Goal: Task Accomplishment & Management: Use online tool/utility

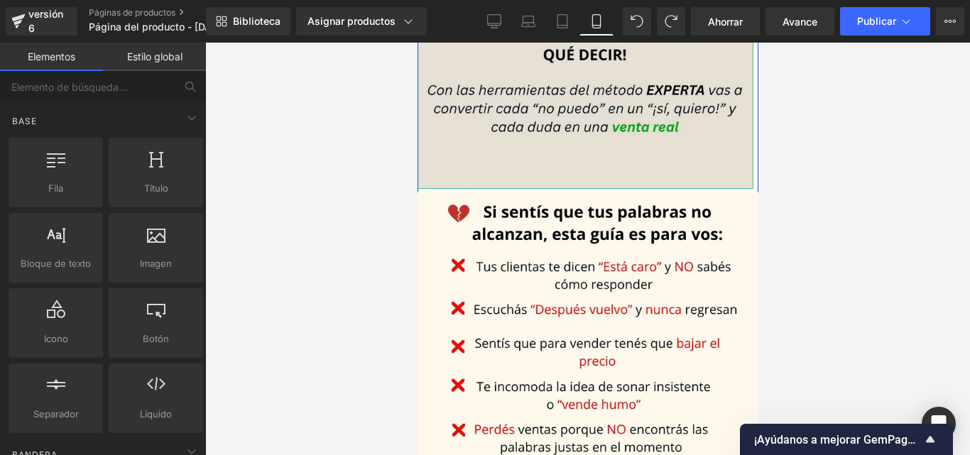
scroll to position [689, 0]
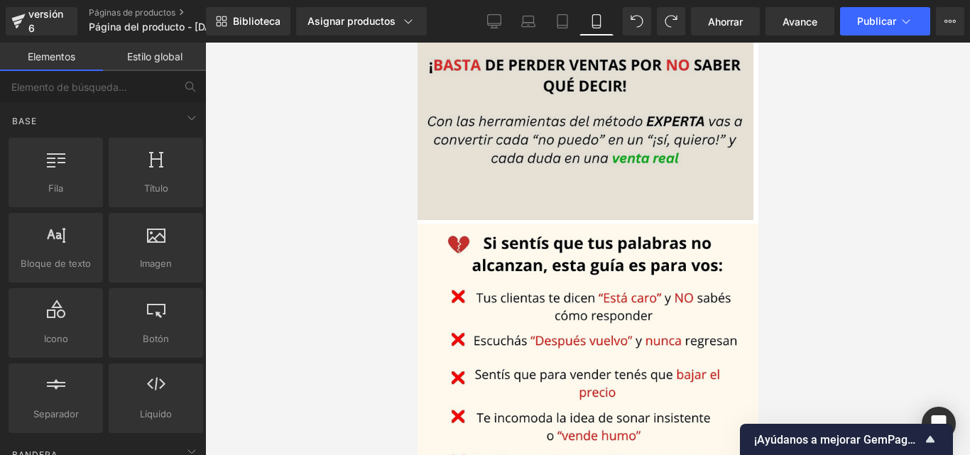
click at [541, 202] on img at bounding box center [583, 9] width 337 height 422
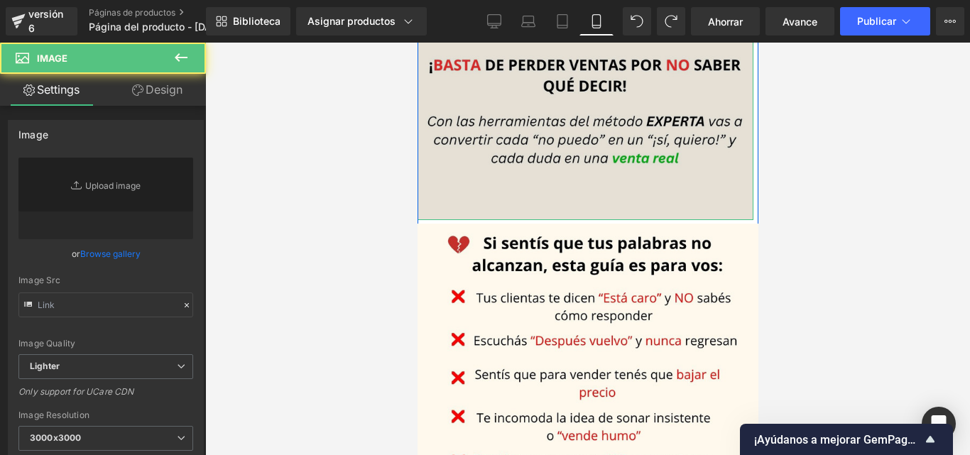
type input "[URL][DOMAIN_NAME]"
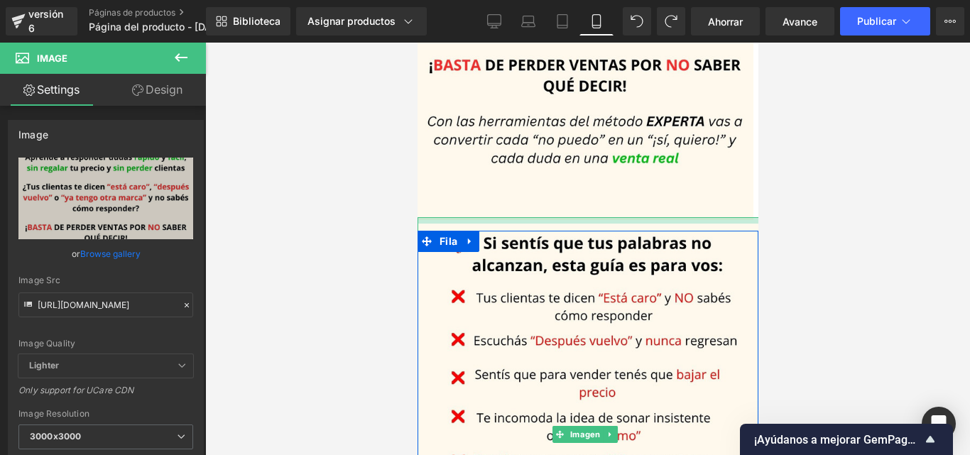
click at [544, 217] on div at bounding box center [588, 220] width 342 height 6
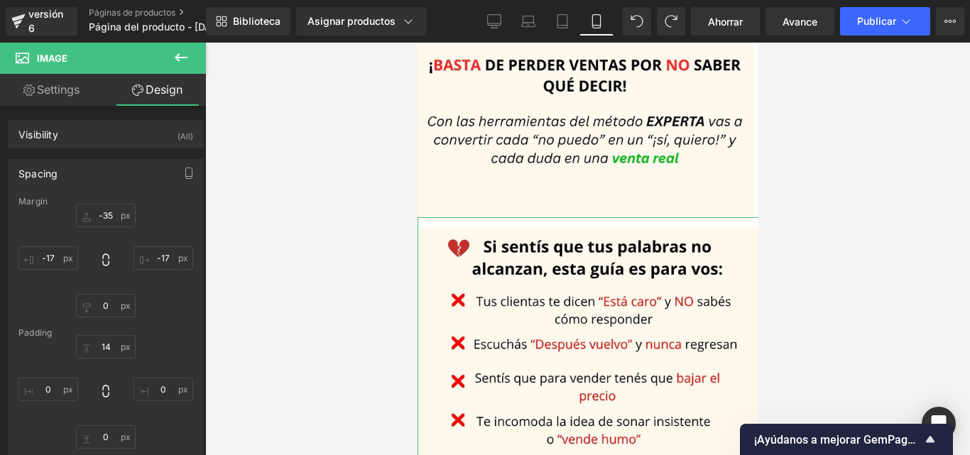
type input "-35"
type input "-17"
type input "0"
type input "-17"
type input "14"
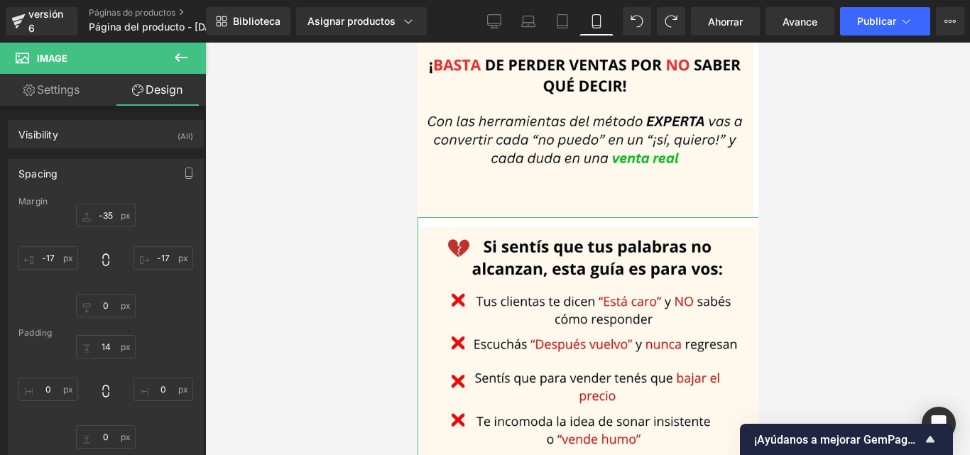
type input "0"
click at [111, 218] on input "-35" at bounding box center [106, 215] width 60 height 23
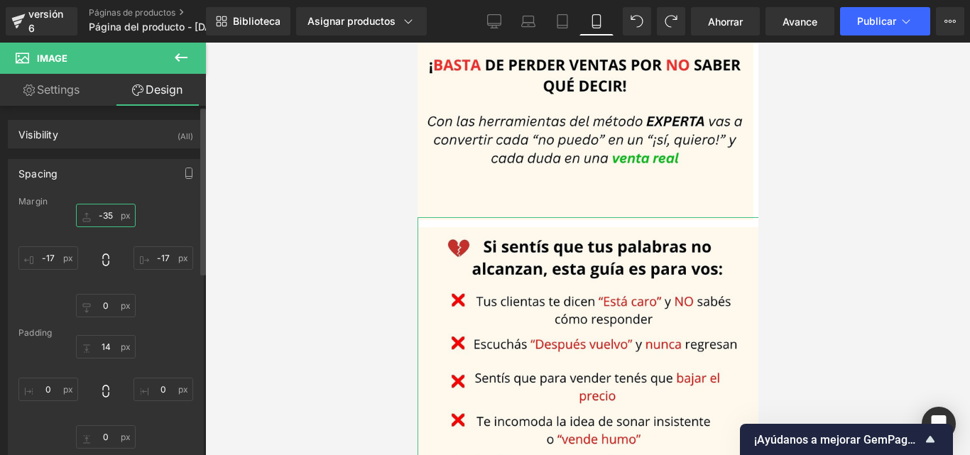
click at [113, 212] on input "-35" at bounding box center [106, 215] width 60 height 23
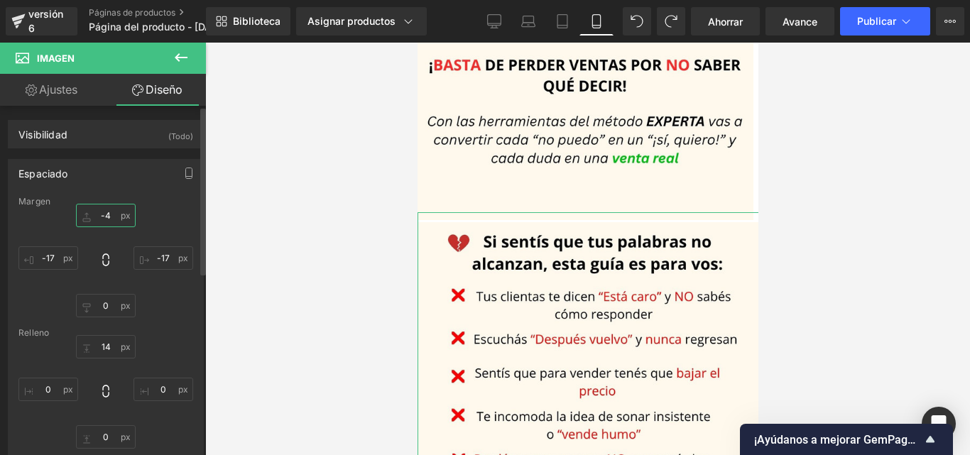
type input "-45"
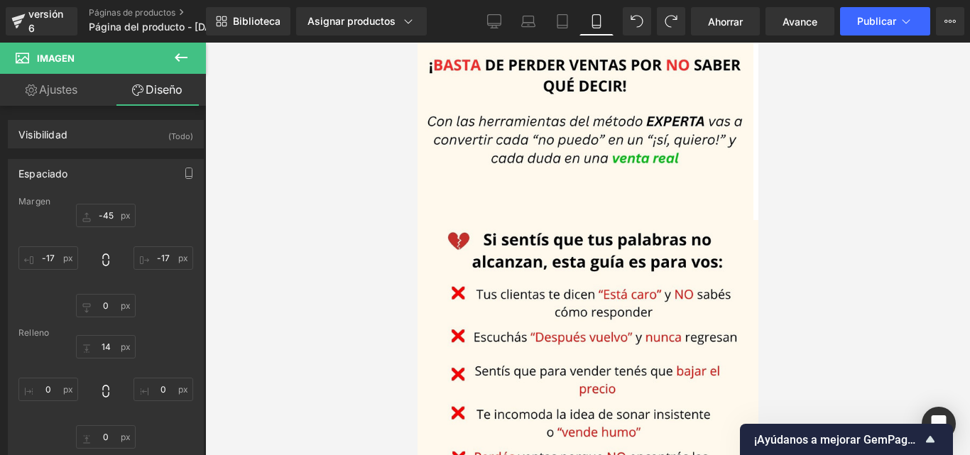
drag, startPoint x: 214, startPoint y: 229, endPoint x: 899, endPoint y: 297, distance: 689.1
click at [899, 297] on div at bounding box center [587, 249] width 764 height 412
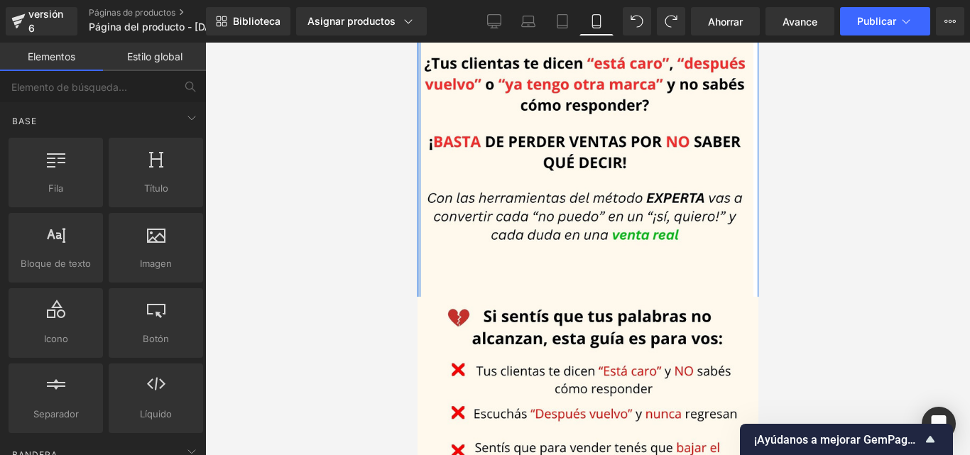
scroll to position [546, 0]
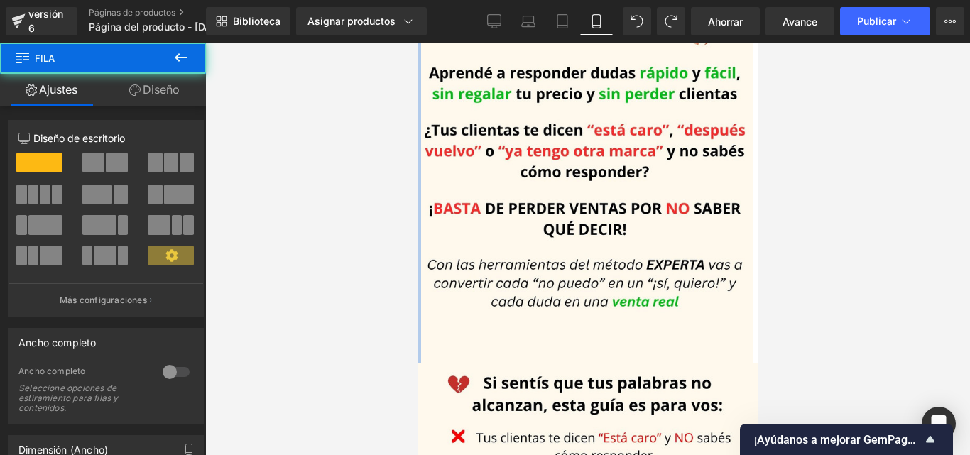
click at [418, 182] on div at bounding box center [419, 160] width 4 height 427
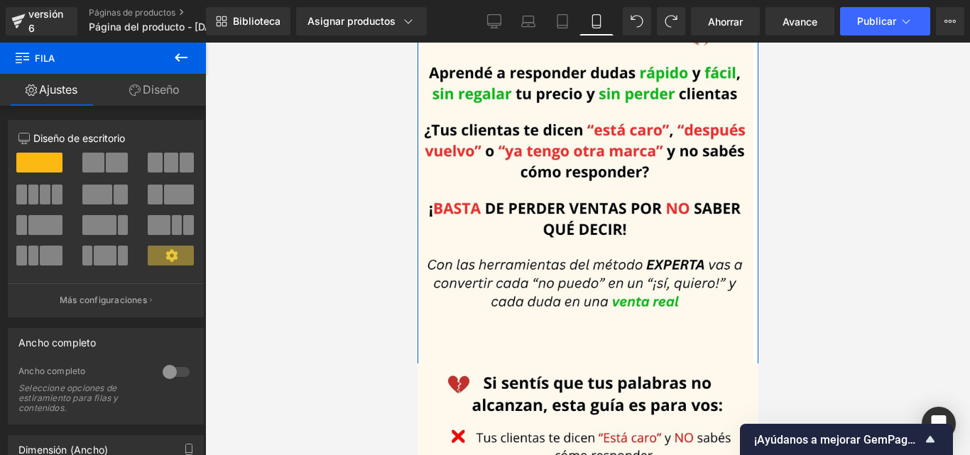
click at [164, 87] on font "Diseño" at bounding box center [161, 89] width 37 height 14
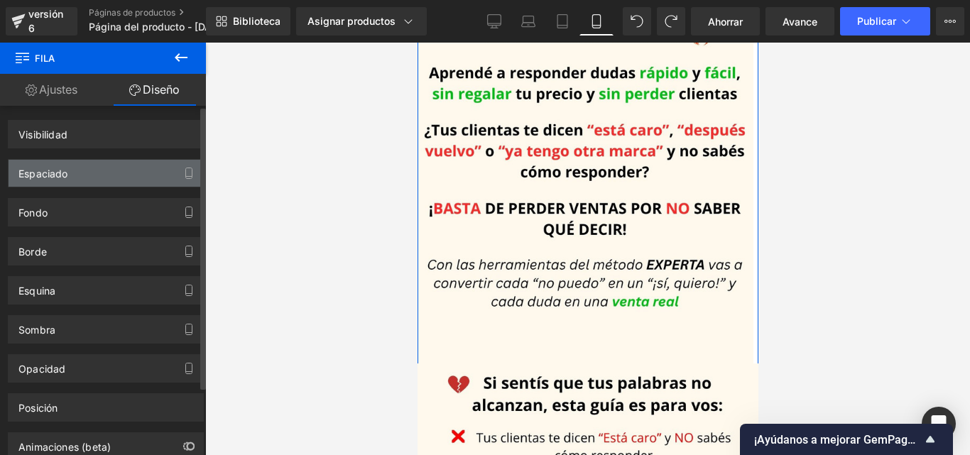
click at [112, 168] on div "Espaciado" at bounding box center [106, 173] width 194 height 27
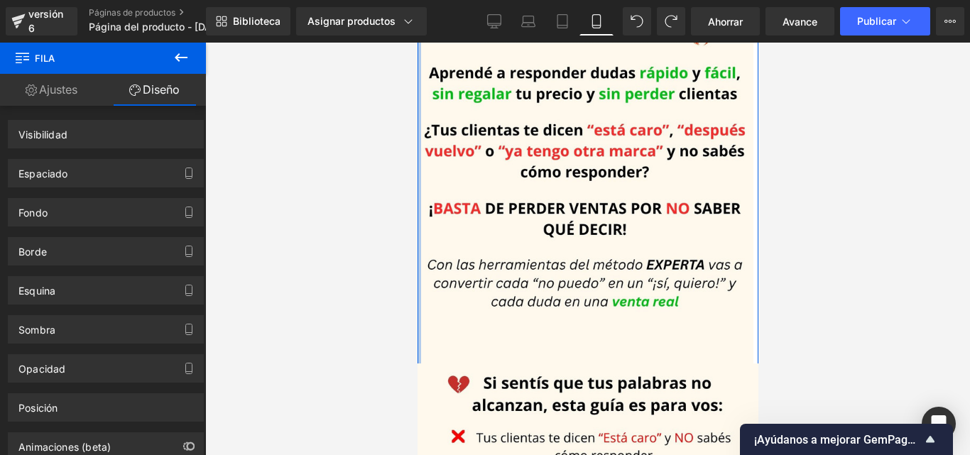
drag, startPoint x: 420, startPoint y: 150, endPoint x: 805, endPoint y: 202, distance: 388.9
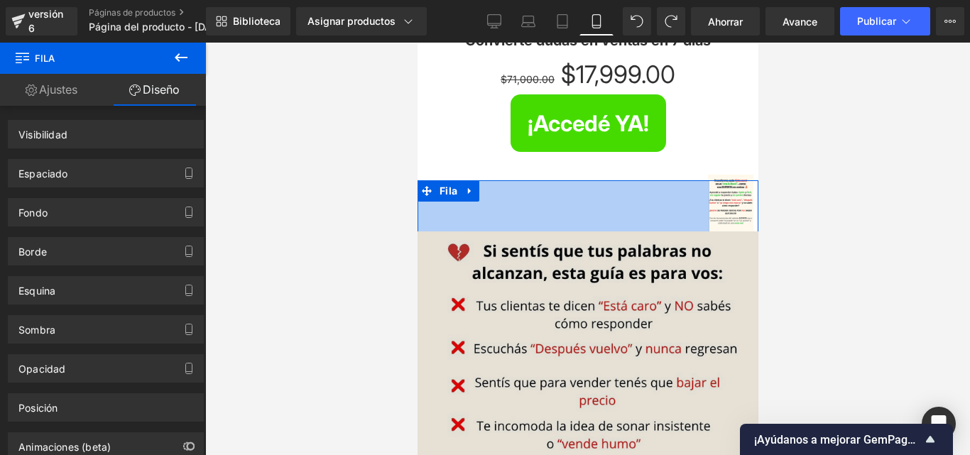
scroll to position [416, 0]
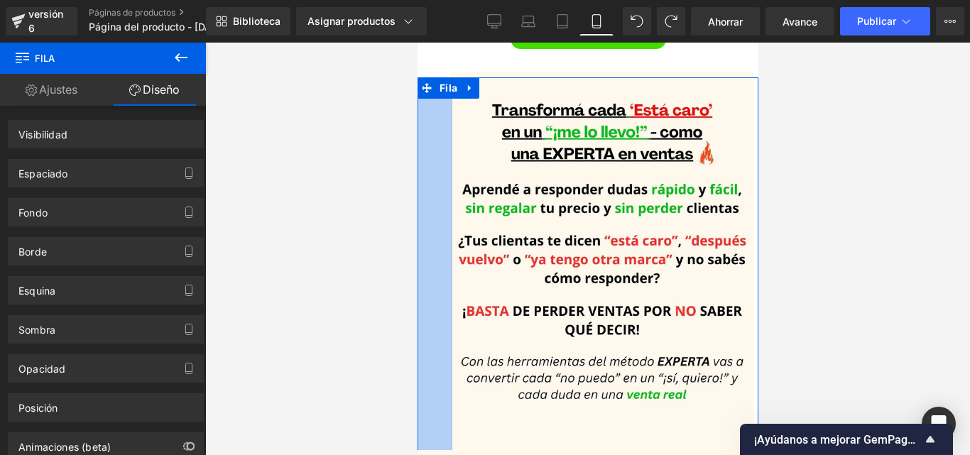
click at [349, 328] on div at bounding box center [587, 249] width 764 height 412
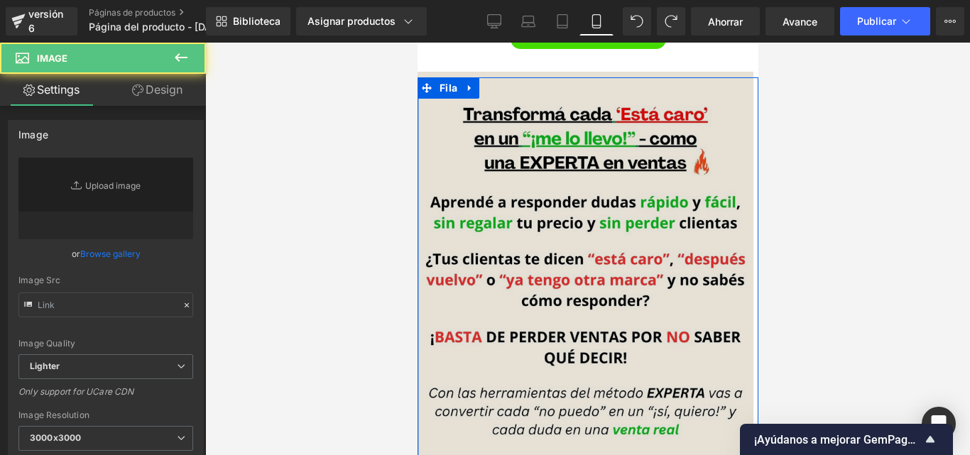
click at [420, 275] on img at bounding box center [585, 282] width 336 height 420
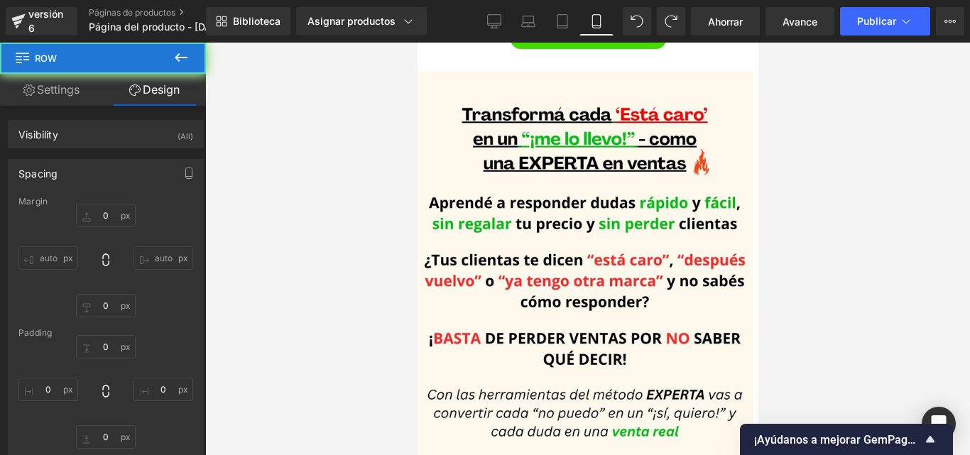
click at [909, 177] on div at bounding box center [587, 249] width 764 height 412
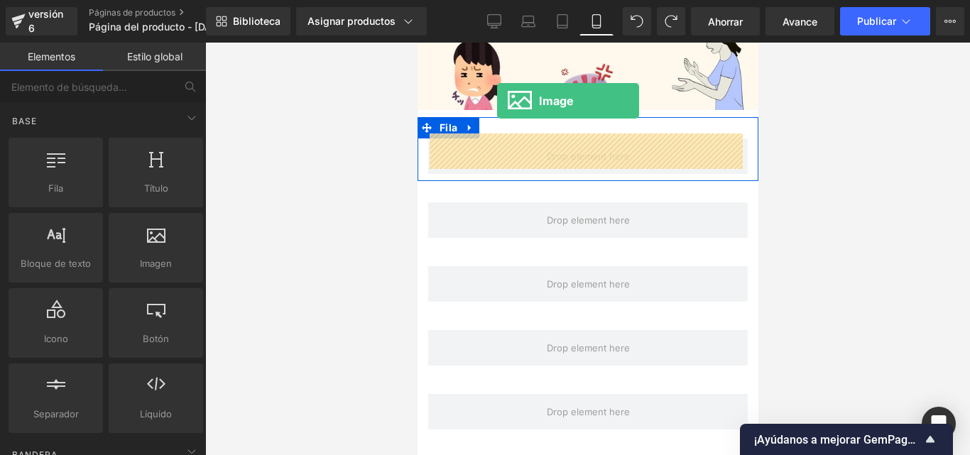
scroll to position [1210, 0]
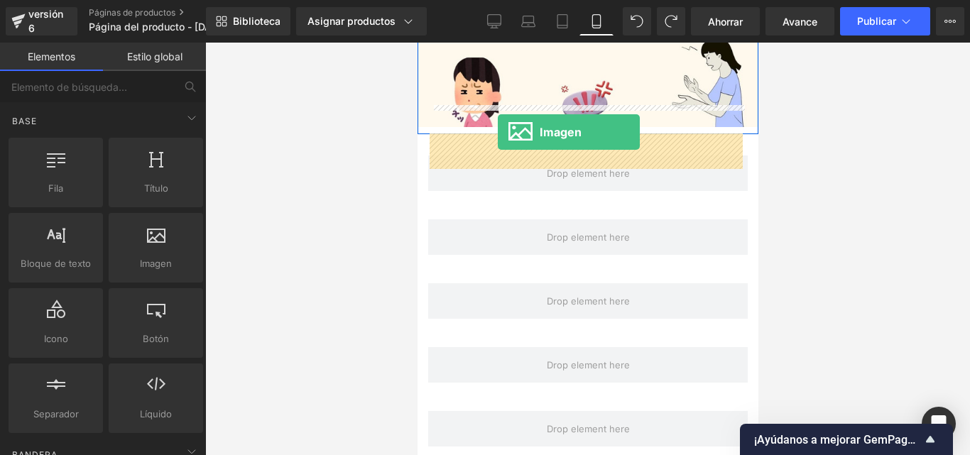
drag, startPoint x: 643, startPoint y: 300, endPoint x: 497, endPoint y: 133, distance: 221.8
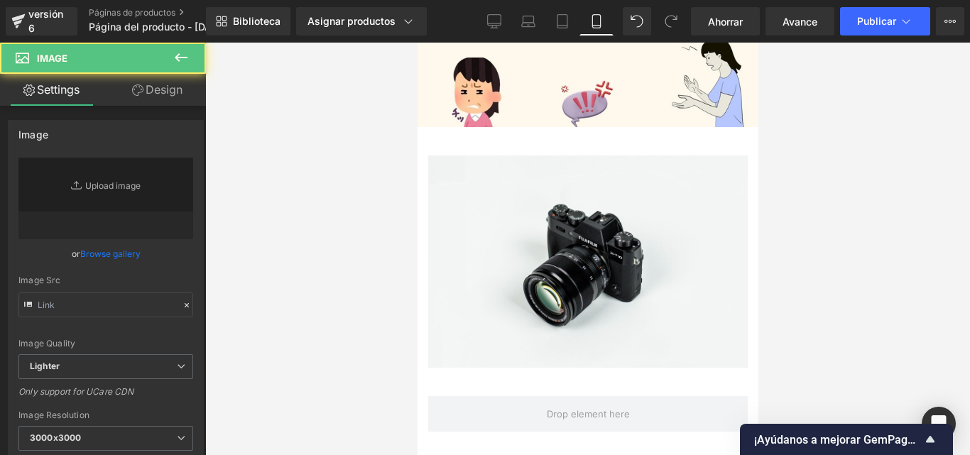
type input "//[DOMAIN_NAME][URL]"
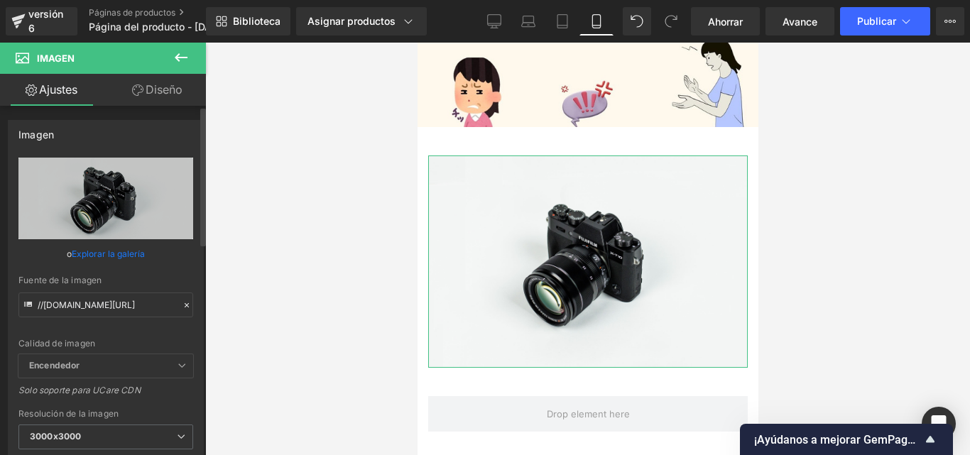
click at [182, 307] on icon at bounding box center [187, 305] width 10 height 10
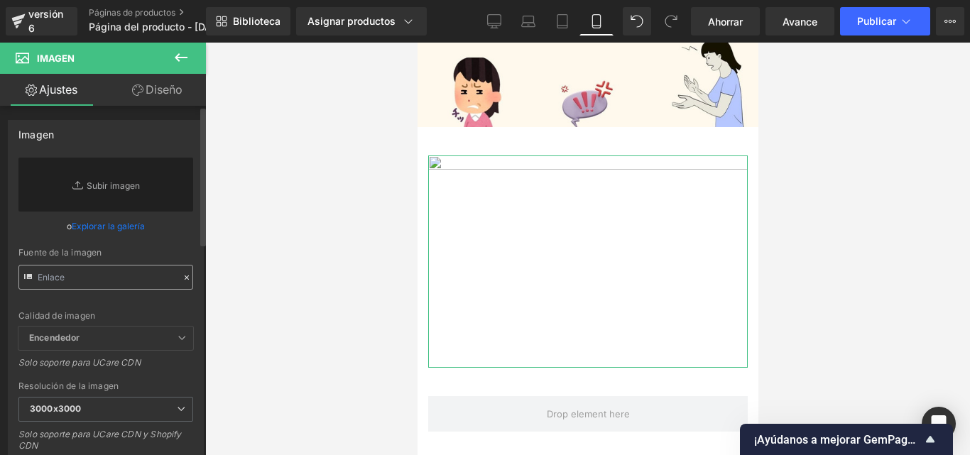
drag, startPoint x: 122, startPoint y: 309, endPoint x: 125, endPoint y: 284, distance: 25.7
click at [122, 310] on div "Calidad de imagen Encendedor Más ligero Encendedor Encendedor Más ligero Solo s…" at bounding box center [105, 242] width 175 height 169
click at [124, 278] on input "text" at bounding box center [105, 277] width 175 height 25
paste input "[URL][DOMAIN_NAME]"
type input "[URL][DOMAIN_NAME]"
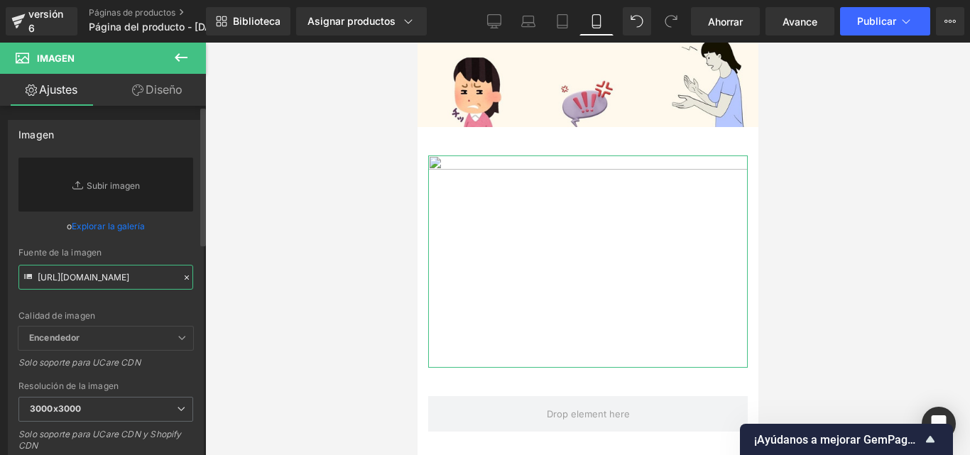
scroll to position [0, 188]
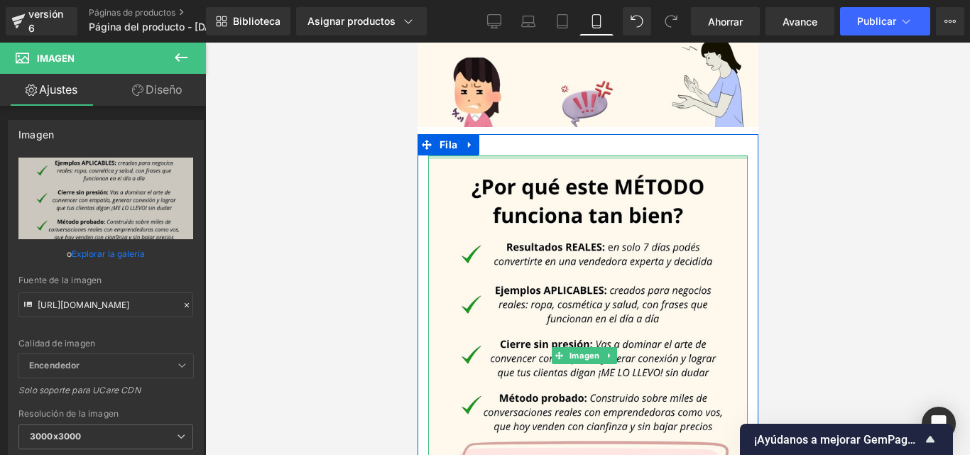
click at [547, 134] on div "Imagen Fila" at bounding box center [587, 348] width 341 height 428
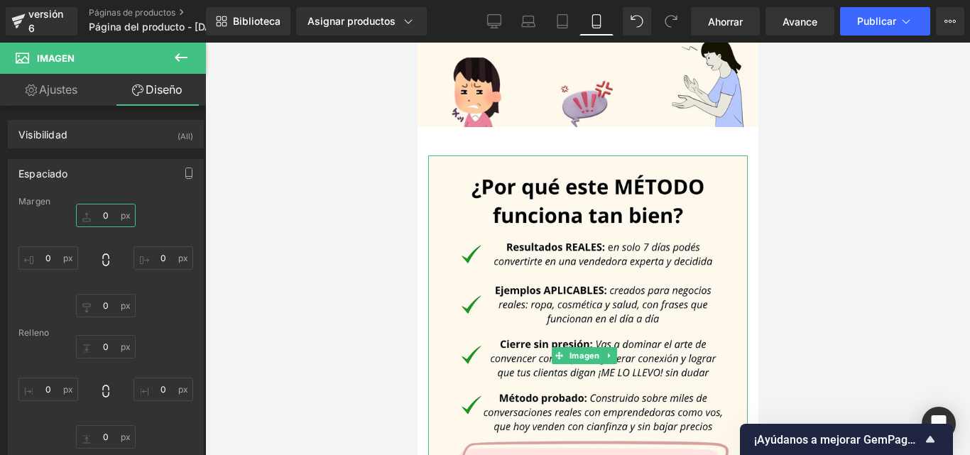
click at [107, 209] on input "0" at bounding box center [106, 215] width 60 height 23
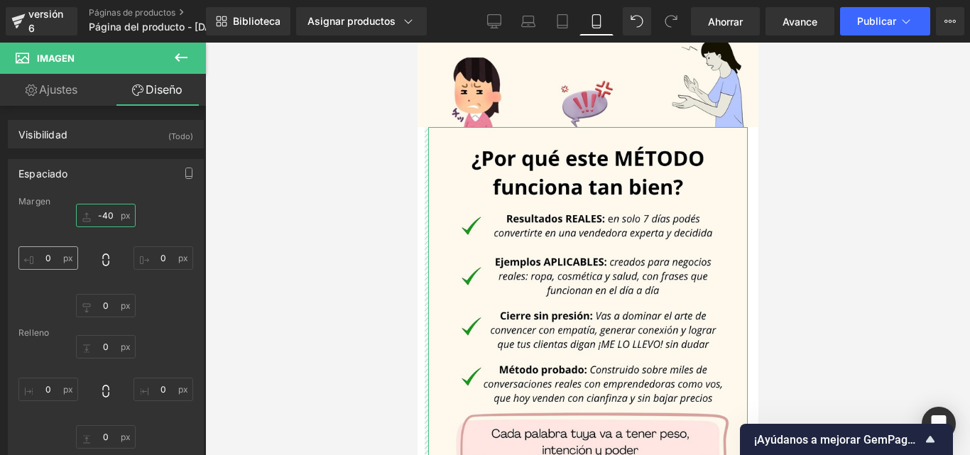
type input "-40"
click at [53, 256] on input "0" at bounding box center [48, 257] width 60 height 23
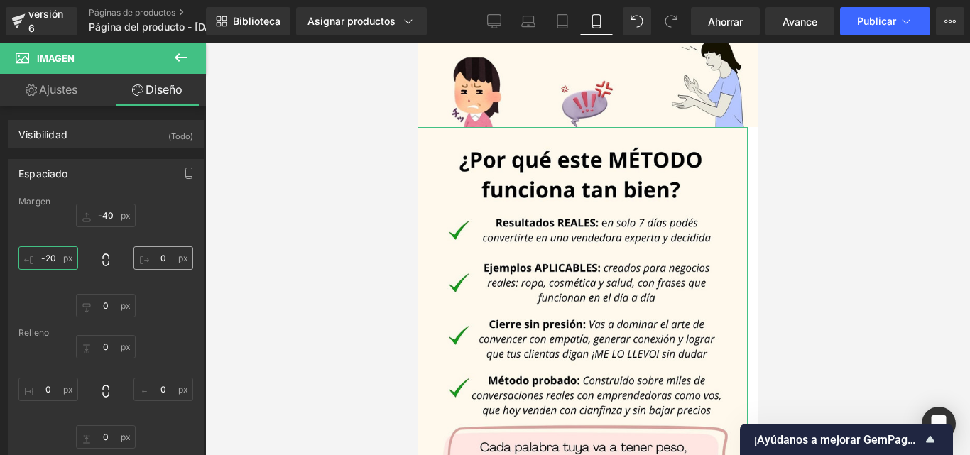
type input "-20"
click at [163, 260] on input "0" at bounding box center [163, 257] width 60 height 23
type input "-20"
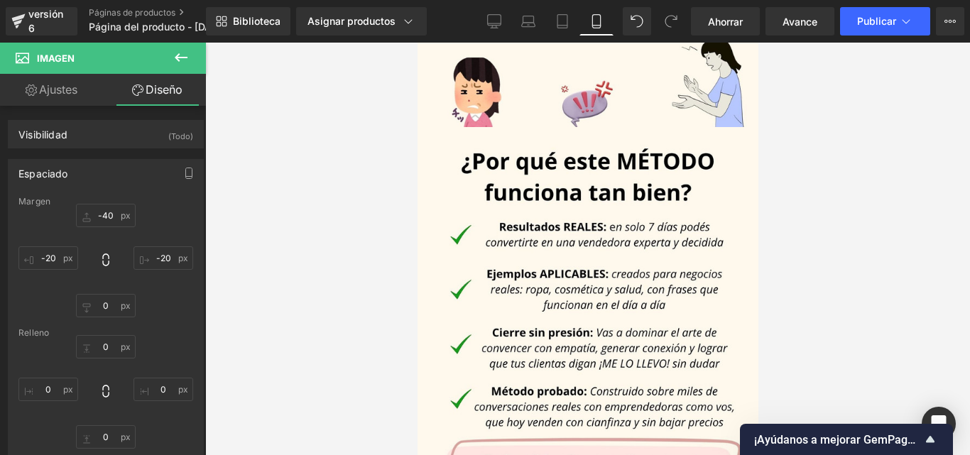
click at [839, 179] on div at bounding box center [587, 249] width 764 height 412
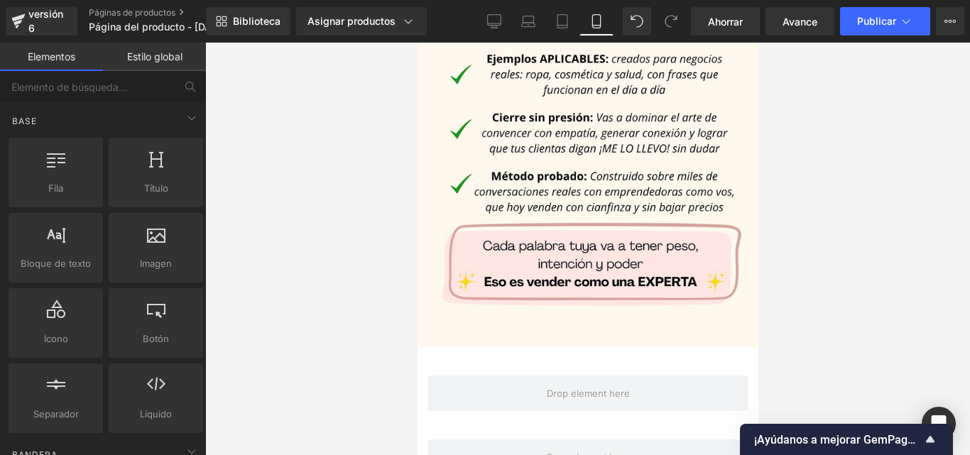
scroll to position [1602, 0]
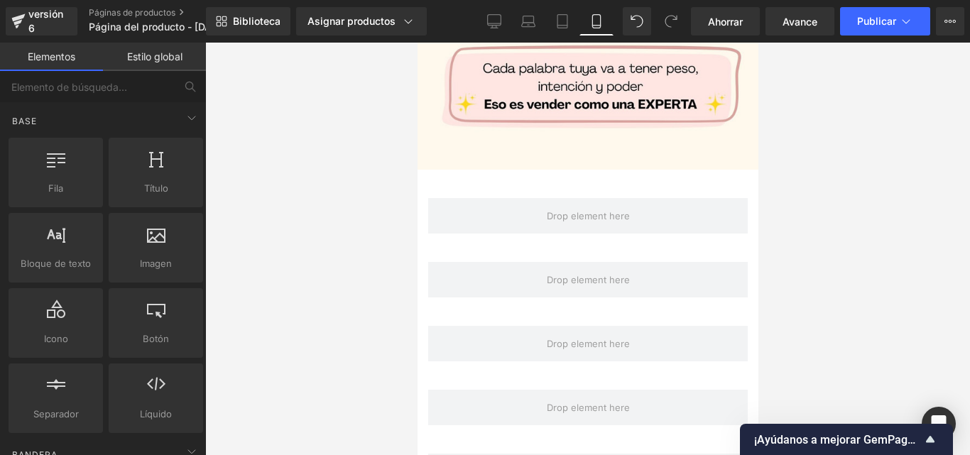
click at [718, 6] on div "Biblioteca Asignar productos Vista previa del producto Convierte dudas en venta…" at bounding box center [588, 21] width 764 height 43
click at [732, 21] on font "Ahorrar" at bounding box center [725, 22] width 35 height 12
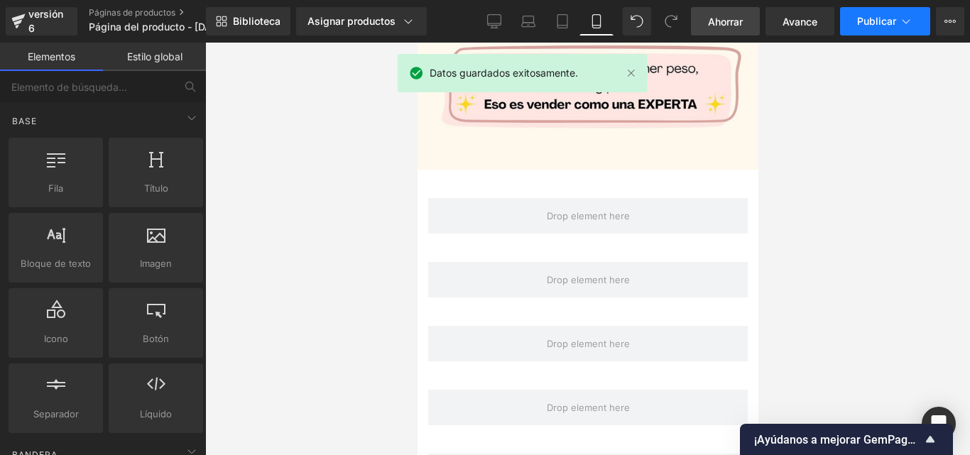
click at [881, 16] on font "Publicar" at bounding box center [876, 21] width 39 height 12
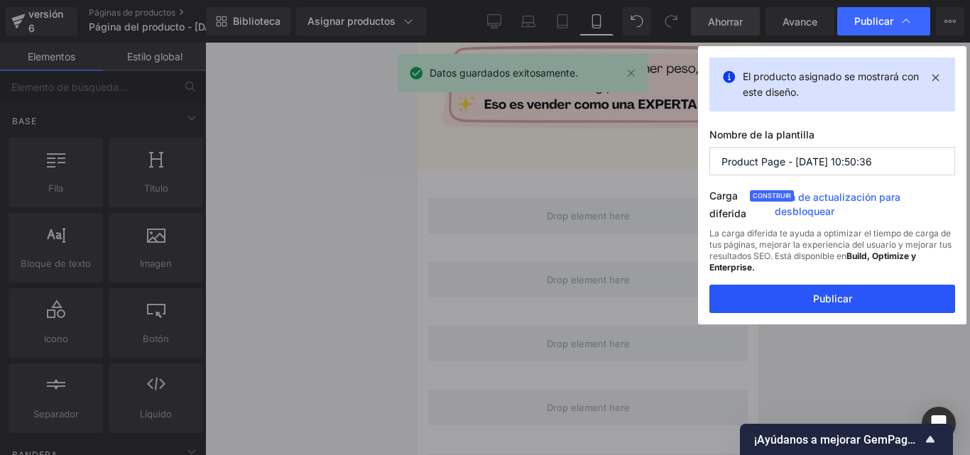
click at [823, 290] on button "Publicar" at bounding box center [832, 299] width 246 height 28
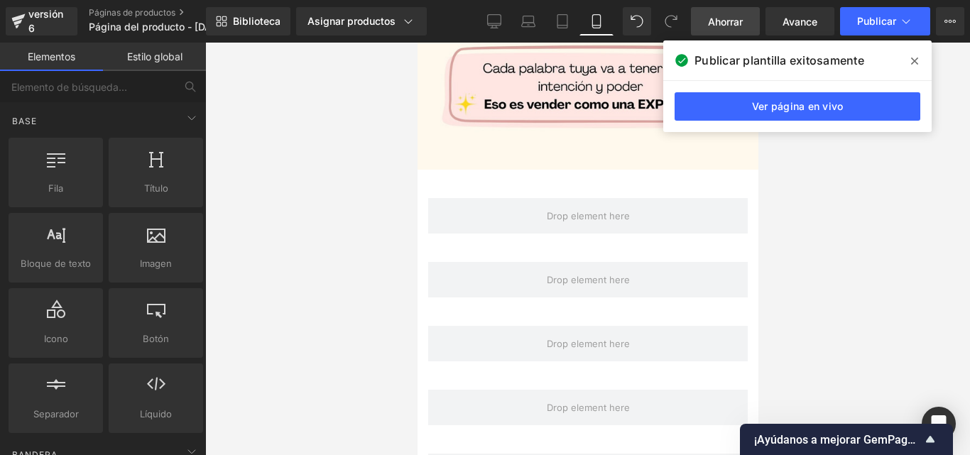
click at [915, 60] on icon at bounding box center [914, 60] width 7 height 7
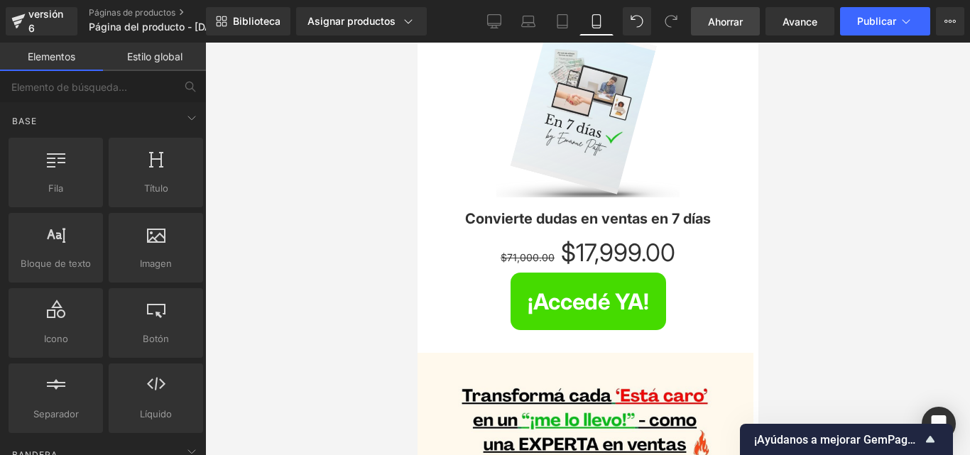
scroll to position [0, 0]
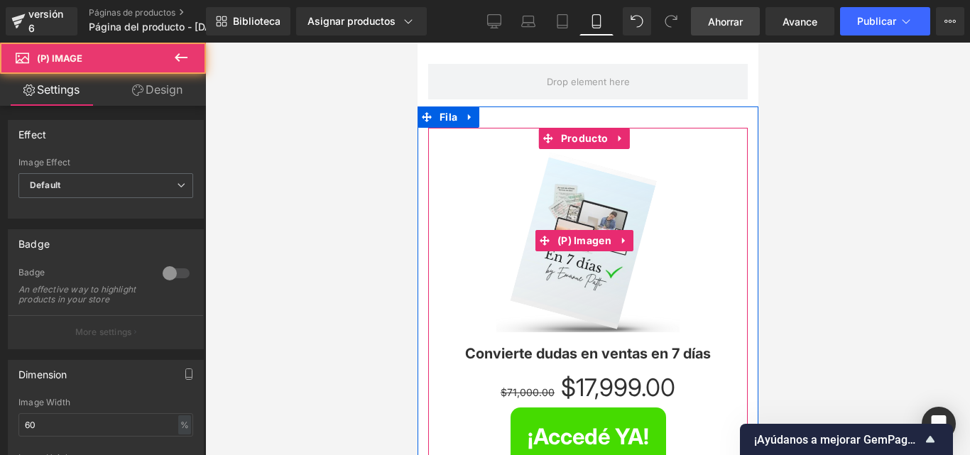
click at [461, 175] on div "Venta de liquidación" at bounding box center [586, 240] width 305 height 183
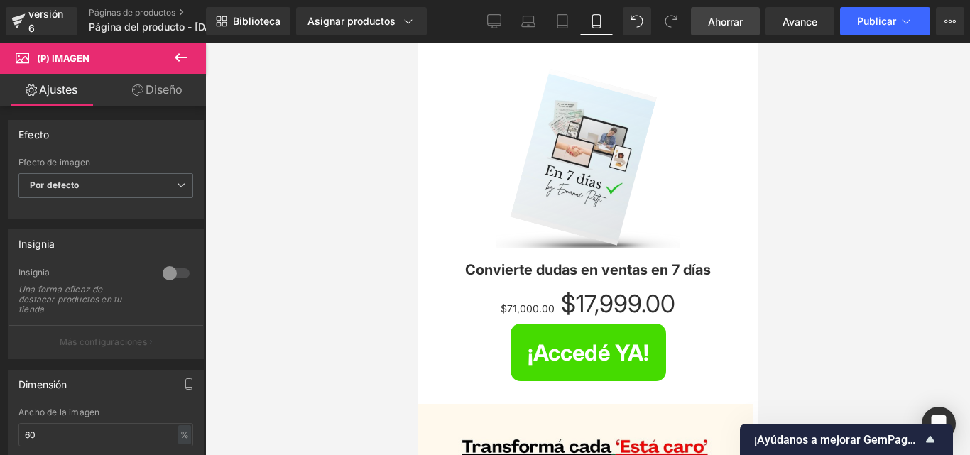
click at [136, 86] on icon at bounding box center [137, 89] width 11 height 11
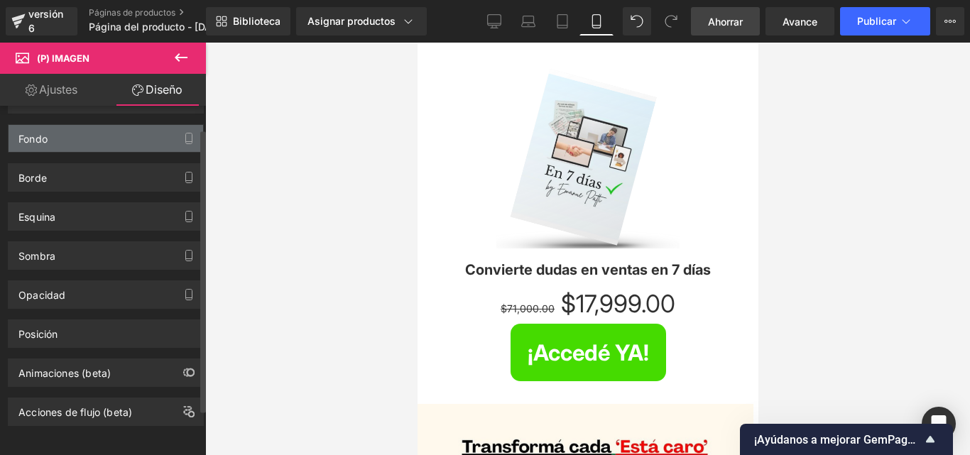
scroll to position [13, 0]
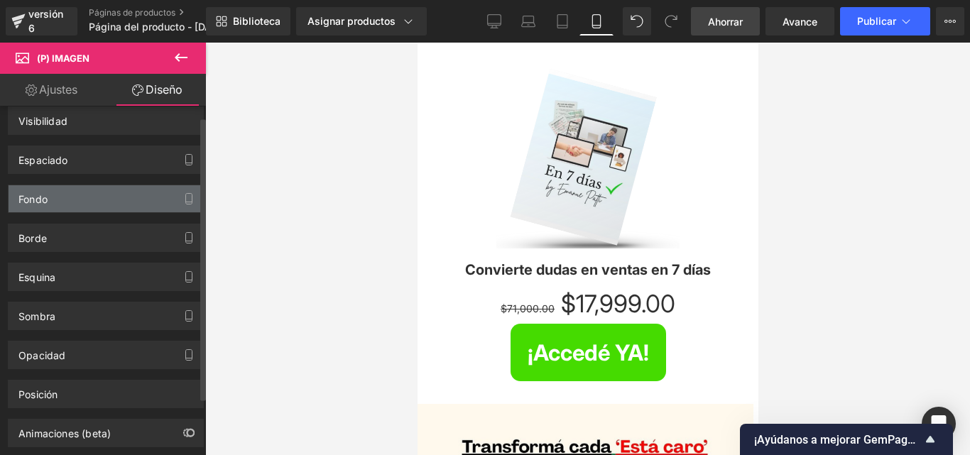
click at [68, 196] on div "Fondo" at bounding box center [106, 198] width 194 height 27
click at [153, 203] on div "Fondo" at bounding box center [106, 198] width 194 height 27
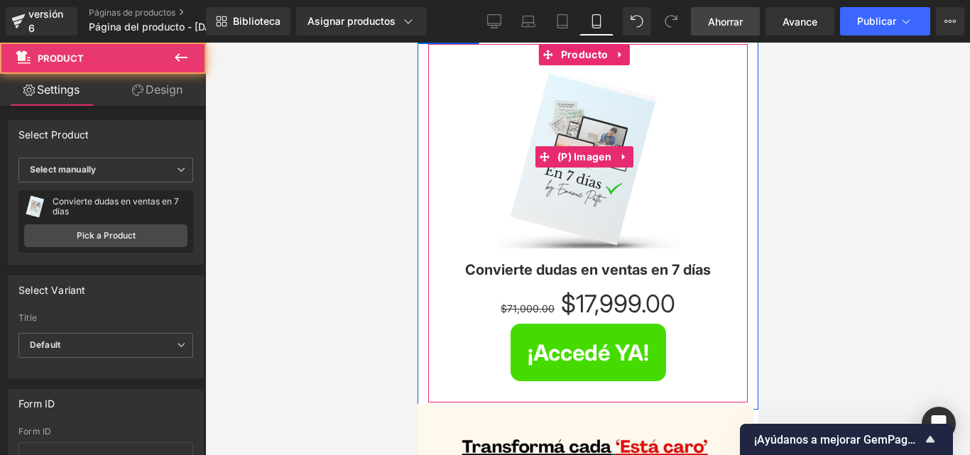
drag, startPoint x: 433, startPoint y: 205, endPoint x: 443, endPoint y: 206, distance: 10.0
click at [443, 206] on div "Venta de liquidación (P) Imagen Convierte dudas en ventas en 7 días (P) Título …" at bounding box center [586, 223] width 319 height 358
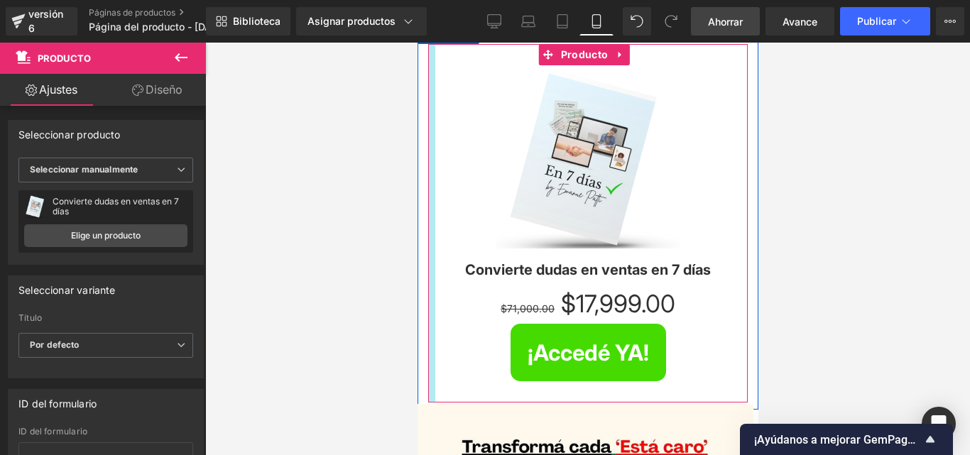
click at [430, 205] on div at bounding box center [430, 223] width 7 height 358
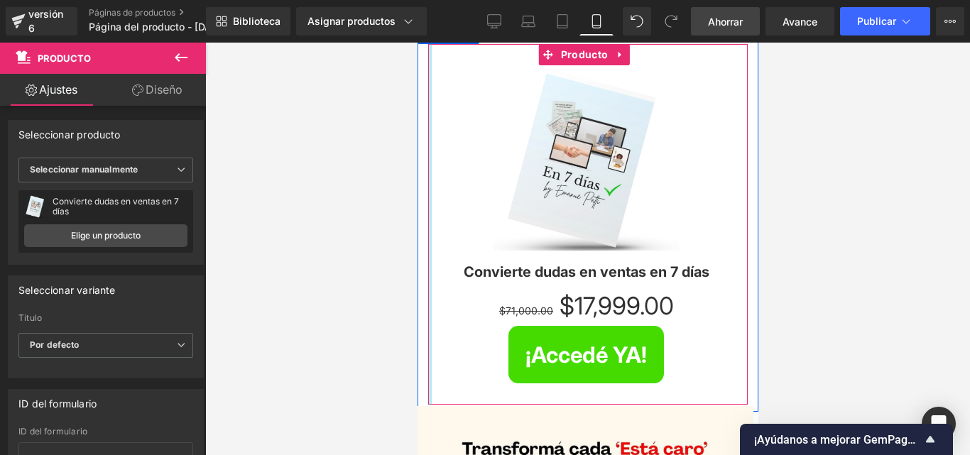
click at [427, 191] on div at bounding box center [429, 224] width 4 height 361
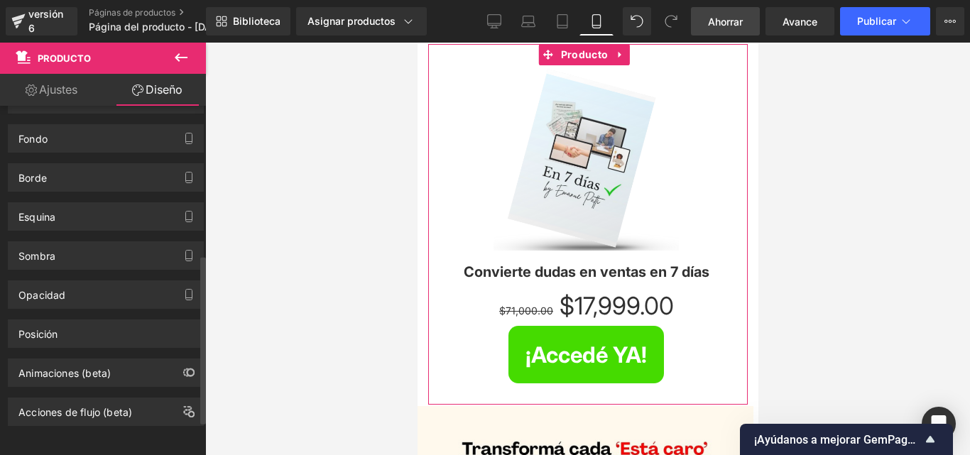
scroll to position [308, 0]
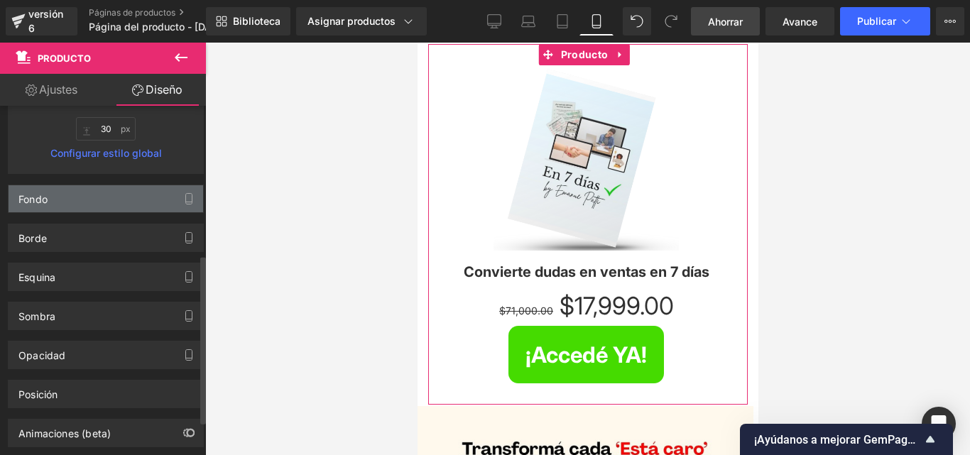
click at [106, 203] on div "Fondo" at bounding box center [106, 198] width 194 height 27
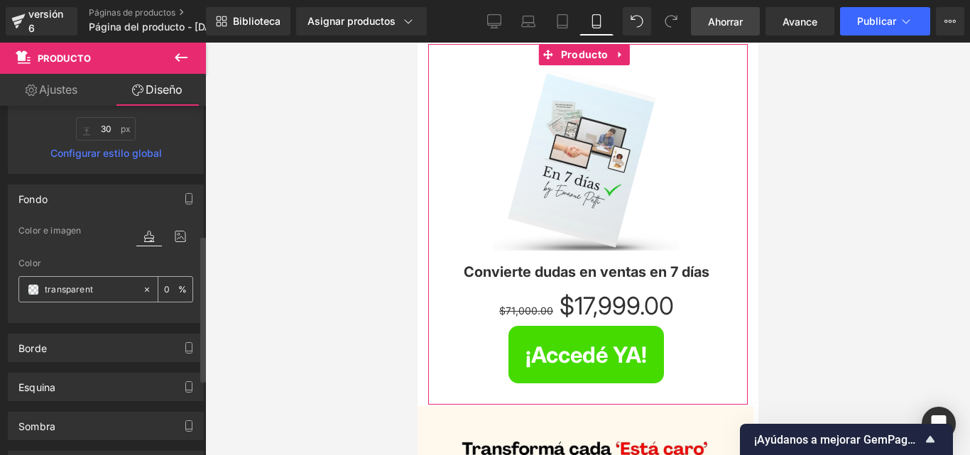
click at [108, 290] on input "transparent" at bounding box center [90, 290] width 91 height 16
type input "fff"
type input "100"
type input "fff8"
type input "53"
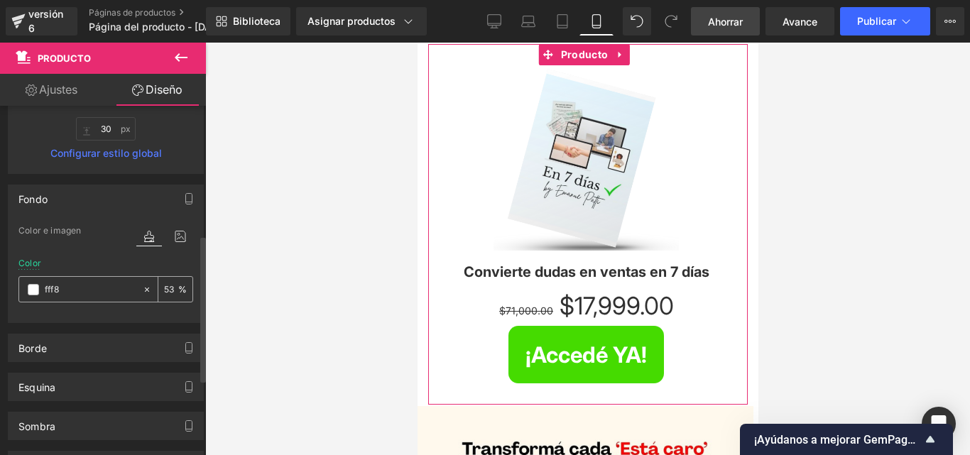
type input "fff8e"
type input "0"
type input "fff8ed"
type input "100"
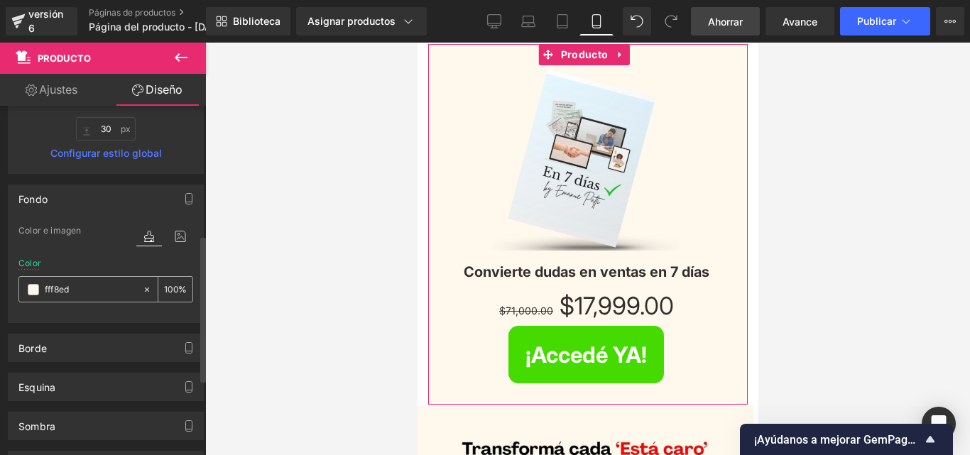
click at [110, 290] on input "fff8ed" at bounding box center [90, 290] width 91 height 16
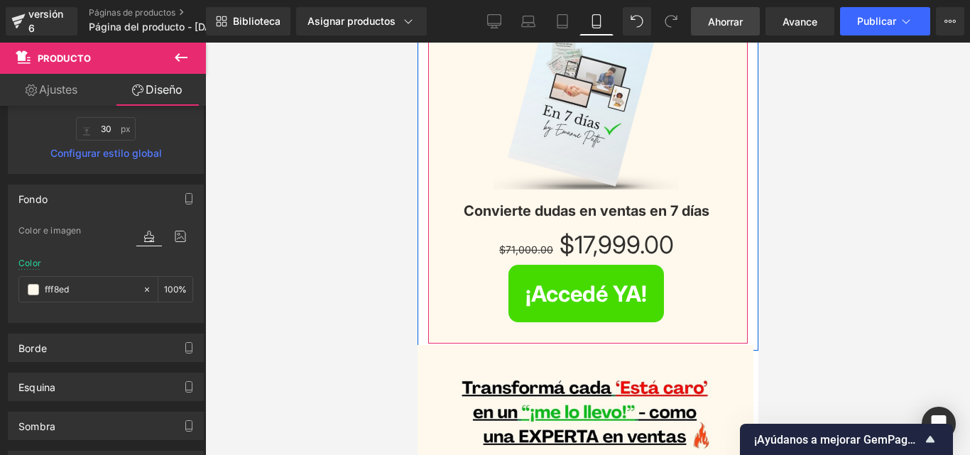
scroll to position [84, 0]
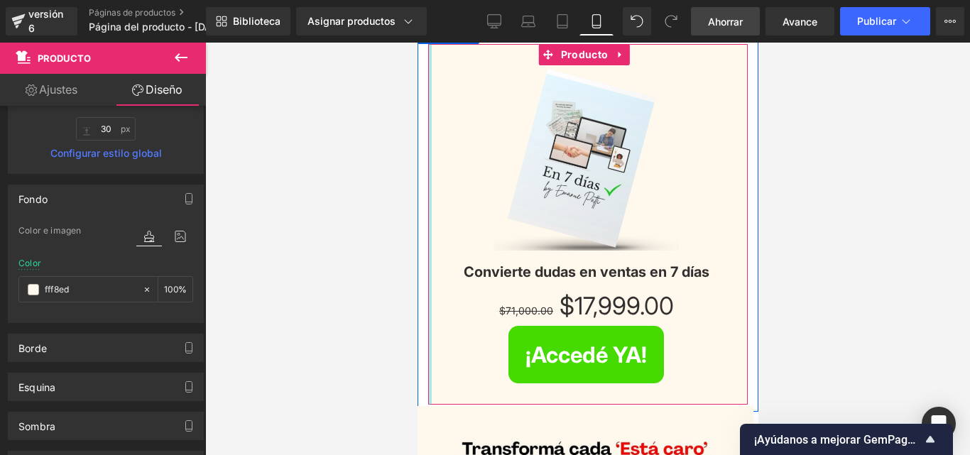
type input "2px"
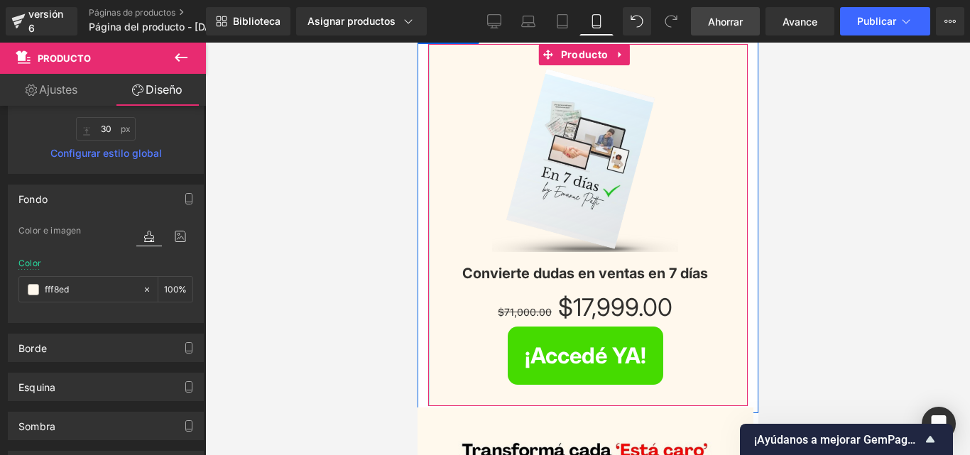
click at [427, 287] on div at bounding box center [427, 225] width 1 height 362
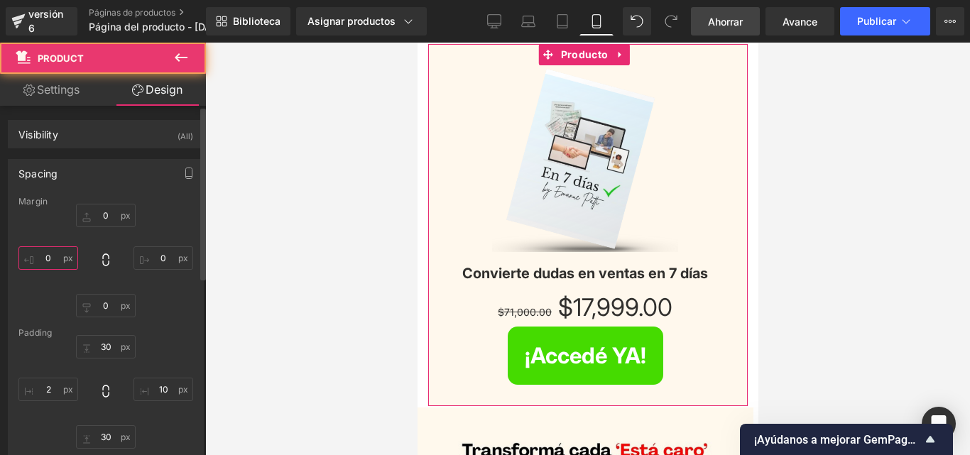
click at [59, 258] on input "0" at bounding box center [48, 257] width 60 height 23
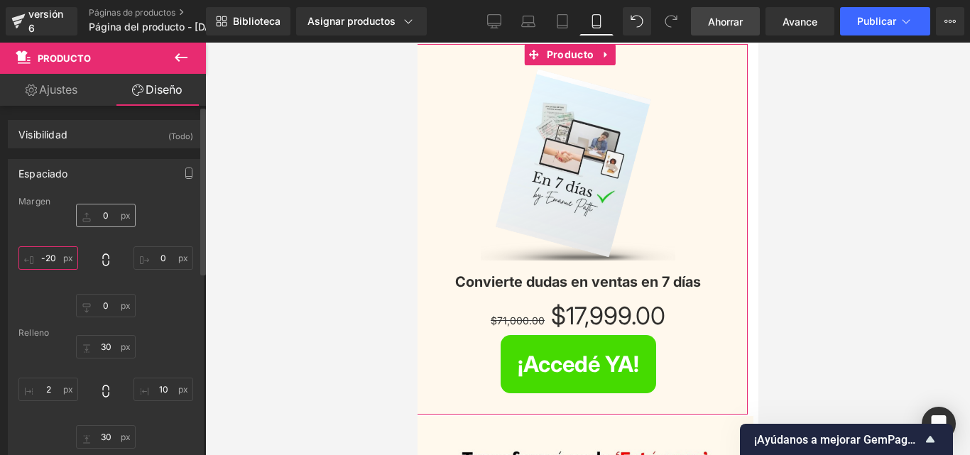
type input "-20"
click at [106, 218] on input "0" at bounding box center [106, 215] width 60 height 23
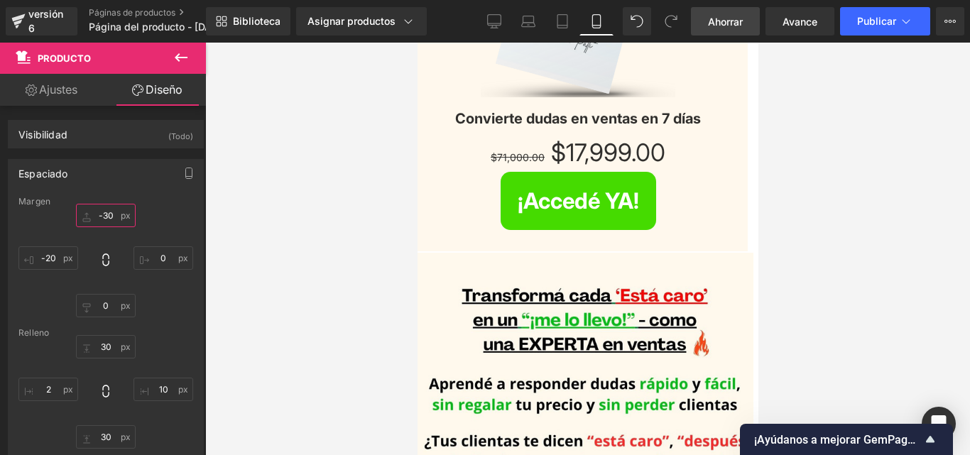
scroll to position [155, 0]
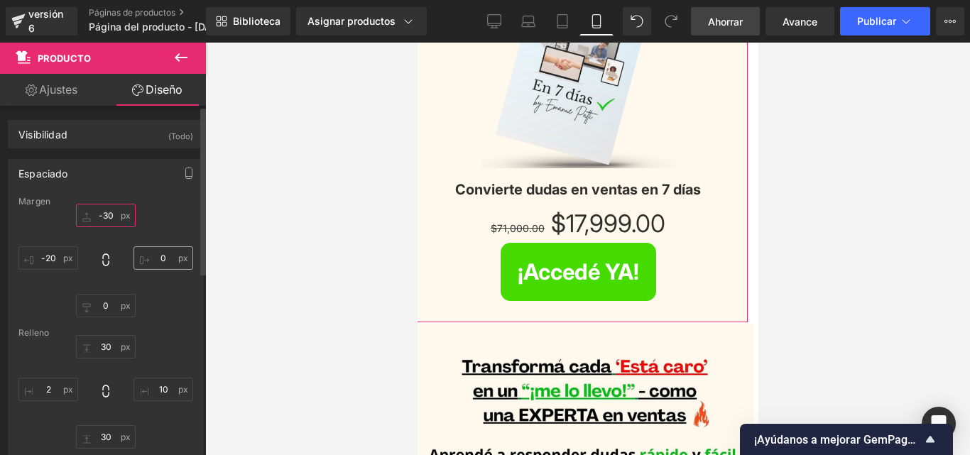
type input "-30"
click at [160, 258] on input "0" at bounding box center [163, 257] width 60 height 23
type input "-20"
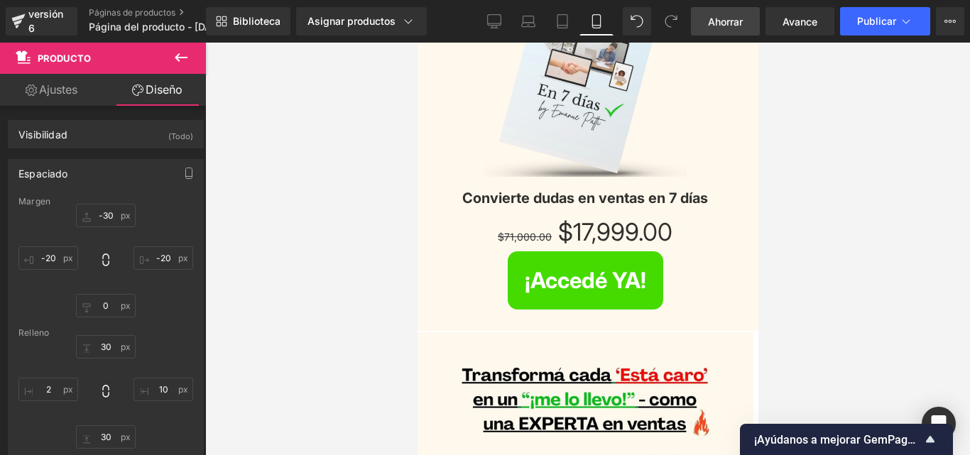
click at [852, 172] on div at bounding box center [587, 249] width 764 height 412
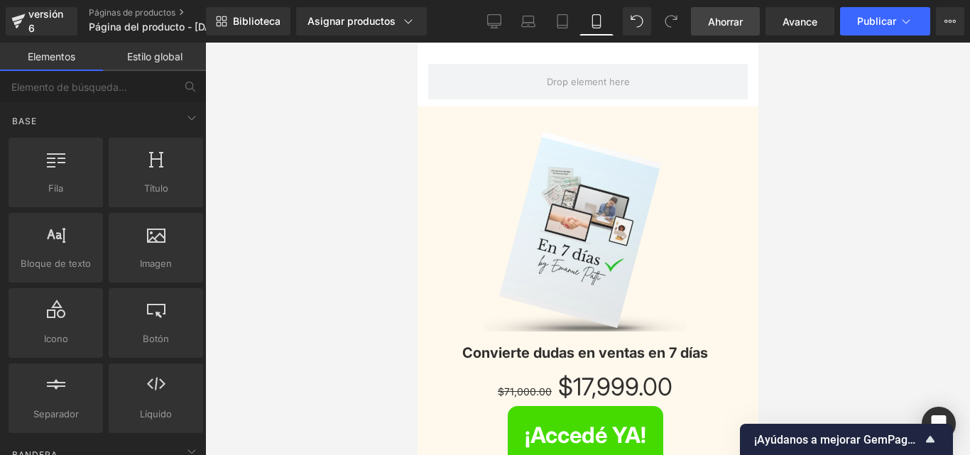
scroll to position [48, 0]
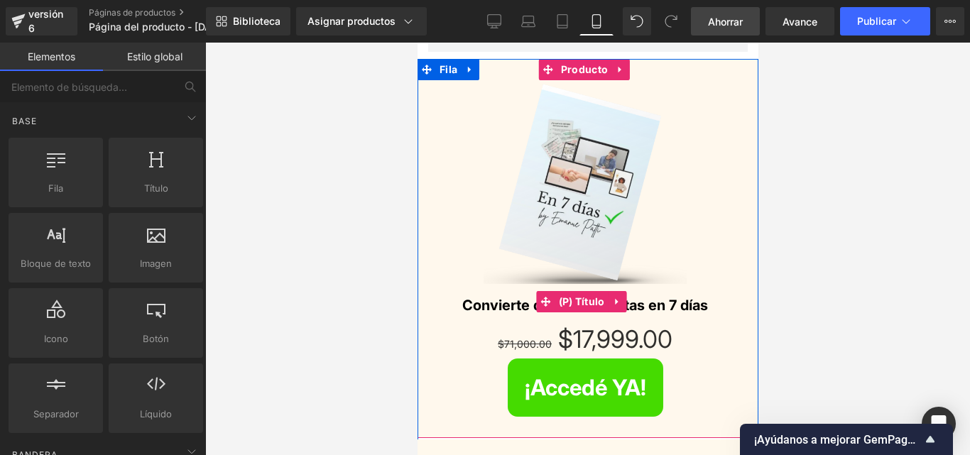
click at [693, 302] on font "Convierte dudas en ventas en 7 días" at bounding box center [584, 305] width 246 height 17
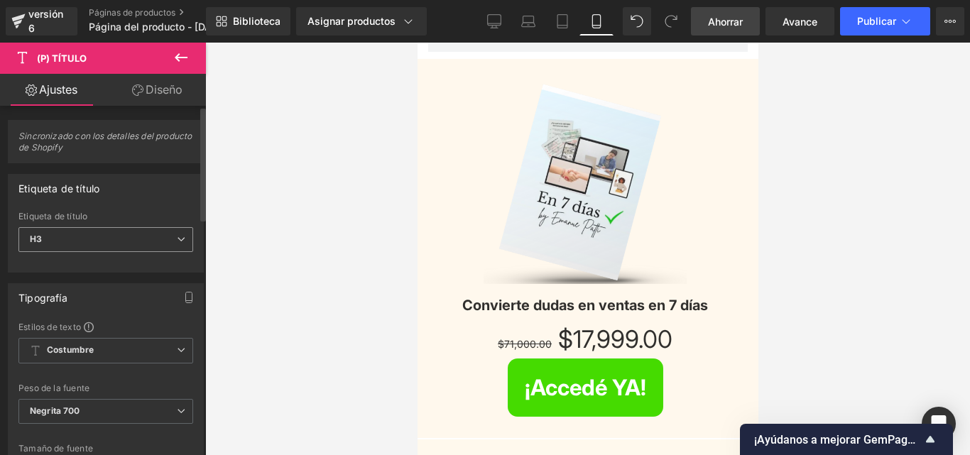
click at [131, 239] on span "H3" at bounding box center [105, 239] width 175 height 25
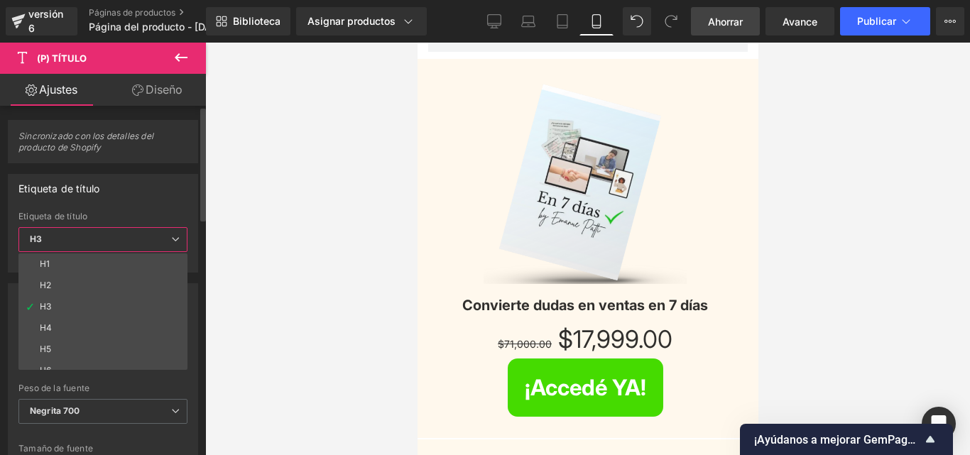
click at [130, 240] on span "H3" at bounding box center [102, 239] width 169 height 25
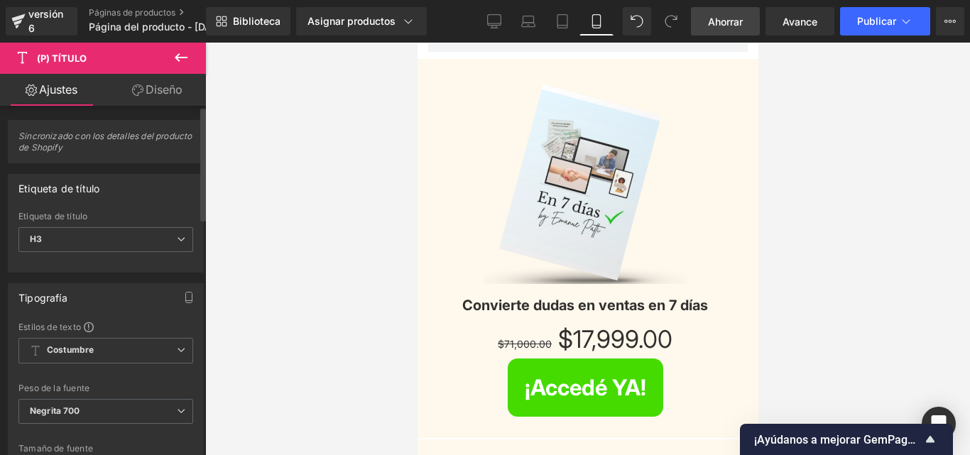
click at [133, 142] on span "Sincronizado con los detalles del producto de Shopify" at bounding box center [105, 147] width 175 height 32
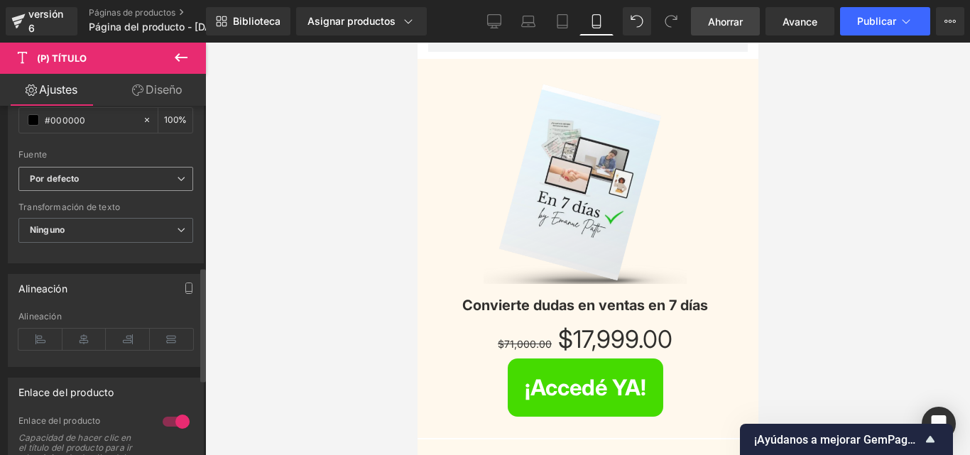
scroll to position [426, 0]
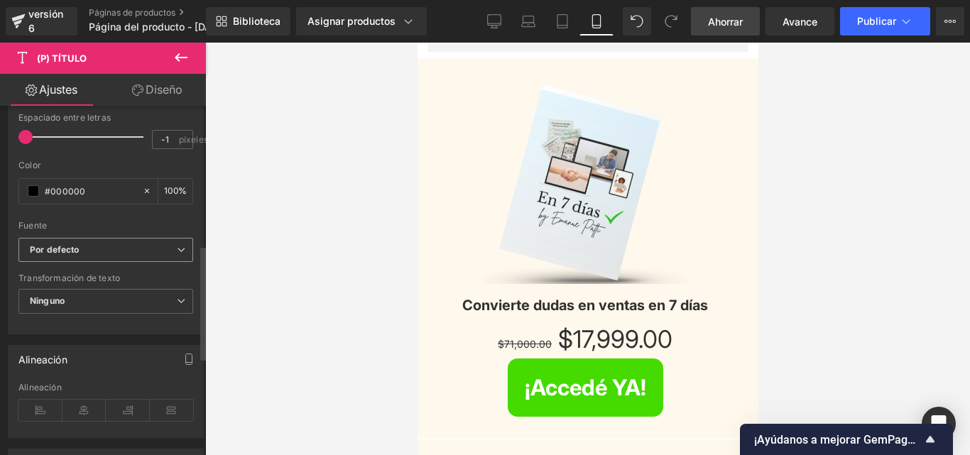
click at [139, 246] on b "Por defecto" at bounding box center [103, 250] width 147 height 12
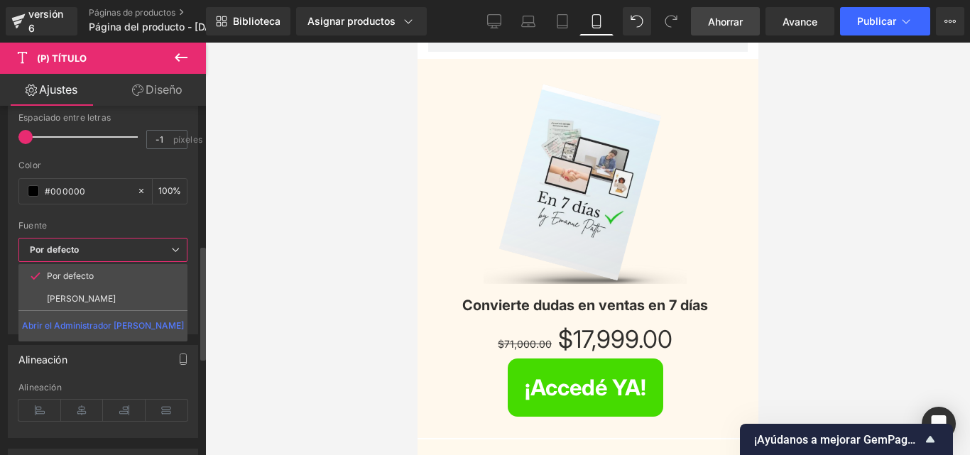
click at [139, 246] on b "Por defecto" at bounding box center [100, 250] width 141 height 12
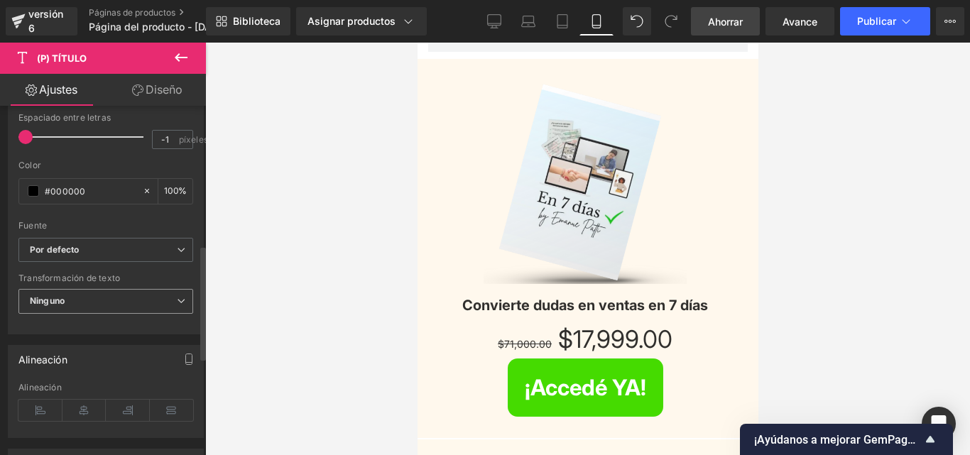
click at [130, 299] on span "Ninguno" at bounding box center [105, 301] width 175 height 25
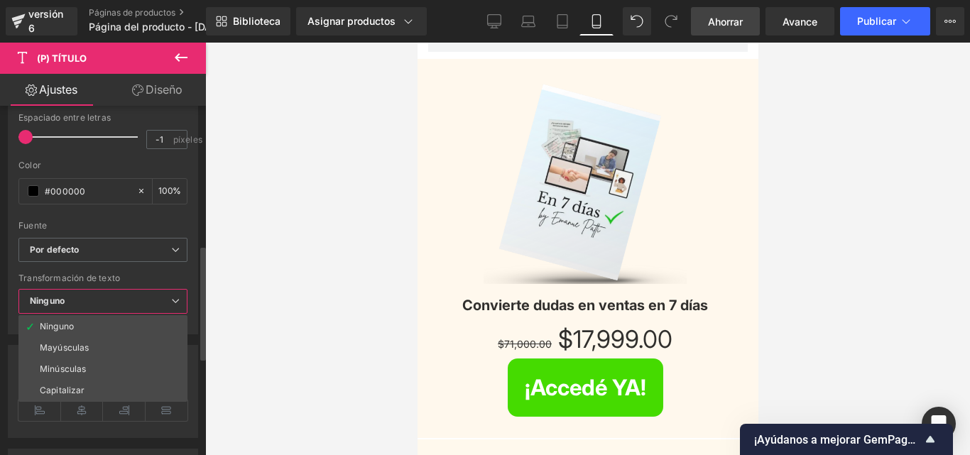
click at [130, 299] on span "Ninguno" at bounding box center [102, 301] width 169 height 25
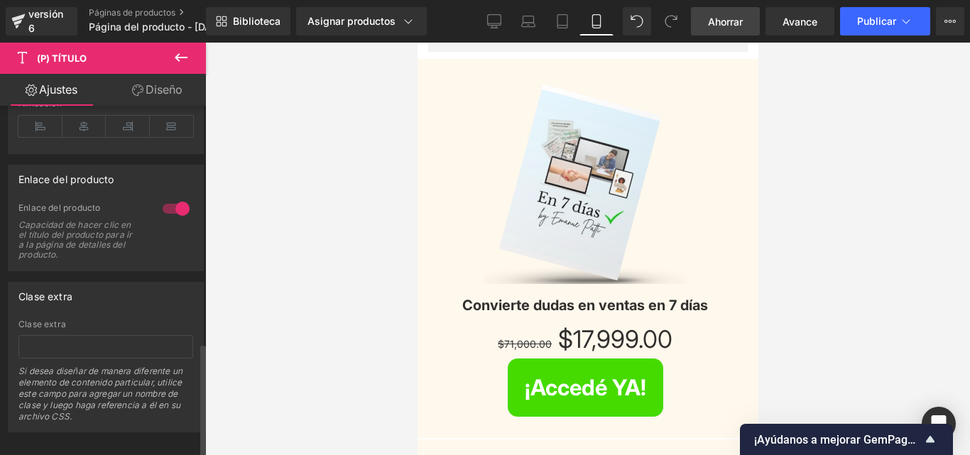
scroll to position [727, 0]
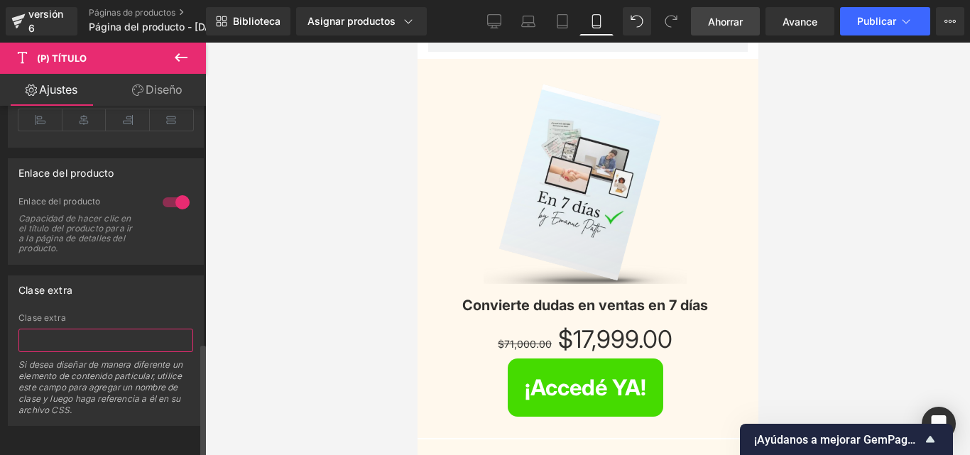
click at [97, 329] on input "text" at bounding box center [105, 340] width 175 height 23
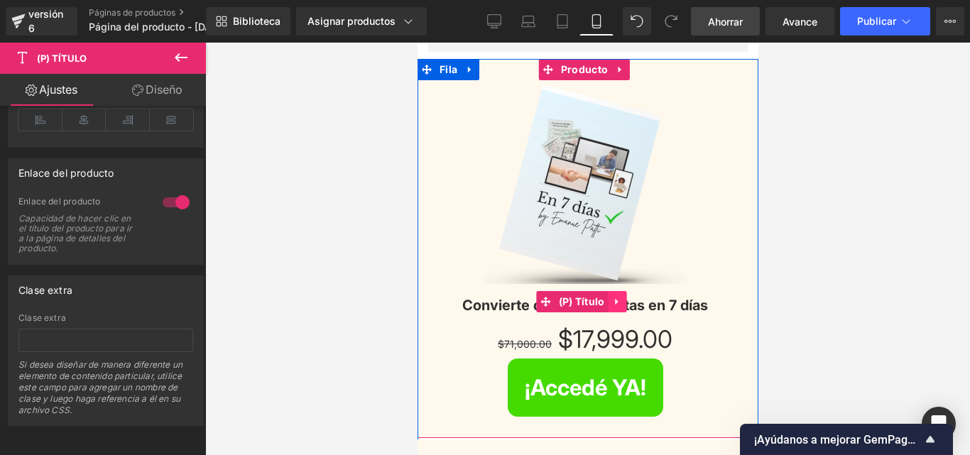
click at [617, 297] on icon at bounding box center [617, 302] width 10 height 11
drag, startPoint x: 625, startPoint y: 300, endPoint x: 593, endPoint y: 301, distance: 32.0
click at [625, 300] on icon at bounding box center [626, 302] width 10 height 10
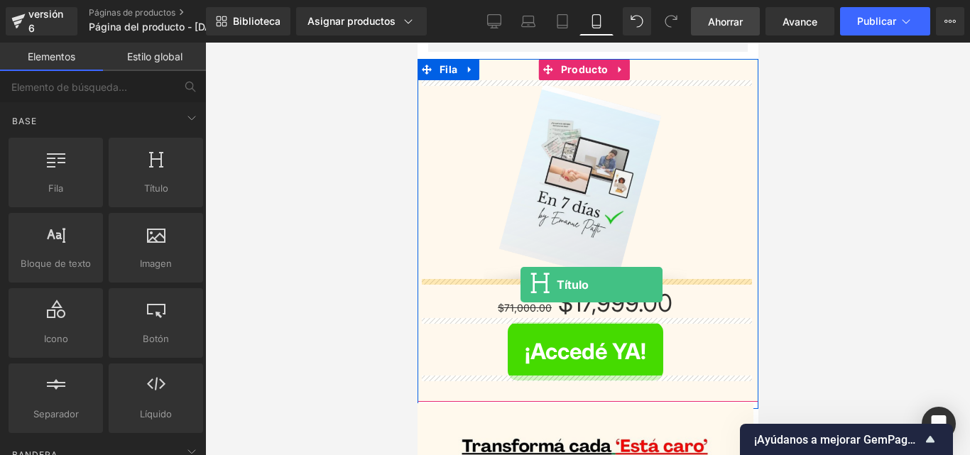
drag, startPoint x: 562, startPoint y: 232, endPoint x: 520, endPoint y: 285, distance: 67.6
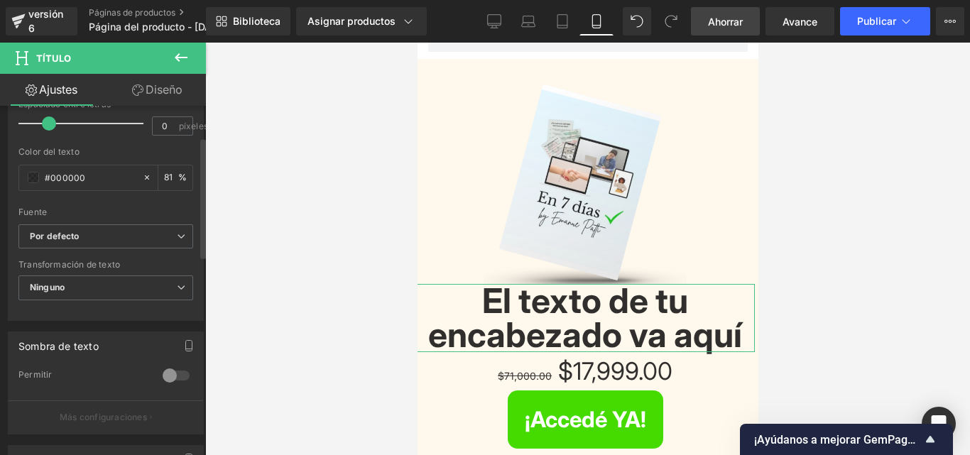
scroll to position [0, 0]
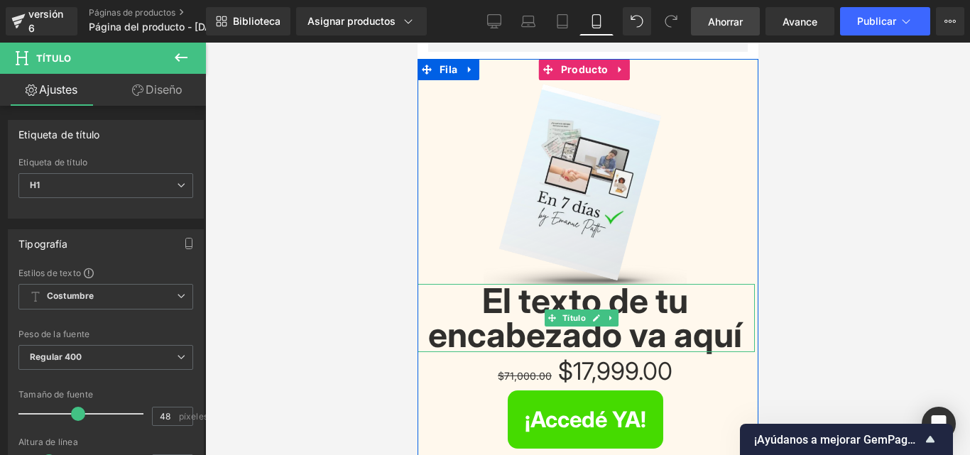
click at [531, 305] on font "El texto de tu encabezado va aquí" at bounding box center [584, 318] width 314 height 76
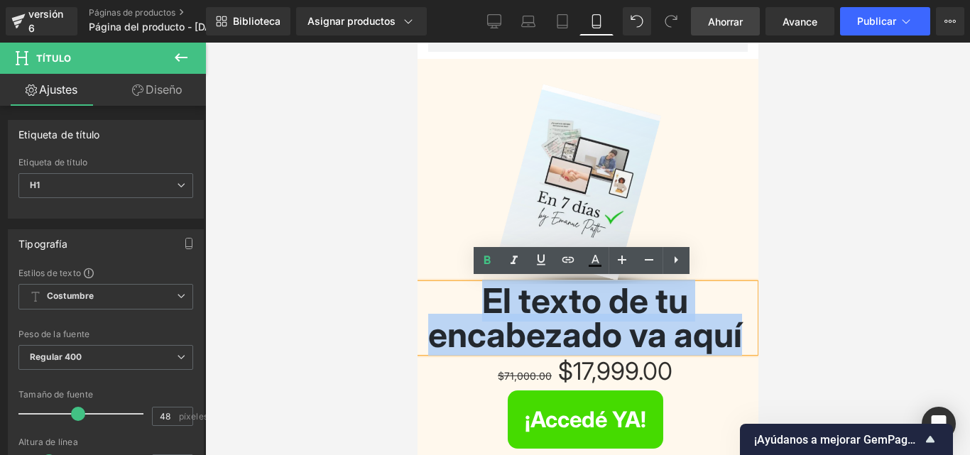
drag, startPoint x: 536, startPoint y: 311, endPoint x: 739, endPoint y: 335, distance: 204.4
click at [739, 335] on font "El texto de tu encabezado va aquí" at bounding box center [584, 318] width 314 height 76
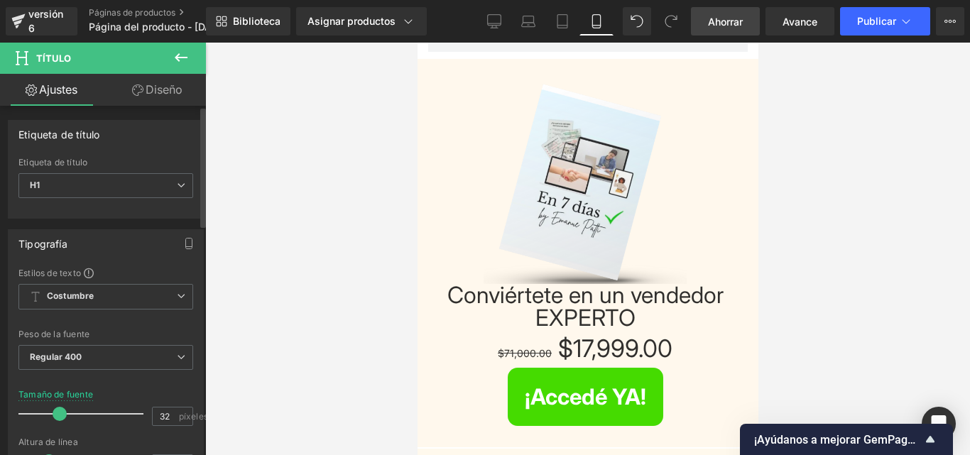
type input "31"
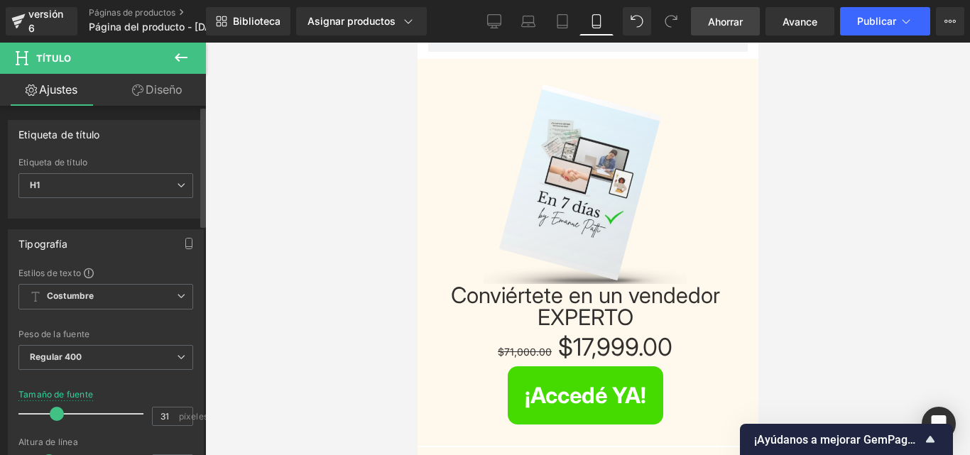
drag, startPoint x: 79, startPoint y: 411, endPoint x: 59, endPoint y: 412, distance: 20.6
click at [59, 412] on span at bounding box center [57, 414] width 14 height 14
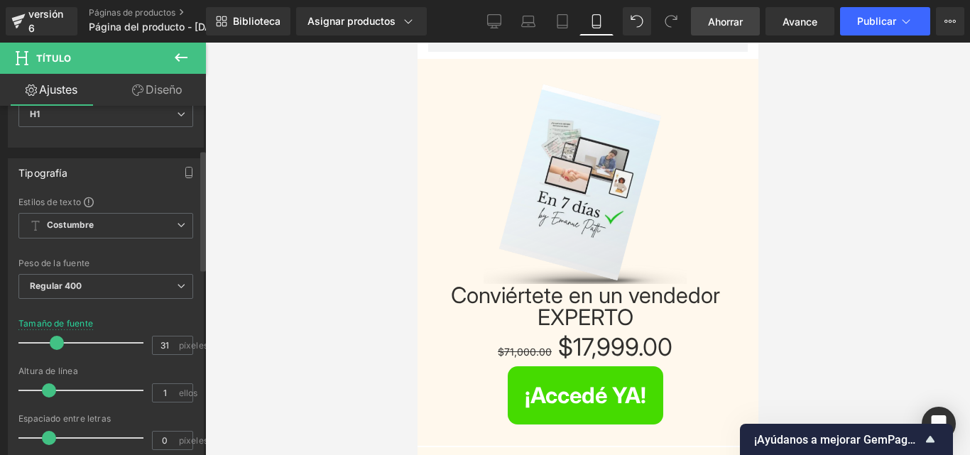
scroll to position [142, 0]
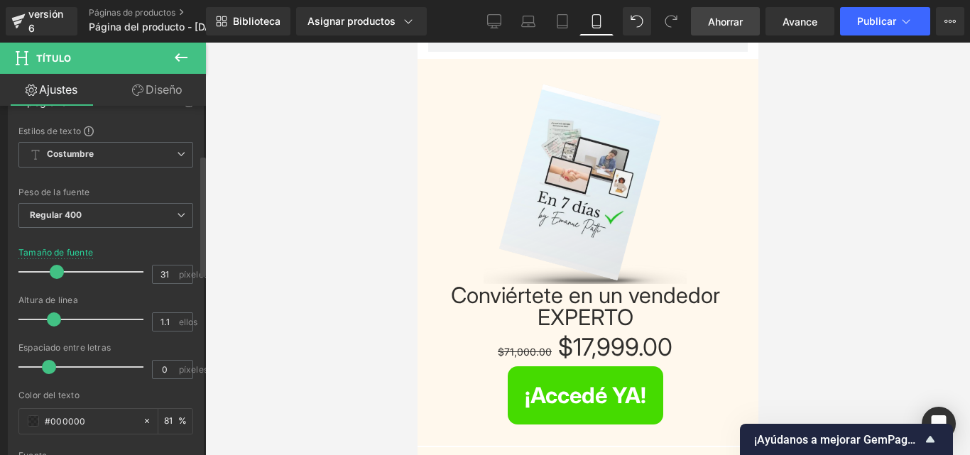
type input "1.2"
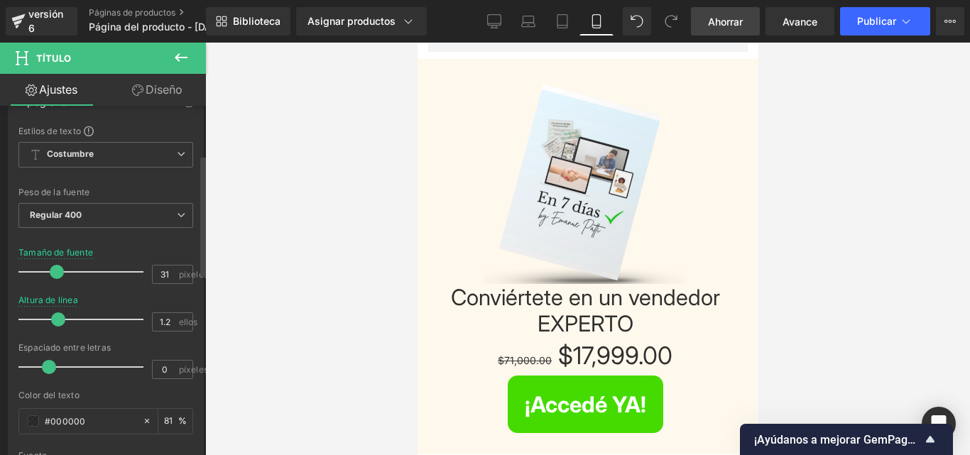
drag, startPoint x: 47, startPoint y: 319, endPoint x: 55, endPoint y: 319, distance: 8.5
click at [55, 319] on span at bounding box center [58, 319] width 14 height 14
type input "0.1"
click at [48, 363] on span at bounding box center [52, 367] width 14 height 14
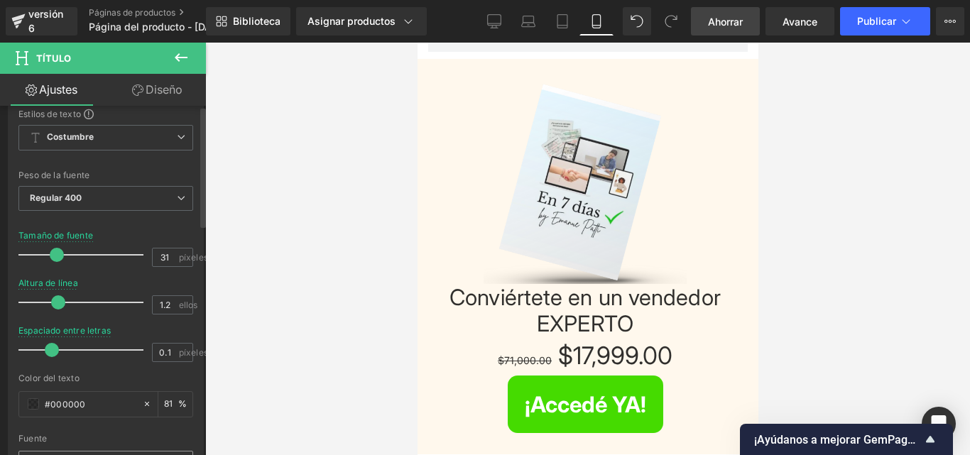
scroll to position [0, 0]
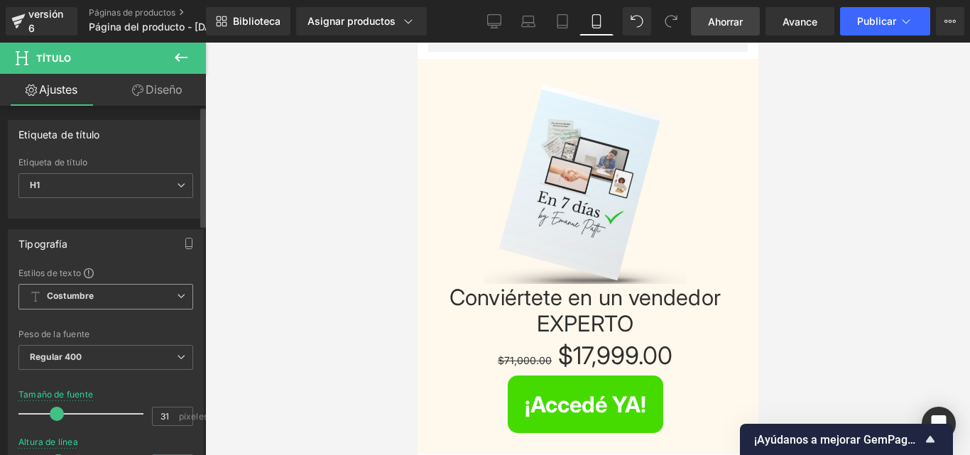
click at [154, 297] on span "Costumbre Configurar estilo global" at bounding box center [105, 297] width 175 height 26
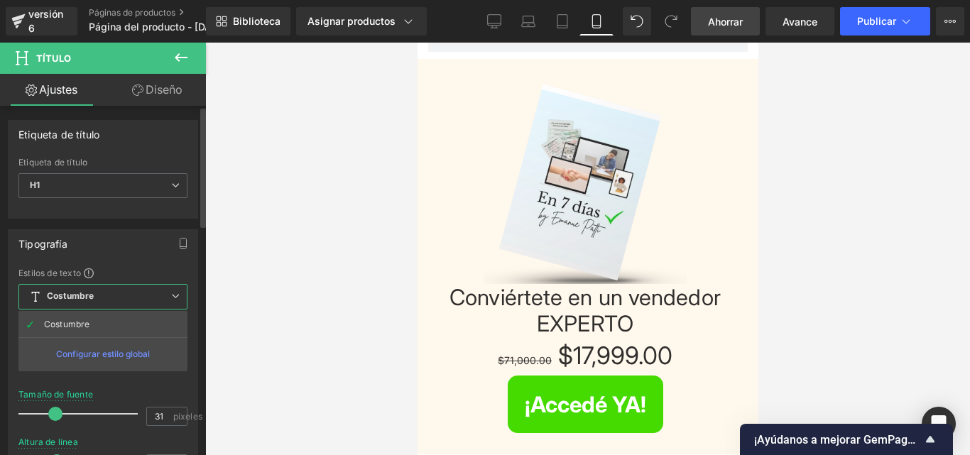
click at [131, 295] on span "Costumbre Configurar estilo global" at bounding box center [102, 297] width 169 height 26
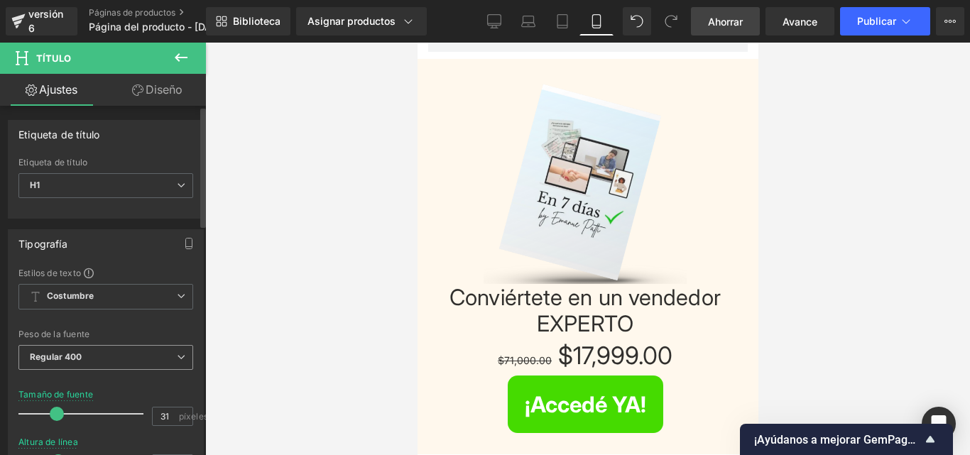
click at [140, 356] on span "Regular 400" at bounding box center [105, 357] width 175 height 25
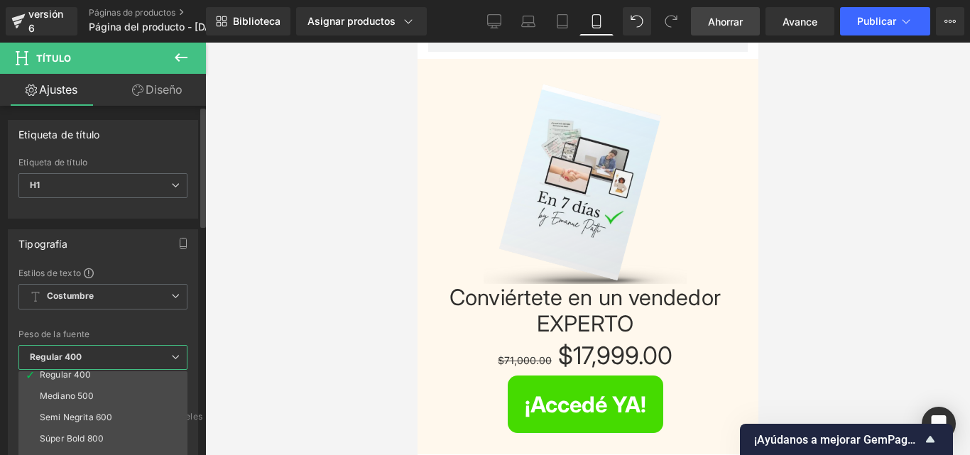
scroll to position [118, 0]
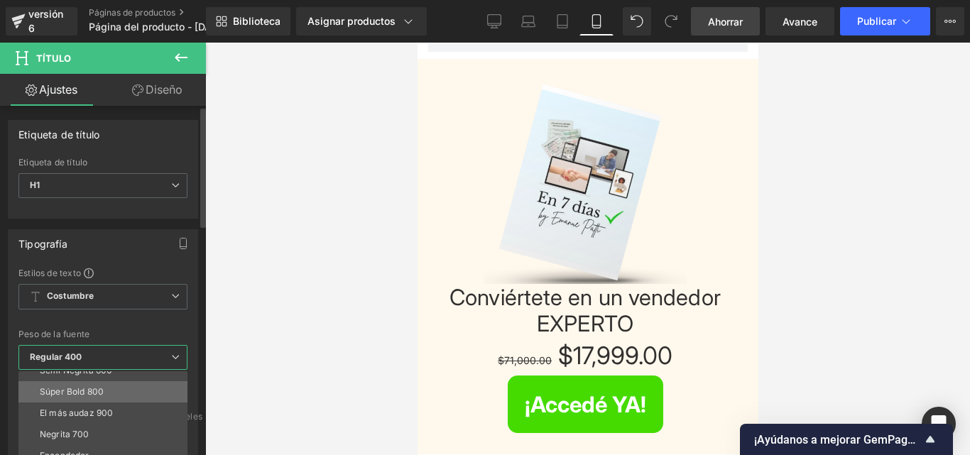
click at [83, 391] on font "Súper Bold 800" at bounding box center [72, 391] width 64 height 11
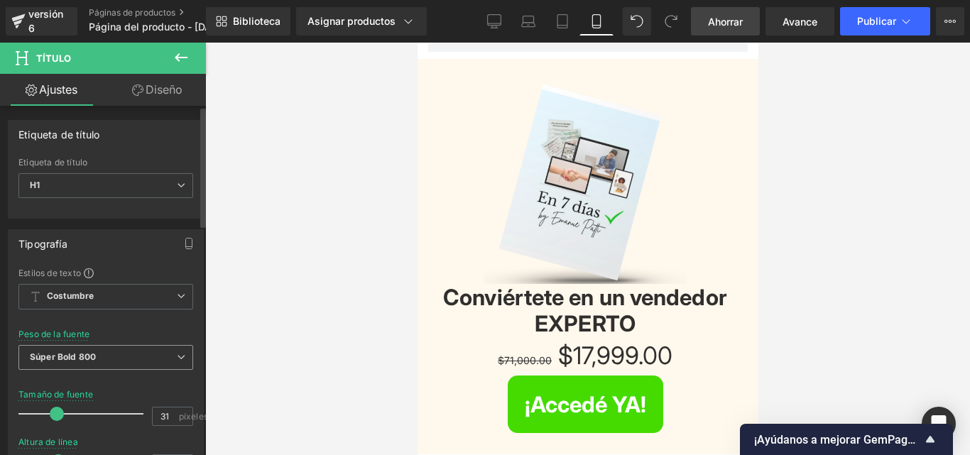
click at [105, 357] on span "Súper Bold 800" at bounding box center [105, 357] width 175 height 25
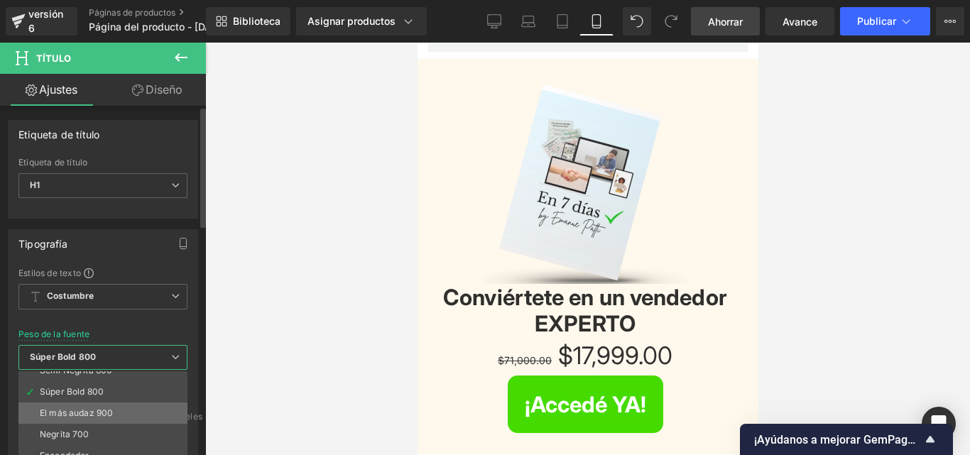
click at [72, 422] on li "El más audaz 900" at bounding box center [105, 412] width 175 height 21
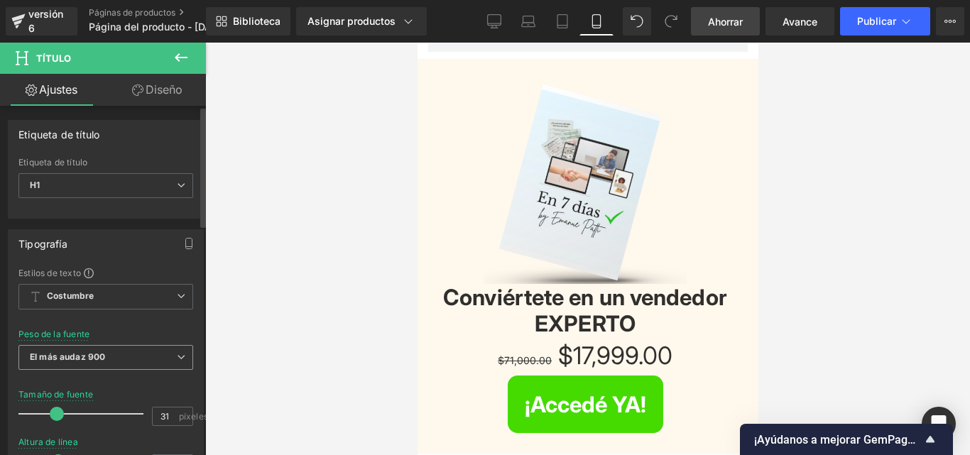
click at [102, 364] on span "El más audaz 900" at bounding box center [105, 357] width 175 height 25
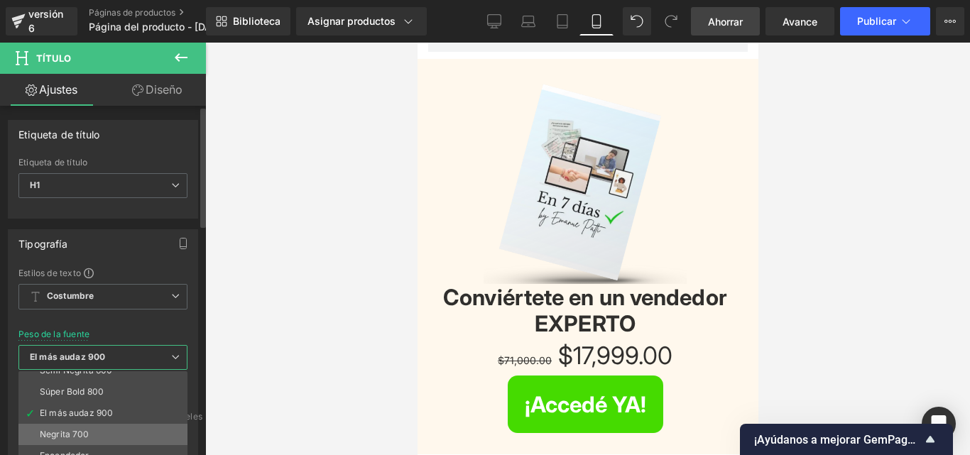
click at [69, 432] on font "Negrita 700" at bounding box center [65, 434] width 50 height 11
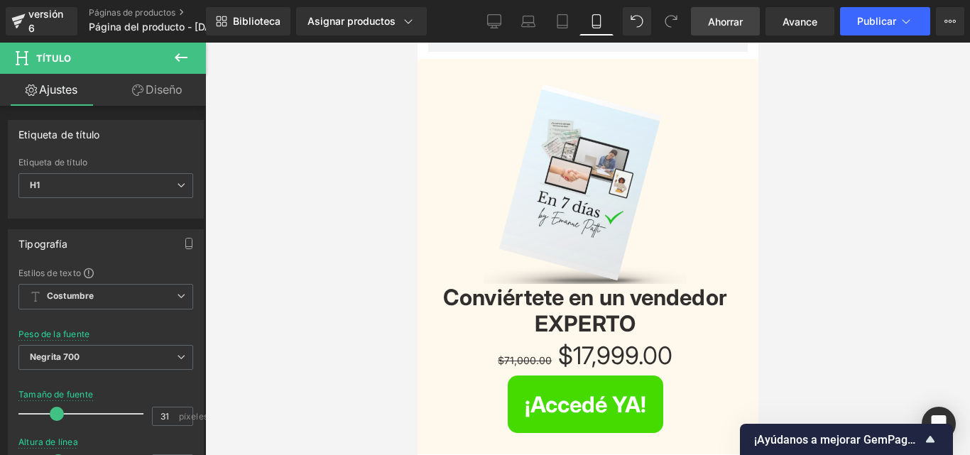
click at [346, 216] on div at bounding box center [587, 249] width 764 height 412
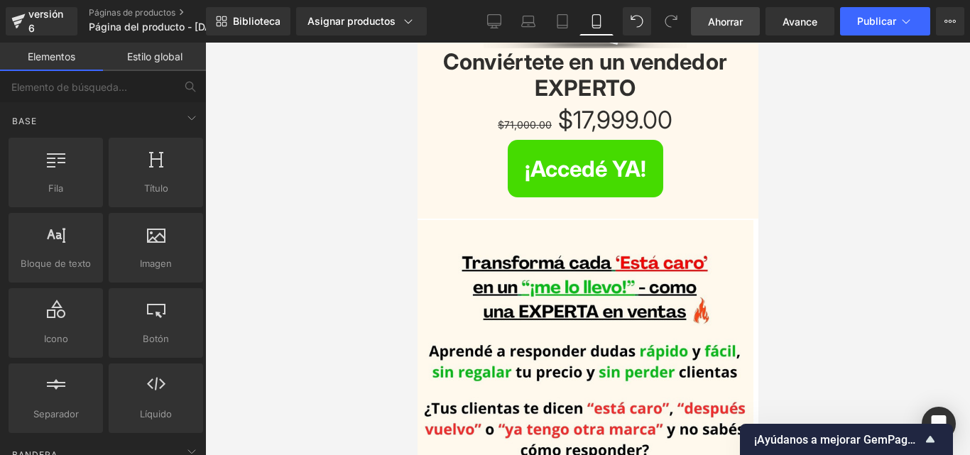
scroll to position [302, 0]
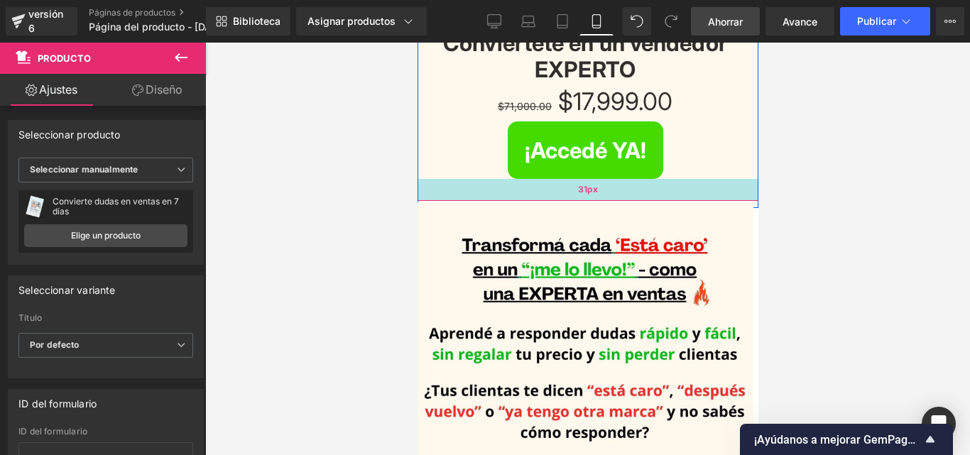
click at [557, 192] on div "31px" at bounding box center [587, 190] width 348 height 22
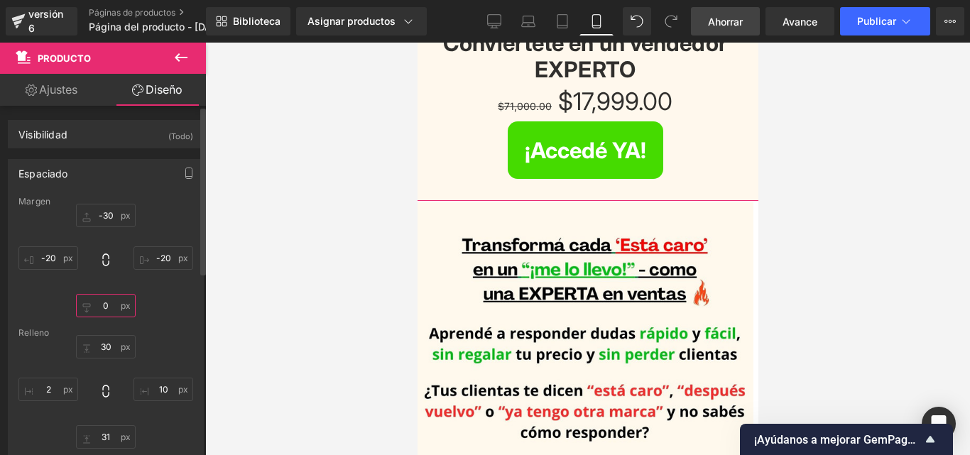
click at [114, 303] on input "0" at bounding box center [106, 305] width 60 height 23
type input "-10"
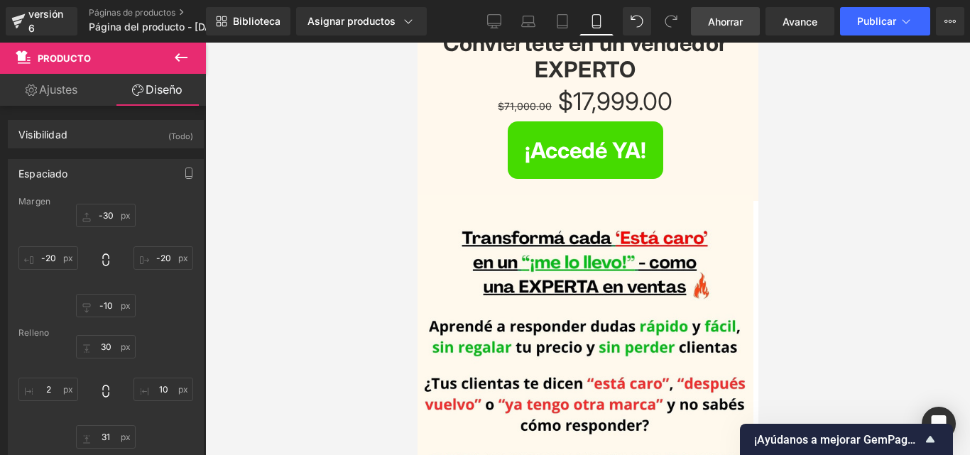
click at [355, 162] on div at bounding box center [587, 249] width 764 height 412
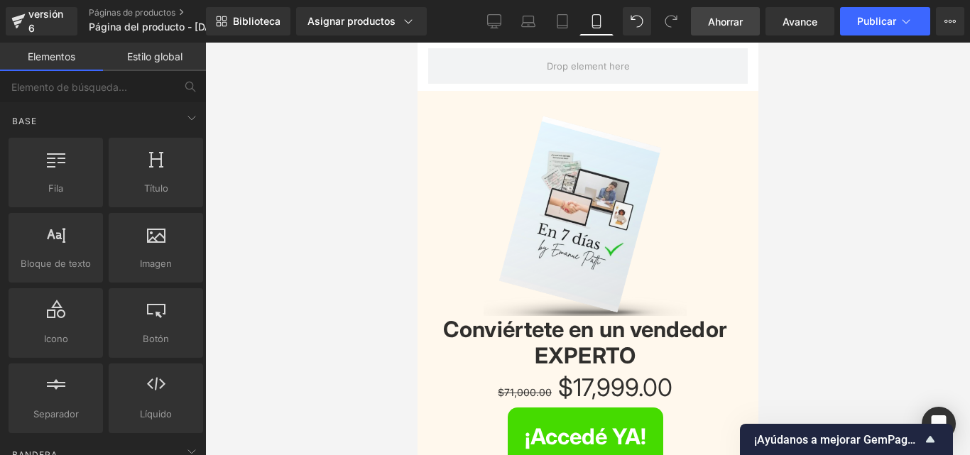
scroll to position [1, 0]
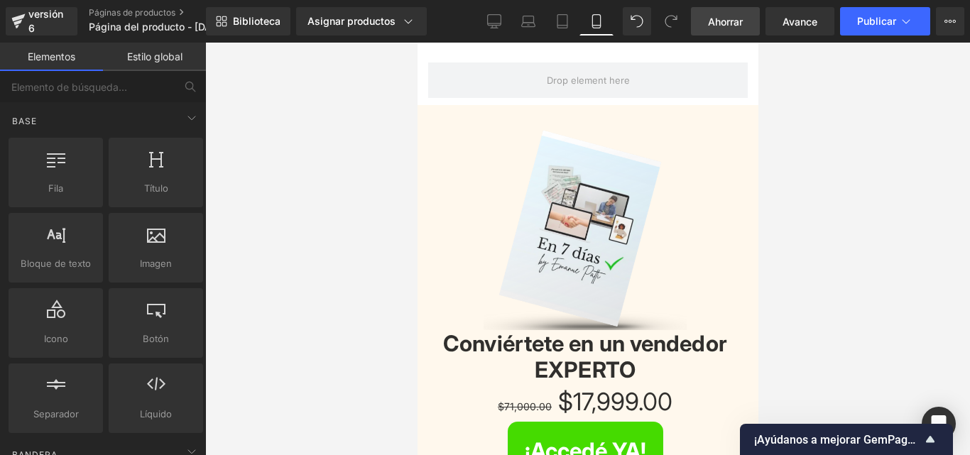
click at [596, 208] on img at bounding box center [585, 228] width 204 height 204
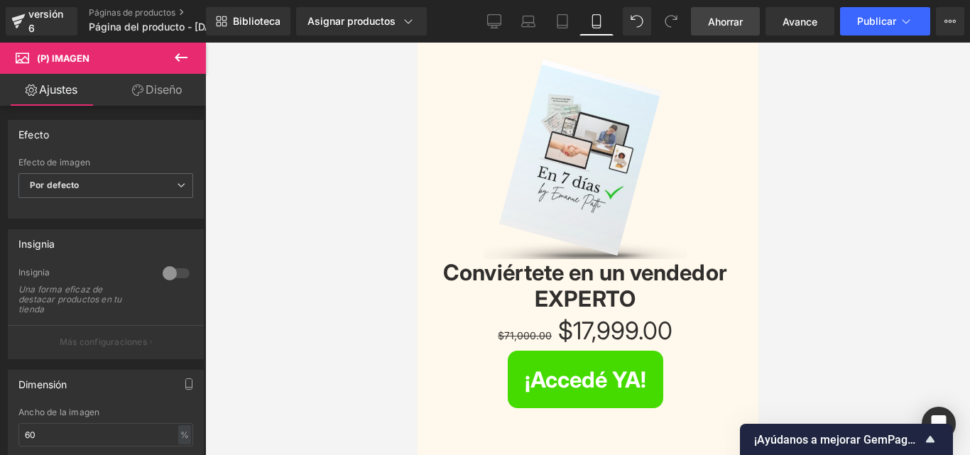
scroll to position [143, 0]
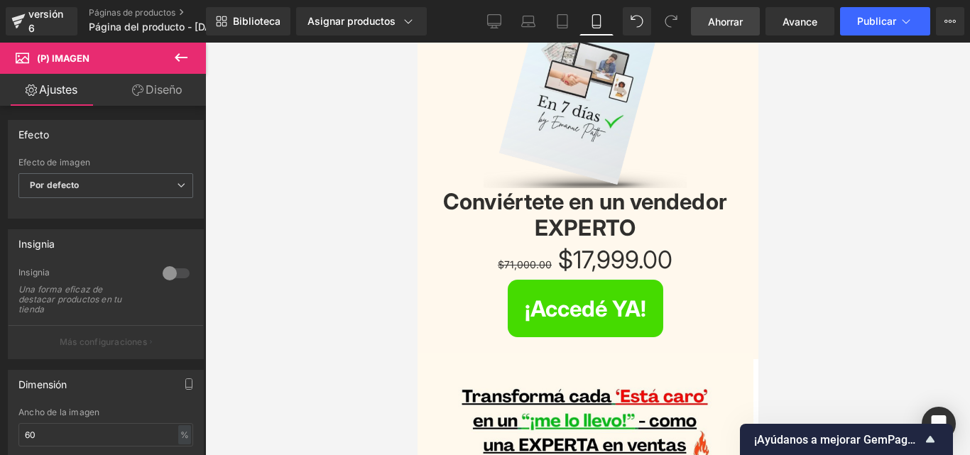
click at [725, 28] on span "Ahorrar" at bounding box center [725, 21] width 35 height 15
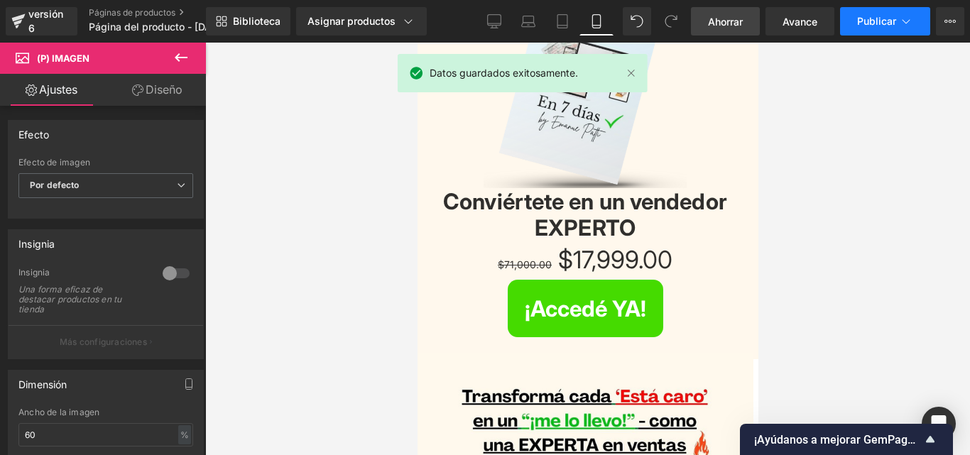
click at [859, 28] on button "Publicar" at bounding box center [885, 21] width 90 height 28
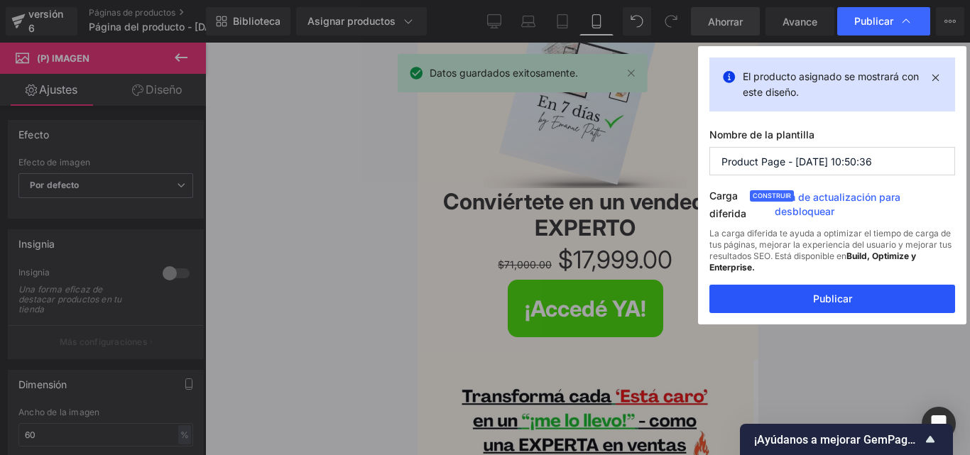
drag, startPoint x: 803, startPoint y: 298, endPoint x: 285, endPoint y: 258, distance: 519.0
click at [803, 298] on button "Publicar" at bounding box center [832, 299] width 246 height 28
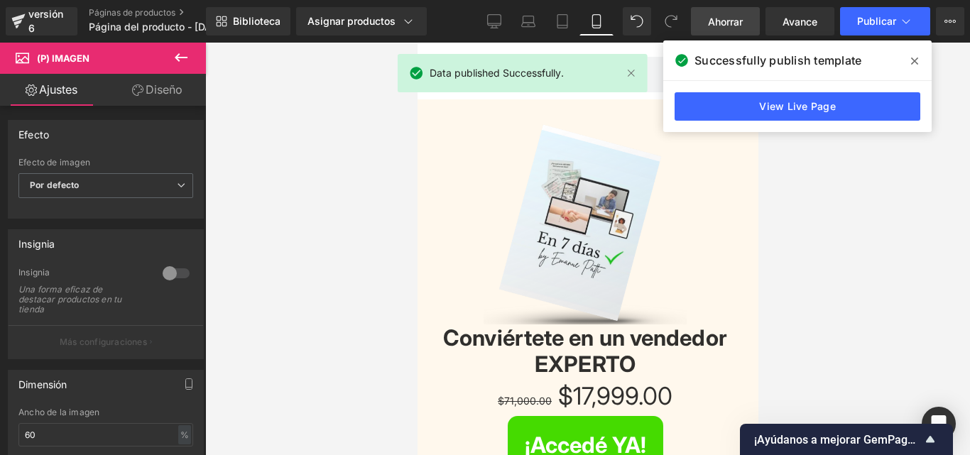
scroll to position [0, 0]
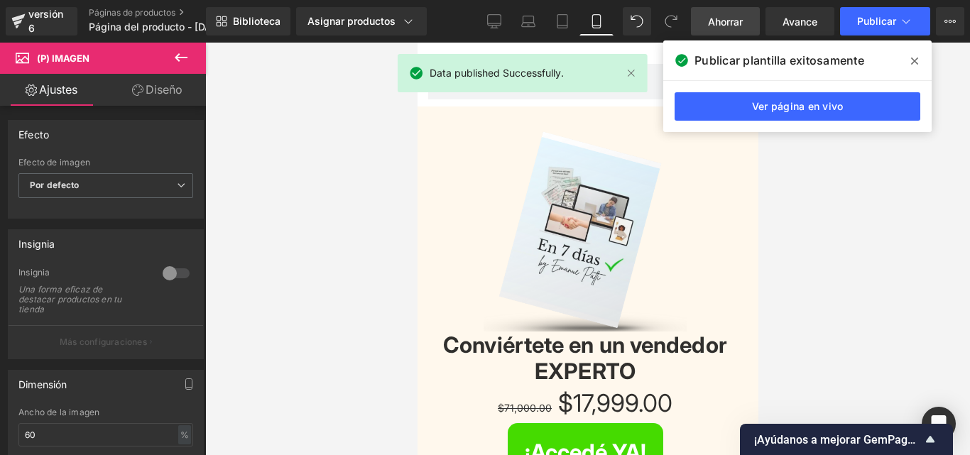
click at [914, 60] on icon at bounding box center [914, 60] width 7 height 7
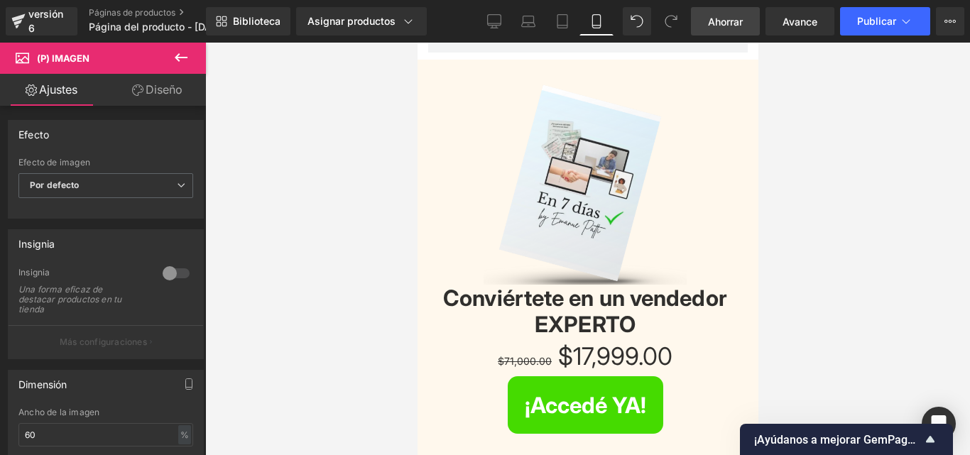
scroll to position [84, 0]
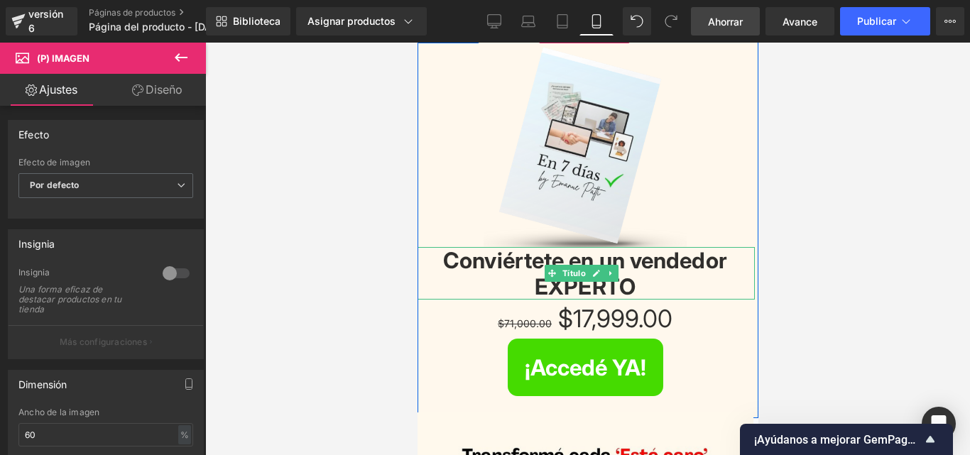
click at [535, 283] on font "Conviértete en un vendedor EXPERTO" at bounding box center [584, 273] width 284 height 53
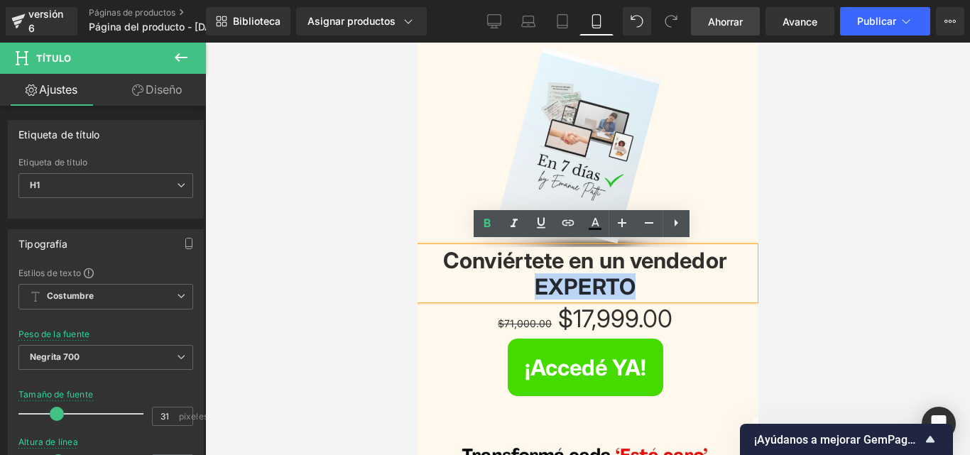
drag, startPoint x: 586, startPoint y: 282, endPoint x: 626, endPoint y: 282, distance: 40.5
click at [626, 282] on font "Conviértete en un vendedor EXPERTO" at bounding box center [584, 273] width 284 height 53
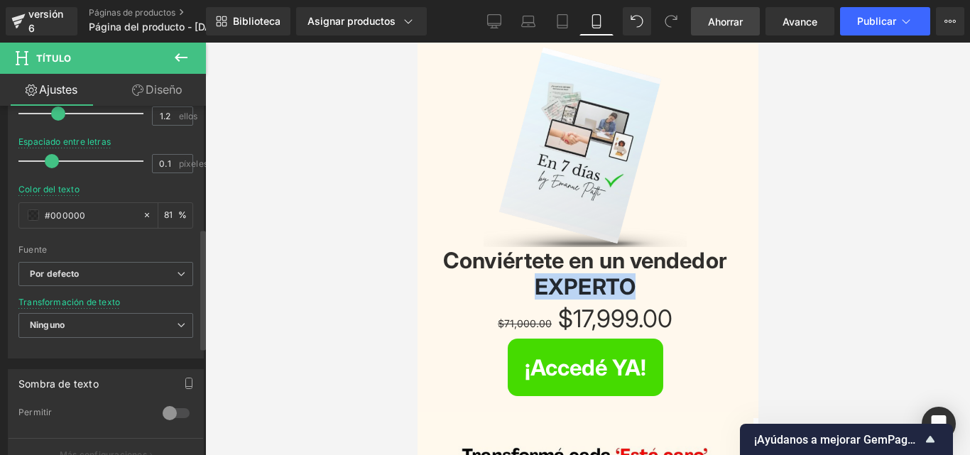
scroll to position [355, 0]
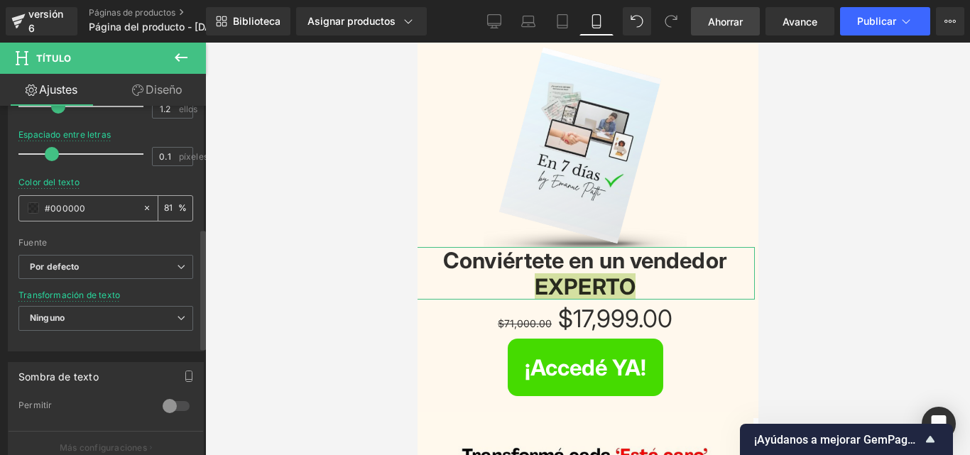
drag, startPoint x: 85, startPoint y: 208, endPoint x: 50, endPoint y: 207, distance: 35.5
click at [50, 207] on input "#000000" at bounding box center [90, 208] width 91 height 16
type input "#5"
type input "0"
type input "#5c6"
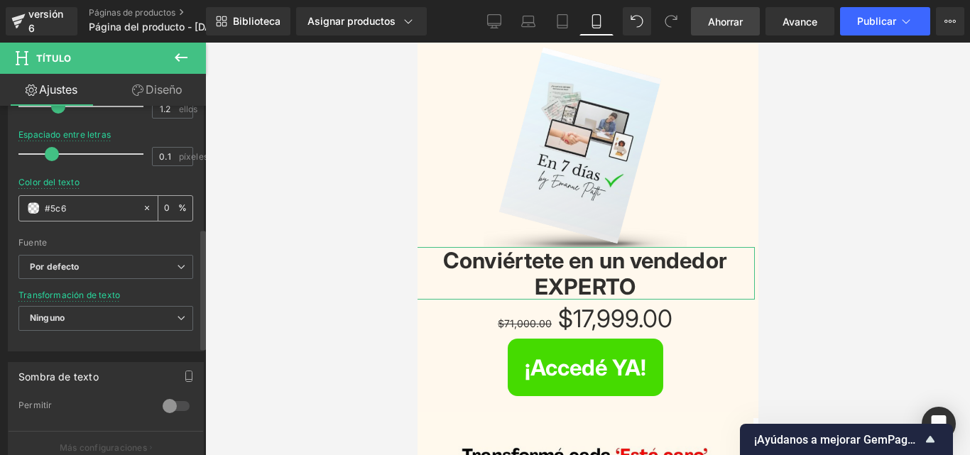
type input "100"
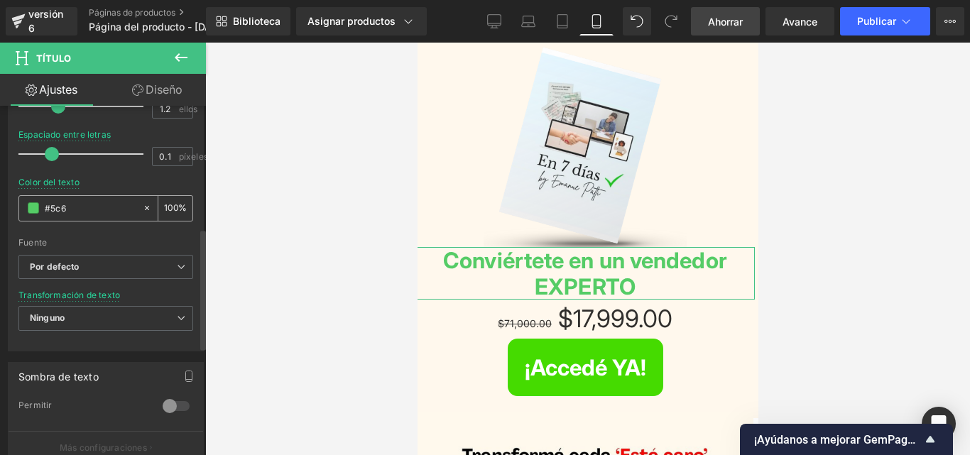
type input "#5c6b"
type input "73"
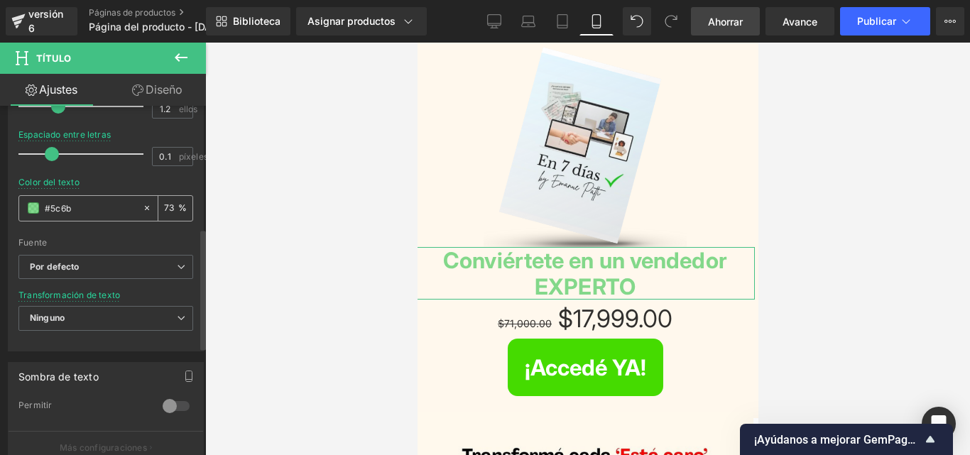
type input "#5c6bc"
type input "0"
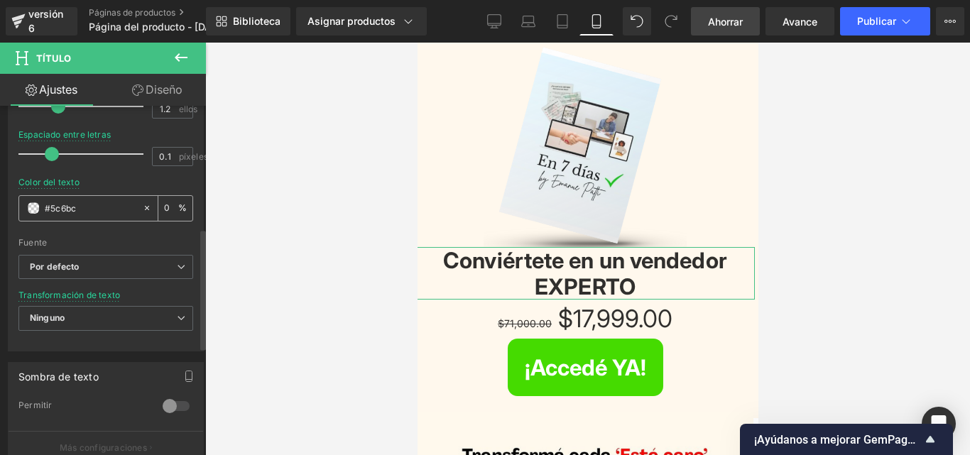
type input "#5c6bc0"
type input "100"
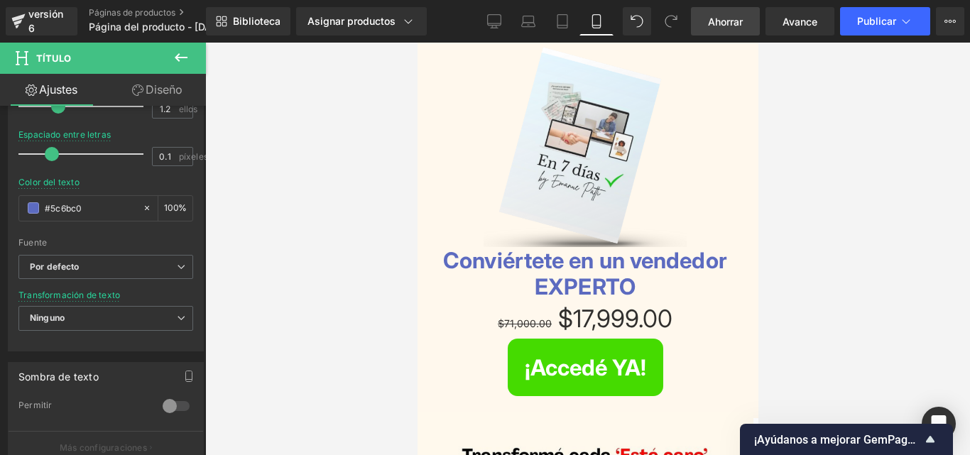
click at [248, 244] on div at bounding box center [587, 249] width 764 height 412
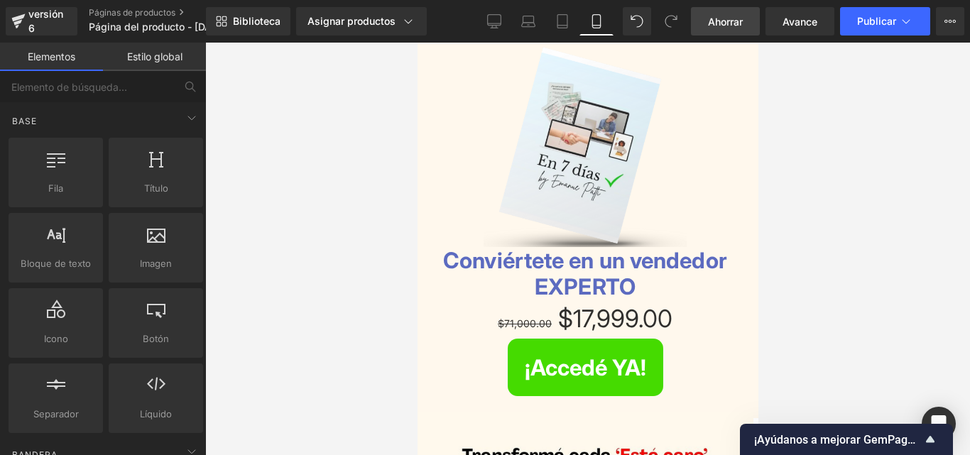
click at [966, 230] on div at bounding box center [587, 249] width 764 height 412
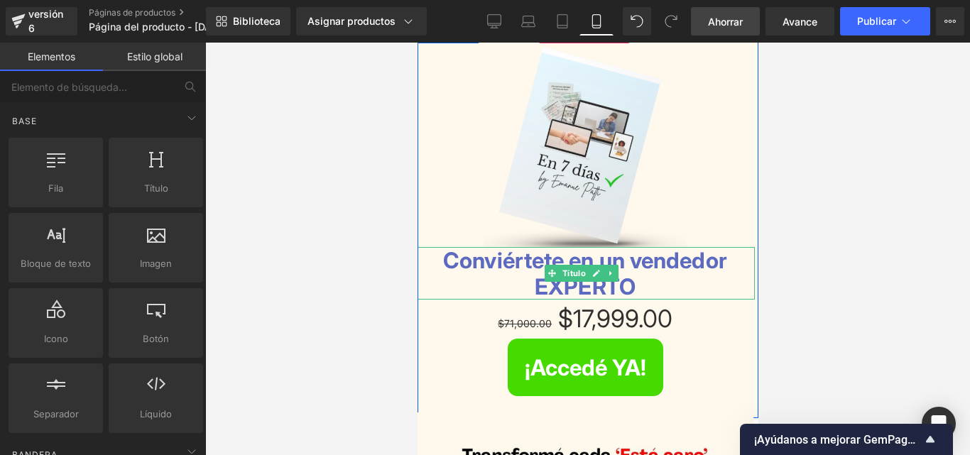
click at [530, 278] on font "Conviértete en un vendedor EXPERTO" at bounding box center [584, 273] width 284 height 53
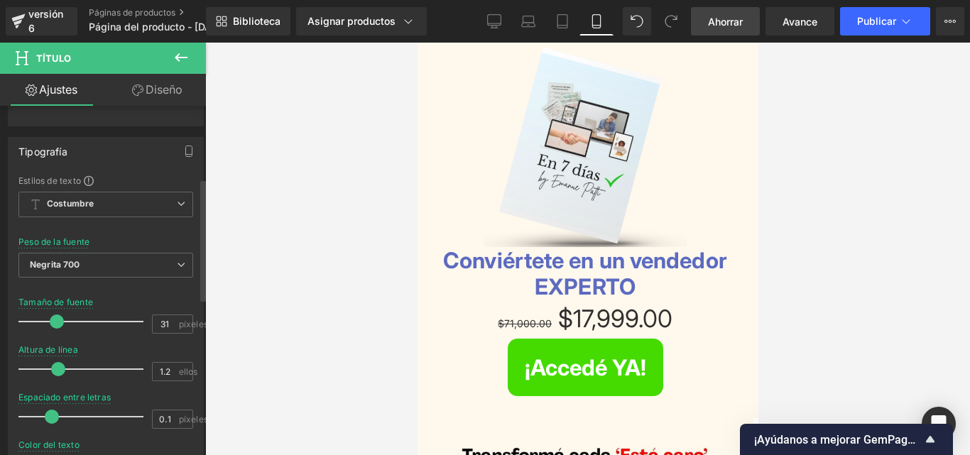
scroll to position [213, 0]
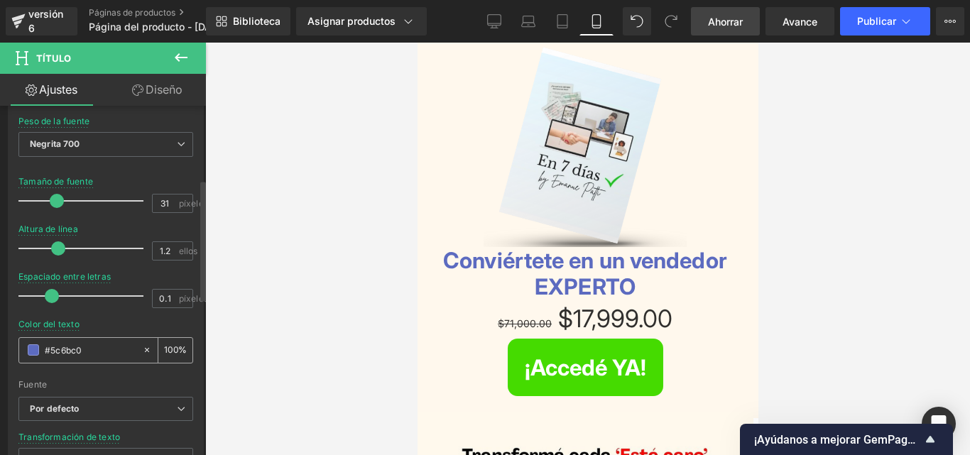
click at [80, 349] on input "#5c6bc0" at bounding box center [90, 350] width 91 height 16
drag, startPoint x: 80, startPoint y: 349, endPoint x: 72, endPoint y: 349, distance: 8.5
click at [72, 349] on input "#5c6bc0" at bounding box center [90, 350] width 91 height 16
type input "#f"
type input "0"
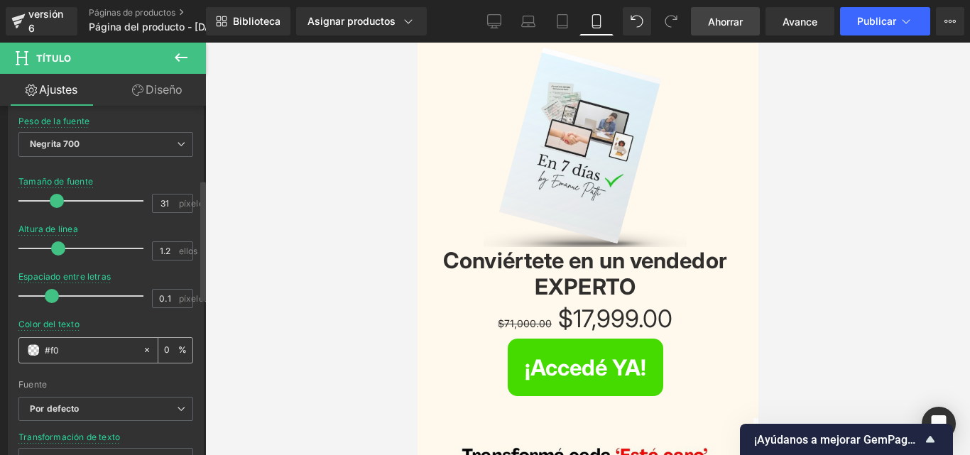
type input "#f06"
type input "100"
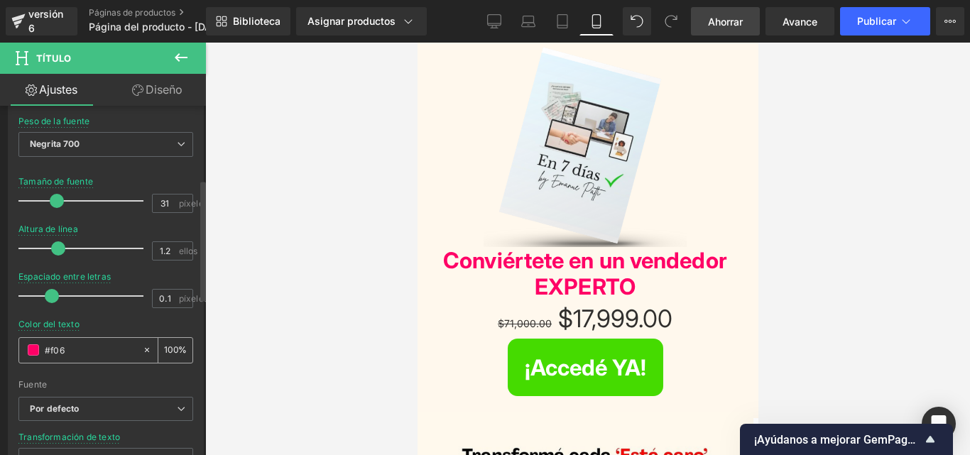
type input "#f062"
type input "13"
type input "#f0629"
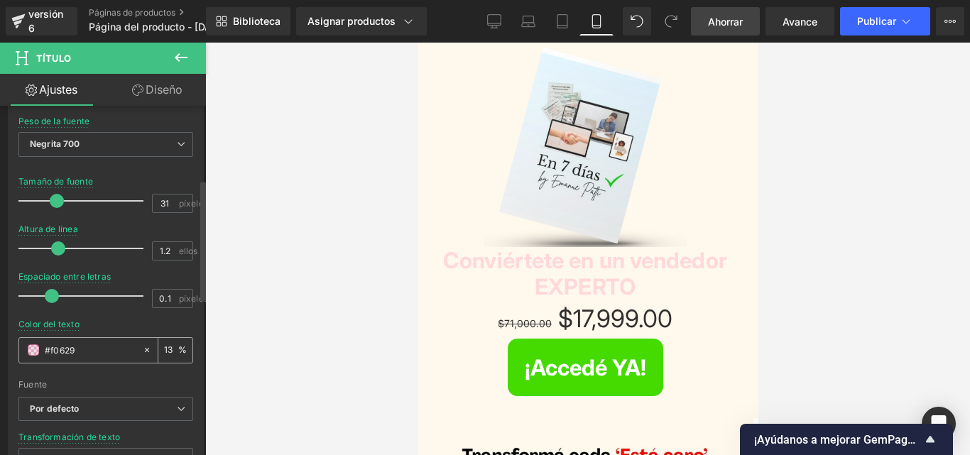
type input "0"
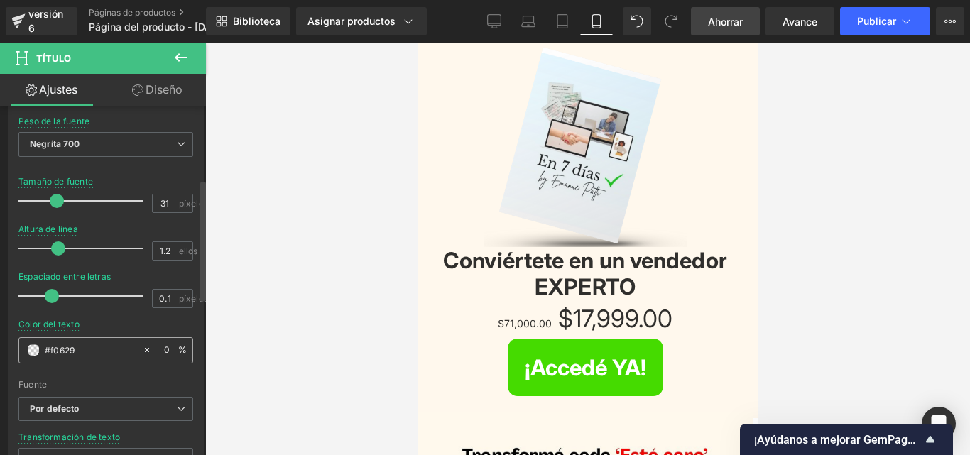
type input "#f06292"
type input "100"
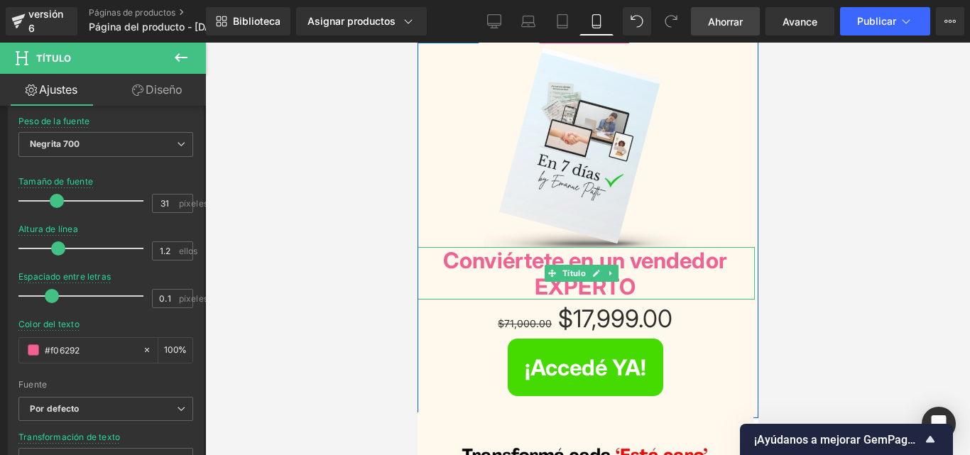
click at [620, 256] on font "Conviértete en un vendedor EXPERTO" at bounding box center [584, 273] width 284 height 53
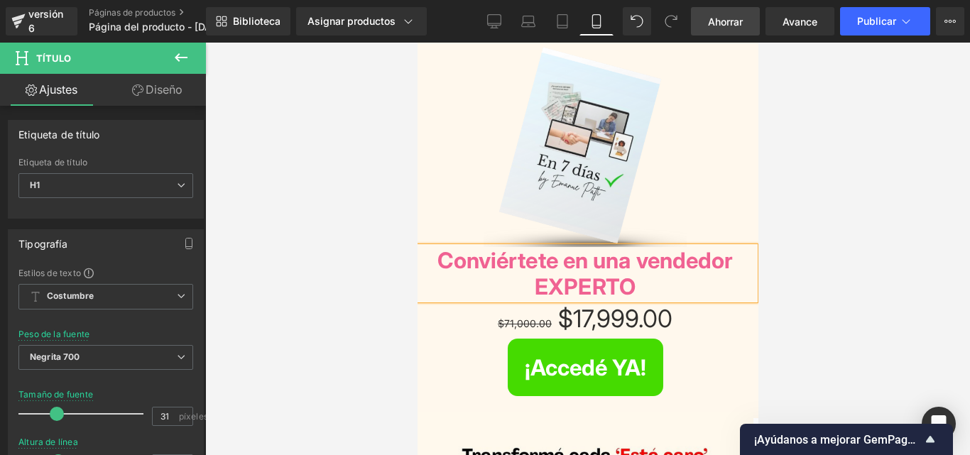
click at [736, 258] on h1 "Conviértete en una vendedor EXPERTO" at bounding box center [584, 273] width 339 height 53
click at [639, 281] on h1 "Conviértete en una vendedora EXPERTO" at bounding box center [584, 273] width 339 height 53
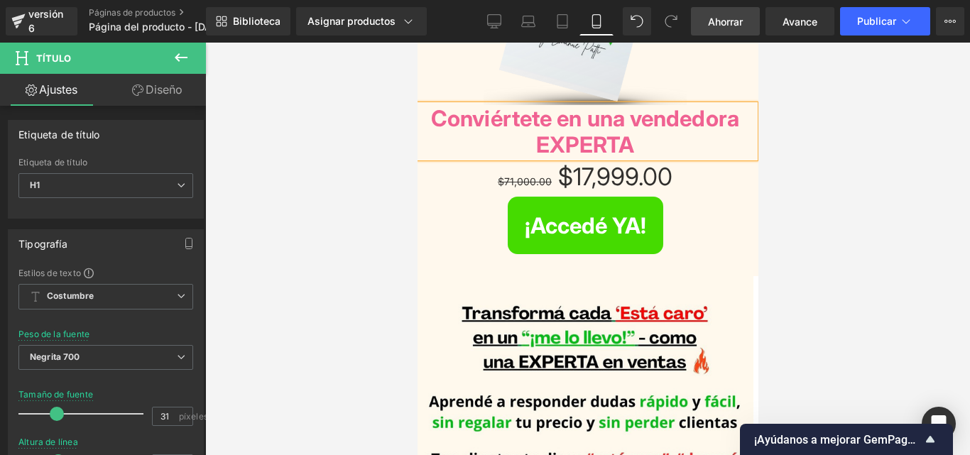
scroll to position [13, 0]
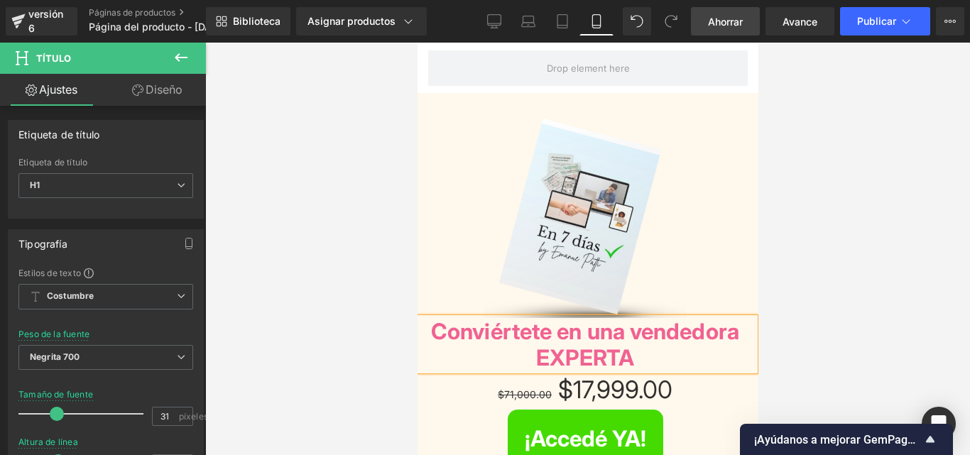
click at [815, 234] on div at bounding box center [587, 249] width 764 height 412
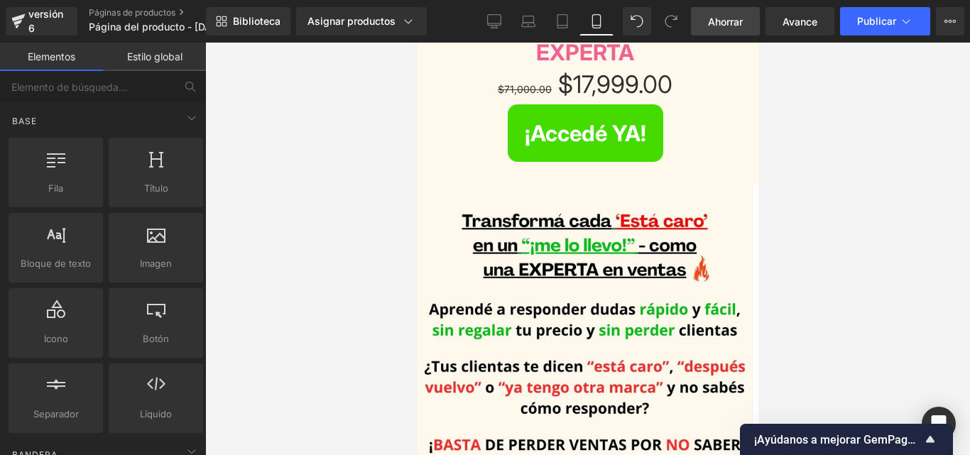
scroll to position [337, 0]
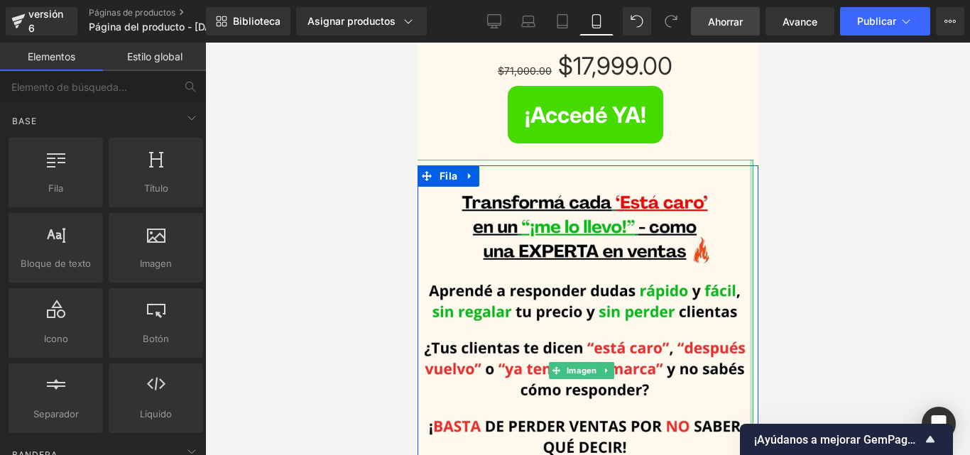
click at [749, 259] on div at bounding box center [751, 371] width 4 height 422
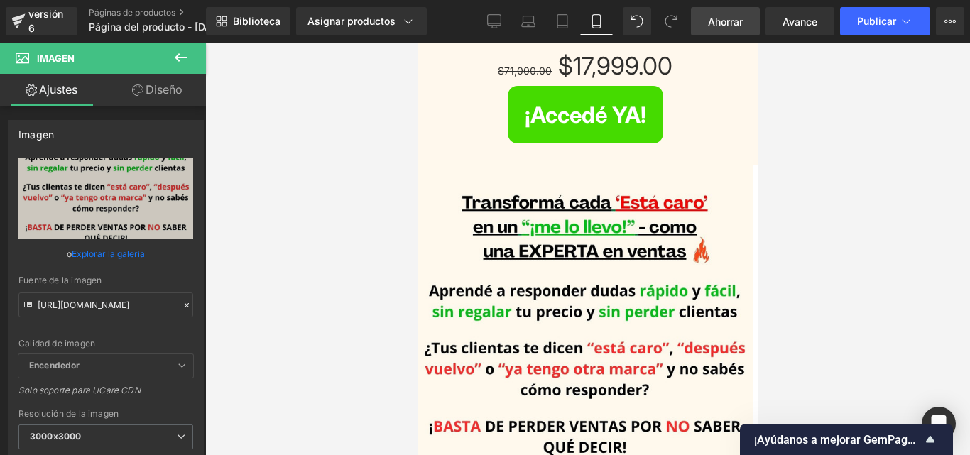
click at [170, 91] on font "Diseño" at bounding box center [164, 89] width 37 height 14
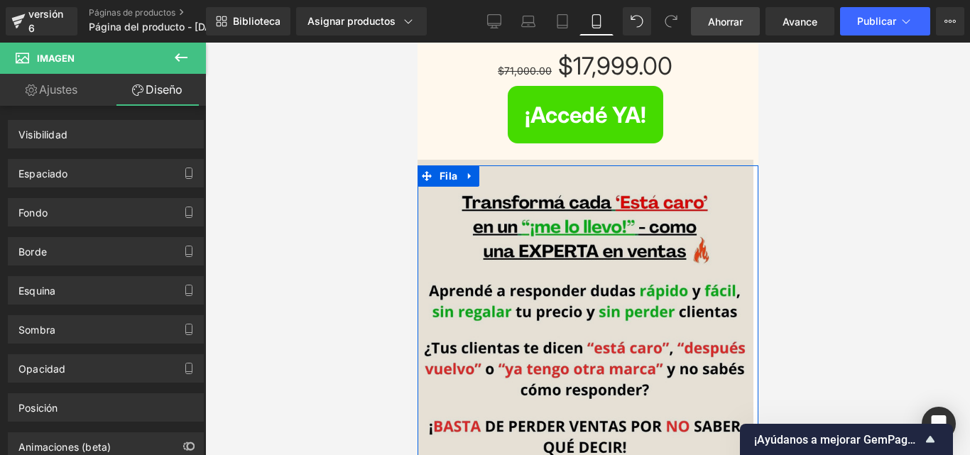
click at [728, 248] on img at bounding box center [583, 371] width 337 height 422
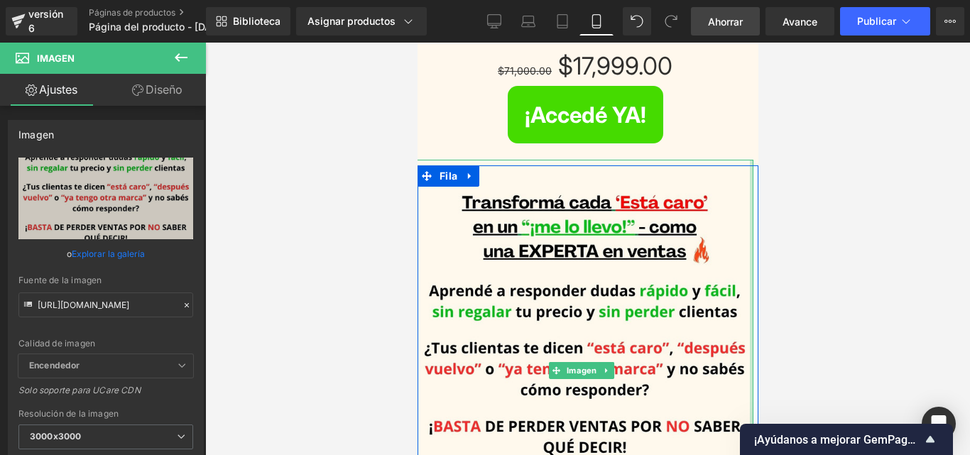
click at [749, 253] on div at bounding box center [751, 371] width 4 height 422
click at [747, 253] on div "Imagen Fila" at bounding box center [587, 378] width 341 height 427
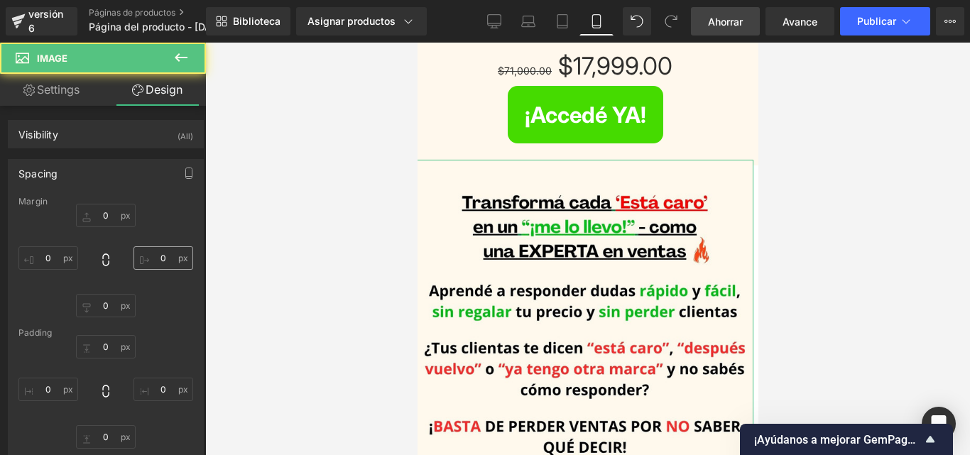
type input "-35"
type input "-17"
type input "5"
type input "-17"
type input "0"
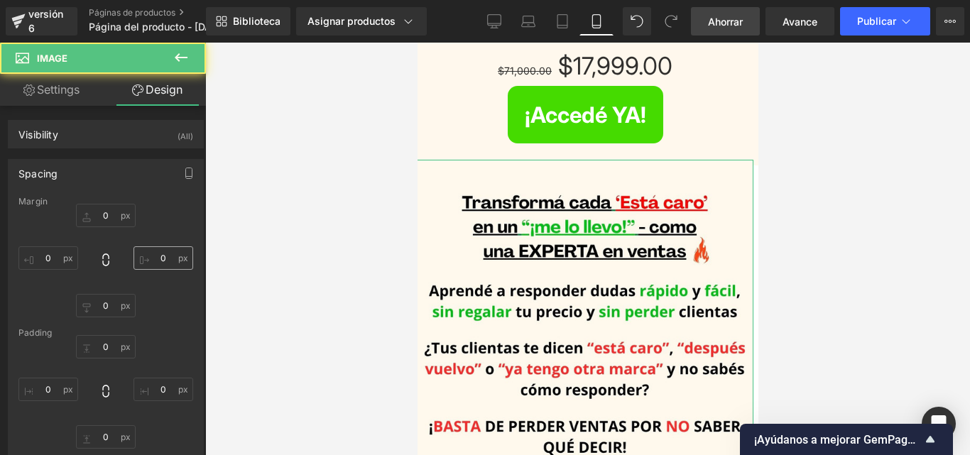
type input "0"
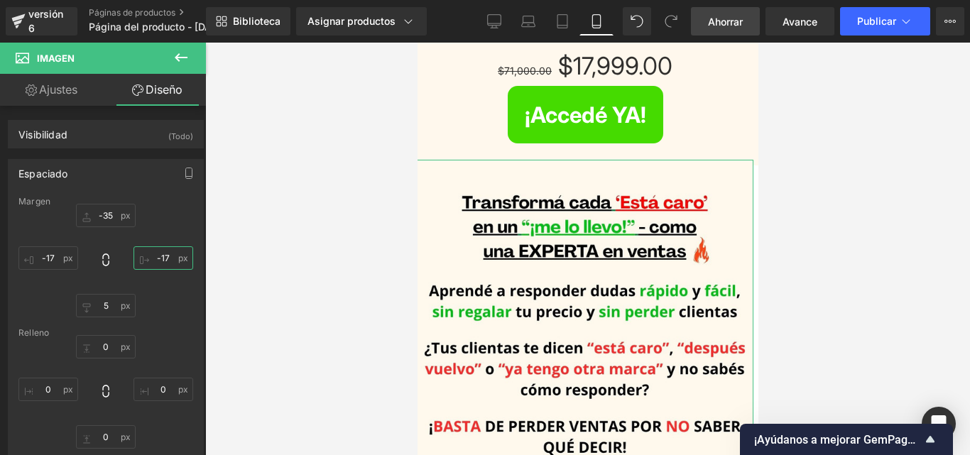
click at [172, 258] on input "-17" at bounding box center [163, 257] width 60 height 23
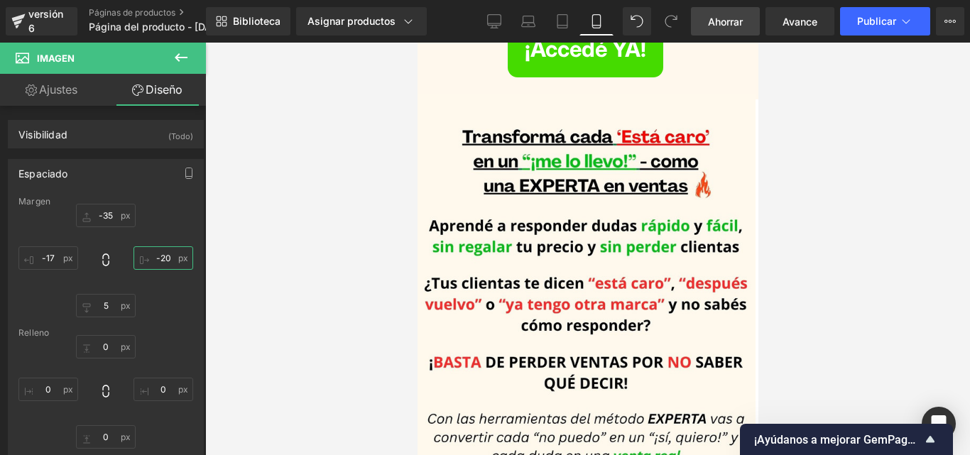
scroll to position [407, 0]
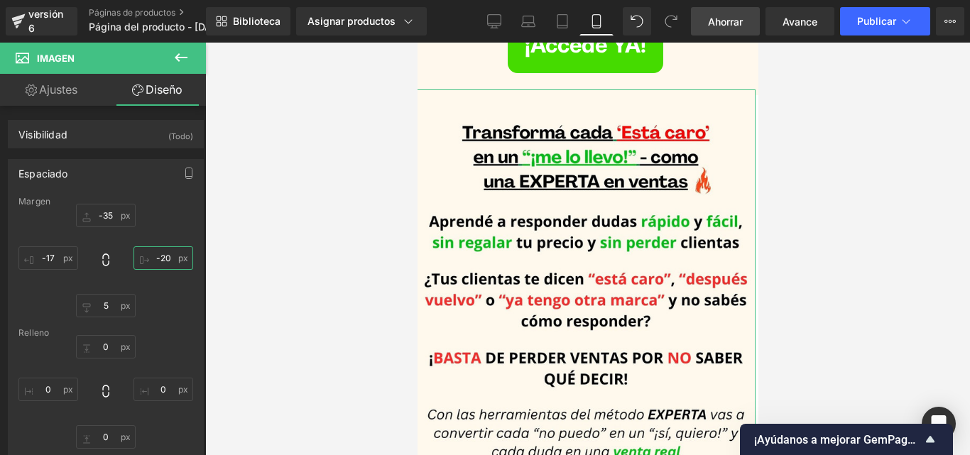
click at [160, 258] on input "-20" at bounding box center [163, 257] width 60 height 23
type input "-30"
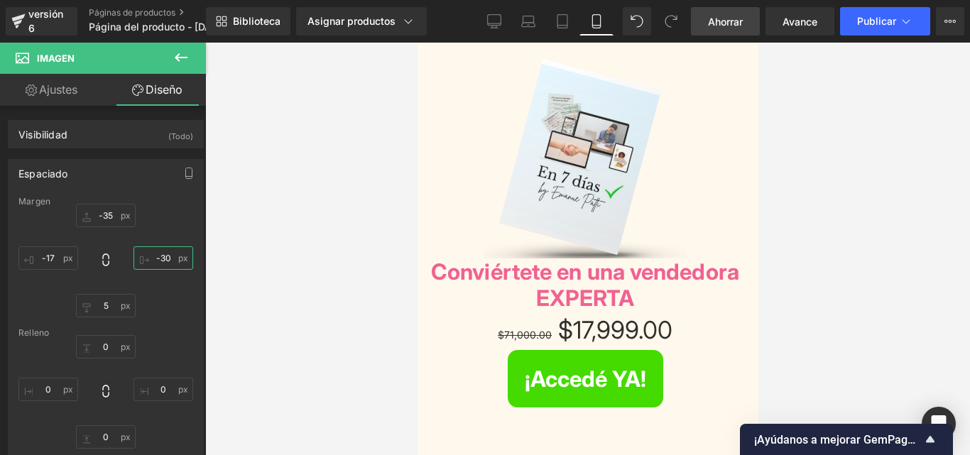
scroll to position [135, 0]
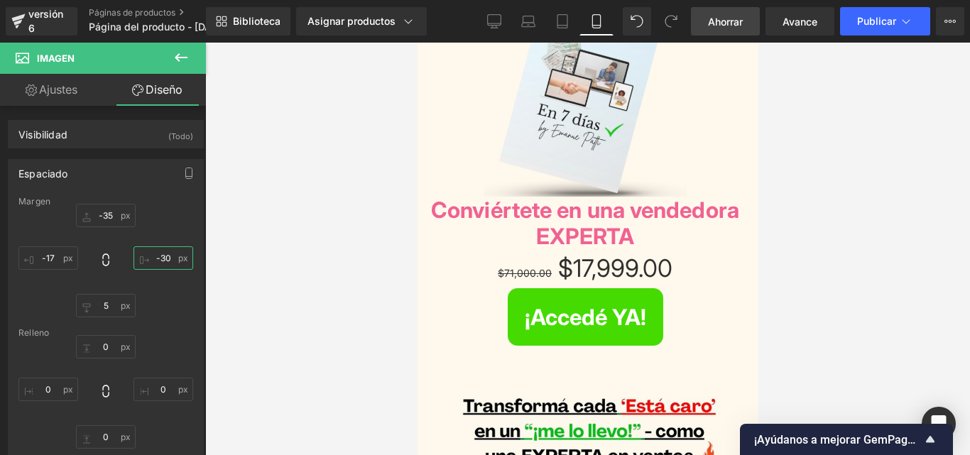
drag, startPoint x: 755, startPoint y: 175, endPoint x: 1175, endPoint y: 155, distance: 420.7
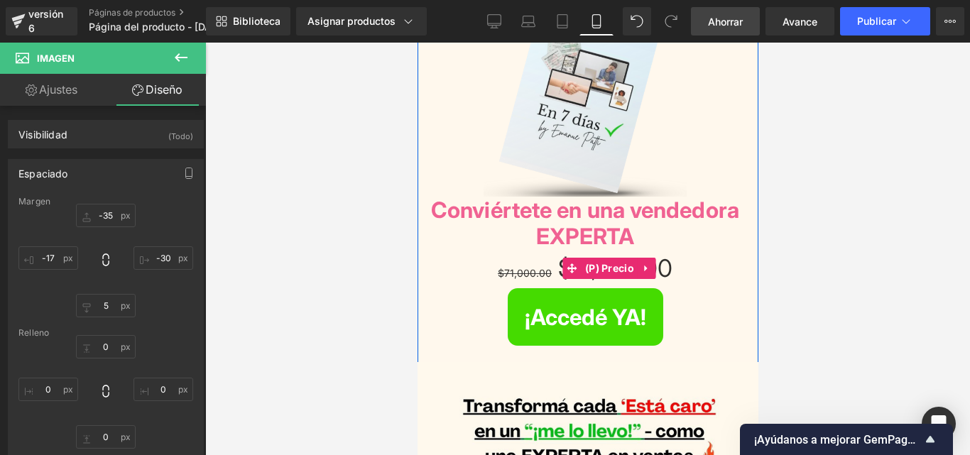
click at [505, 268] on font "$71,000.00" at bounding box center [524, 273] width 54 height 12
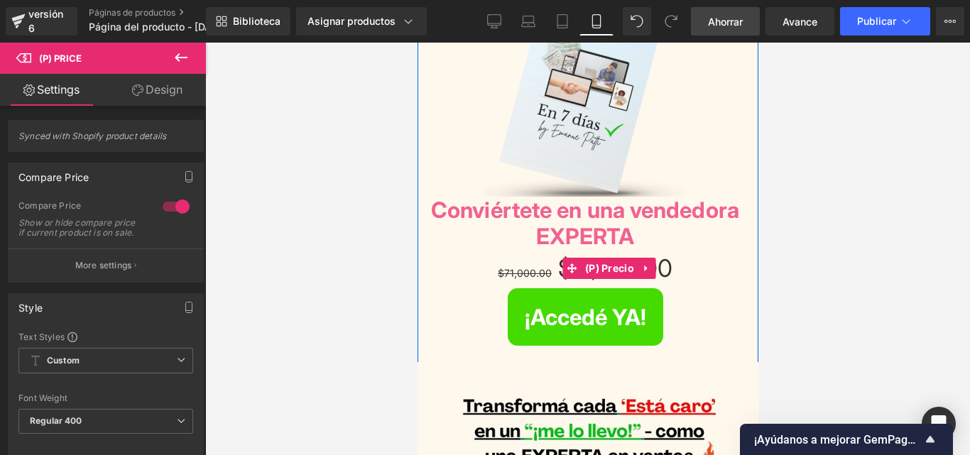
click at [498, 267] on font "$71,000.00" at bounding box center [524, 273] width 54 height 12
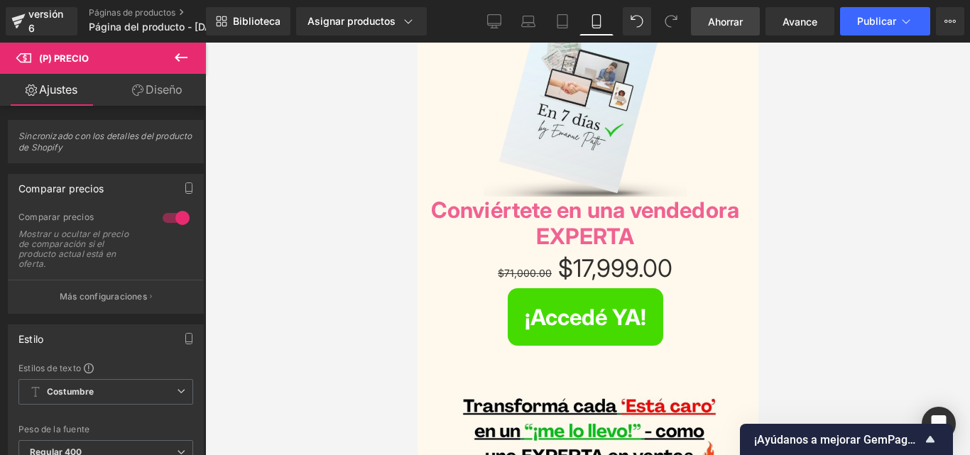
click at [177, 52] on icon at bounding box center [180, 57] width 17 height 17
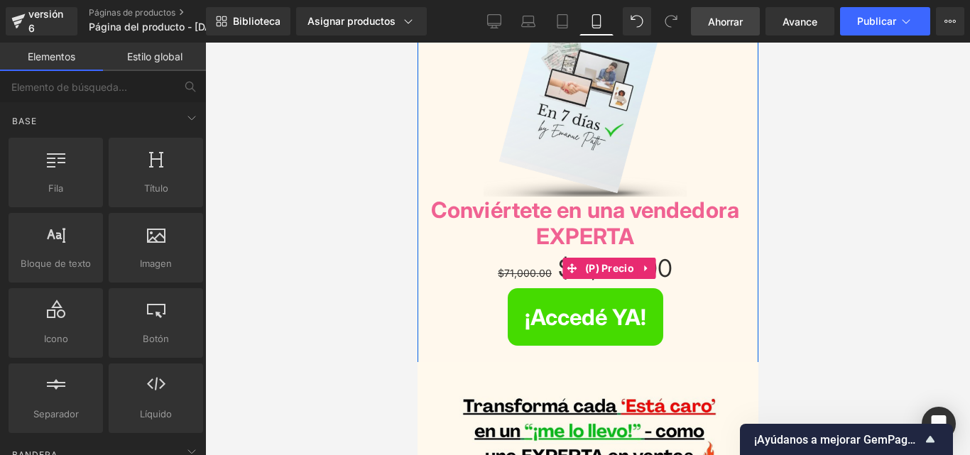
click at [503, 269] on span "$71,000.00" at bounding box center [524, 273] width 54 height 12
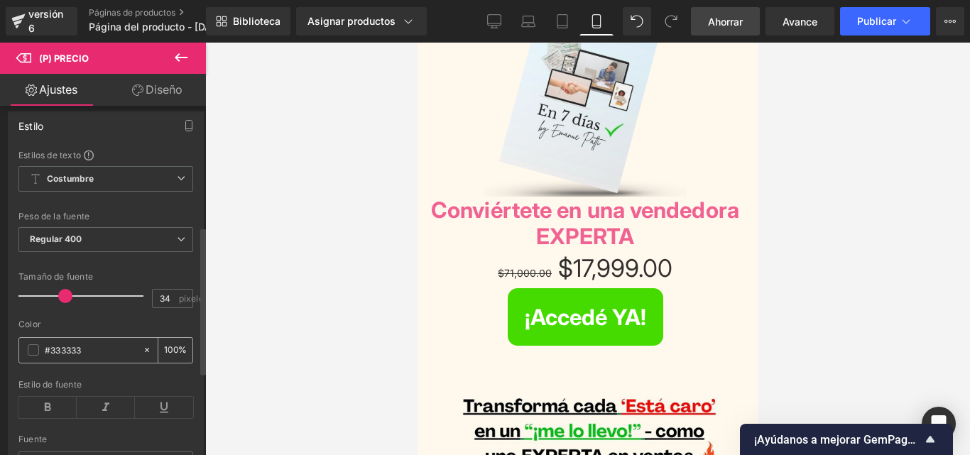
scroll to position [284, 0]
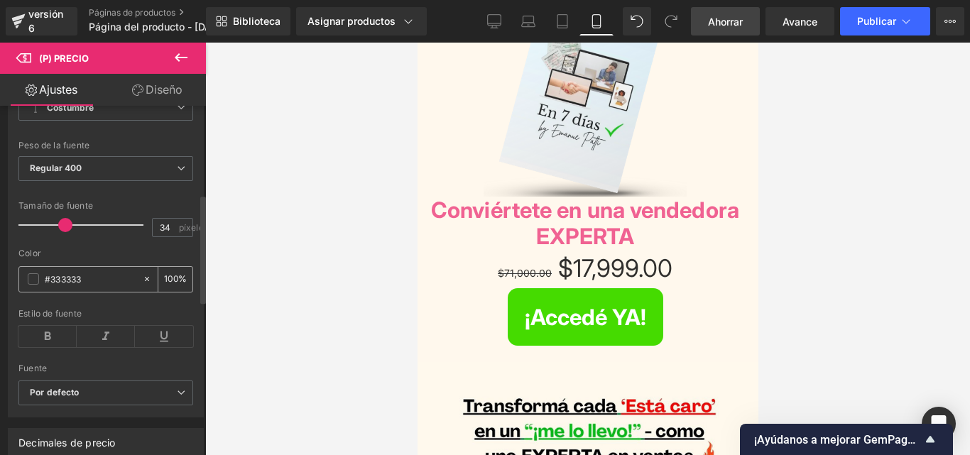
click at [30, 282] on span at bounding box center [33, 278] width 11 height 11
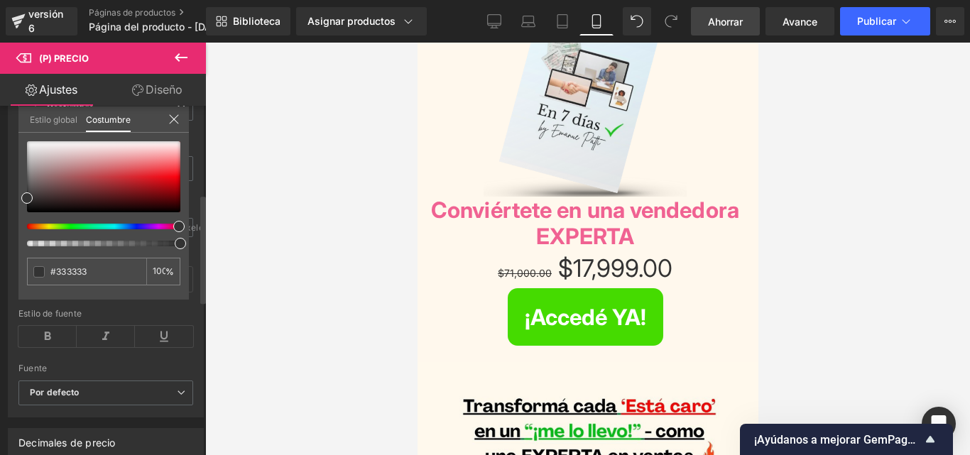
drag, startPoint x: 165, startPoint y: 220, endPoint x: 175, endPoint y: 219, distance: 10.0
click at [175, 219] on div at bounding box center [103, 193] width 153 height 105
click at [175, 195] on div at bounding box center [103, 176] width 153 height 71
type input "#780107"
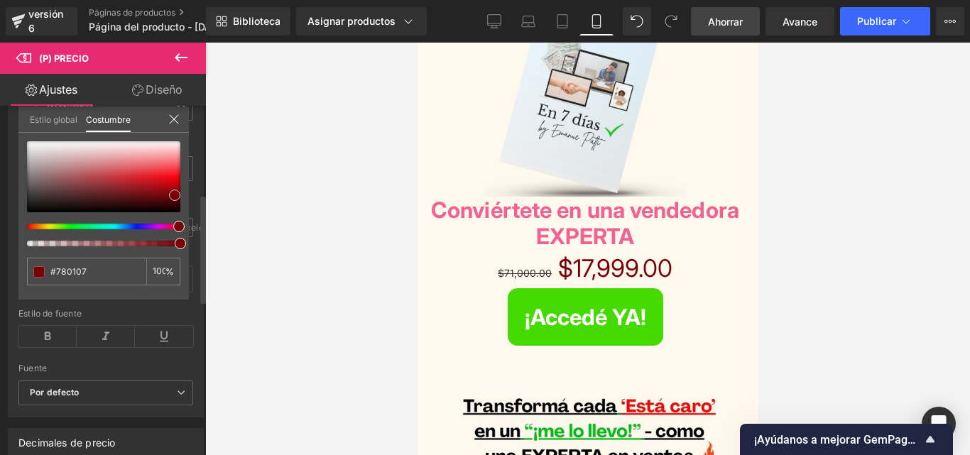
click at [175, 209] on div at bounding box center [103, 176] width 153 height 71
type input "#190001"
click at [175, 192] on div at bounding box center [103, 176] width 153 height 71
type input "#8e0004"
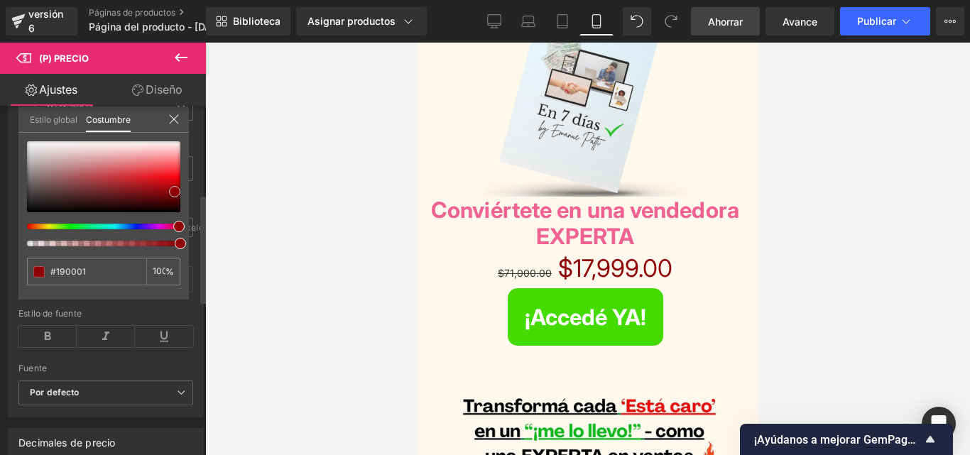
type input "#8e0004"
click at [37, 208] on div at bounding box center [103, 176] width 153 height 71
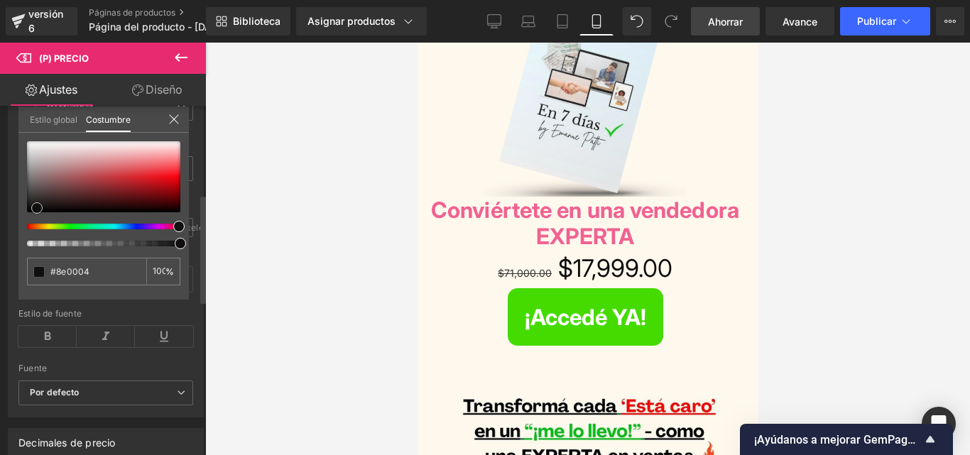
type input "#0d0b0b"
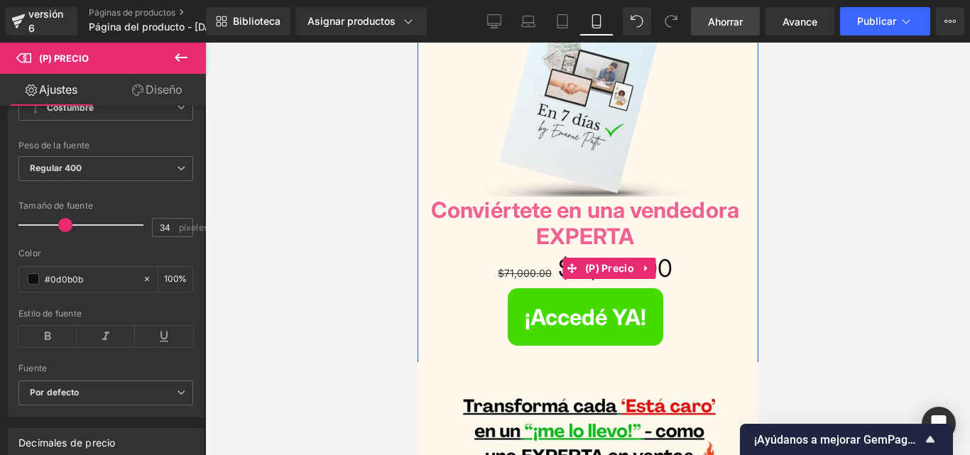
click at [515, 268] on font "$71,000.00" at bounding box center [524, 273] width 54 height 12
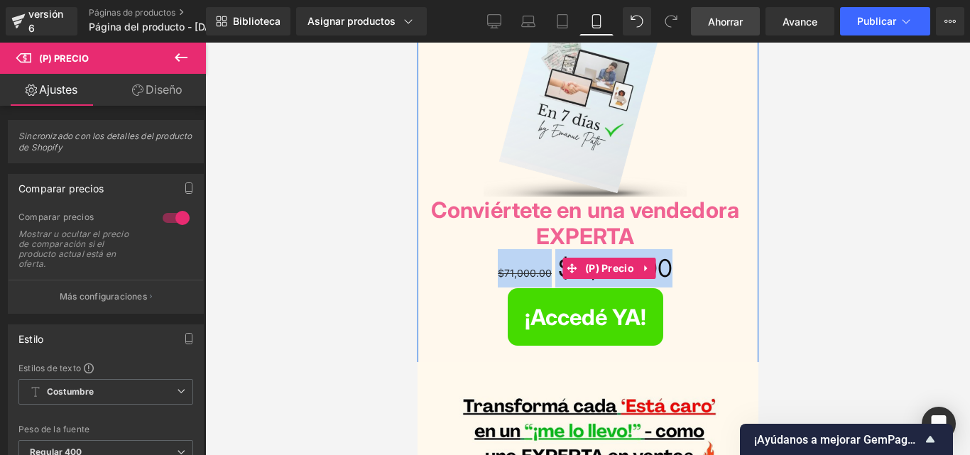
click at [523, 271] on font "$71,000.00" at bounding box center [524, 273] width 54 height 12
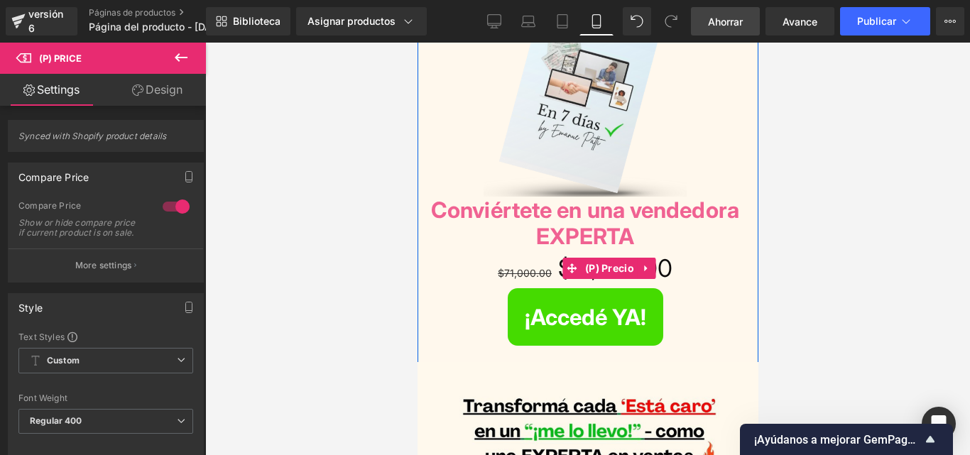
click at [538, 270] on span "$71,000.00" at bounding box center [524, 273] width 54 height 12
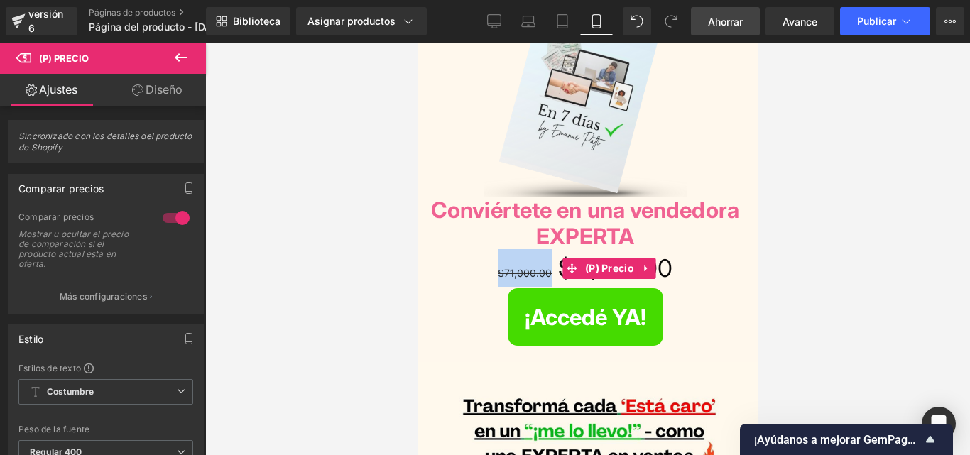
drag, startPoint x: 542, startPoint y: 266, endPoint x: 493, endPoint y: 266, distance: 49.0
click at [497, 267] on font "$71,000.00" at bounding box center [524, 273] width 54 height 12
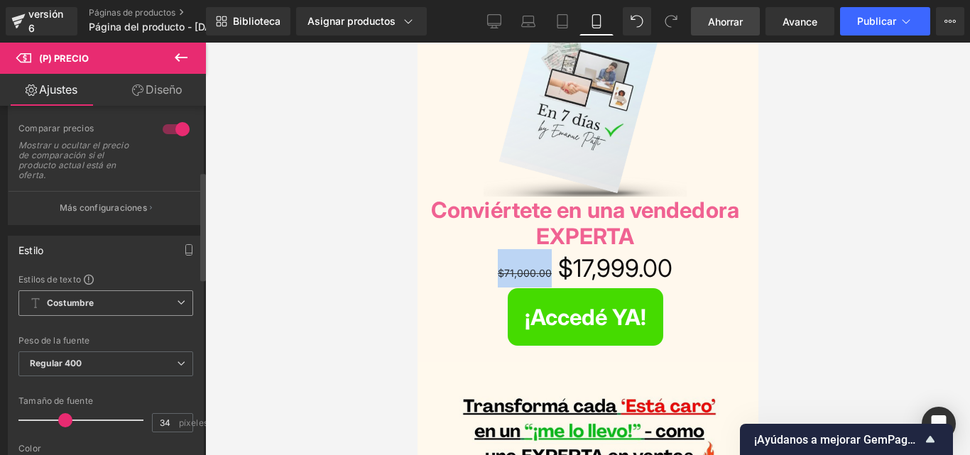
scroll to position [213, 0]
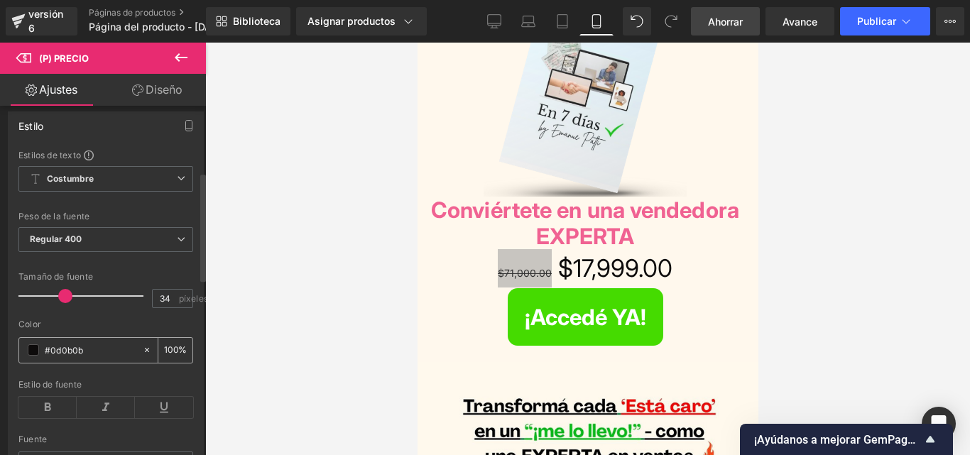
click at [35, 351] on span at bounding box center [33, 349] width 11 height 11
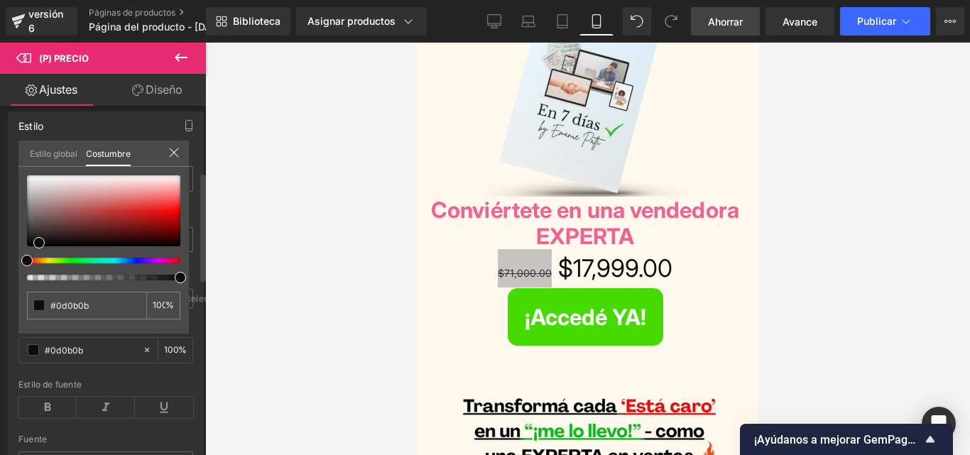
click at [174, 261] on div at bounding box center [97, 261] width 153 height 6
type input "#1d0b0b"
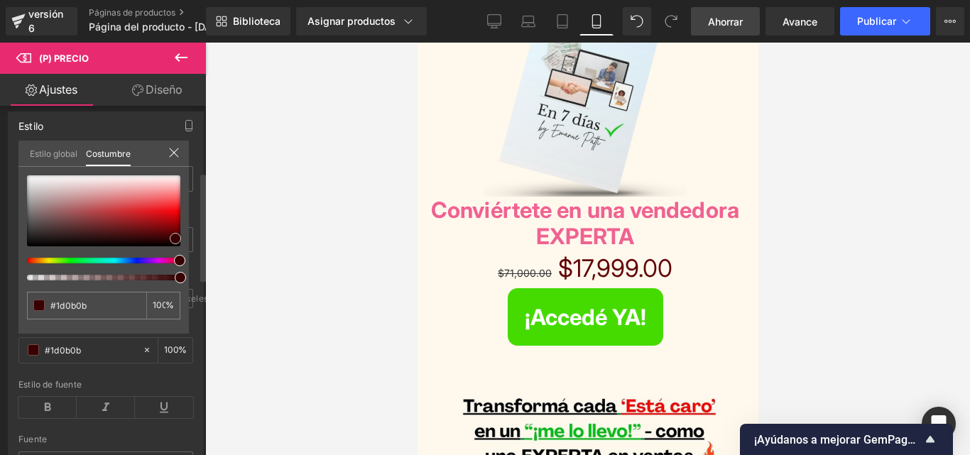
type input "#610405"
drag, startPoint x: 40, startPoint y: 241, endPoint x: 180, endPoint y: 247, distance: 140.7
click at [180, 247] on span at bounding box center [179, 246] width 11 height 11
type input "#380001"
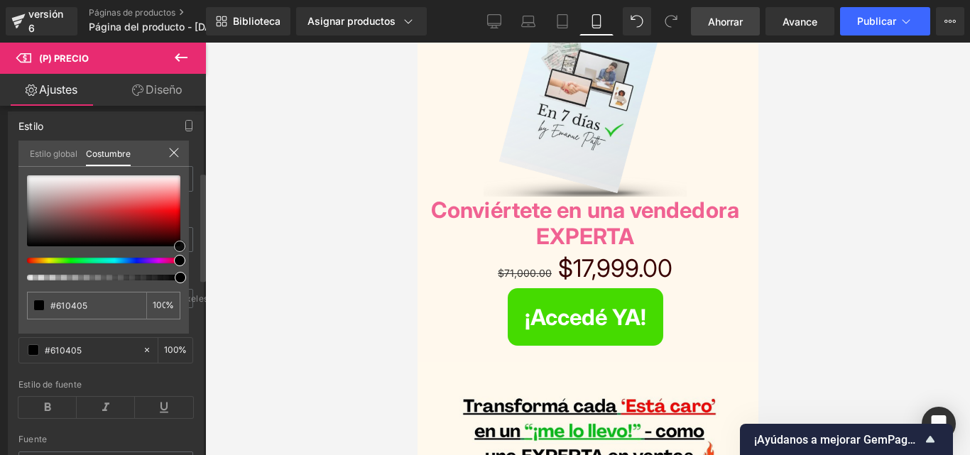
type input "#380001"
type input "#000000"
type input "#380000"
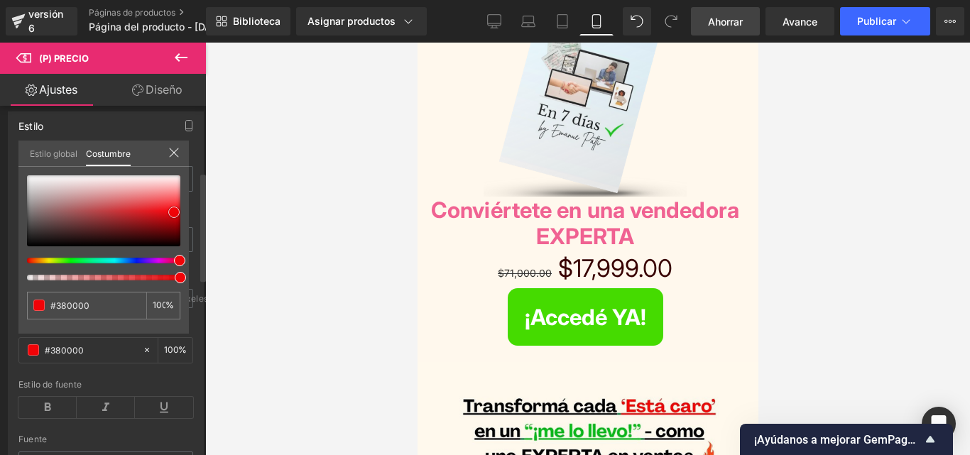
type input "#bc0003"
type input "#fb2125"
type input "#fa5a5d"
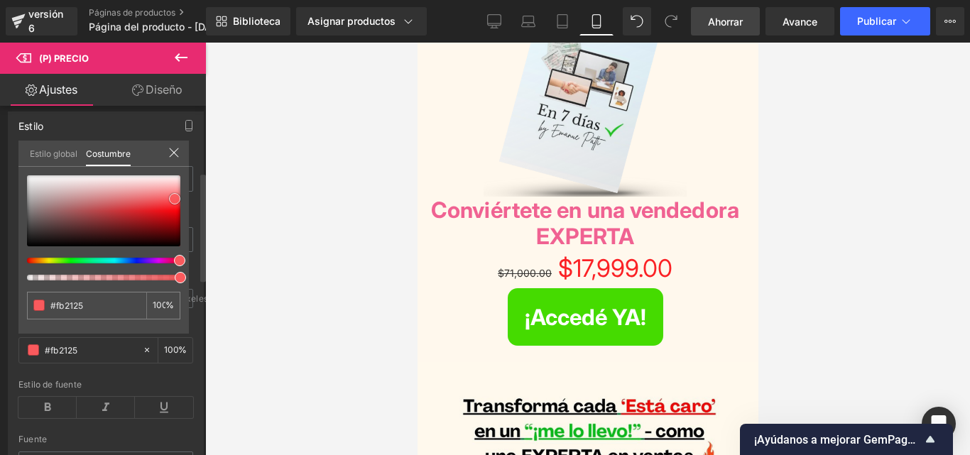
type input "#fa5a5d"
type input "#fb5557"
type input "#fa1e21"
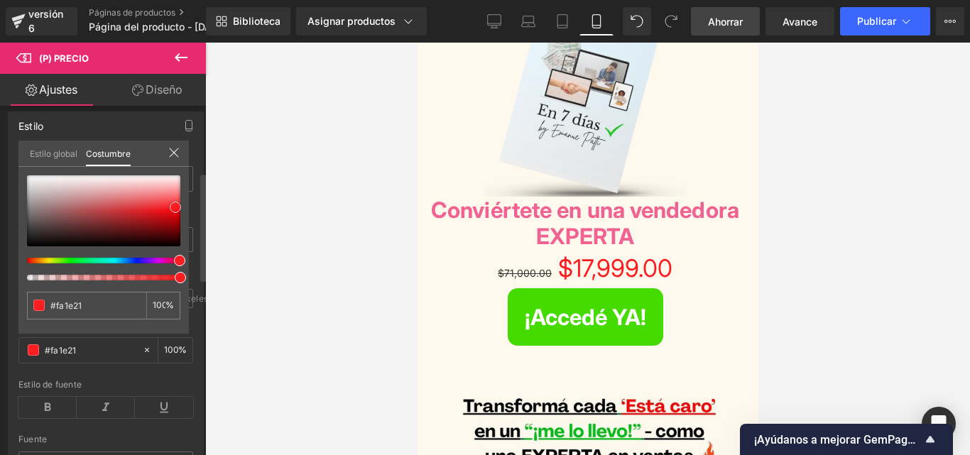
type input "#fb1c20"
type input "#fb2125"
type input "#fdb4b5"
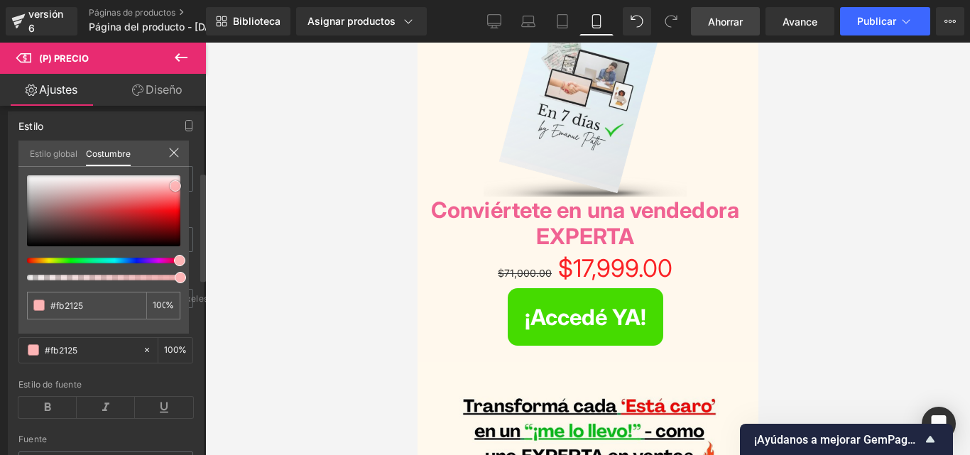
type input "#fdb4b5"
type input "#fec7c8"
type input "#fdc8c8"
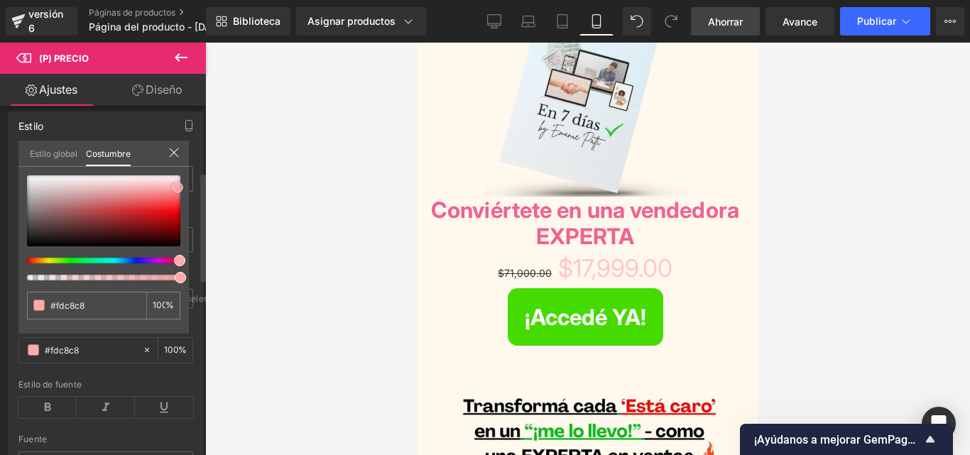
type input "#fdaeaf"
type input "#fe9fa0"
type input "#fc9192"
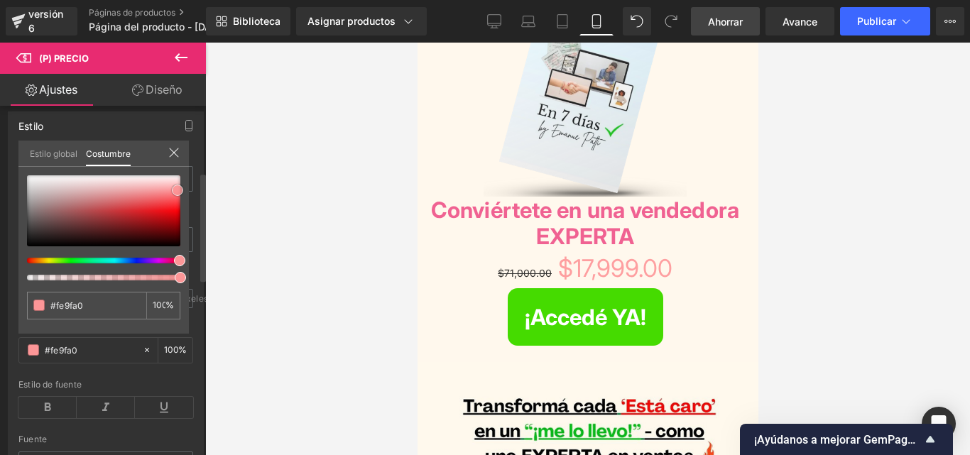
type input "#fc9192"
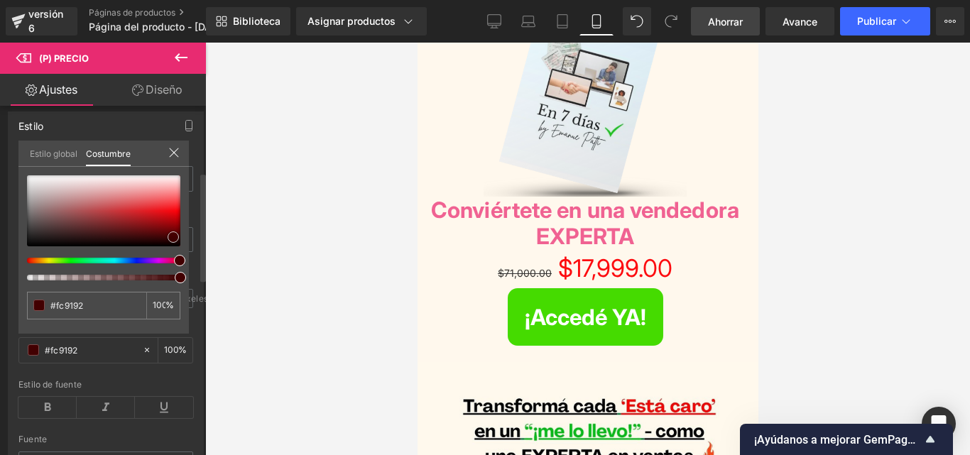
type input "#fd0b0f"
type input "#3c0001"
type input "#1f0404"
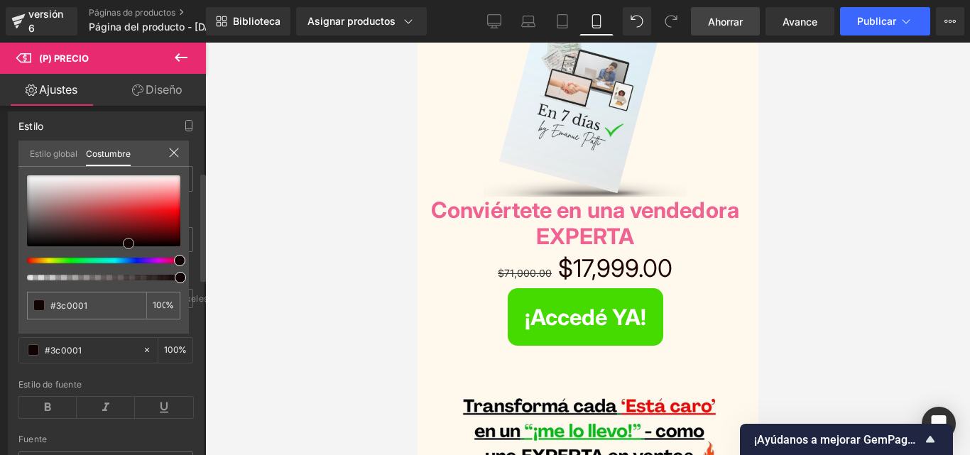
type input "#1f0404"
type input "#0c0202"
drag, startPoint x: 177, startPoint y: 242, endPoint x: 0, endPoint y: 246, distance: 177.5
click at [0, 246] on div "Estilo Estilos de texto Costumbre Costumbre Configurar estilo global Costumbre …" at bounding box center [106, 295] width 212 height 388
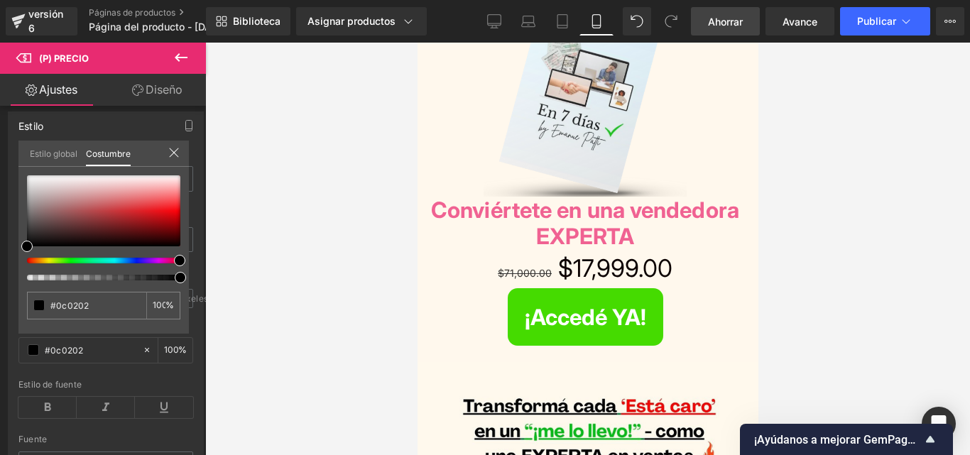
click at [775, 212] on div at bounding box center [587, 249] width 764 height 412
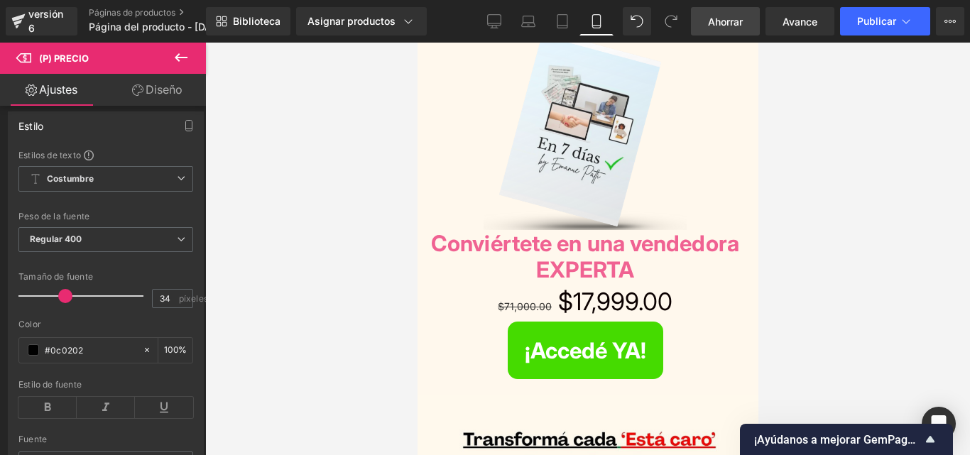
scroll to position [97, 0]
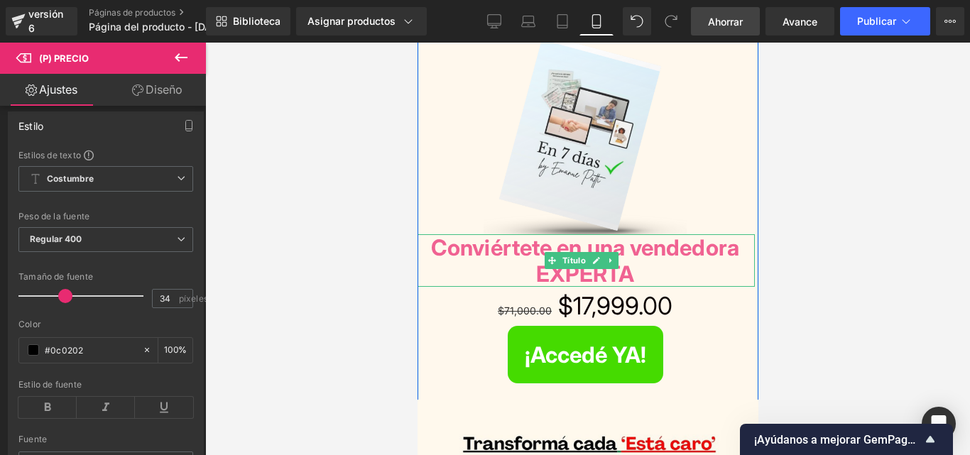
click at [457, 246] on font "Conviértete en una vendedora EXPERTA" at bounding box center [584, 260] width 308 height 53
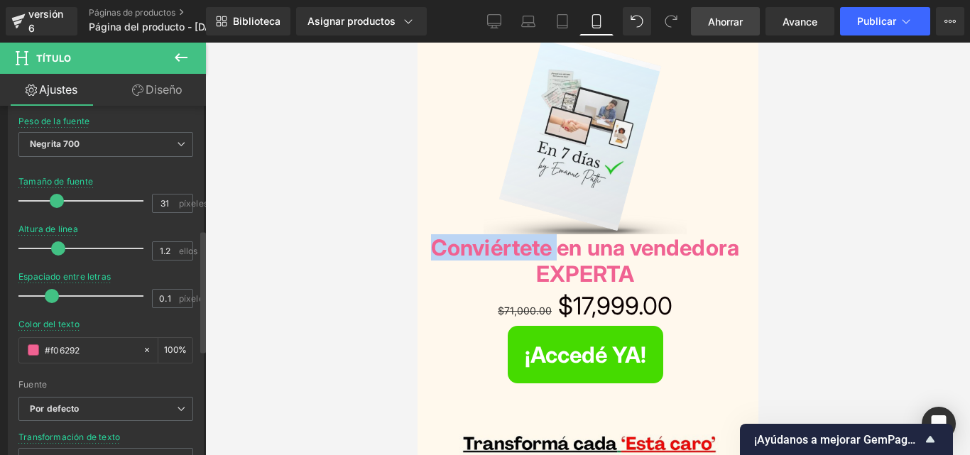
scroll to position [355, 0]
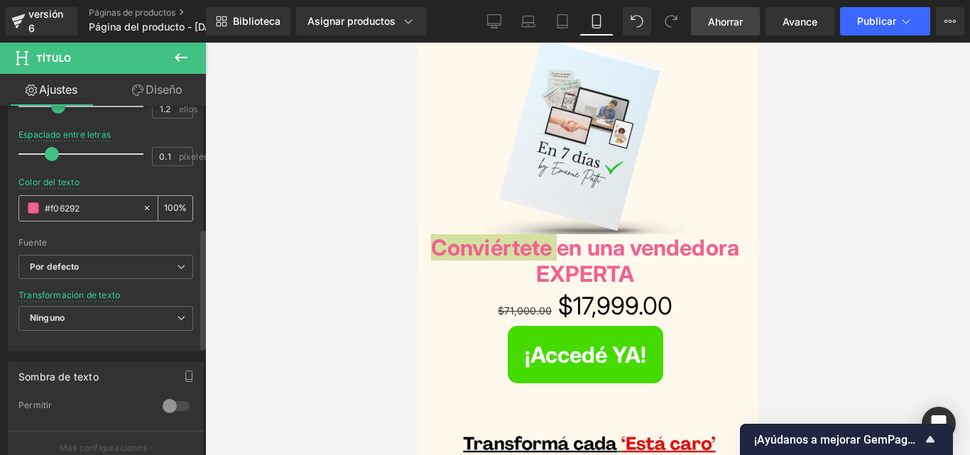
click at [82, 204] on input "#f06292" at bounding box center [90, 208] width 91 height 16
drag, startPoint x: 82, startPoint y: 204, endPoint x: 49, endPoint y: 204, distance: 33.4
click at [49, 204] on input "#f06292" at bounding box center [90, 208] width 91 height 16
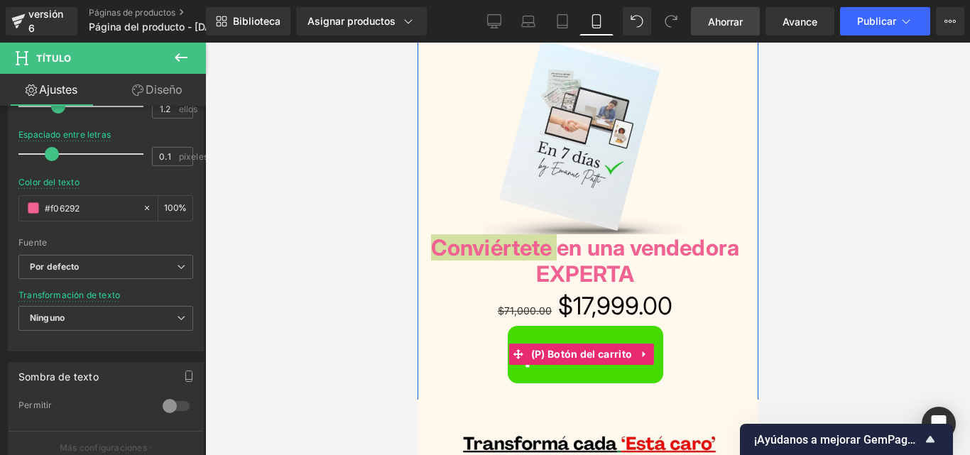
type input "#f"
type input "0"
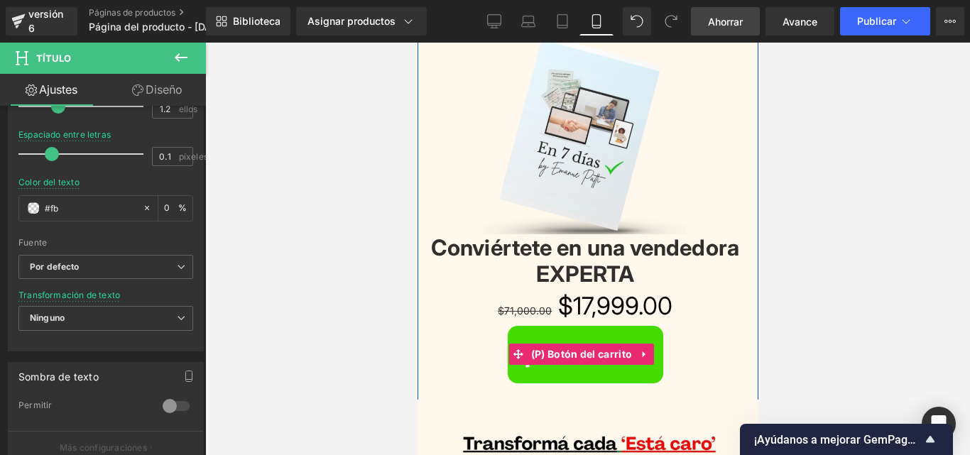
type input "#fbc"
type input "100"
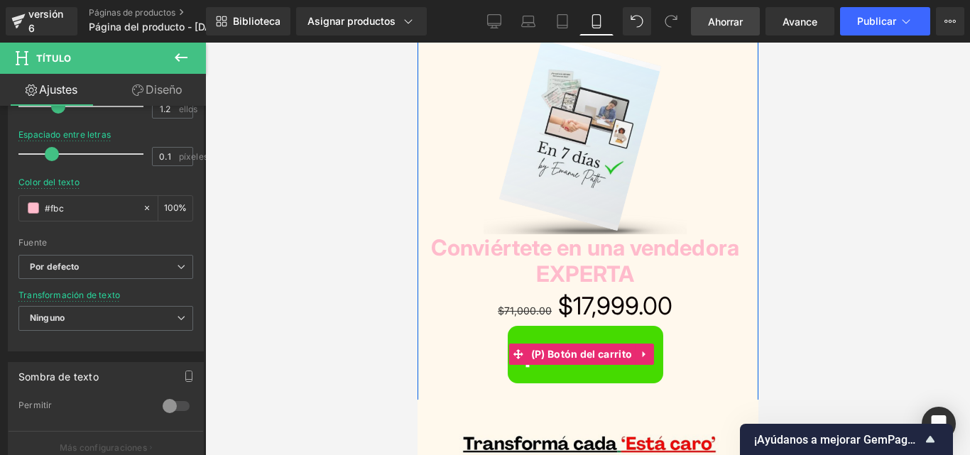
type input "#fbc0"
type input "0"
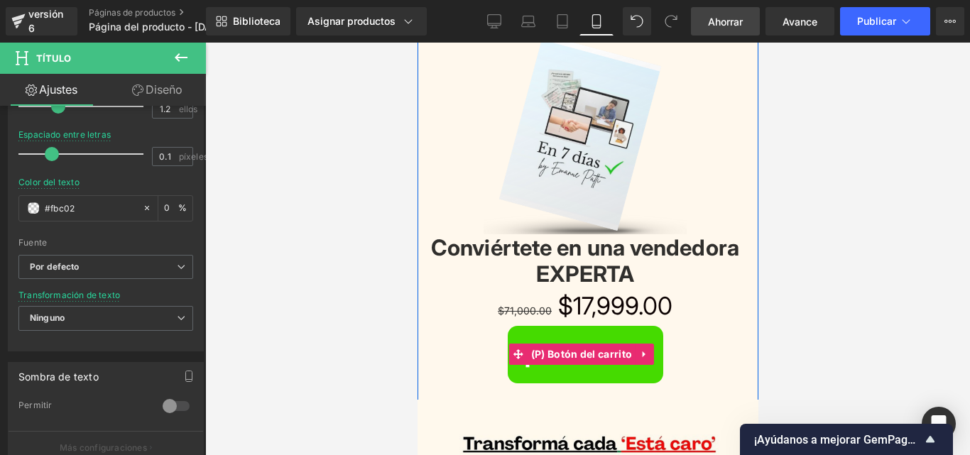
type input "#fbc02d"
type input "100"
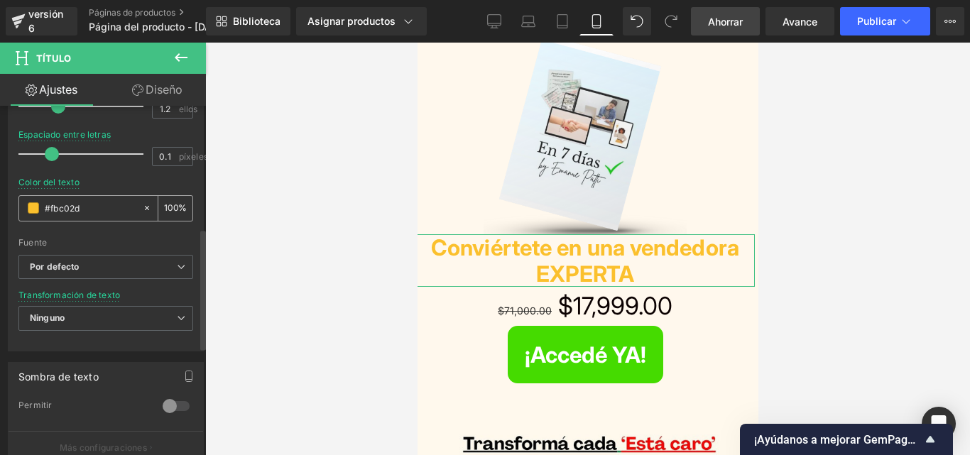
drag, startPoint x: 89, startPoint y: 207, endPoint x: 53, endPoint y: 208, distance: 36.2
click at [55, 207] on input "#fbc02d" at bounding box center [90, 208] width 91 height 16
type input "#ff"
type input "0"
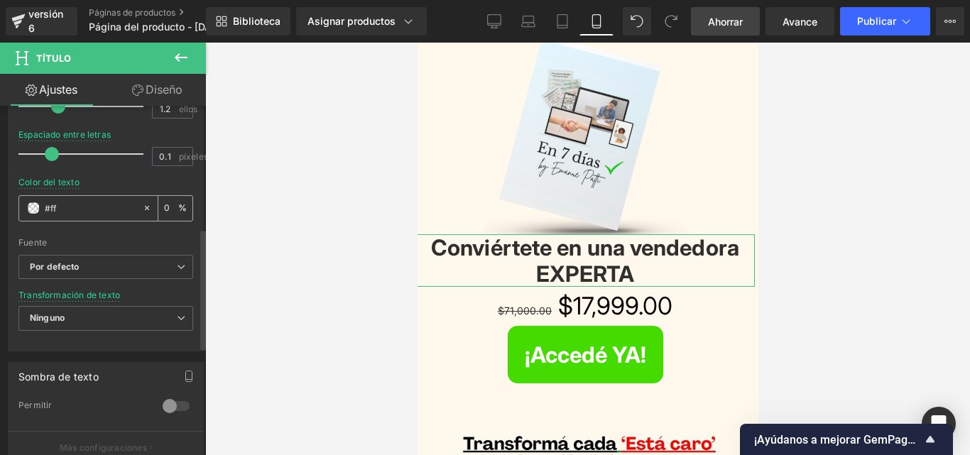
type input "#ff7"
type input "100"
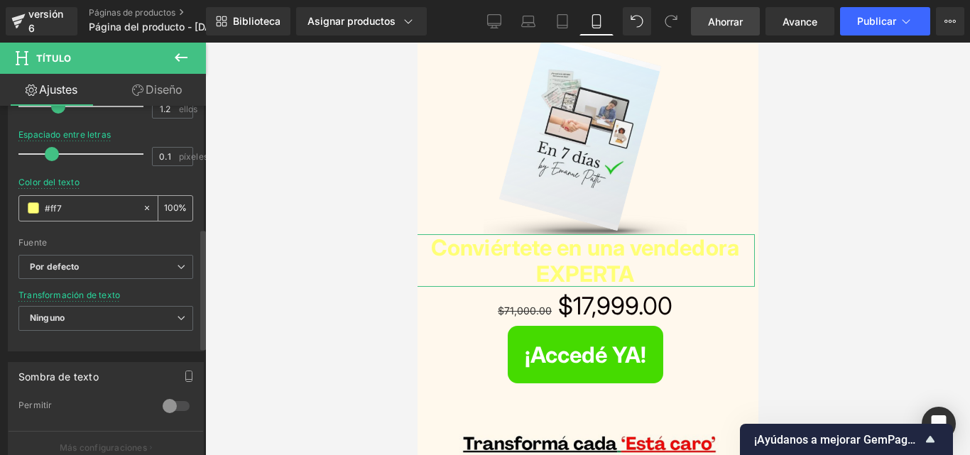
type input "#ff70"
type input "0"
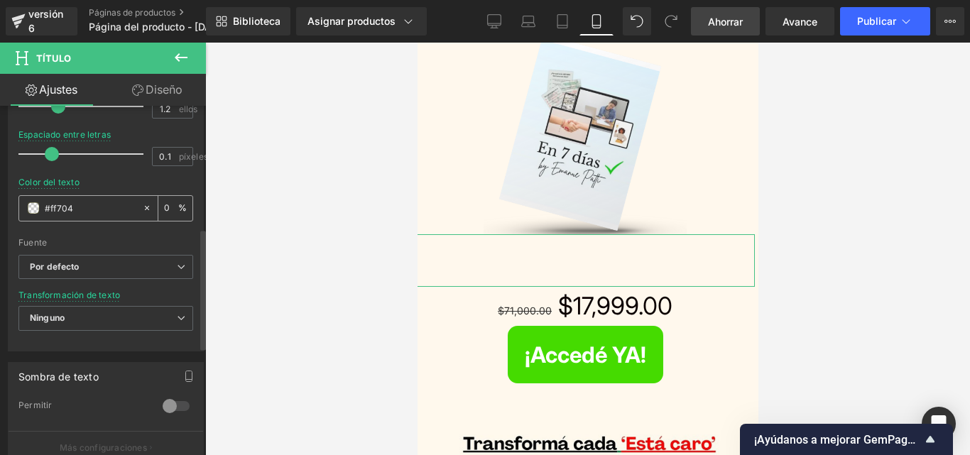
type input "#ff7043"
type input "100"
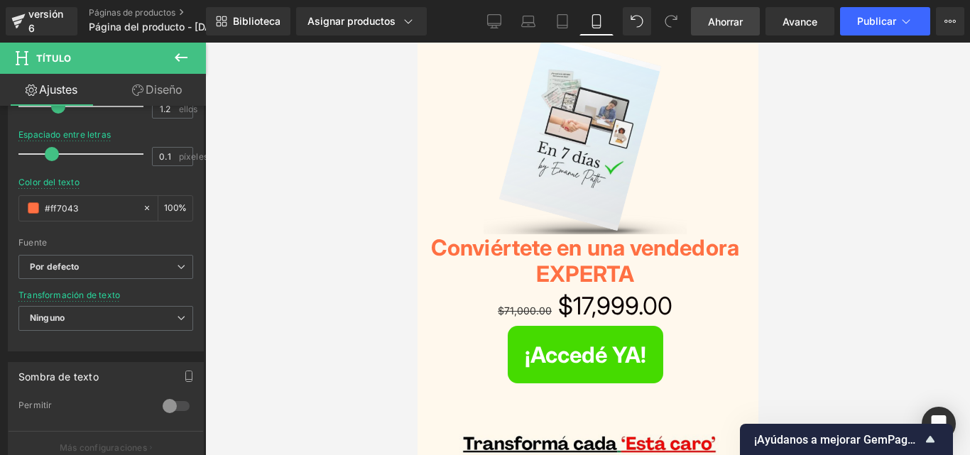
click at [903, 145] on div at bounding box center [587, 249] width 764 height 412
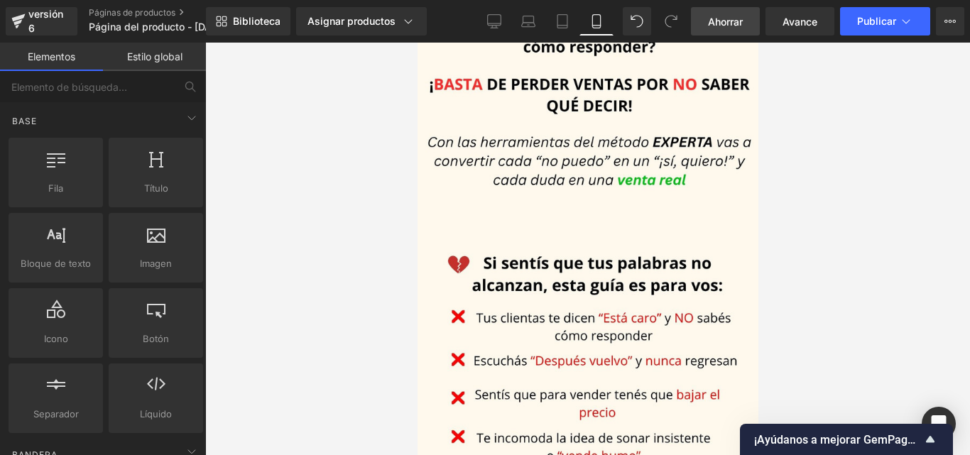
scroll to position [720, 0]
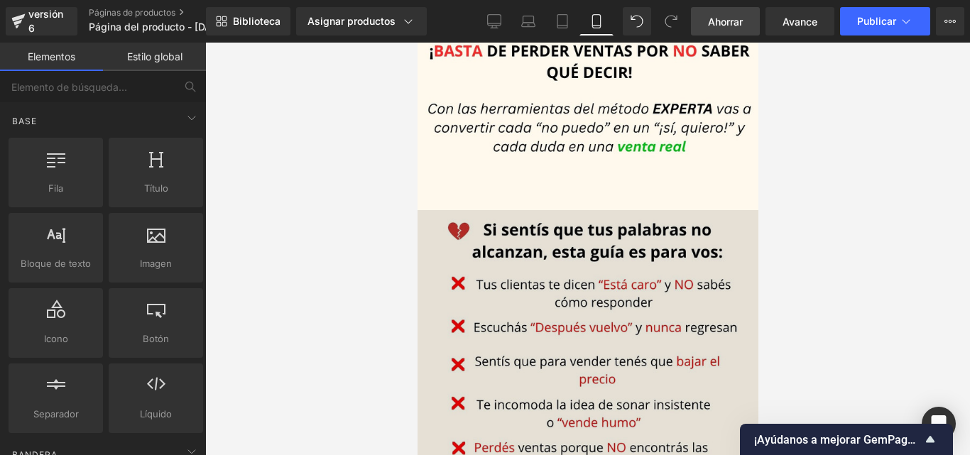
click at [576, 200] on img at bounding box center [588, 419] width 342 height 438
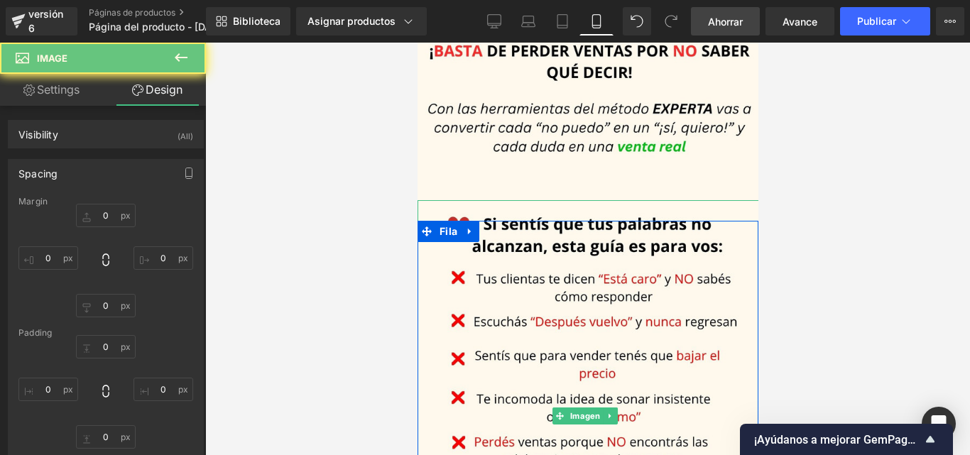
type input "-45"
type input "-17"
type input "0"
type input "-17"
type input "6"
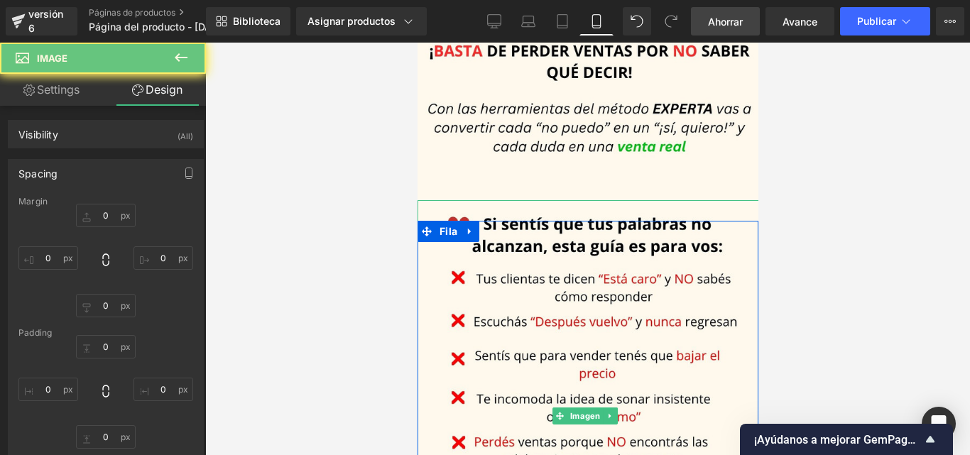
type input "0"
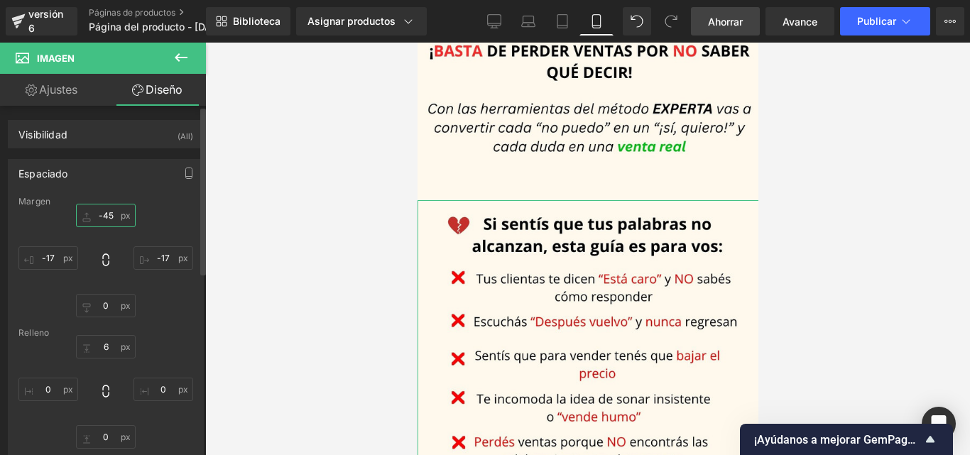
click at [108, 212] on input "-45" at bounding box center [106, 215] width 60 height 23
click at [112, 220] on input "-45" at bounding box center [106, 215] width 60 height 23
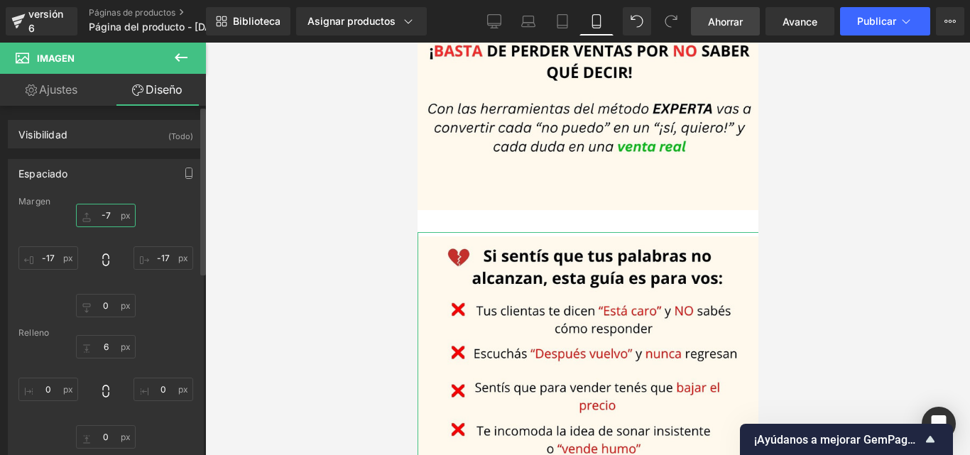
type input "-75"
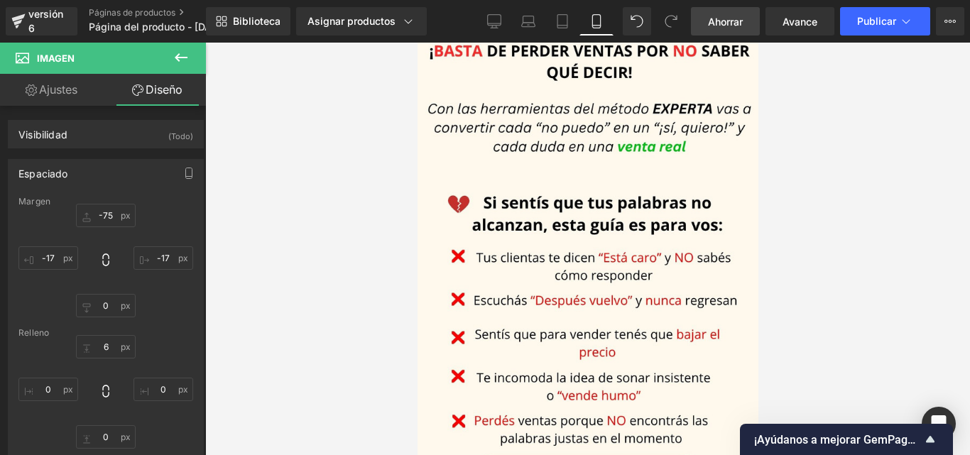
click at [828, 170] on div at bounding box center [587, 249] width 764 height 412
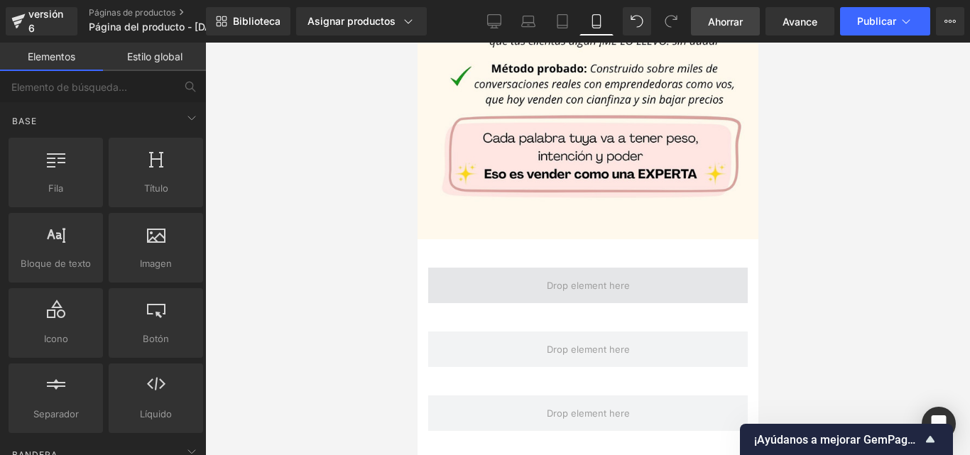
scroll to position [1559, 0]
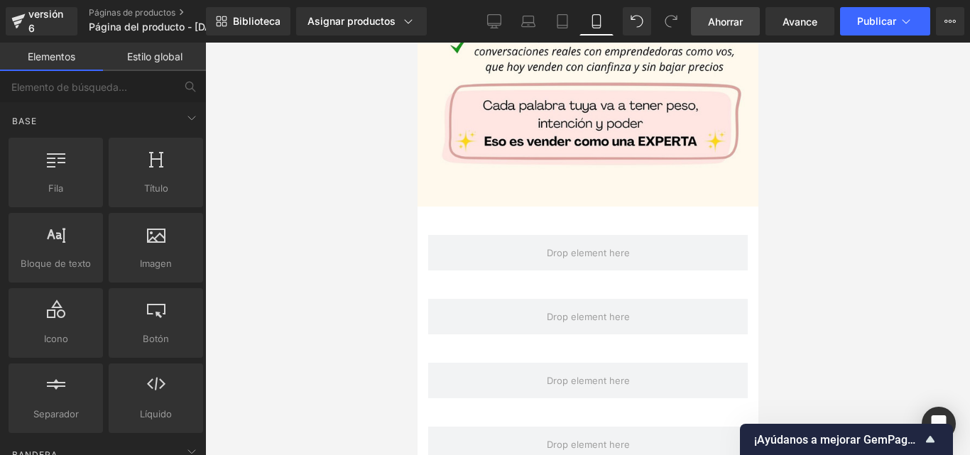
click at [725, 21] on font "Ahorrar" at bounding box center [725, 22] width 35 height 12
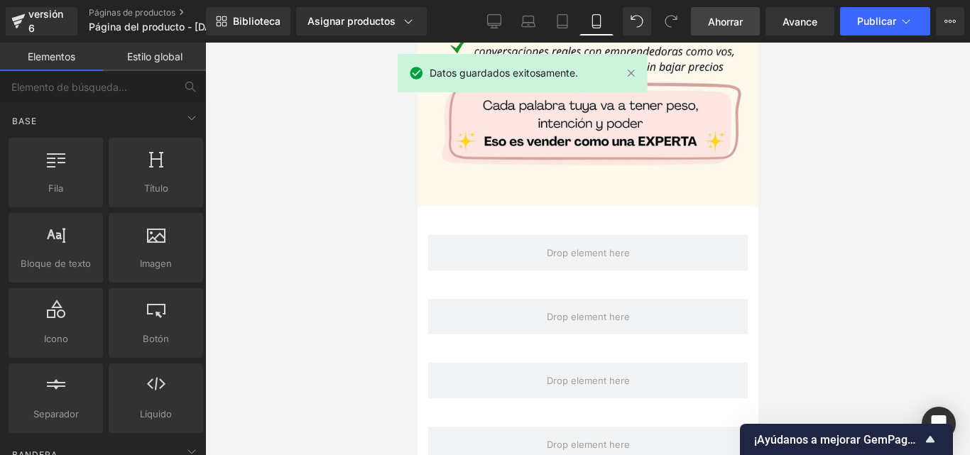
click at [846, 124] on div at bounding box center [587, 249] width 764 height 412
drag, startPoint x: 630, startPoint y: 74, endPoint x: 289, endPoint y: 78, distance: 341.4
click at [630, 74] on link at bounding box center [631, 73] width 16 height 16
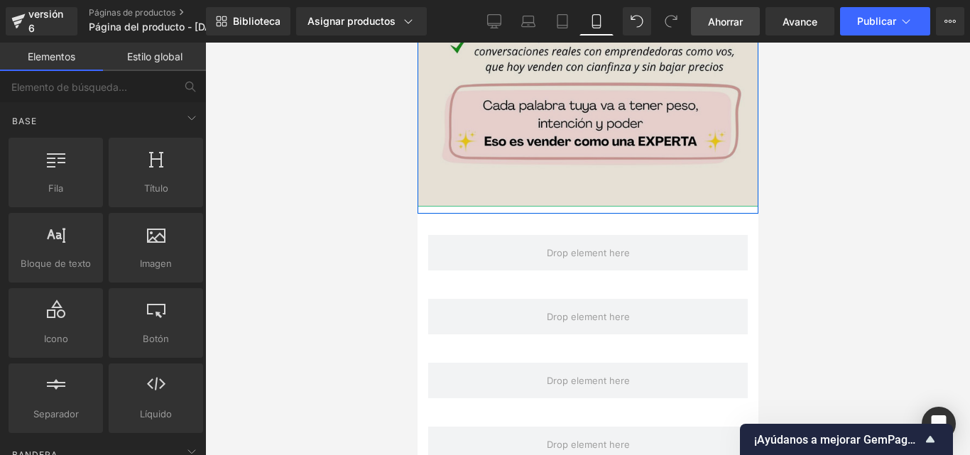
scroll to position [1417, 0]
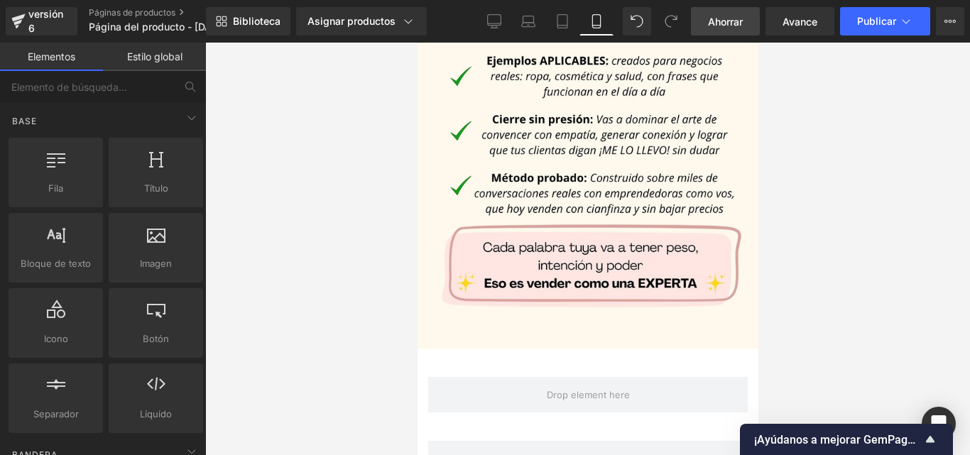
click at [734, 18] on font "Ahorrar" at bounding box center [725, 22] width 35 height 12
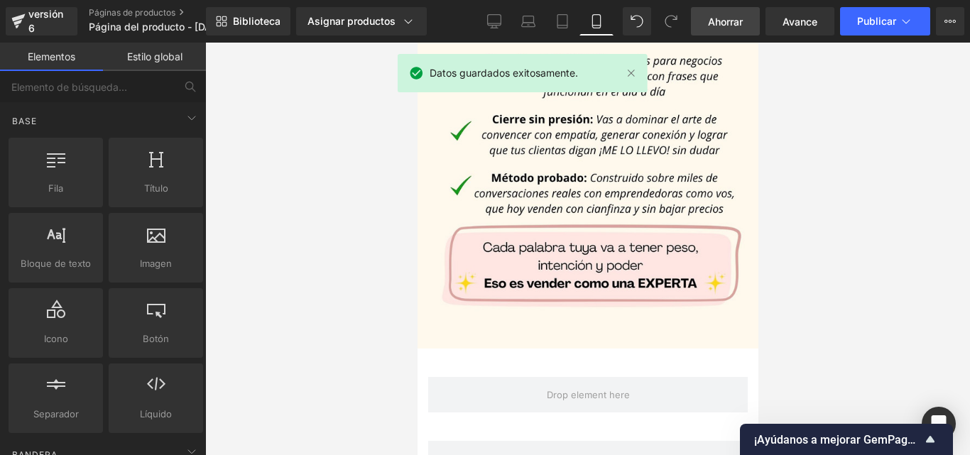
click at [860, 89] on div at bounding box center [587, 249] width 764 height 412
click at [864, 19] on font "Publicar" at bounding box center [876, 21] width 39 height 12
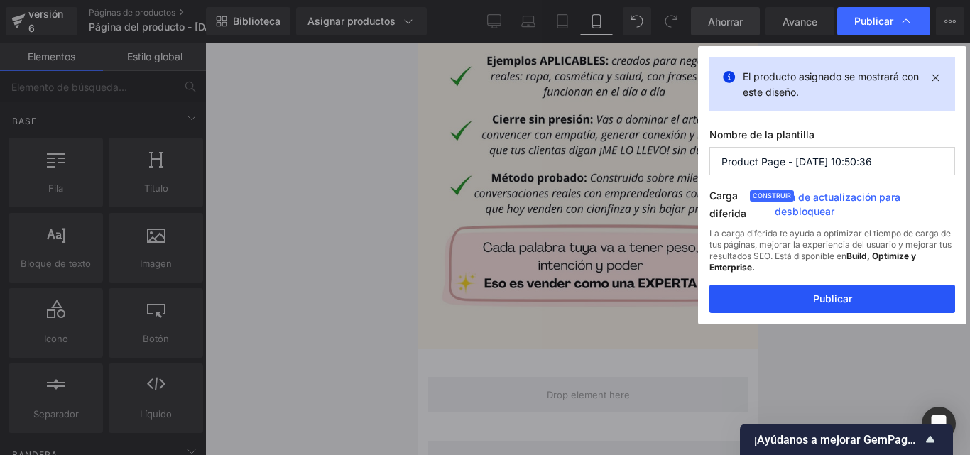
click at [854, 307] on button "Publicar" at bounding box center [832, 299] width 246 height 28
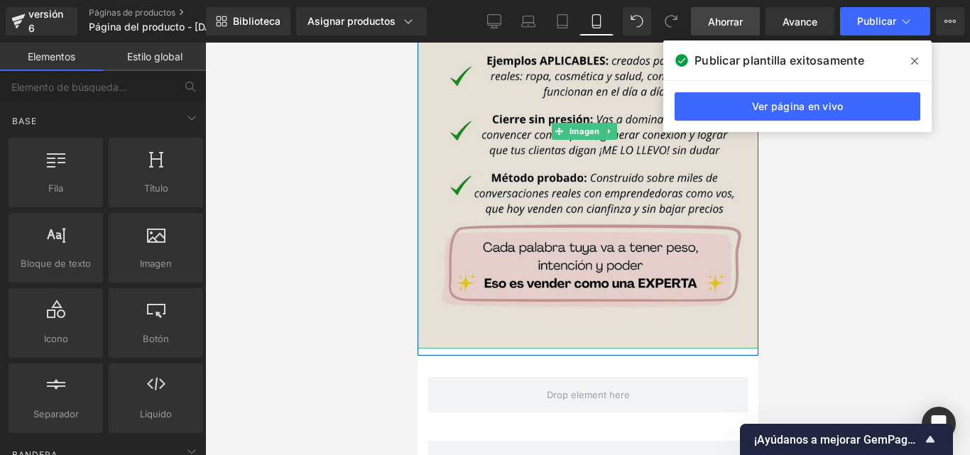
click at [434, 278] on img at bounding box center [587, 131] width 348 height 435
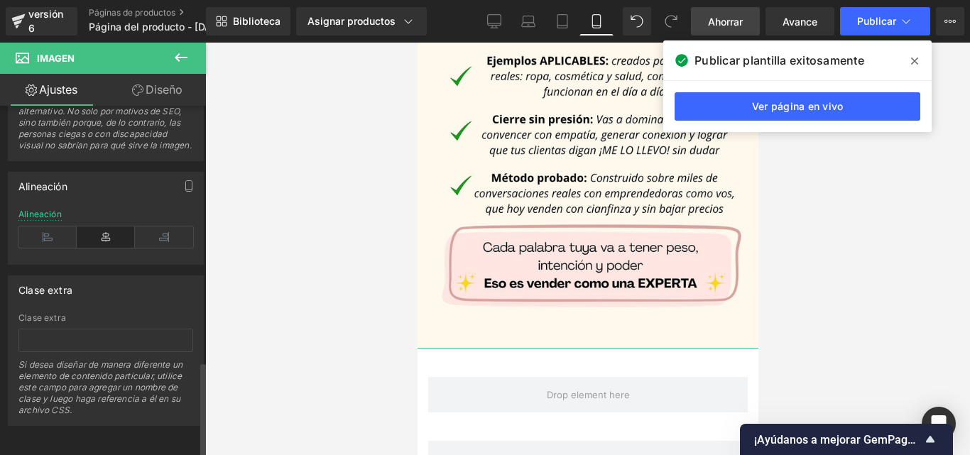
scroll to position [943, 0]
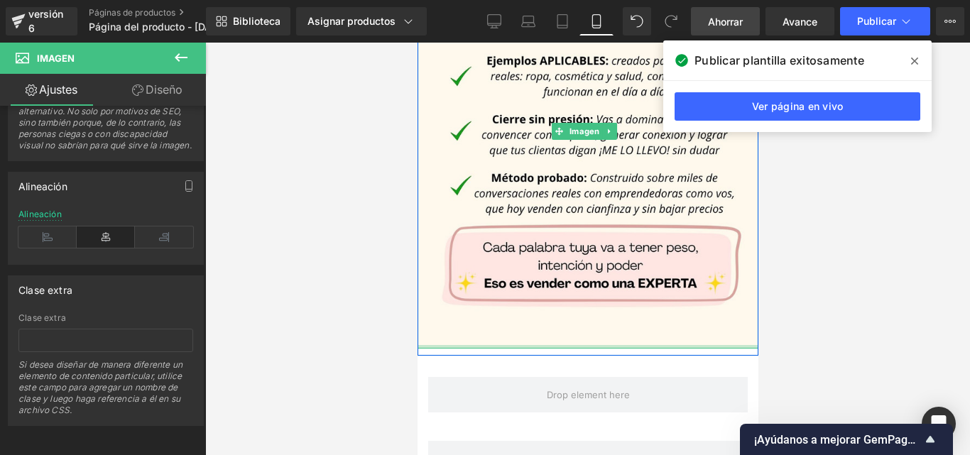
click at [547, 345] on div at bounding box center [587, 347] width 348 height 4
click at [547, 349] on div at bounding box center [587, 349] width 348 height 1
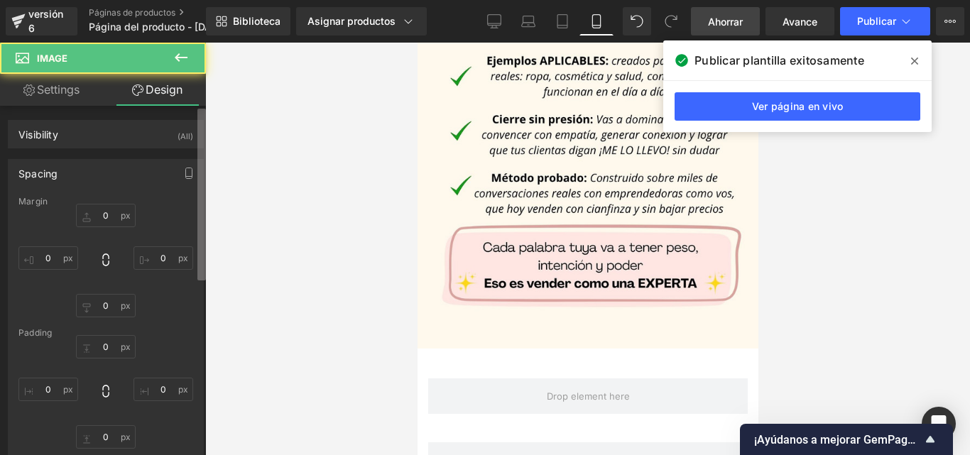
type input "-40"
type input "-20"
type input "0"
type input "-20"
type input "0"
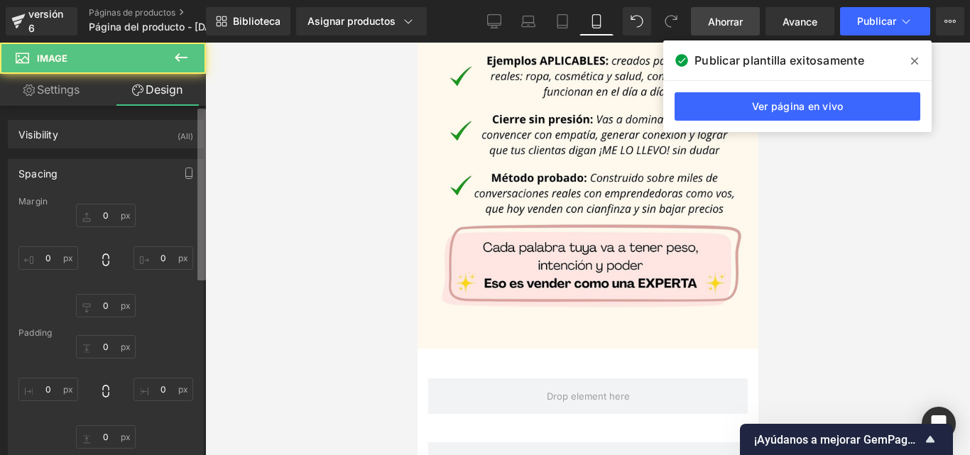
type input "0"
type input "2"
type input "0"
type input "#000000"
type input "81"
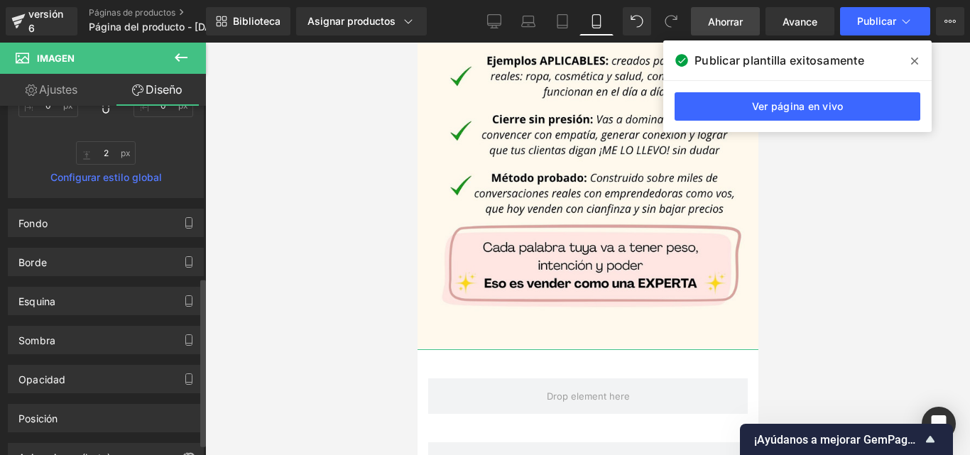
scroll to position [355, 0]
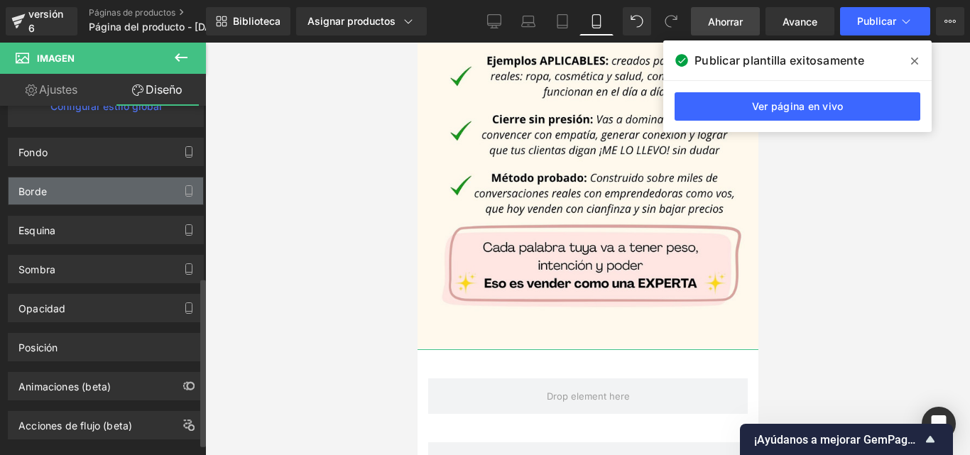
click at [143, 192] on div "Borde" at bounding box center [106, 190] width 194 height 27
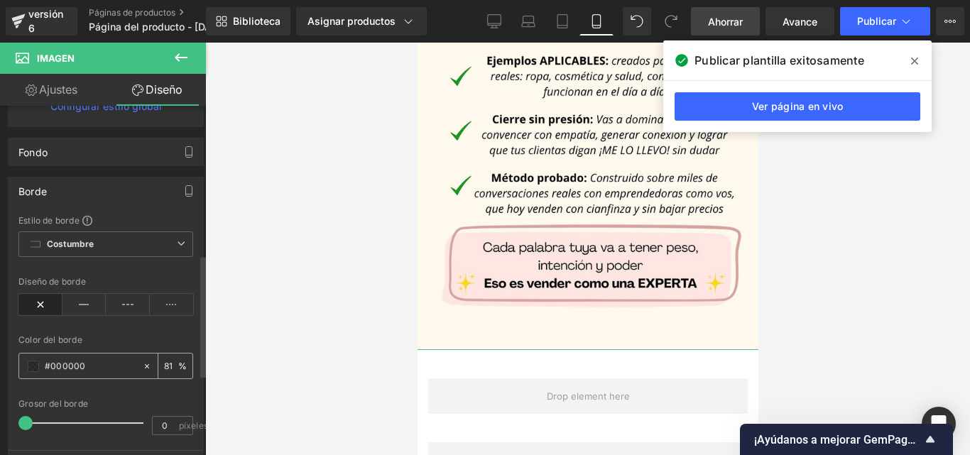
scroll to position [426, 0]
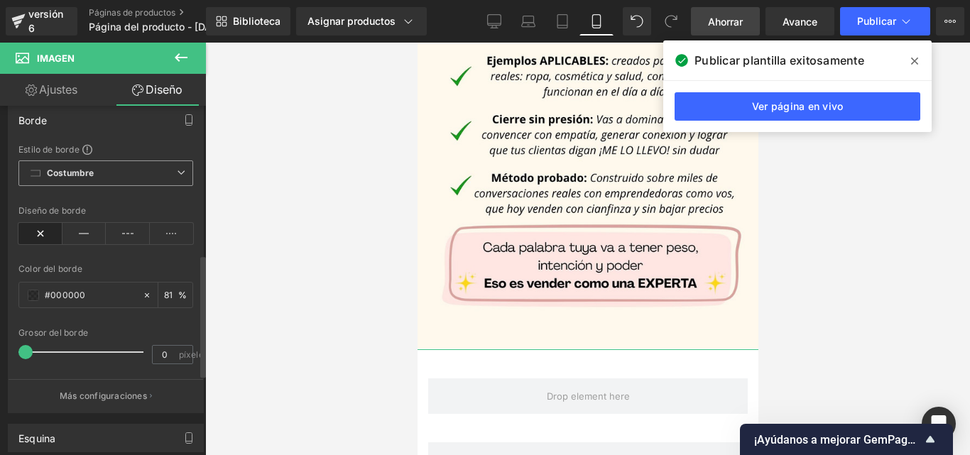
click at [158, 170] on span "Costumbre Configurar estilo global" at bounding box center [105, 173] width 175 height 26
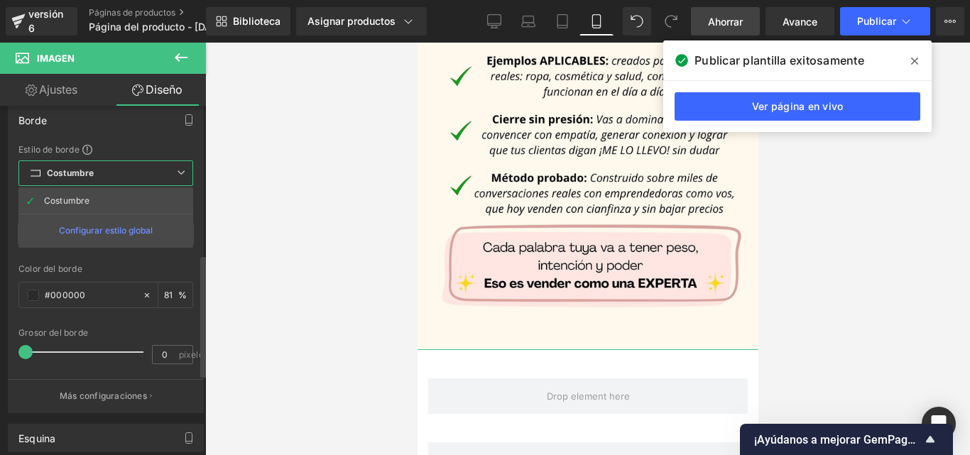
click at [158, 170] on span "Costumbre Configurar estilo global" at bounding box center [105, 173] width 175 height 26
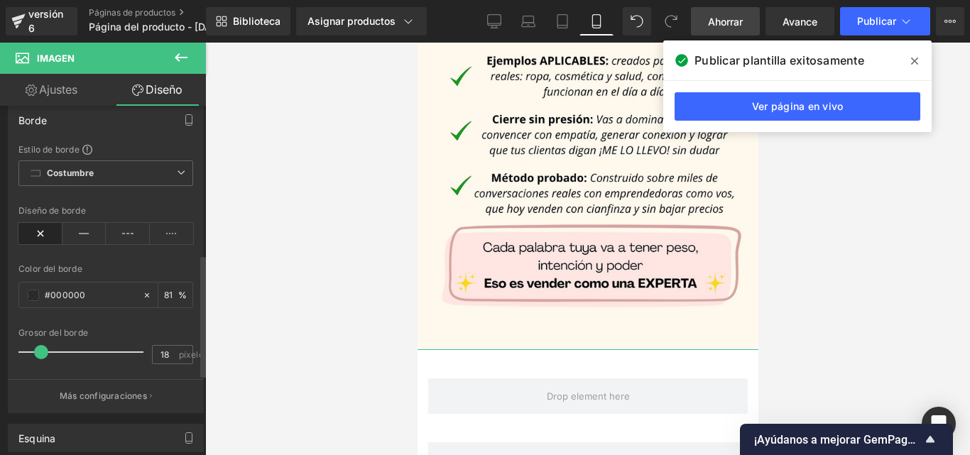
drag, startPoint x: 25, startPoint y: 349, endPoint x: 45, endPoint y: 349, distance: 20.6
click at [45, 349] on span at bounding box center [41, 352] width 14 height 14
drag, startPoint x: 29, startPoint y: 353, endPoint x: 124, endPoint y: 351, distance: 95.1
click at [124, 351] on span at bounding box center [131, 352] width 14 height 14
type input "0"
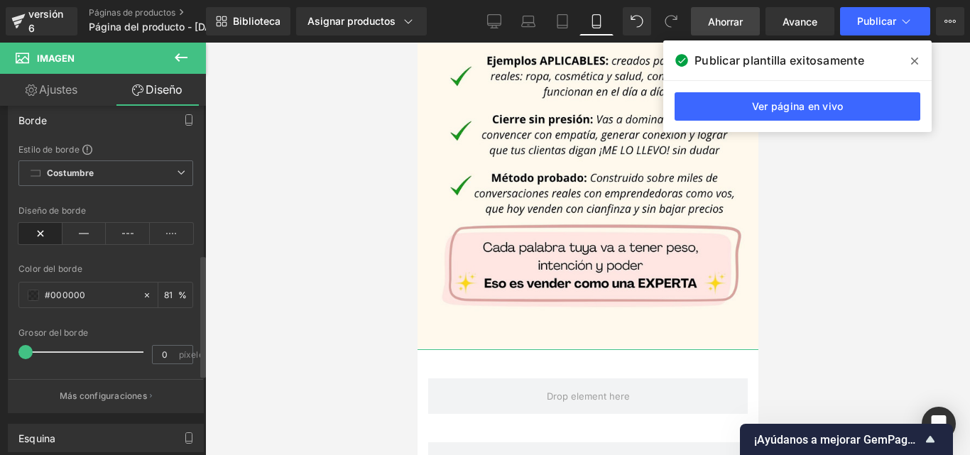
drag, startPoint x: 127, startPoint y: 351, endPoint x: 6, endPoint y: 351, distance: 121.4
click at [6, 351] on div "Borde Estilo de borde Costumbre Costumbre Configurar estilo global Costumbre Co…" at bounding box center [106, 254] width 212 height 318
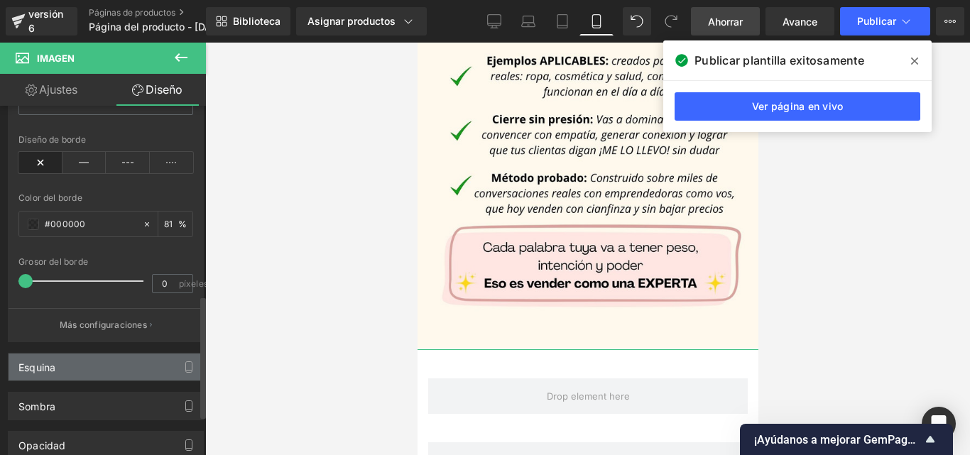
scroll to position [568, 0]
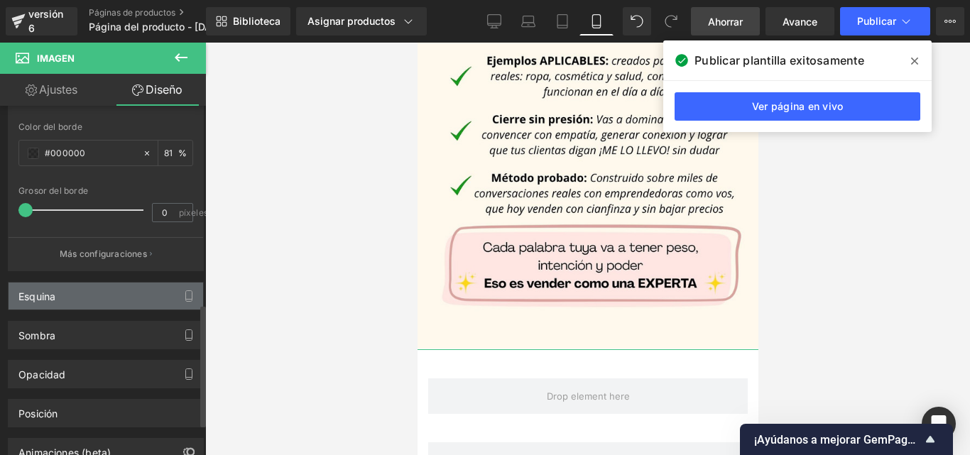
click at [105, 290] on div "Esquina" at bounding box center [106, 296] width 194 height 27
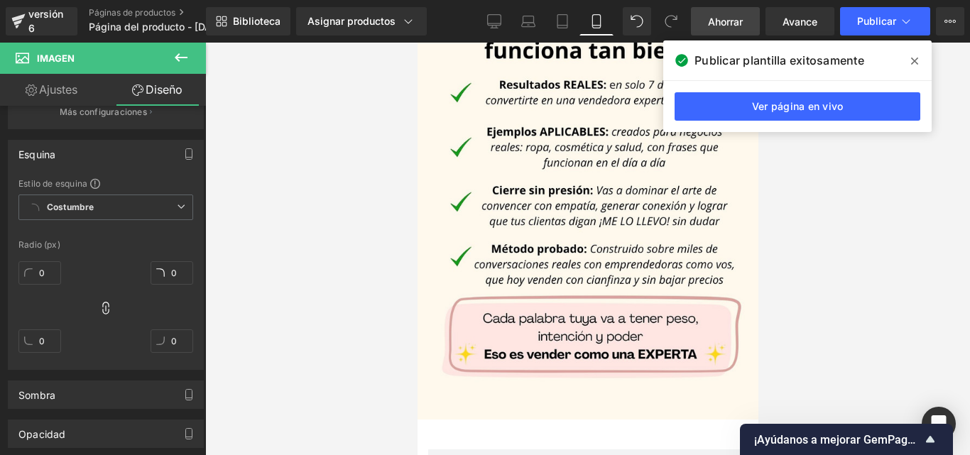
scroll to position [1275, 0]
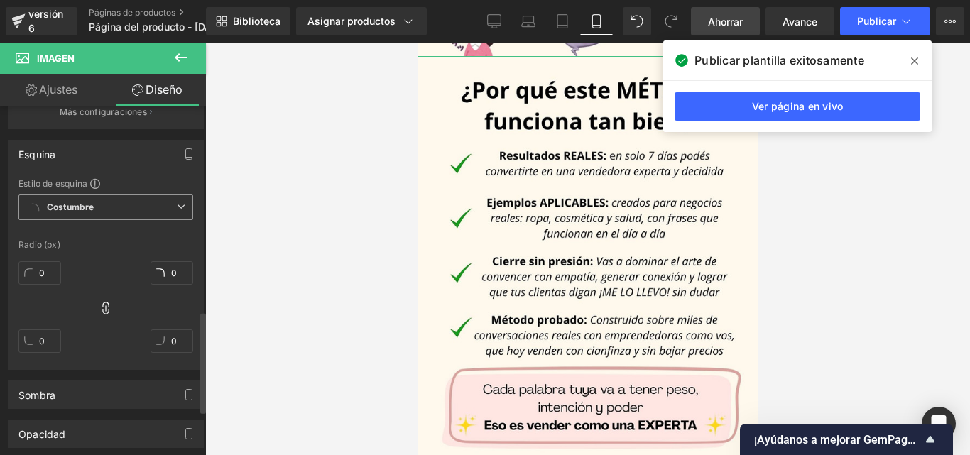
click at [148, 168] on div "Esquina" at bounding box center [106, 154] width 194 height 27
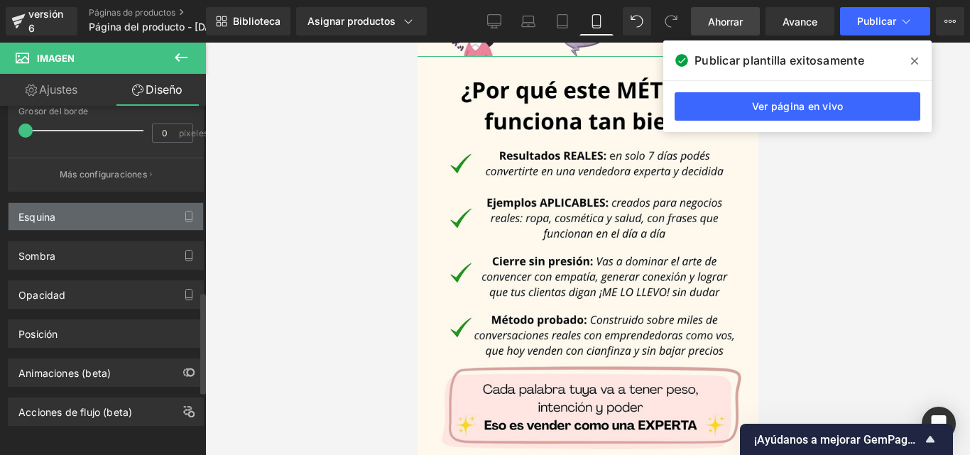
scroll to position [639, 0]
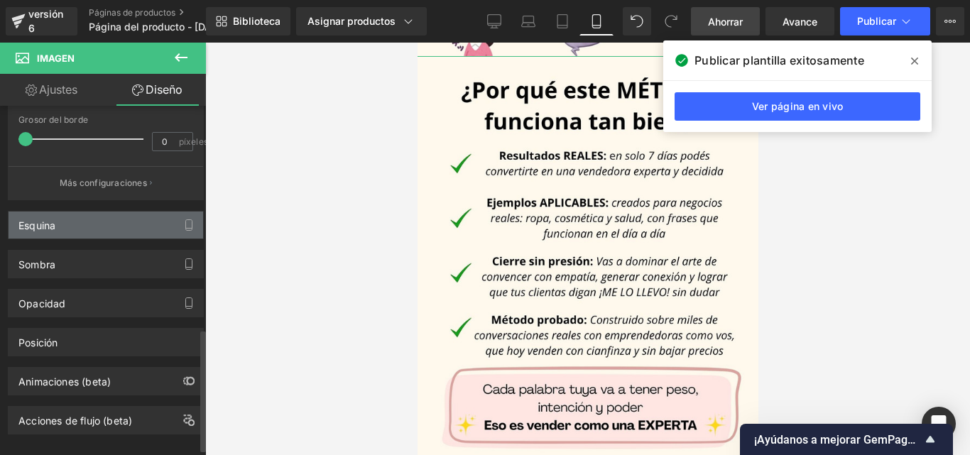
click at [125, 227] on div "Esquina" at bounding box center [106, 225] width 194 height 27
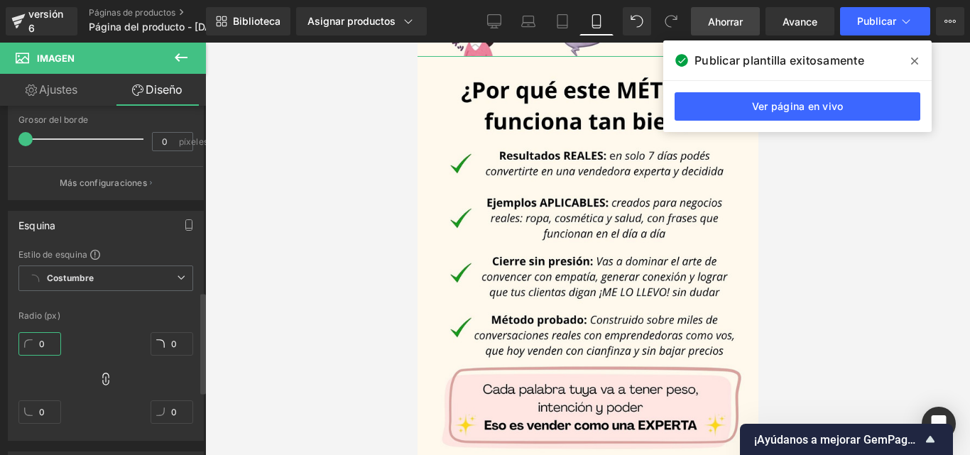
click at [48, 341] on input "0" at bounding box center [39, 343] width 43 height 23
type input "10"
type input "1"
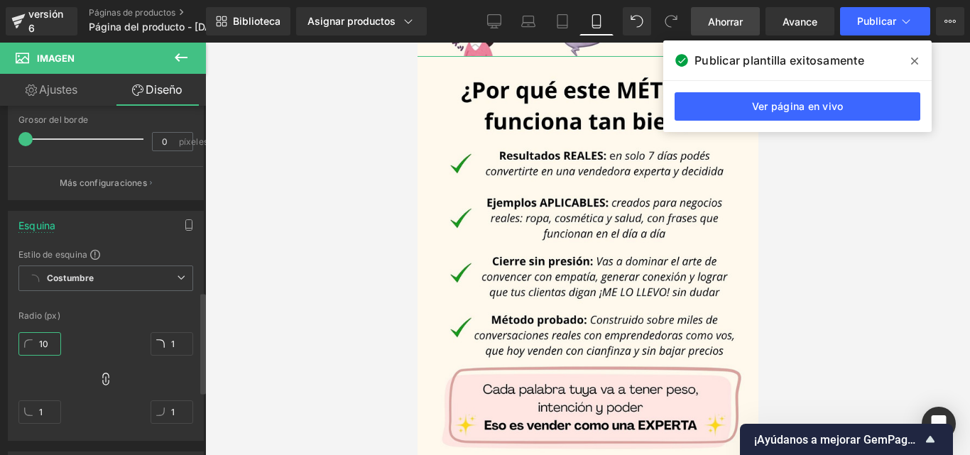
type input "10"
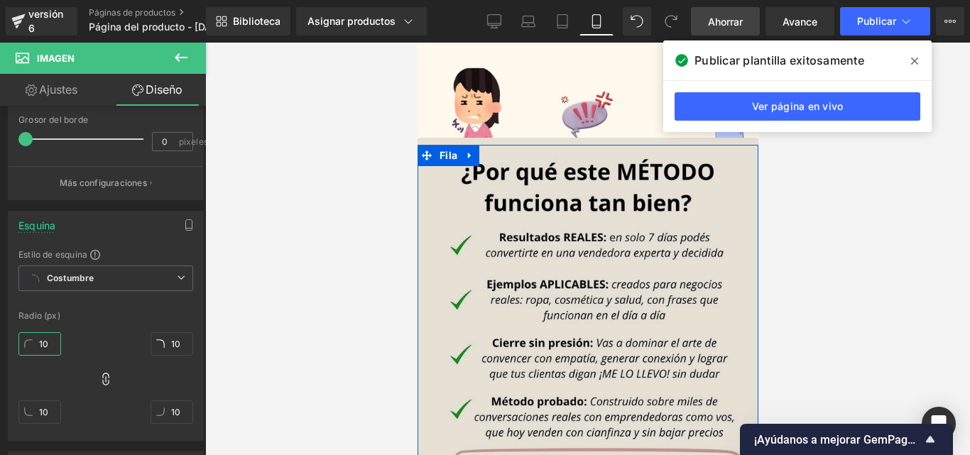
scroll to position [1133, 0]
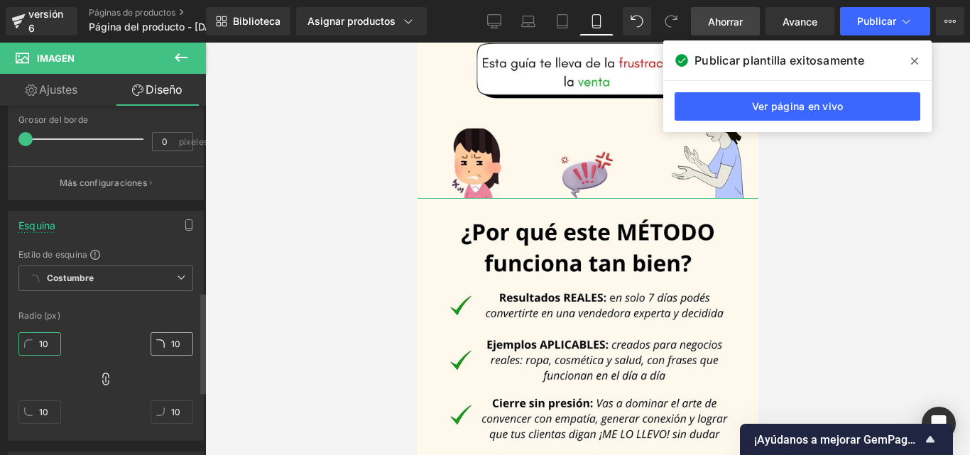
type input "10"
type input "9"
type input "8"
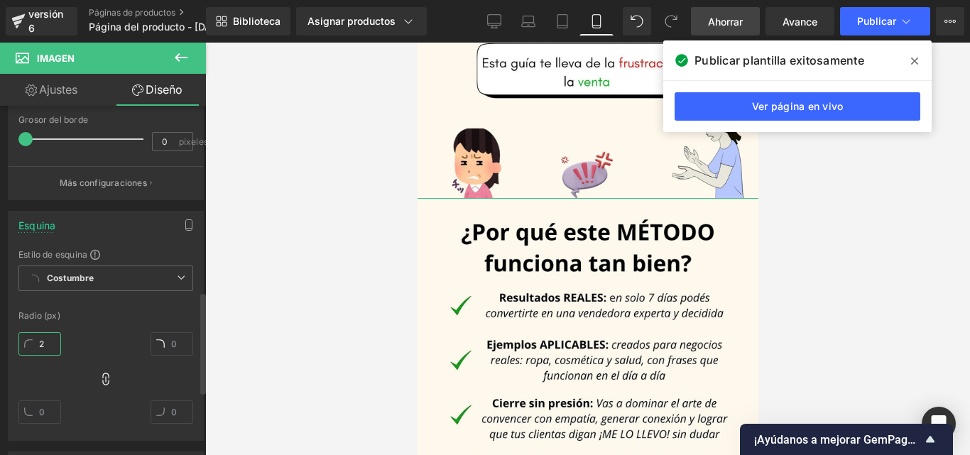
type input "20"
type input "2"
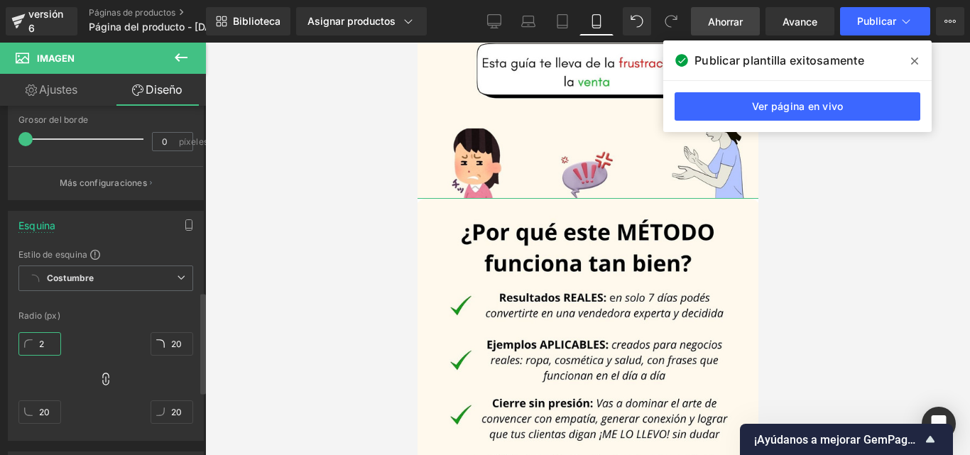
type input "2"
type input "30"
type input "3"
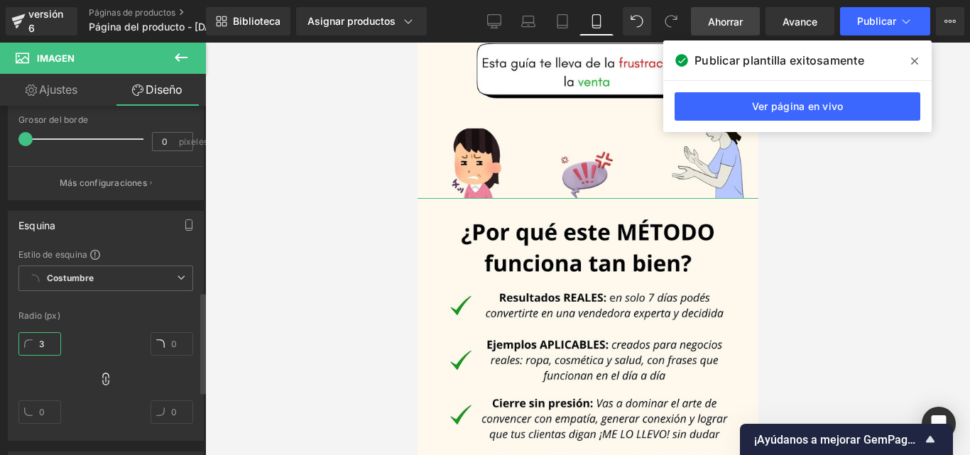
type input "3"
type input "30"
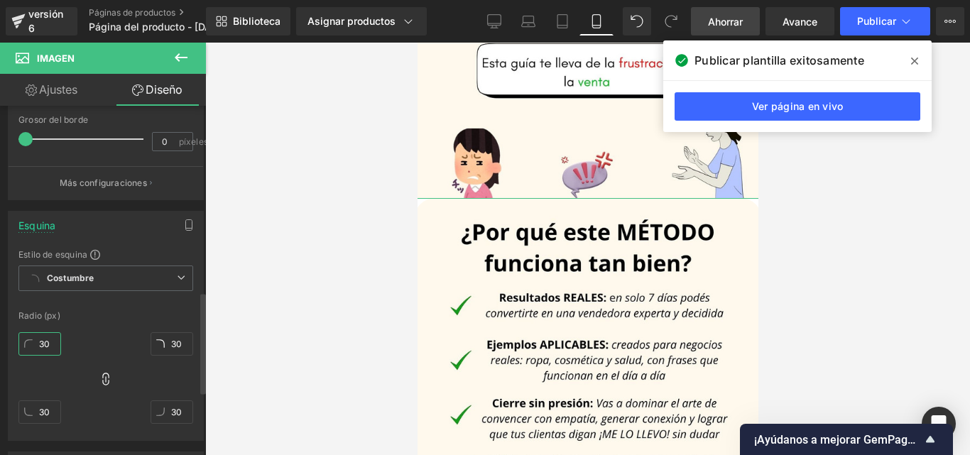
type input "8"
type input "11"
type input "10"
type input "35"
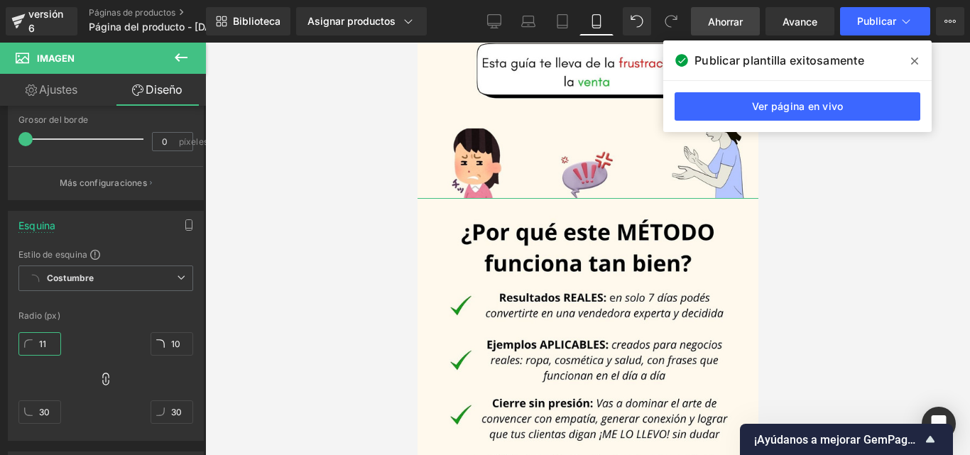
type input "34"
type input "40"
type input "48"
type input "47"
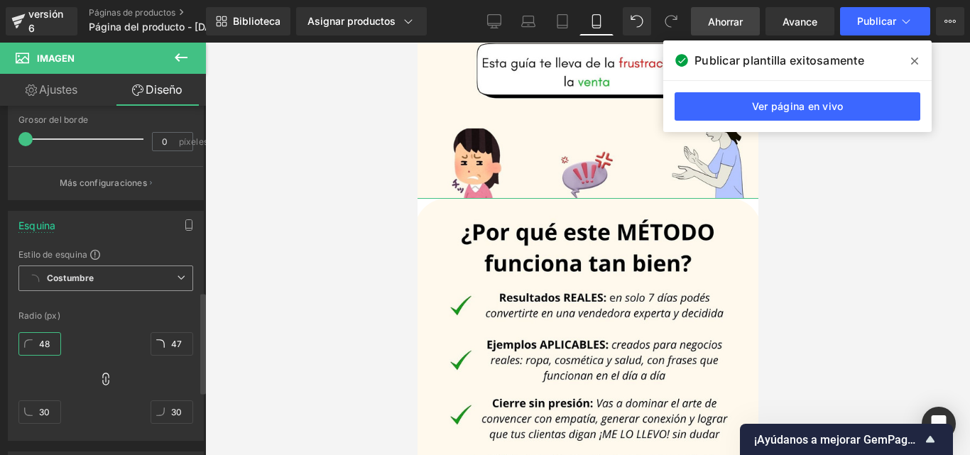
type input "47"
type input "46"
type input "41"
type input "40"
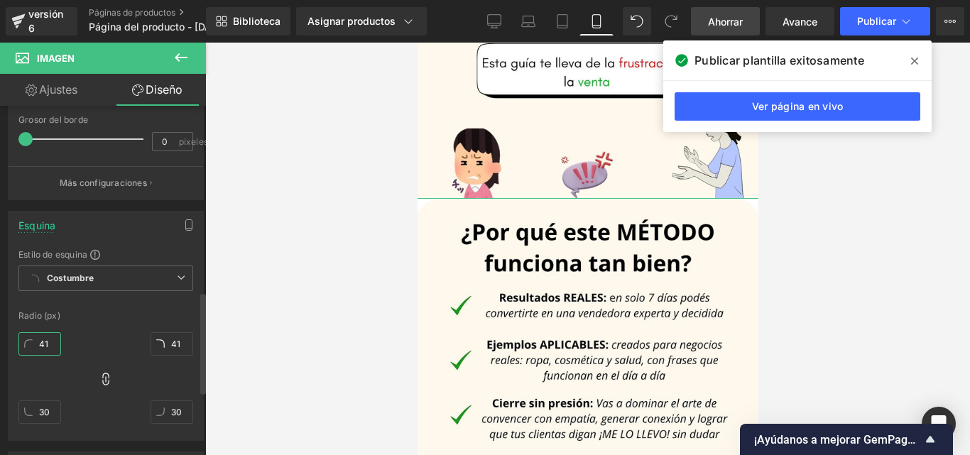
type input "40"
click at [55, 349] on input "7" at bounding box center [39, 343] width 43 height 23
drag, startPoint x: 49, startPoint y: 346, endPoint x: 37, endPoint y: 346, distance: 12.1
click at [37, 346] on input "7" at bounding box center [39, 343] width 43 height 23
click at [916, 60] on icon at bounding box center [914, 60] width 7 height 7
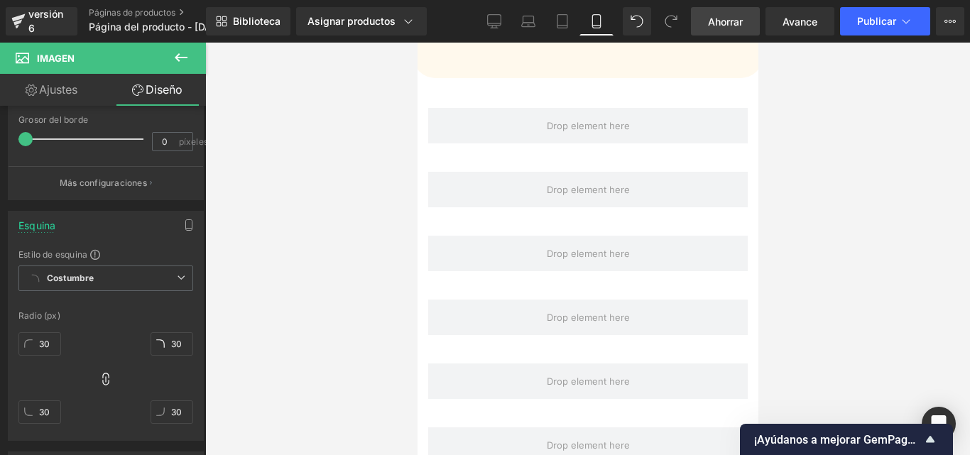
scroll to position [2000, 0]
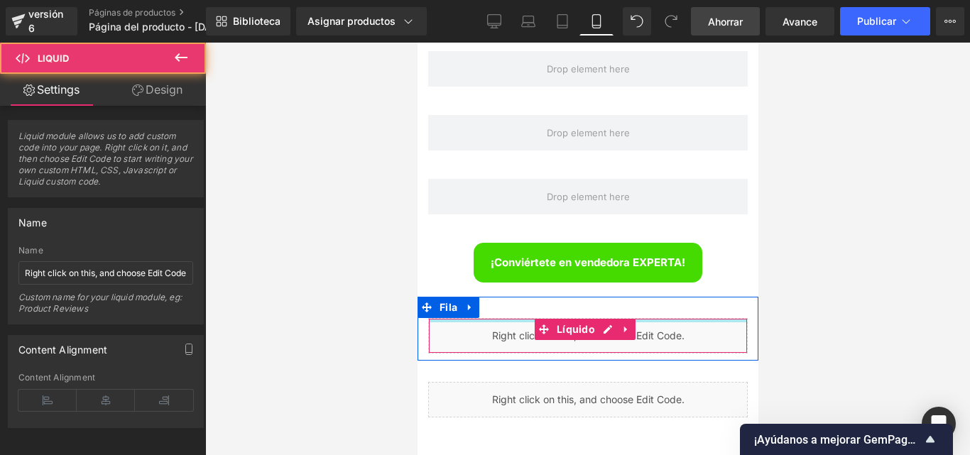
drag, startPoint x: 495, startPoint y: 289, endPoint x: 629, endPoint y: 331, distance: 140.1
click at [497, 297] on div "Líquido Fila" at bounding box center [587, 329] width 341 height 64
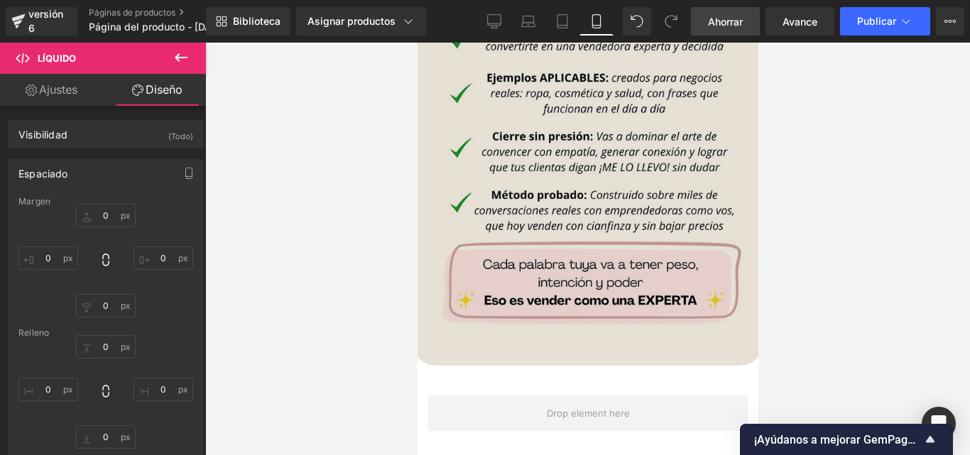
scroll to position [1390, 0]
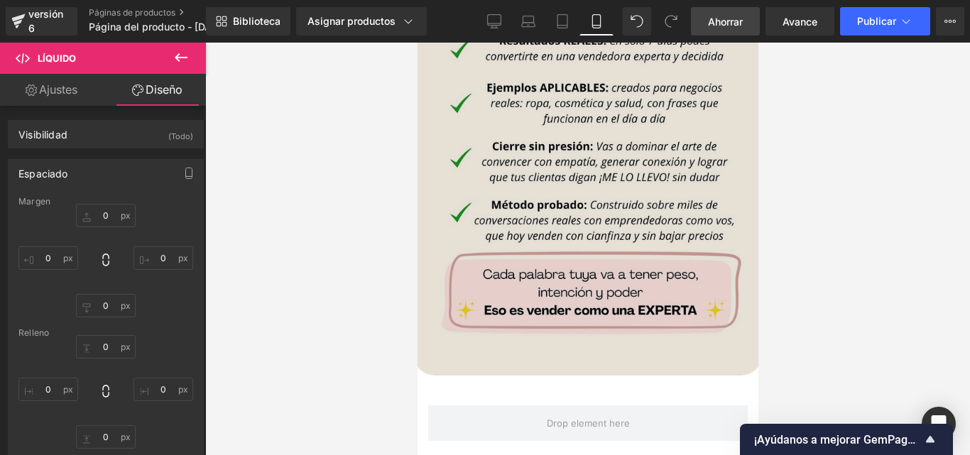
click at [737, 313] on img at bounding box center [587, 159] width 348 height 437
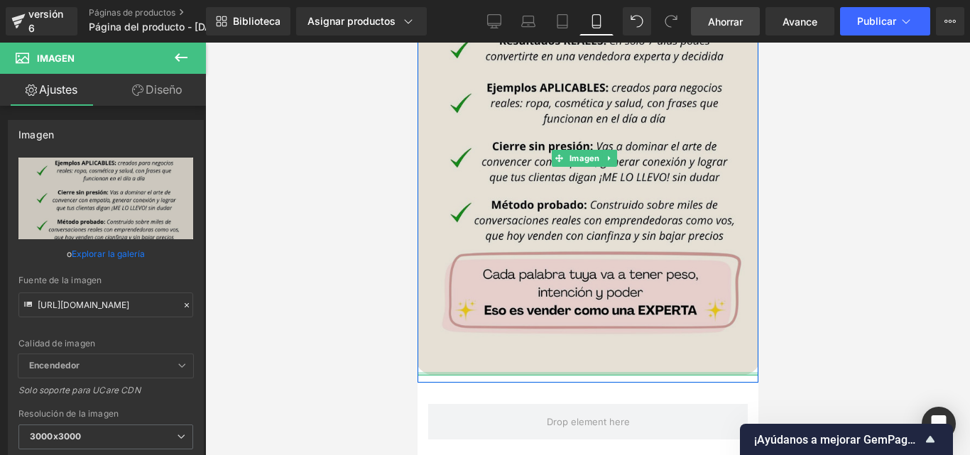
click at [538, 372] on div at bounding box center [587, 374] width 348 height 4
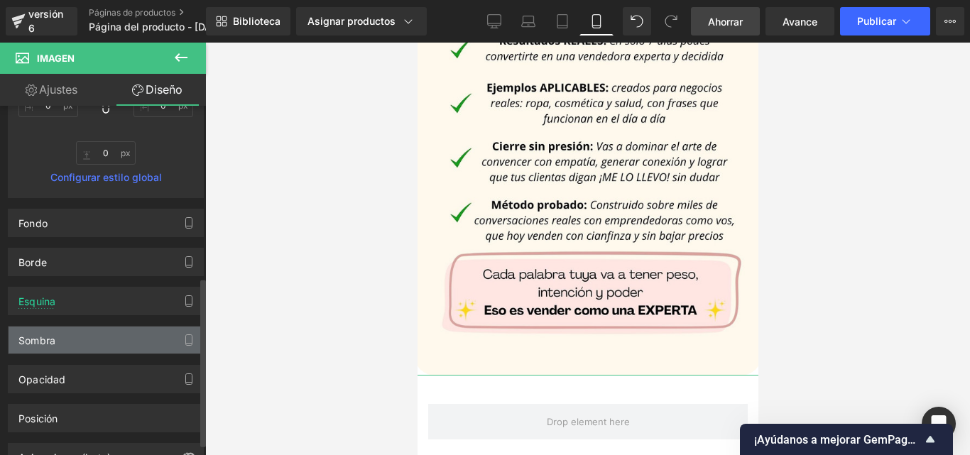
scroll to position [355, 0]
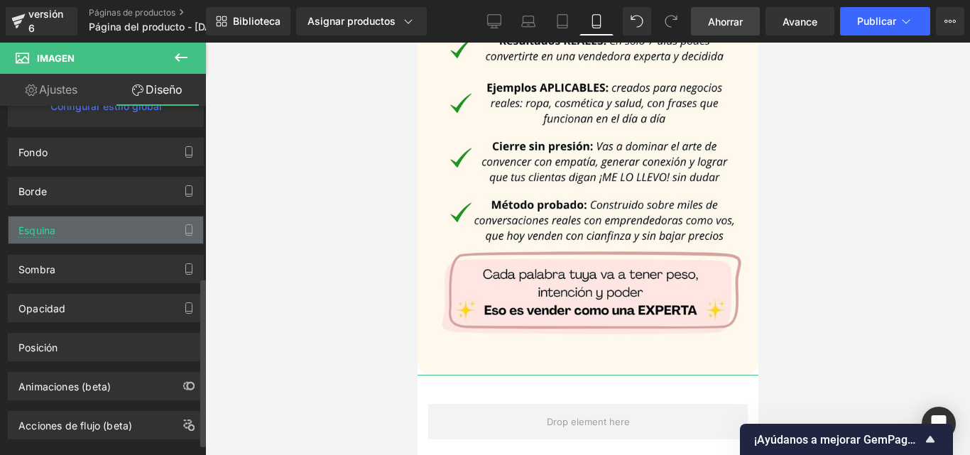
click at [101, 233] on div "Esquina" at bounding box center [106, 229] width 194 height 27
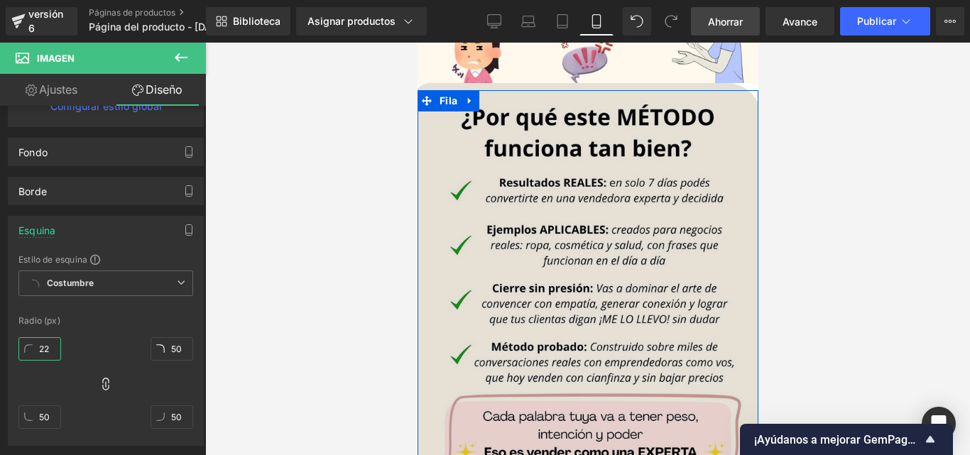
scroll to position [1177, 0]
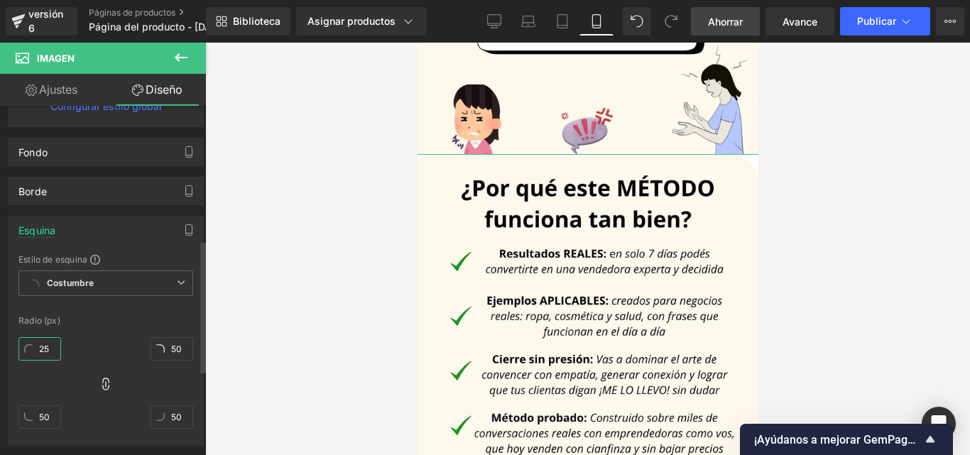
drag, startPoint x: 45, startPoint y: 353, endPoint x: 34, endPoint y: 354, distance: 10.7
click at [29, 354] on input "25" at bounding box center [39, 348] width 43 height 23
click at [128, 329] on div "Estilo de esquina Costumbre Costumbre Configurar estilo global Costumbre Config…" at bounding box center [106, 349] width 194 height 192
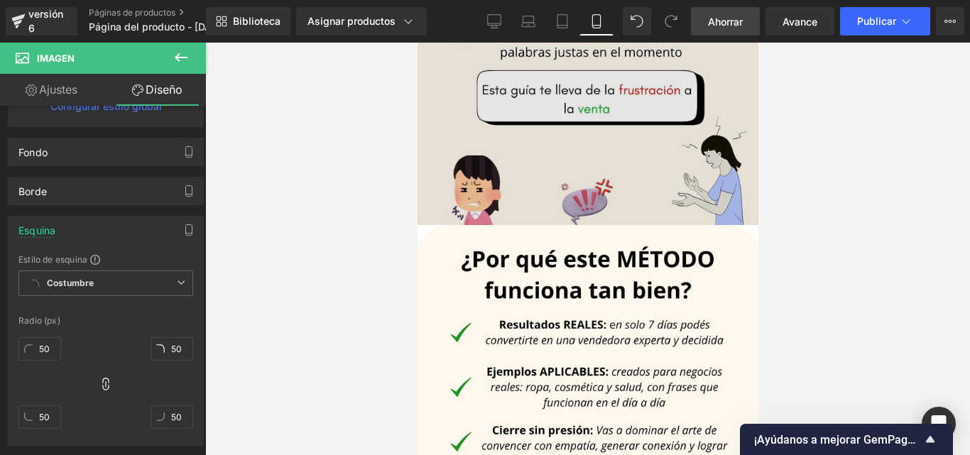
scroll to position [1035, 0]
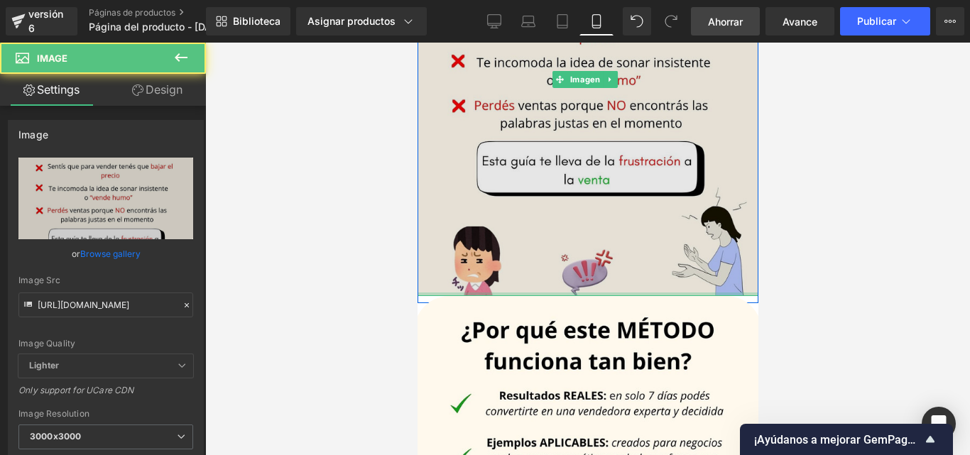
drag, startPoint x: 535, startPoint y: 273, endPoint x: 535, endPoint y: 263, distance: 9.2
click at [535, 263] on div "Imagen" at bounding box center [588, 80] width 342 height 432
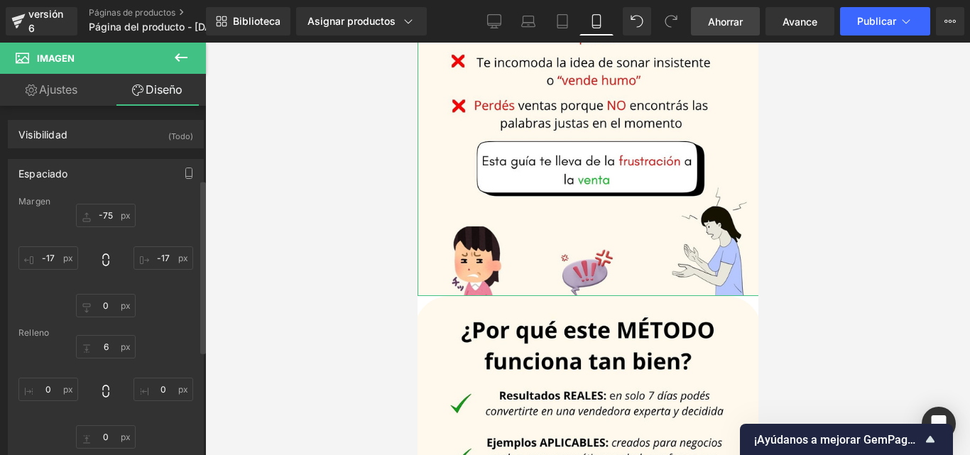
scroll to position [284, 0]
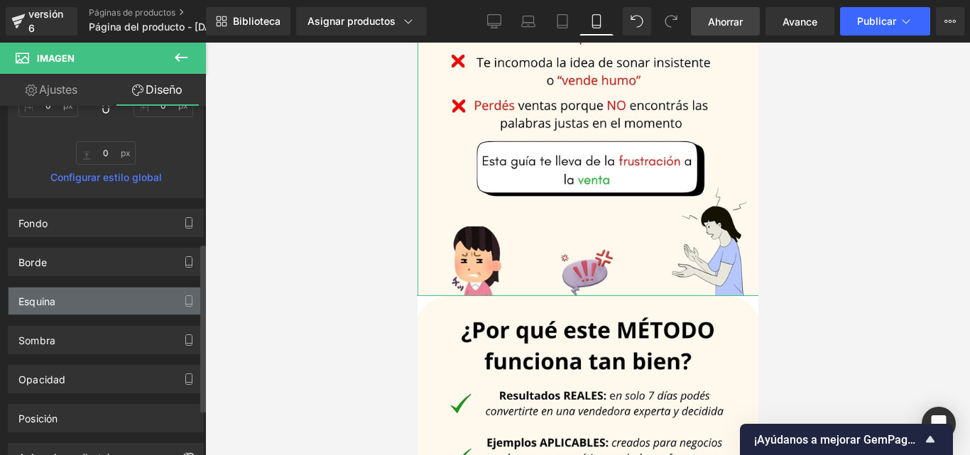
click at [89, 301] on div "Esquina" at bounding box center [106, 300] width 194 height 27
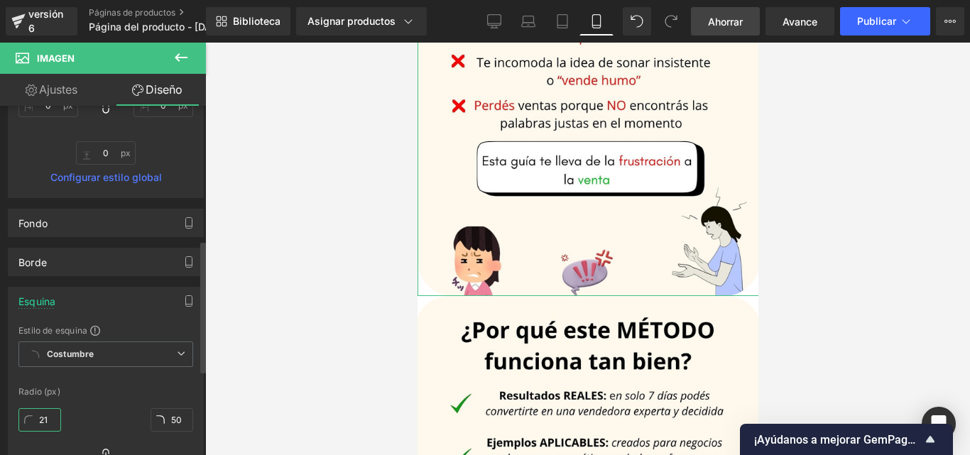
scroll to position [355, 0]
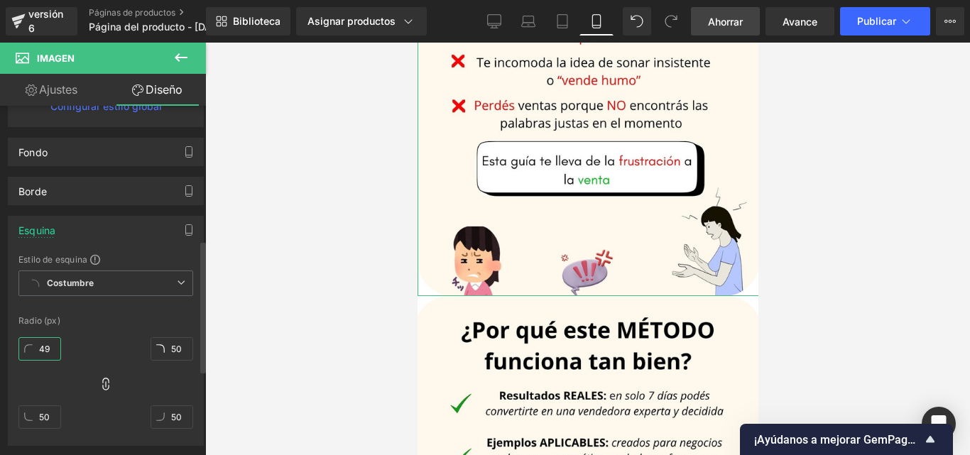
drag, startPoint x: 55, startPoint y: 349, endPoint x: 44, endPoint y: 349, distance: 10.6
click at [50, 349] on input "49" at bounding box center [39, 348] width 43 height 23
click at [43, 349] on input "49" at bounding box center [39, 348] width 43 height 23
drag, startPoint x: 47, startPoint y: 351, endPoint x: 39, endPoint y: 352, distance: 7.8
click at [39, 352] on input "48" at bounding box center [39, 348] width 43 height 23
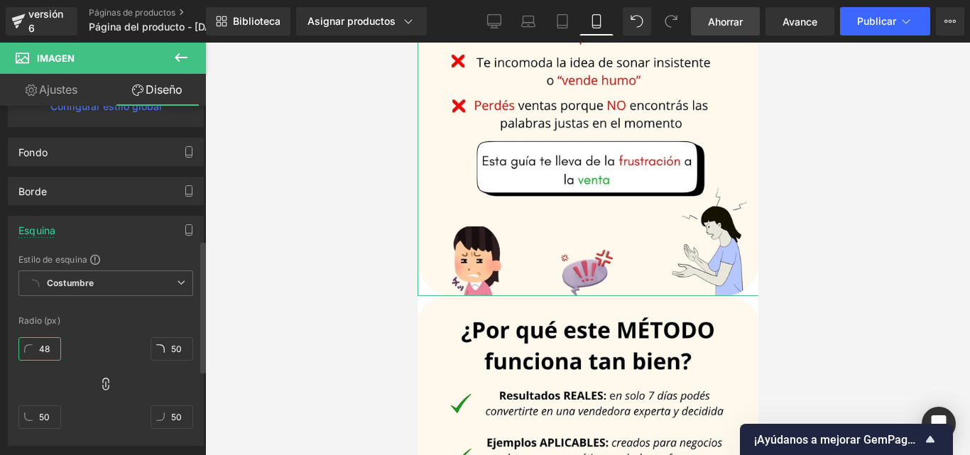
drag, startPoint x: 56, startPoint y: 354, endPoint x: 31, endPoint y: 352, distance: 24.9
click at [31, 352] on input "48" at bounding box center [39, 348] width 43 height 23
click at [31, 352] on input "50" at bounding box center [39, 348] width 43 height 23
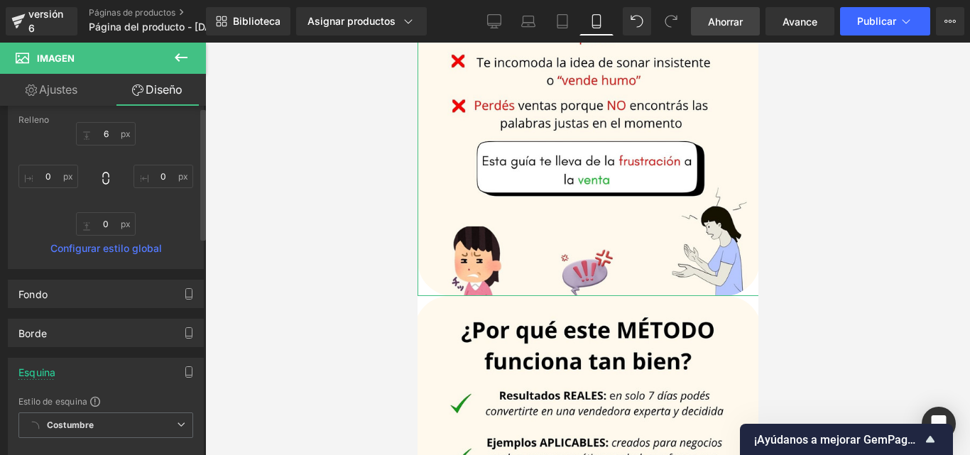
scroll to position [0, 0]
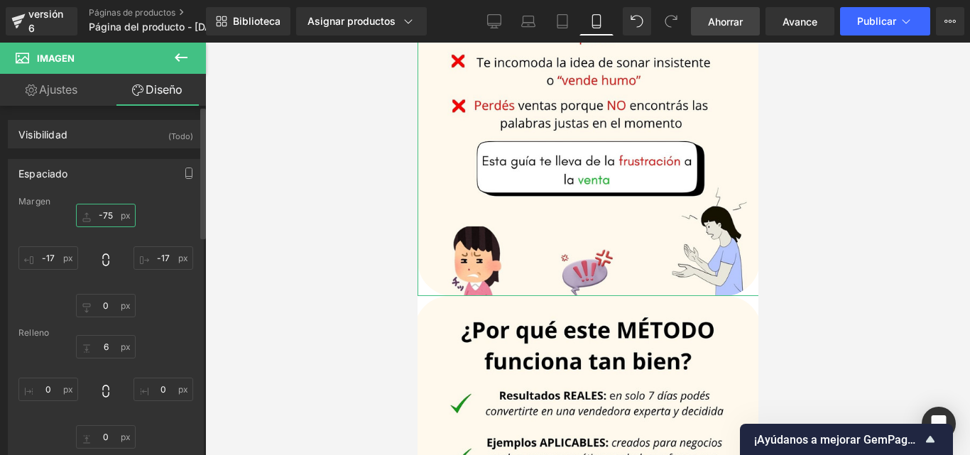
click at [107, 217] on input "-75" at bounding box center [106, 215] width 60 height 23
click at [109, 219] on input "-75" at bounding box center [106, 215] width 60 height 23
click at [105, 214] on input "-75" at bounding box center [106, 215] width 60 height 23
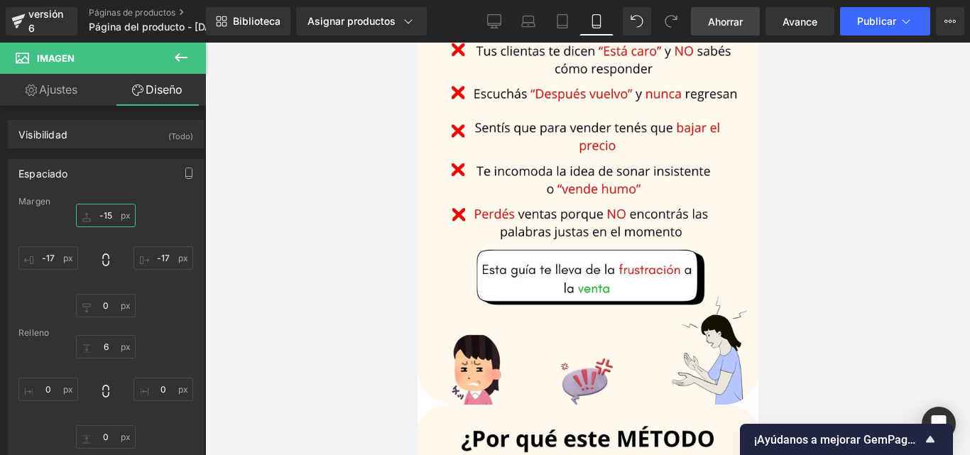
scroll to position [1021, 0]
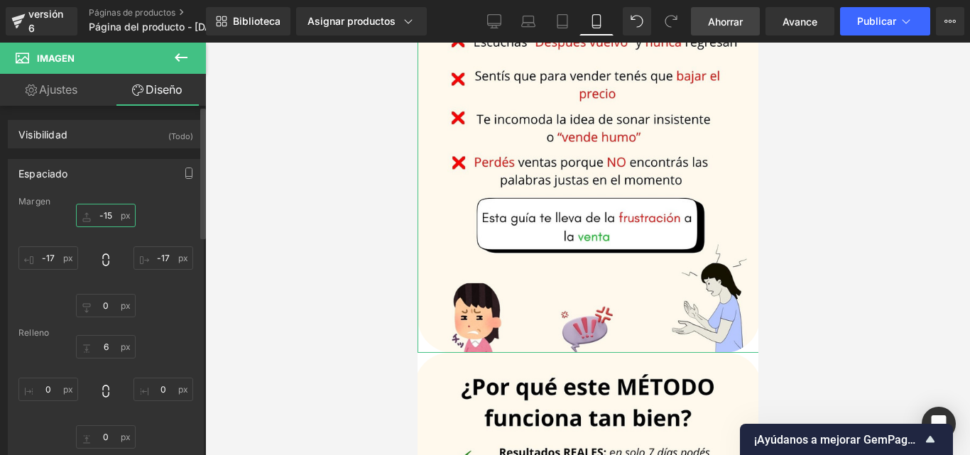
drag, startPoint x: 114, startPoint y: 212, endPoint x: 98, endPoint y: 212, distance: 15.6
click at [98, 212] on input "-15" at bounding box center [106, 215] width 60 height 23
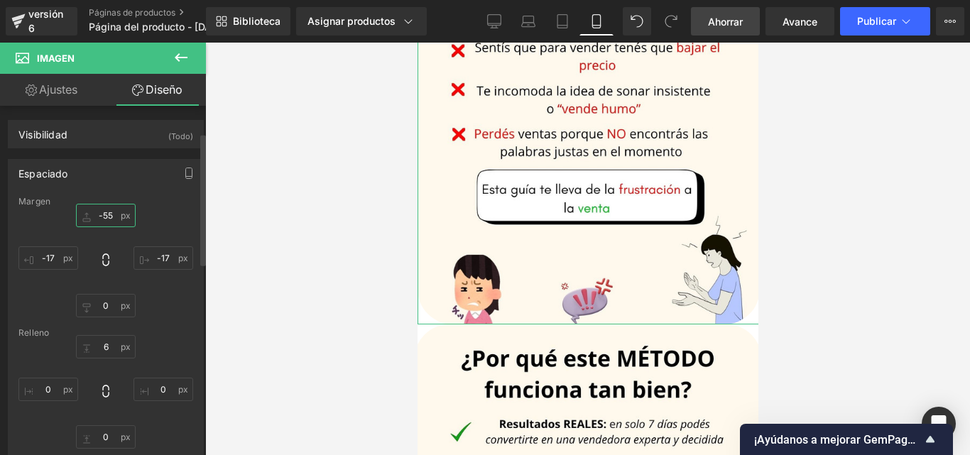
scroll to position [71, 0]
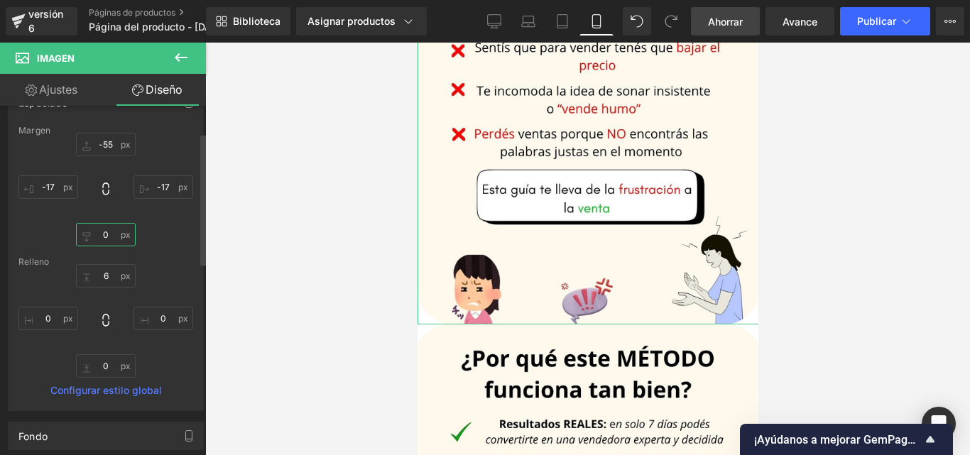
click at [109, 234] on input "0" at bounding box center [106, 234] width 60 height 23
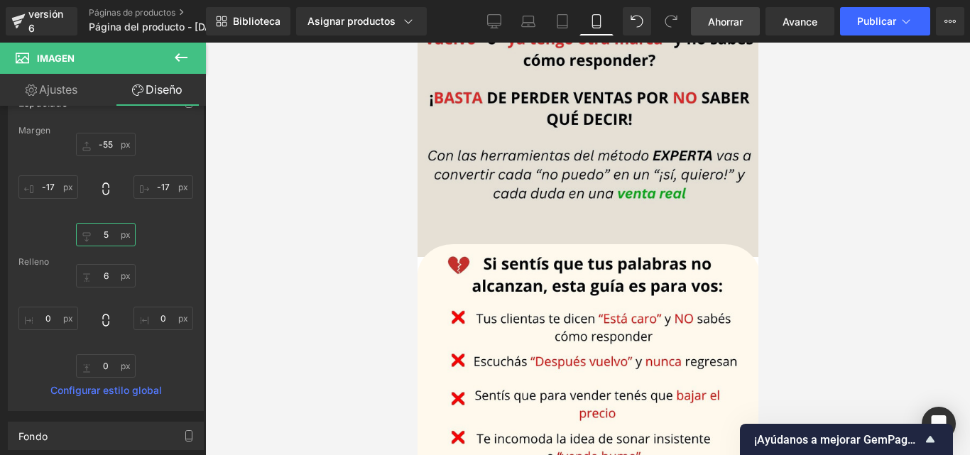
scroll to position [631, 0]
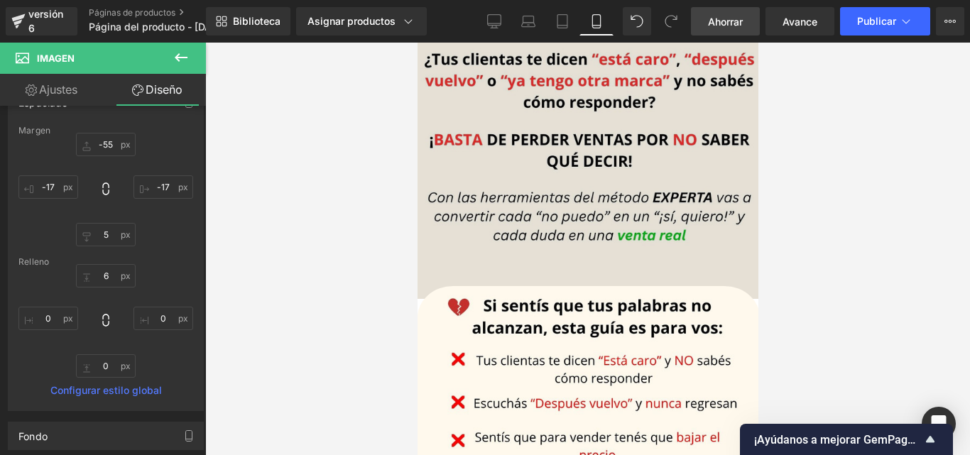
click at [490, 255] on img at bounding box center [588, 82] width 346 height 433
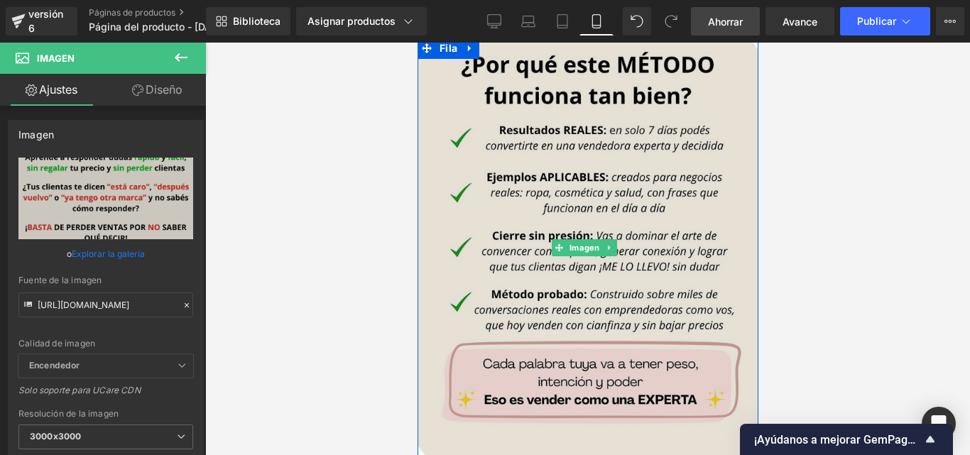
scroll to position [1247, 0]
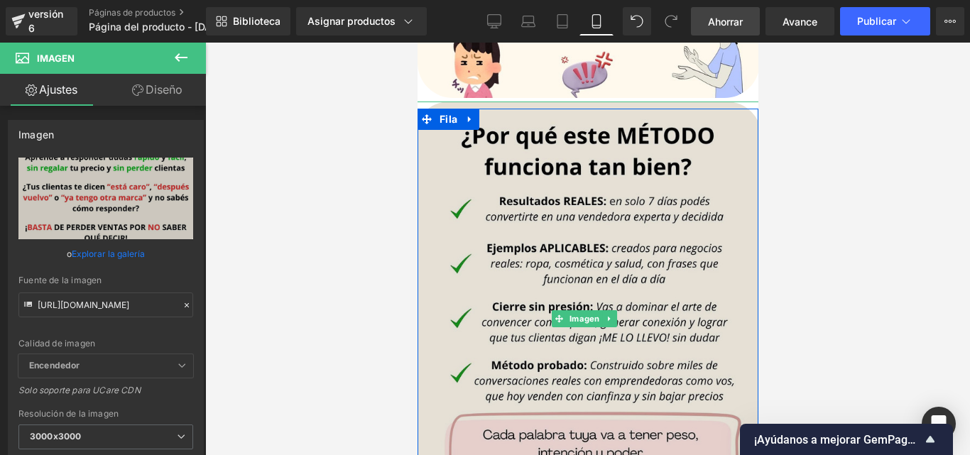
click at [437, 178] on img at bounding box center [587, 319] width 348 height 435
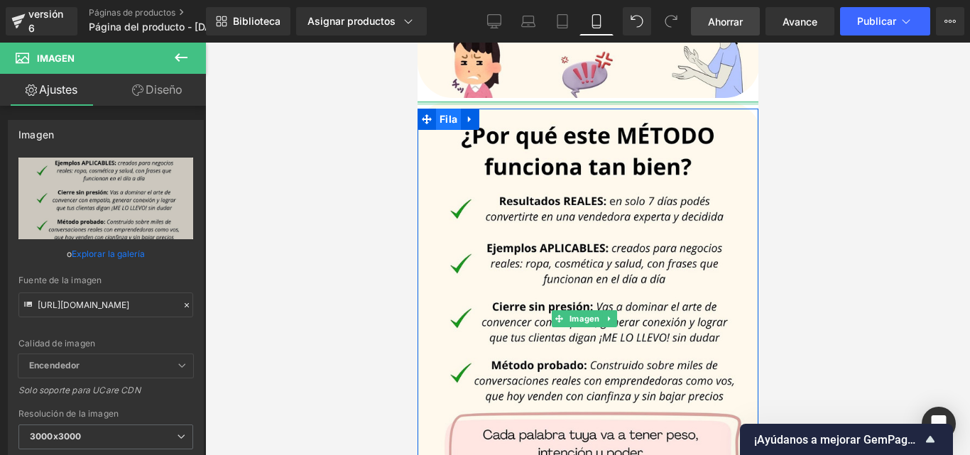
drag, startPoint x: 482, startPoint y: 79, endPoint x: 446, endPoint y: 97, distance: 39.4
click at [482, 102] on div "Imagen" at bounding box center [587, 319] width 348 height 435
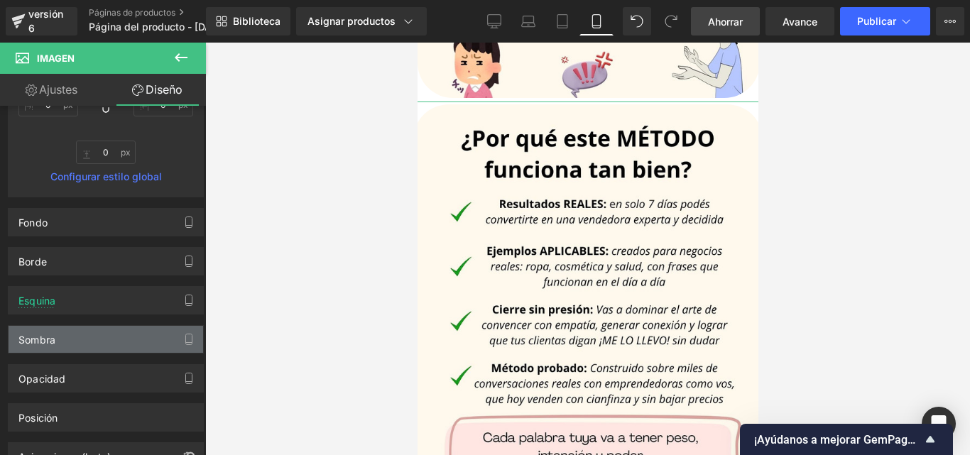
scroll to position [355, 0]
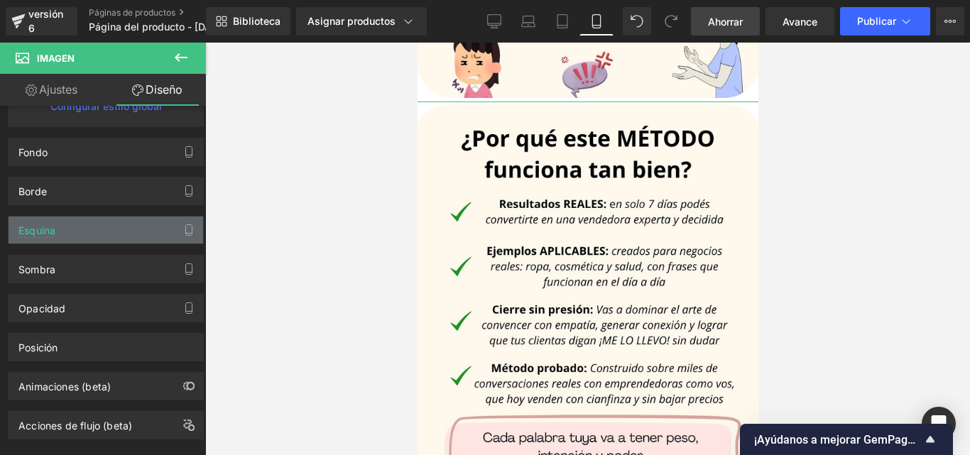
click at [97, 229] on div "Esquina" at bounding box center [106, 229] width 194 height 27
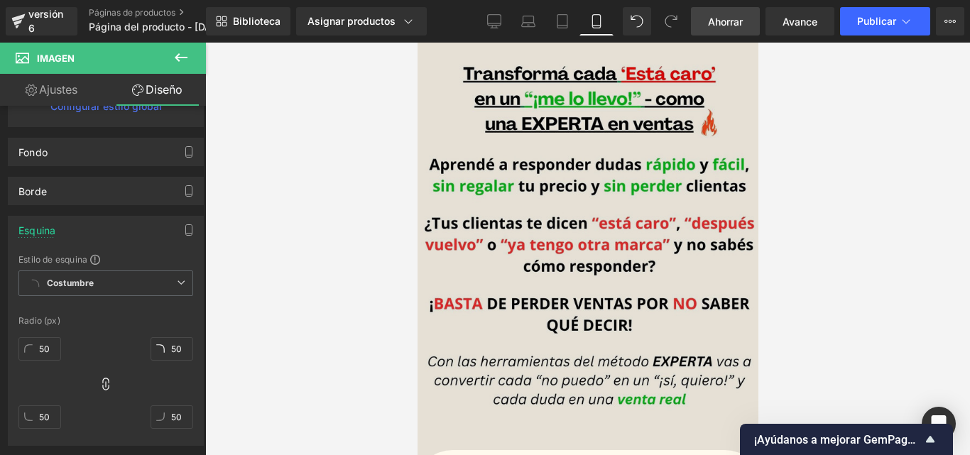
scroll to position [395, 0]
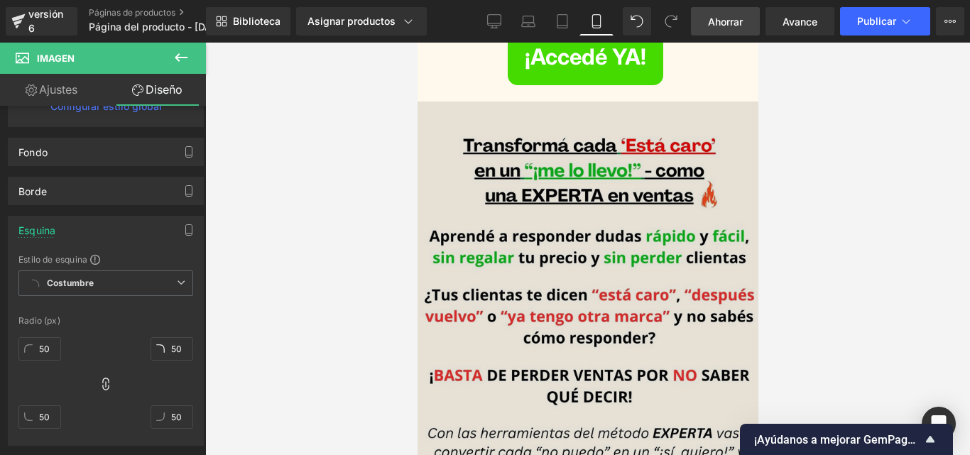
click at [435, 161] on img at bounding box center [588, 318] width 346 height 433
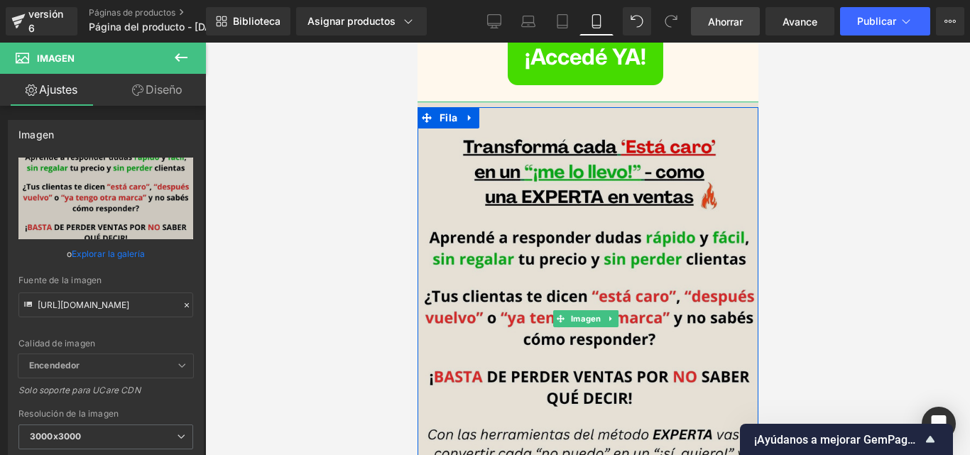
click at [496, 102] on div at bounding box center [588, 102] width 346 height 1
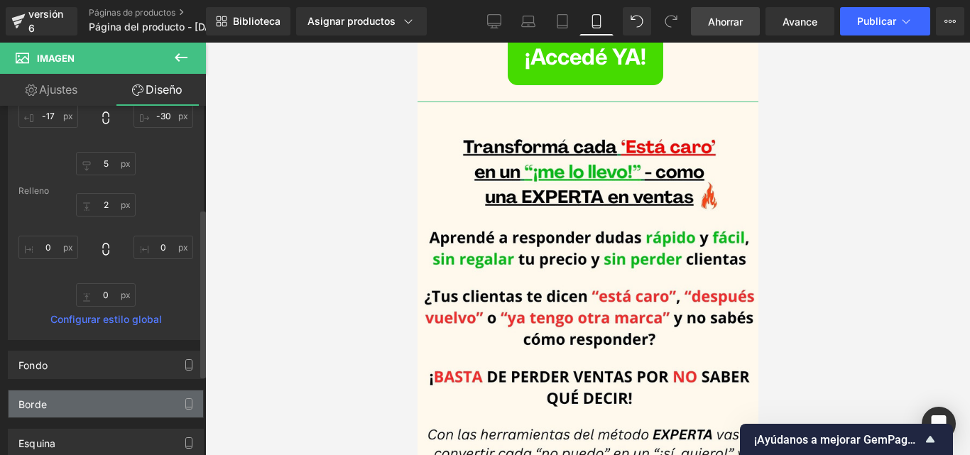
scroll to position [213, 0]
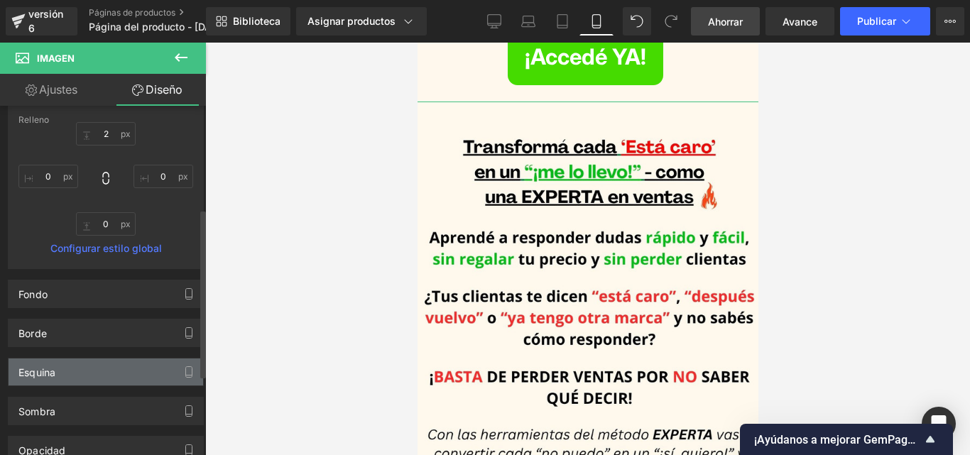
click at [97, 371] on div "Esquina" at bounding box center [106, 371] width 194 height 27
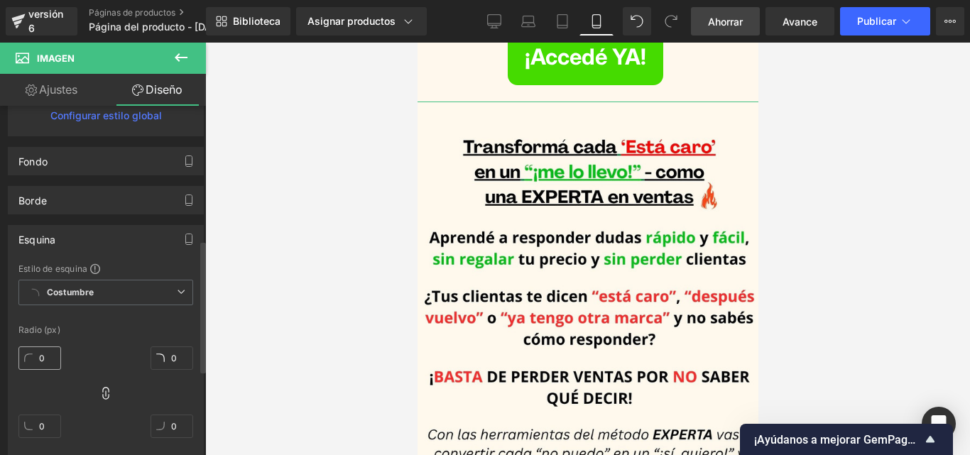
scroll to position [355, 0]
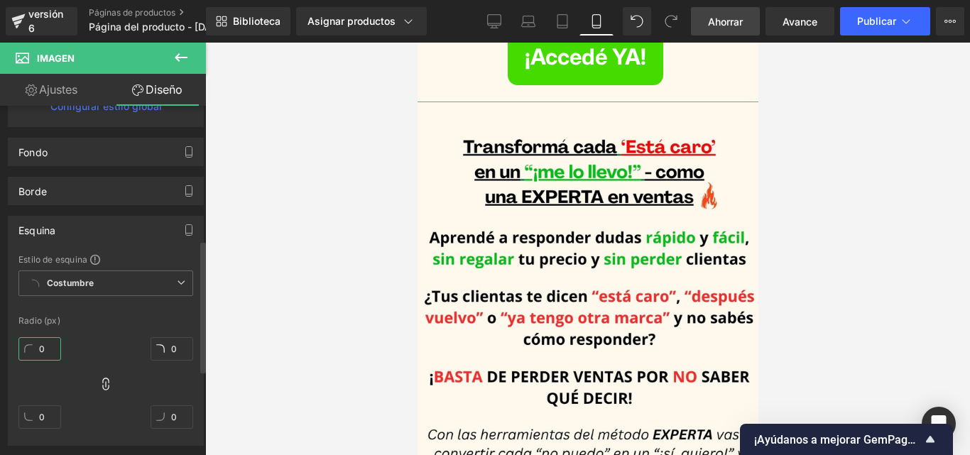
click at [44, 344] on input "0" at bounding box center [39, 348] width 43 height 23
click at [48, 346] on input "50" at bounding box center [39, 348] width 43 height 23
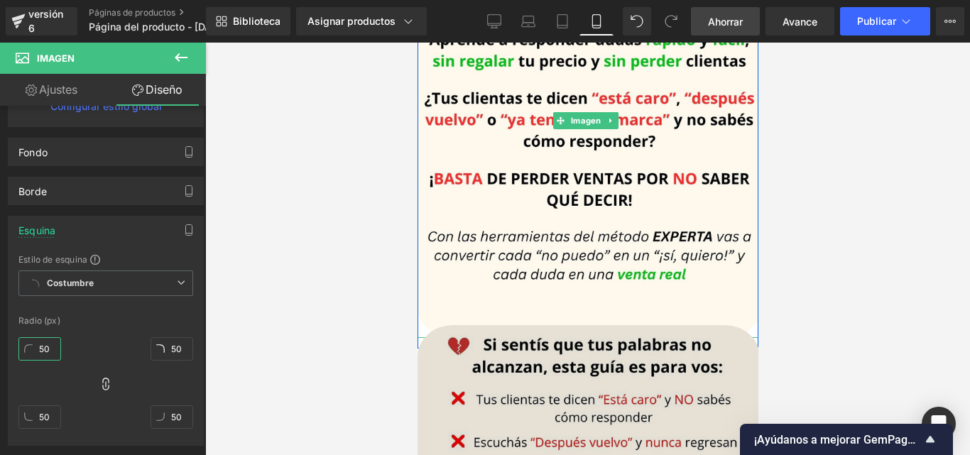
scroll to position [608, 0]
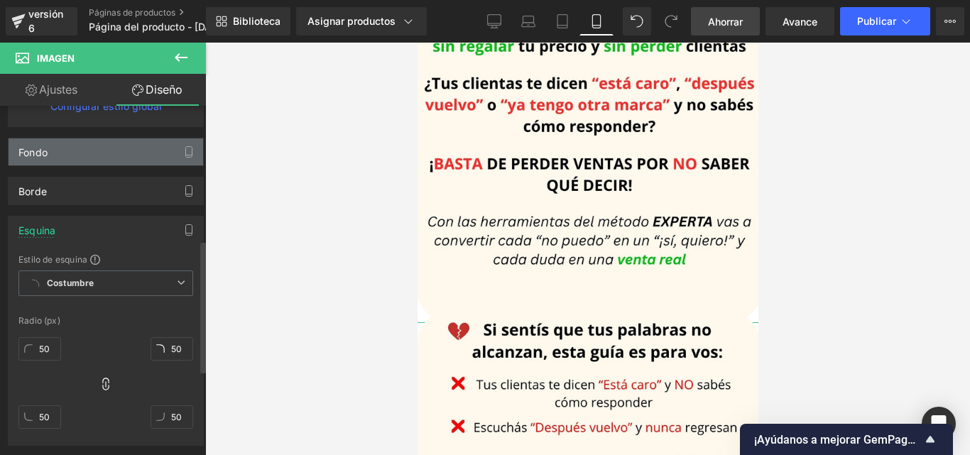
click at [101, 141] on div "Fondo" at bounding box center [106, 151] width 194 height 27
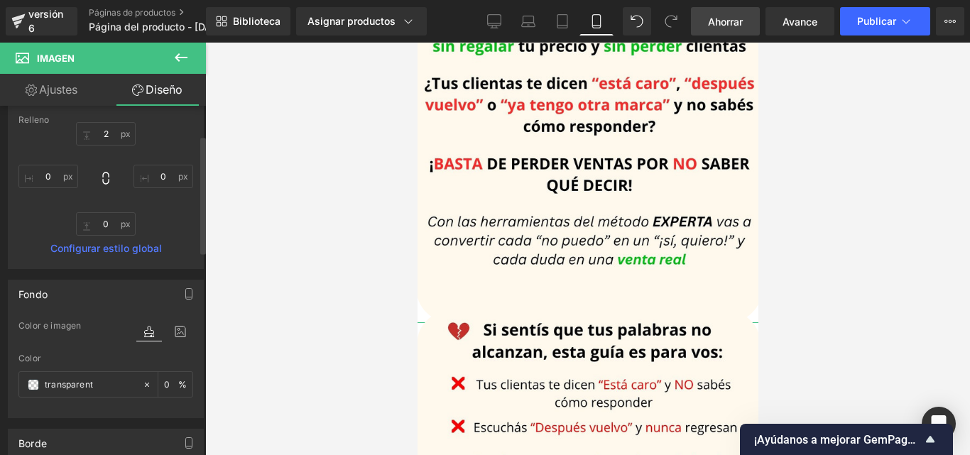
scroll to position [0, 0]
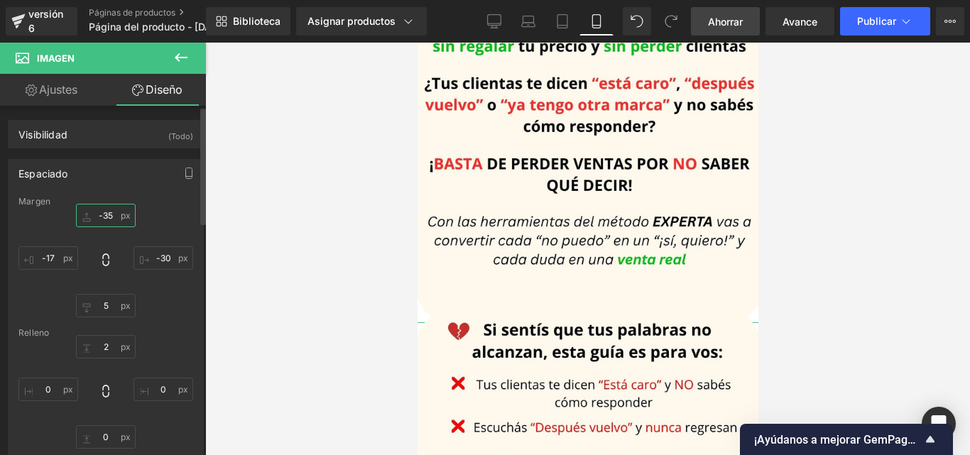
click at [104, 216] on input "-35" at bounding box center [106, 215] width 60 height 23
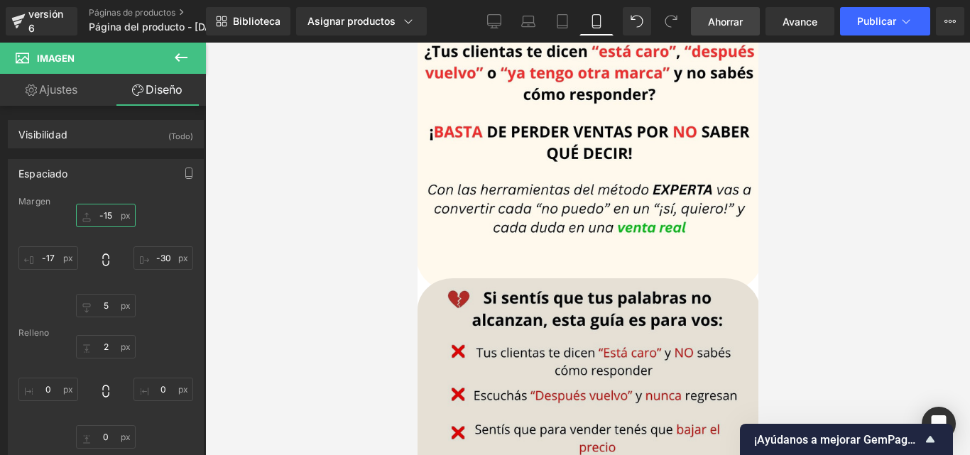
scroll to position [679, 0]
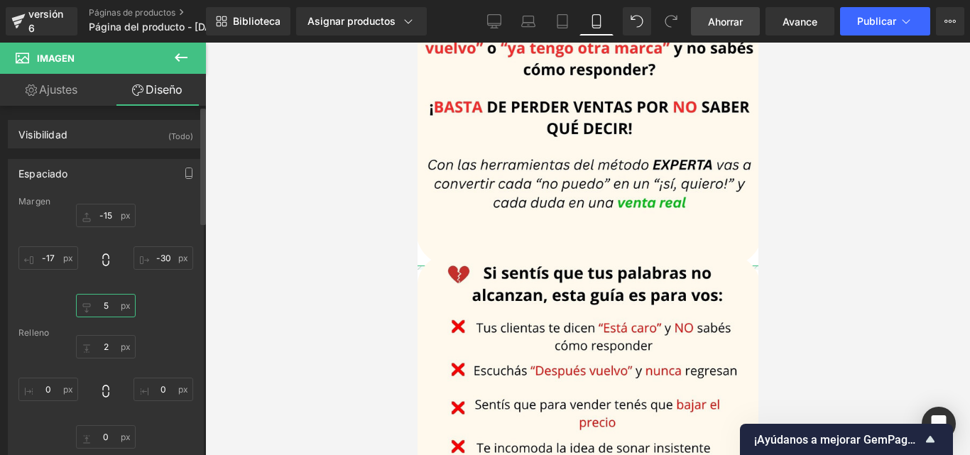
click at [111, 302] on input "5" at bounding box center [106, 305] width 60 height 23
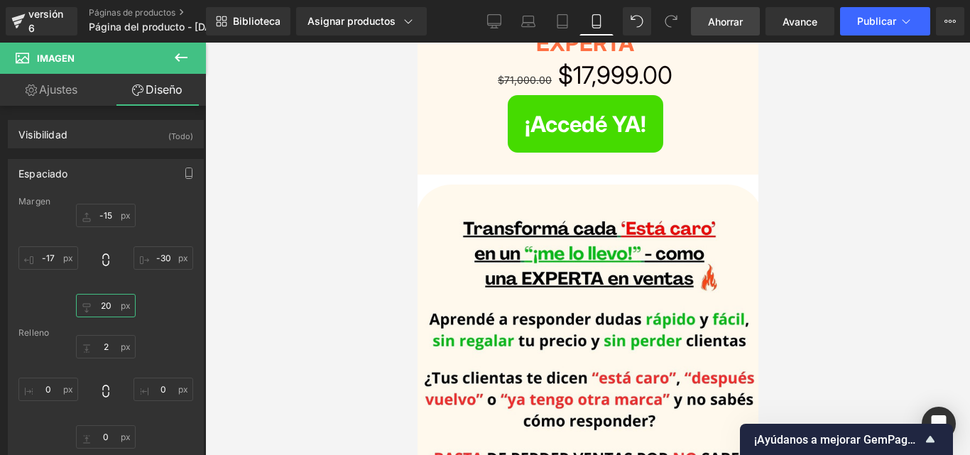
scroll to position [323, 0]
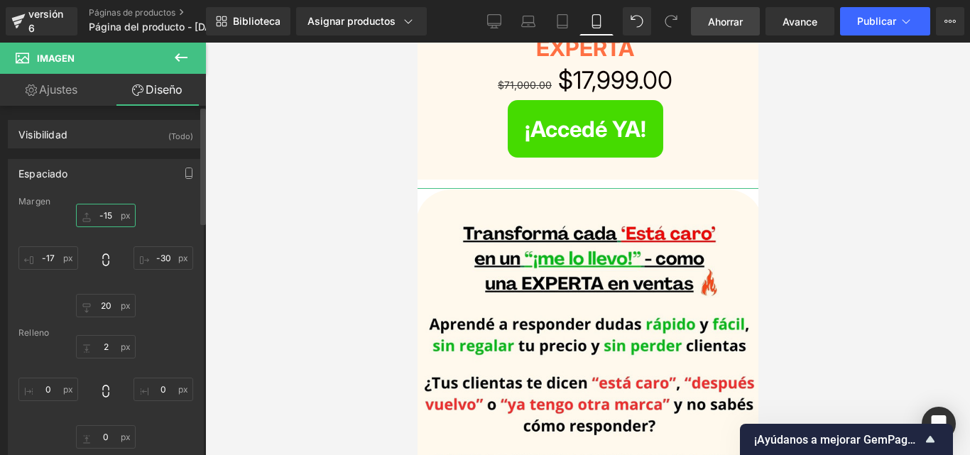
click at [104, 216] on input "-15" at bounding box center [106, 215] width 60 height 23
click at [103, 216] on input "-15" at bounding box center [106, 215] width 60 height 23
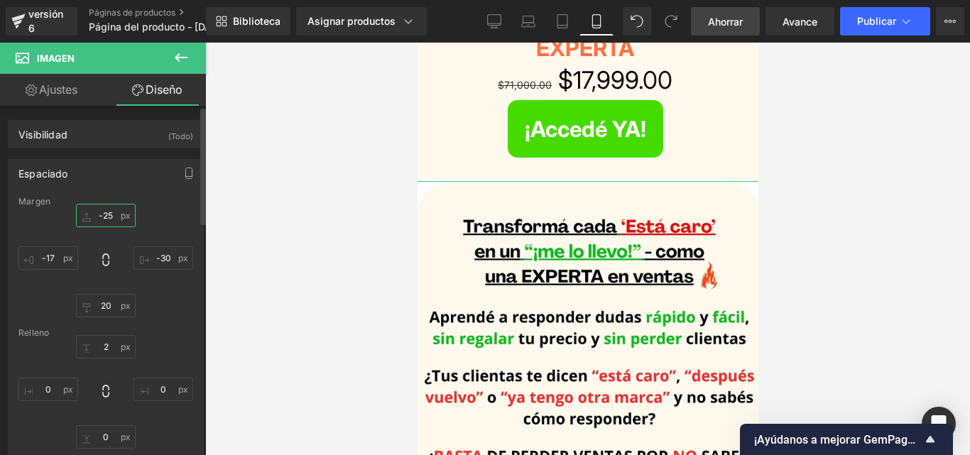
click at [114, 214] on input "-25" at bounding box center [106, 215] width 60 height 23
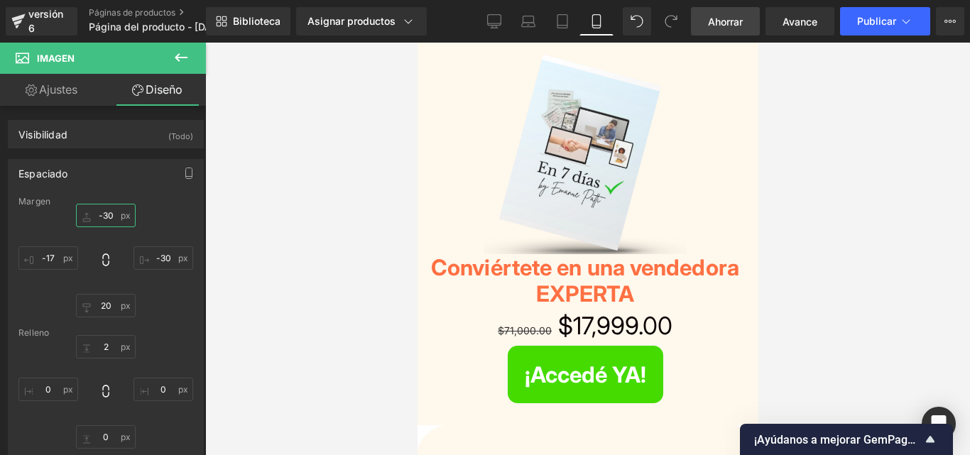
scroll to position [0, 0]
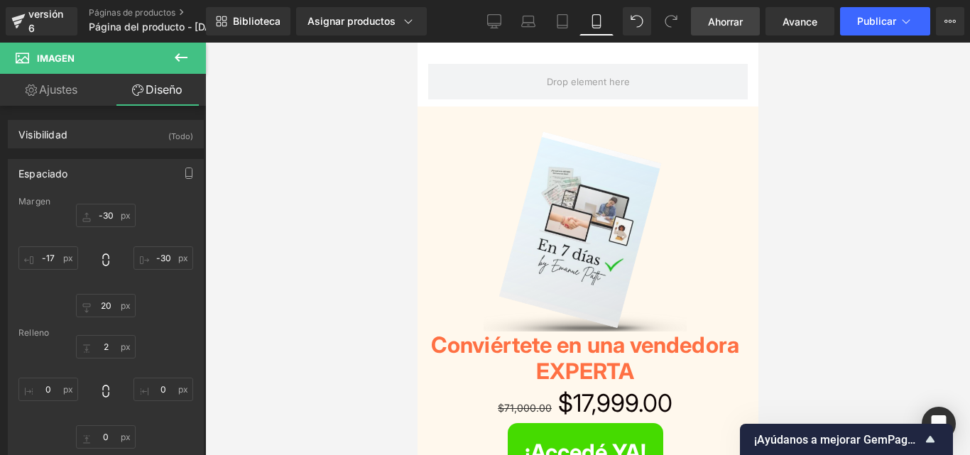
click at [728, 26] on font "Ahorrar" at bounding box center [725, 22] width 35 height 12
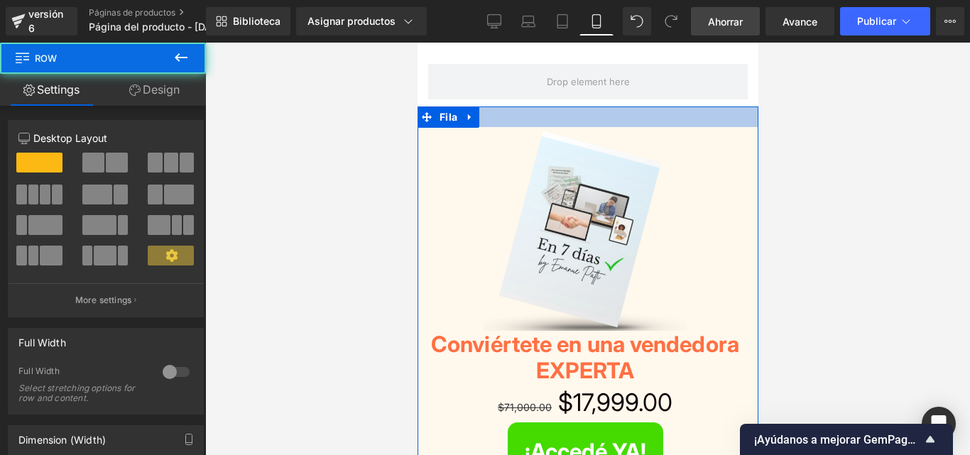
click at [520, 111] on div at bounding box center [587, 116] width 341 height 21
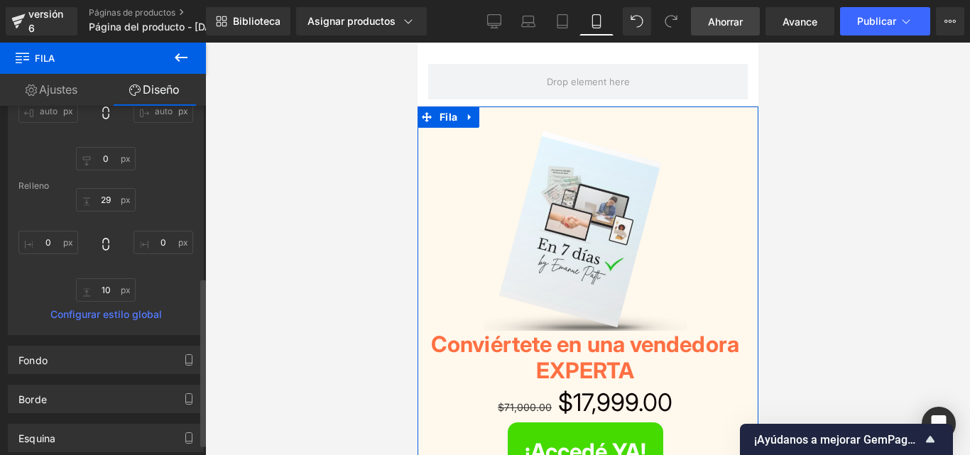
scroll to position [355, 0]
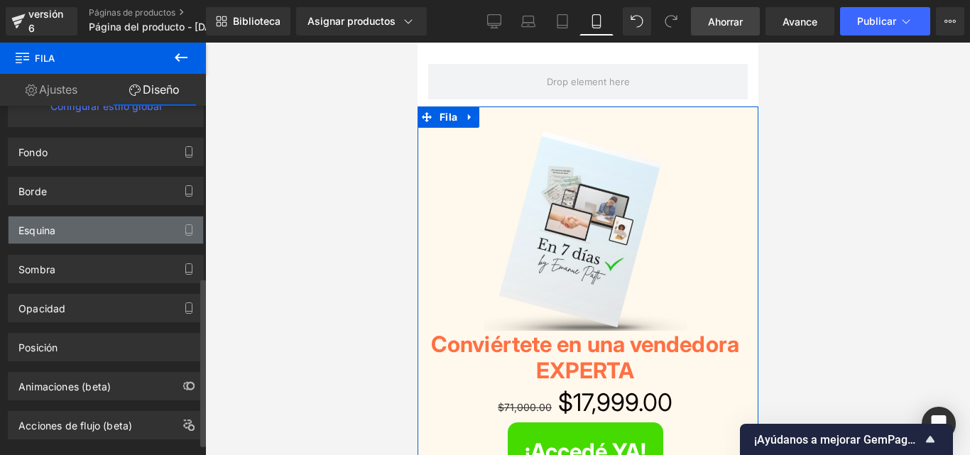
click at [88, 227] on div "Esquina" at bounding box center [106, 229] width 194 height 27
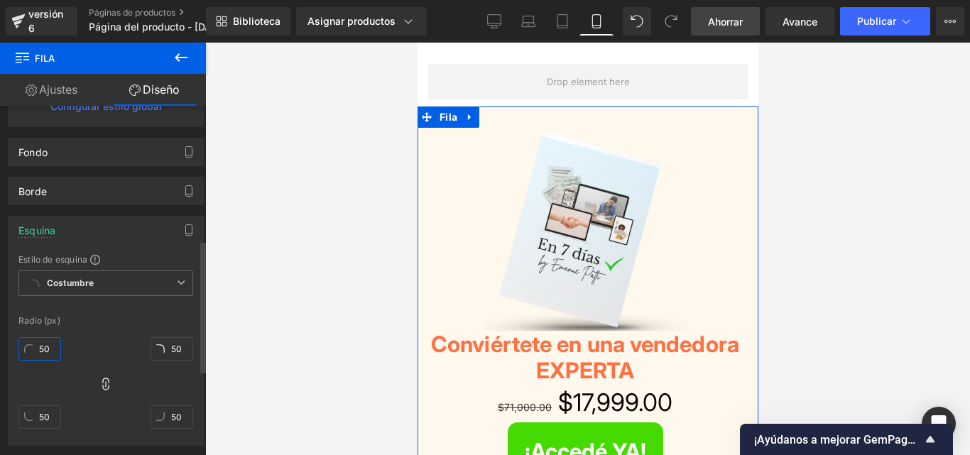
click at [40, 351] on input "50" at bounding box center [39, 348] width 43 height 23
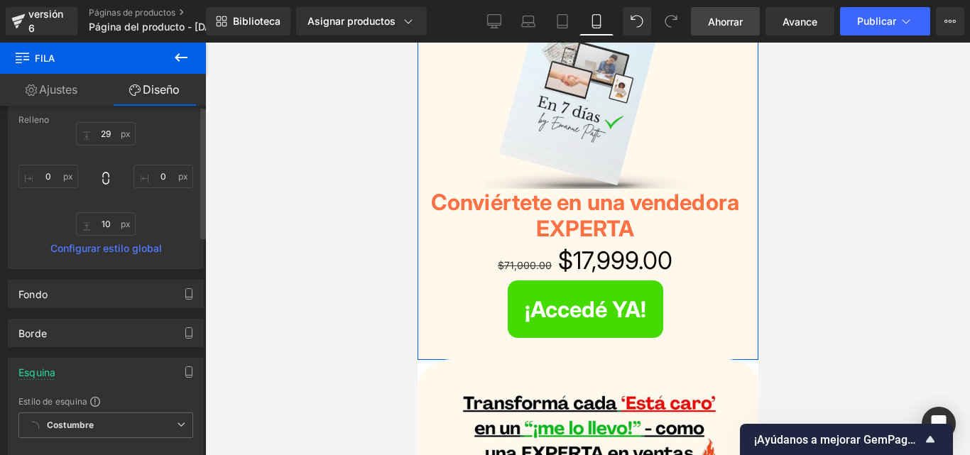
scroll to position [0, 0]
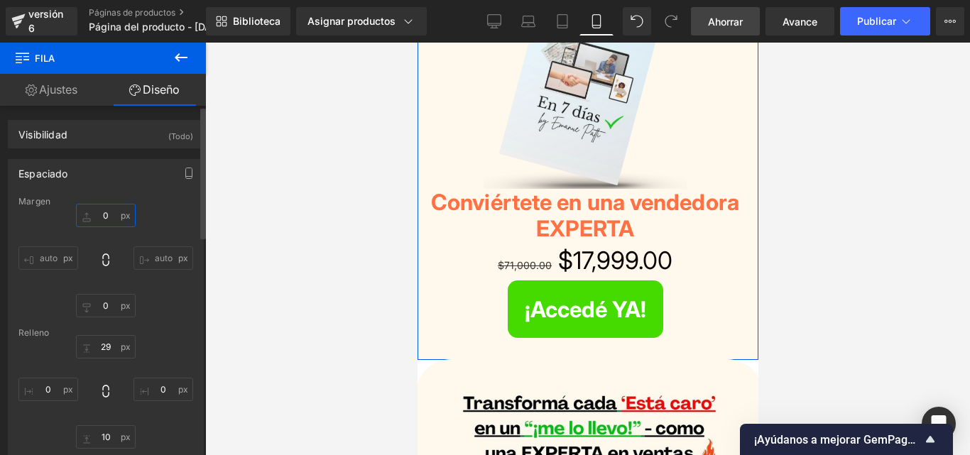
click at [105, 217] on input "0" at bounding box center [106, 215] width 60 height 23
click at [104, 300] on input "0" at bounding box center [106, 305] width 60 height 23
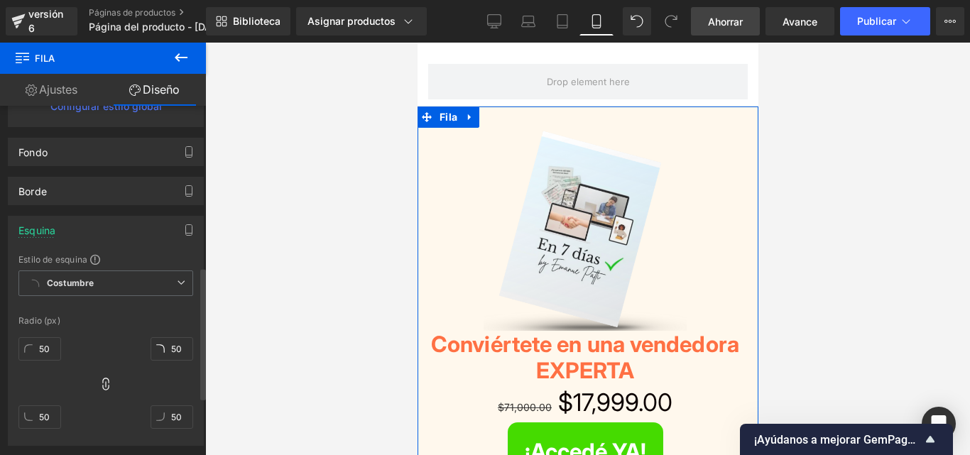
scroll to position [426, 0]
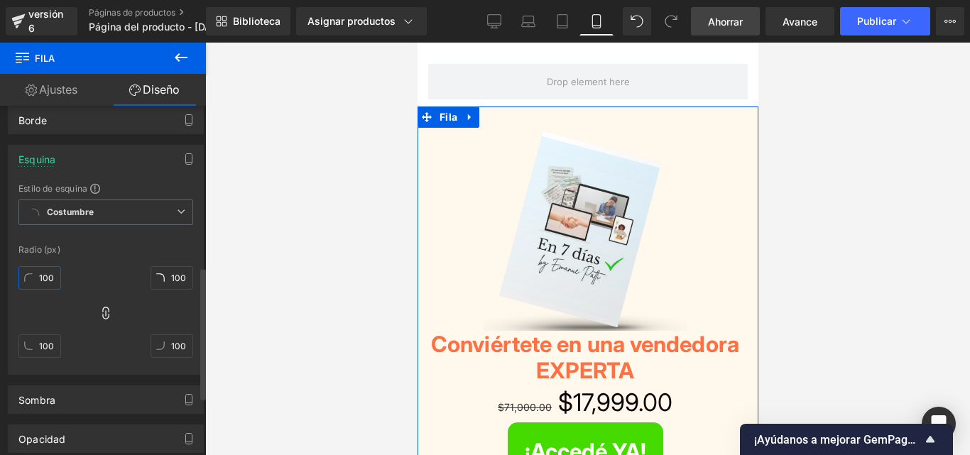
click at [43, 279] on input "100" at bounding box center [39, 277] width 43 height 23
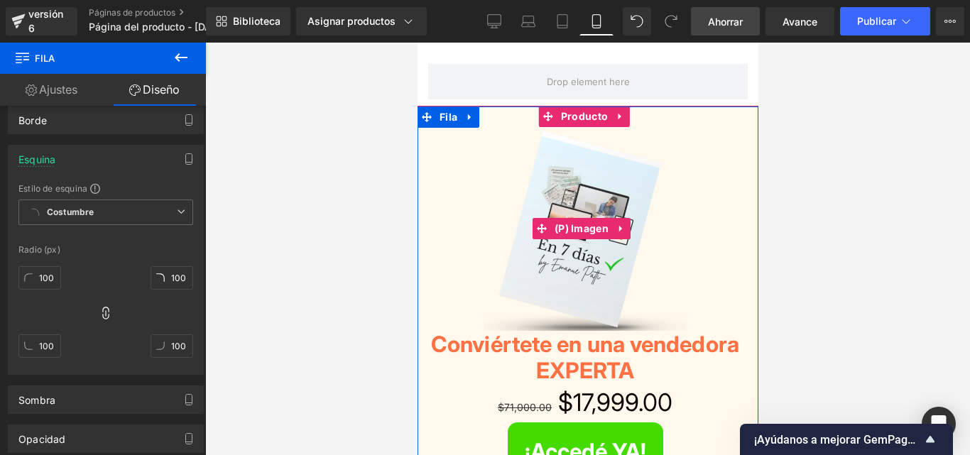
click at [457, 188] on div "Venta de liquidación" at bounding box center [584, 229] width 339 height 204
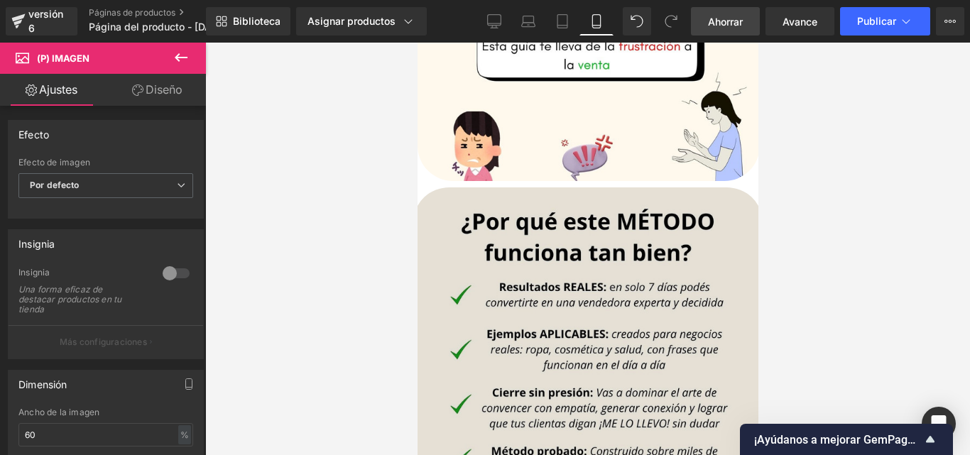
scroll to position [1136, 0]
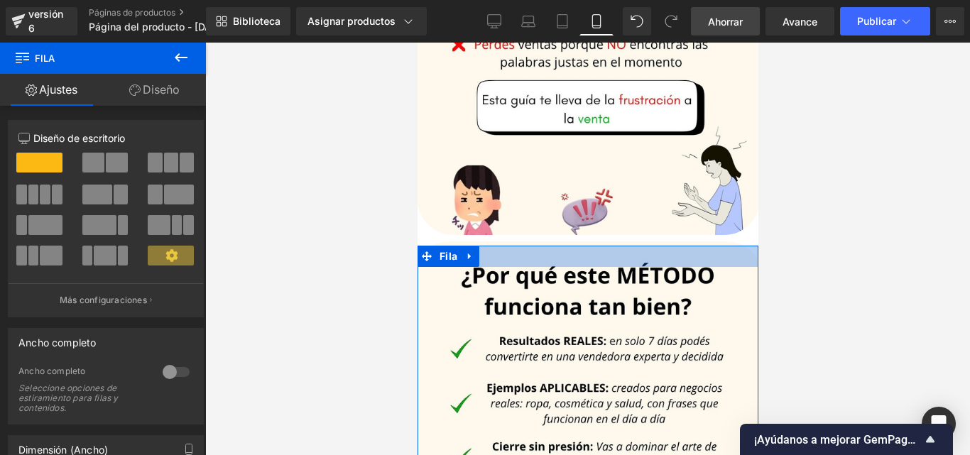
click at [588, 246] on div at bounding box center [587, 256] width 341 height 21
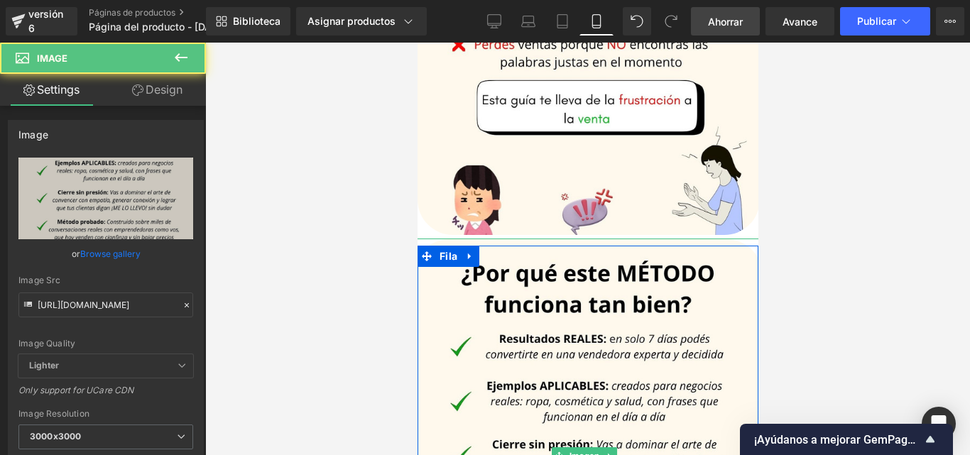
click at [575, 214] on div "Fila Venta de liquidación (P) Imagen Conviértete en una vendedora EXPERTA Títul…" at bounding box center [587, 232] width 341 height 2651
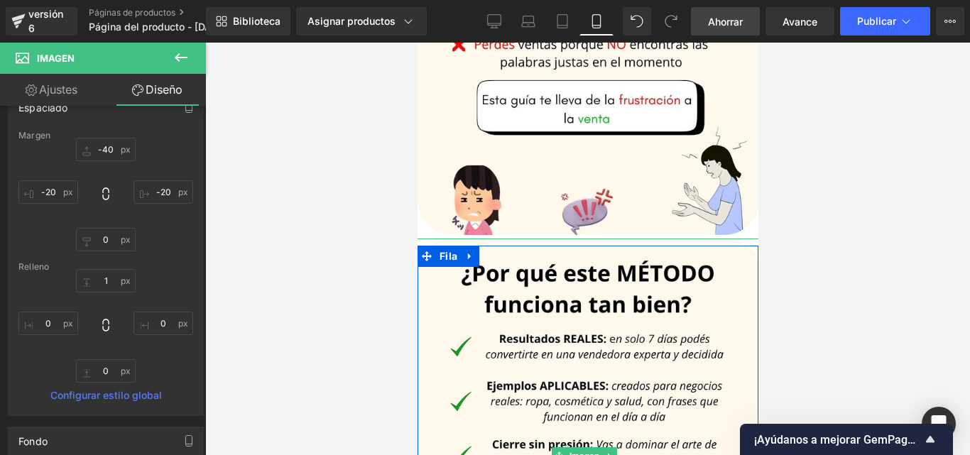
scroll to position [0, 0]
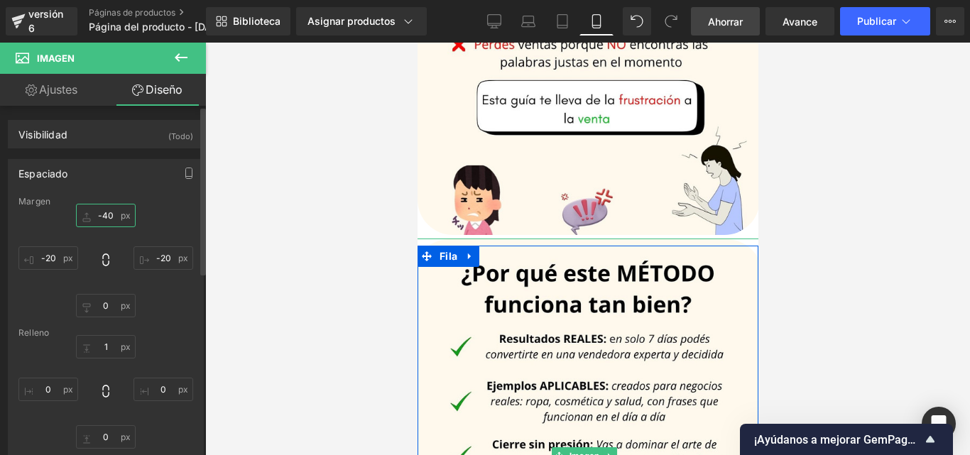
click at [102, 215] on input "-40" at bounding box center [106, 215] width 60 height 23
click at [109, 216] on input "-40" at bounding box center [106, 215] width 60 height 23
click at [102, 214] on input "-40" at bounding box center [106, 215] width 60 height 23
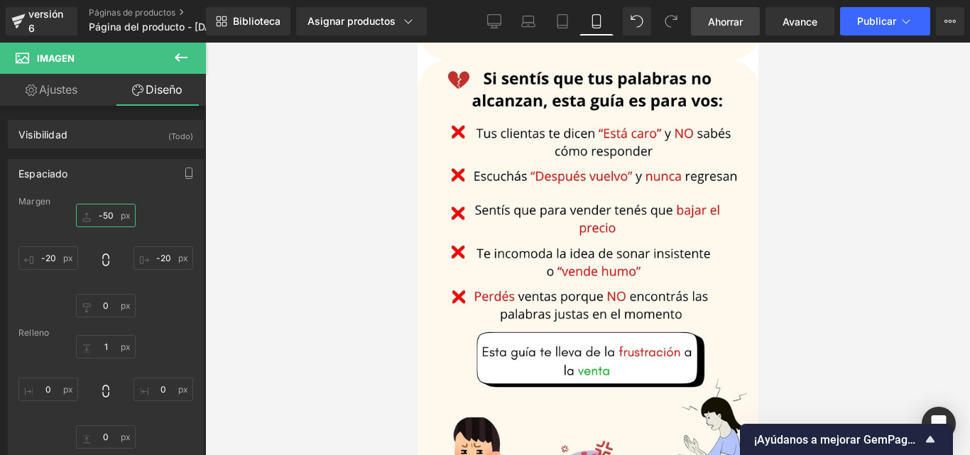
scroll to position [1040, 0]
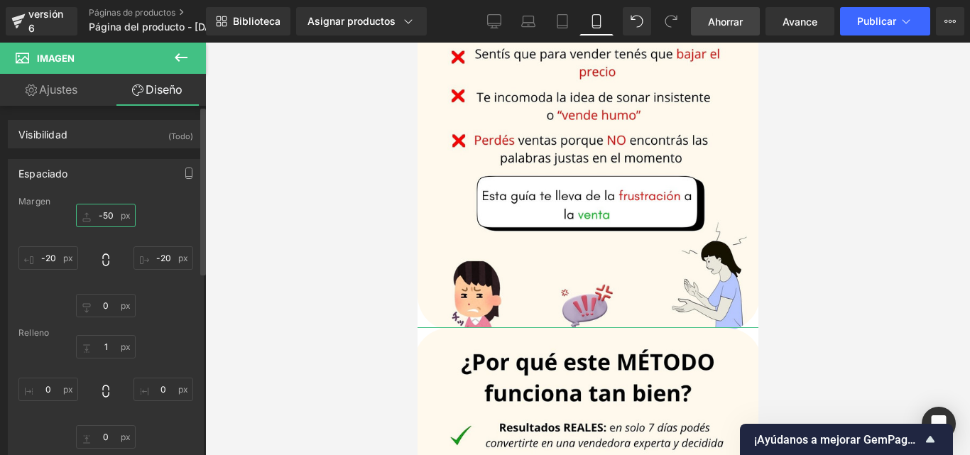
drag, startPoint x: 110, startPoint y: 217, endPoint x: 102, endPoint y: 217, distance: 8.5
click at [102, 217] on input "-50" at bounding box center [106, 215] width 60 height 23
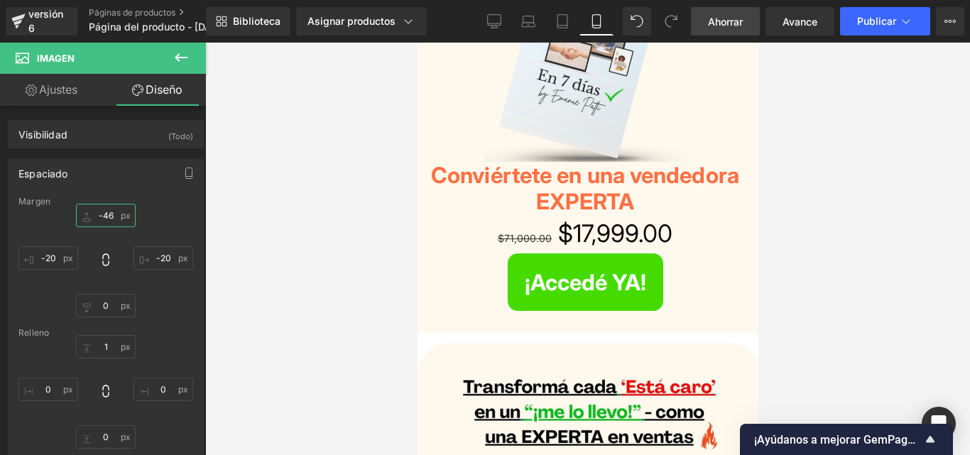
scroll to position [126, 0]
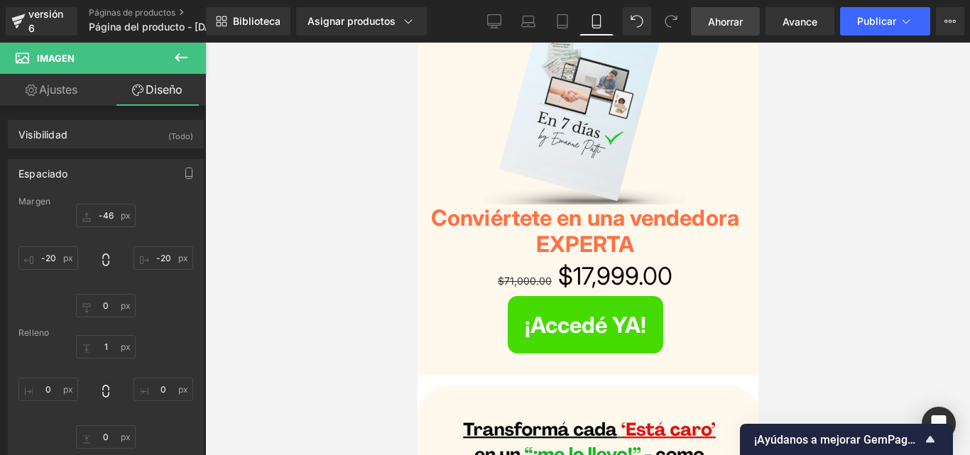
click at [727, 21] on font "Ahorrar" at bounding box center [725, 22] width 35 height 12
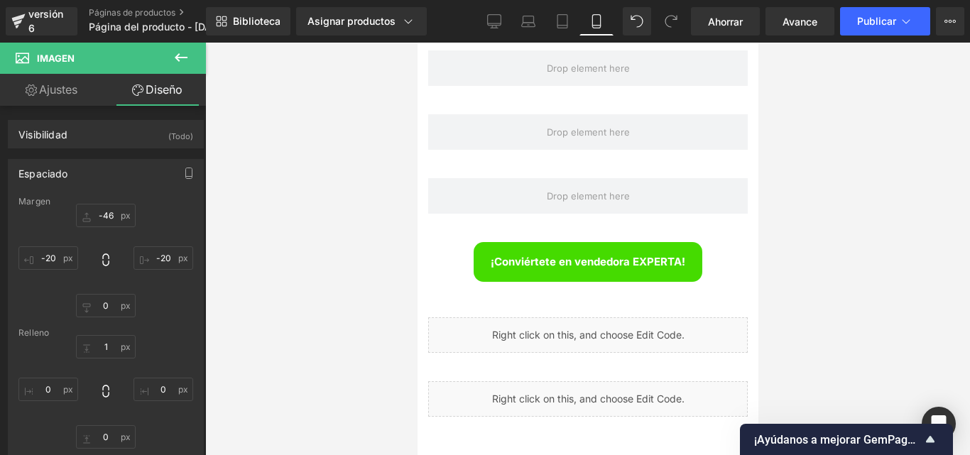
scroll to position [2110, 0]
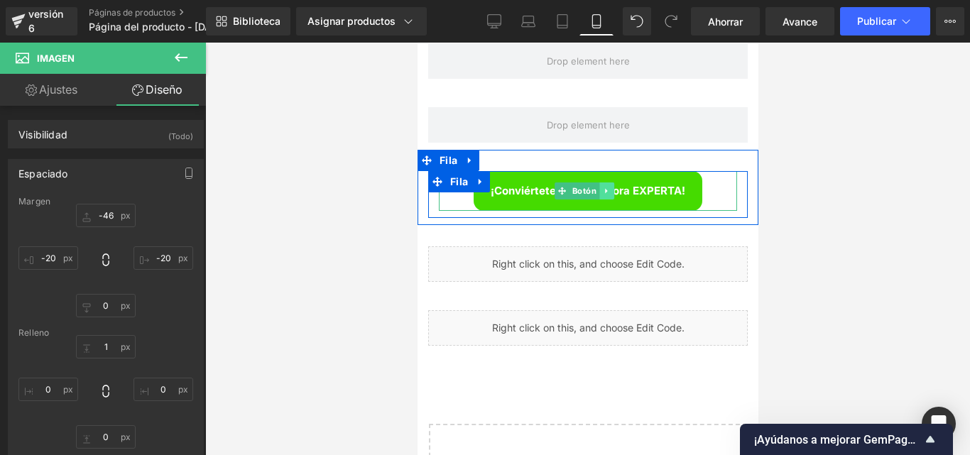
click at [604, 189] on icon at bounding box center [605, 191] width 2 height 5
click at [612, 187] on icon at bounding box center [613, 191] width 8 height 8
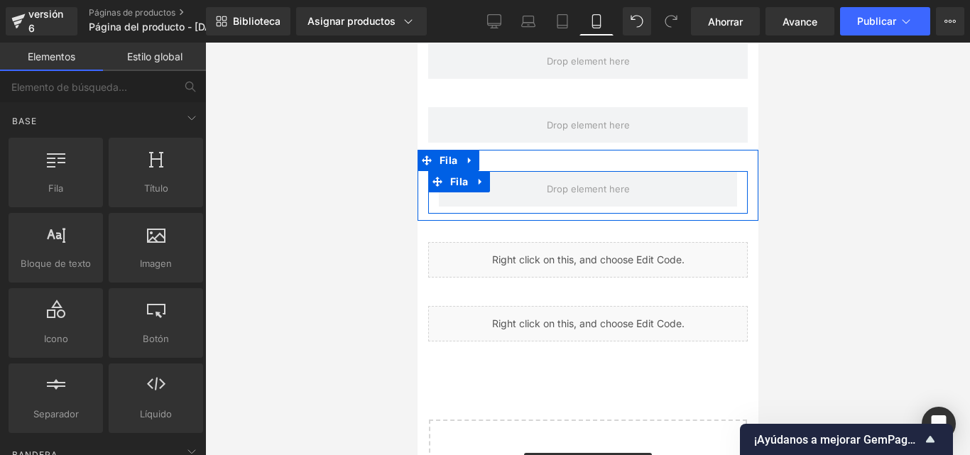
click at [733, 171] on div at bounding box center [586, 188] width 319 height 35
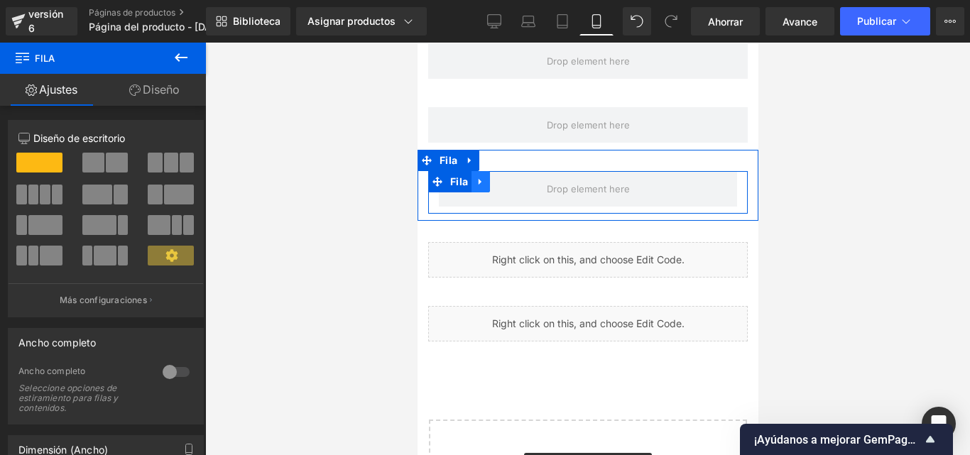
click at [479, 179] on icon at bounding box center [479, 182] width 3 height 6
click at [514, 177] on icon at bounding box center [517, 182] width 10 height 10
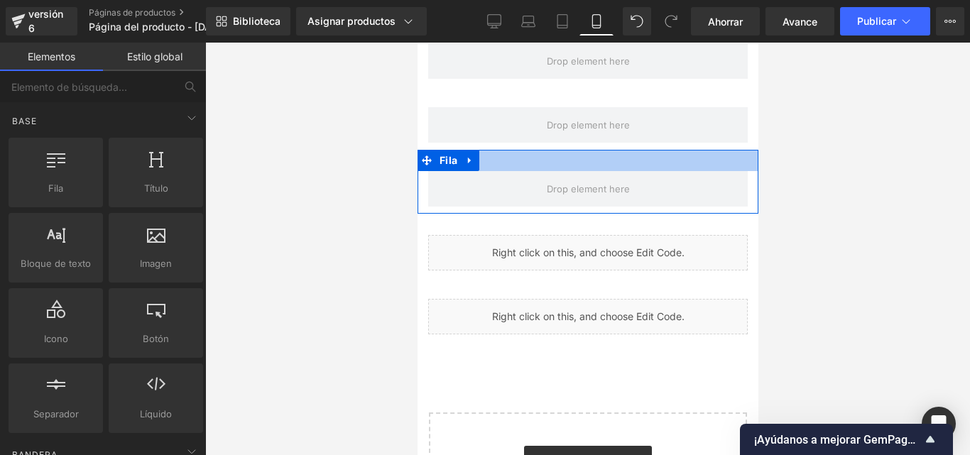
click at [713, 150] on div at bounding box center [587, 160] width 341 height 21
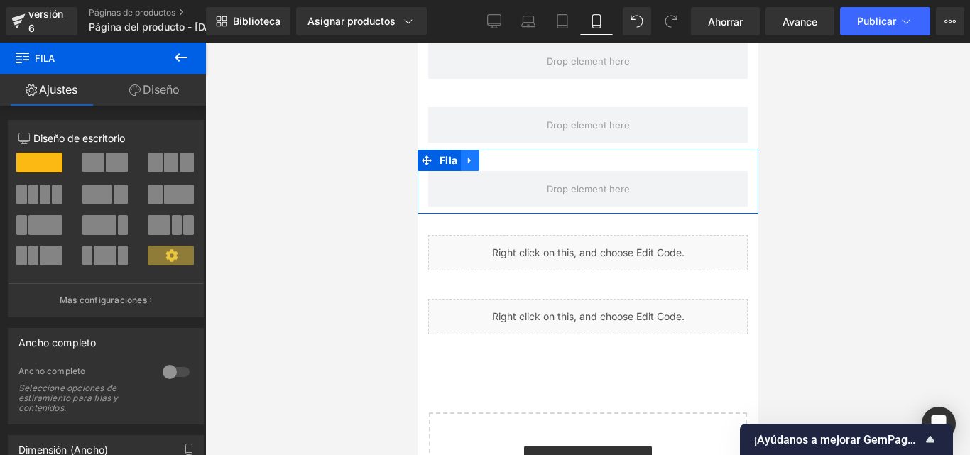
click at [473, 155] on icon at bounding box center [469, 160] width 10 height 11
click at [515, 150] on link at bounding box center [524, 160] width 18 height 21
click at [471, 155] on icon at bounding box center [469, 160] width 10 height 11
click at [503, 155] on icon at bounding box center [506, 160] width 10 height 10
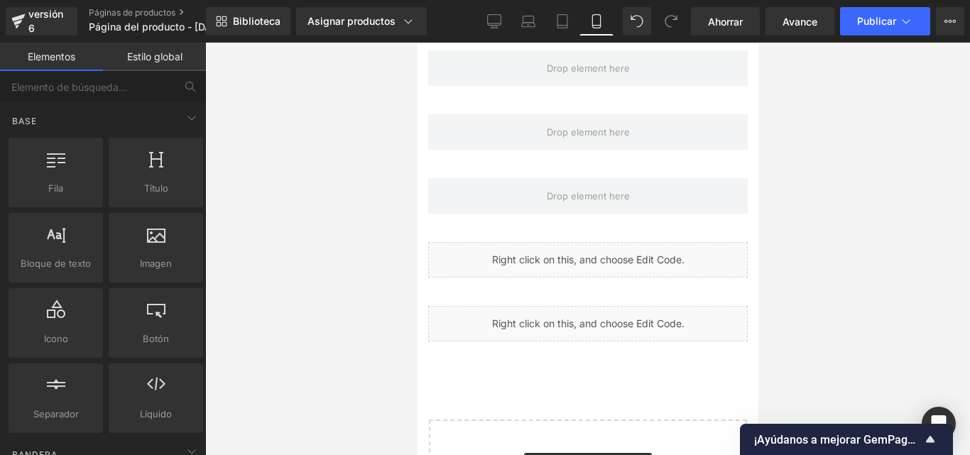
scroll to position [2150, 0]
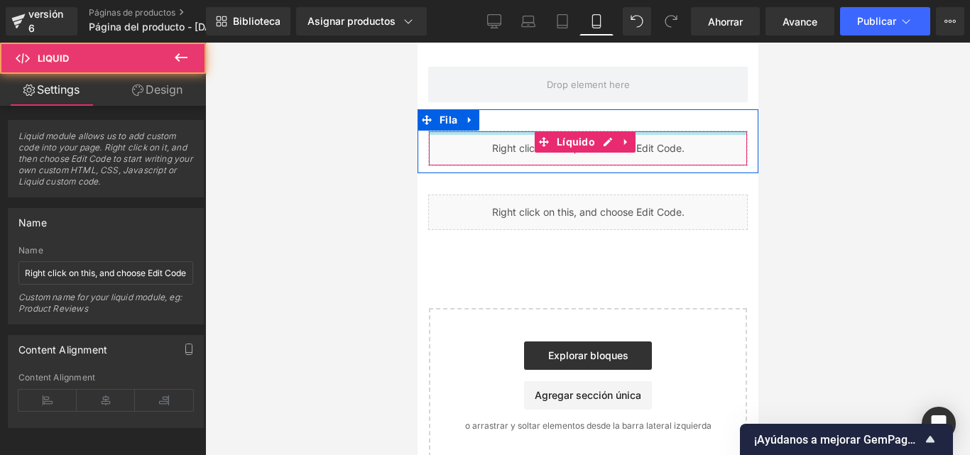
click at [522, 109] on div "Líquido Fila" at bounding box center [587, 141] width 341 height 64
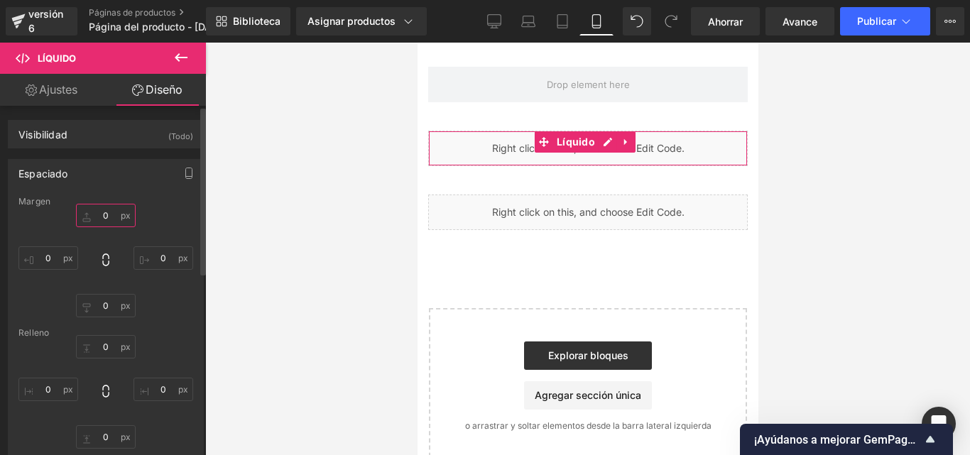
click at [111, 212] on input "0" at bounding box center [106, 215] width 60 height 23
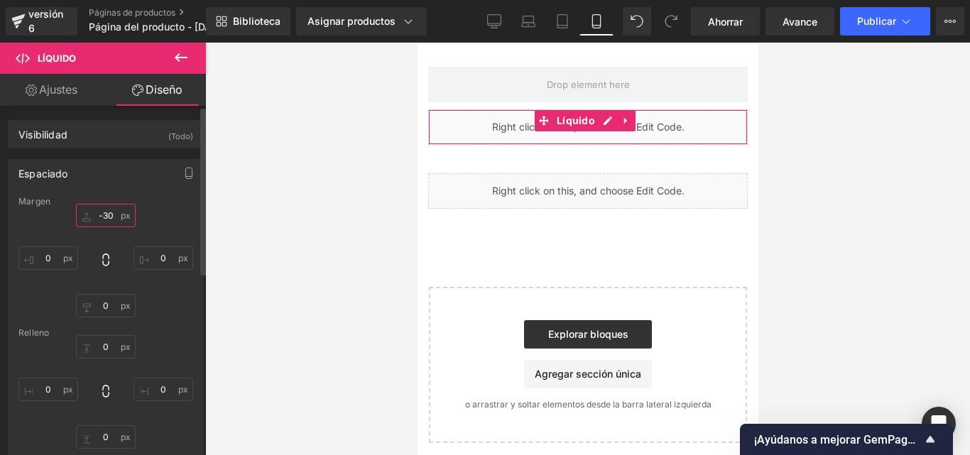
scroll to position [2129, 0]
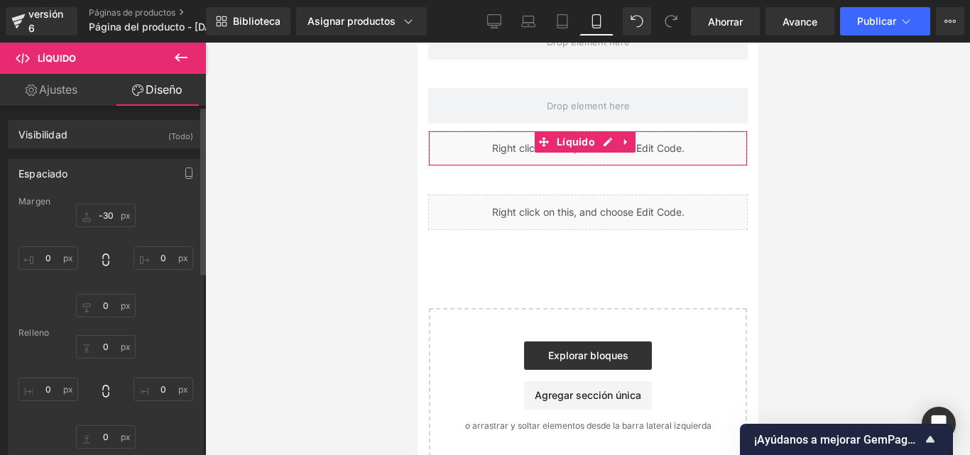
click at [159, 212] on div "-30 -30 0px 0 0px 0 0px 0" at bounding box center [105, 261] width 175 height 114
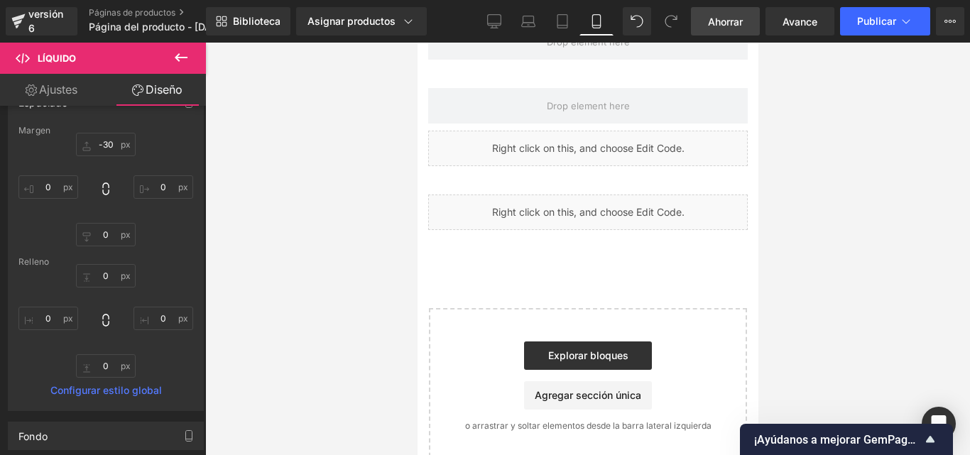
click at [736, 12] on link "Ahorrar" at bounding box center [725, 21] width 69 height 28
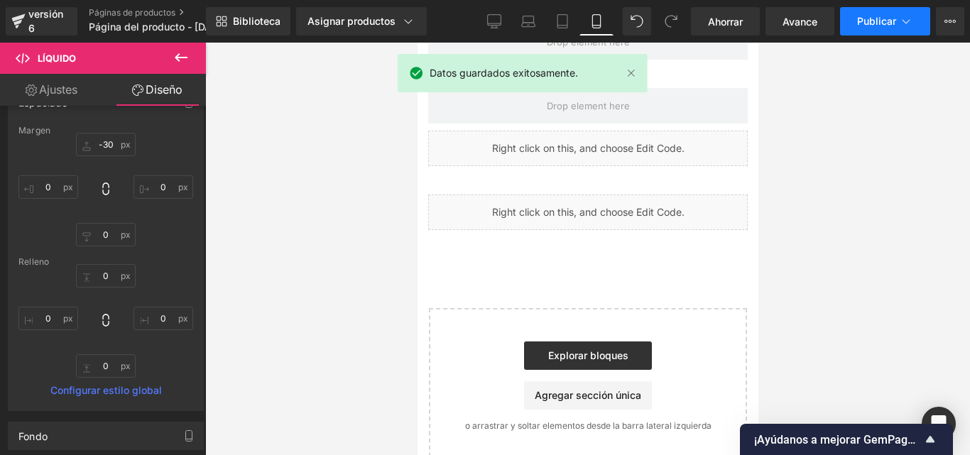
click at [877, 18] on font "Publicar" at bounding box center [876, 21] width 39 height 12
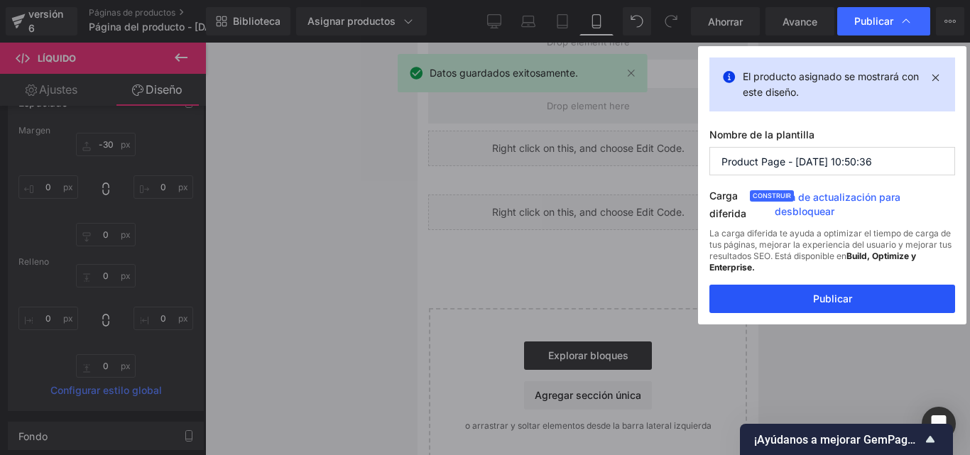
click at [787, 290] on button "Publicar" at bounding box center [832, 299] width 246 height 28
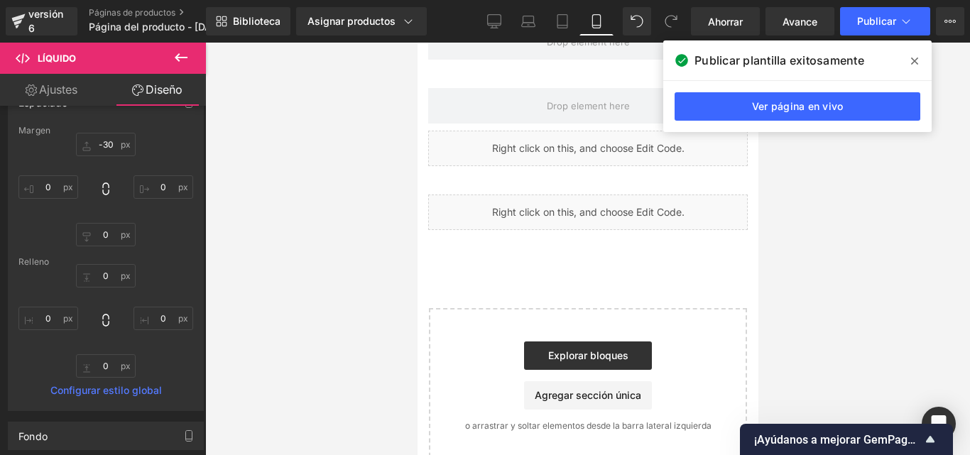
click at [843, 225] on div at bounding box center [587, 249] width 764 height 412
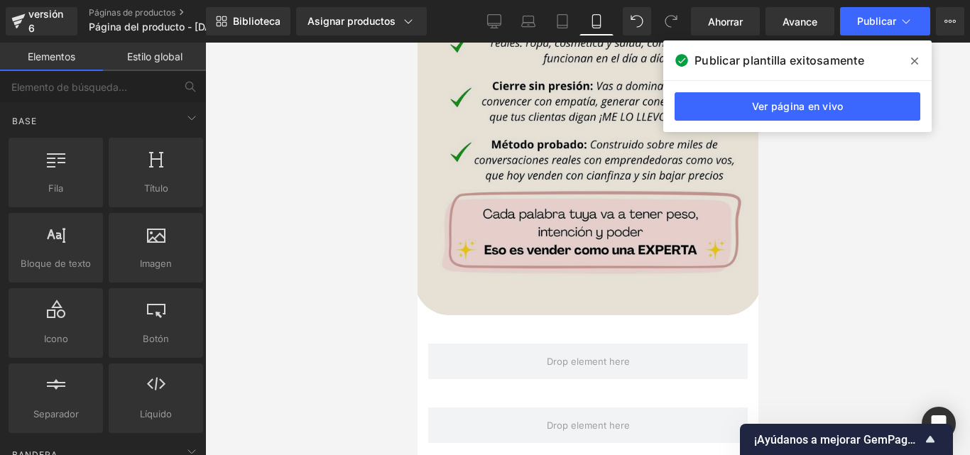
scroll to position [1419, 0]
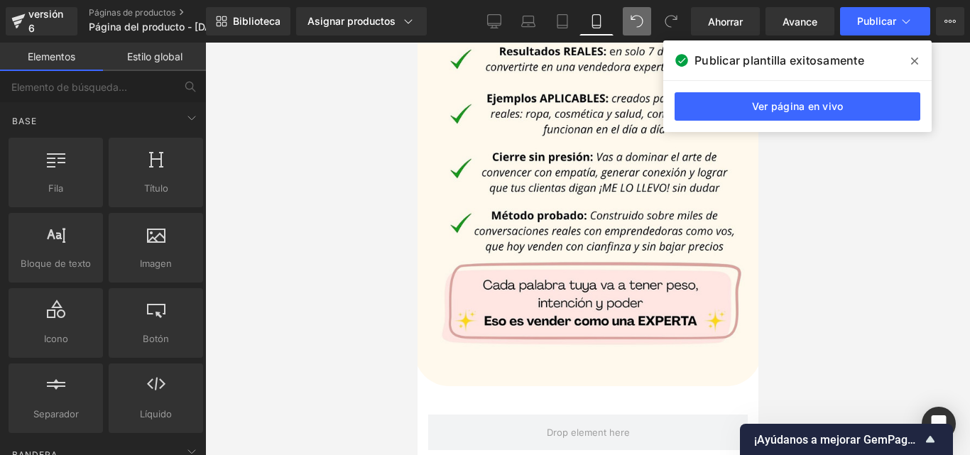
click at [632, 25] on icon at bounding box center [636, 21] width 13 height 13
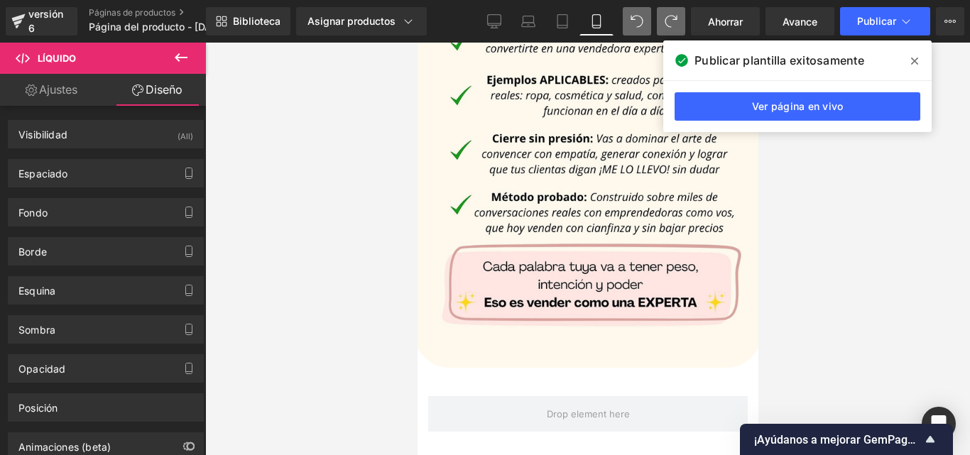
click at [666, 21] on icon at bounding box center [670, 21] width 13 height 13
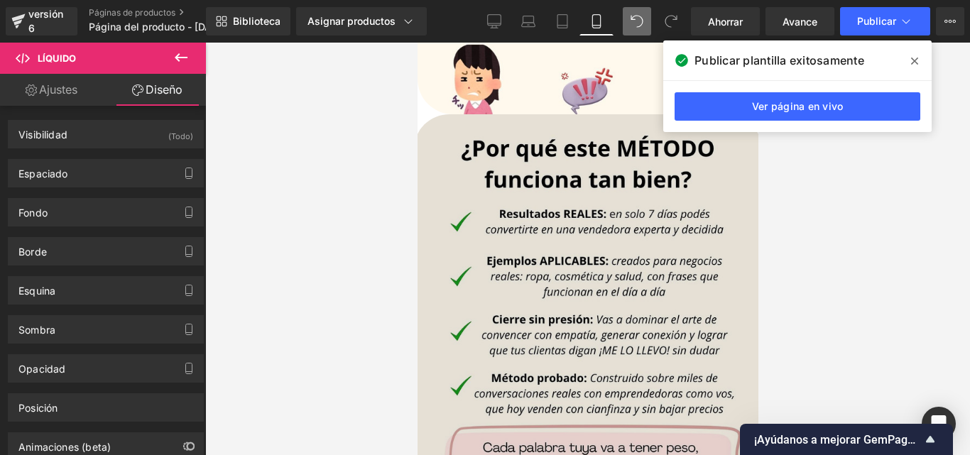
scroll to position [1145, 0]
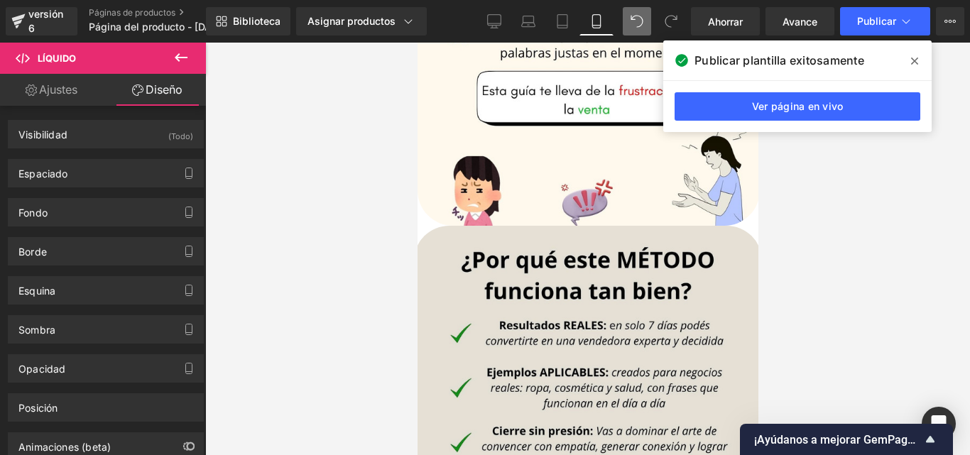
click at [442, 236] on div "Imagen Fila" at bounding box center [587, 452] width 341 height 432
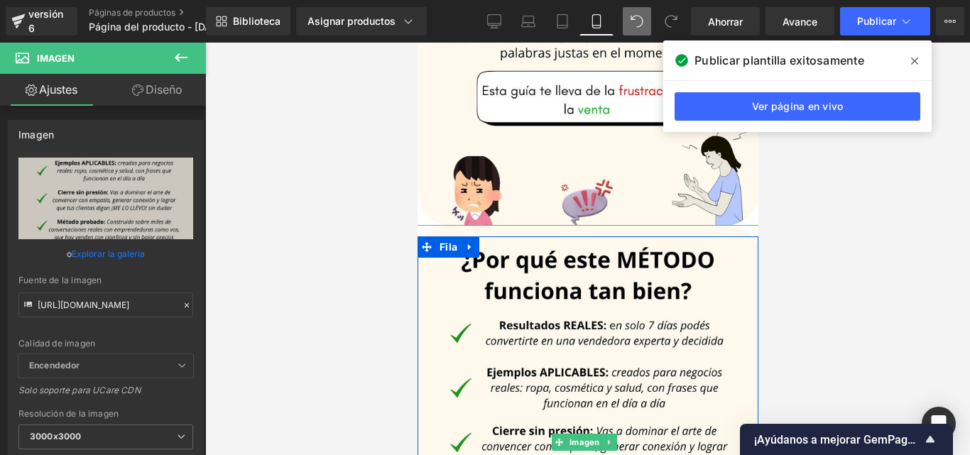
click at [428, 225] on div at bounding box center [587, 225] width 348 height 1
click at [429, 225] on div at bounding box center [587, 443] width 348 height 436
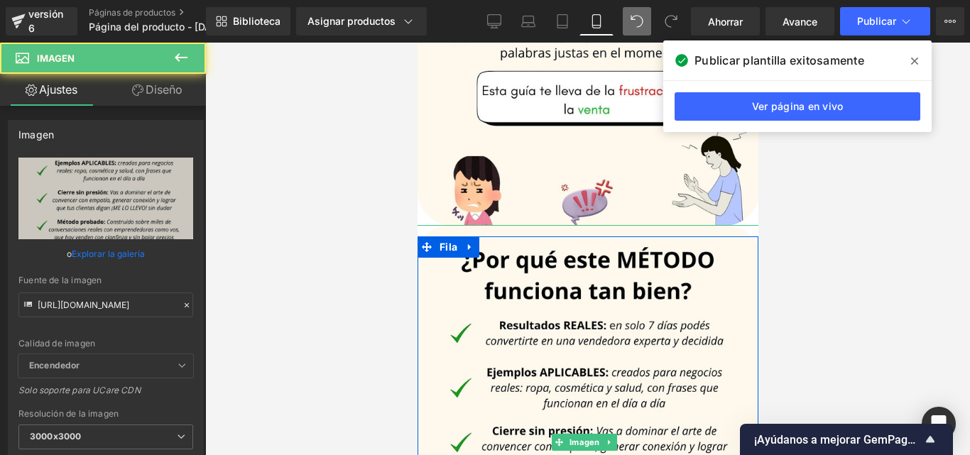
click at [429, 225] on div at bounding box center [587, 225] width 348 height 1
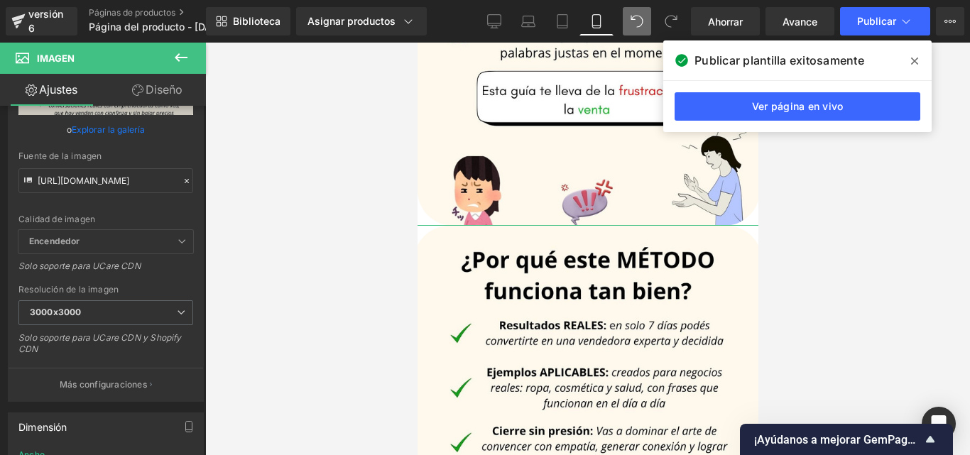
scroll to position [0, 0]
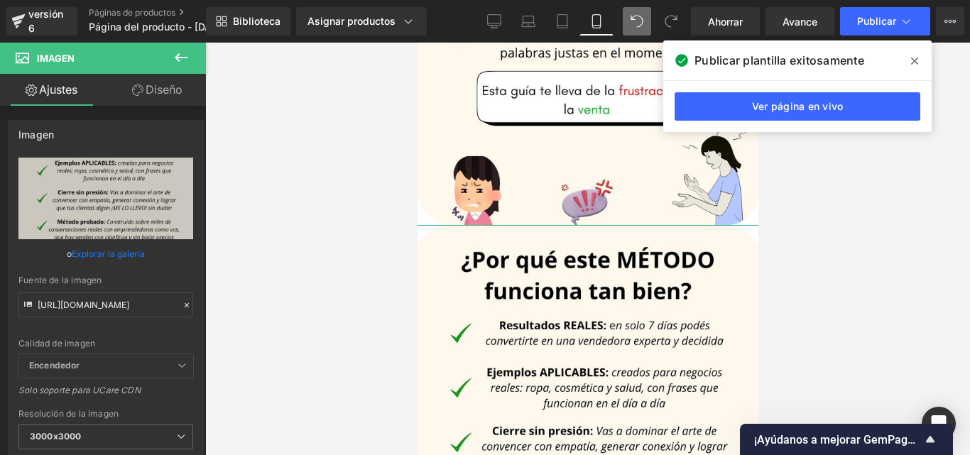
click at [162, 99] on link "Diseño" at bounding box center [157, 90] width 103 height 32
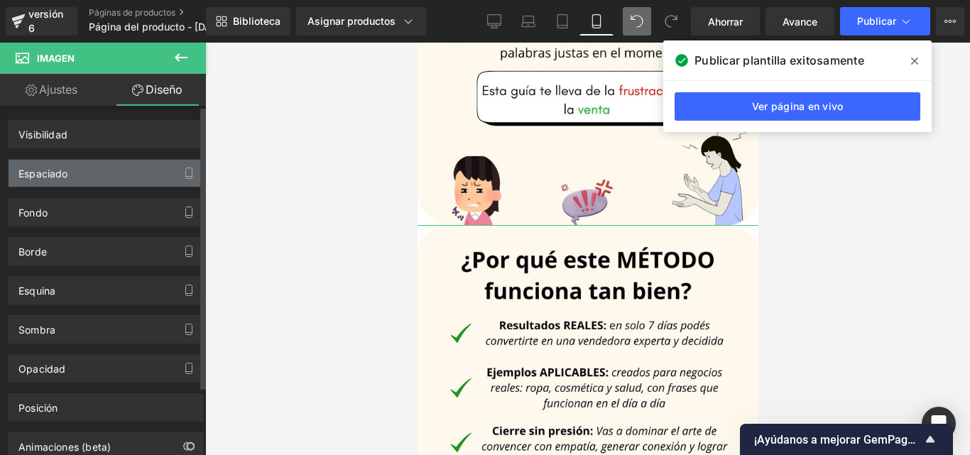
click at [98, 172] on div "Espaciado" at bounding box center [106, 173] width 194 height 27
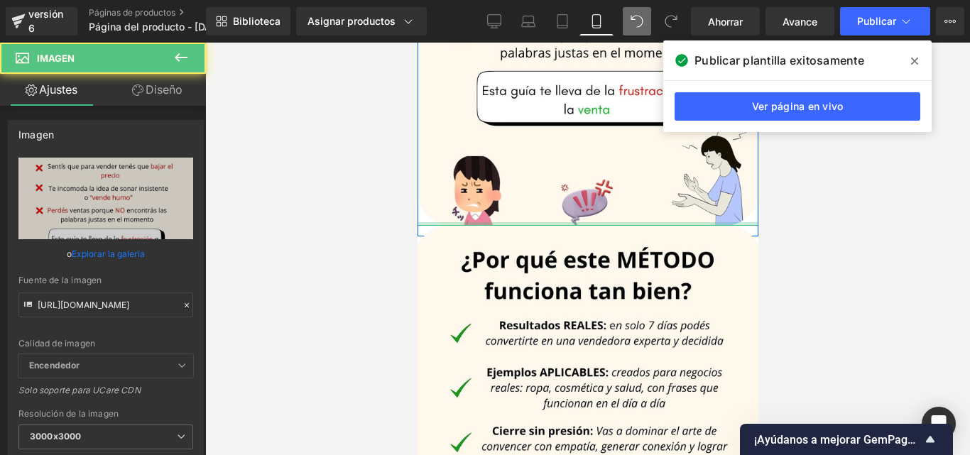
click at [434, 222] on div at bounding box center [588, 224] width 342 height 4
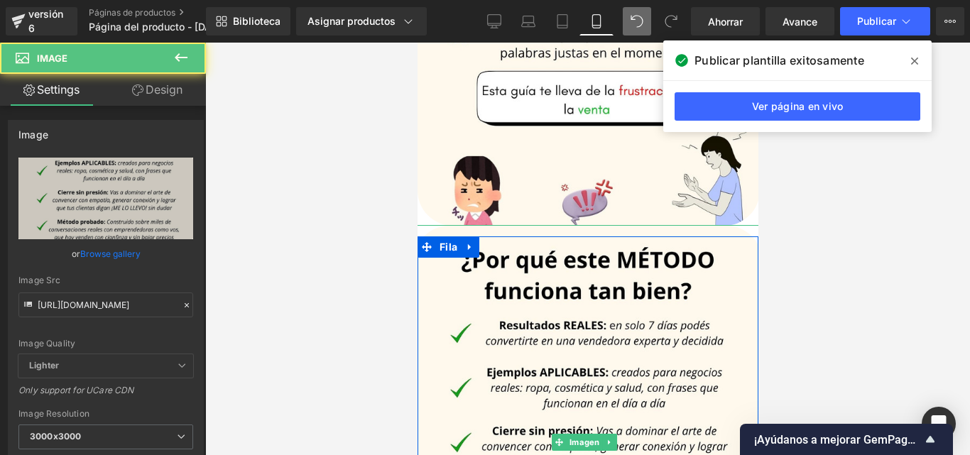
click at [427, 225] on div at bounding box center [587, 225] width 348 height 1
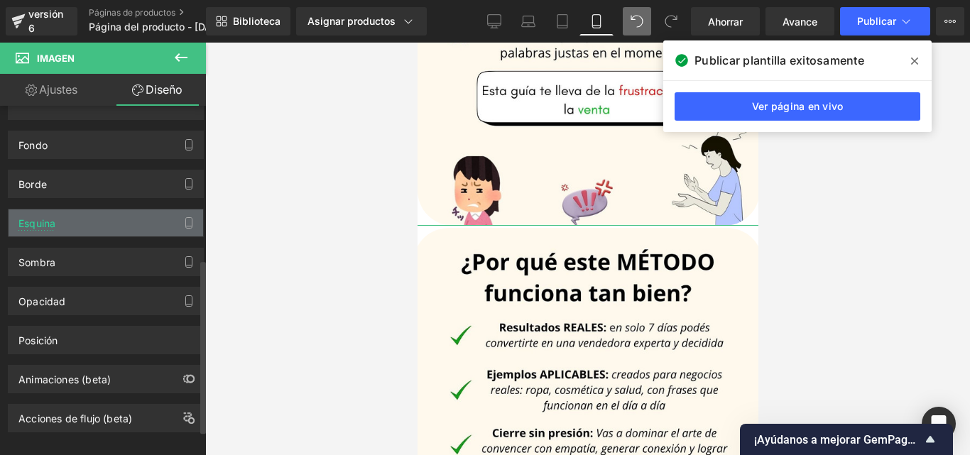
click at [81, 236] on div "Esquina" at bounding box center [106, 222] width 194 height 27
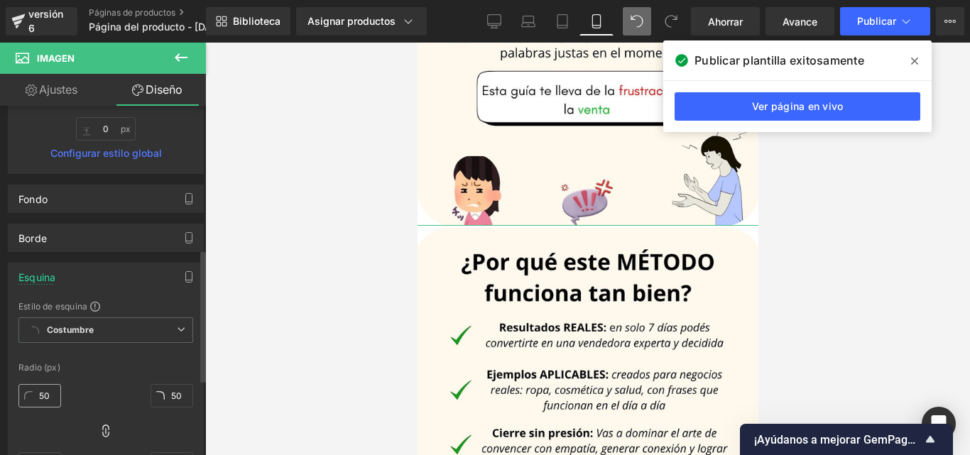
scroll to position [379, 0]
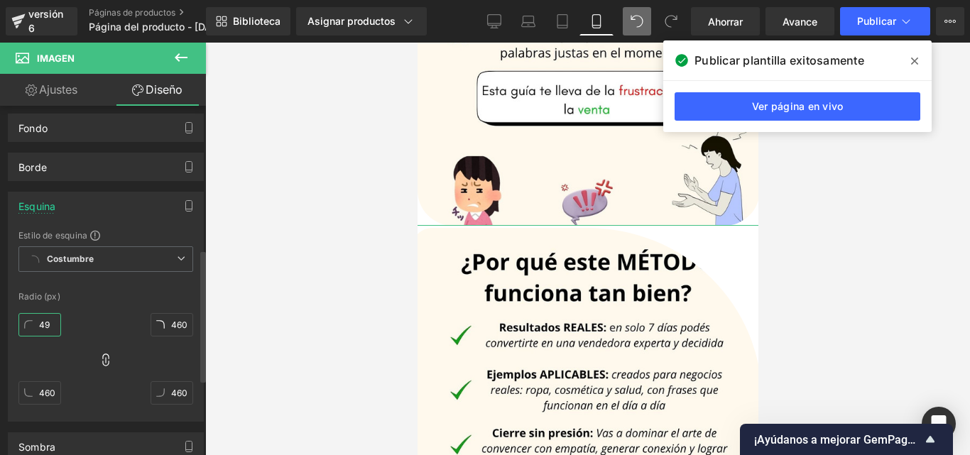
drag, startPoint x: 53, startPoint y: 322, endPoint x: 43, endPoint y: 323, distance: 10.7
click at [43, 323] on input "49" at bounding box center [39, 324] width 43 height 23
click at [47, 323] on input "40" at bounding box center [39, 324] width 43 height 23
click at [45, 324] on input "40" at bounding box center [39, 324] width 43 height 23
click at [30, 328] on input "38" at bounding box center [39, 324] width 43 height 23
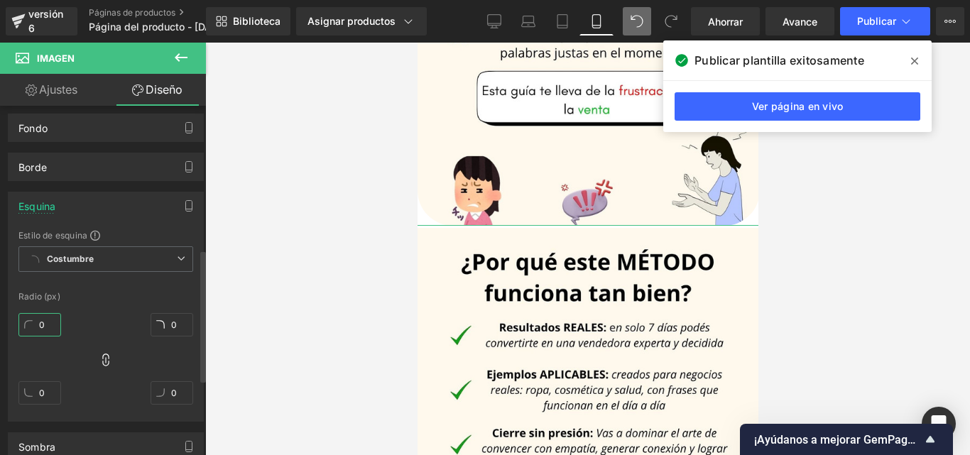
click at [55, 327] on input "0" at bounding box center [39, 324] width 43 height 23
click at [84, 326] on div "0px 0 0px 0 0px 0 0px 0" at bounding box center [105, 364] width 175 height 114
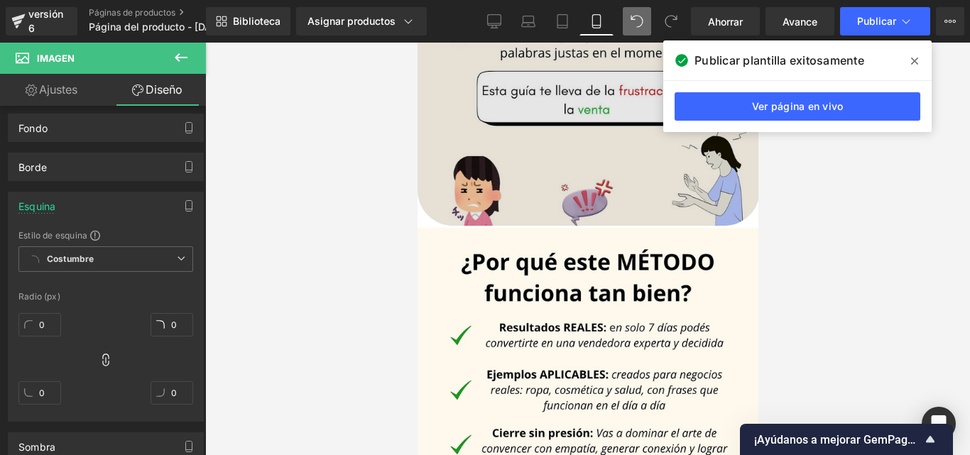
scroll to position [1074, 0]
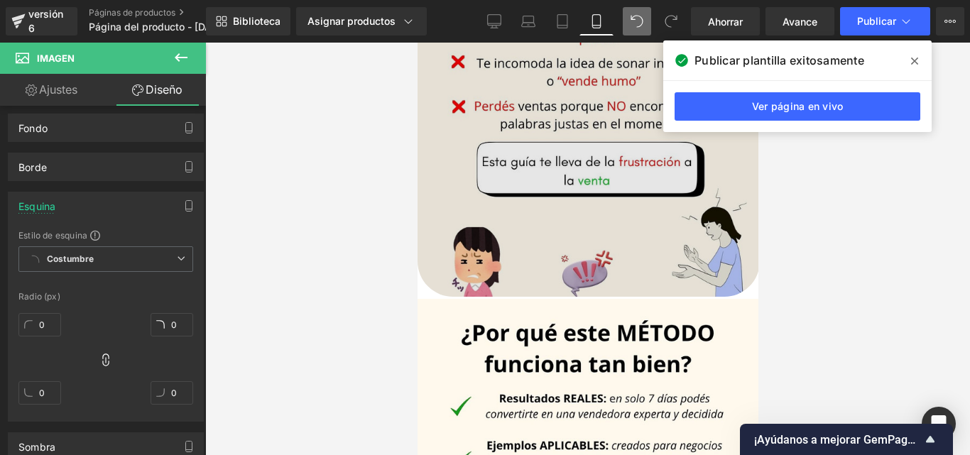
click at [432, 258] on img at bounding box center [588, 80] width 342 height 432
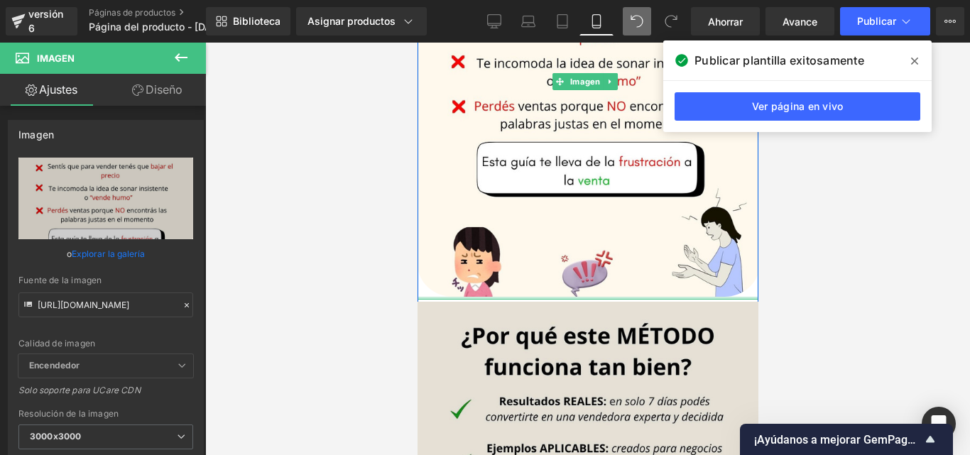
click at [427, 297] on div at bounding box center [588, 298] width 342 height 3
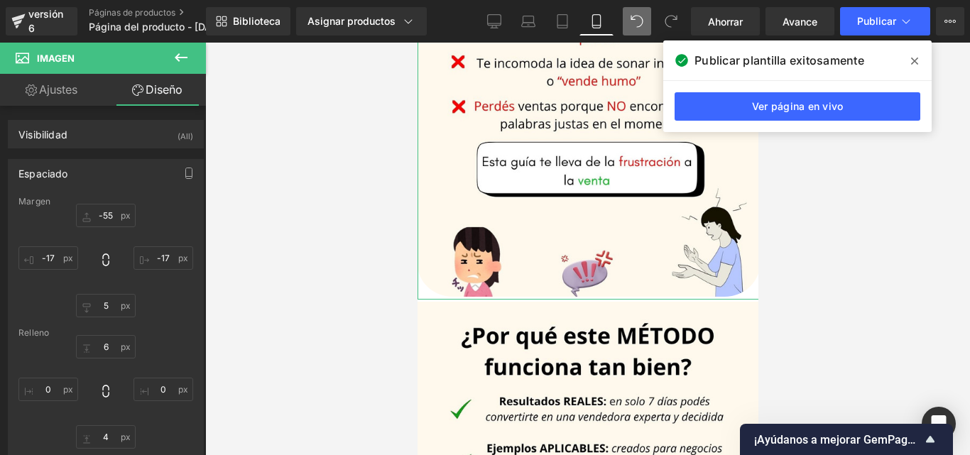
scroll to position [379, 0]
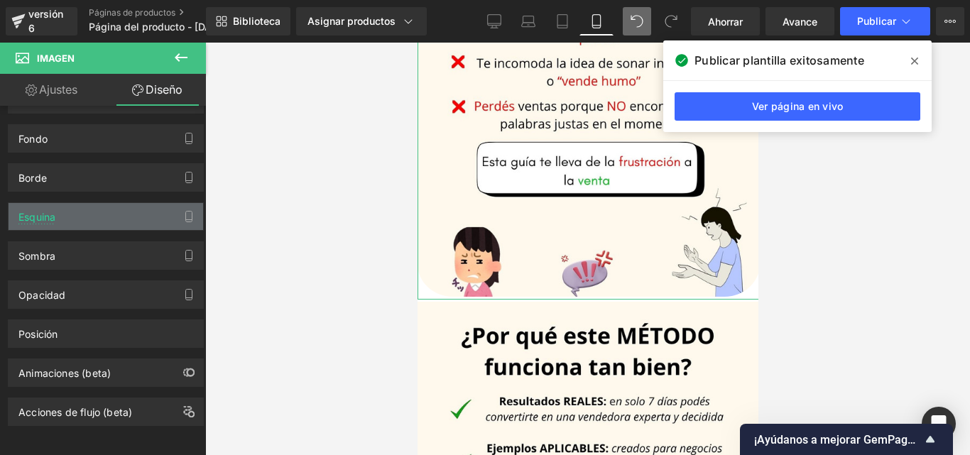
click at [75, 212] on div "Esquina" at bounding box center [106, 216] width 194 height 27
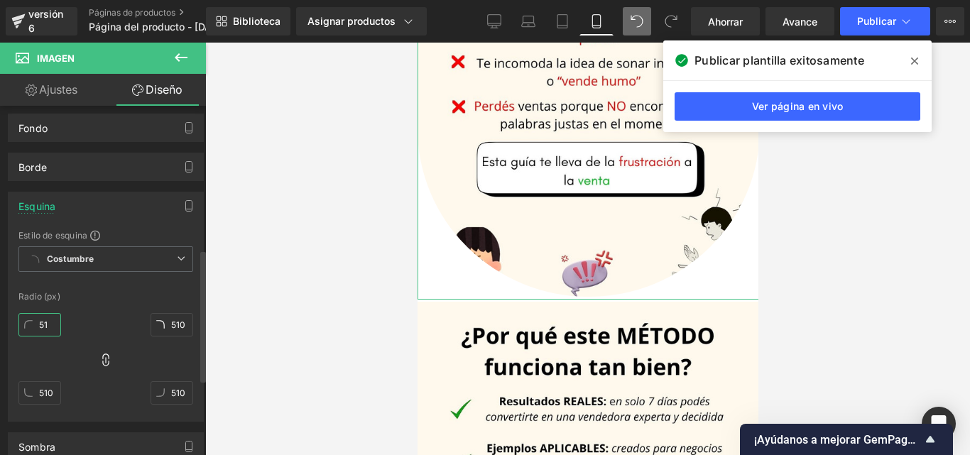
click at [44, 327] on input "51" at bounding box center [39, 324] width 43 height 23
drag, startPoint x: 55, startPoint y: 327, endPoint x: 35, endPoint y: 327, distance: 19.9
click at [35, 327] on input "51" at bounding box center [39, 324] width 43 height 23
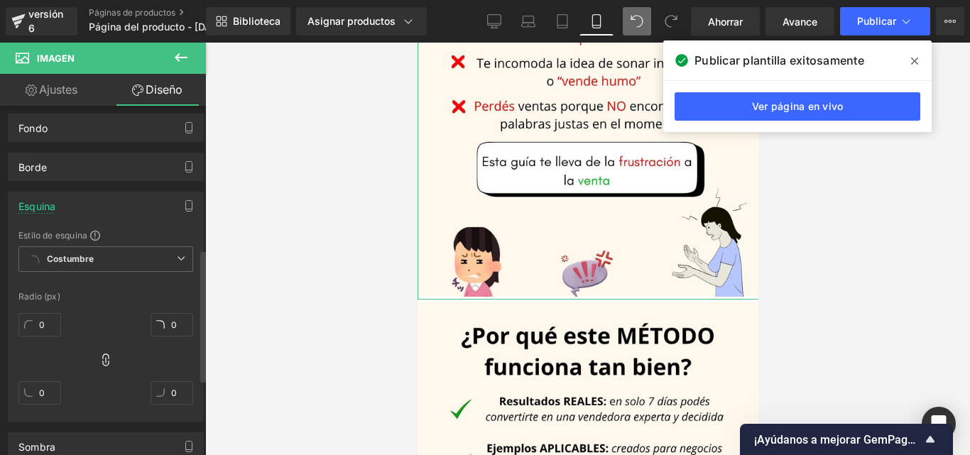
click at [72, 324] on div "0px 0 0px 0 0px 0 0px 0" at bounding box center [105, 364] width 175 height 114
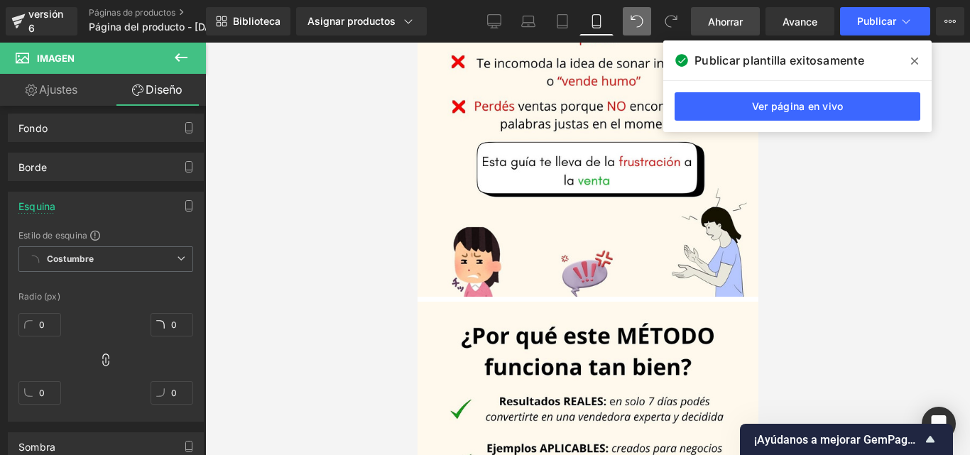
click at [738, 16] on font "Ahorrar" at bounding box center [725, 22] width 35 height 12
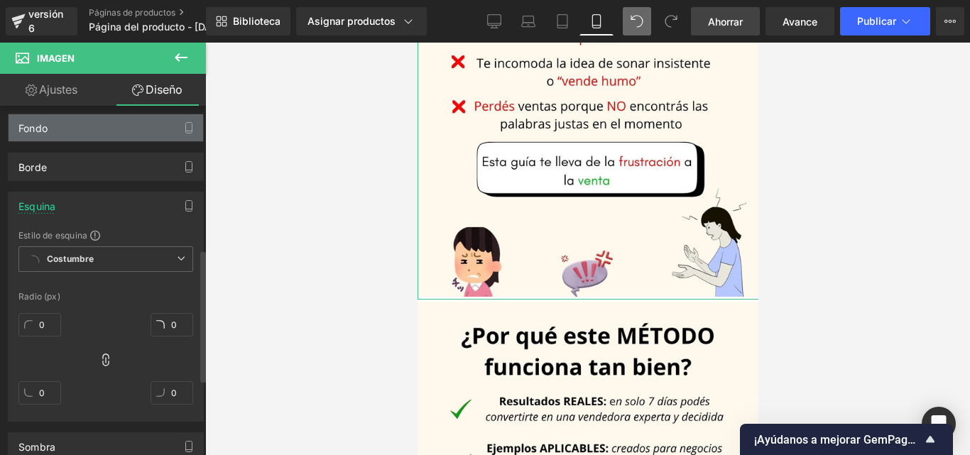
click at [119, 134] on div "Fondo" at bounding box center [106, 127] width 194 height 27
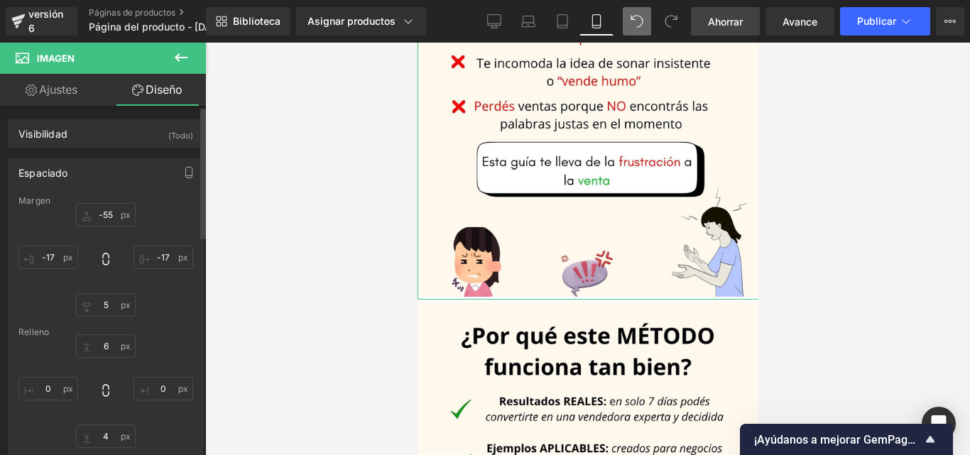
scroll to position [0, 0]
click at [54, 253] on input "-17" at bounding box center [48, 257] width 60 height 23
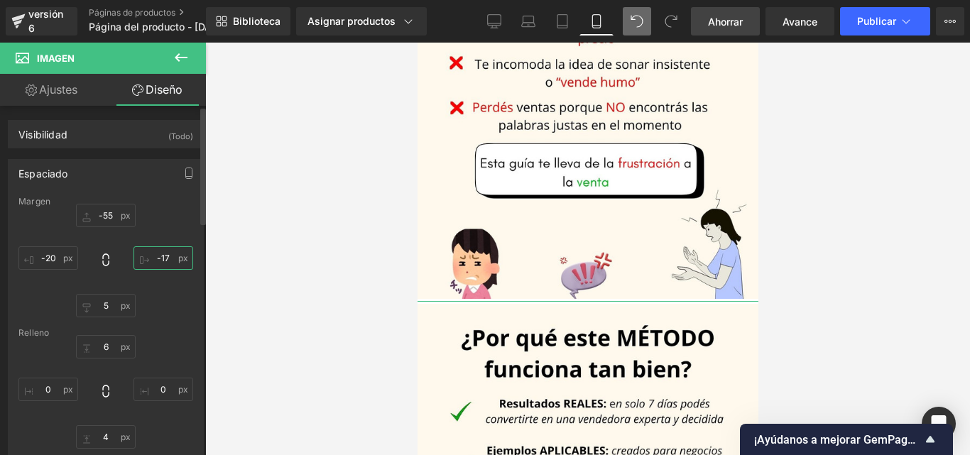
click at [165, 258] on input "-17" at bounding box center [163, 257] width 60 height 23
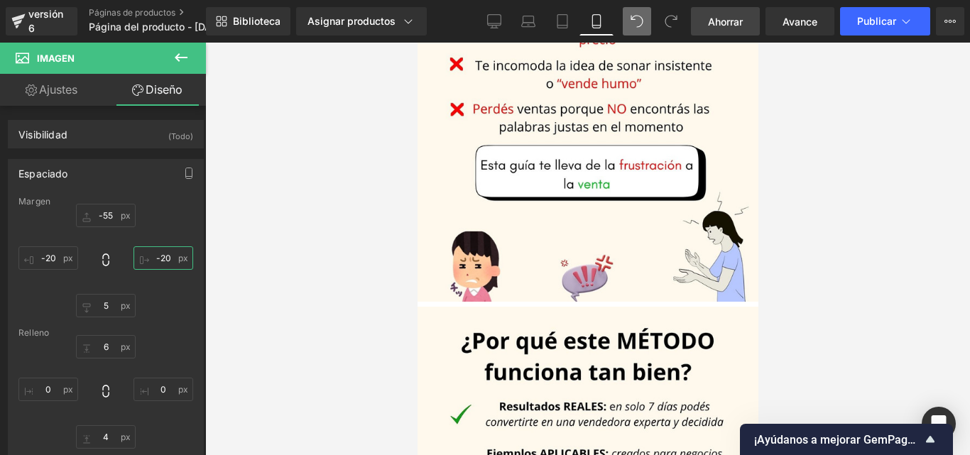
scroll to position [1266, 0]
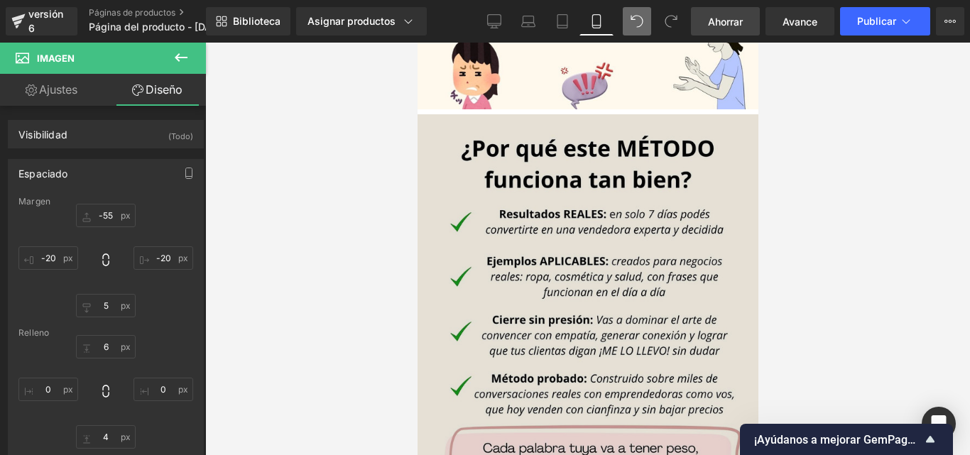
click at [421, 132] on img at bounding box center [587, 330] width 348 height 438
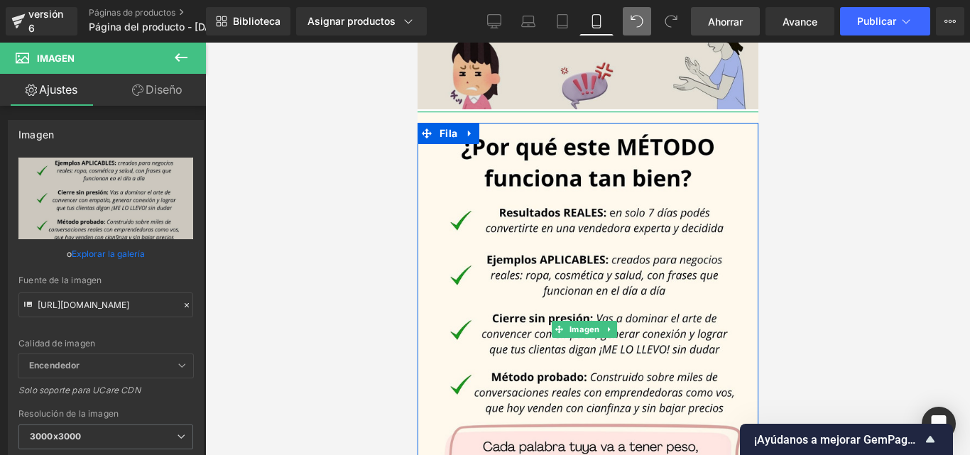
click at [437, 88] on div "Fila Venta de liquidación (P) Imagen Conviértete en una vendedora EXPERTA Títul…" at bounding box center [587, 56] width 341 height 2560
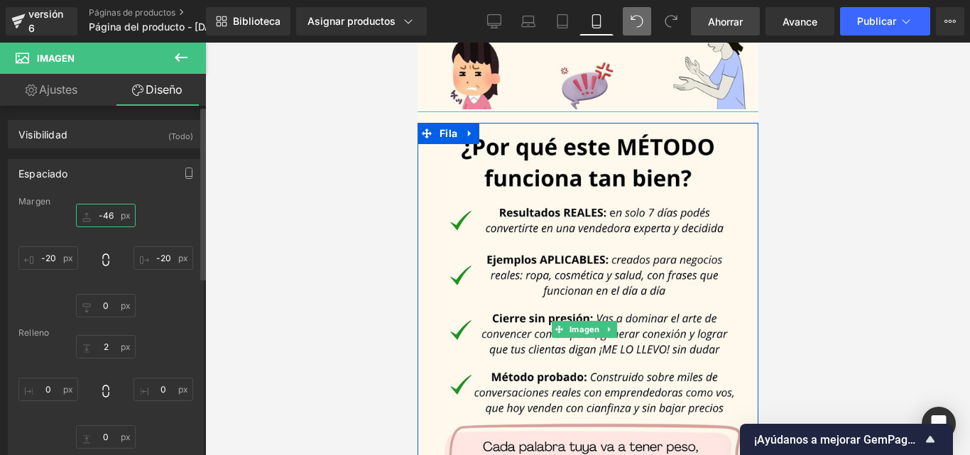
click at [114, 214] on input "-46" at bounding box center [106, 215] width 60 height 23
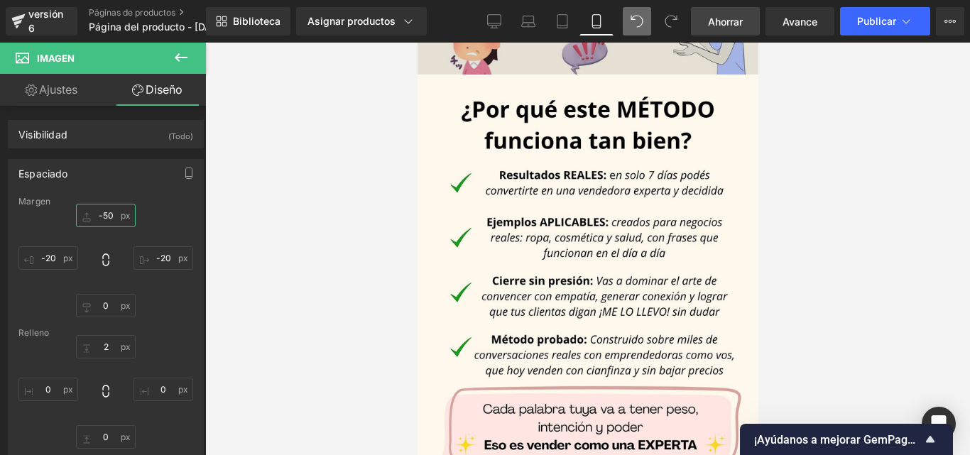
scroll to position [1124, 0]
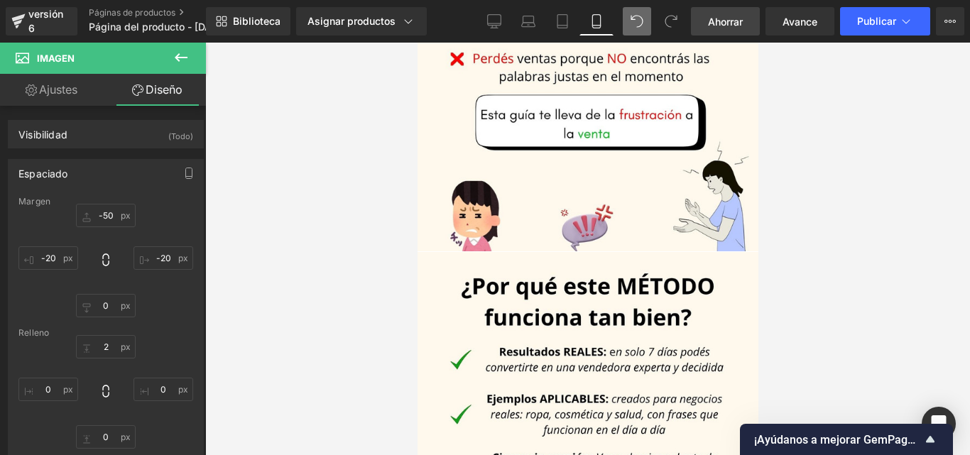
click at [718, 10] on link "Ahorrar" at bounding box center [725, 21] width 69 height 28
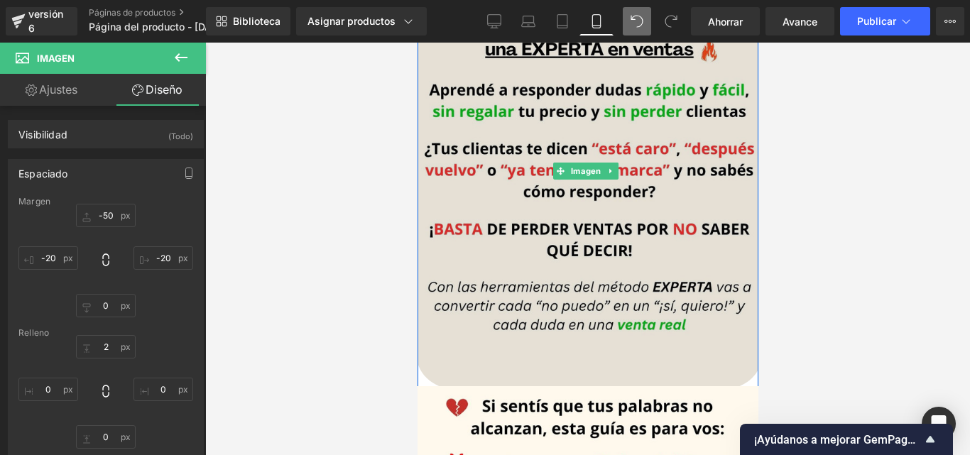
scroll to position [344, 0]
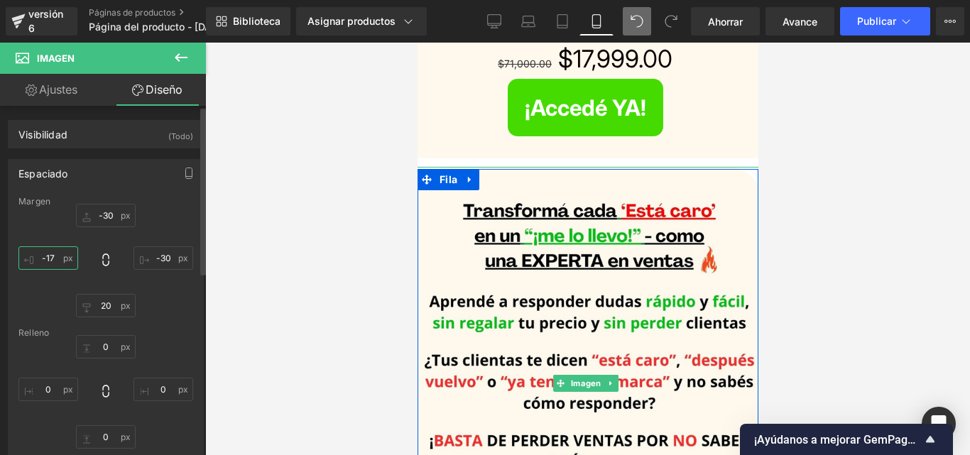
click at [48, 258] on input "-17" at bounding box center [48, 257] width 60 height 23
click at [53, 257] on input "-17" at bounding box center [48, 257] width 60 height 23
click at [53, 256] on input "-17" at bounding box center [48, 257] width 60 height 23
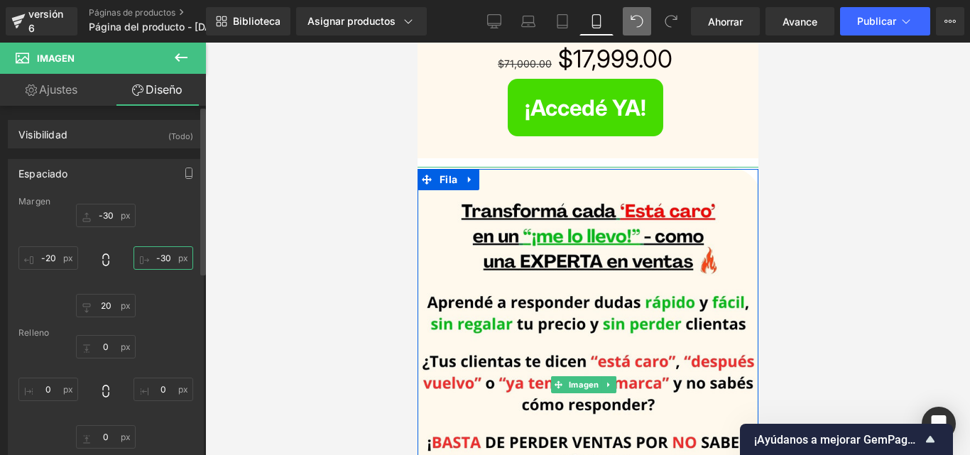
click at [161, 257] on input "-30" at bounding box center [163, 257] width 60 height 23
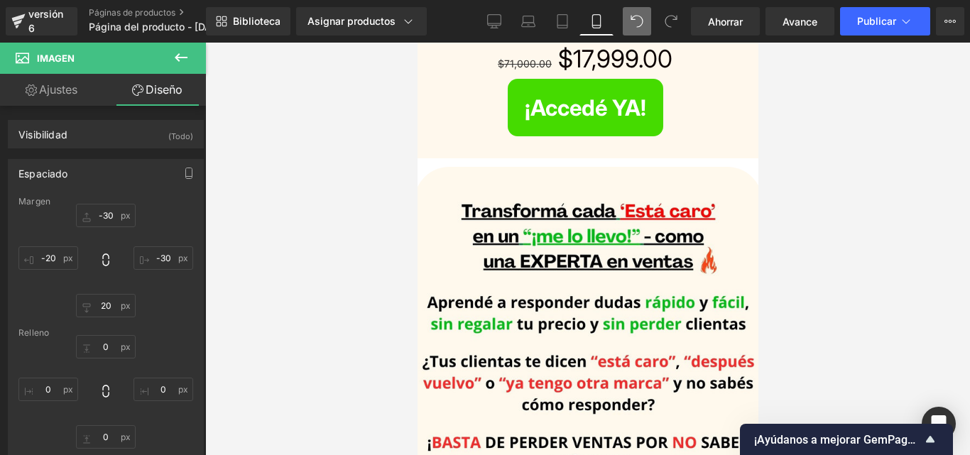
click at [904, 234] on div at bounding box center [587, 249] width 764 height 412
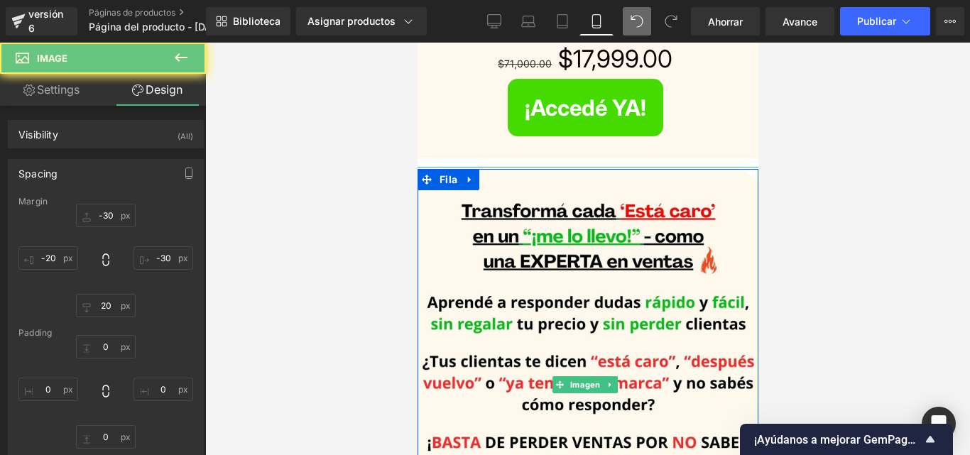
scroll to position [284, 0]
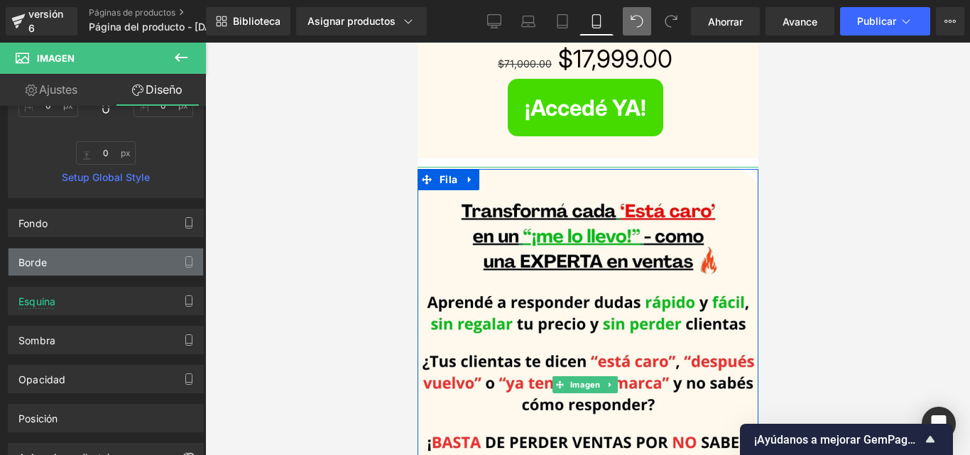
click at [84, 265] on div "Borde" at bounding box center [106, 261] width 194 height 27
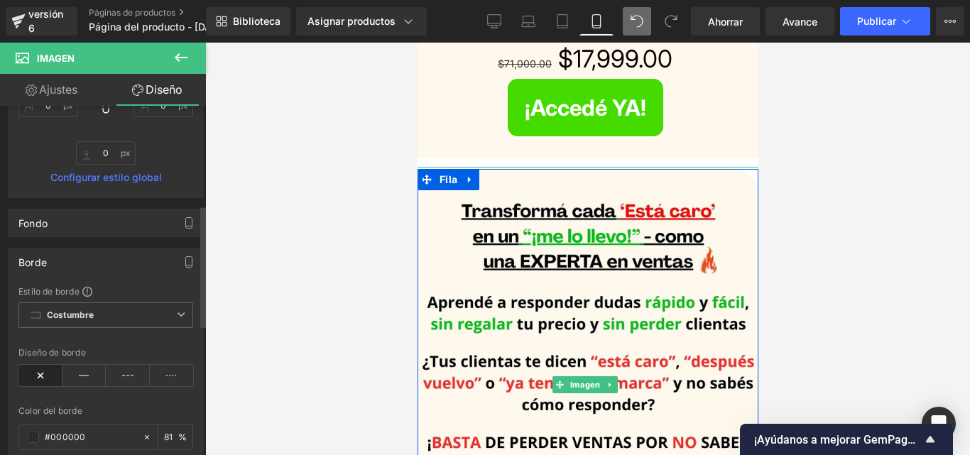
click at [96, 258] on div "Borde" at bounding box center [106, 261] width 194 height 27
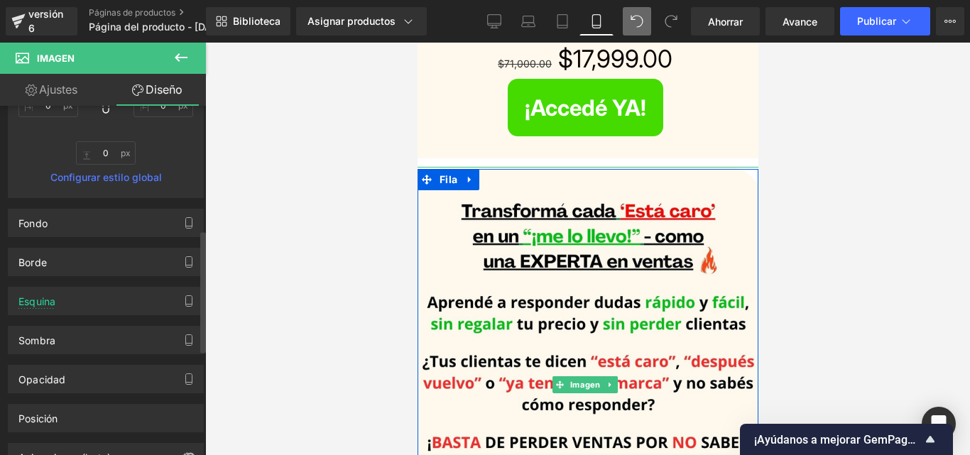
scroll to position [355, 0]
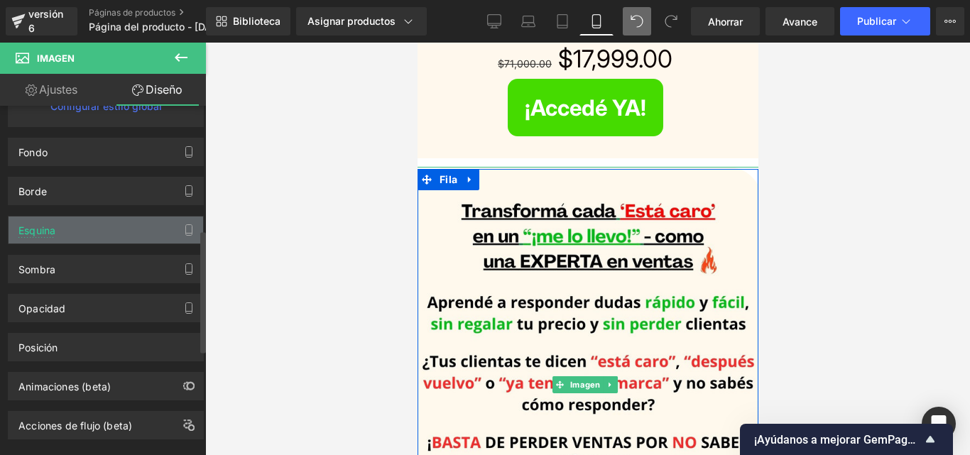
click at [85, 236] on div "Esquina" at bounding box center [106, 229] width 194 height 27
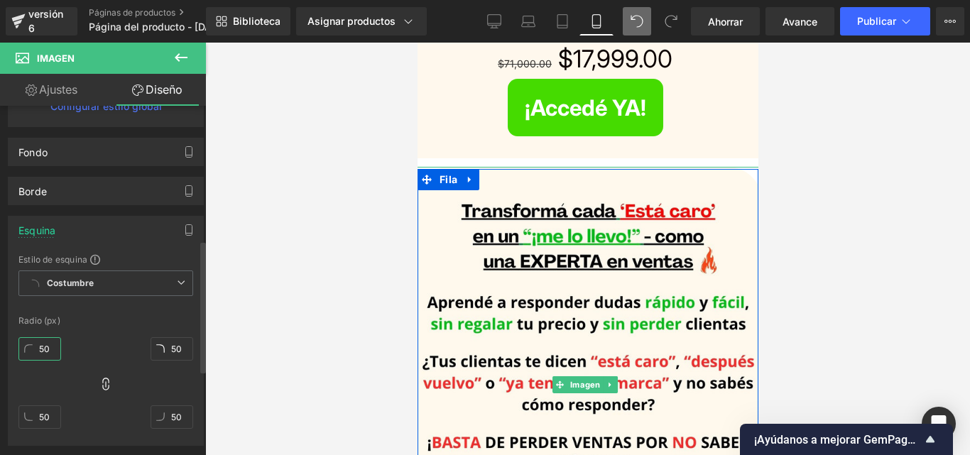
click at [55, 347] on input "50" at bounding box center [39, 348] width 43 height 23
click at [55, 347] on input "0" at bounding box center [39, 348] width 43 height 23
click at [96, 346] on div "0px 0 0px 0 0px 0 0px 0" at bounding box center [105, 388] width 175 height 114
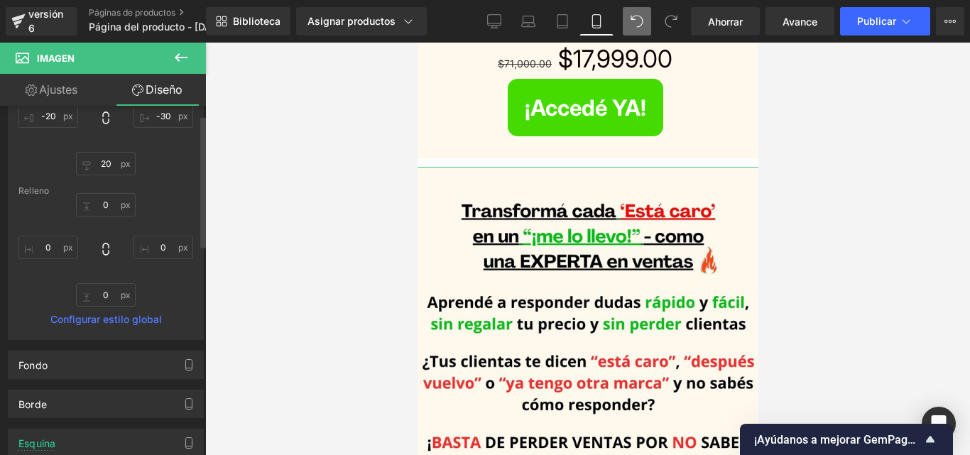
scroll to position [0, 0]
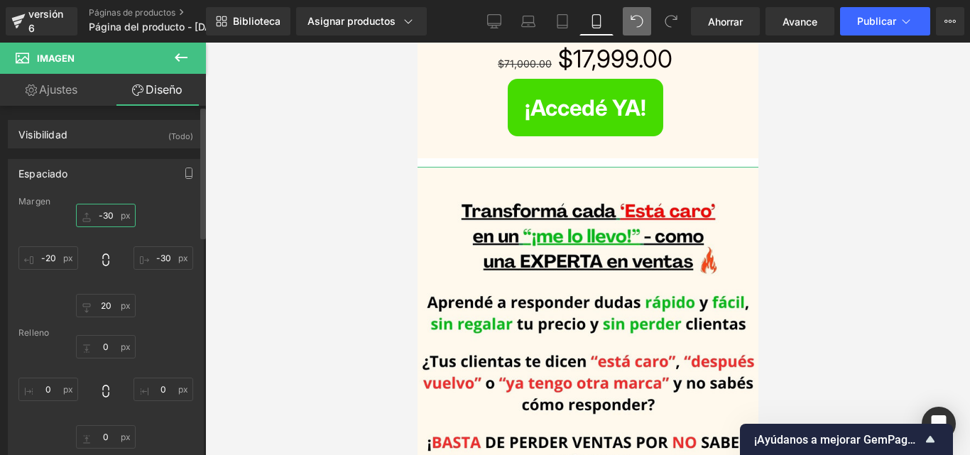
click at [108, 214] on input "-30" at bounding box center [106, 215] width 60 height 23
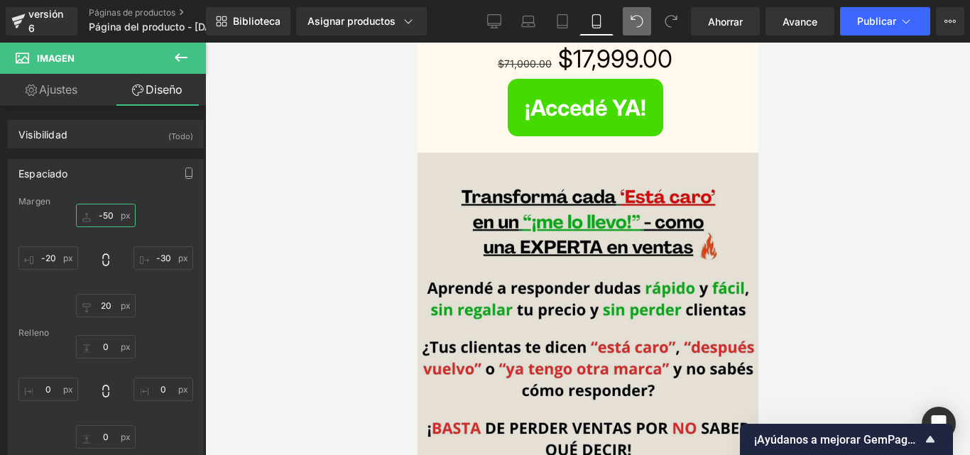
scroll to position [273, 0]
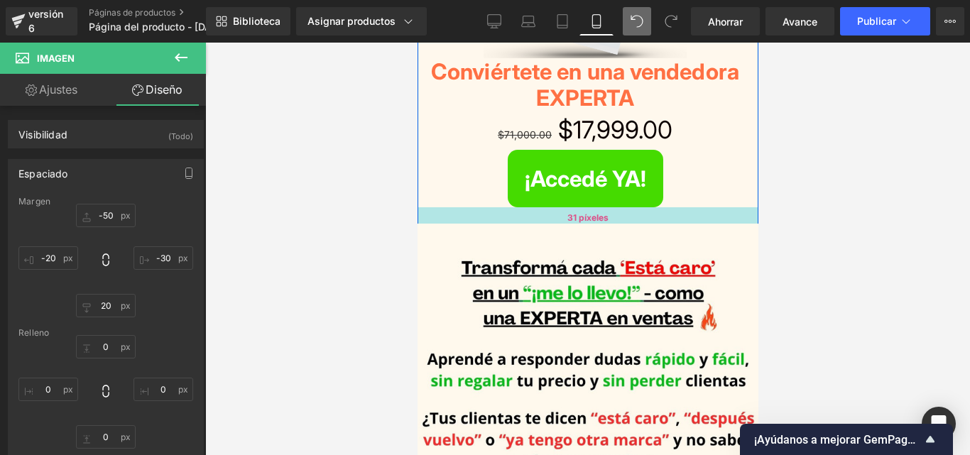
click at [630, 213] on div "31 píxeles" at bounding box center [587, 218] width 348 height 22
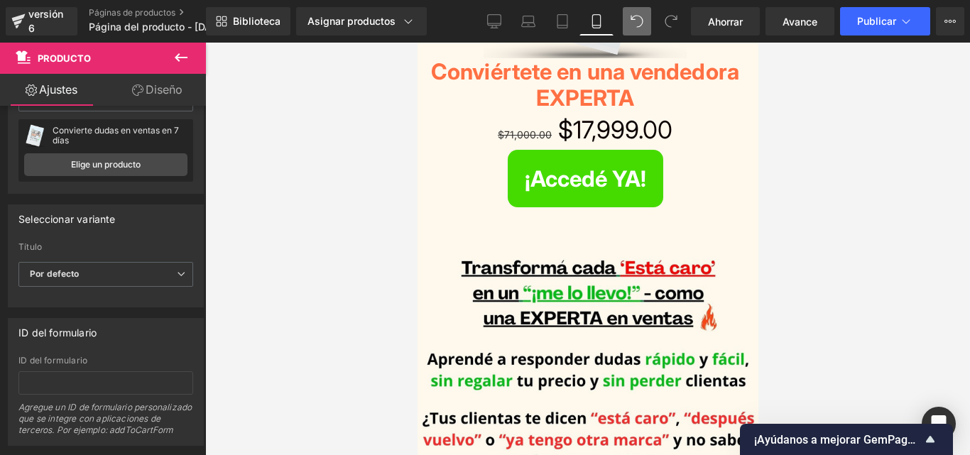
scroll to position [0, 0]
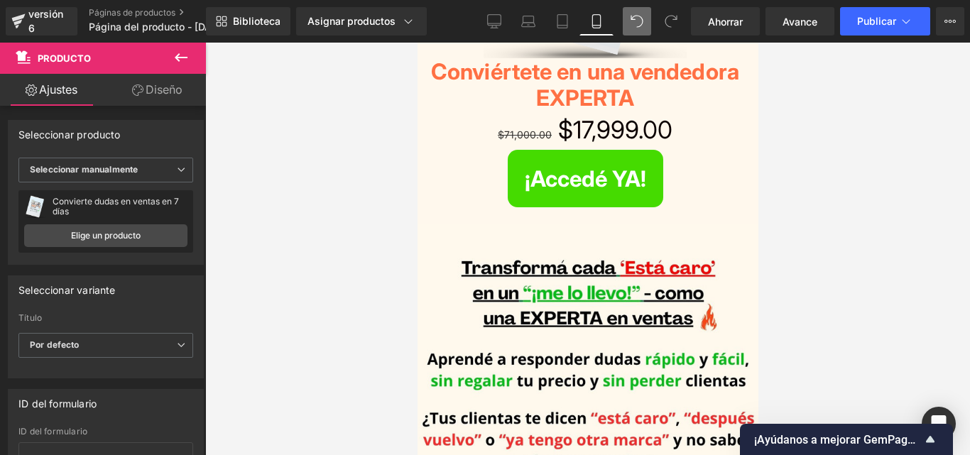
click at [866, 209] on div at bounding box center [587, 249] width 764 height 412
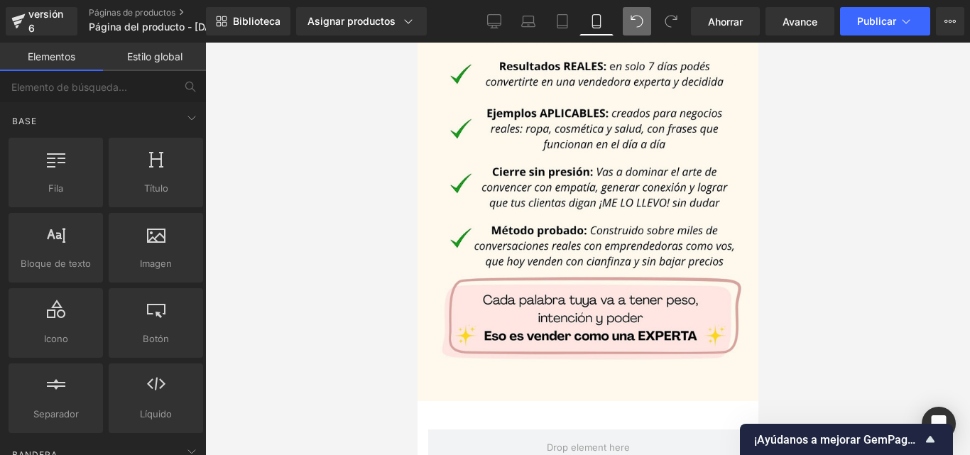
drag, startPoint x: 753, startPoint y: 135, endPoint x: 1207, endPoint y: 97, distance: 455.9
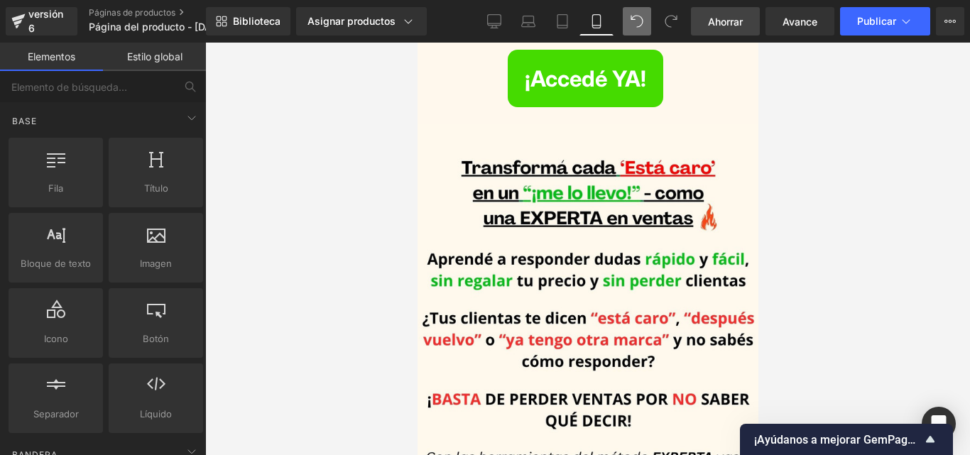
click at [703, 11] on link "Ahorrar" at bounding box center [725, 21] width 69 height 28
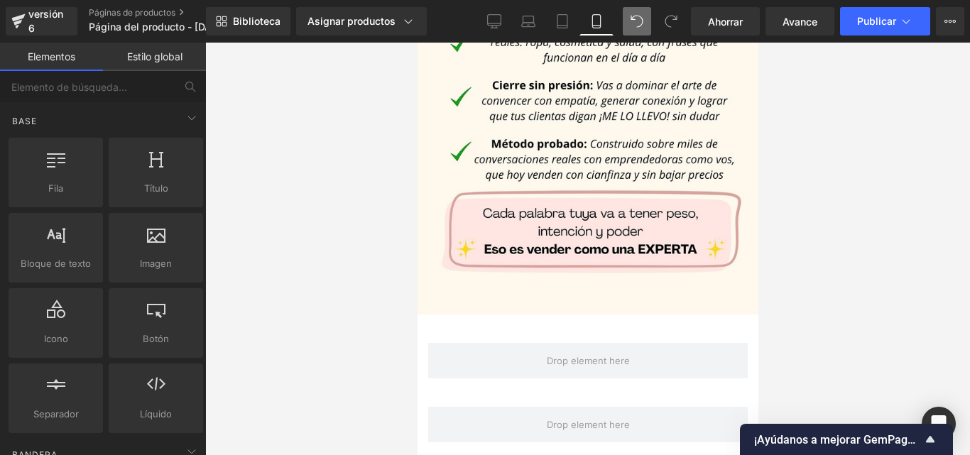
scroll to position [1534, 0]
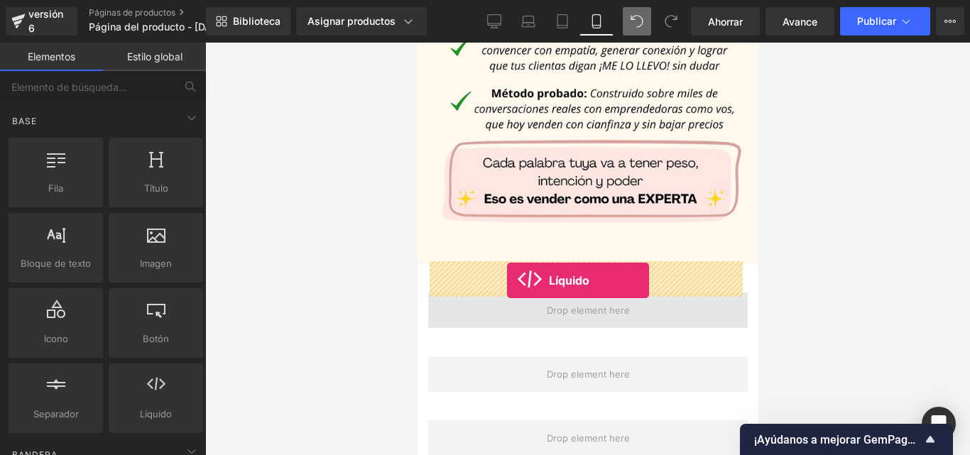
drag, startPoint x: 565, startPoint y: 446, endPoint x: 506, endPoint y: 280, distance: 176.2
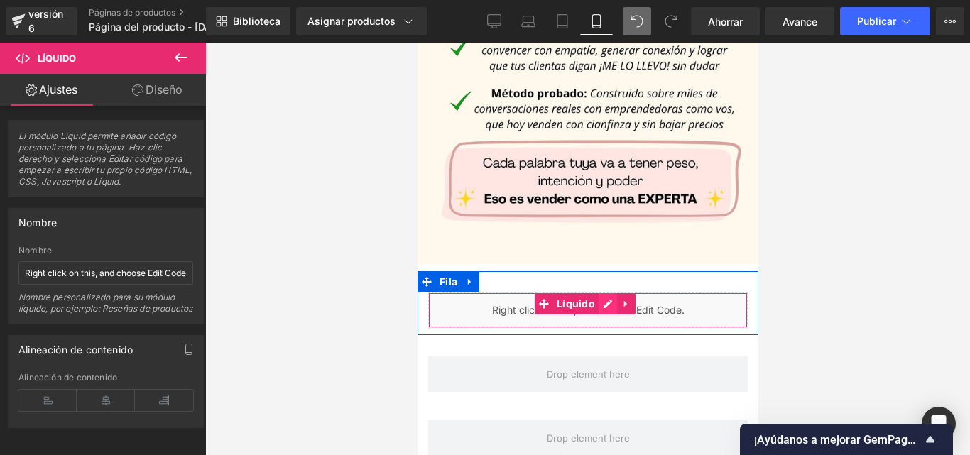
click at [606, 292] on div "Líquido" at bounding box center [586, 309] width 319 height 35
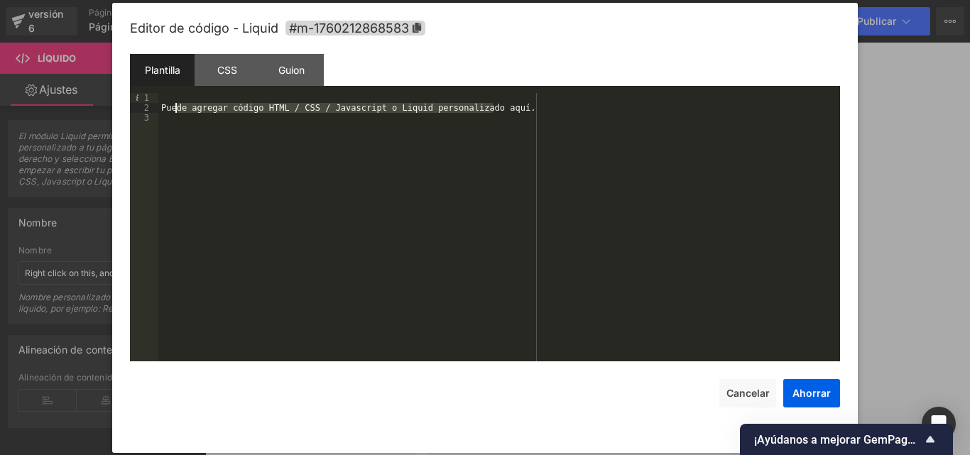
drag, startPoint x: 514, startPoint y: 108, endPoint x: 173, endPoint y: 106, distance: 340.7
click at [173, 106] on div "Puede agregar código HTML / CSS / Javascript o Liquid personalizado aquí." at bounding box center [498, 237] width 681 height 288
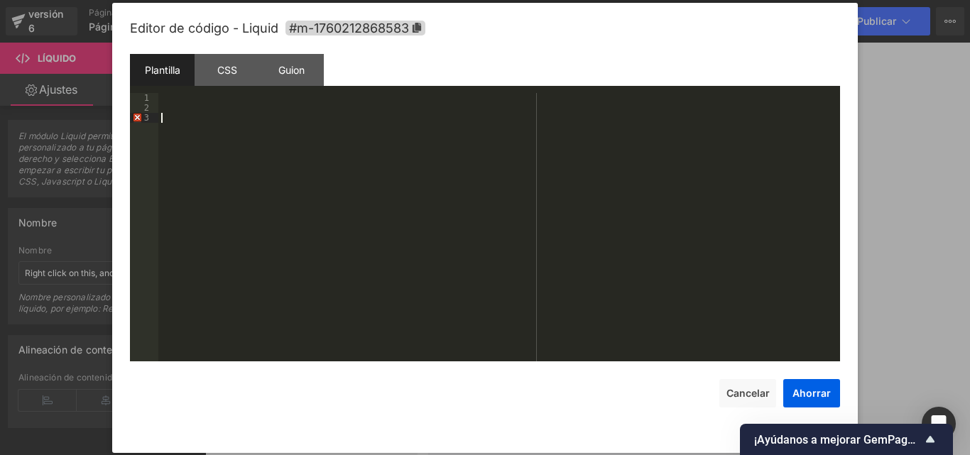
click at [165, 116] on div at bounding box center [498, 237] width 681 height 288
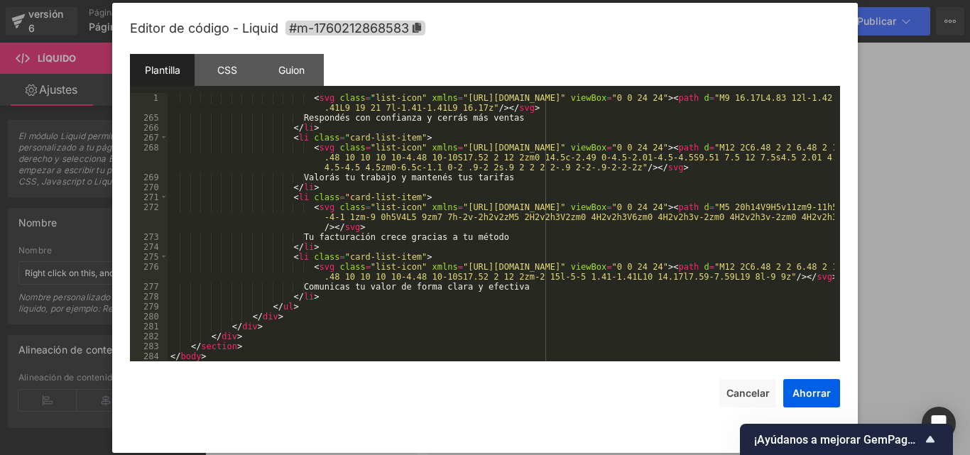
scroll to position [2673, 0]
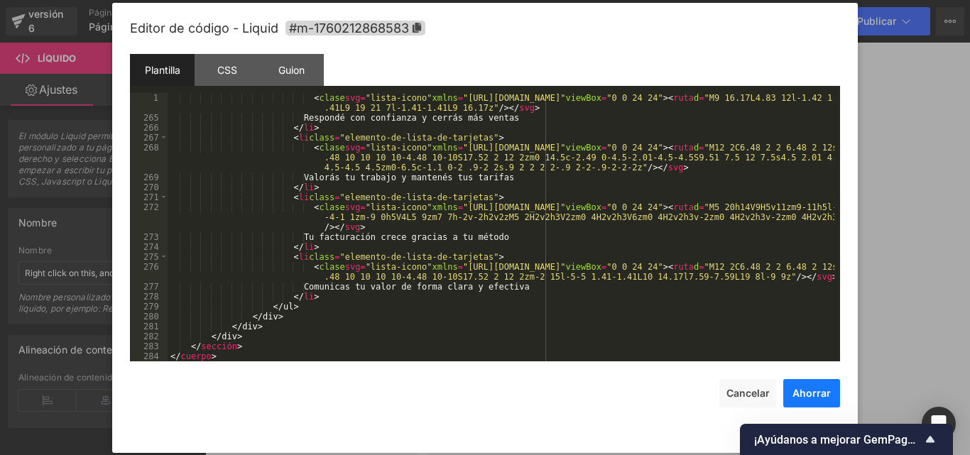
click at [821, 395] on font "Ahorrar" at bounding box center [811, 393] width 38 height 12
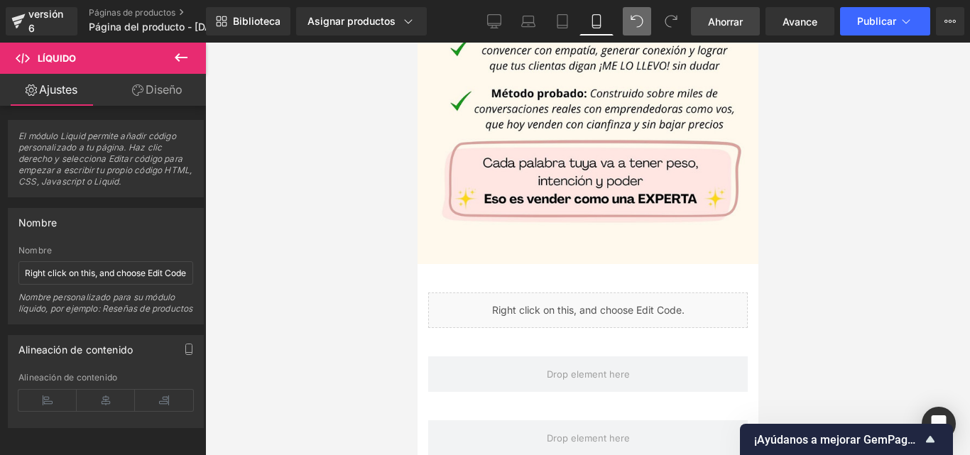
click at [731, 23] on font "Ahorrar" at bounding box center [725, 22] width 35 height 12
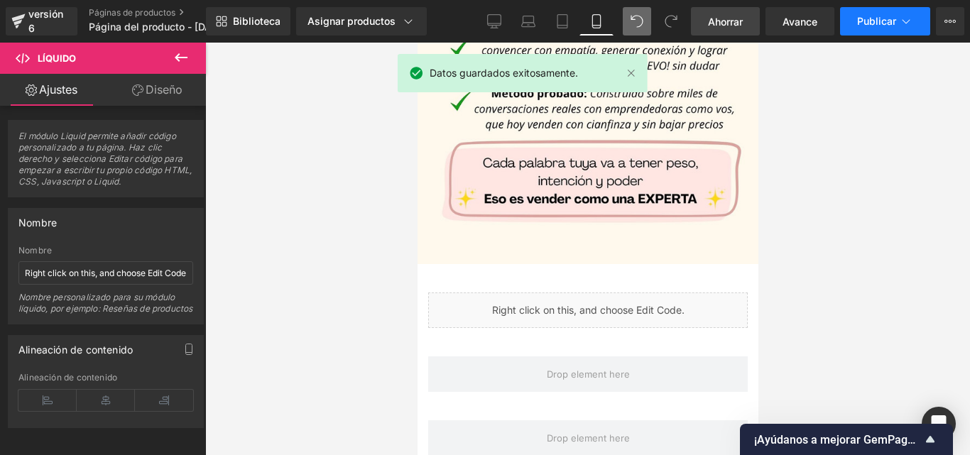
click at [878, 21] on font "Publicar" at bounding box center [876, 21] width 39 height 12
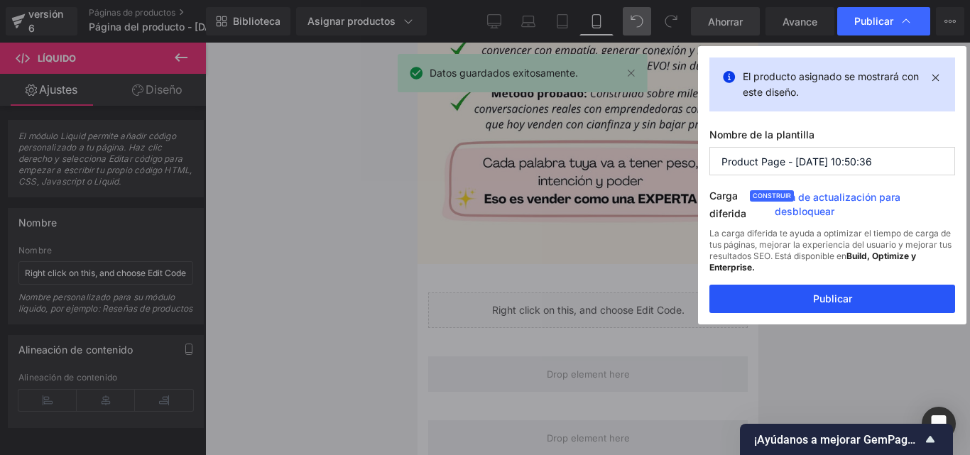
click at [855, 307] on button "Publicar" at bounding box center [832, 299] width 246 height 28
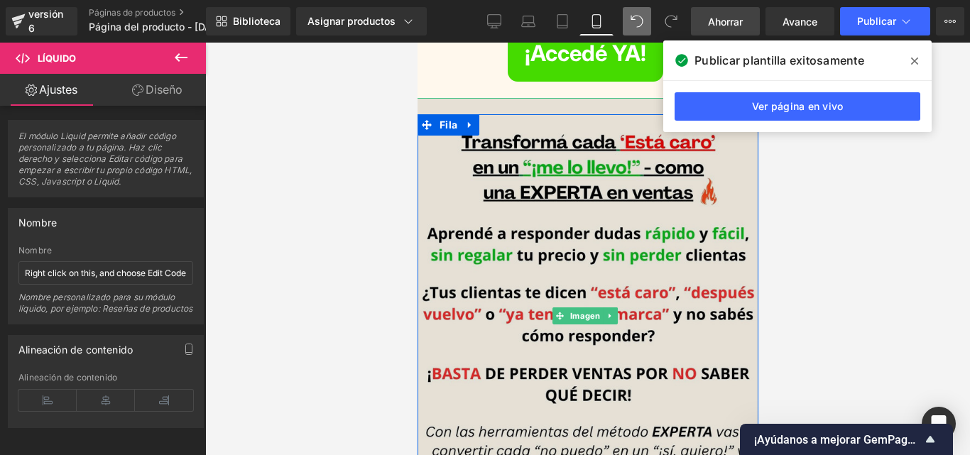
scroll to position [327, 0]
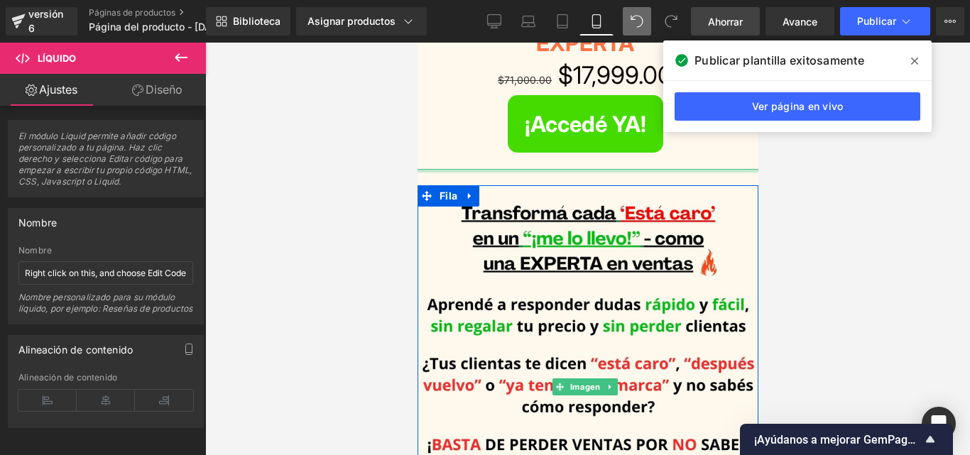
click at [627, 169] on div at bounding box center [587, 171] width 349 height 4
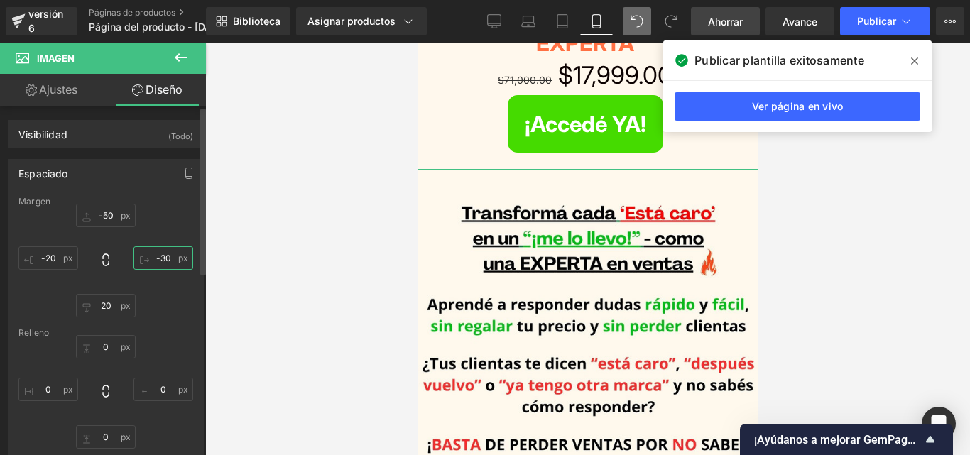
click at [162, 259] on input "-30" at bounding box center [163, 257] width 60 height 23
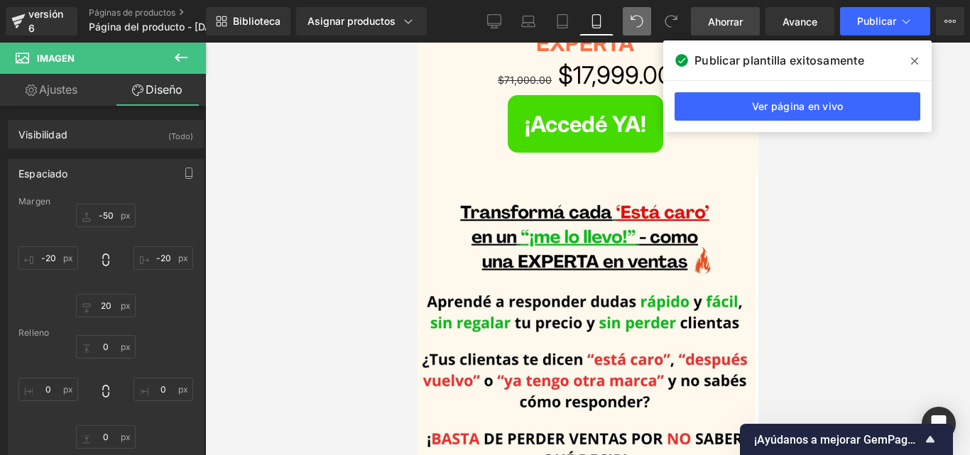
click at [717, 17] on font "Ahorrar" at bounding box center [725, 22] width 35 height 12
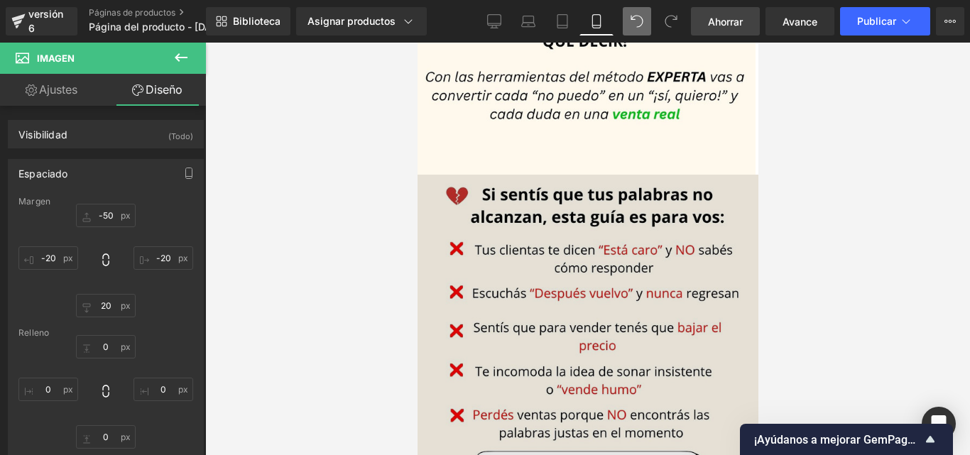
scroll to position [0, 0]
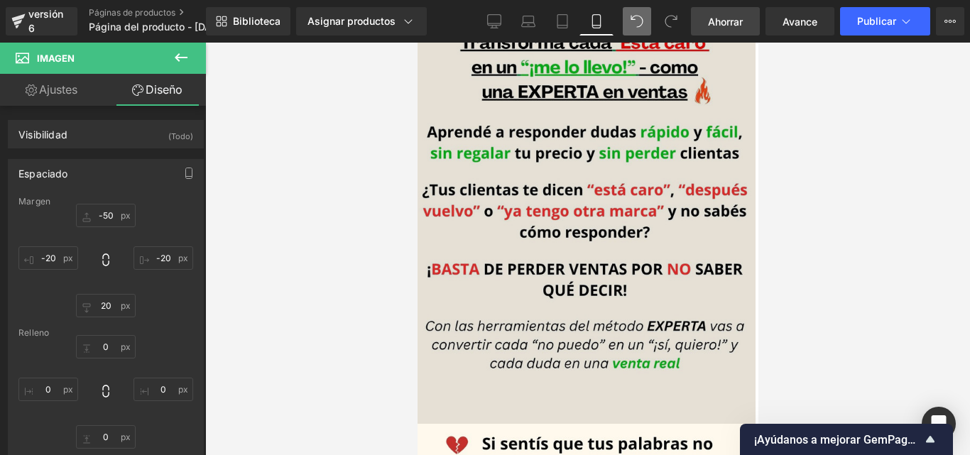
click at [604, 163] on img at bounding box center [583, 212] width 341 height 427
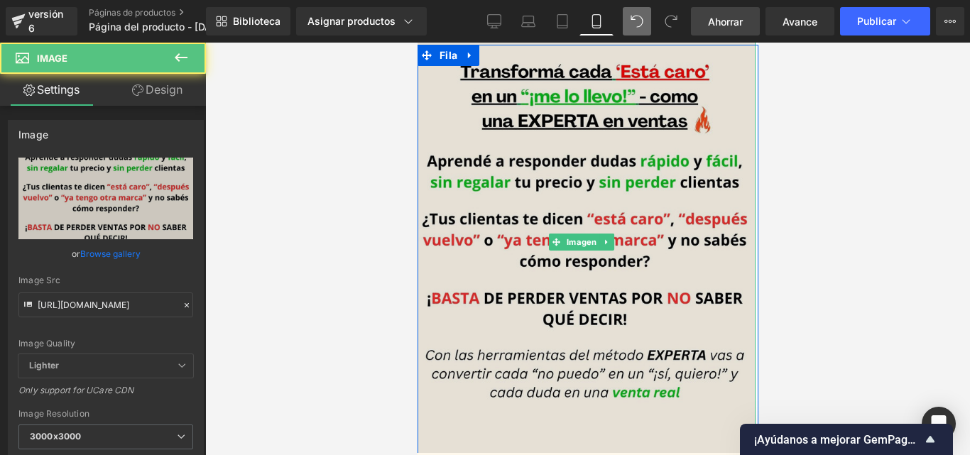
scroll to position [426, 0]
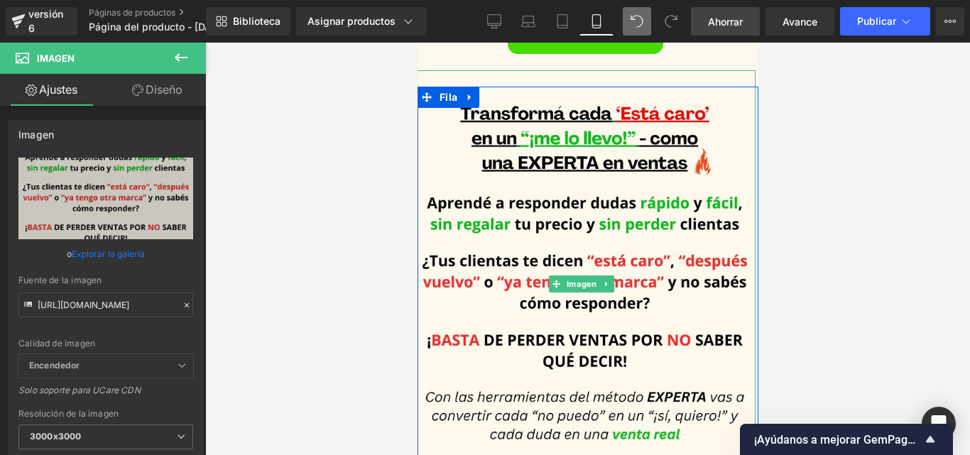
click at [608, 280] on icon at bounding box center [605, 284] width 8 height 9
drag, startPoint x: 610, startPoint y: 275, endPoint x: 576, endPoint y: 275, distance: 34.1
click at [610, 280] on icon at bounding box center [613, 284] width 8 height 8
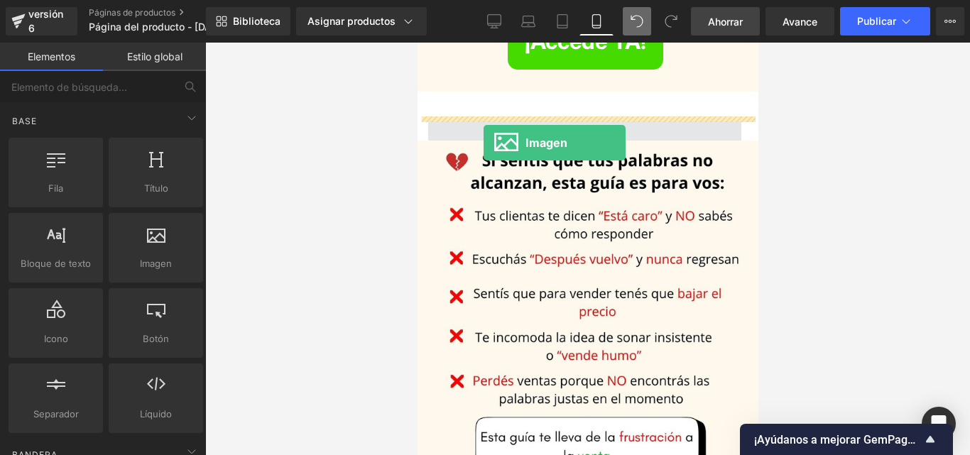
scroll to position [392, 0]
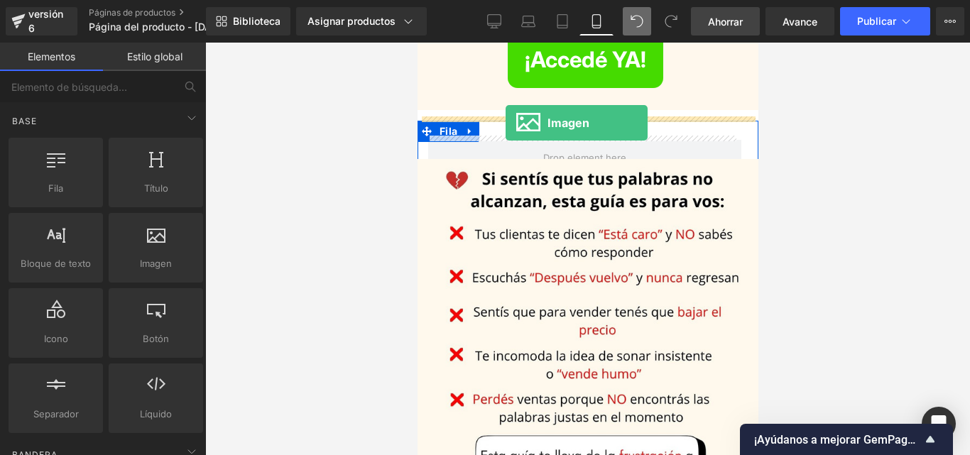
drag, startPoint x: 565, startPoint y: 285, endPoint x: 505, endPoint y: 123, distance: 173.4
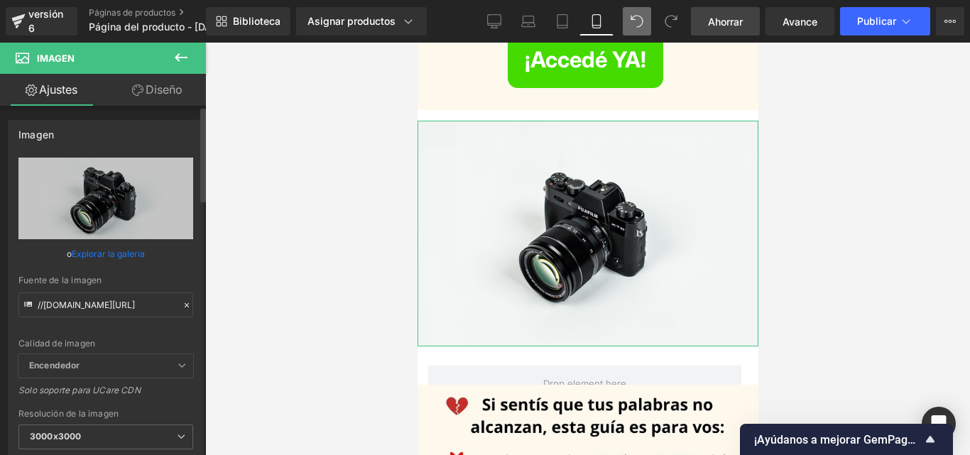
click at [182, 307] on icon at bounding box center [187, 305] width 10 height 10
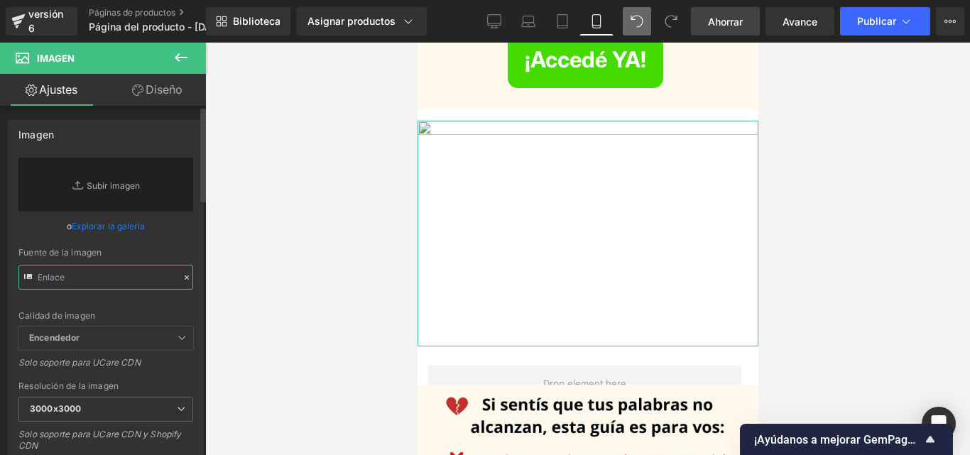
click at [116, 283] on input "text" at bounding box center [105, 277] width 175 height 25
paste input "[URL][DOMAIN_NAME]"
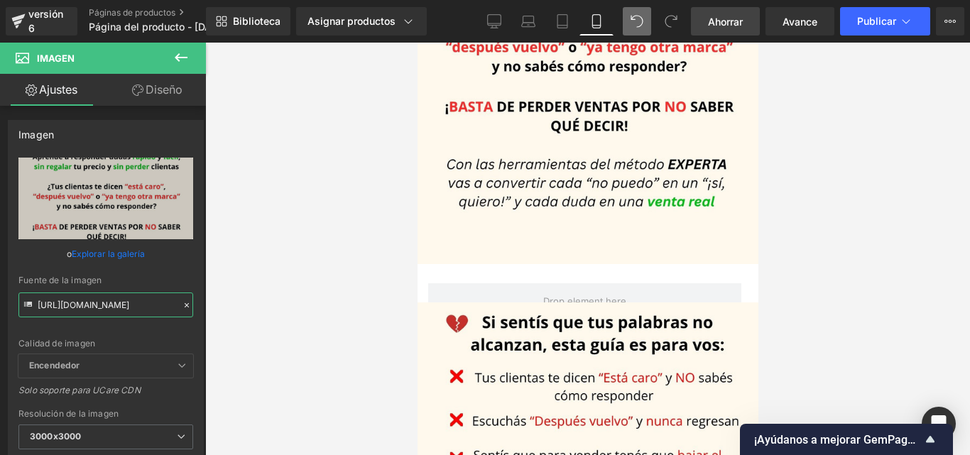
scroll to position [679, 0]
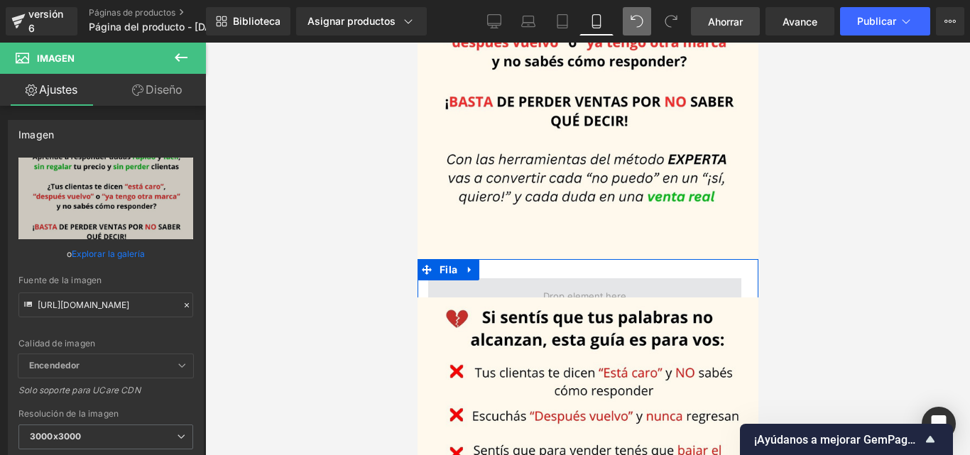
click at [601, 278] on span at bounding box center [583, 295] width 313 height 35
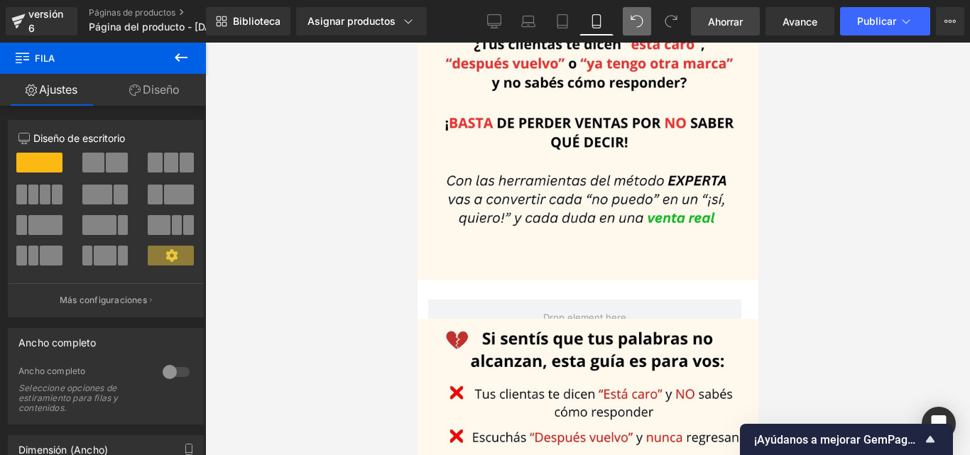
scroll to position [750, 0]
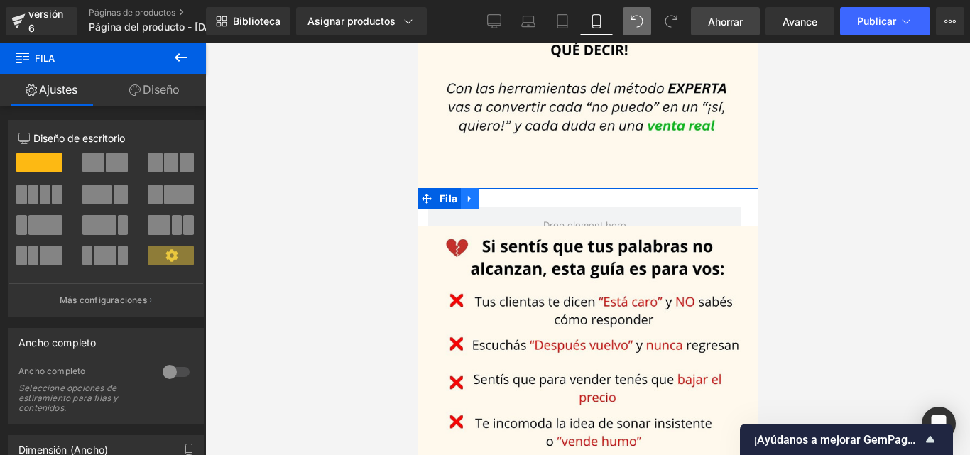
click at [468, 192] on link at bounding box center [469, 198] width 18 height 21
click at [508, 194] on icon at bounding box center [506, 199] width 10 height 10
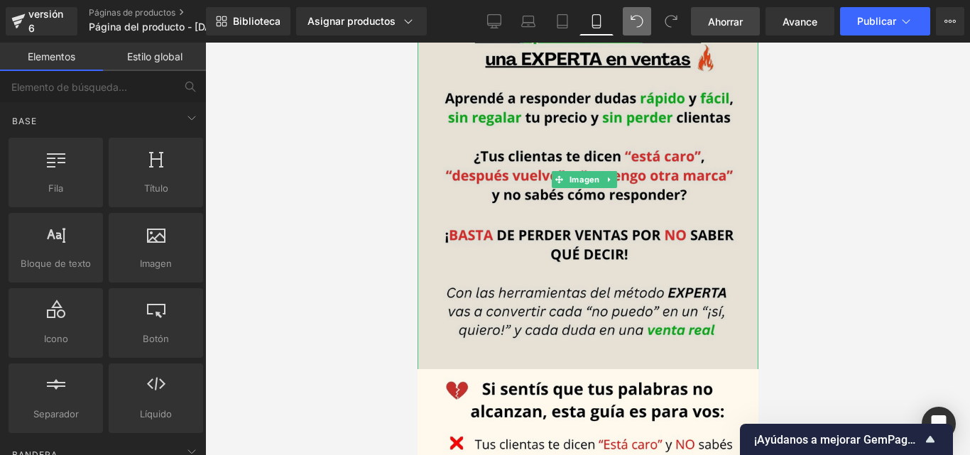
scroll to position [404, 0]
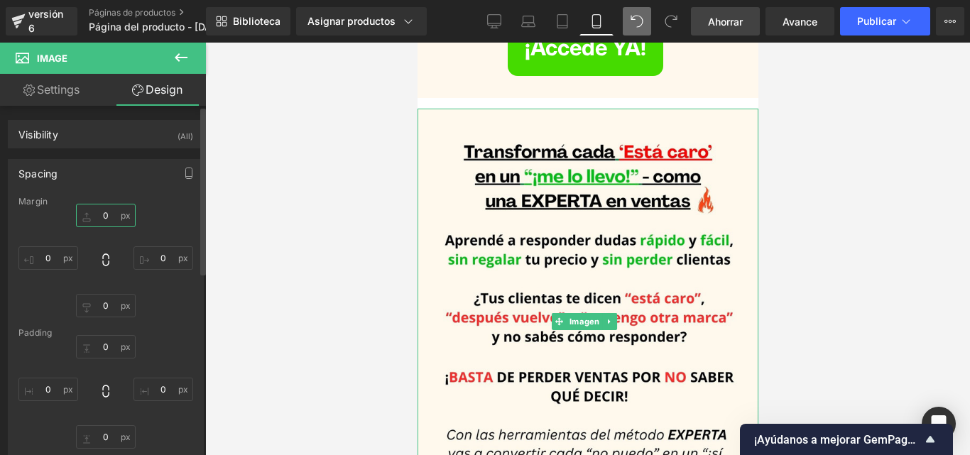
click at [109, 221] on input "0" at bounding box center [106, 215] width 60 height 23
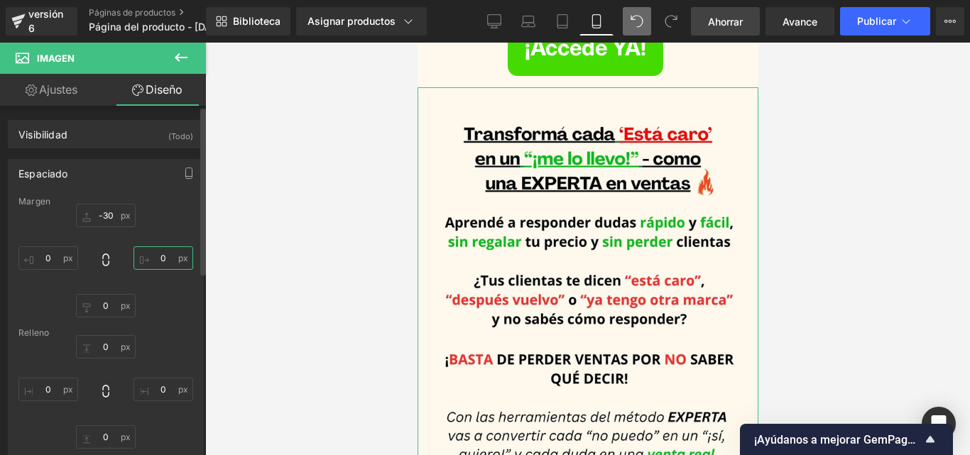
click at [161, 258] on input "0" at bounding box center [163, 257] width 60 height 23
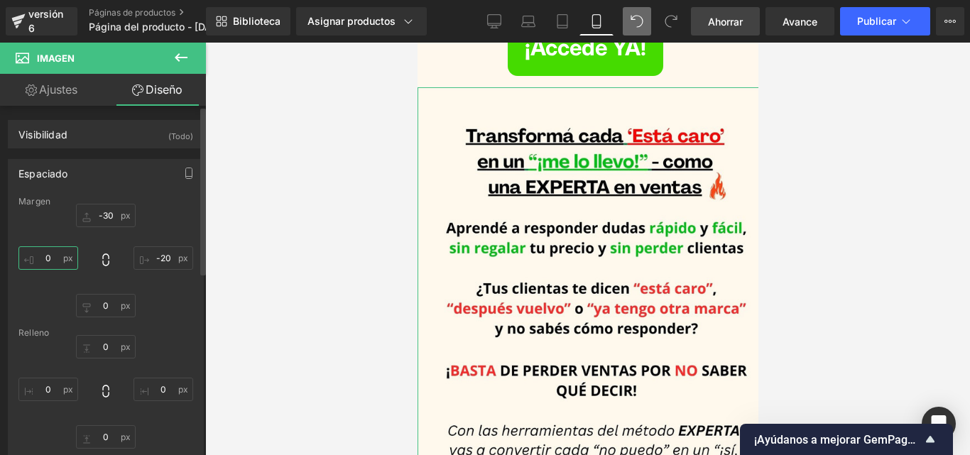
click at [49, 263] on input "0" at bounding box center [48, 257] width 60 height 23
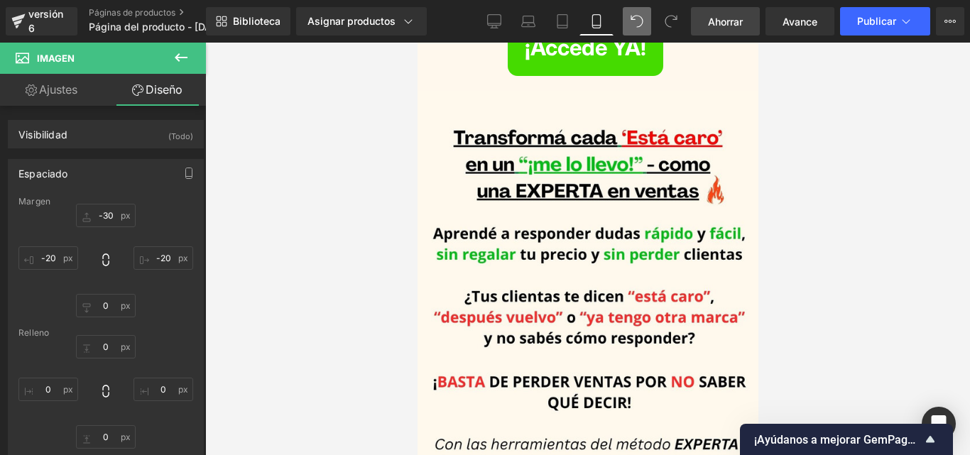
click at [828, 223] on div at bounding box center [587, 249] width 764 height 412
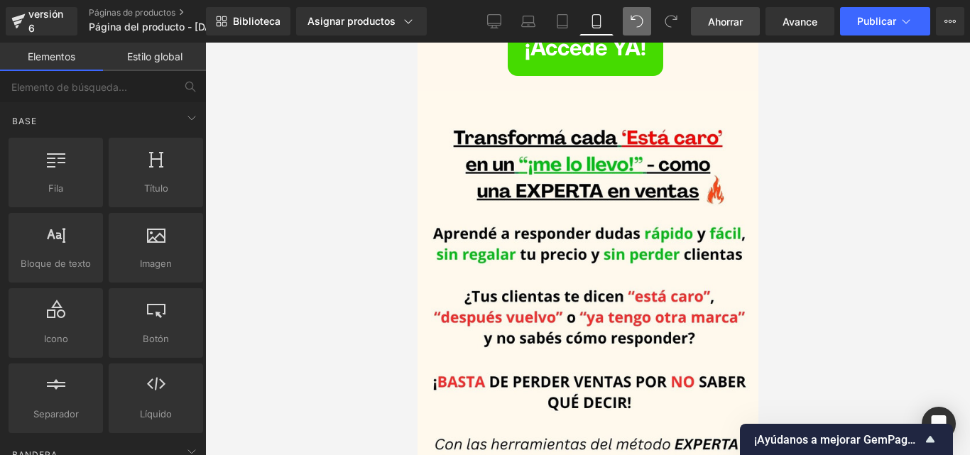
click at [720, 24] on font "Ahorrar" at bounding box center [725, 22] width 35 height 12
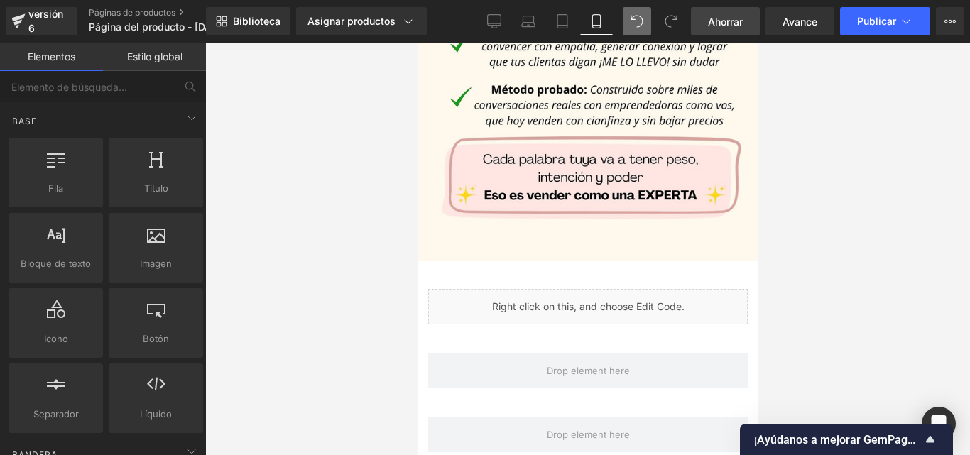
scroll to position [1633, 0]
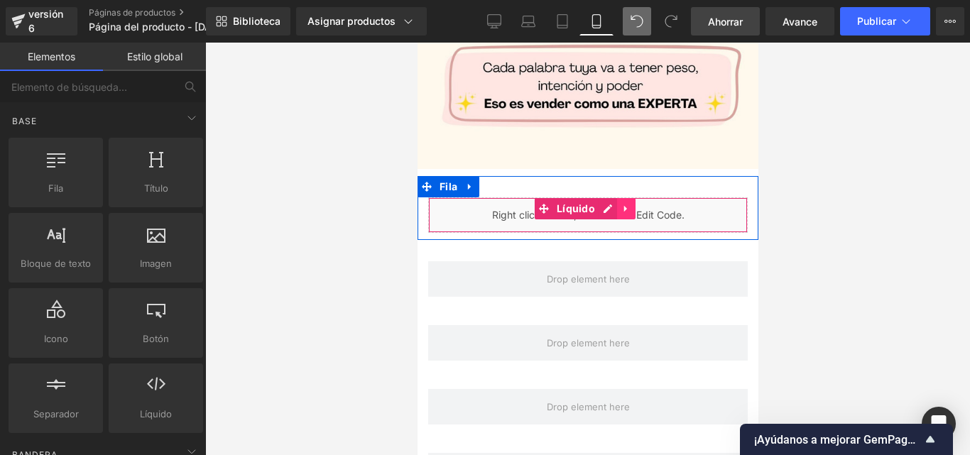
click at [622, 203] on icon at bounding box center [625, 208] width 10 height 11
click at [634, 203] on icon at bounding box center [635, 208] width 10 height 11
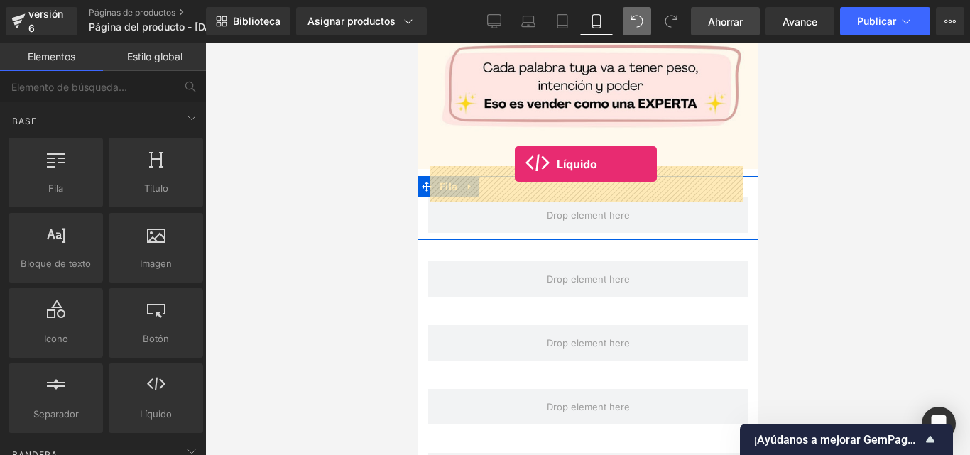
drag, startPoint x: 552, startPoint y: 451, endPoint x: 514, endPoint y: 164, distance: 289.3
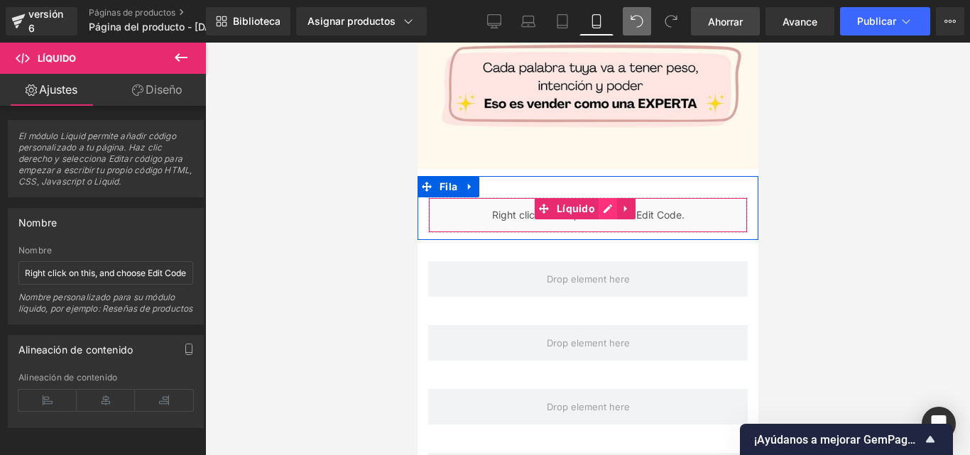
click at [600, 197] on div "Líquido" at bounding box center [586, 214] width 319 height 35
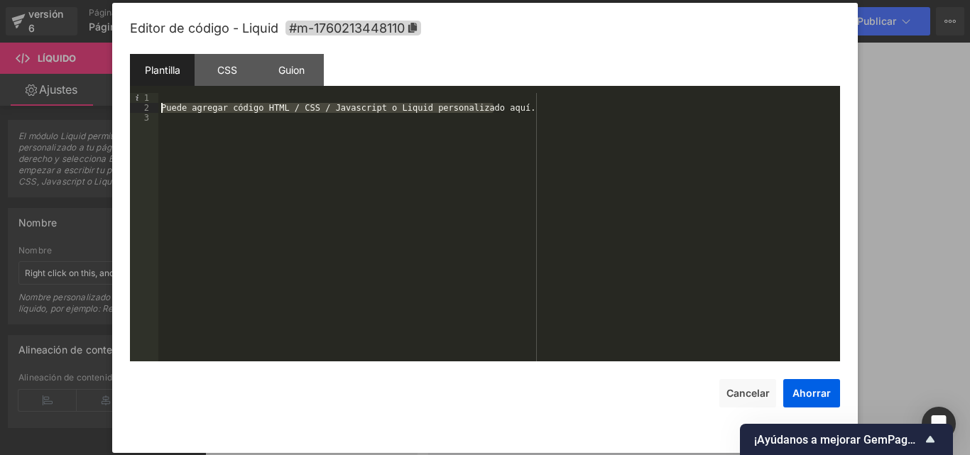
drag, startPoint x: 515, startPoint y: 106, endPoint x: 162, endPoint y: 106, distance: 352.8
click at [162, 106] on div "Puede agregar código HTML / CSS / Javascript o Liquid personalizado aquí." at bounding box center [498, 237] width 681 height 288
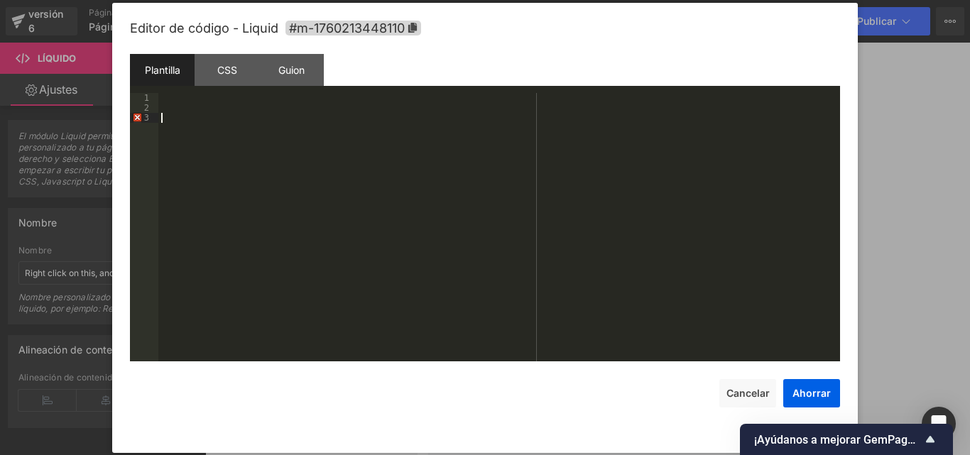
click at [164, 122] on div at bounding box center [498, 237] width 681 height 288
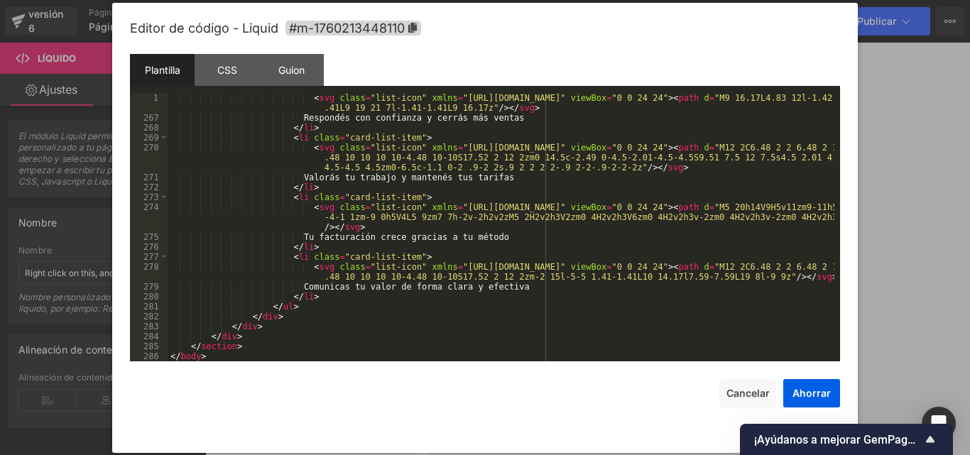
scroll to position [2743, 0]
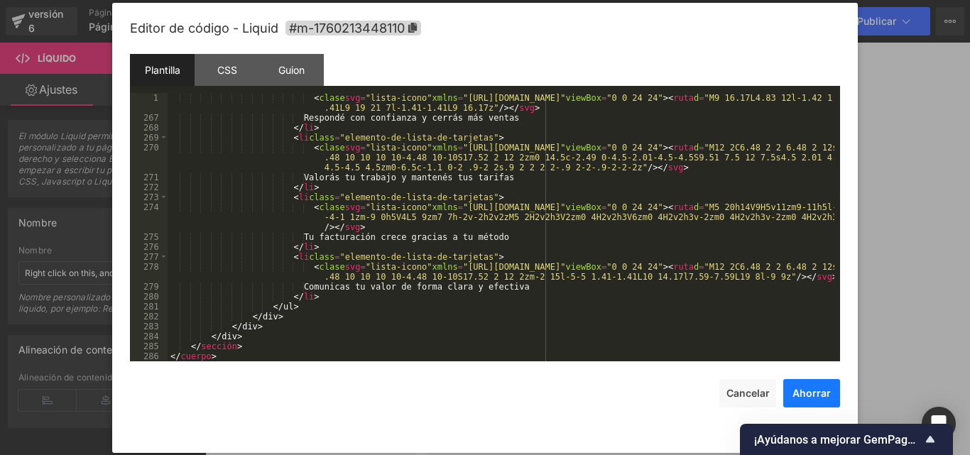
click at [813, 396] on font "Ahorrar" at bounding box center [811, 393] width 38 height 12
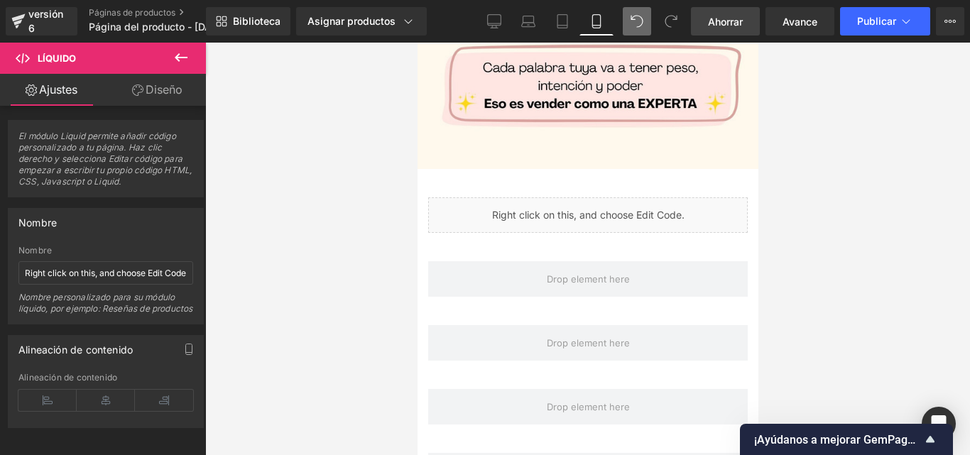
click at [735, 19] on font "Ahorrar" at bounding box center [725, 22] width 35 height 12
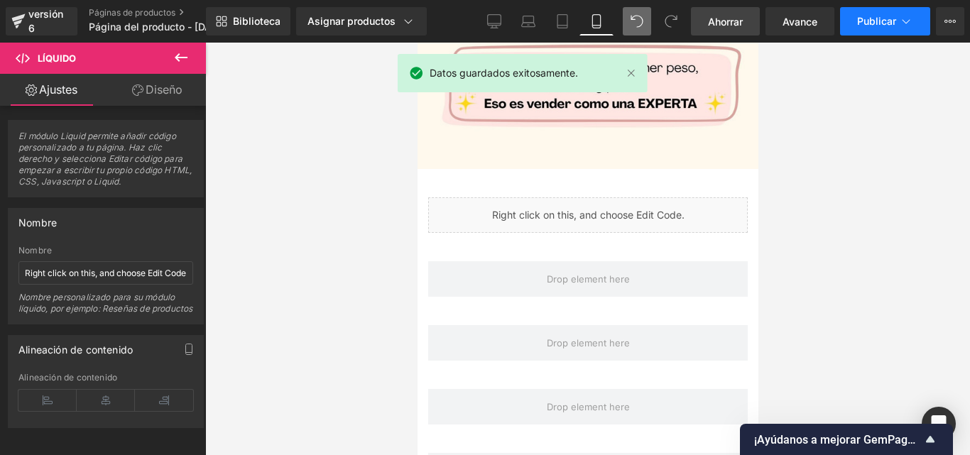
click at [868, 27] on button "Publicar" at bounding box center [885, 21] width 90 height 28
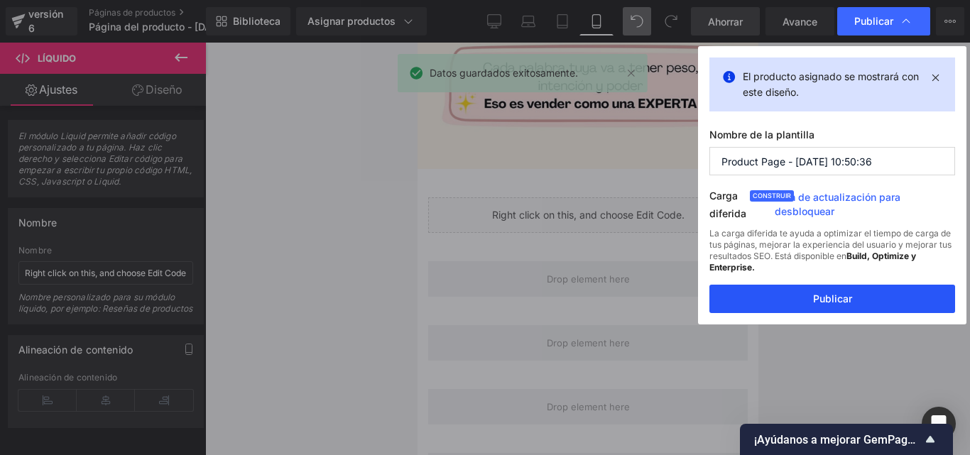
click at [828, 295] on font "Publicar" at bounding box center [832, 298] width 39 height 12
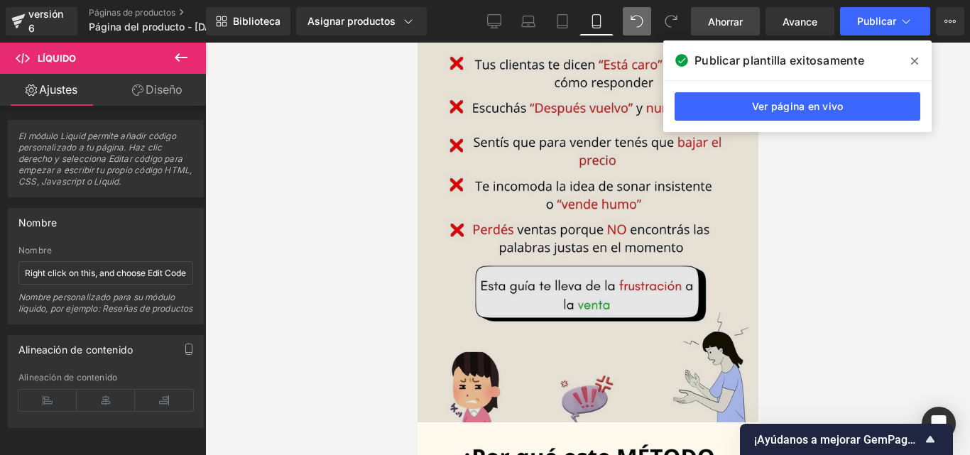
scroll to position [710, 0]
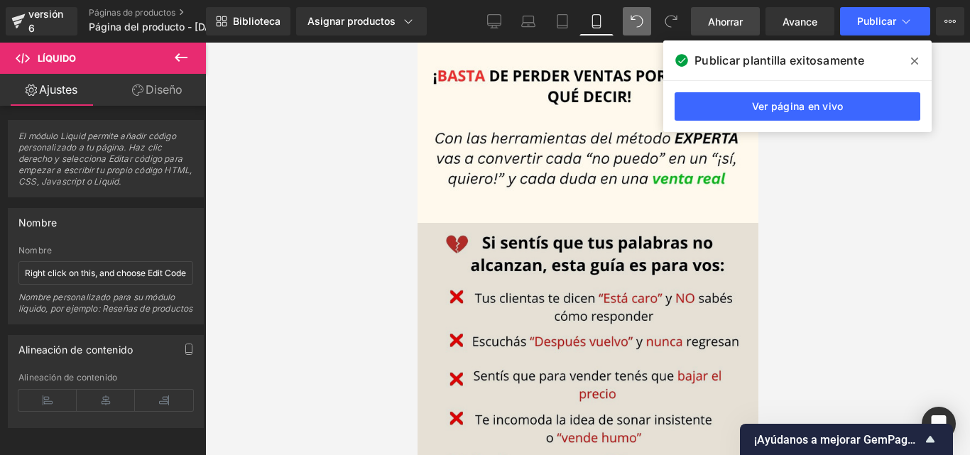
click at [431, 295] on img at bounding box center [588, 439] width 346 height 440
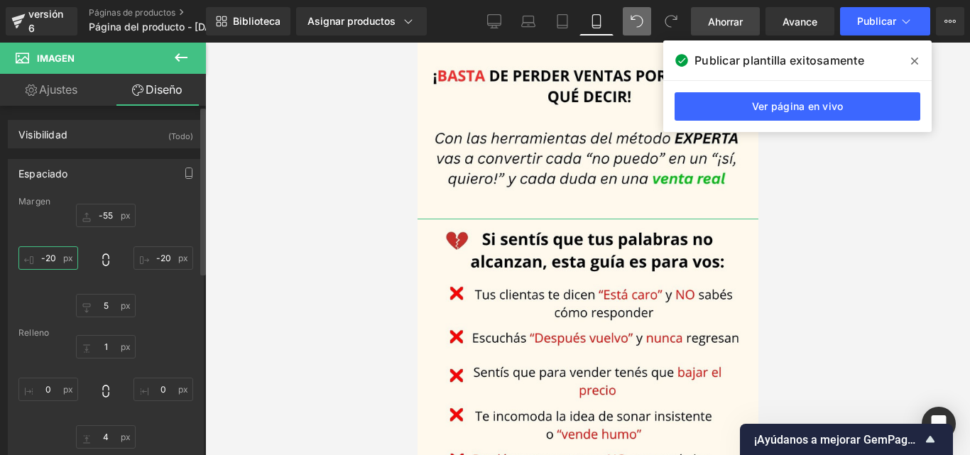
click at [57, 256] on input "-20" at bounding box center [48, 257] width 60 height 23
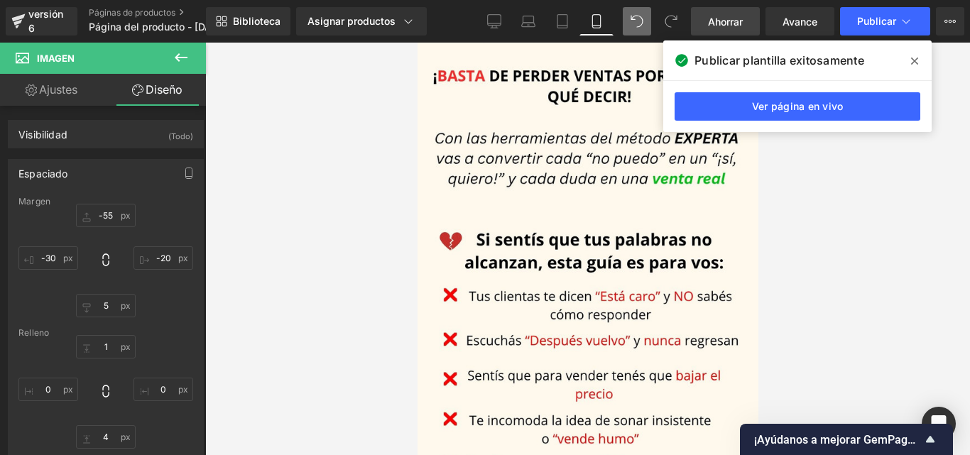
click at [361, 176] on div at bounding box center [587, 249] width 764 height 412
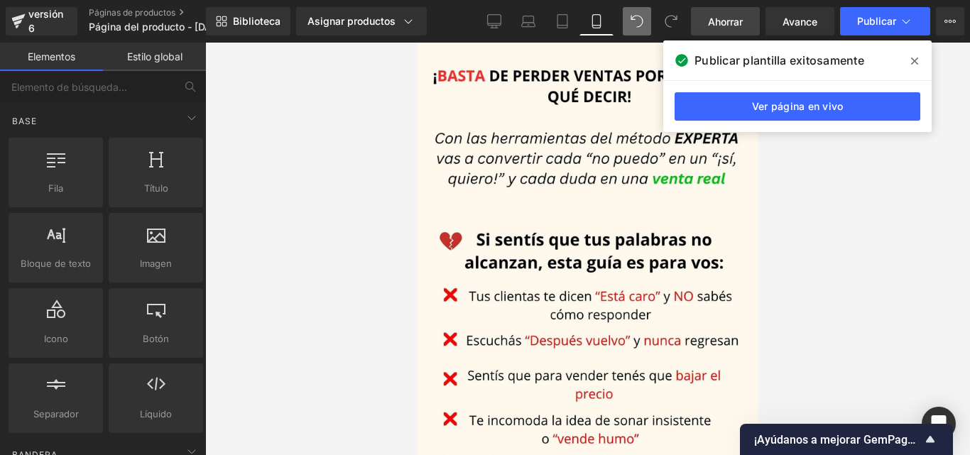
click at [721, 16] on font "Ahorrar" at bounding box center [725, 22] width 35 height 12
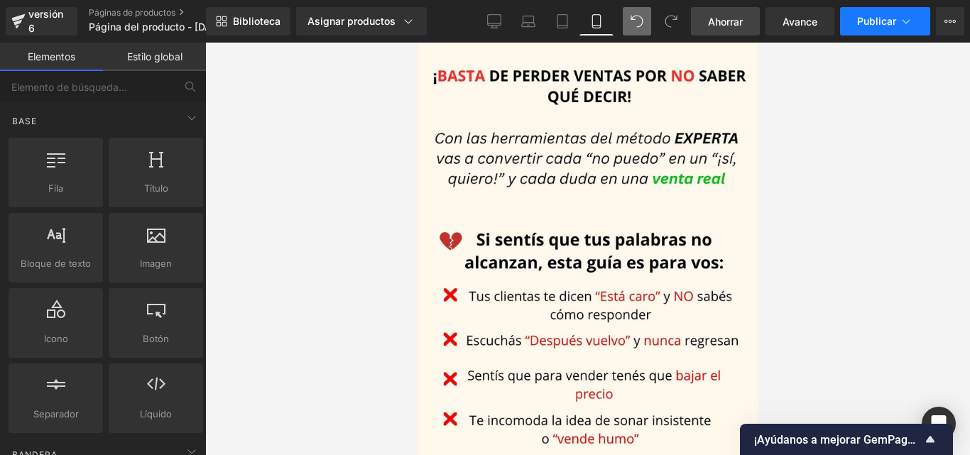
click at [889, 21] on font "Publicar" at bounding box center [876, 21] width 39 height 12
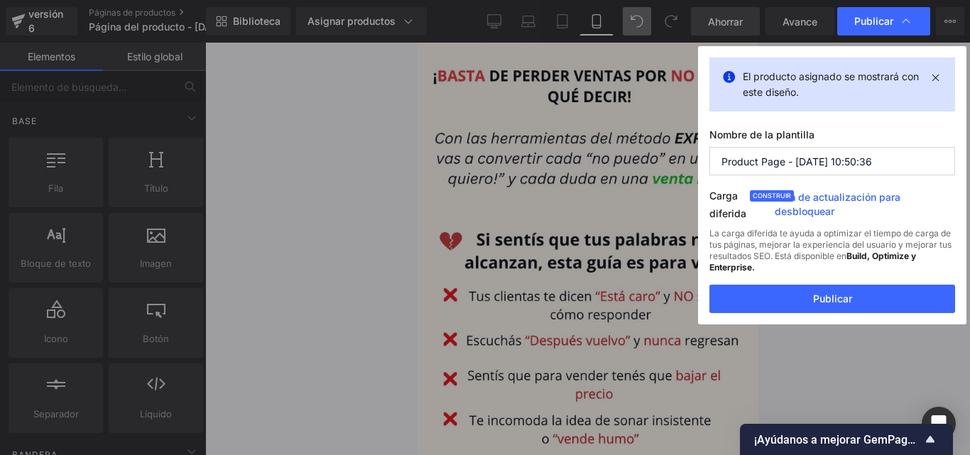
click at [835, 290] on button "Publicar" at bounding box center [832, 299] width 246 height 28
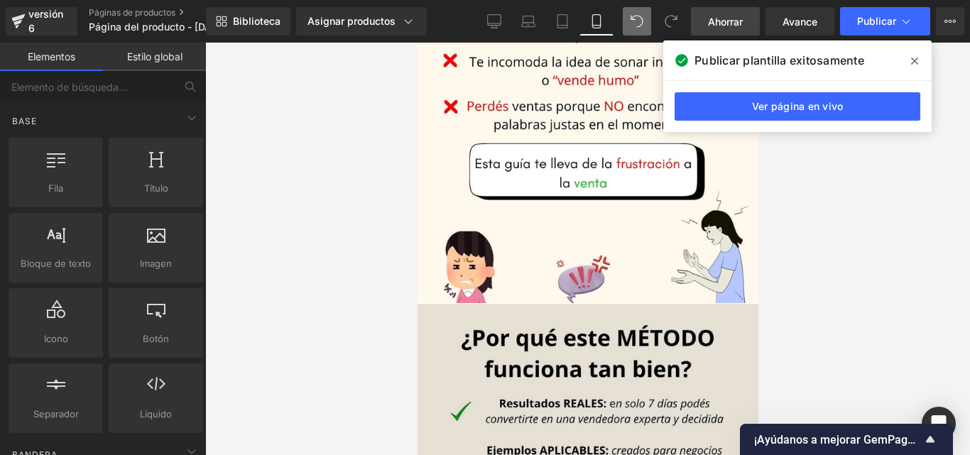
scroll to position [1136, 0]
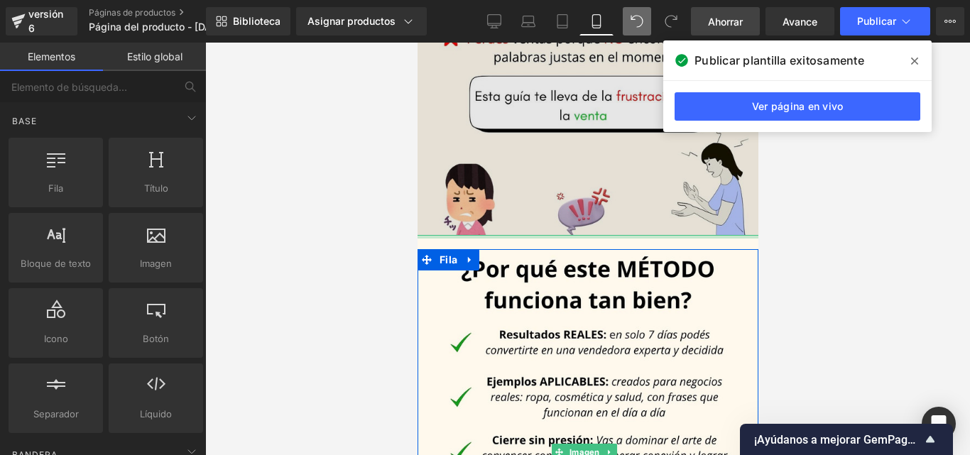
click at [438, 208] on div "Fila Venta de liquidación (P) Imagen Conviértete en una vendedora EXPERTA Títul…" at bounding box center [587, 182] width 341 height 2550
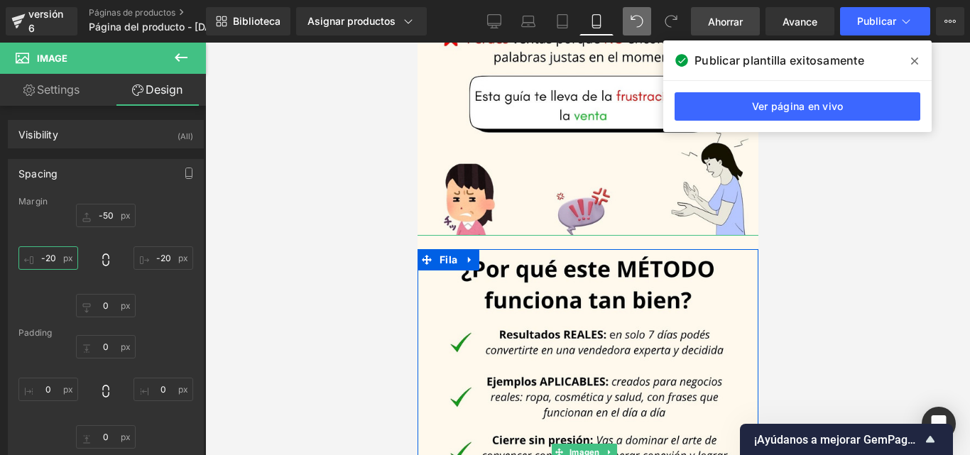
click at [57, 261] on input "-20" at bounding box center [48, 257] width 60 height 23
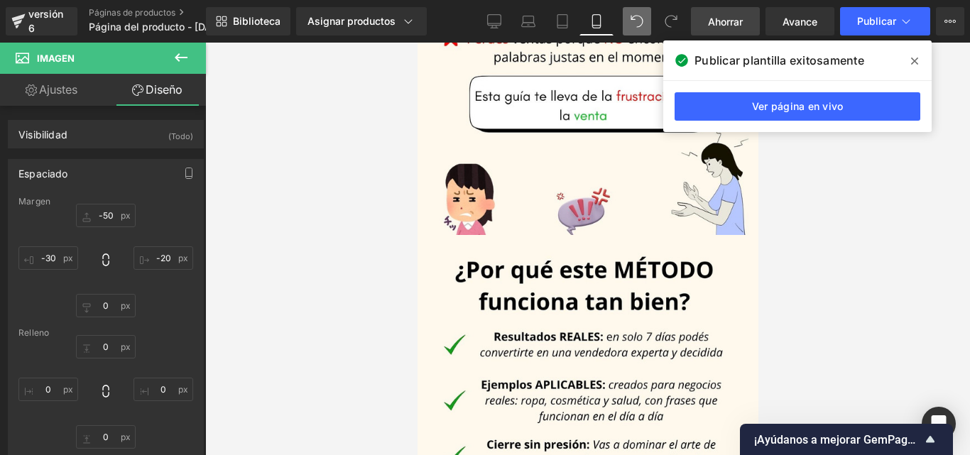
click at [710, 14] on span "Ahorrar" at bounding box center [725, 21] width 35 height 15
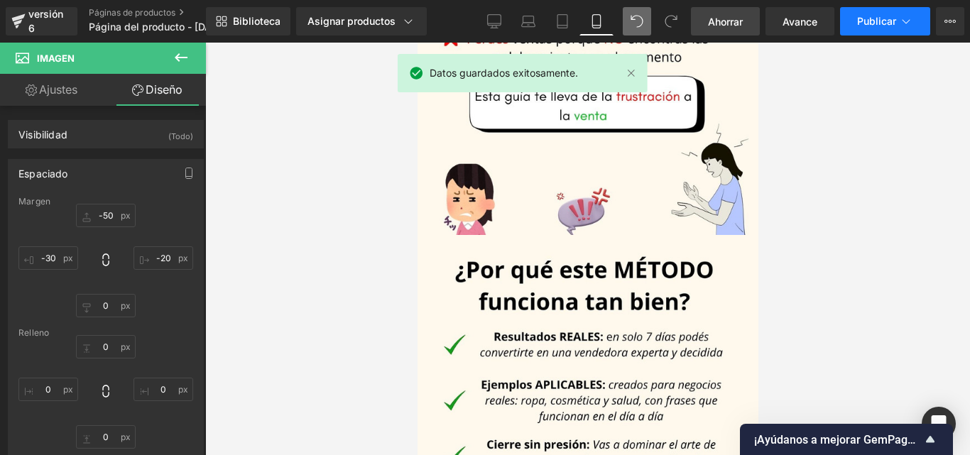
click at [873, 23] on font "Publicar" at bounding box center [876, 21] width 39 height 12
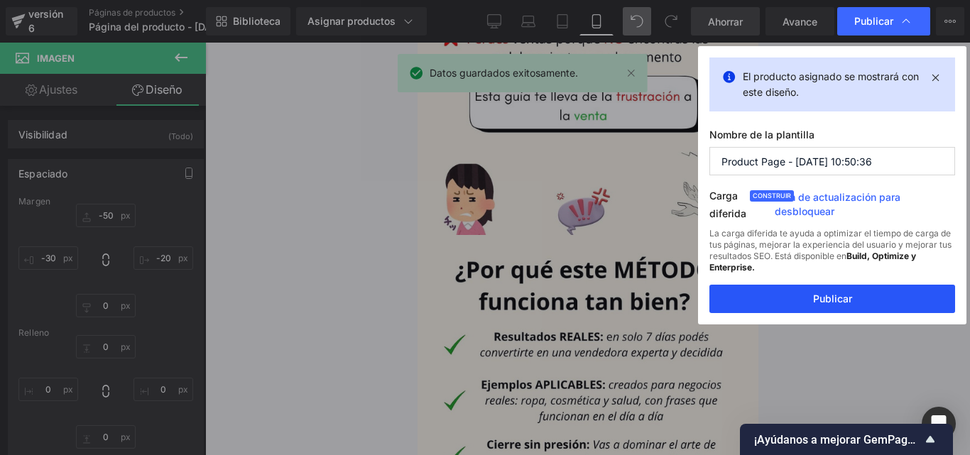
click at [830, 297] on font "Publicar" at bounding box center [832, 298] width 39 height 12
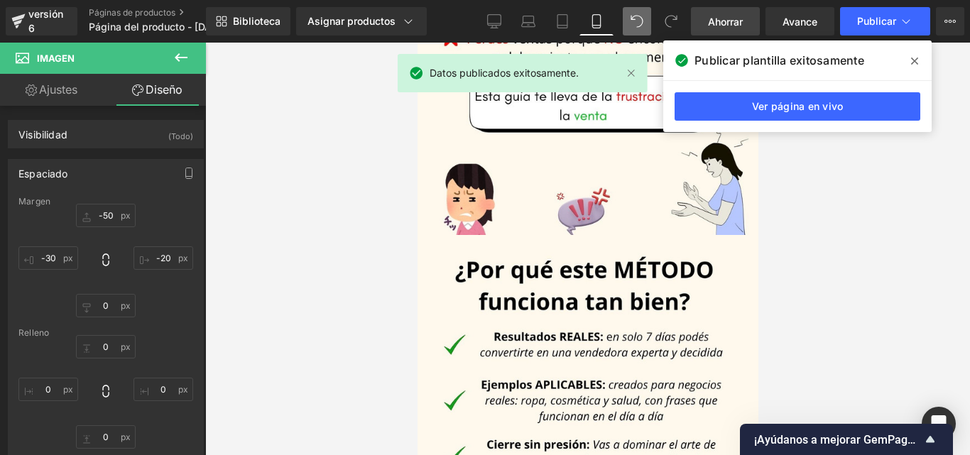
click at [917, 62] on icon at bounding box center [914, 60] width 7 height 11
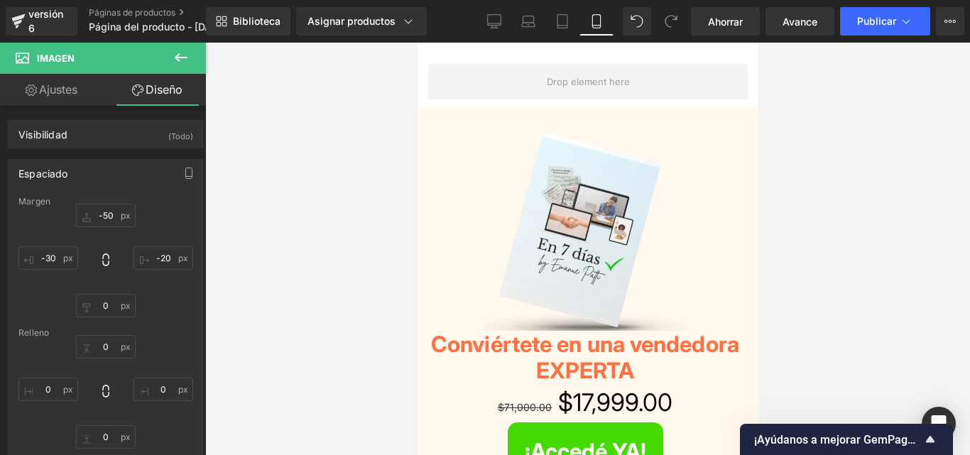
click at [180, 57] on icon at bounding box center [181, 57] width 13 height 9
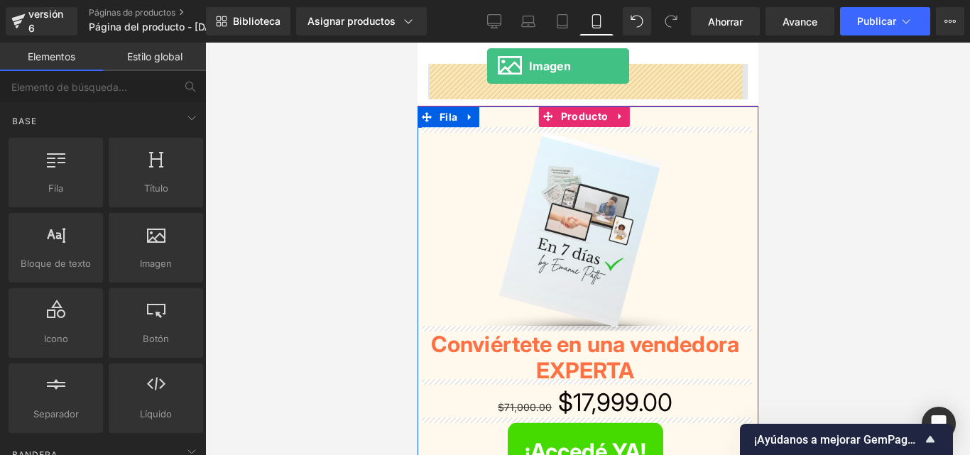
drag, startPoint x: 582, startPoint y: 287, endPoint x: 830, endPoint y: 125, distance: 296.3
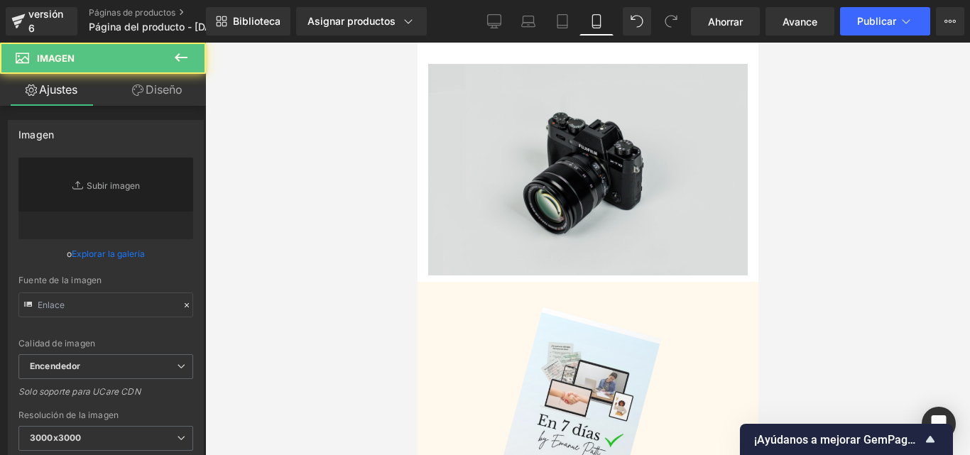
type input "//[DOMAIN_NAME][URL]"
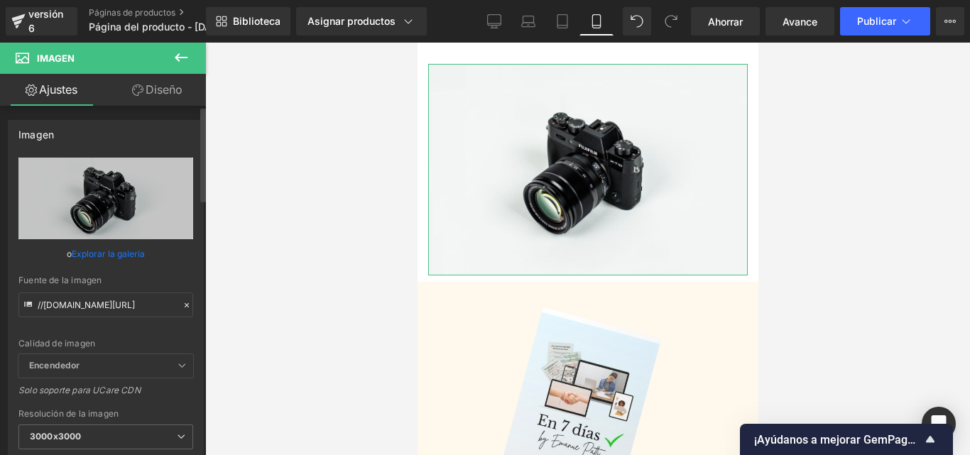
drag, startPoint x: 179, startPoint y: 302, endPoint x: 136, endPoint y: 302, distance: 42.6
click at [182, 302] on icon at bounding box center [187, 305] width 10 height 10
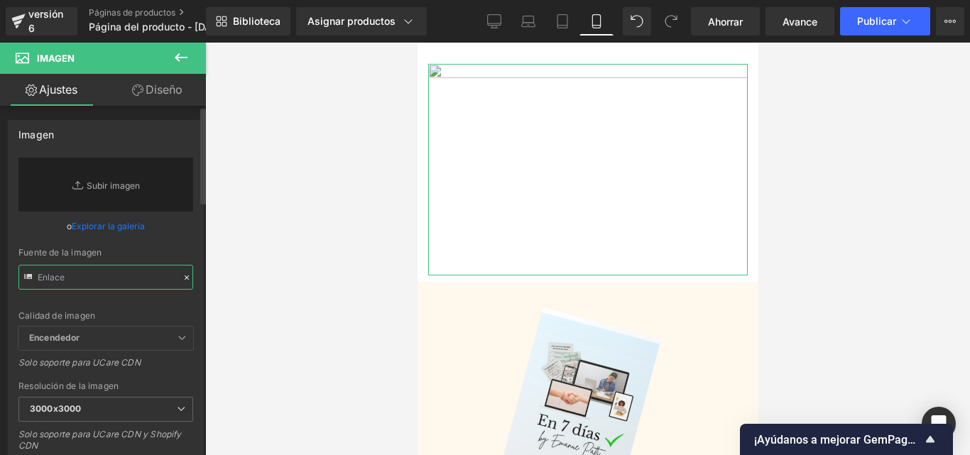
click at [102, 275] on input "text" at bounding box center [105, 277] width 175 height 25
paste input "https://i.postimg.cc/nhyQsrkf/Convi-rtete-en-una-vendedora-EXPERTA-6.jpg"
type input "https://i.postimg.cc/nhyQsrkf/Convi-rtete-en-una-vendedora-EXPERTA-6.jpg"
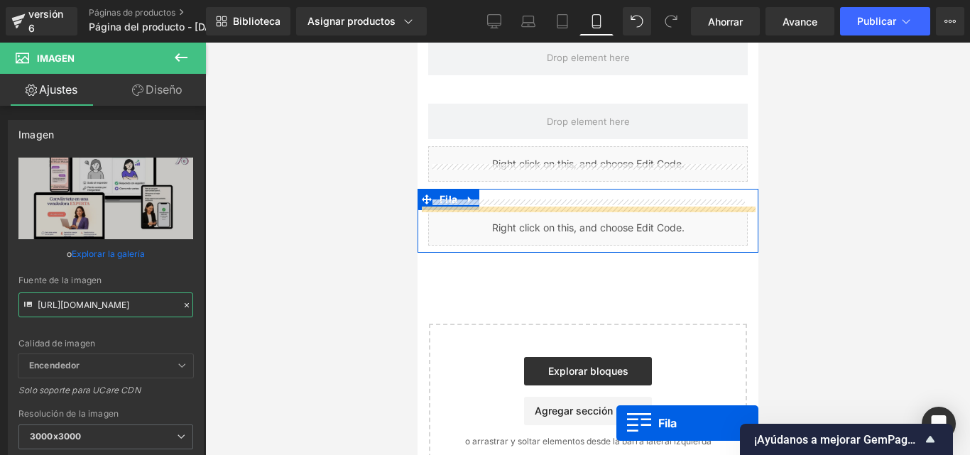
scroll to position [2133, 0]
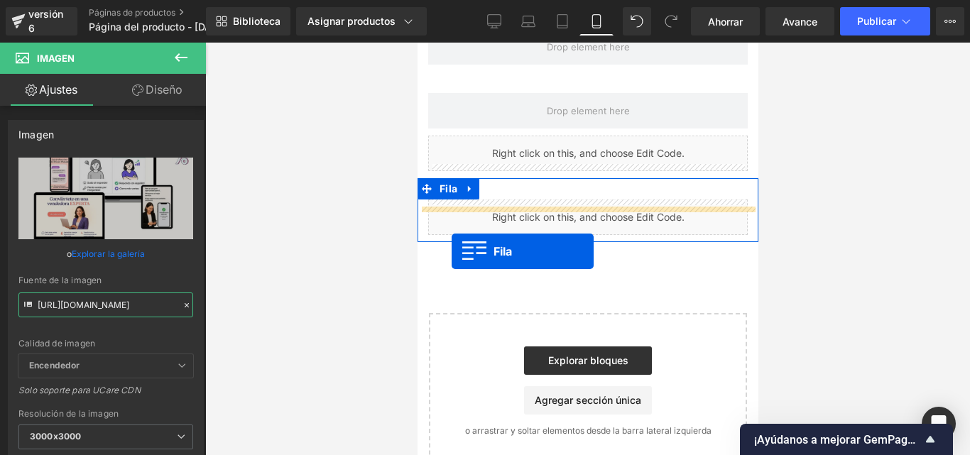
drag, startPoint x: 427, startPoint y: 262, endPoint x: 451, endPoint y: 251, distance: 26.7
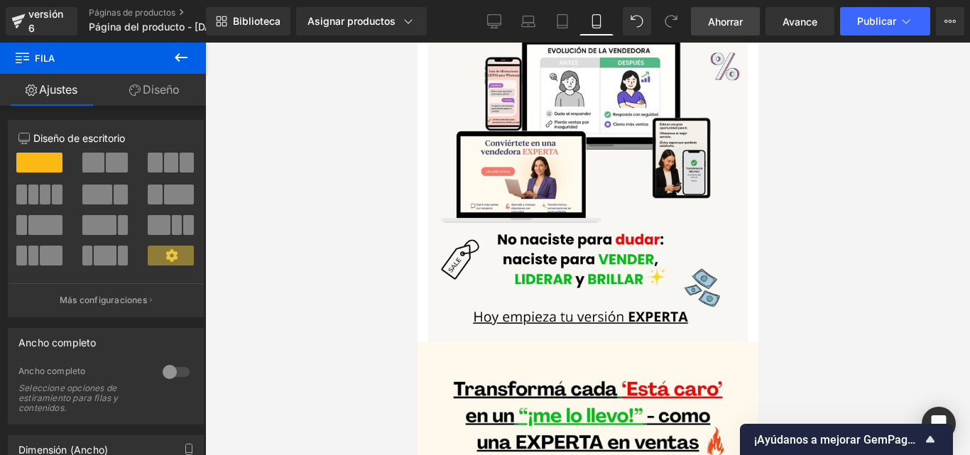
scroll to position [0, 0]
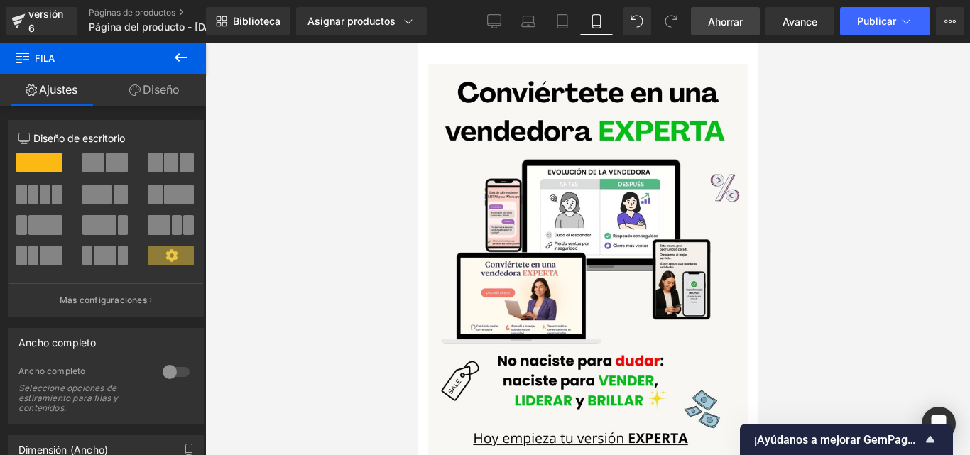
drag, startPoint x: 732, startPoint y: 18, endPoint x: 738, endPoint y: 13, distance: 8.5
click at [732, 18] on font "Ahorrar" at bounding box center [725, 22] width 35 height 12
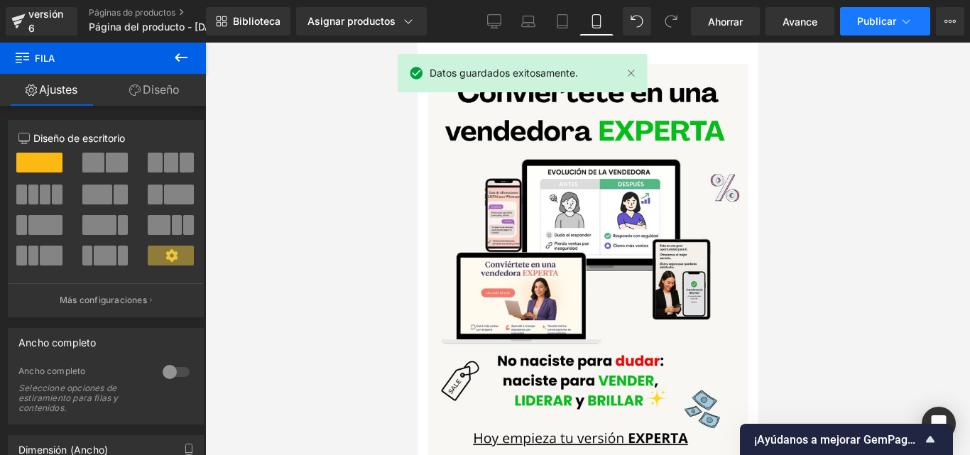
click at [868, 30] on button "Publicar" at bounding box center [885, 21] width 90 height 28
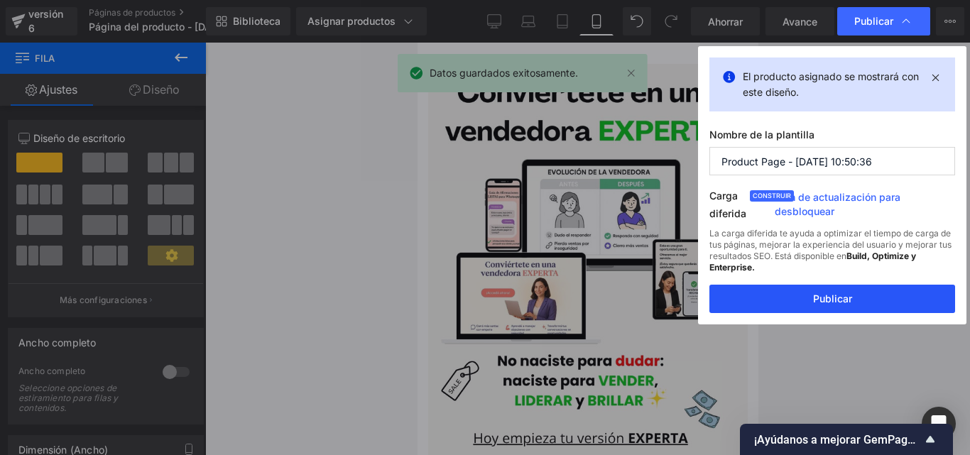
click at [816, 293] on font "Publicar" at bounding box center [832, 298] width 39 height 12
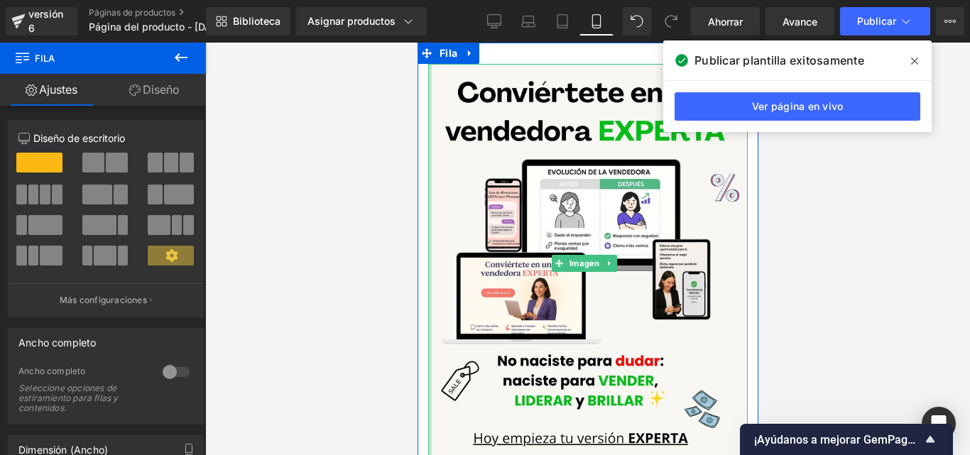
click at [421, 113] on div "Imagen" at bounding box center [587, 264] width 341 height 400
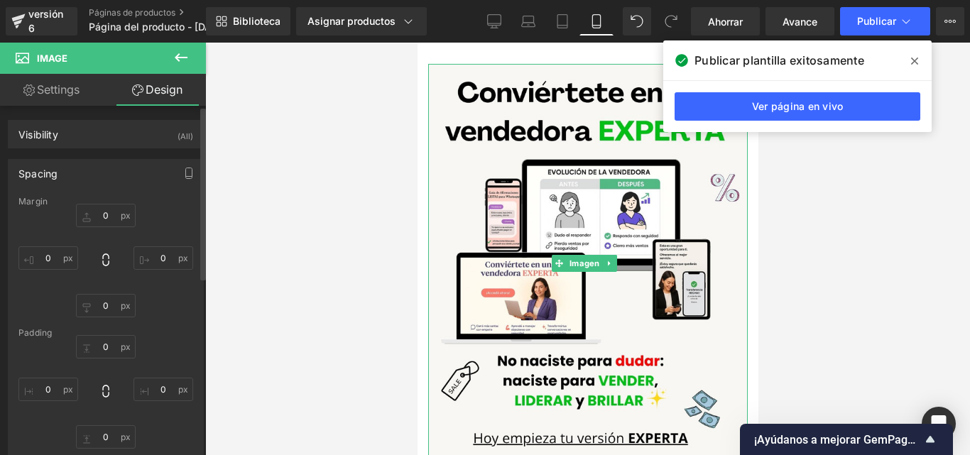
type input "0"
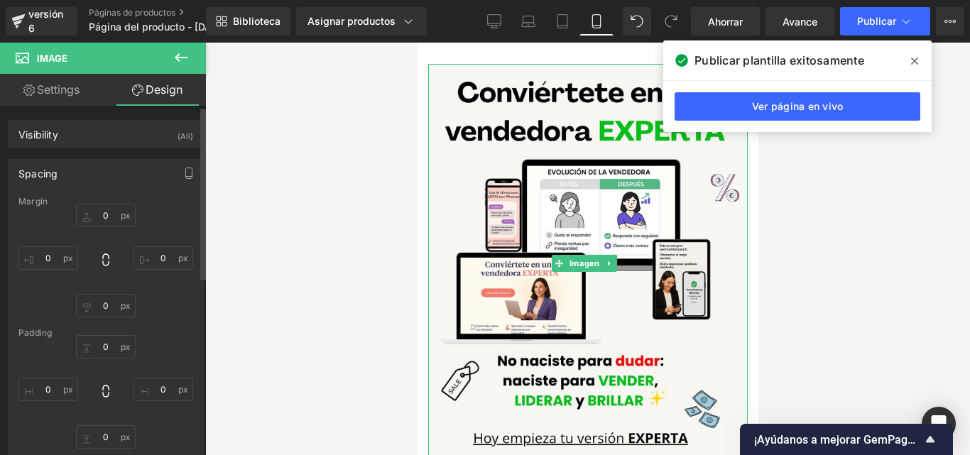
type input "0"
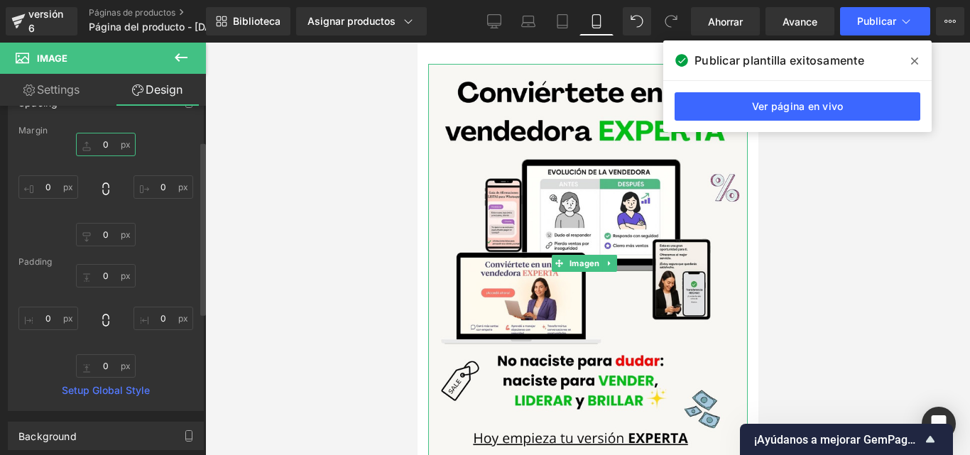
click at [109, 148] on input "0" at bounding box center [106, 144] width 60 height 23
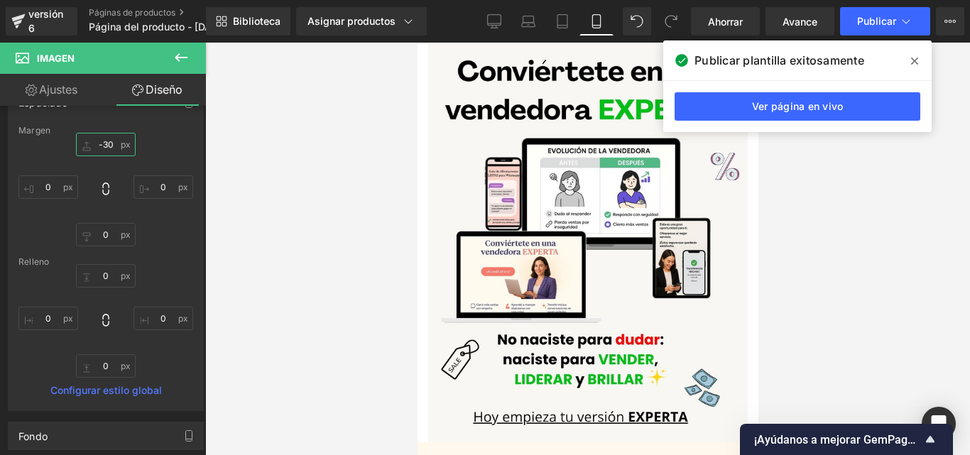
scroll to position [0, 0]
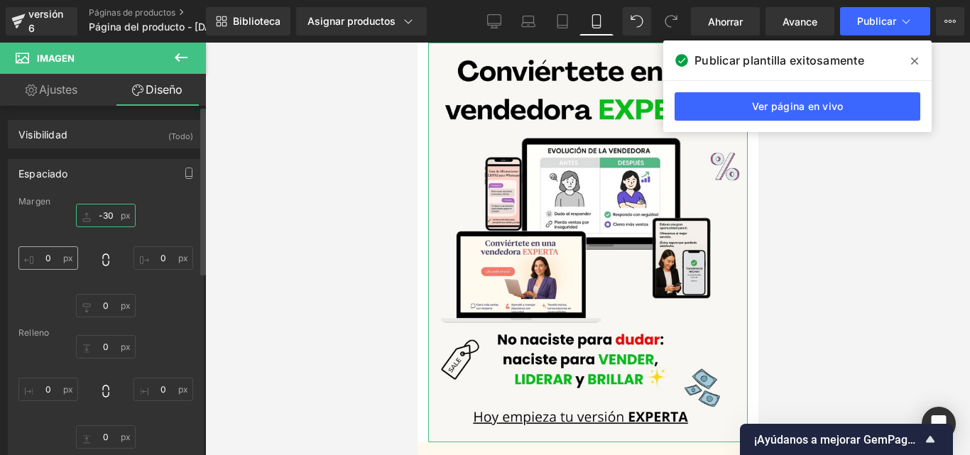
type input "-30"
click at [60, 253] on input "0" at bounding box center [48, 257] width 60 height 23
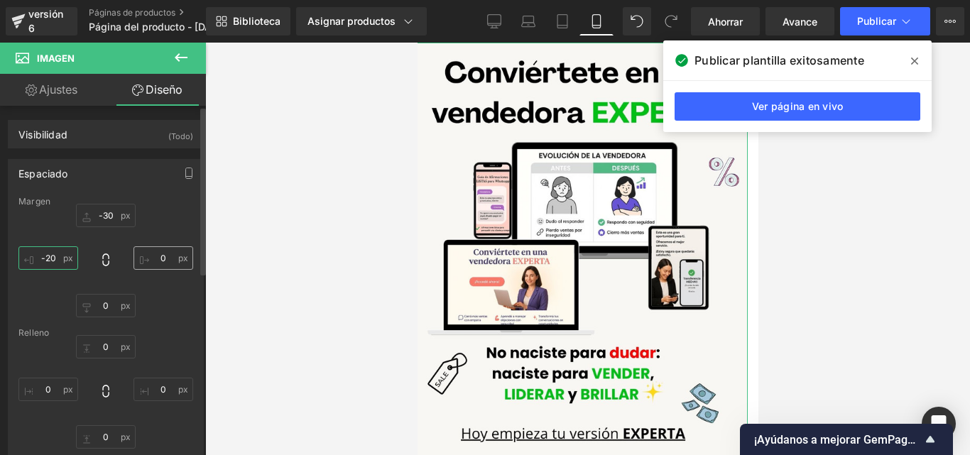
type input "-20"
click at [175, 258] on input "0" at bounding box center [163, 257] width 60 height 23
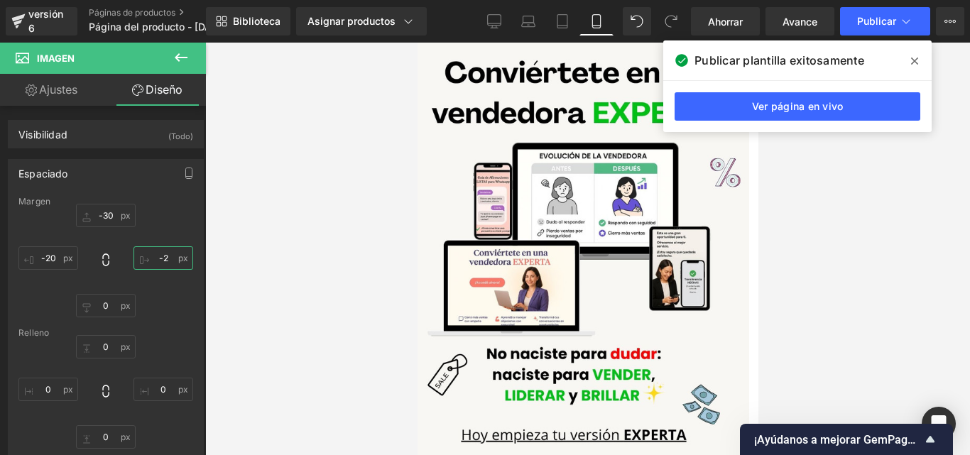
type input "-20"
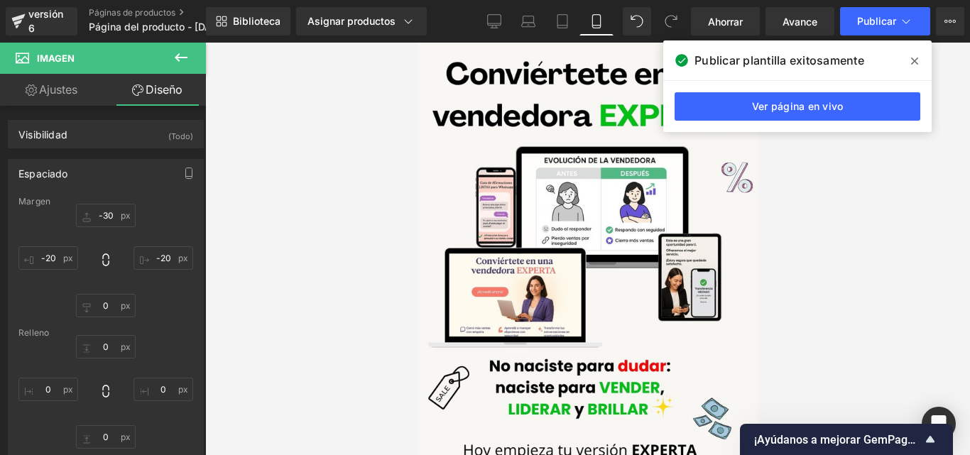
click at [842, 186] on div at bounding box center [587, 249] width 764 height 412
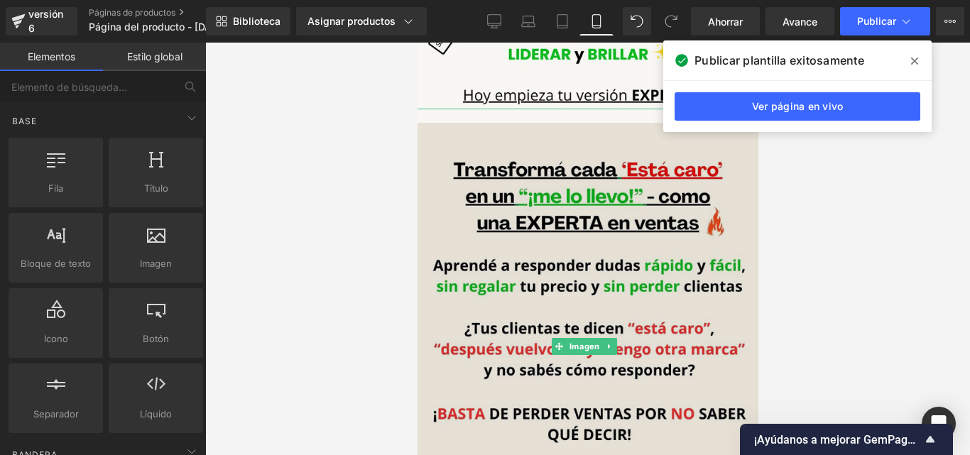
scroll to position [426, 0]
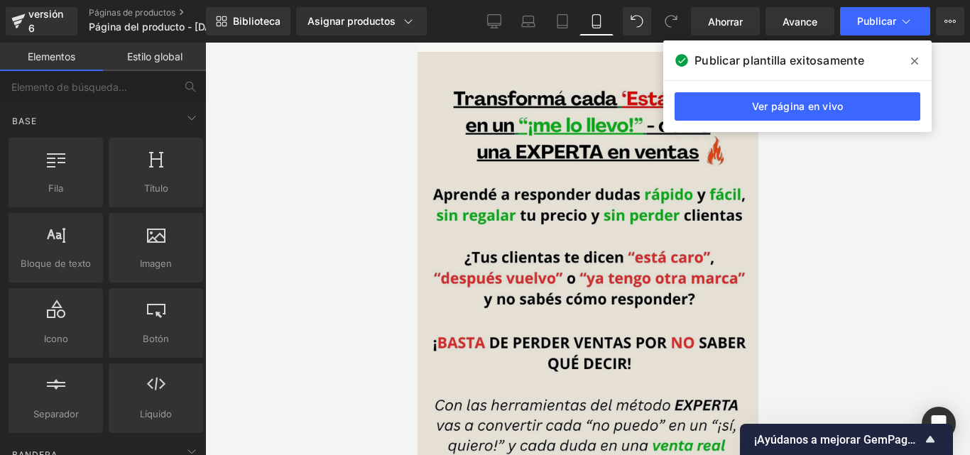
click at [436, 145] on img at bounding box center [586, 282] width 369 height 461
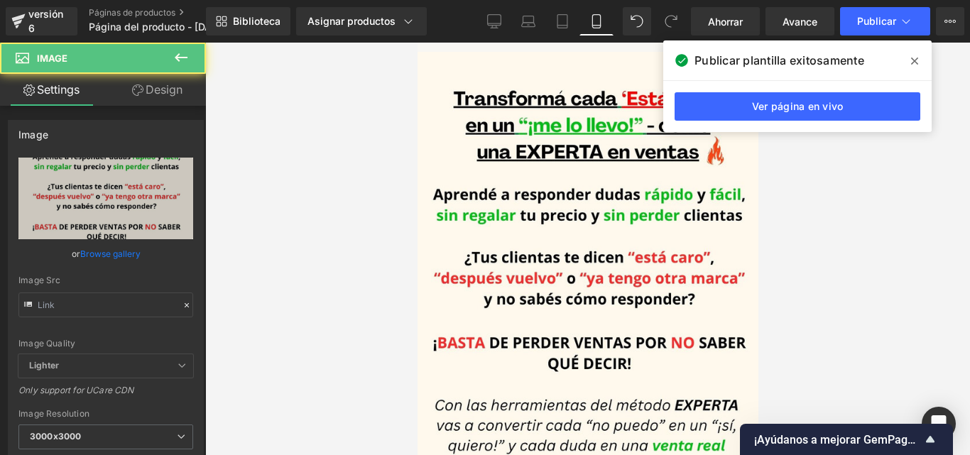
type input "[URL][DOMAIN_NAME]"
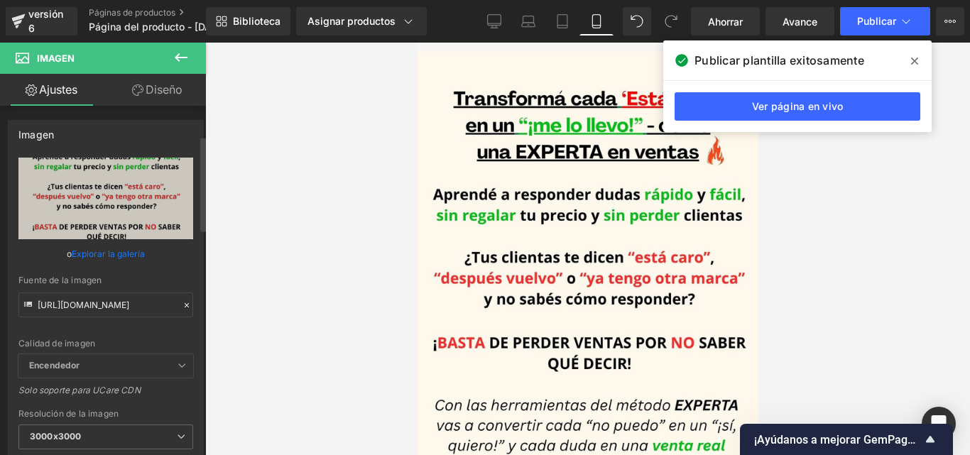
scroll to position [142, 0]
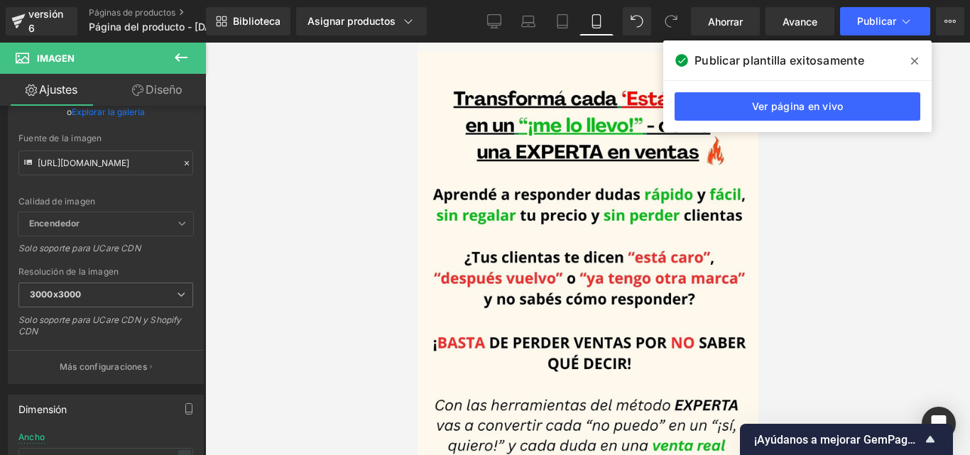
click at [182, 60] on icon at bounding box center [180, 57] width 17 height 17
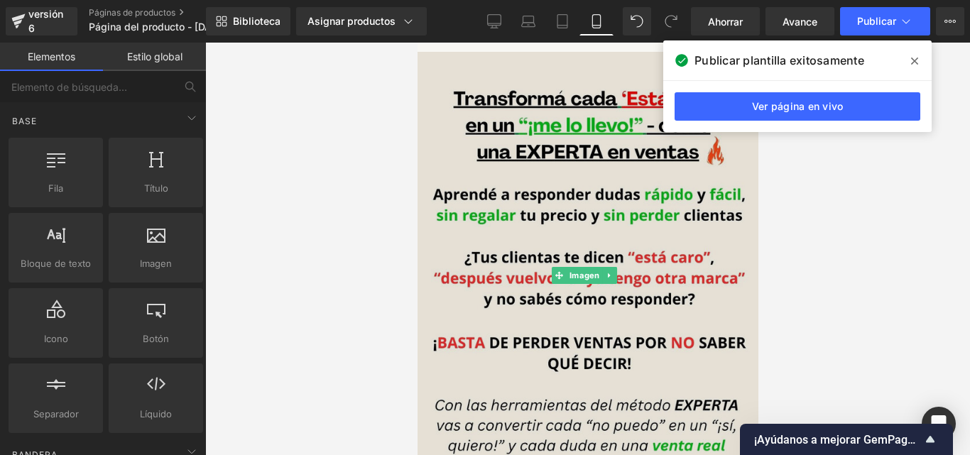
click at [437, 223] on img at bounding box center [586, 282] width 369 height 461
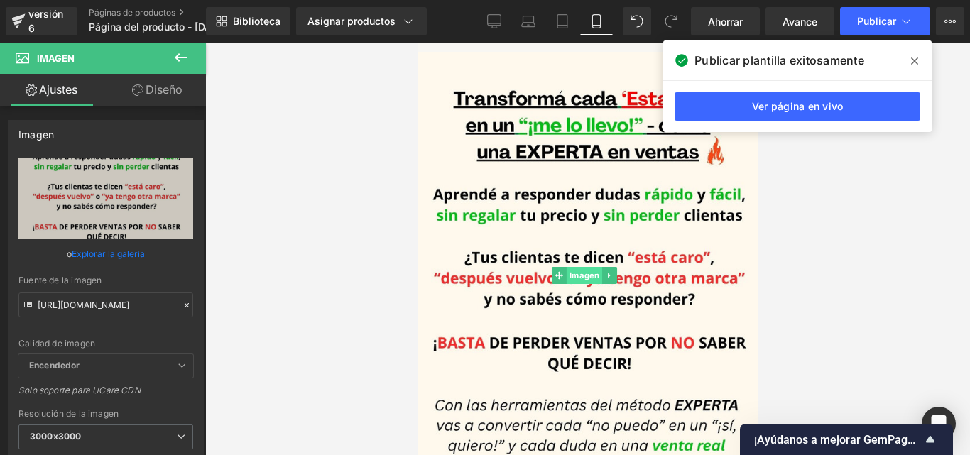
click at [585, 270] on font "Imagen" at bounding box center [584, 275] width 30 height 10
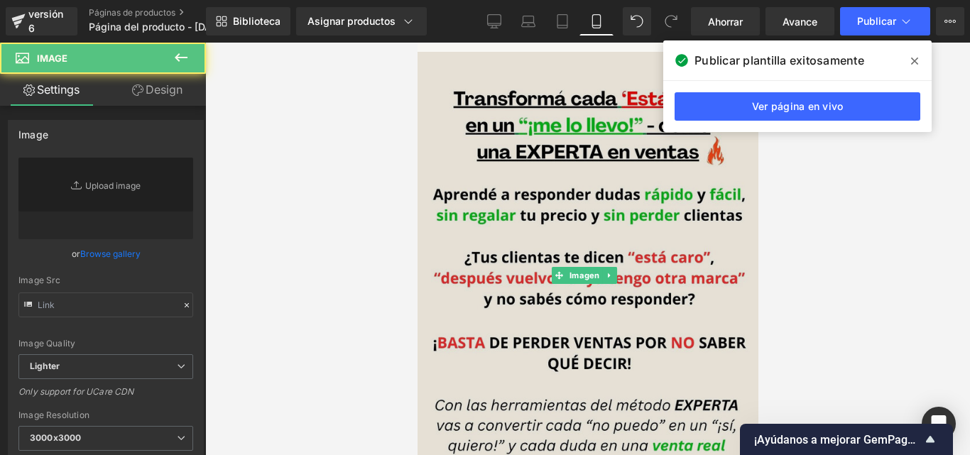
type input "[URL][DOMAIN_NAME]"
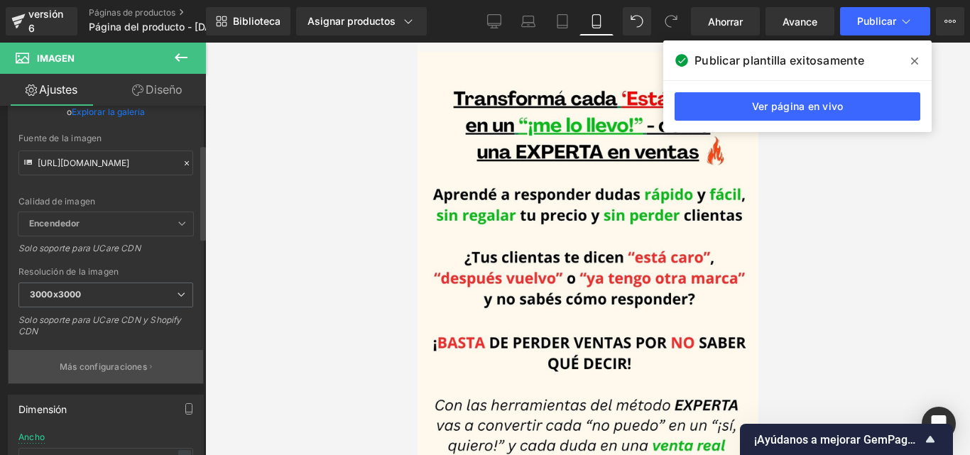
click at [116, 358] on button "Más configuraciones" at bounding box center [106, 366] width 194 height 33
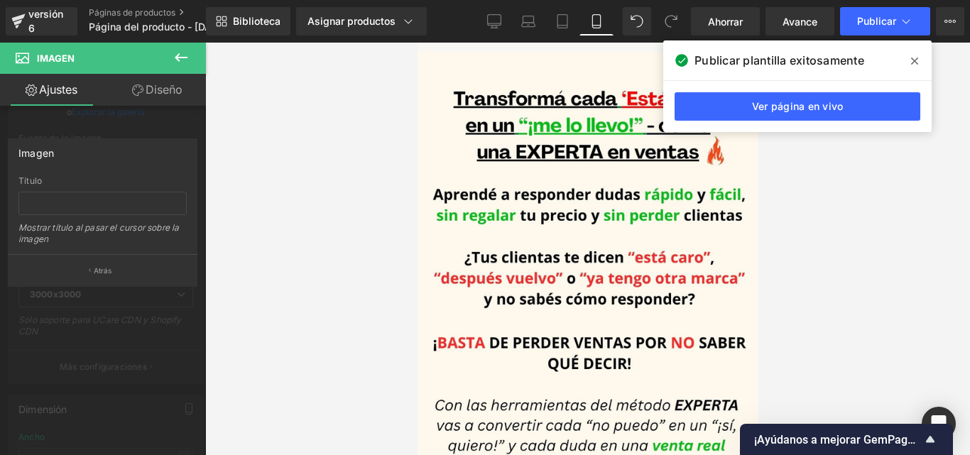
click at [128, 268] on button "Atrás" at bounding box center [103, 270] width 190 height 32
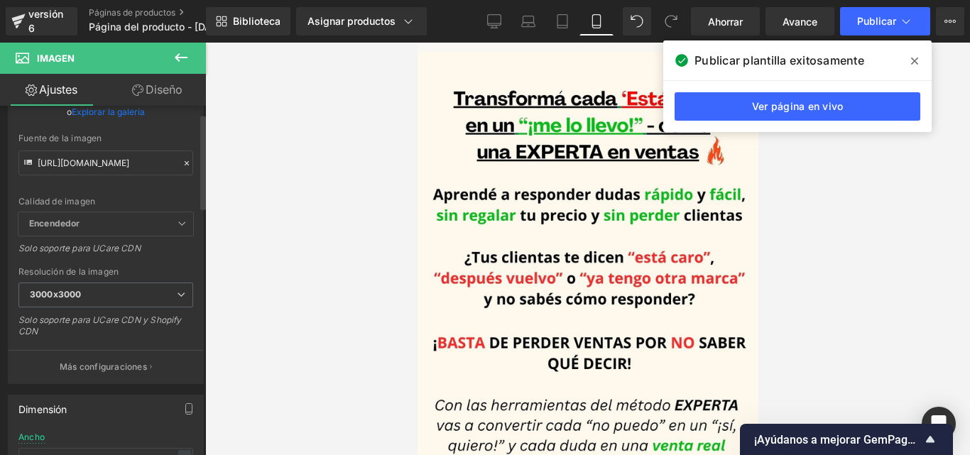
scroll to position [0, 0]
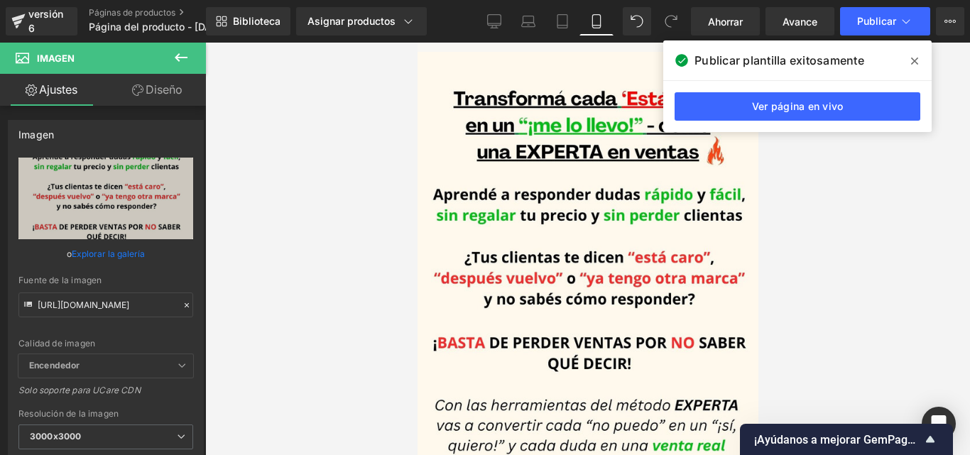
click at [163, 90] on font "Diseño" at bounding box center [164, 89] width 37 height 14
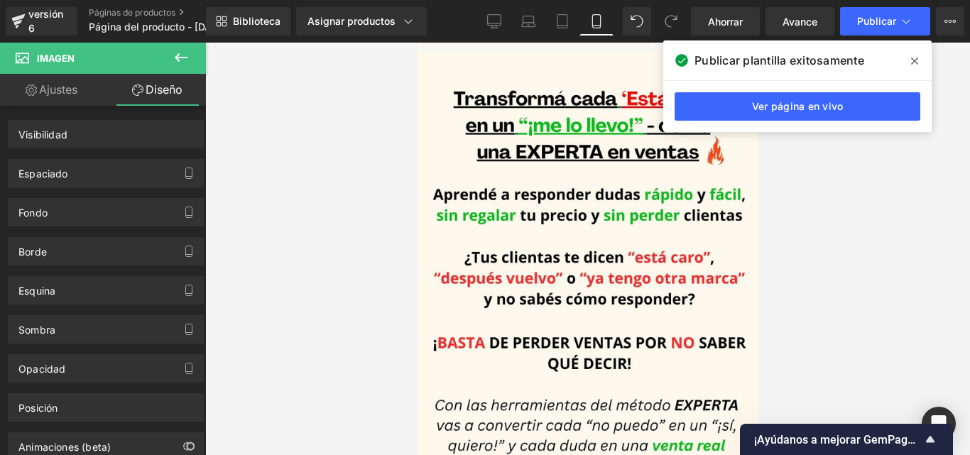
click at [33, 80] on link "Ajustes" at bounding box center [51, 90] width 103 height 32
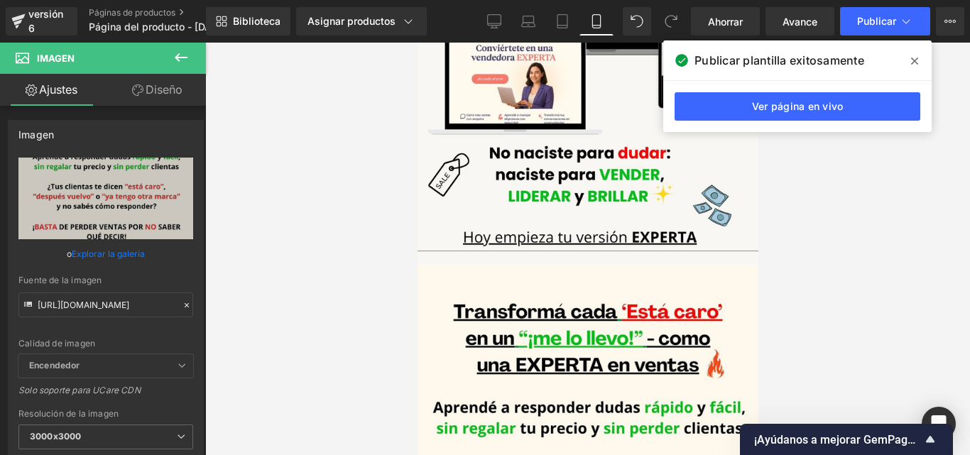
scroll to position [355, 0]
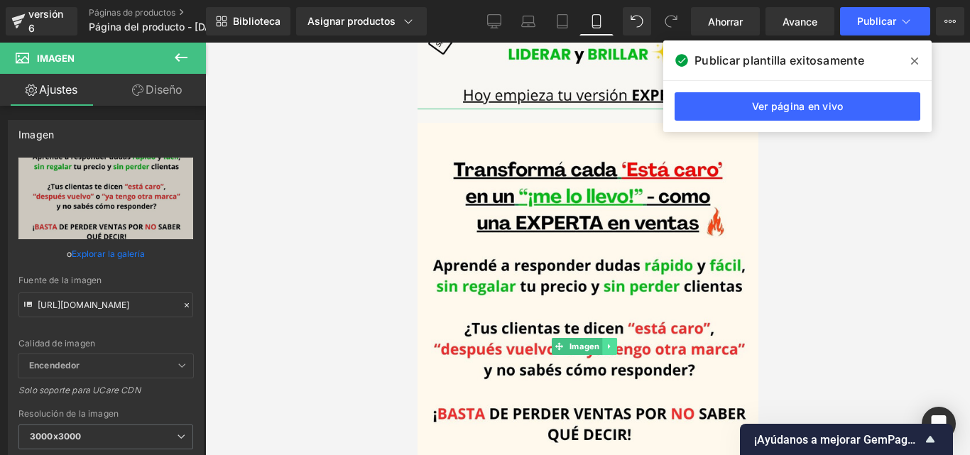
click at [610, 342] on icon at bounding box center [609, 346] width 8 height 9
click at [615, 342] on icon at bounding box center [616, 346] width 8 height 8
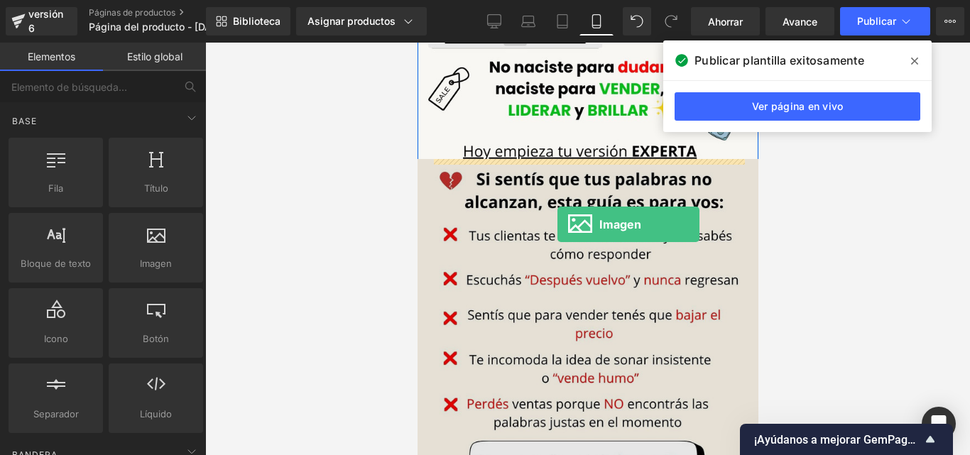
scroll to position [289, 0]
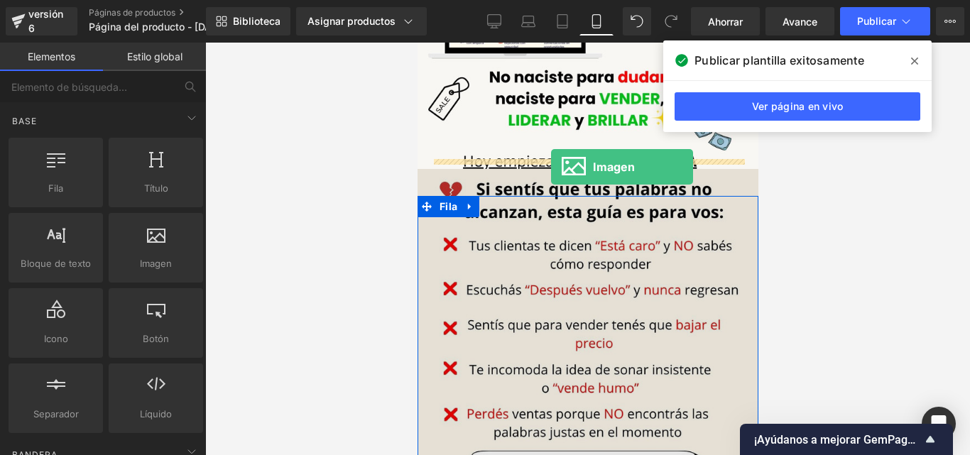
drag, startPoint x: 573, startPoint y: 303, endPoint x: 550, endPoint y: 167, distance: 138.2
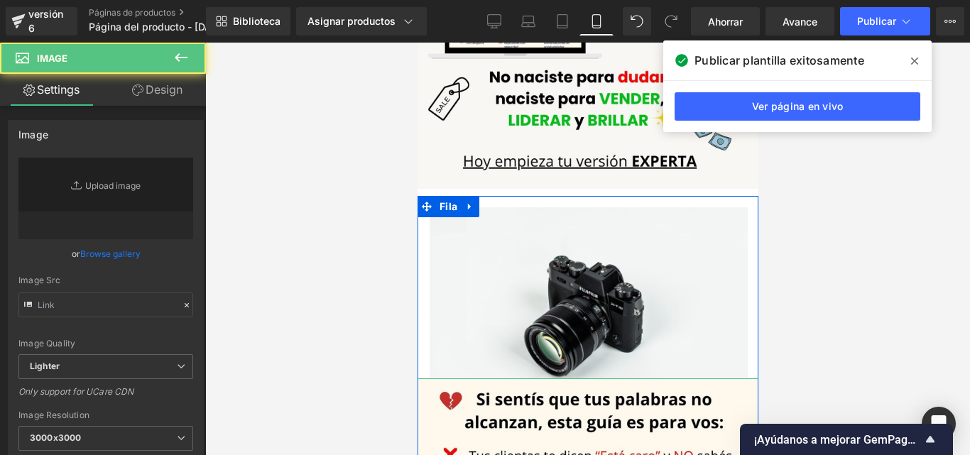
type input "//[DOMAIN_NAME][URL]"
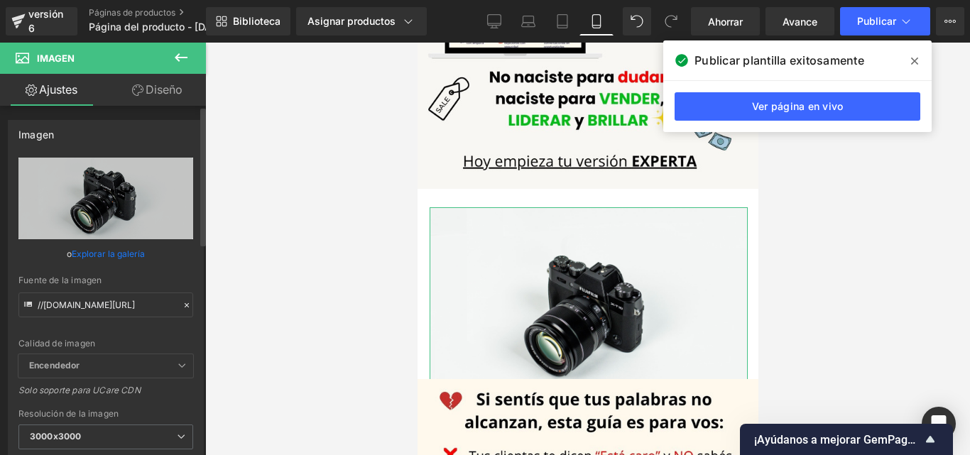
click at [182, 306] on icon at bounding box center [187, 305] width 10 height 10
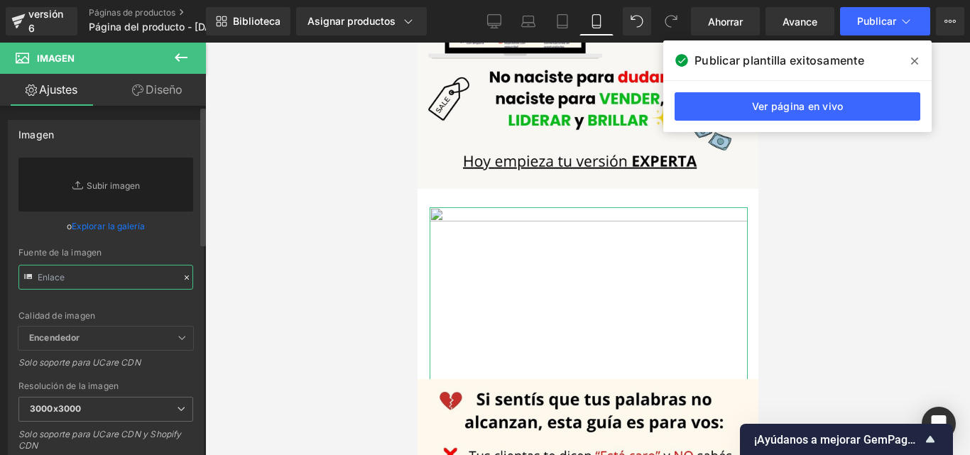
click at [105, 275] on input "text" at bounding box center [105, 277] width 175 height 25
paste input "https://i.postimg.cc/T2t0KjWX/Convi-rtete-en-una-vendedora-EXPERTA-7.jpg"
type input "https://i.postimg.cc/T2t0KjWX/Convi-rtete-en-una-vendedora-EXPERTA-7.jpg"
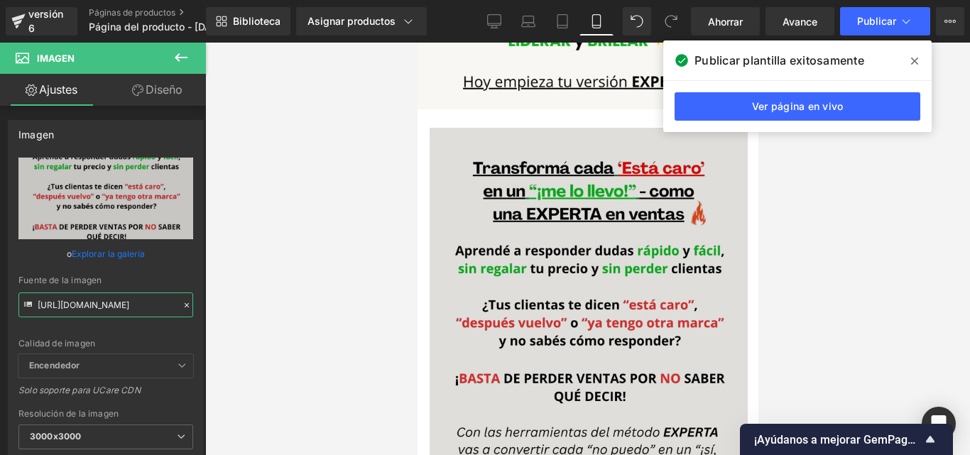
scroll to position [360, 0]
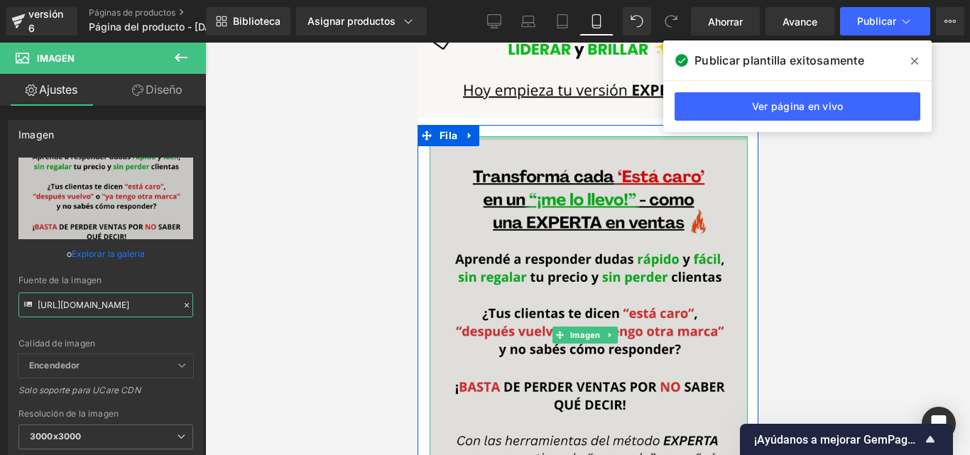
drag, startPoint x: 500, startPoint y: 127, endPoint x: 437, endPoint y: 138, distance: 63.4
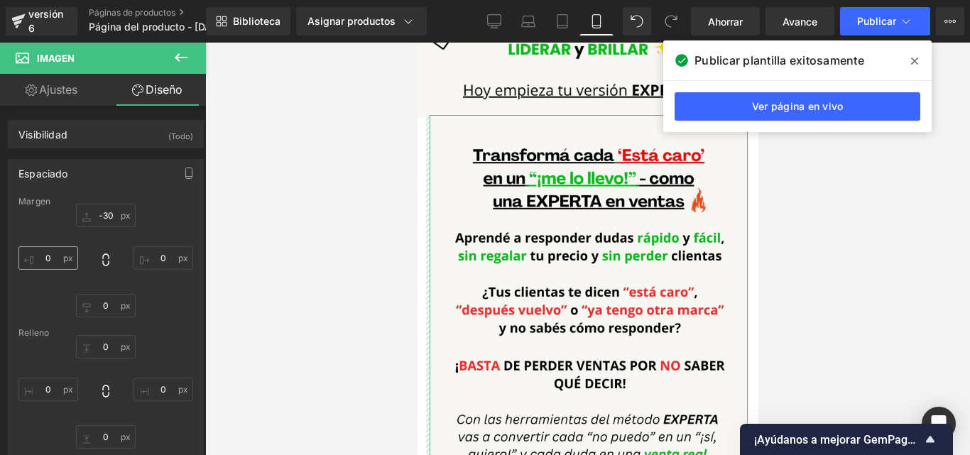
type input "-30"
click at [55, 255] on input "0" at bounding box center [48, 257] width 60 height 23
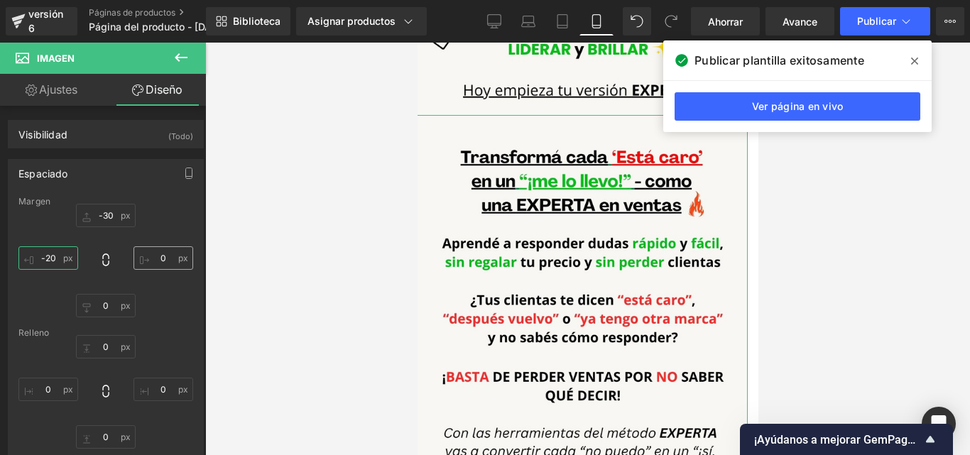
type input "-20"
click at [163, 257] on input "0" at bounding box center [163, 257] width 60 height 23
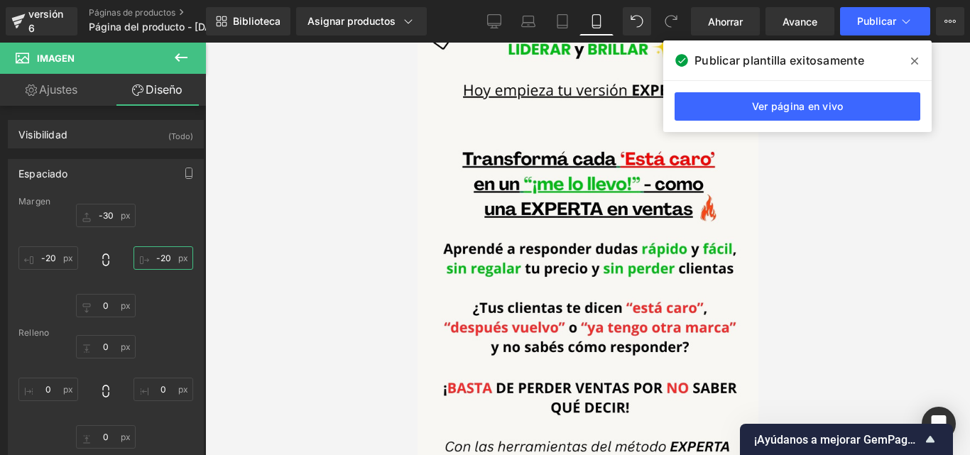
type input "-20"
click at [825, 263] on div at bounding box center [587, 249] width 764 height 412
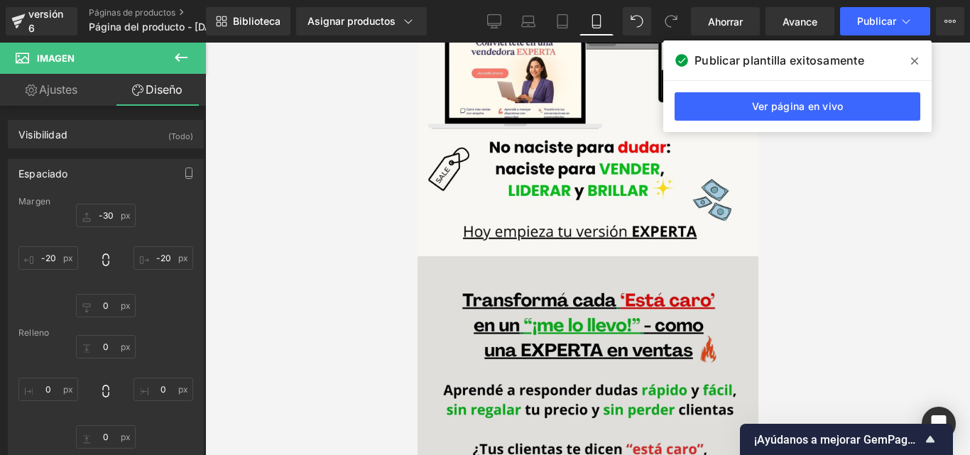
scroll to position [289, 0]
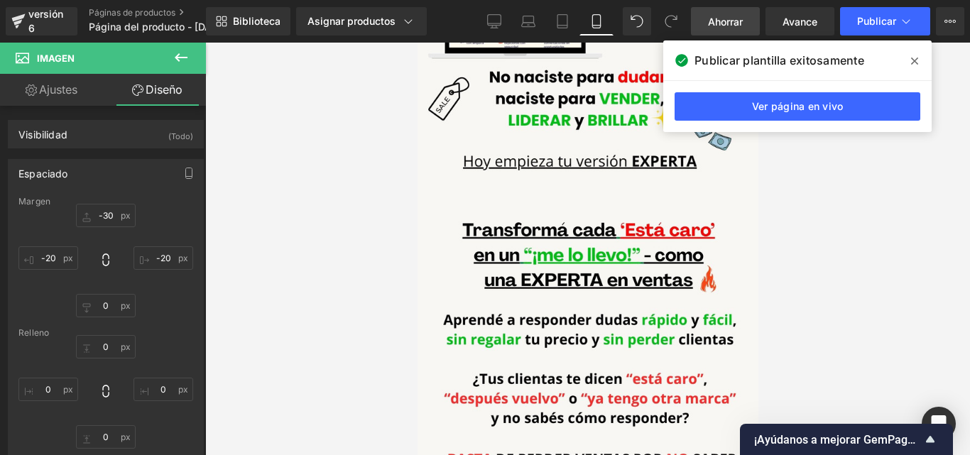
click at [718, 13] on link "Ahorrar" at bounding box center [725, 21] width 69 height 28
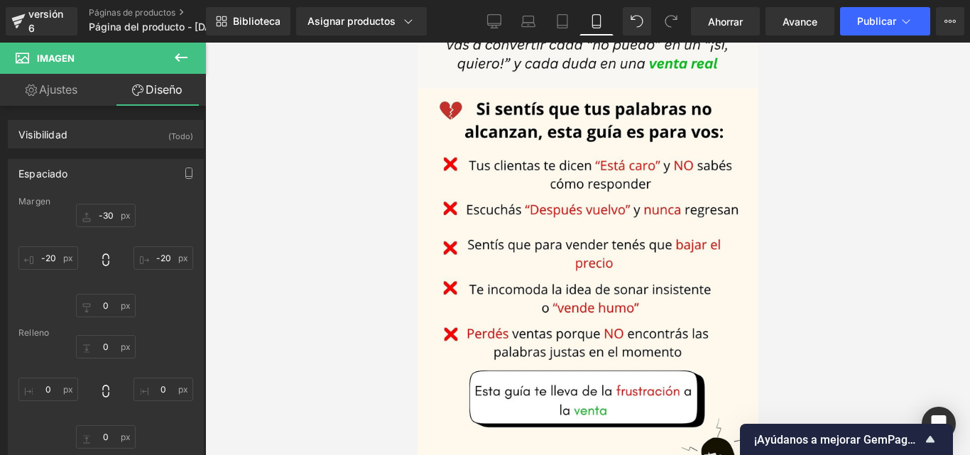
scroll to position [710, 0]
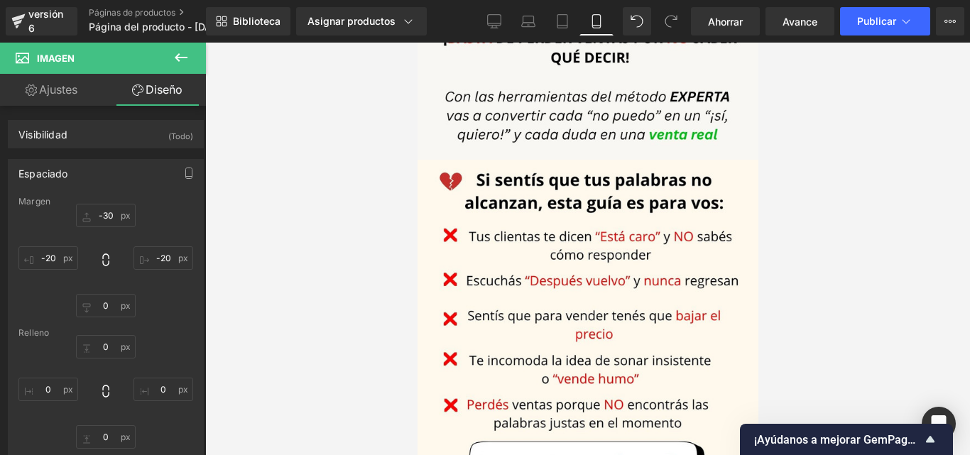
click at [187, 50] on icon at bounding box center [180, 57] width 17 height 17
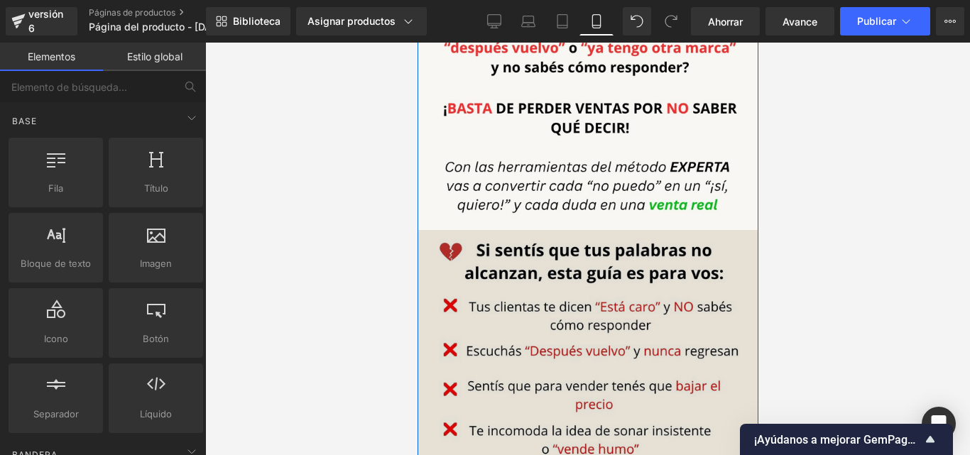
scroll to position [639, 0]
click at [737, 249] on img at bounding box center [583, 453] width 353 height 446
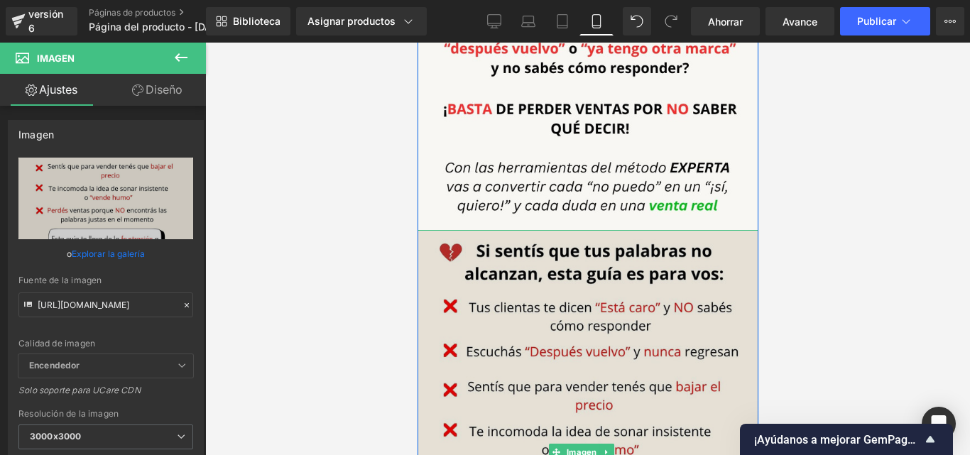
scroll to position [710, 0]
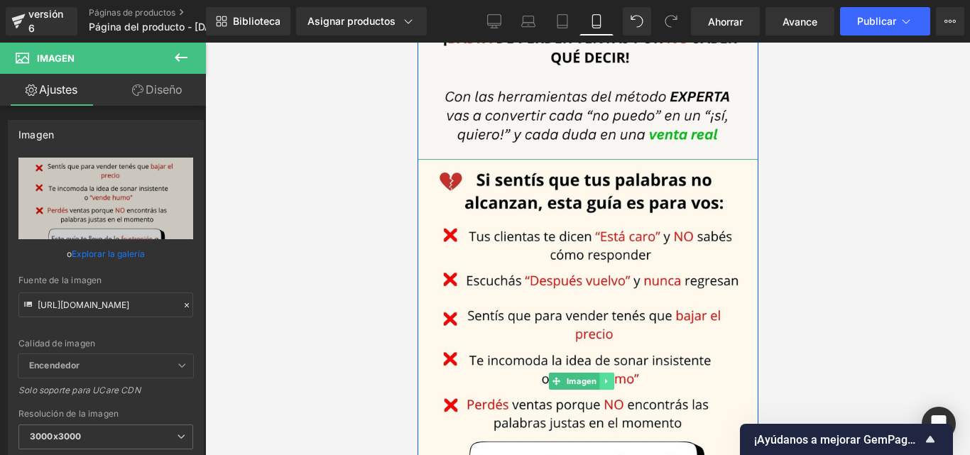
click at [603, 377] on icon at bounding box center [606, 381] width 8 height 9
click at [613, 378] on icon at bounding box center [613, 382] width 8 height 8
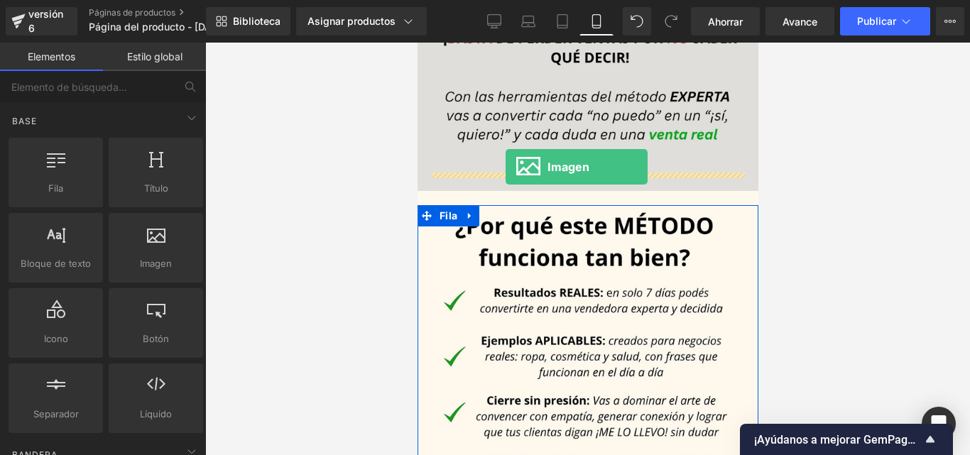
drag, startPoint x: 613, startPoint y: 297, endPoint x: 505, endPoint y: 167, distance: 168.9
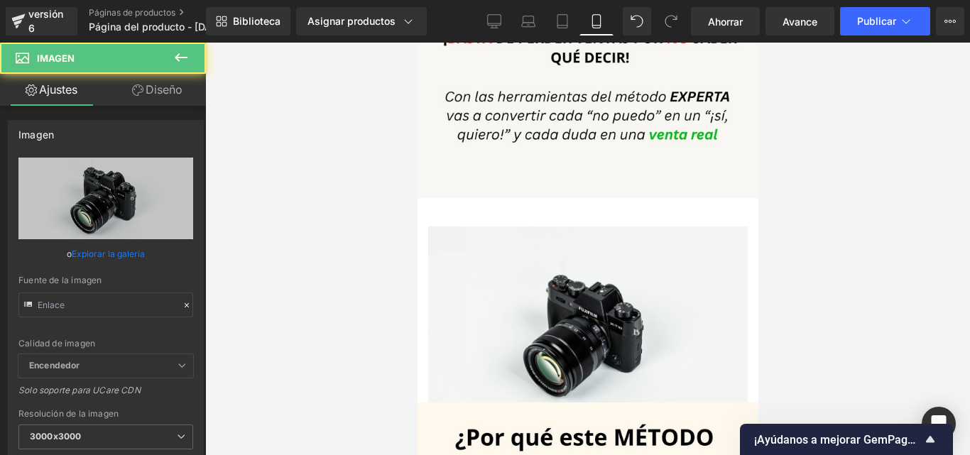
type input "//[DOMAIN_NAME][URL]"
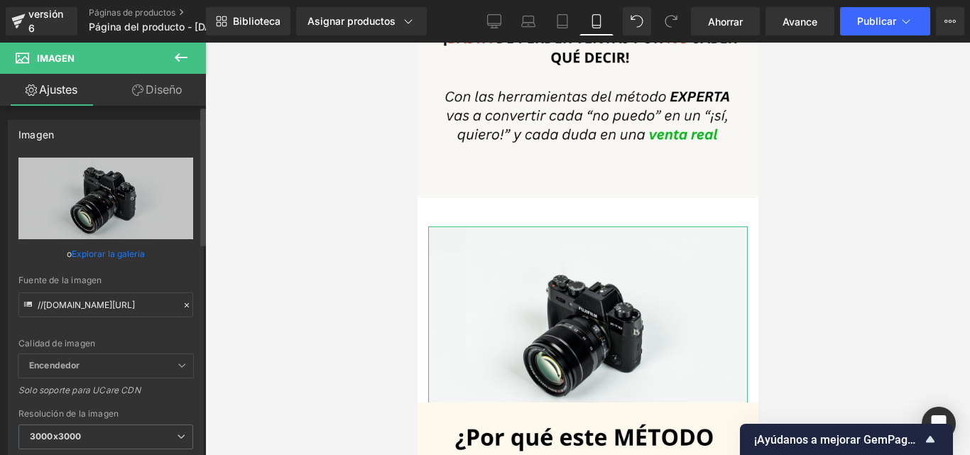
click at [182, 303] on icon at bounding box center [187, 305] width 10 height 10
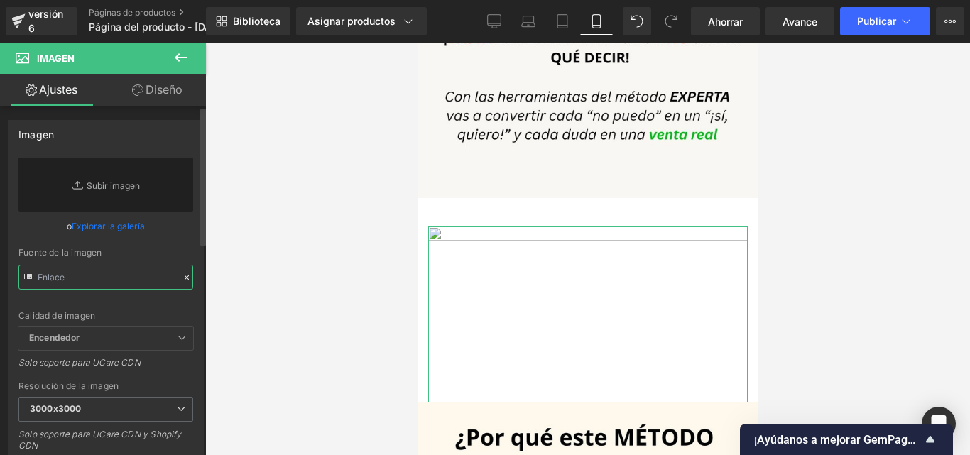
click at [118, 278] on input "text" at bounding box center [105, 277] width 175 height 25
paste input "https://i.postimg.cc/0QB6sNbx/Convi-rtete-en-una-vendedora-EXPERTA-8.jpg"
type input "https://i.postimg.cc/0QB6sNbx/Convi-rtete-en-una-vendedora-EXPERTA-8.jpg"
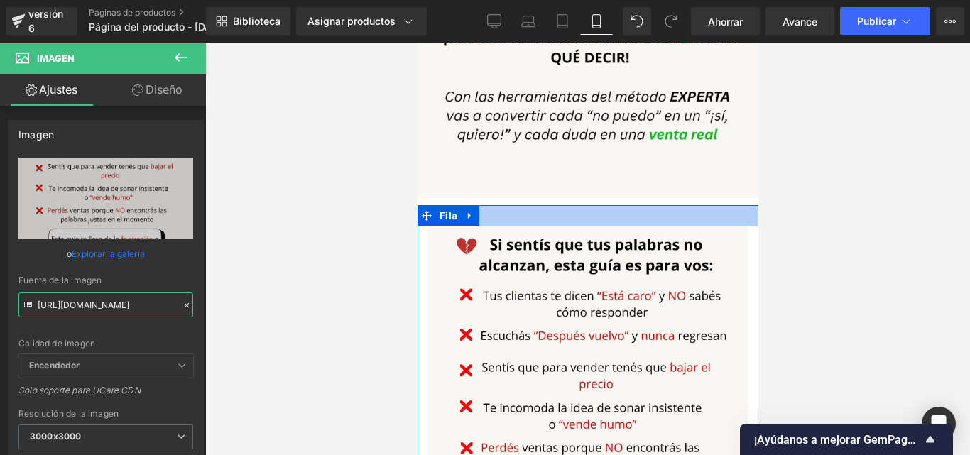
drag, startPoint x: 566, startPoint y: 210, endPoint x: 671, endPoint y: 253, distance: 113.4
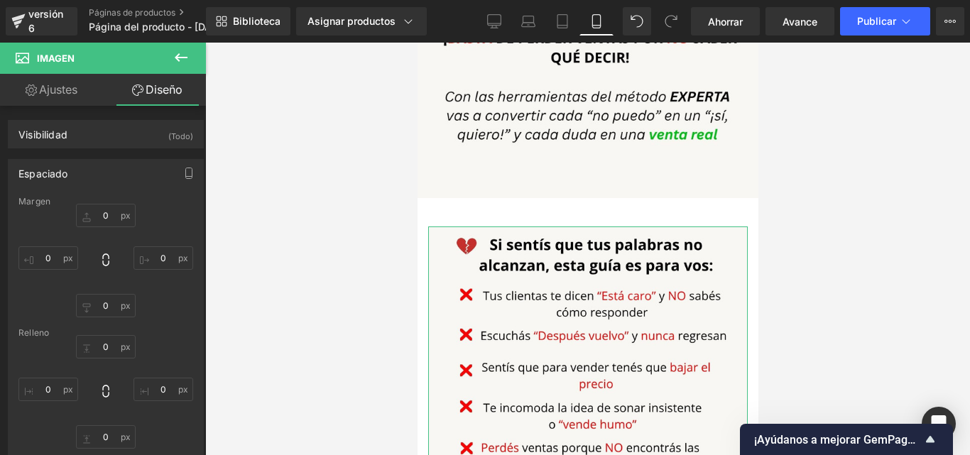
type input "0-"
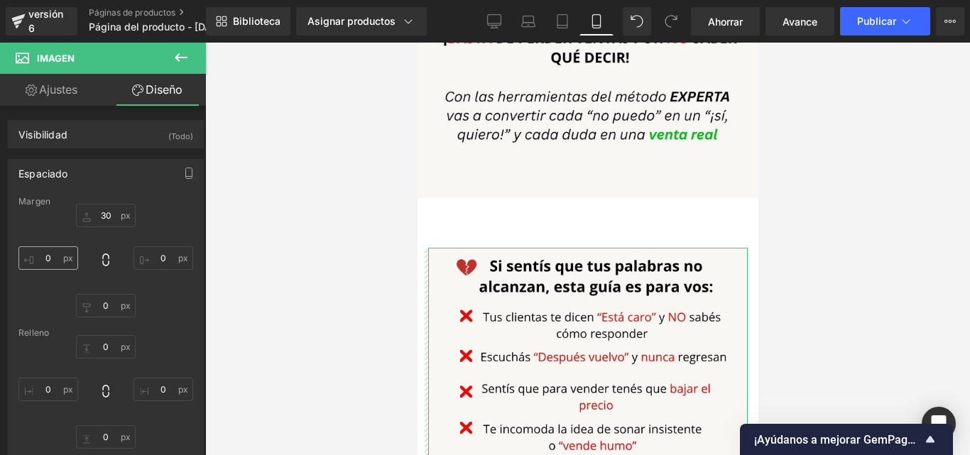
type input "30"
click at [54, 260] on input "0" at bounding box center [48, 257] width 60 height 23
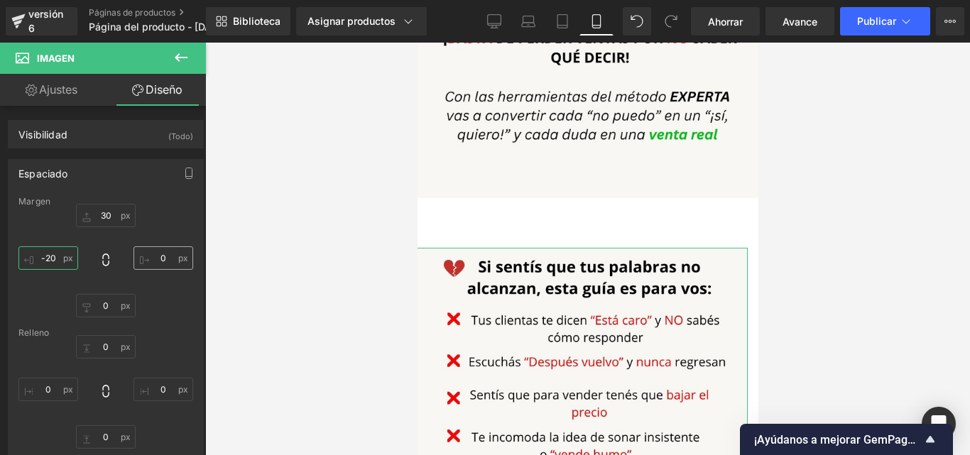
type input "-20"
click at [168, 256] on input "0" at bounding box center [163, 257] width 60 height 23
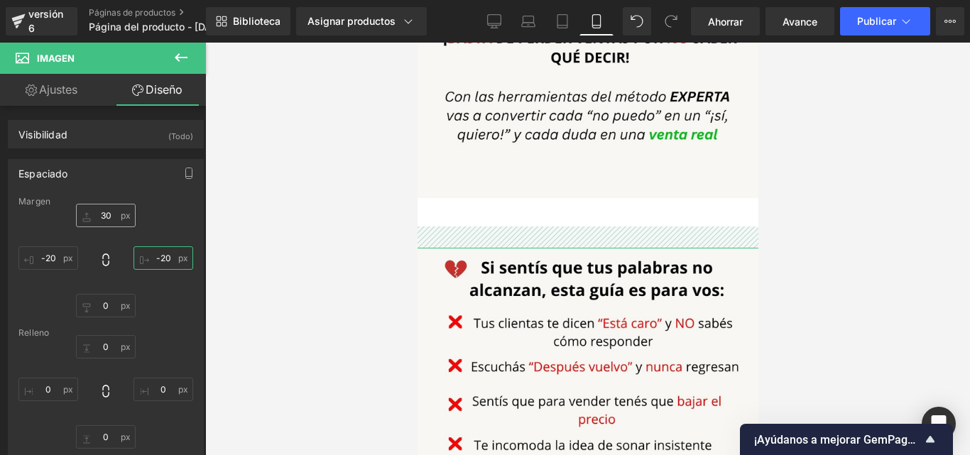
type input "-20"
click at [97, 211] on input "30" at bounding box center [106, 215] width 60 height 23
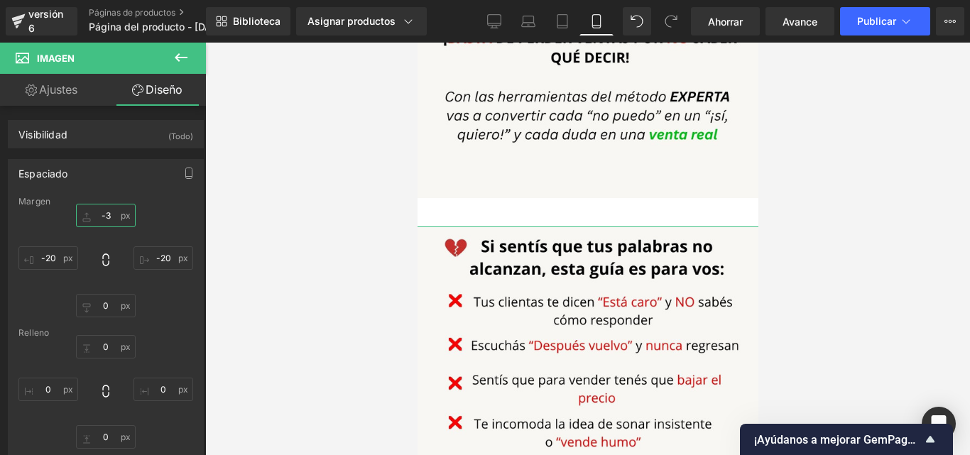
type input "-30"
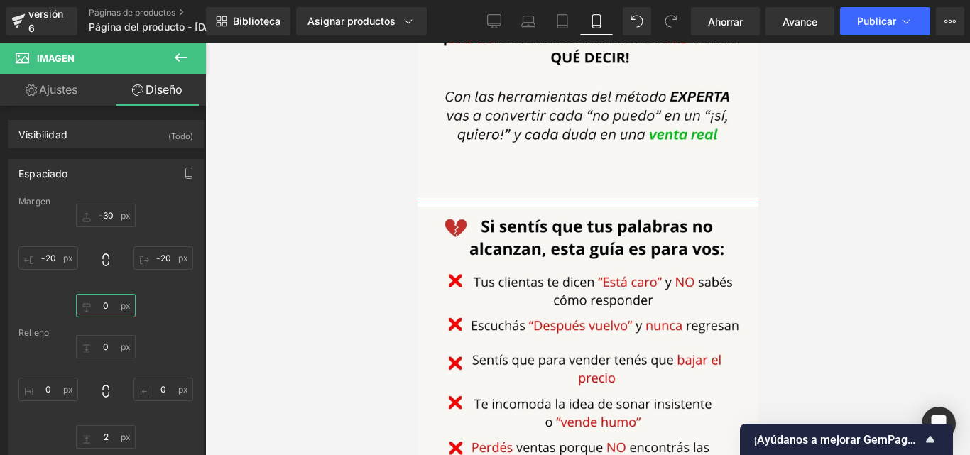
click at [107, 307] on input "0" at bounding box center [106, 305] width 60 height 23
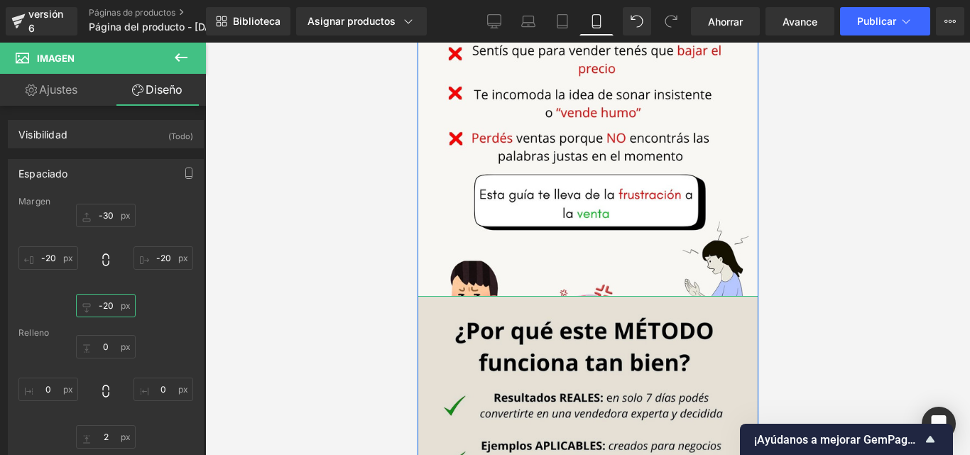
scroll to position [1076, 0]
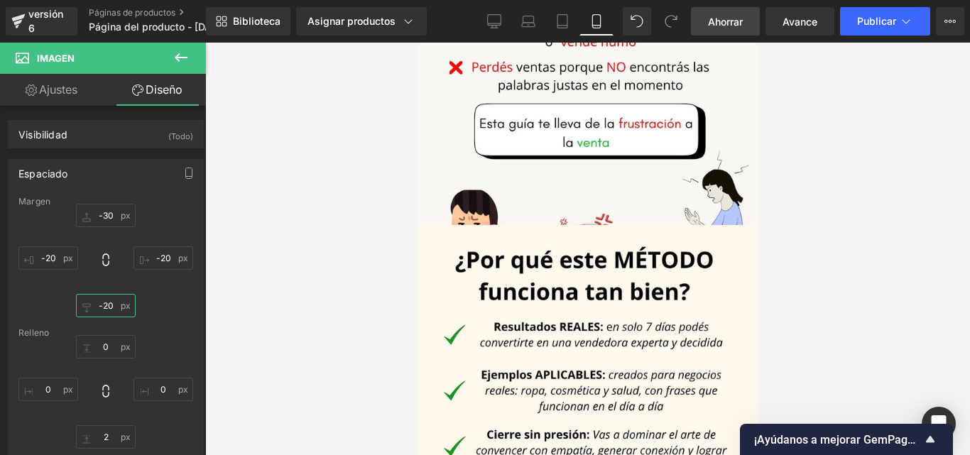
type input "-20"
click at [732, 21] on font "Ahorrar" at bounding box center [725, 22] width 35 height 12
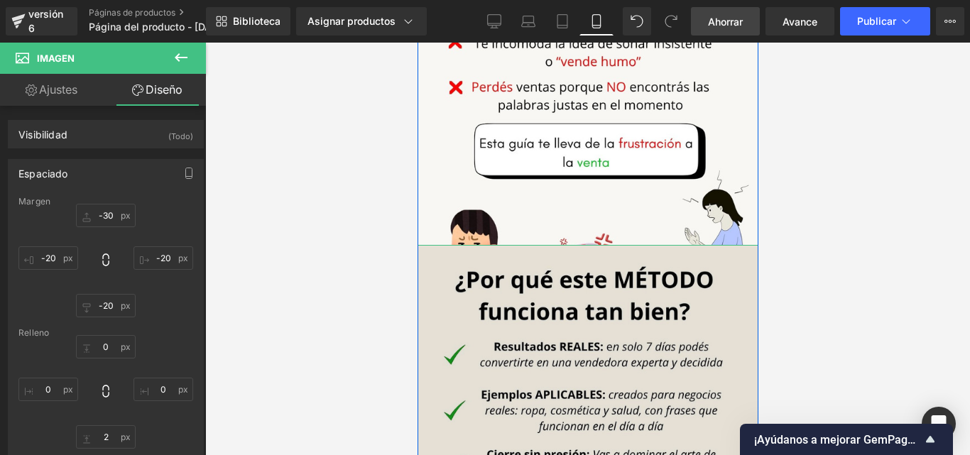
scroll to position [1127, 0]
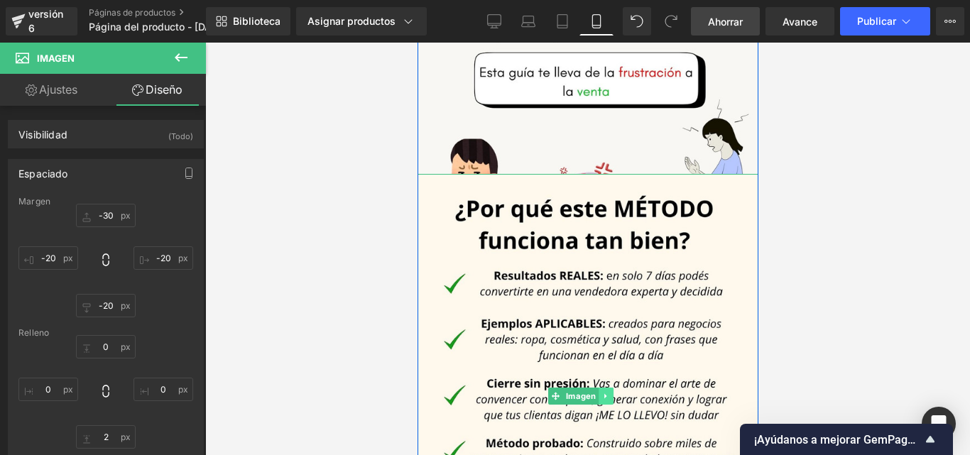
click at [603, 393] on icon at bounding box center [604, 395] width 2 height 5
click at [612, 392] on icon at bounding box center [612, 396] width 8 height 8
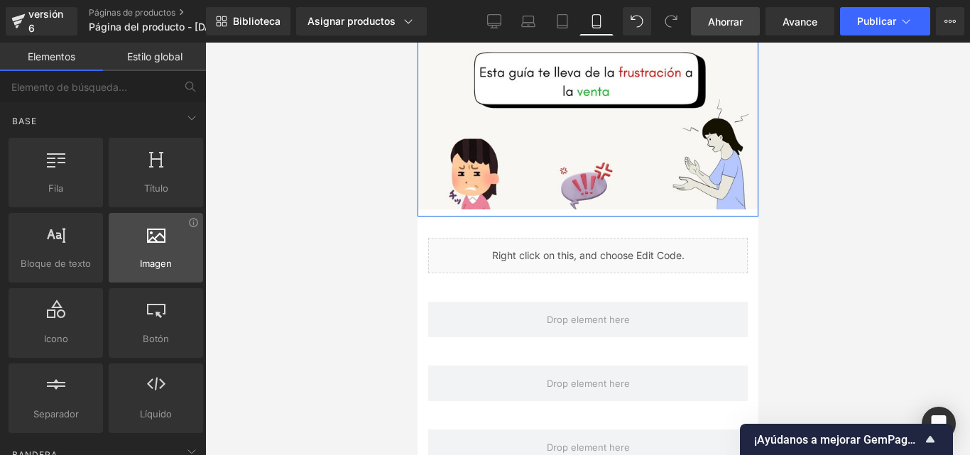
click at [137, 249] on div at bounding box center [156, 240] width 86 height 32
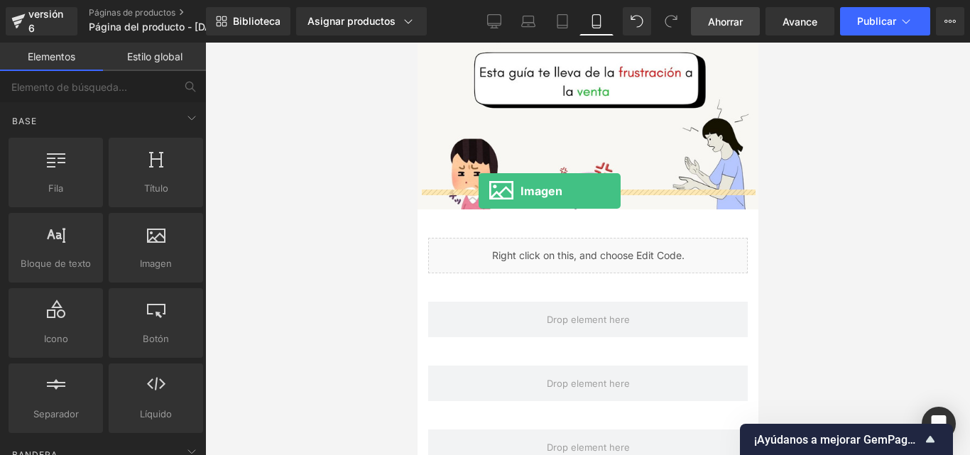
drag, startPoint x: 564, startPoint y: 302, endPoint x: 478, endPoint y: 191, distance: 141.1
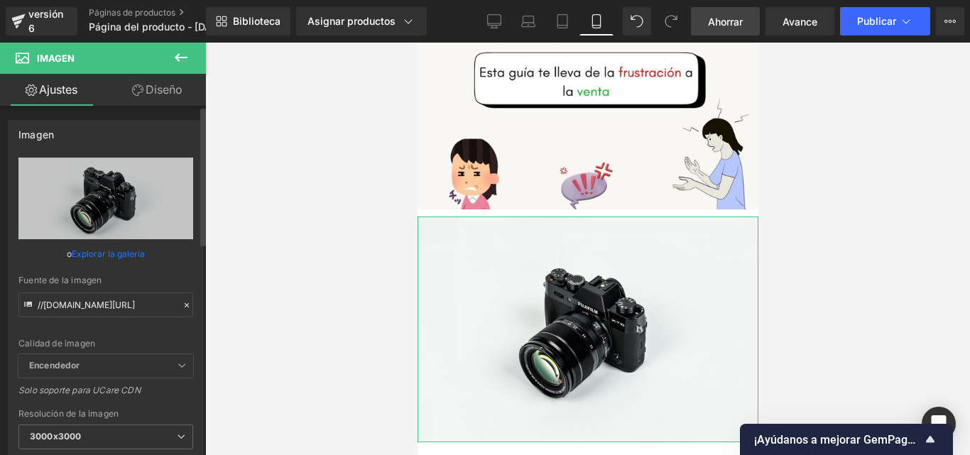
click at [182, 303] on icon at bounding box center [187, 305] width 10 height 10
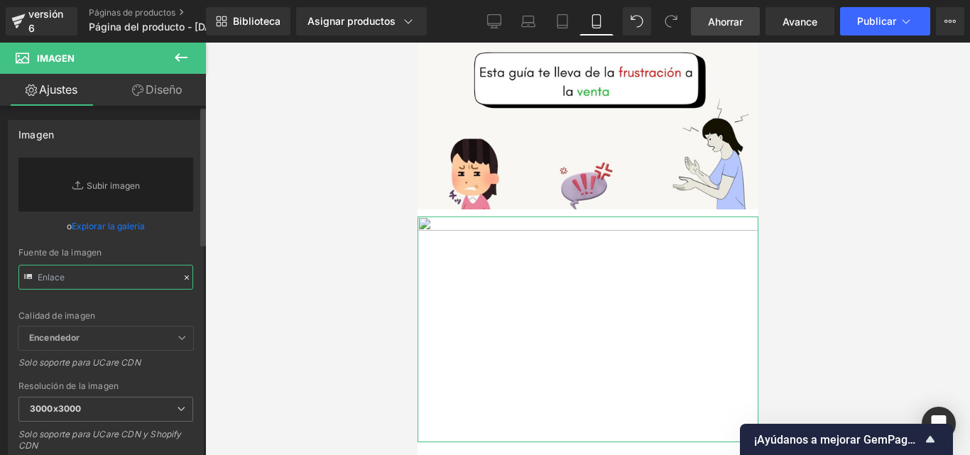
click at [116, 283] on input "text" at bounding box center [105, 277] width 175 height 25
paste input "https://i.postimg.cc/02qS2bch/Convi-rtete-en-una-vendedora-EXPERTA-9.jpg"
type input "https://i.postimg.cc/02qS2bch/Convi-rtete-en-una-vendedora-EXPERTA-9.jpg"
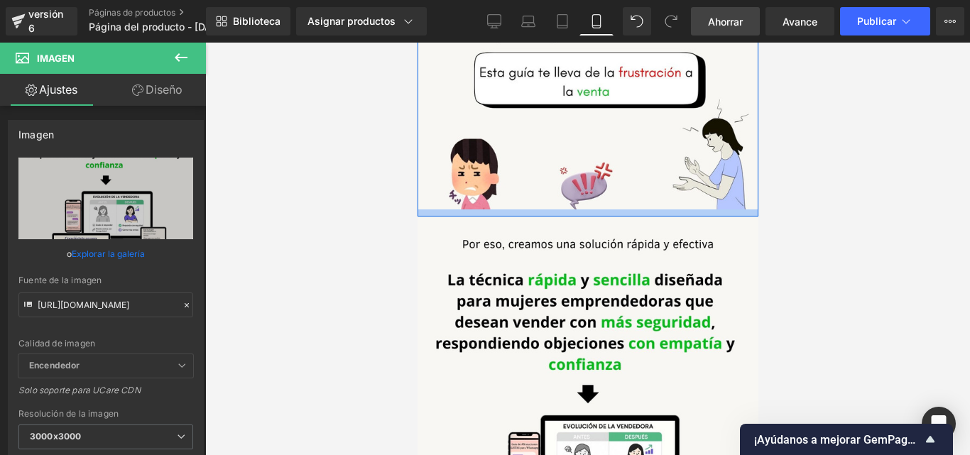
click at [457, 189] on div "Imagen Fila Imagen Fila Imagen Fila Imagen Líquido Fila Fila Fila Fila Fila Fil…" at bounding box center [587, 372] width 341 height 2914
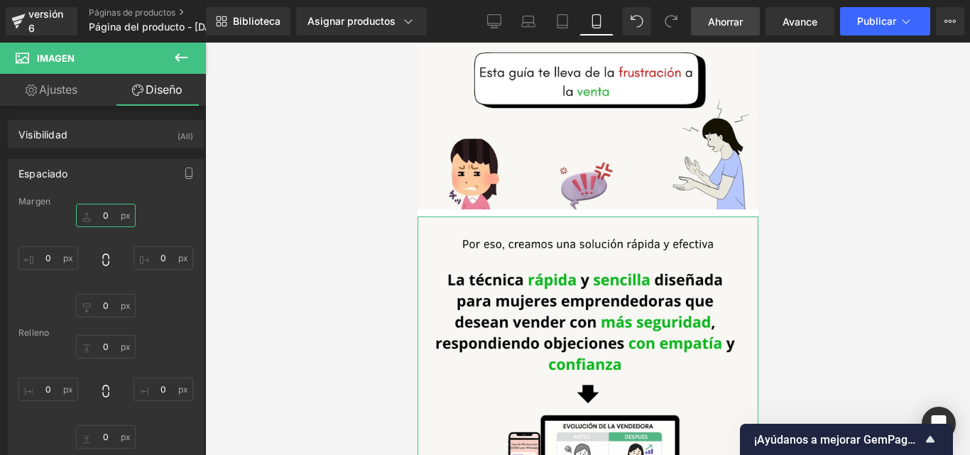
click at [110, 218] on input "0" at bounding box center [106, 215] width 60 height 23
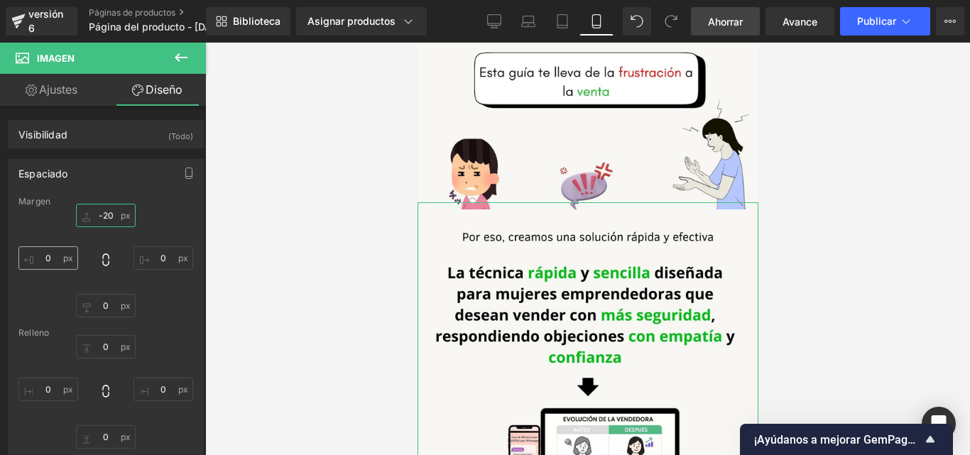
type input "-20"
click at [57, 256] on input "0" at bounding box center [48, 257] width 60 height 23
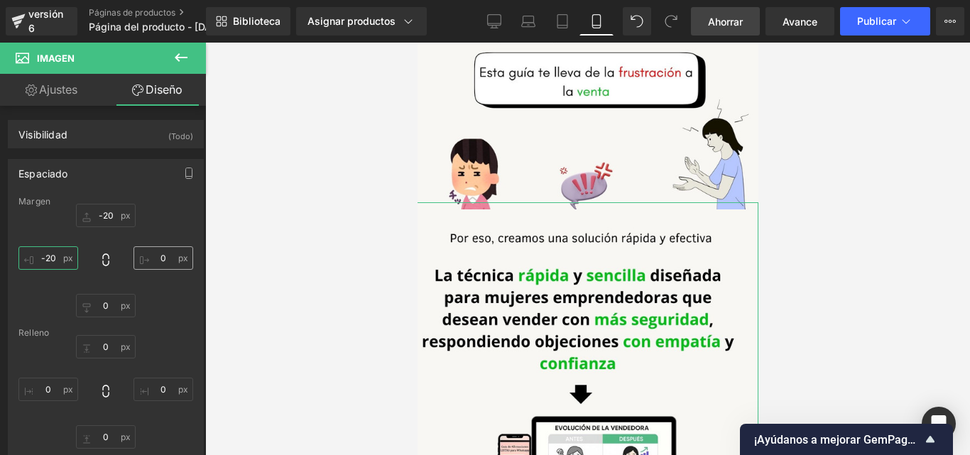
type input "-20"
click at [164, 263] on input "0" at bounding box center [163, 257] width 60 height 23
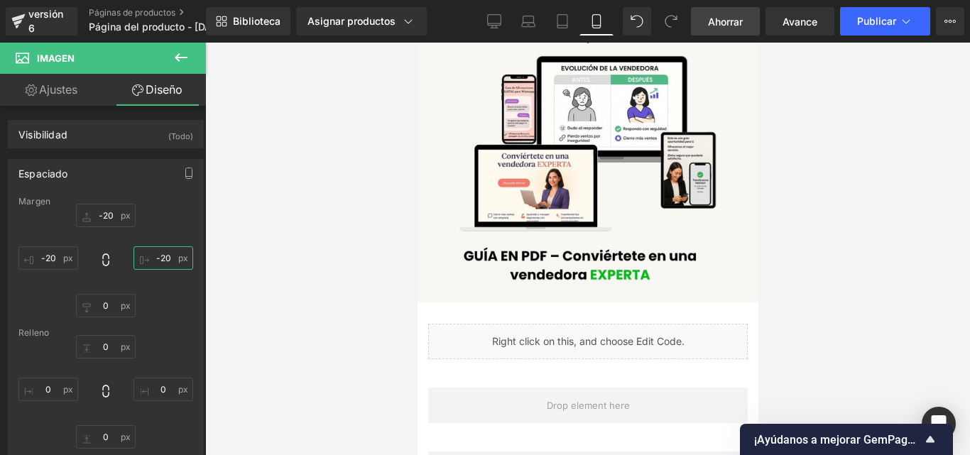
scroll to position [1558, 0]
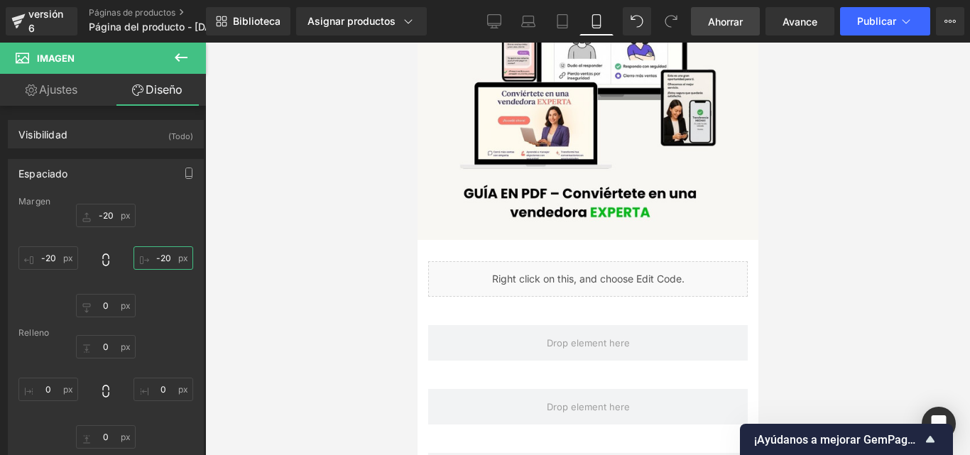
type input "-20"
click at [720, 9] on link "Ahorrar" at bounding box center [725, 21] width 69 height 28
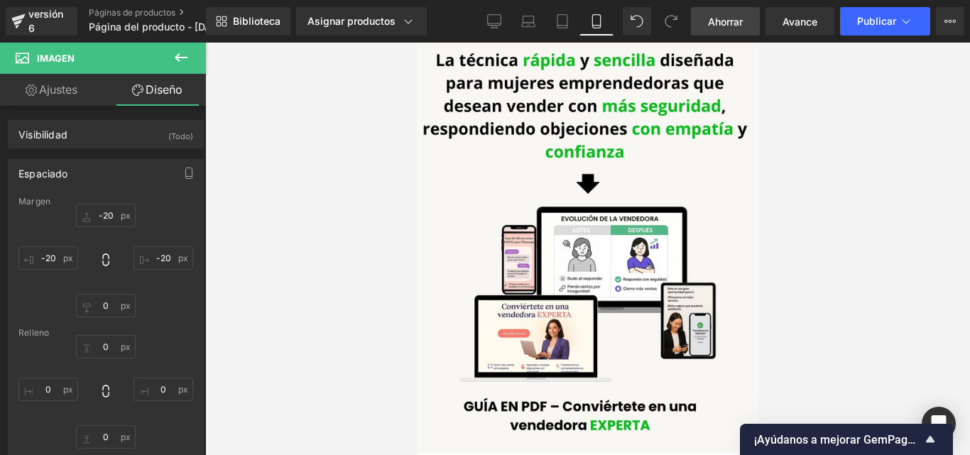
scroll to position [1274, 0]
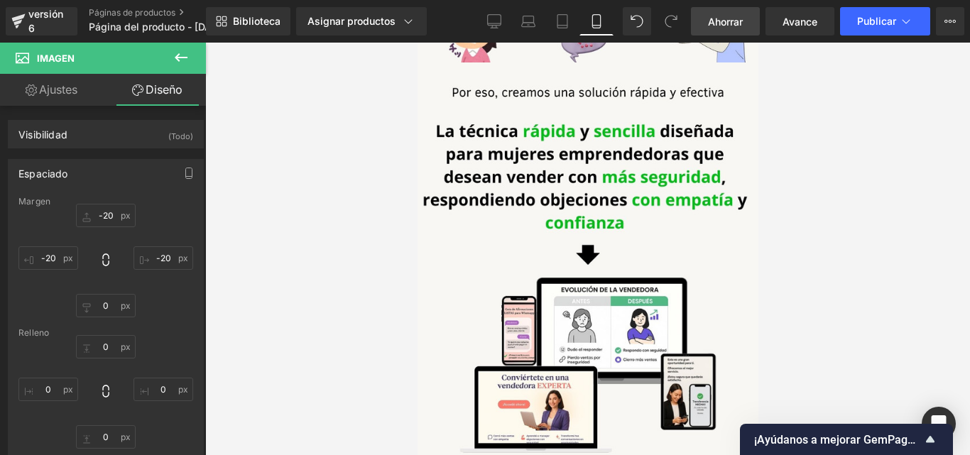
click at [736, 16] on font "Ahorrar" at bounding box center [725, 22] width 35 height 12
click at [172, 62] on button at bounding box center [181, 58] width 50 height 31
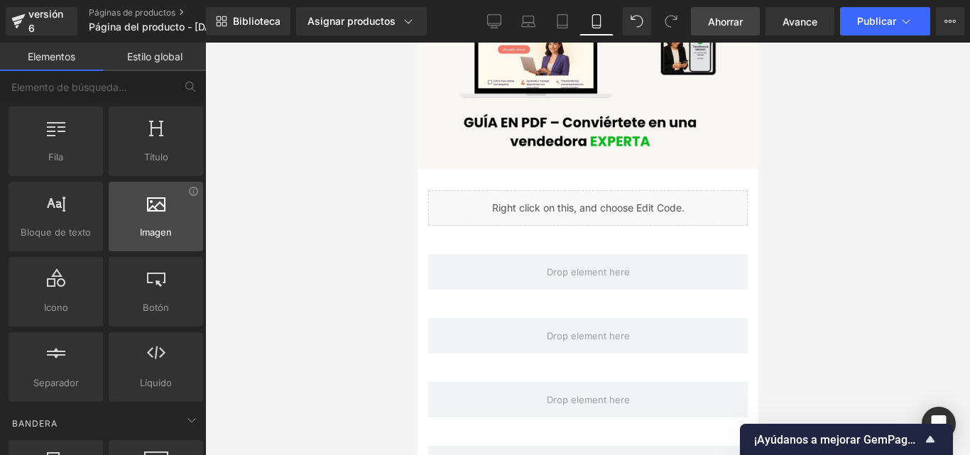
scroll to position [0, 0]
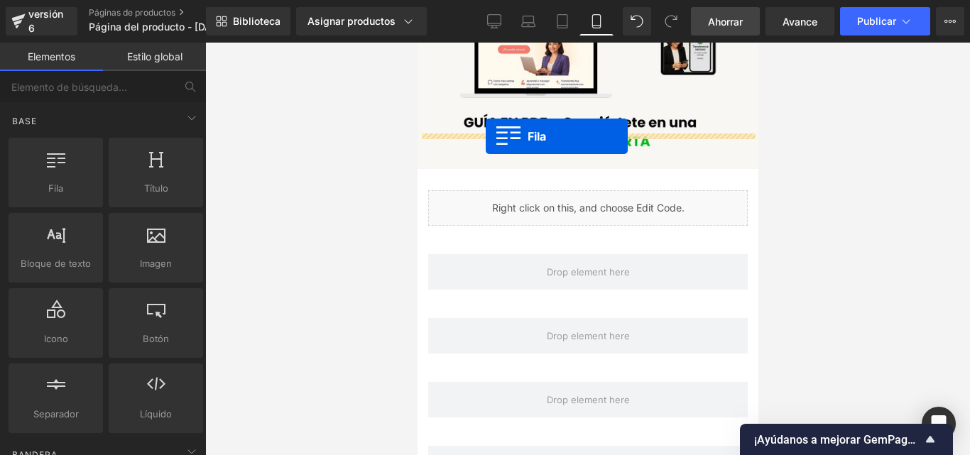
drag, startPoint x: 465, startPoint y: 225, endPoint x: 485, endPoint y: 136, distance: 90.9
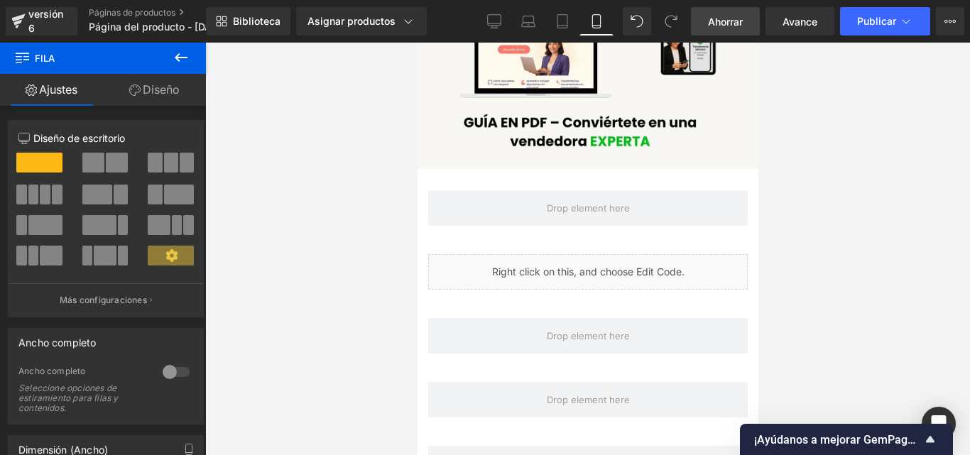
click at [179, 57] on icon at bounding box center [181, 57] width 13 height 9
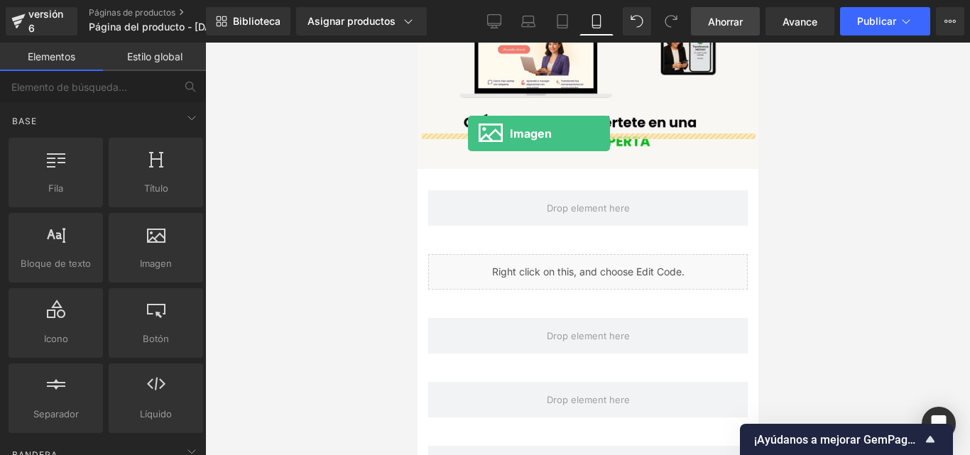
drag, startPoint x: 582, startPoint y: 307, endPoint x: 467, endPoint y: 133, distance: 208.5
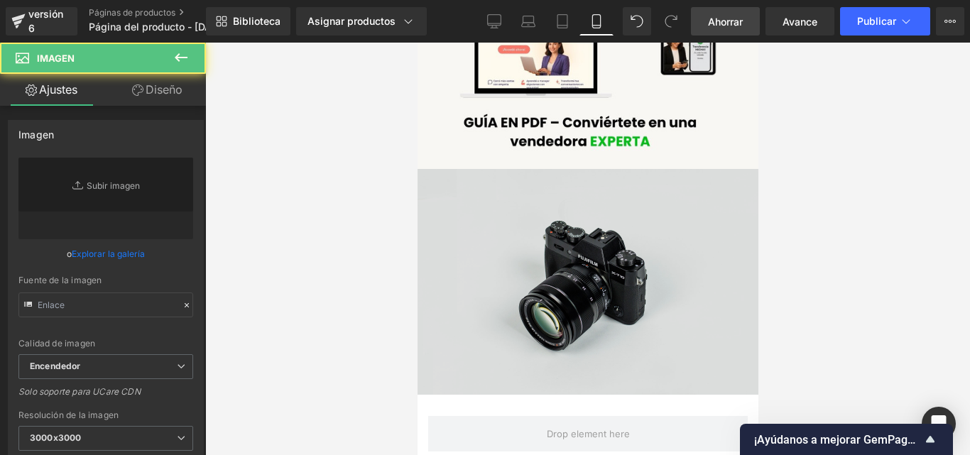
type input "//[DOMAIN_NAME][URL]"
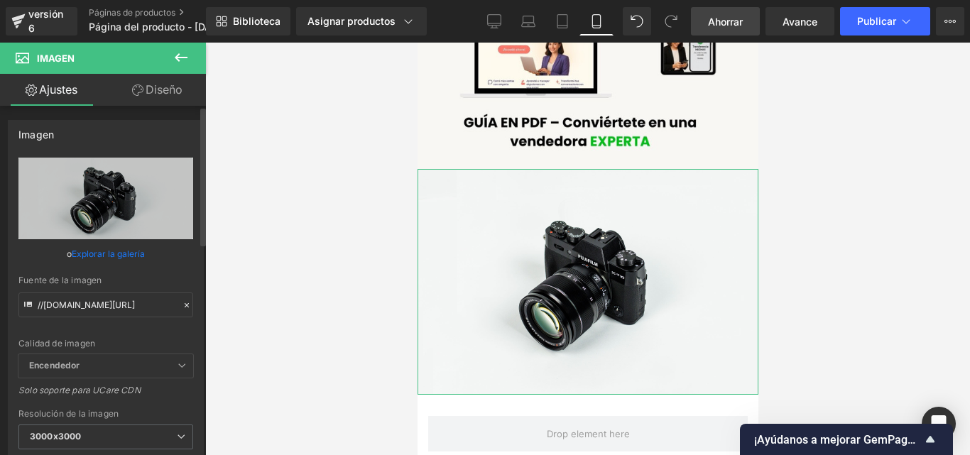
click at [182, 303] on icon at bounding box center [187, 305] width 10 height 10
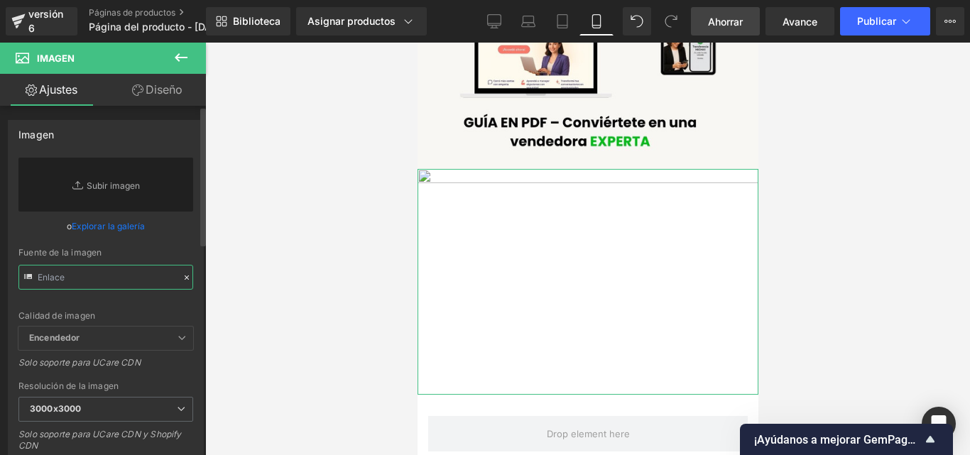
click at [110, 280] on input "text" at bounding box center [105, 277] width 175 height 25
paste input "https://i.postimg.cc/d39V0t08/Convi-rtete-en-una-vendedora-EXPERTA-10.jpg"
type input "https://i.postimg.cc/d39V0t08/Convi-rtete-en-una-vendedora-EXPERTA-10.jpg"
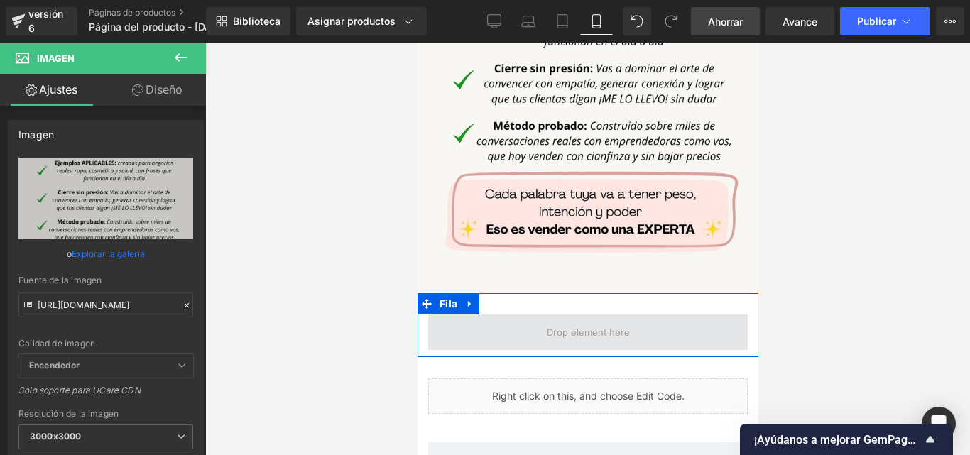
scroll to position [1860, 0]
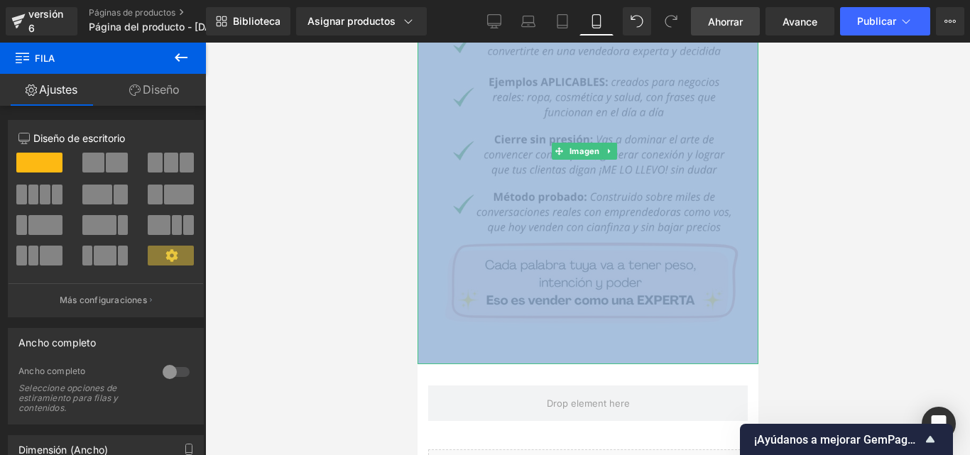
drag, startPoint x: 534, startPoint y: 371, endPoint x: 442, endPoint y: 48, distance: 335.9
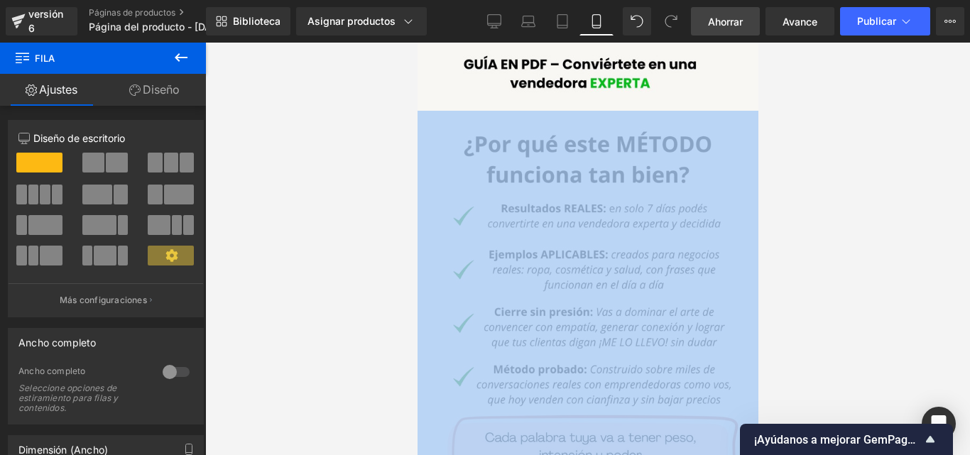
scroll to position [1545, 0]
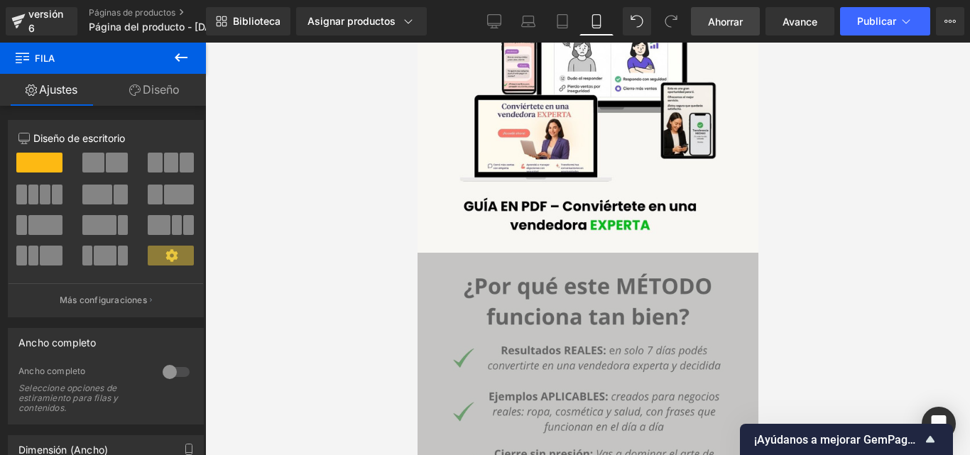
click at [821, 290] on div at bounding box center [587, 249] width 764 height 412
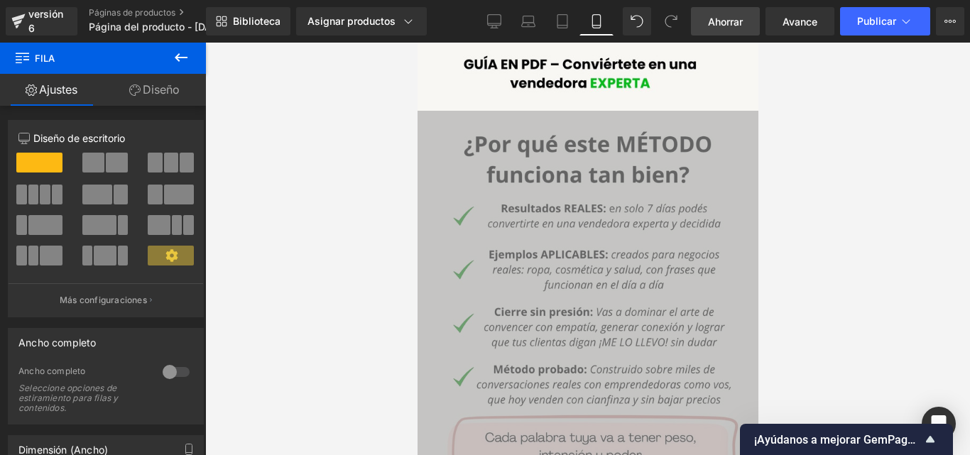
click at [767, 332] on div at bounding box center [587, 249] width 764 height 412
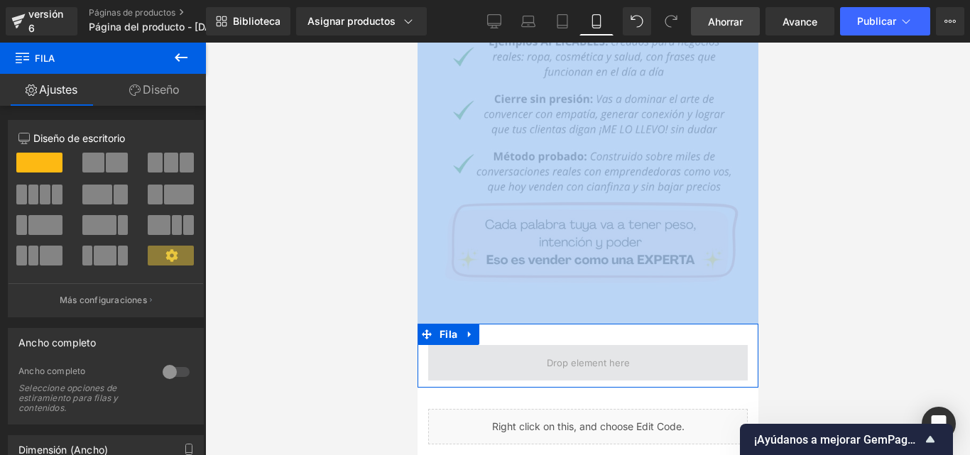
click at [537, 345] on span at bounding box center [586, 362] width 319 height 35
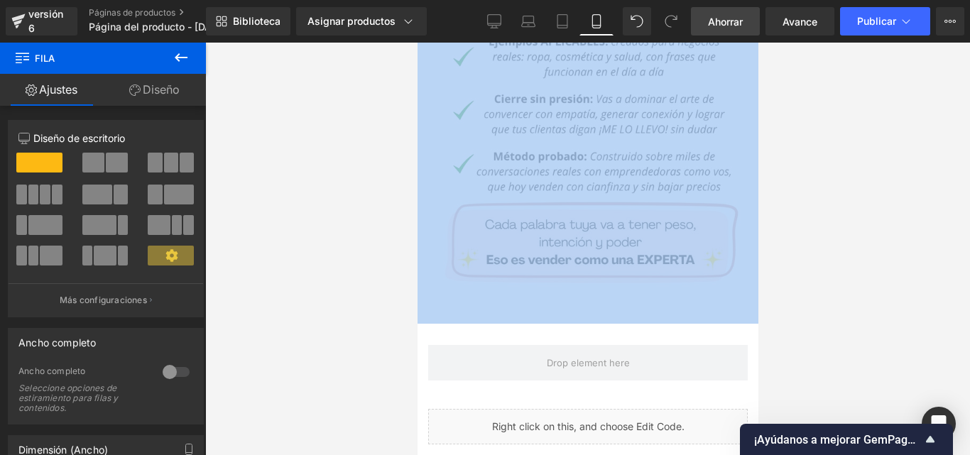
drag, startPoint x: 500, startPoint y: 305, endPoint x: 376, endPoint y: 206, distance: 158.6
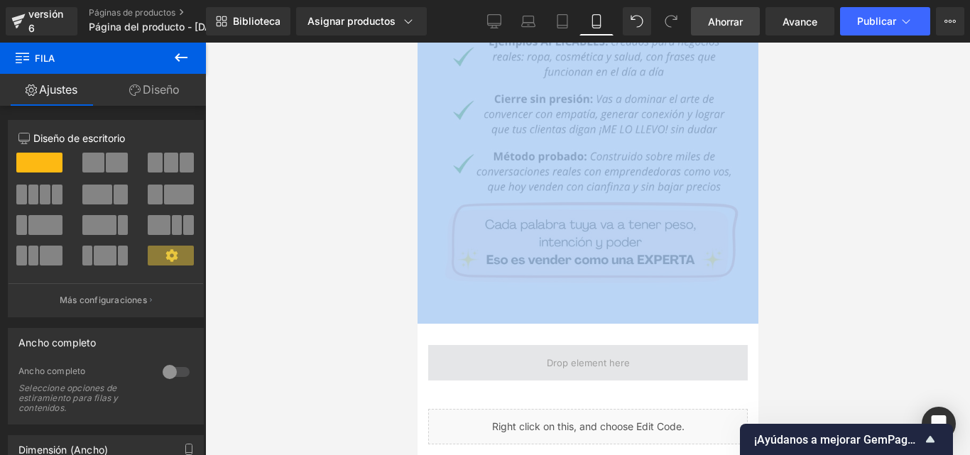
click at [516, 345] on span at bounding box center [586, 362] width 319 height 35
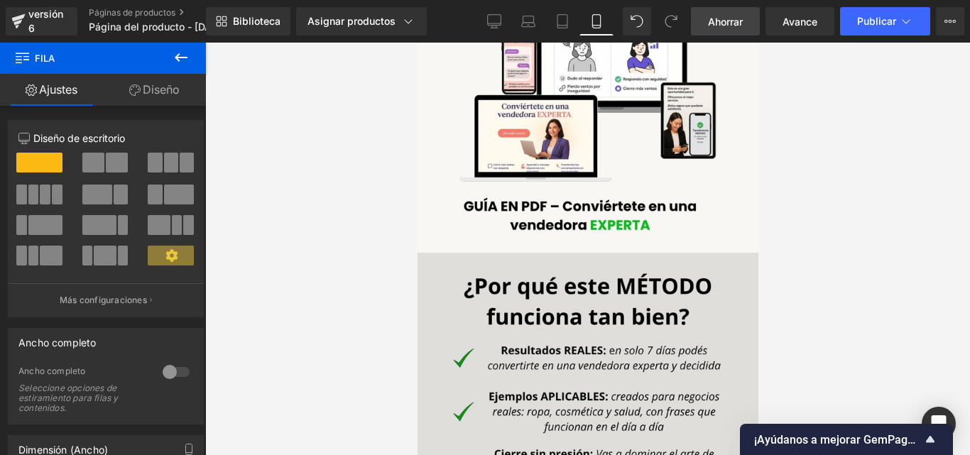
scroll to position [1616, 0]
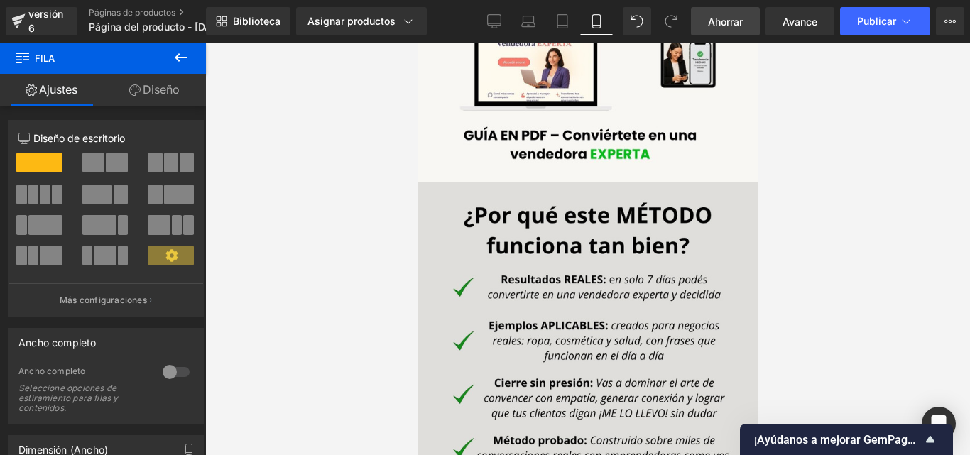
click at [735, 182] on img at bounding box center [587, 395] width 341 height 426
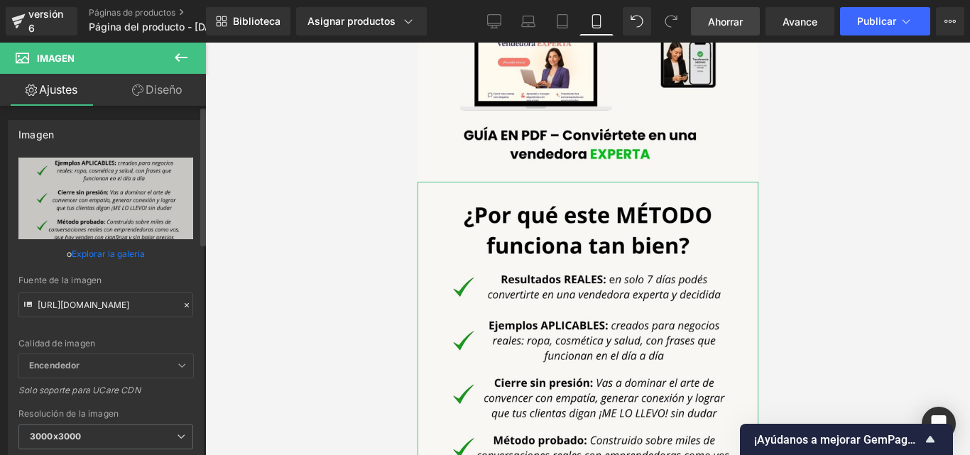
click at [182, 309] on icon at bounding box center [187, 305] width 10 height 10
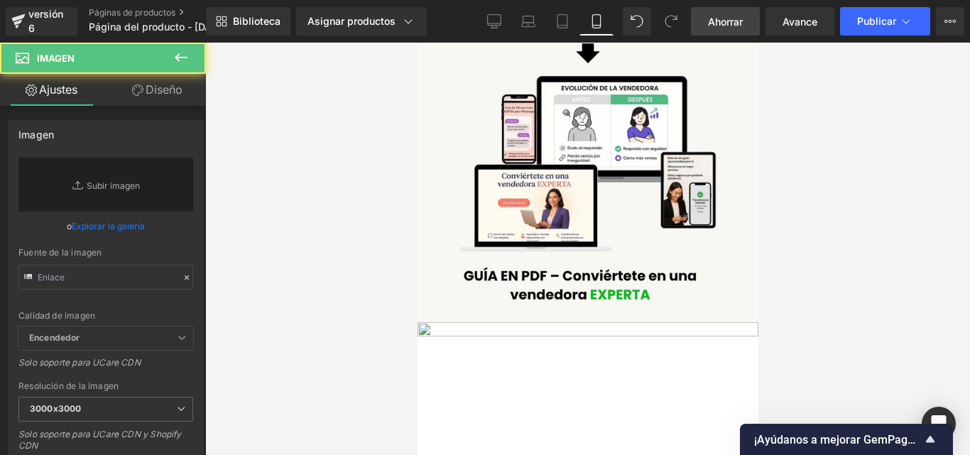
scroll to position [1545, 0]
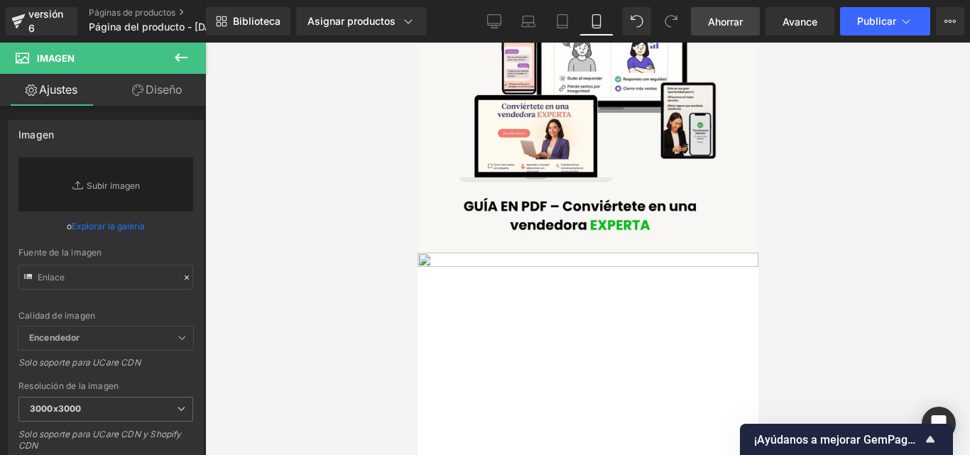
click at [178, 54] on icon at bounding box center [181, 57] width 13 height 9
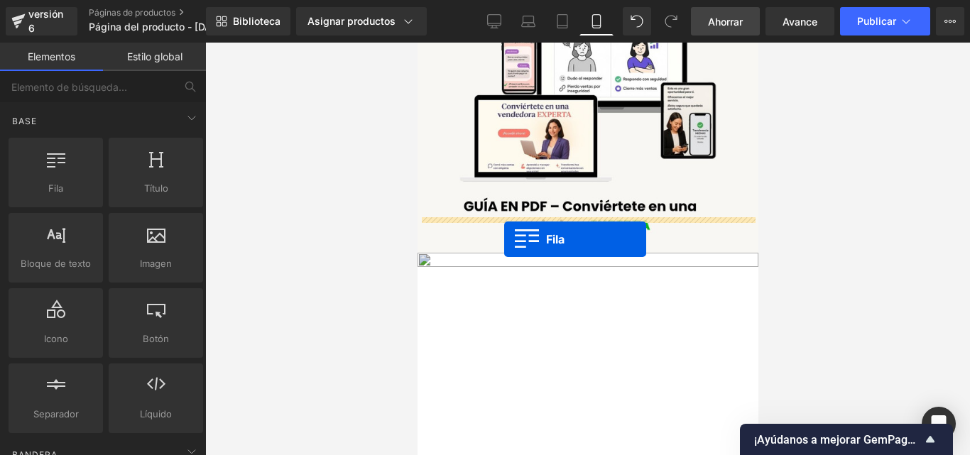
drag, startPoint x: 468, startPoint y: 219, endPoint x: 503, endPoint y: 239, distance: 40.1
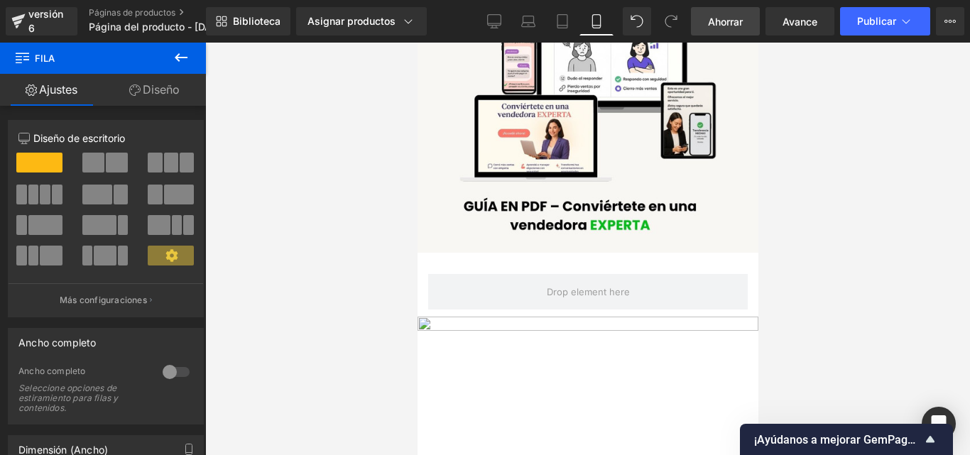
click at [187, 54] on icon at bounding box center [180, 57] width 17 height 17
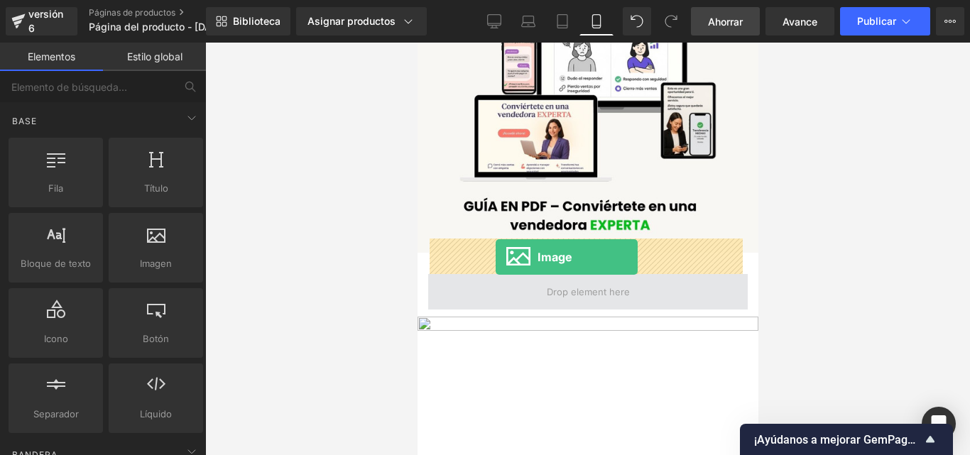
drag, startPoint x: 581, startPoint y: 311, endPoint x: 495, endPoint y: 257, distance: 102.0
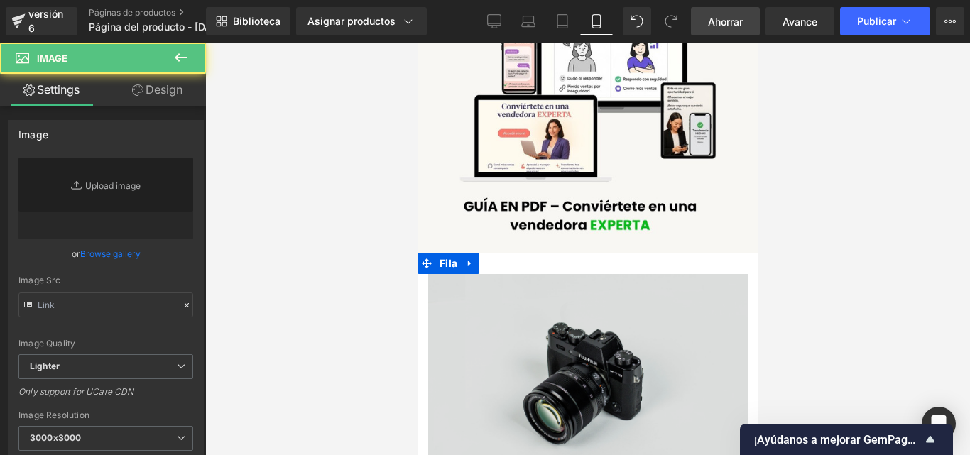
type input "//[DOMAIN_NAME][URL]"
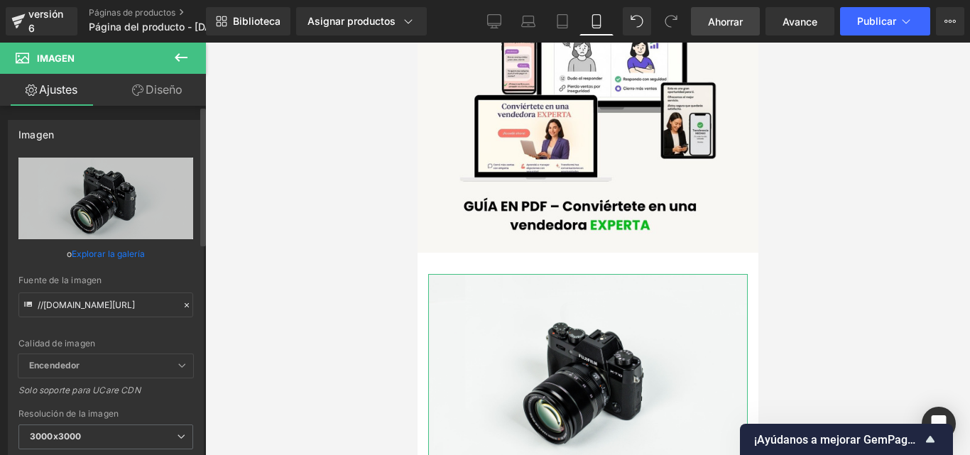
click at [185, 304] on icon at bounding box center [187, 305] width 4 height 4
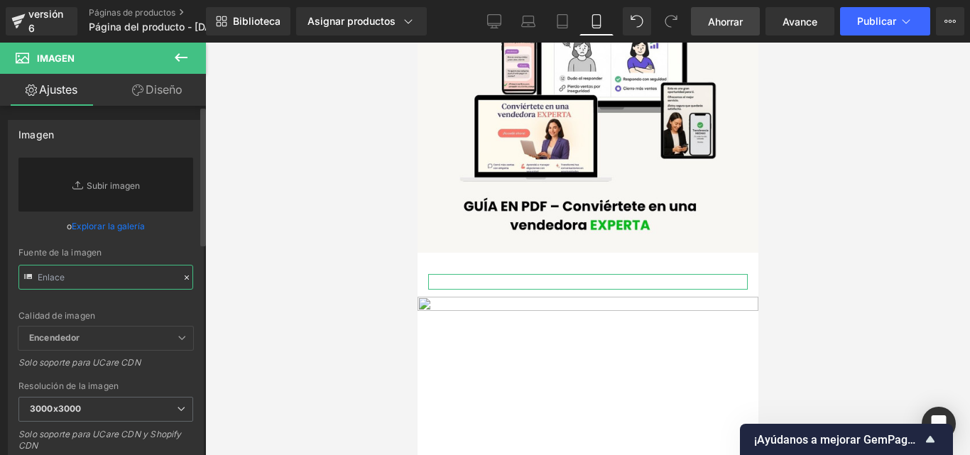
click at [109, 276] on input "text" at bounding box center [105, 277] width 175 height 25
paste input "https://i.postimg.cc/d39V0t08/Convi-rtete-en-una-vendedora-EXPERTA-10.jpg"
type input "https://i.postimg.cc/d39V0t08/Convi-rtete-en-una-vendedora-EXPERTA-10.jpg"
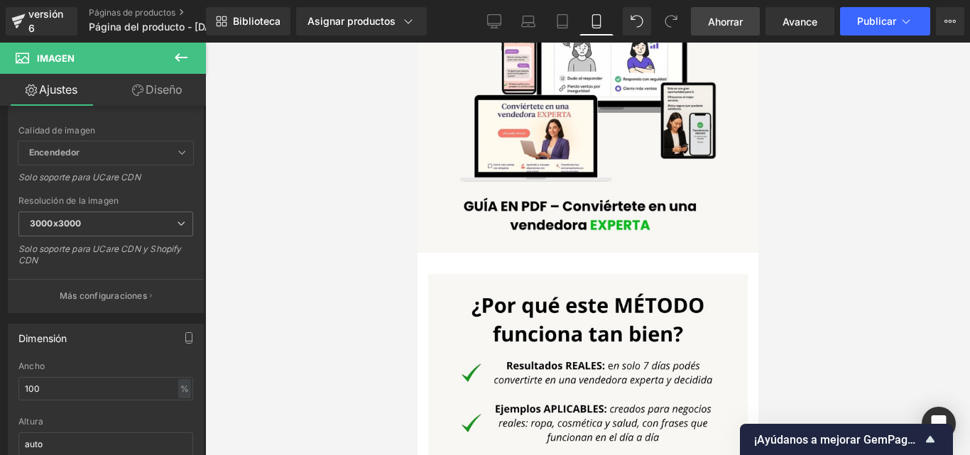
scroll to position [1474, 0]
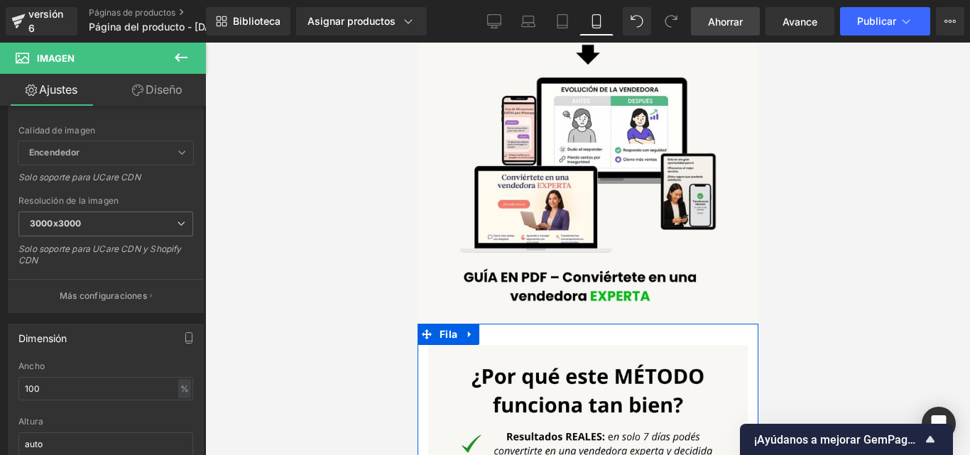
drag, startPoint x: 522, startPoint y: 310, endPoint x: 522, endPoint y: 301, distance: 9.2
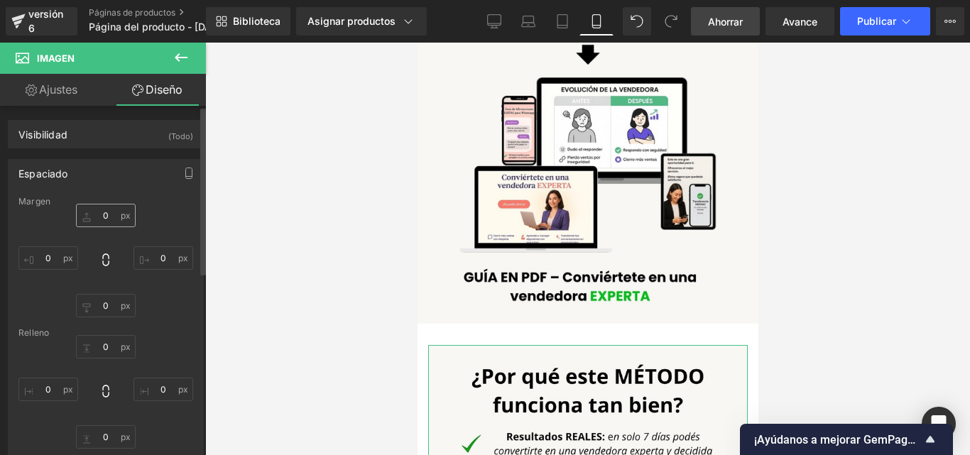
type input "0-"
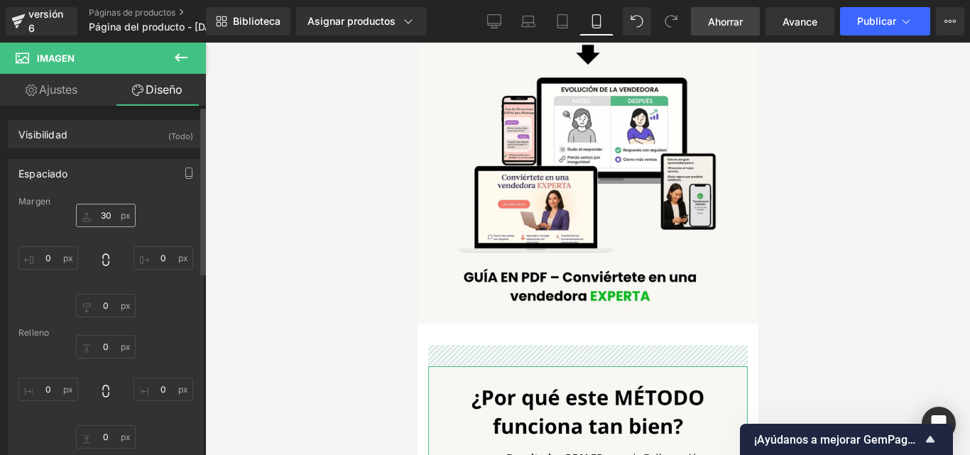
type input "3"
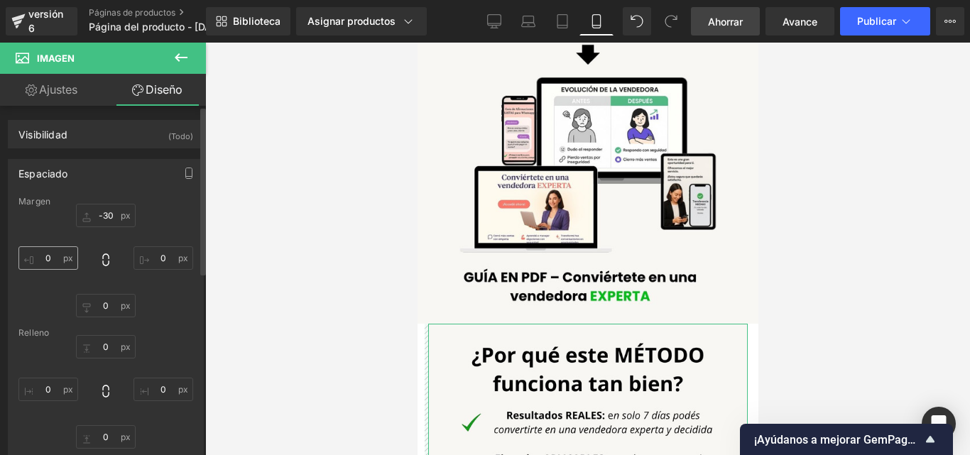
type input "-30"
click at [54, 263] on input "0" at bounding box center [48, 257] width 60 height 23
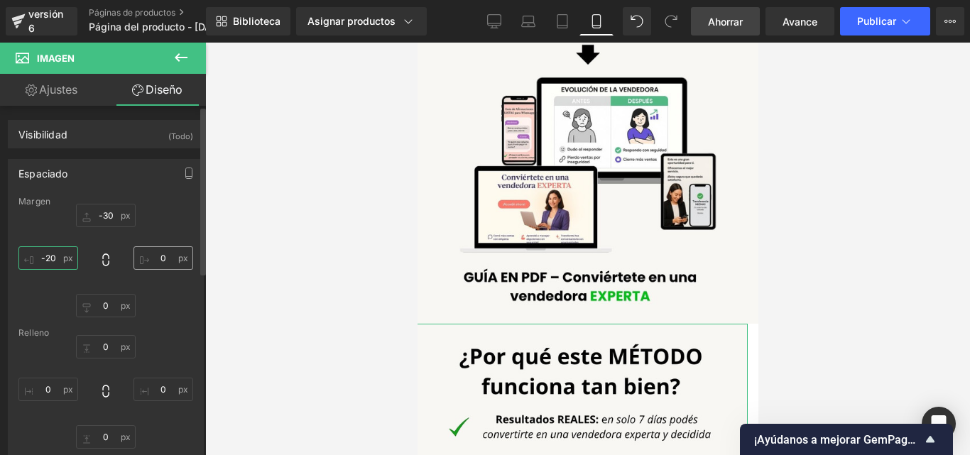
type input "-20"
click at [163, 259] on input "0" at bounding box center [163, 257] width 60 height 23
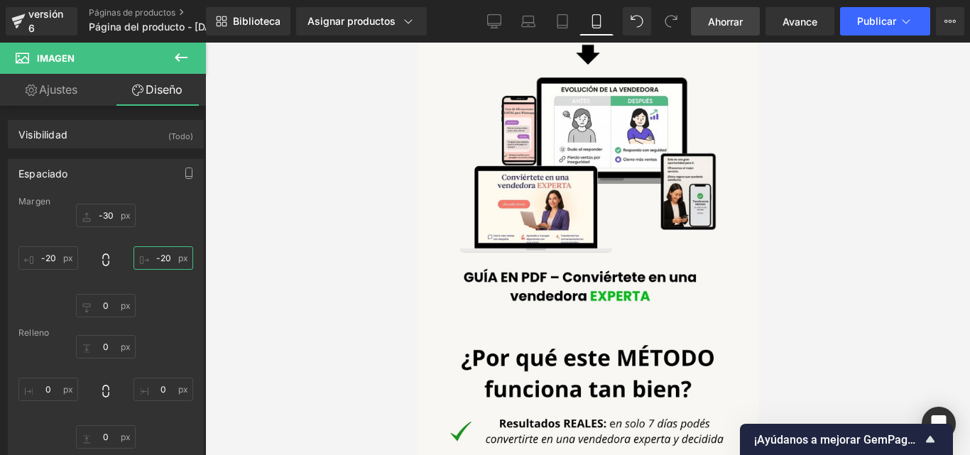
type input "-20"
click at [838, 229] on div at bounding box center [587, 249] width 764 height 412
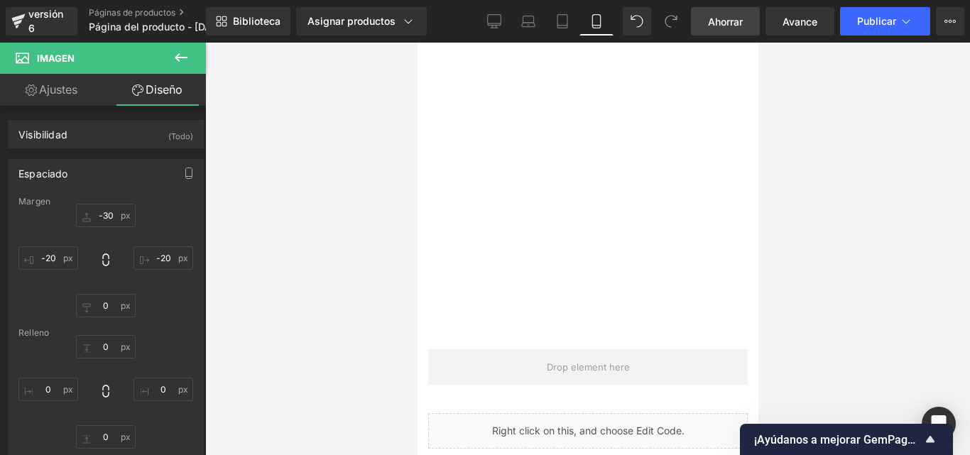
scroll to position [2090, 0]
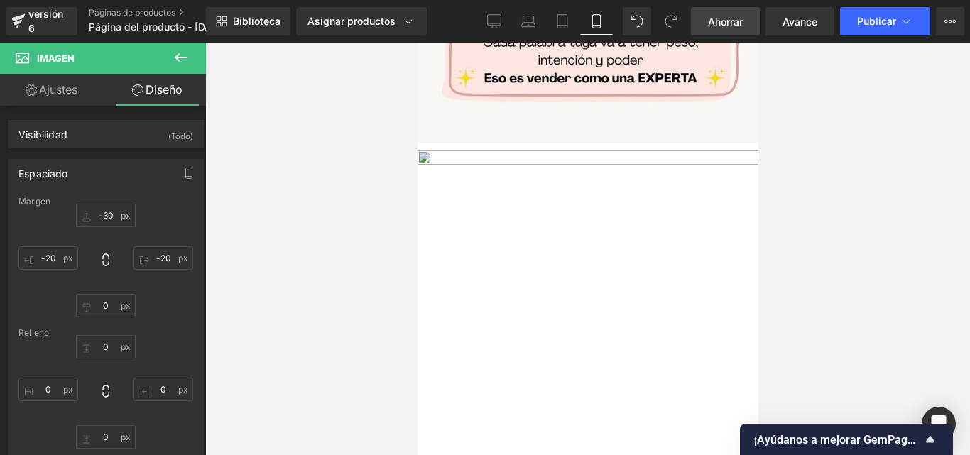
click at [479, 150] on img at bounding box center [587, 363] width 341 height 426
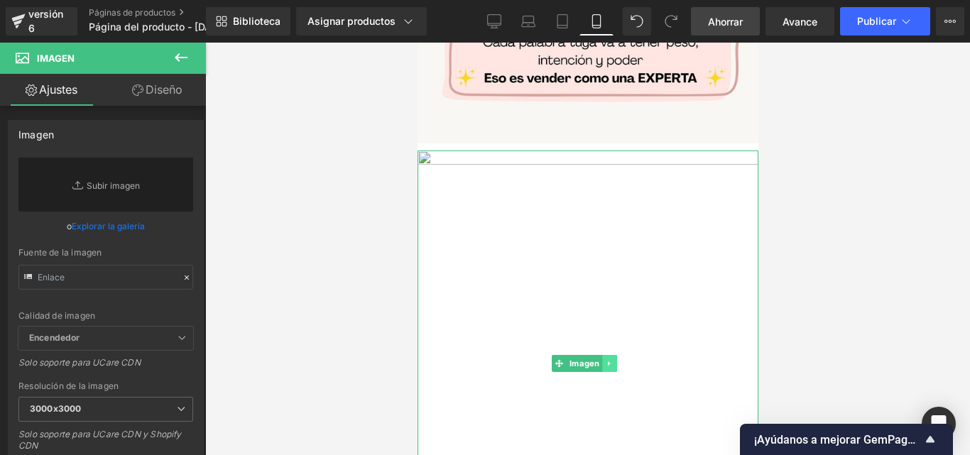
click at [608, 359] on icon at bounding box center [609, 363] width 8 height 9
click at [615, 359] on icon at bounding box center [616, 363] width 8 height 8
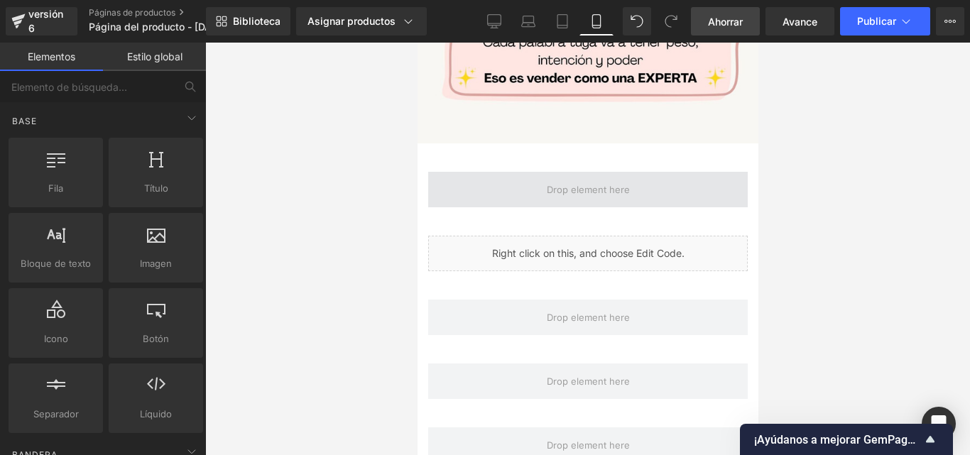
scroll to position [1948, 0]
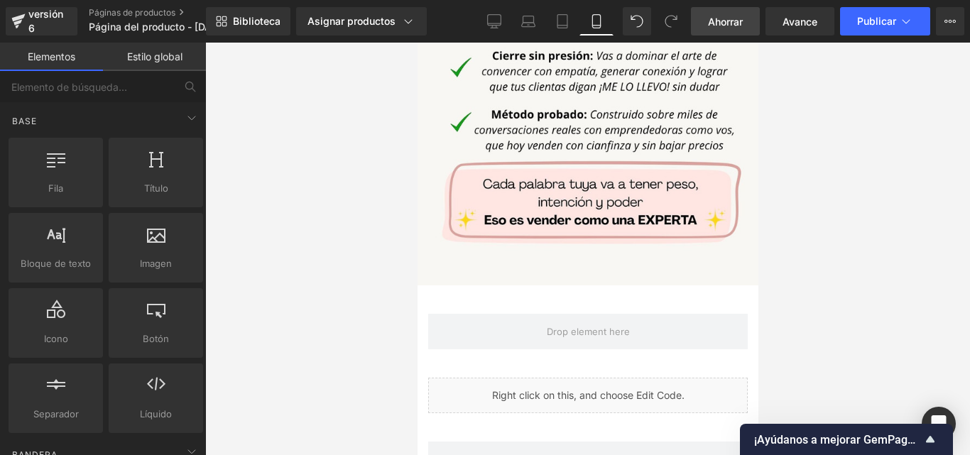
click at [718, 26] on font "Ahorrar" at bounding box center [725, 22] width 35 height 12
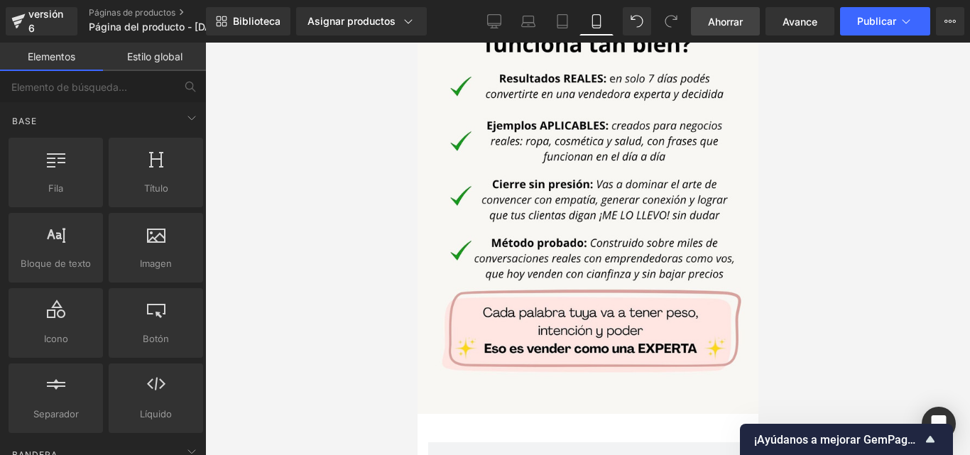
scroll to position [1887, 0]
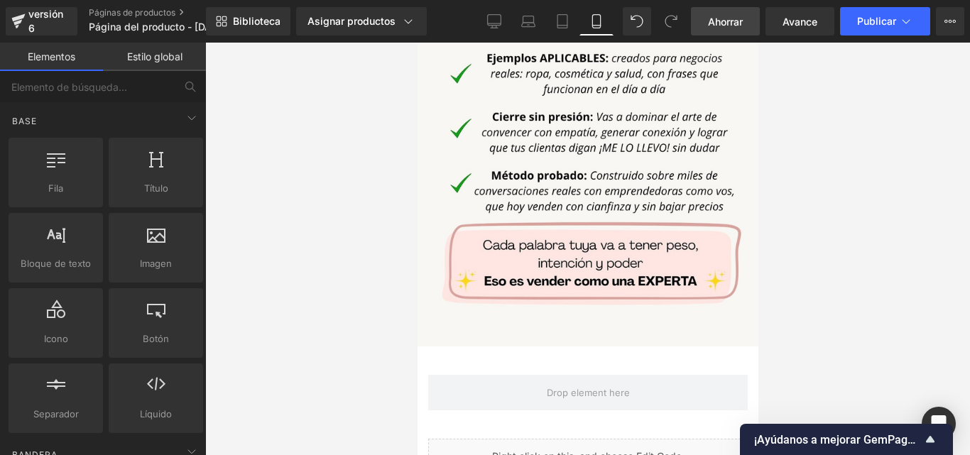
drag, startPoint x: 755, startPoint y: 207, endPoint x: 1176, endPoint y: 334, distance: 439.9
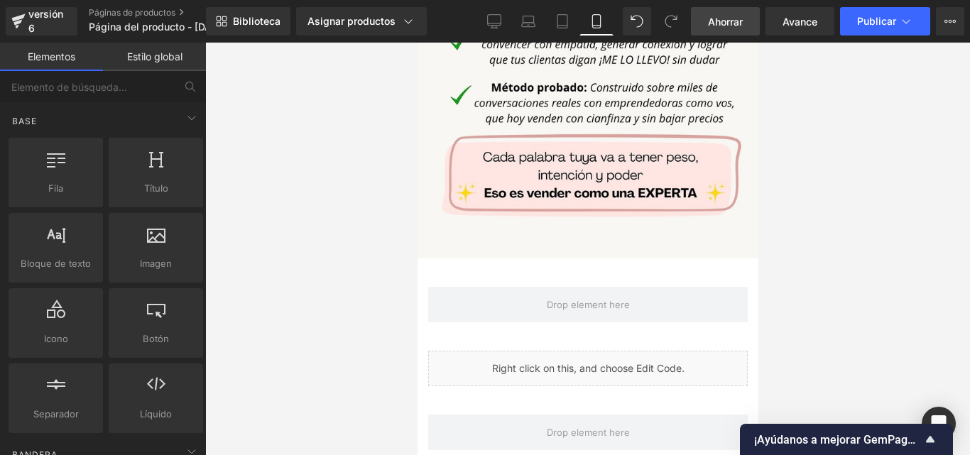
scroll to position [2029, 0]
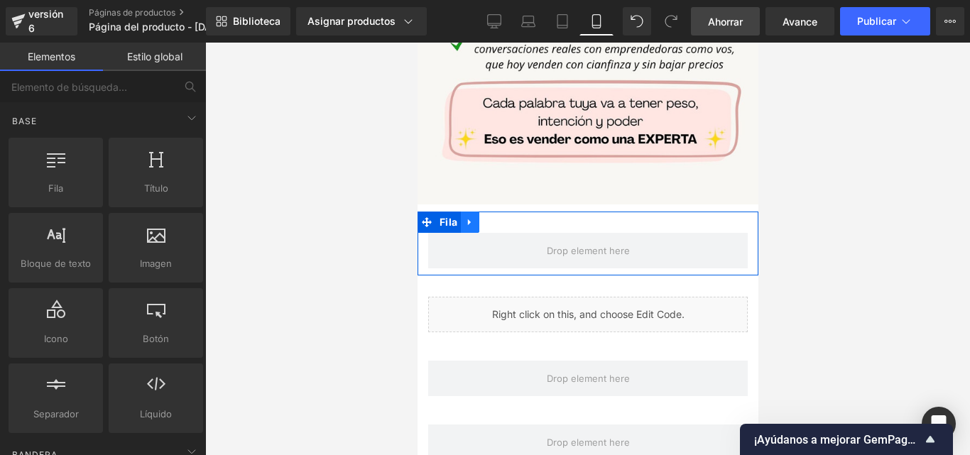
click at [471, 216] on icon at bounding box center [469, 221] width 10 height 11
click at [512, 212] on link at bounding box center [506, 222] width 18 height 21
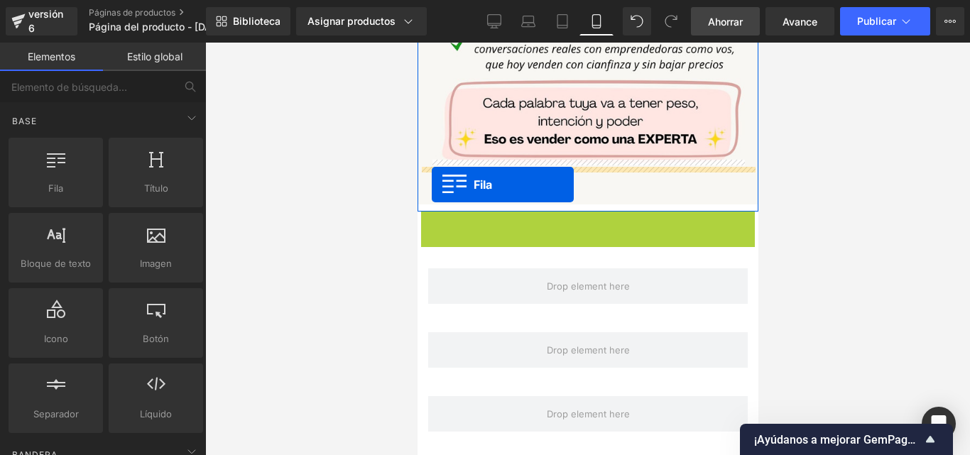
drag, startPoint x: 424, startPoint y: 177, endPoint x: 813, endPoint y: 238, distance: 394.3
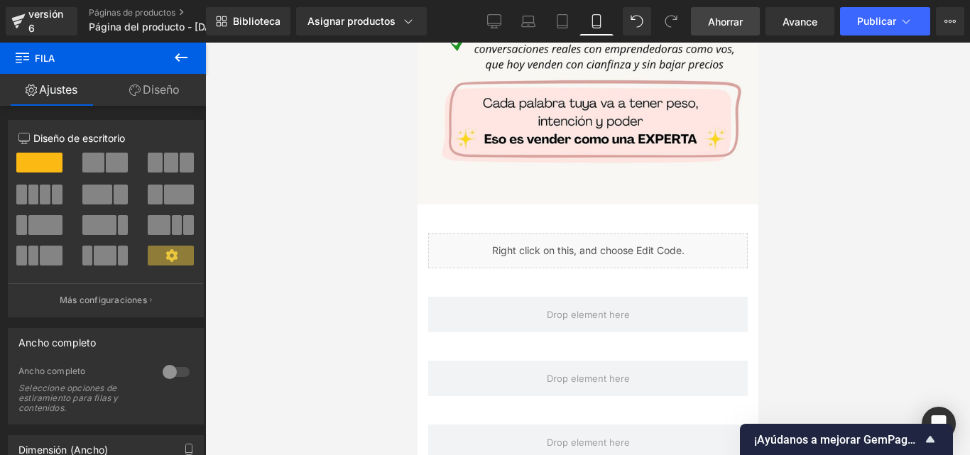
click at [719, 25] on font "Ahorrar" at bounding box center [725, 22] width 35 height 12
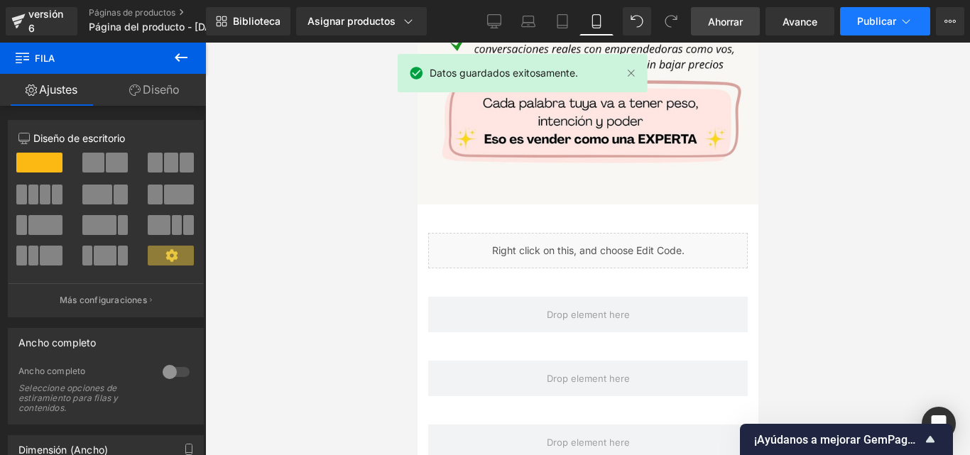
click at [883, 21] on font "Publicar" at bounding box center [876, 21] width 39 height 12
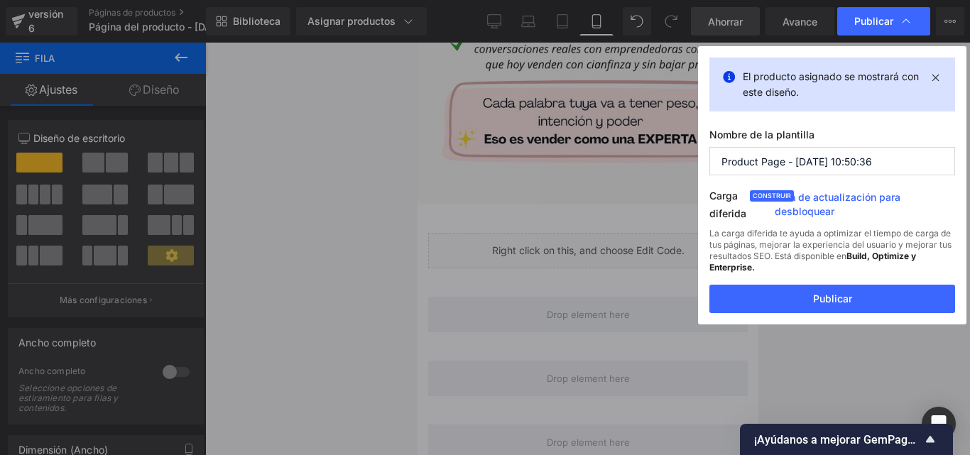
click at [821, 296] on font "Publicar" at bounding box center [832, 298] width 39 height 12
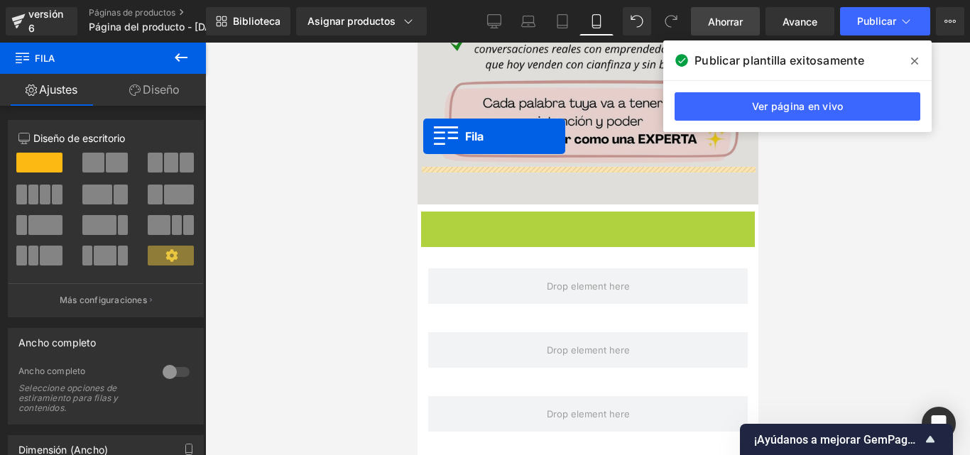
drag, startPoint x: 423, startPoint y: 175, endPoint x: 422, endPoint y: 136, distance: 39.0
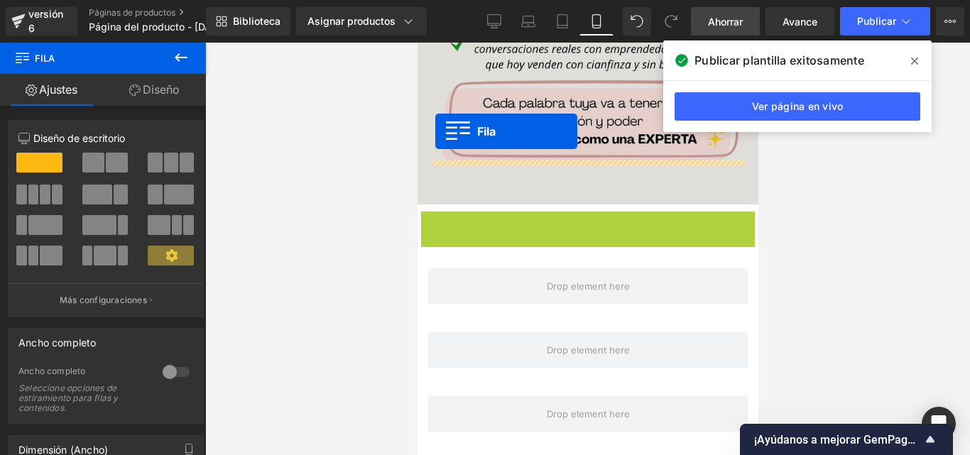
drag, startPoint x: 427, startPoint y: 177, endPoint x: 434, endPoint y: 131, distance: 46.0
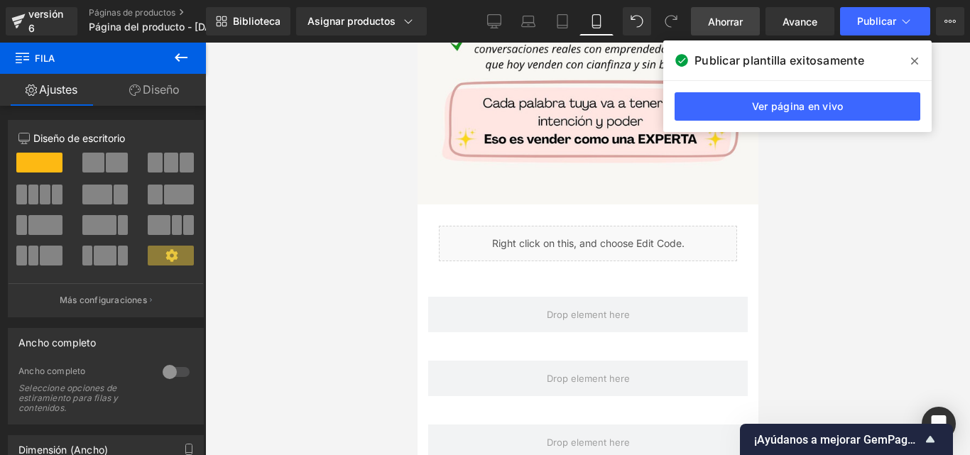
click at [749, 18] on link "Ahorrar" at bounding box center [725, 21] width 69 height 28
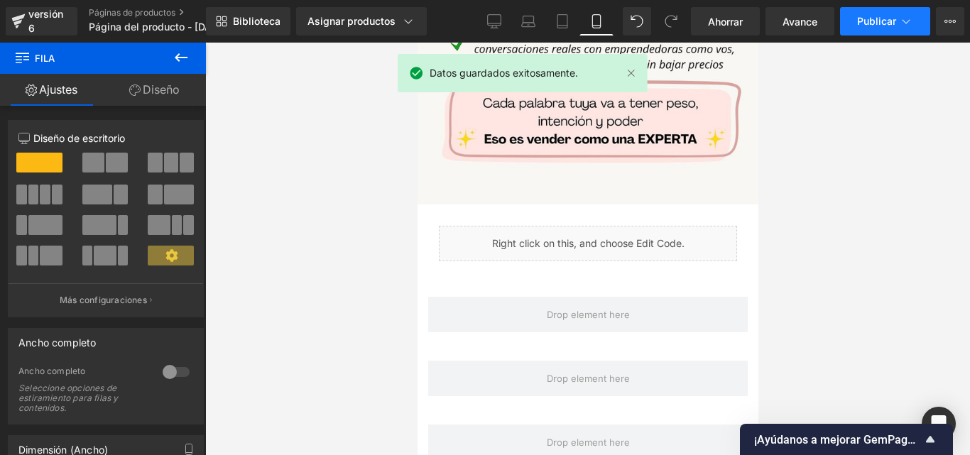
click at [869, 18] on font "Publicar" at bounding box center [876, 21] width 39 height 12
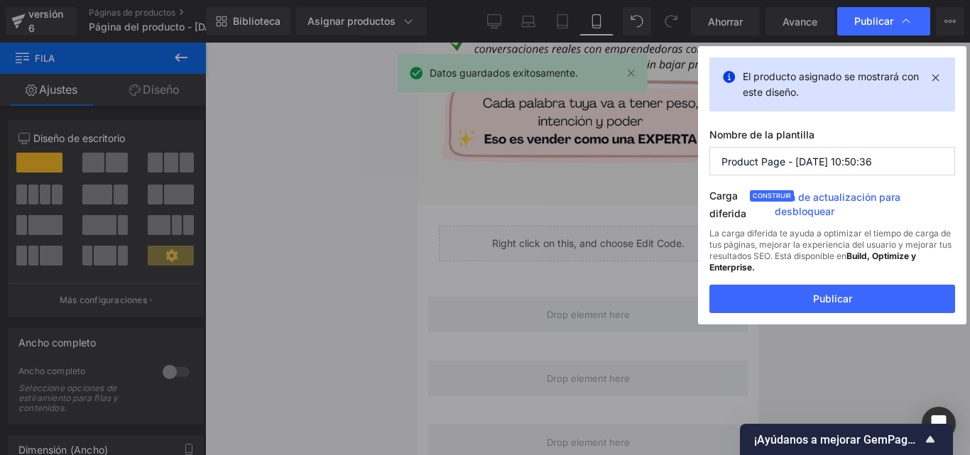
click at [861, 252] on font "Build, Optimize y Enterprise." at bounding box center [812, 262] width 207 height 22
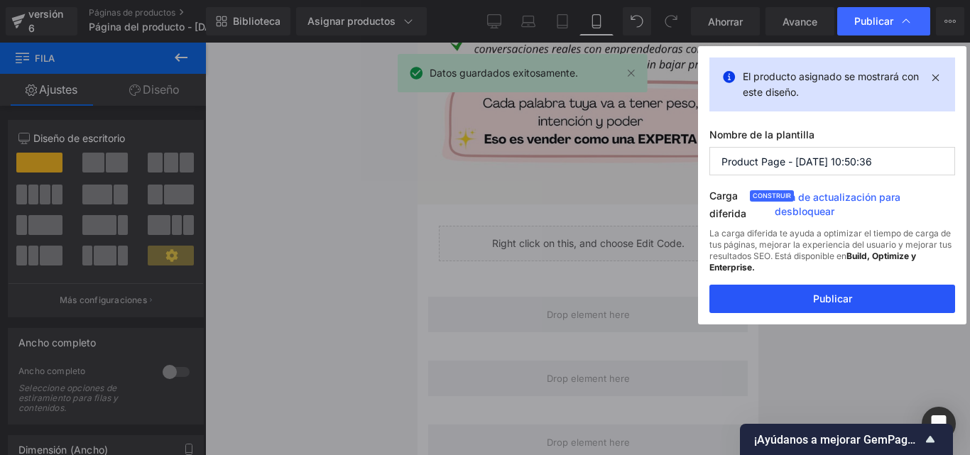
click at [855, 297] on button "Publicar" at bounding box center [832, 299] width 246 height 28
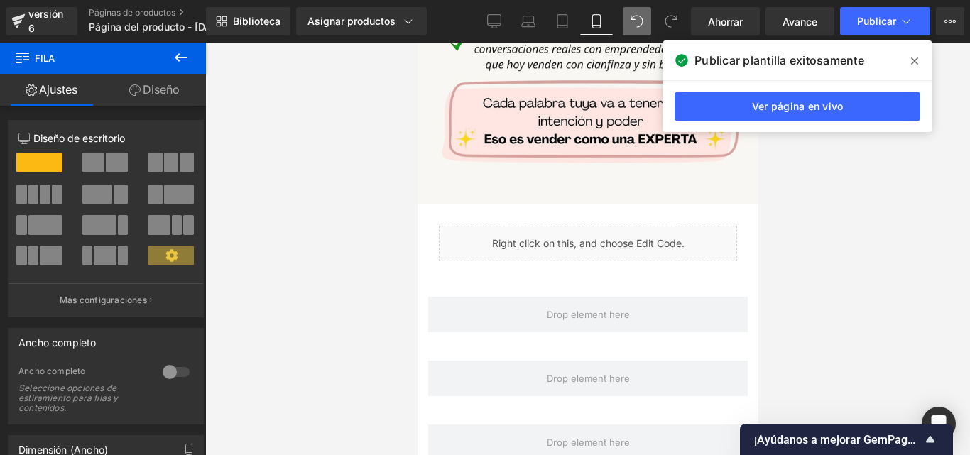
click at [633, 8] on span at bounding box center [637, 21] width 28 height 28
click at [743, 16] on link "Ahorrar" at bounding box center [725, 21] width 69 height 28
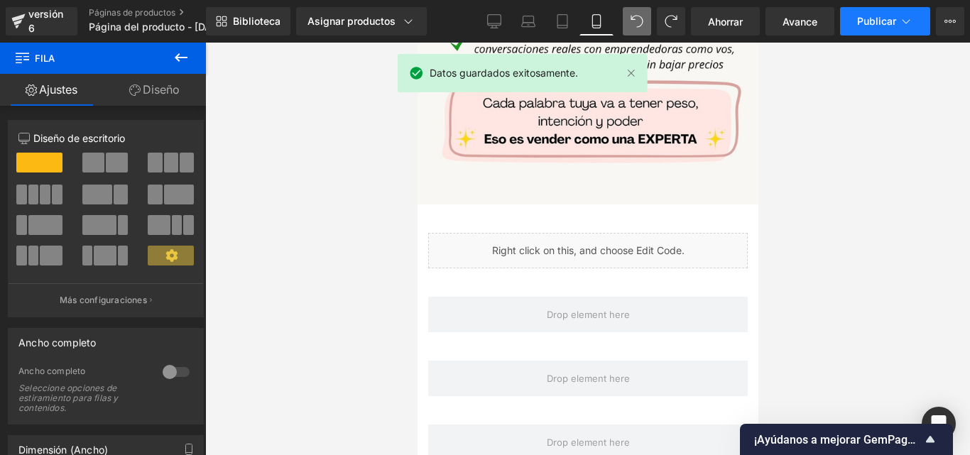
click at [861, 28] on button "Publicar" at bounding box center [885, 21] width 90 height 28
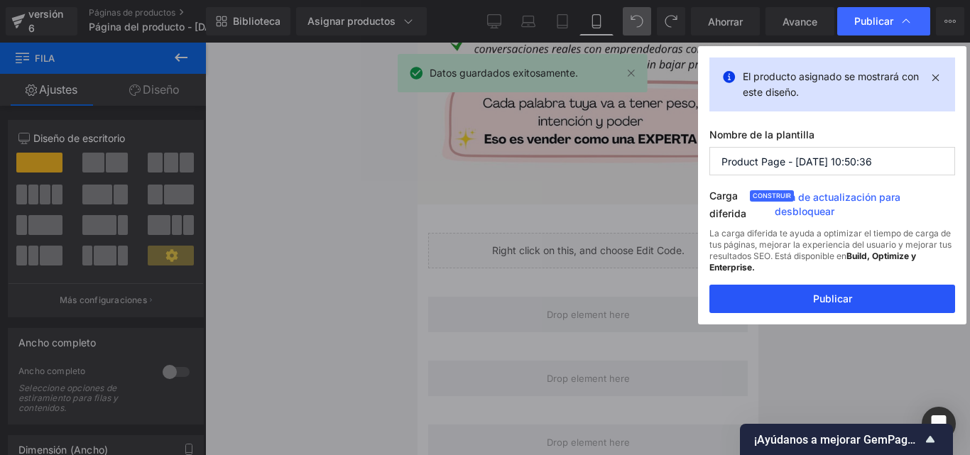
click at [816, 300] on font "Publicar" at bounding box center [832, 298] width 39 height 12
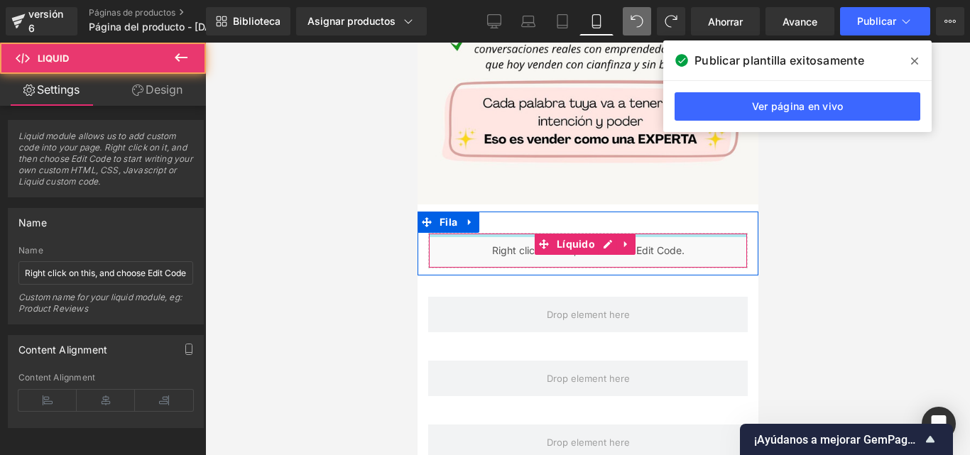
click at [528, 233] on div "Líquido" at bounding box center [586, 250] width 319 height 35
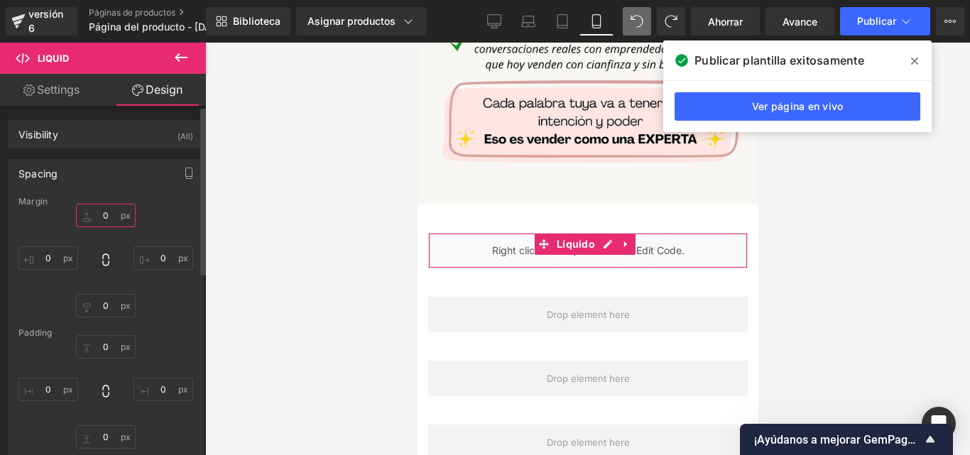
click at [106, 212] on input "0" at bounding box center [106, 215] width 60 height 23
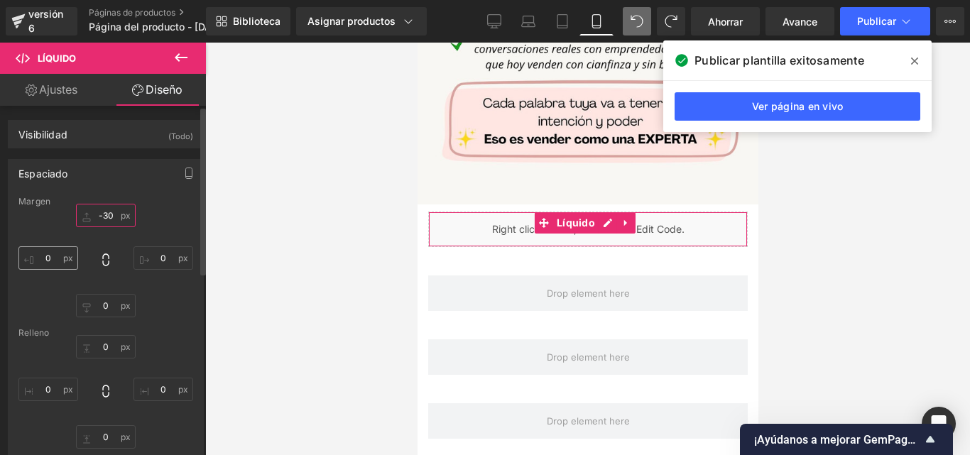
type input "-30"
click at [53, 252] on input "0" at bounding box center [48, 257] width 60 height 23
type input "-20"
click at [158, 255] on input "0" at bounding box center [163, 257] width 60 height 23
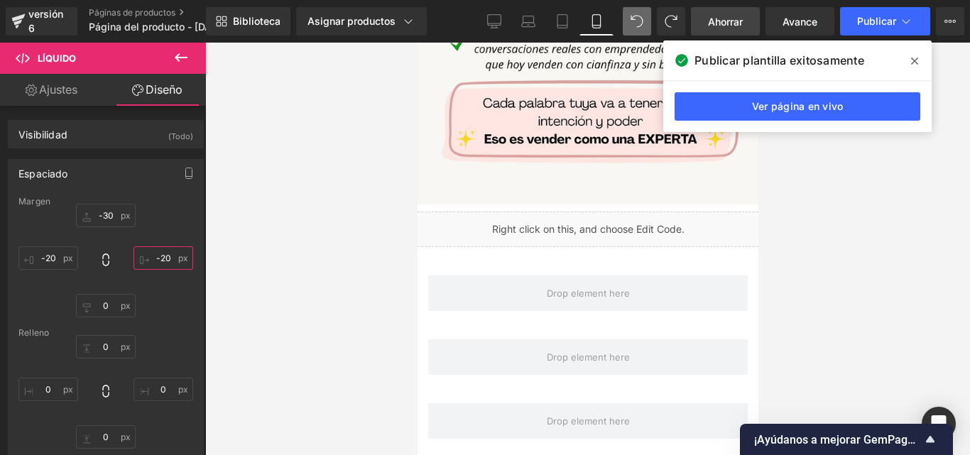
type input "-20"
click at [711, 21] on font "Ahorrar" at bounding box center [725, 22] width 35 height 12
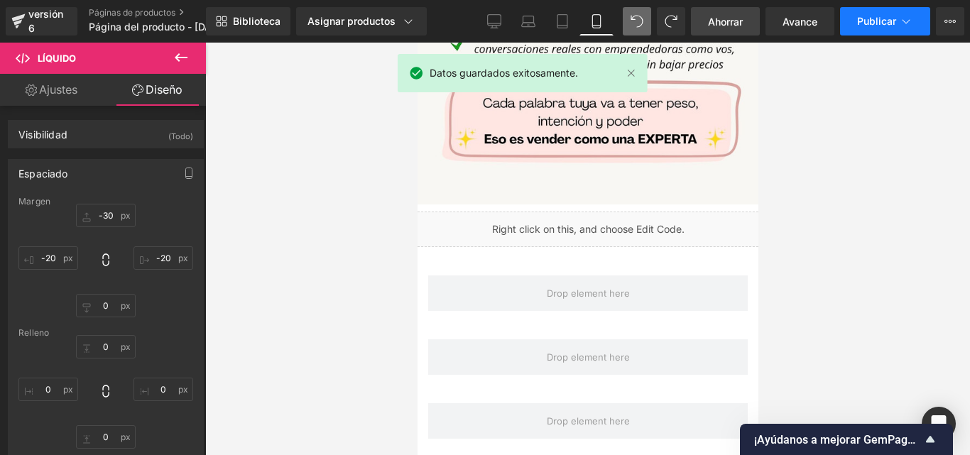
click at [865, 21] on font "Publicar" at bounding box center [876, 21] width 39 height 12
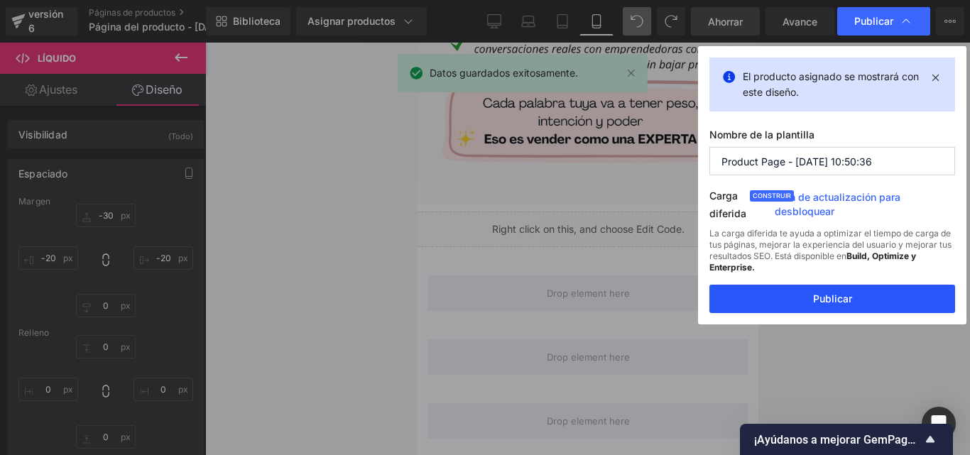
click at [872, 300] on button "Publicar" at bounding box center [832, 299] width 246 height 28
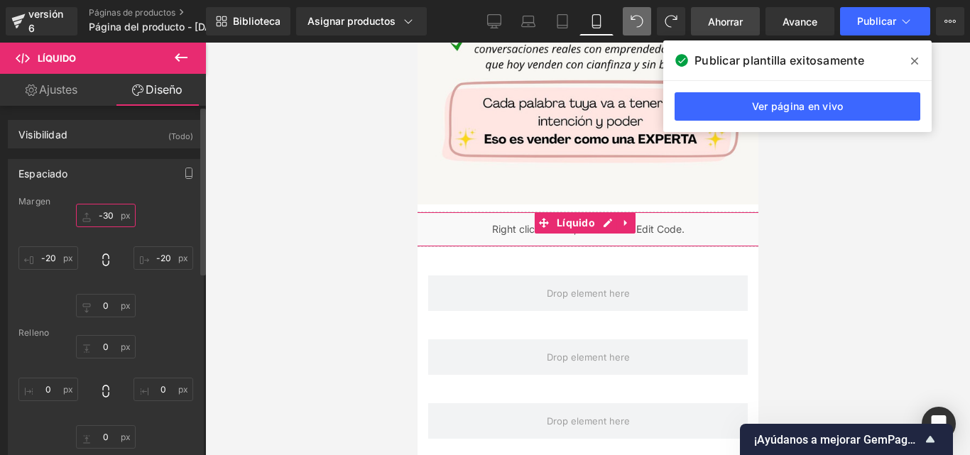
click at [107, 214] on input "-30" at bounding box center [106, 215] width 60 height 23
click at [111, 215] on input "-30" at bounding box center [106, 215] width 60 height 23
click at [111, 216] on input "-30" at bounding box center [106, 215] width 60 height 23
drag, startPoint x: 113, startPoint y: 217, endPoint x: 98, endPoint y: 215, distance: 15.1
click at [98, 215] on input "-30" at bounding box center [106, 215] width 60 height 23
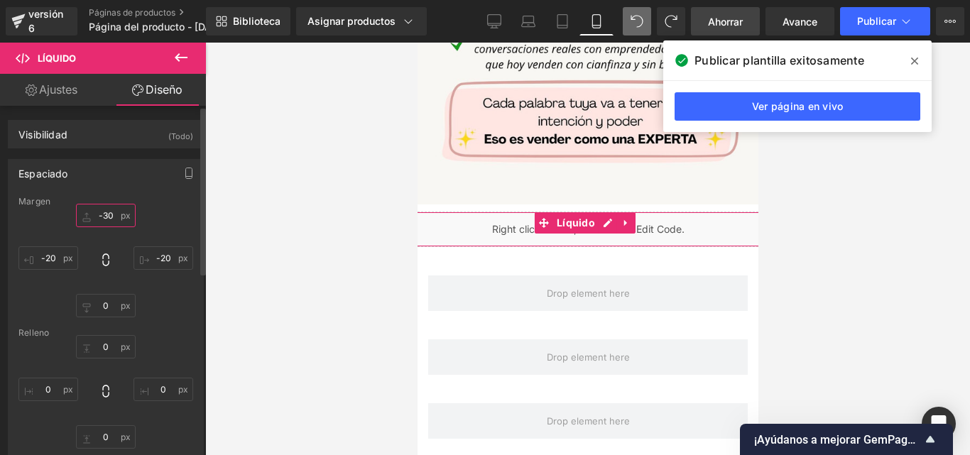
type input "--"
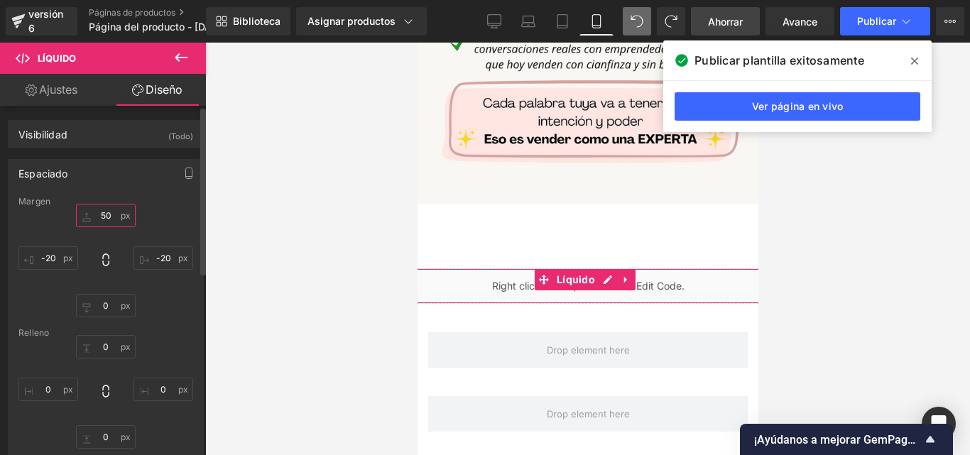
click at [97, 214] on input "50" at bounding box center [106, 215] width 60 height 23
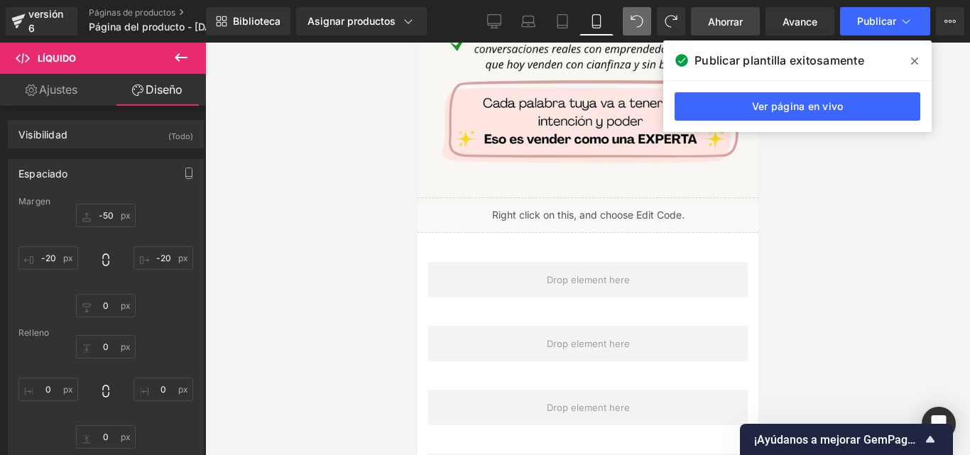
click at [715, 31] on link "Ahorrar" at bounding box center [725, 21] width 69 height 28
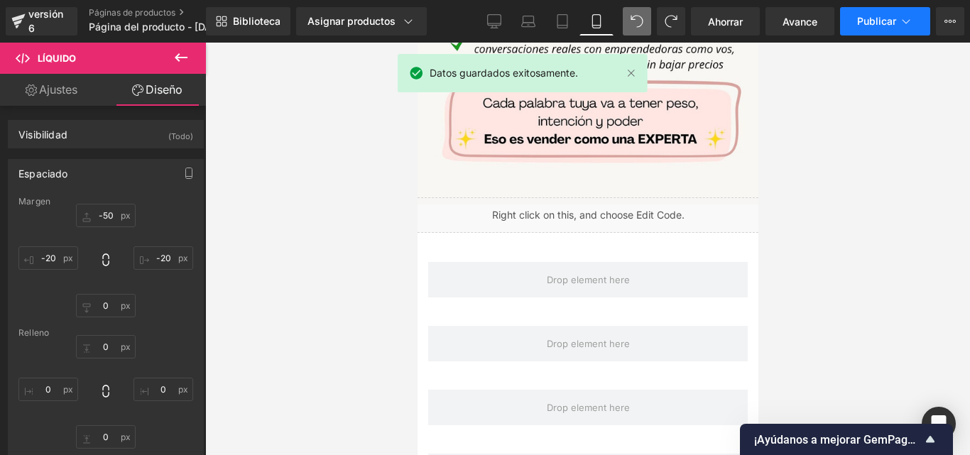
click at [867, 23] on font "Publicar" at bounding box center [876, 21] width 39 height 12
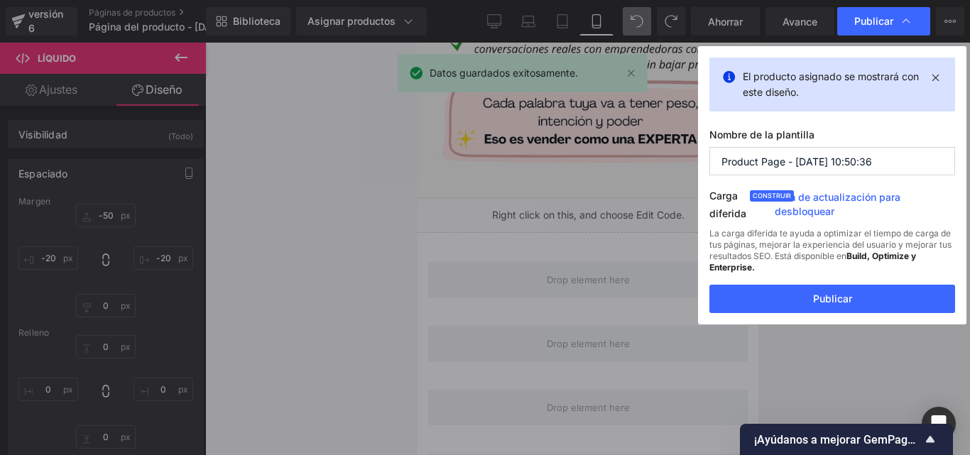
click at [818, 295] on font "Publicar" at bounding box center [832, 298] width 39 height 12
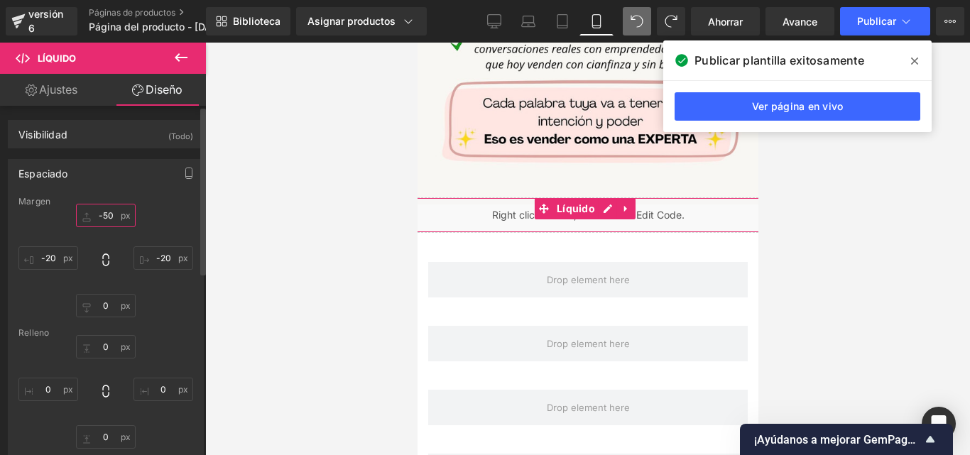
click at [104, 214] on input "-50" at bounding box center [106, 215] width 60 height 23
click at [106, 217] on input "-50" at bounding box center [106, 215] width 60 height 23
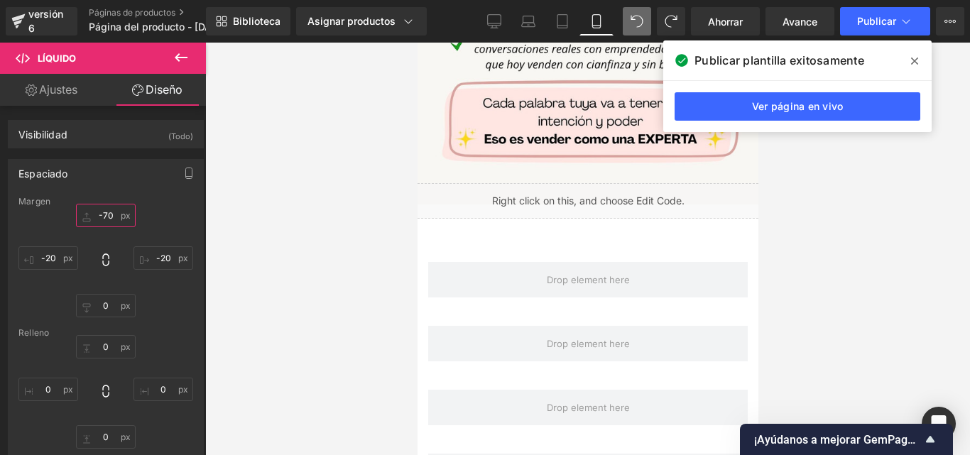
type input "-70"
click at [747, 13] on link "Ahorrar" at bounding box center [725, 21] width 69 height 28
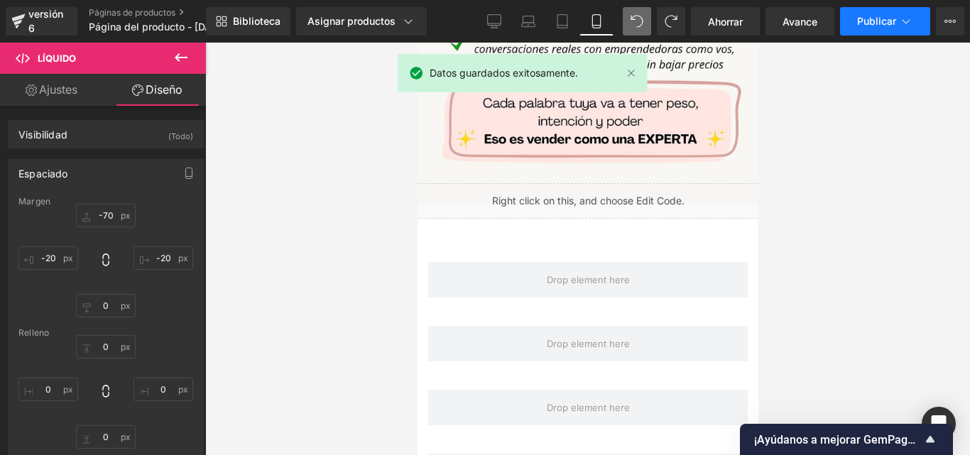
click at [867, 21] on font "Publicar" at bounding box center [876, 21] width 39 height 12
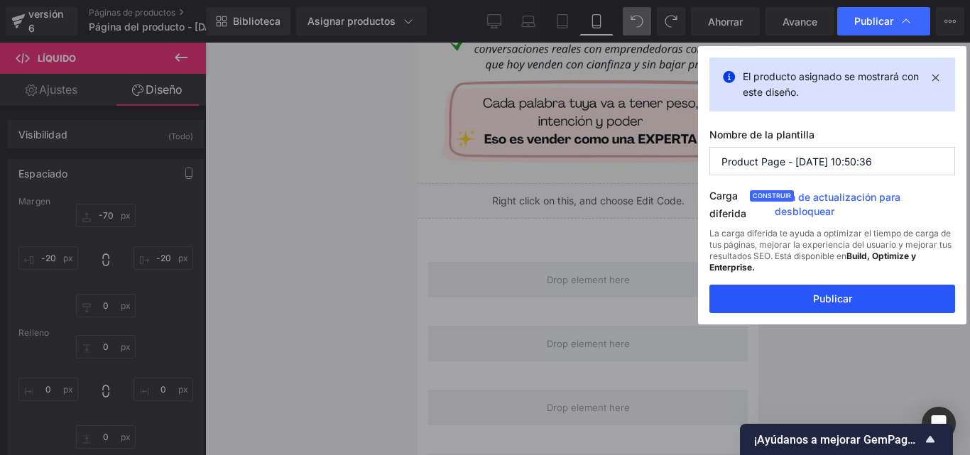
click at [838, 306] on button "Publicar" at bounding box center [832, 299] width 246 height 28
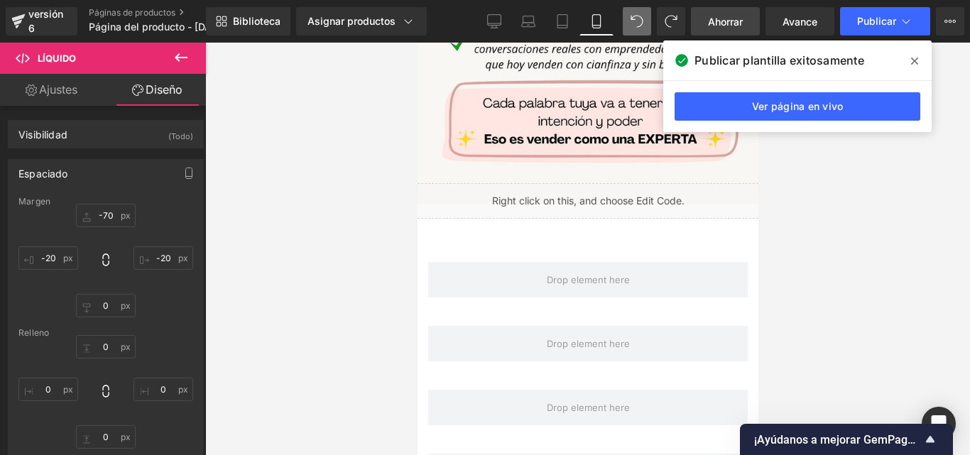
click at [731, 31] on link "Ahorrar" at bounding box center [725, 21] width 69 height 28
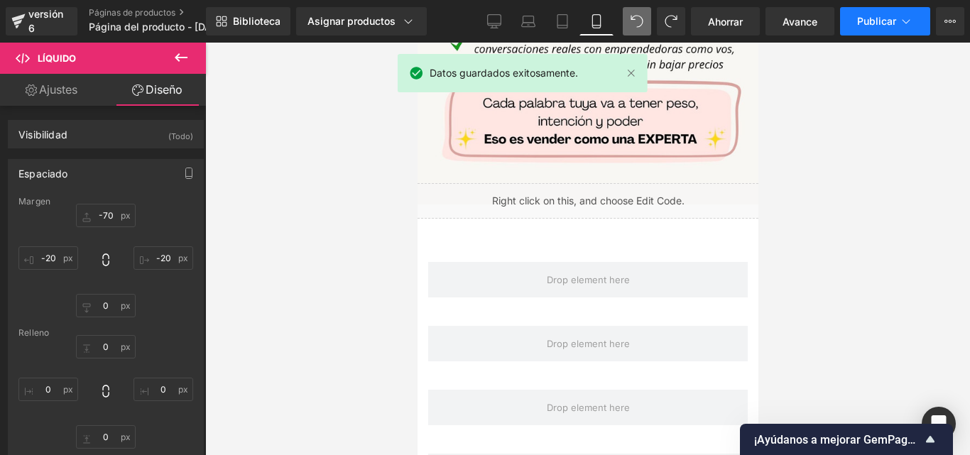
click at [880, 17] on font "Publicar" at bounding box center [876, 21] width 39 height 12
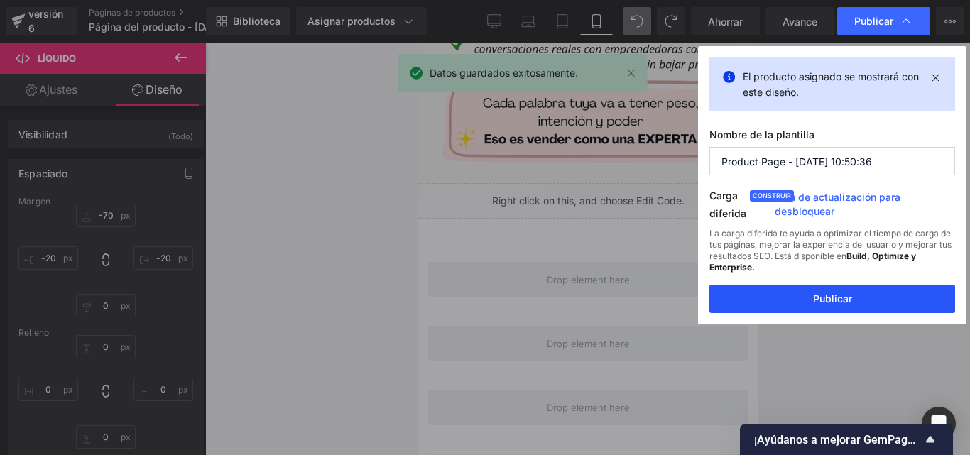
click at [820, 296] on font "Publicar" at bounding box center [832, 298] width 39 height 12
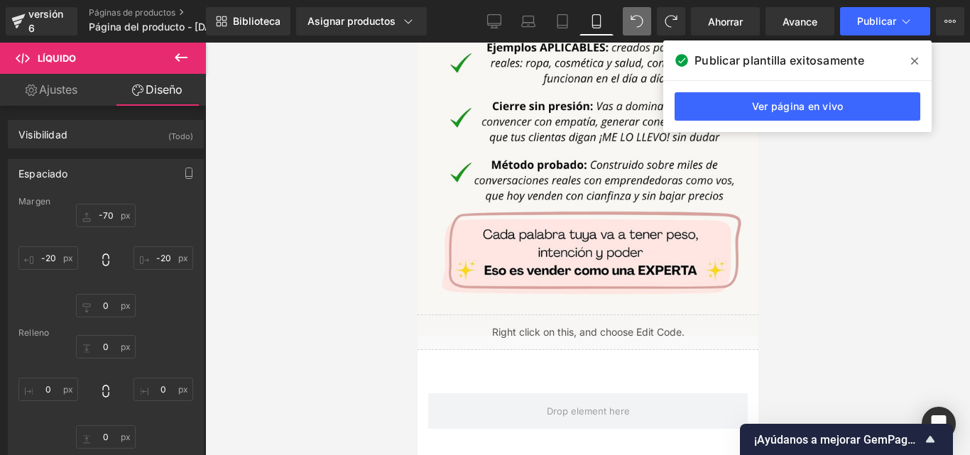
scroll to position [1958, 0]
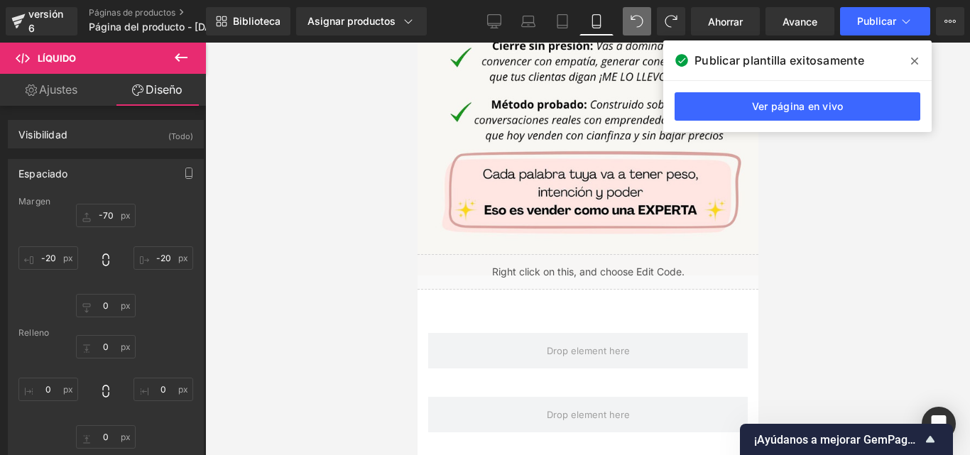
click at [180, 55] on icon at bounding box center [180, 57] width 17 height 17
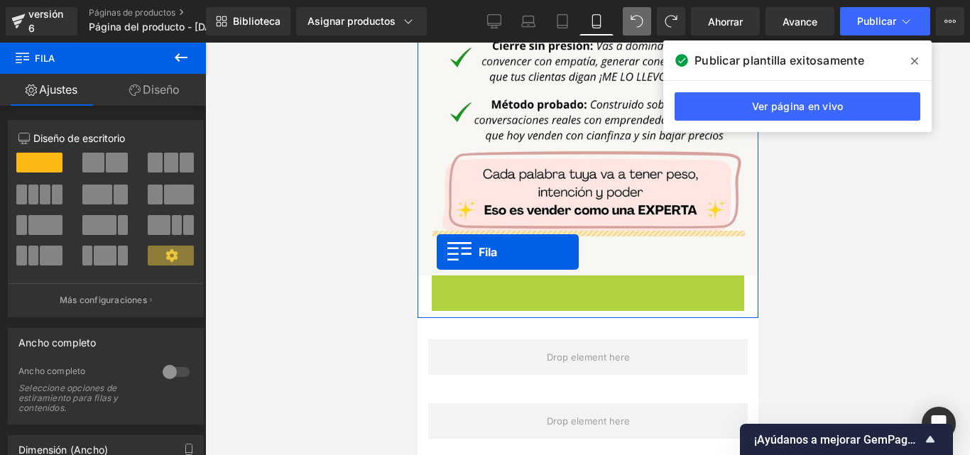
drag, startPoint x: 436, startPoint y: 240, endPoint x: 467, endPoint y: 261, distance: 37.8
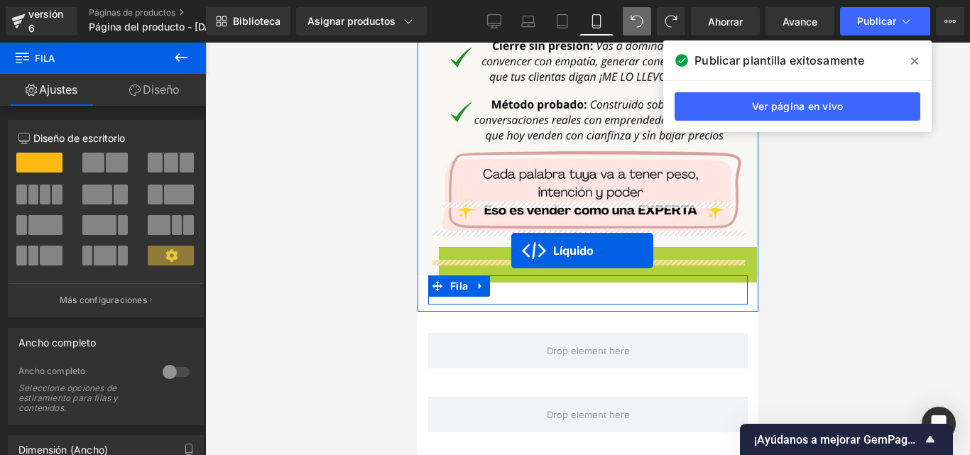
drag, startPoint x: 539, startPoint y: 212, endPoint x: 510, endPoint y: 251, distance: 48.1
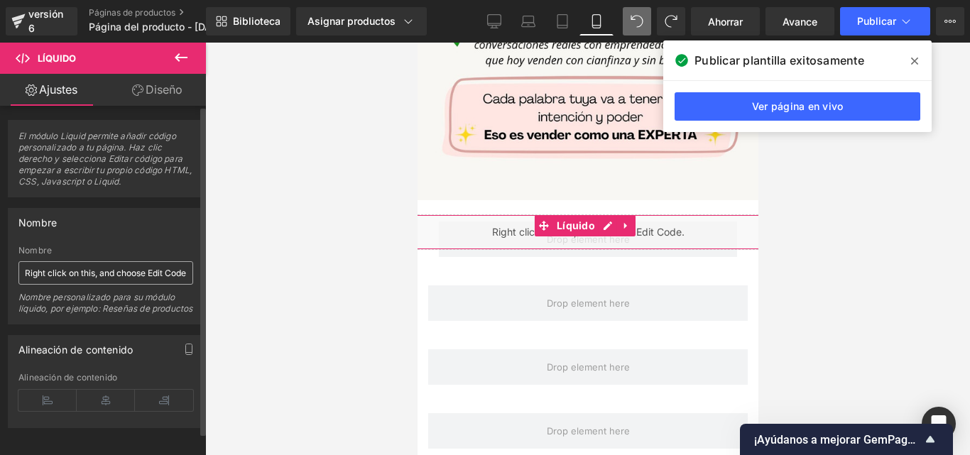
scroll to position [2100, 0]
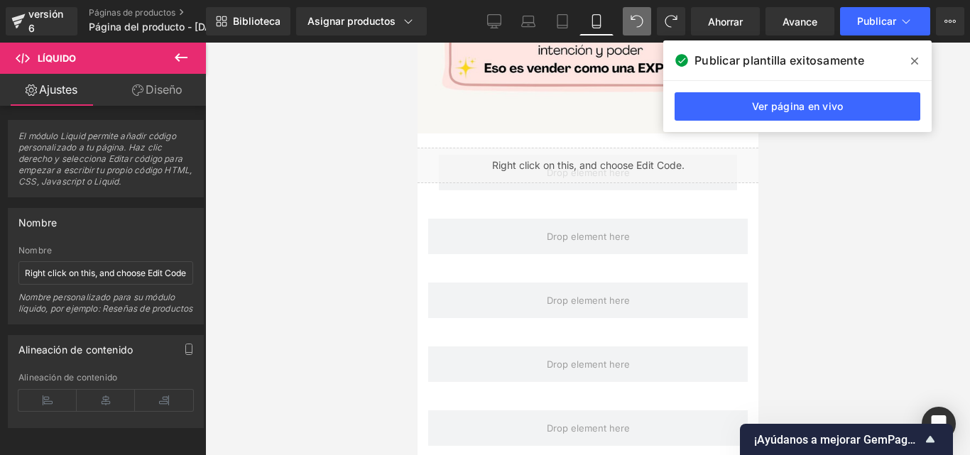
click at [175, 59] on icon at bounding box center [180, 57] width 17 height 17
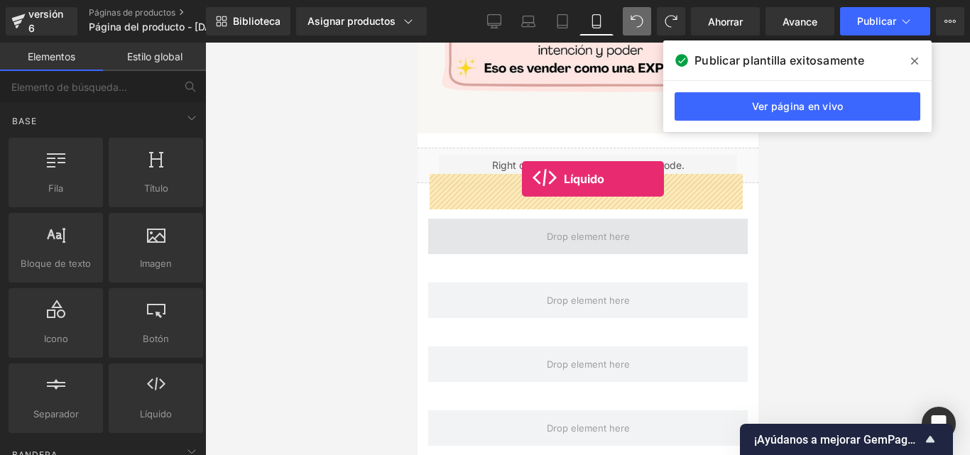
drag, startPoint x: 571, startPoint y: 441, endPoint x: 521, endPoint y: 179, distance: 266.6
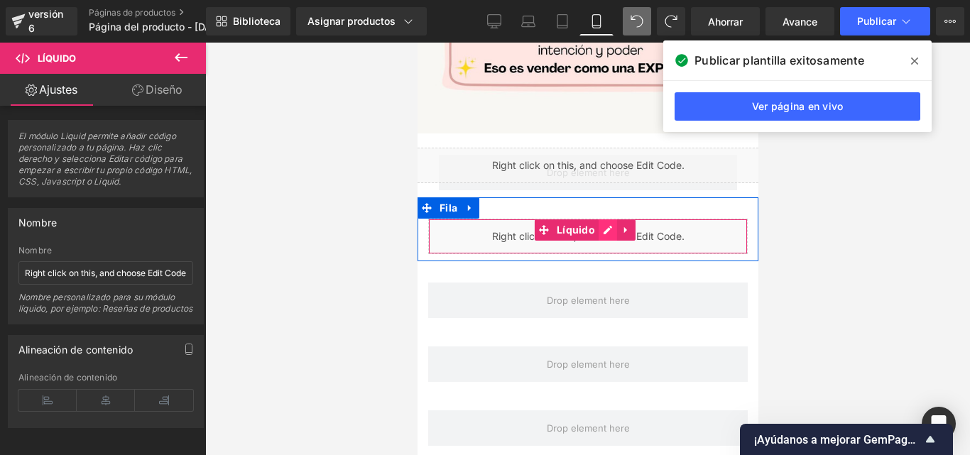
click at [609, 219] on div "Líquido" at bounding box center [586, 236] width 319 height 35
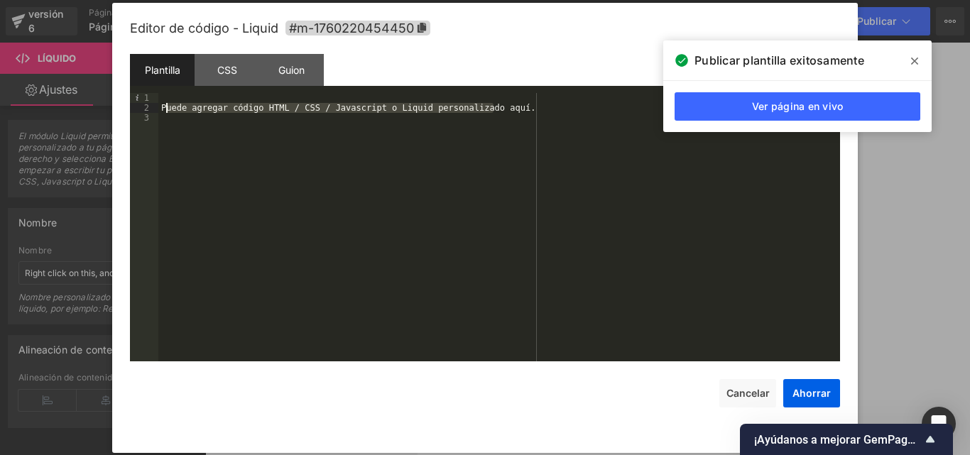
drag, startPoint x: 420, startPoint y: 109, endPoint x: 166, endPoint y: 109, distance: 254.1
click at [166, 109] on div "Puede agregar código HTML / CSS / Javascript o Liquid personalizado aquí." at bounding box center [498, 237] width 681 height 288
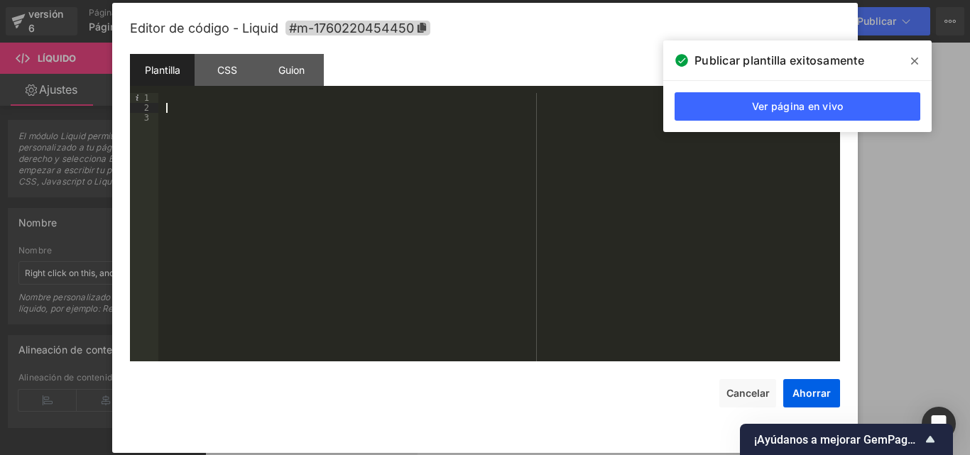
click at [173, 119] on div at bounding box center [498, 237] width 681 height 288
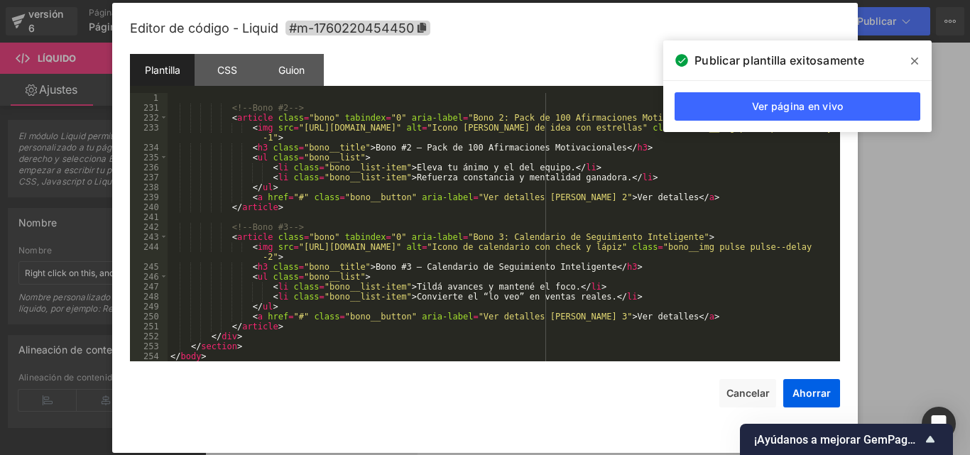
scroll to position [2276, 0]
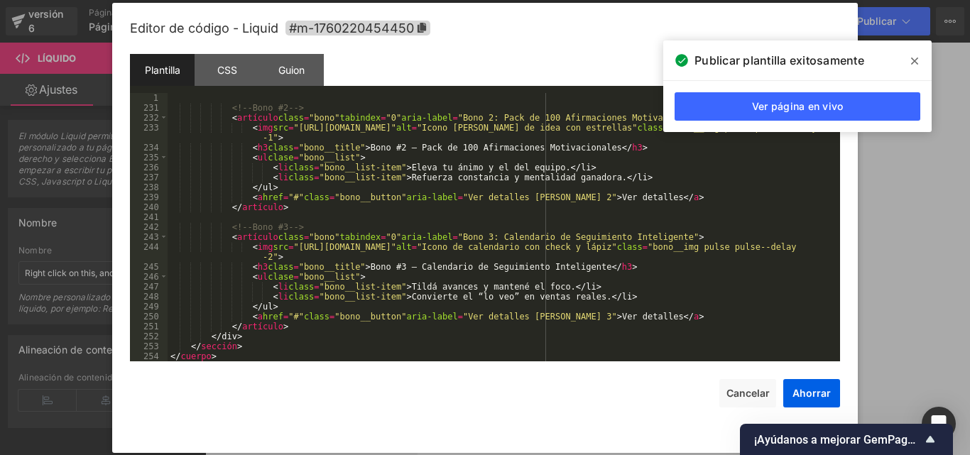
click at [918, 58] on span at bounding box center [914, 61] width 23 height 23
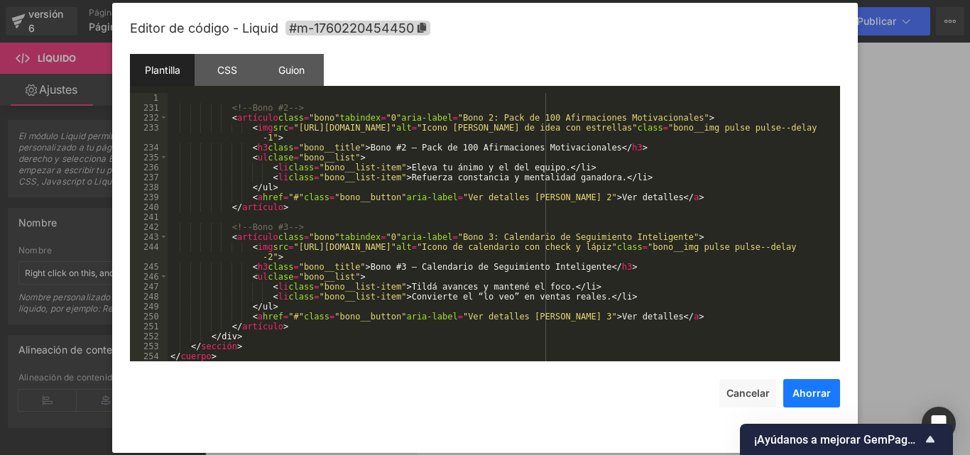
click at [812, 396] on font "Ahorrar" at bounding box center [811, 393] width 38 height 12
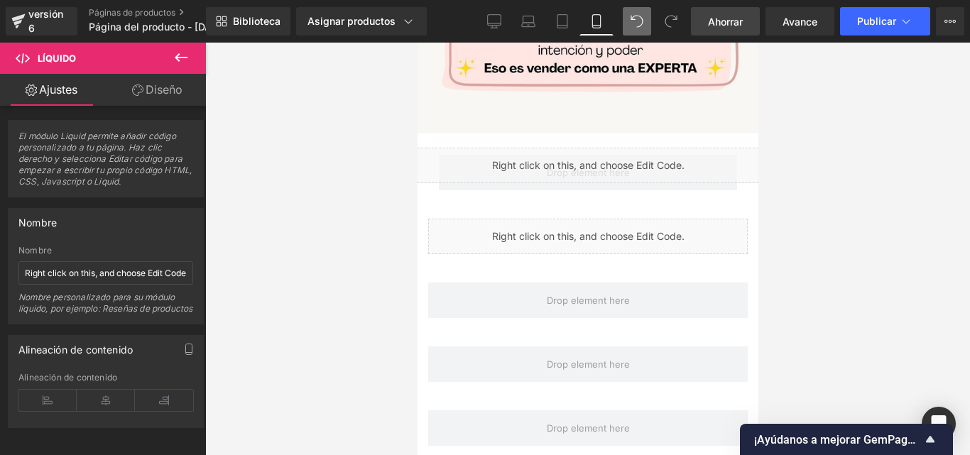
click at [743, 18] on link "Ahorrar" at bounding box center [725, 21] width 69 height 28
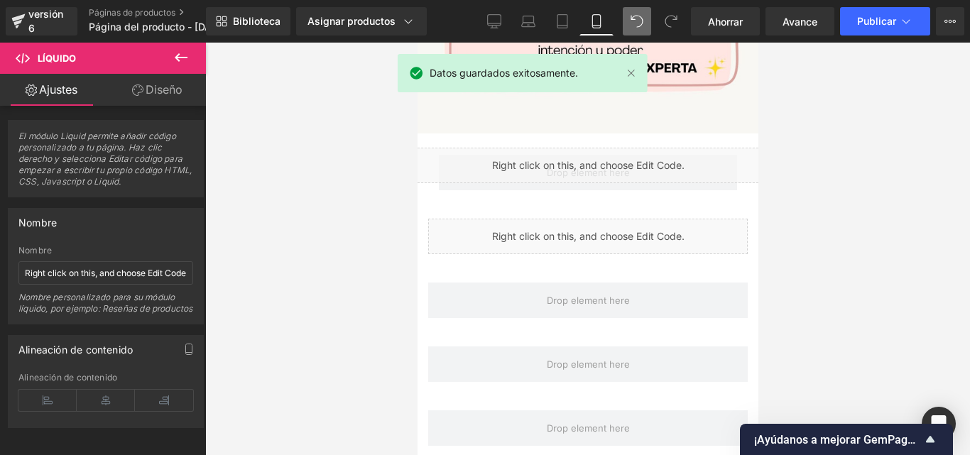
click at [882, 6] on div "Biblioteca Asignar productos Vista previa del producto Convierte dudas en venta…" at bounding box center [588, 21] width 764 height 43
click at [874, 17] on font "Publicar" at bounding box center [876, 21] width 39 height 12
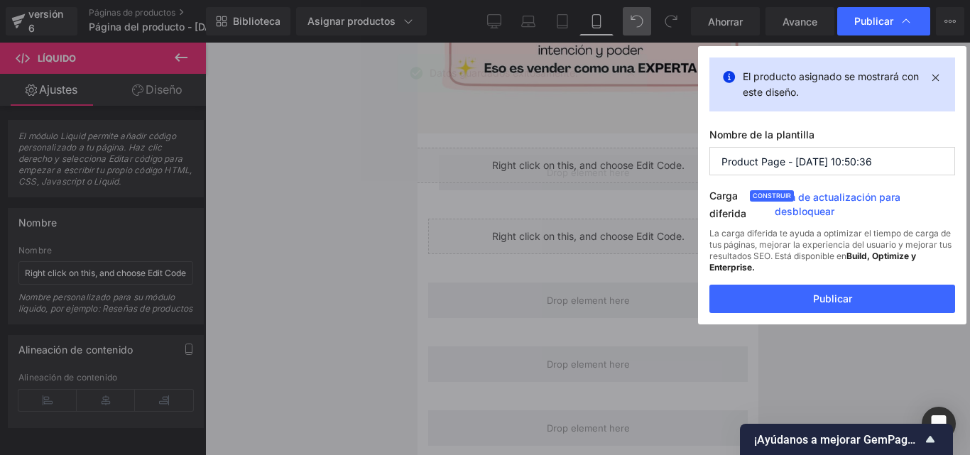
click at [808, 300] on button "Publicar" at bounding box center [832, 299] width 246 height 28
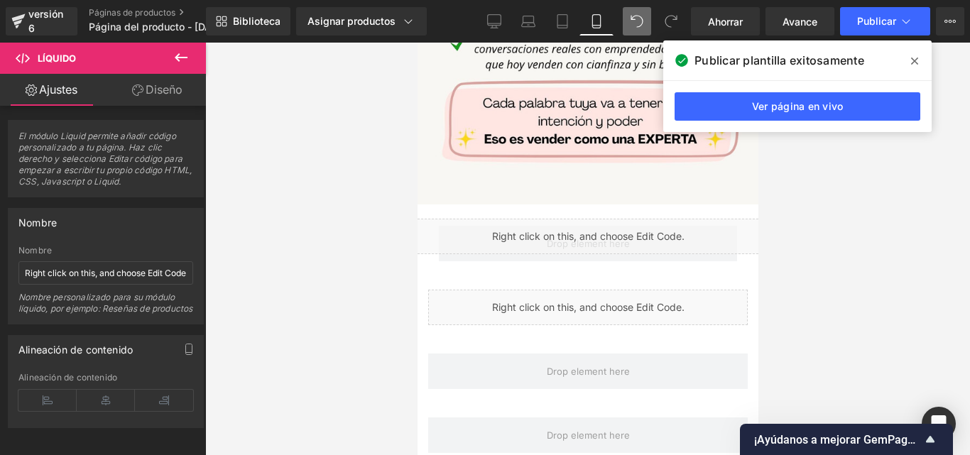
scroll to position [2100, 0]
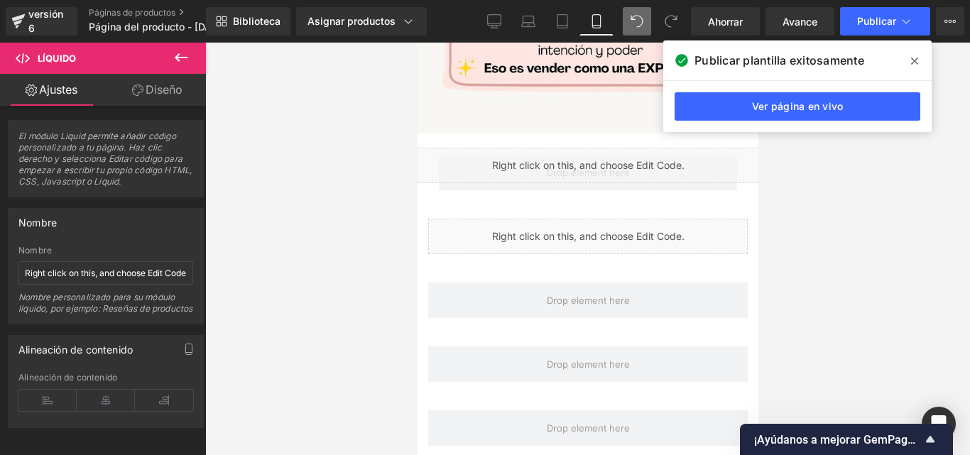
click at [914, 60] on icon at bounding box center [914, 60] width 7 height 11
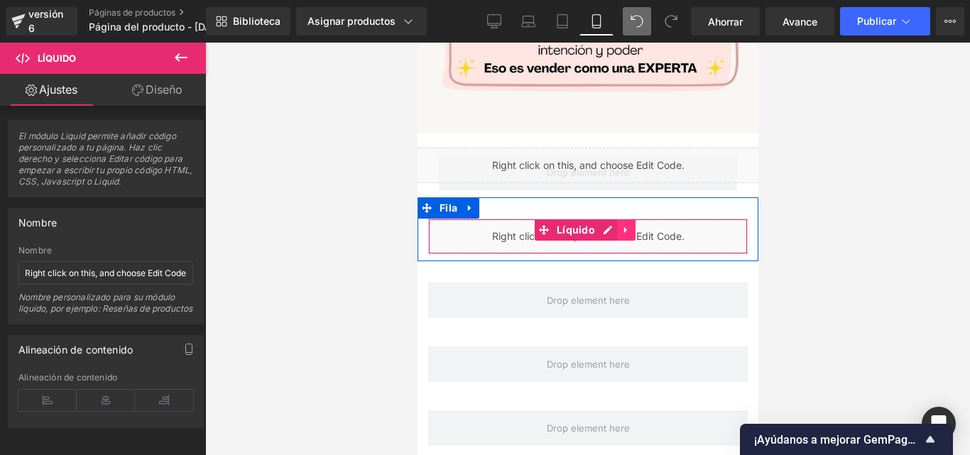
click at [627, 224] on icon at bounding box center [625, 229] width 10 height 11
click at [634, 225] on icon at bounding box center [635, 230] width 10 height 10
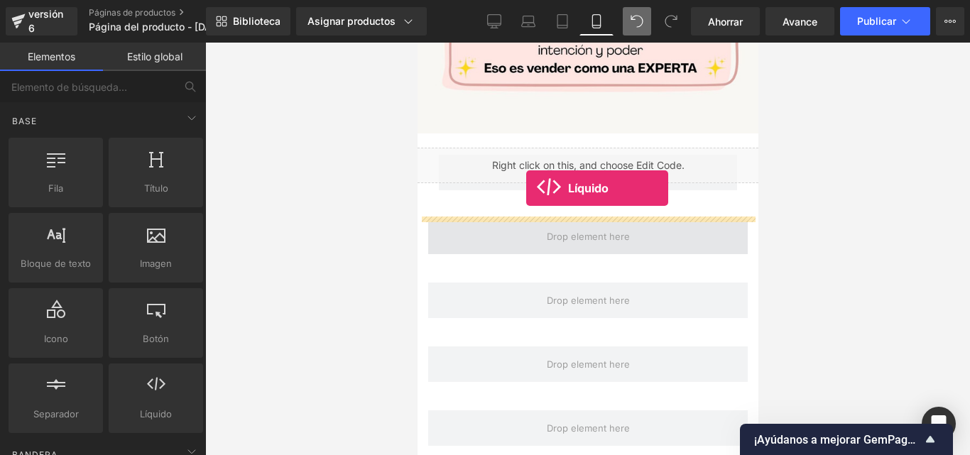
drag, startPoint x: 564, startPoint y: 448, endPoint x: 525, endPoint y: 188, distance: 262.7
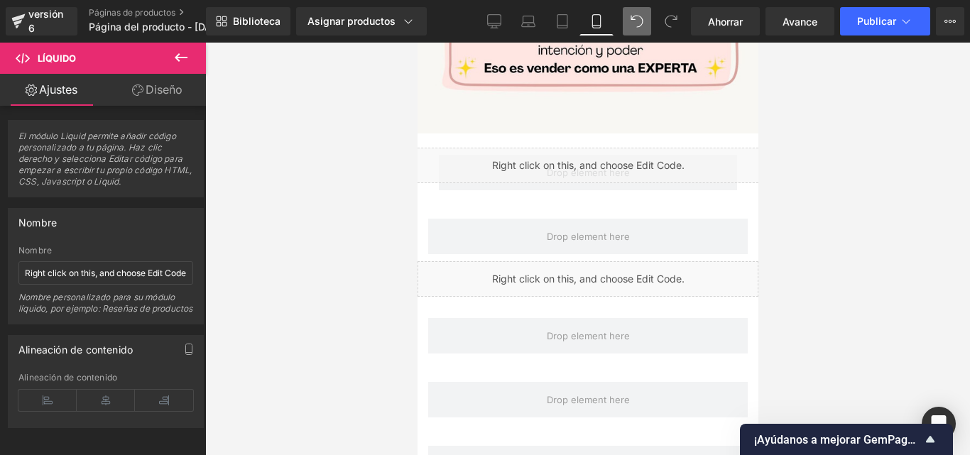
click at [638, 21] on icon at bounding box center [636, 21] width 13 height 13
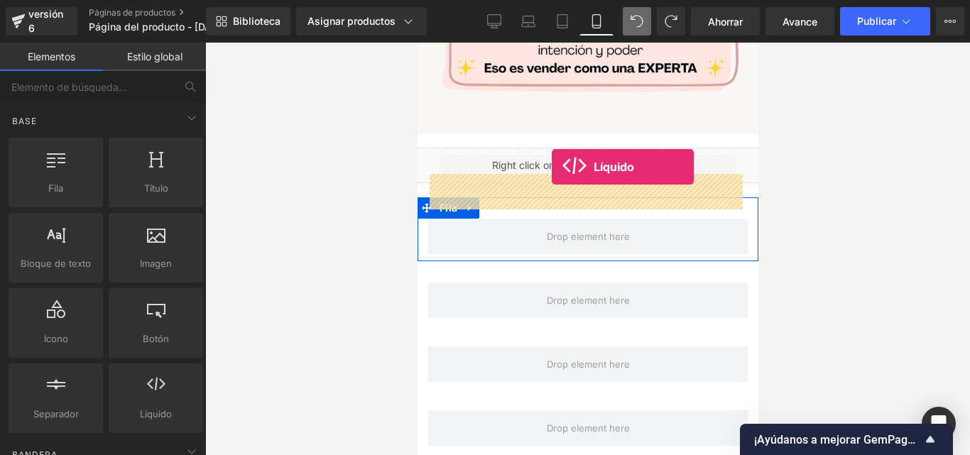
drag, startPoint x: 556, startPoint y: 439, endPoint x: 551, endPoint y: 167, distance: 272.6
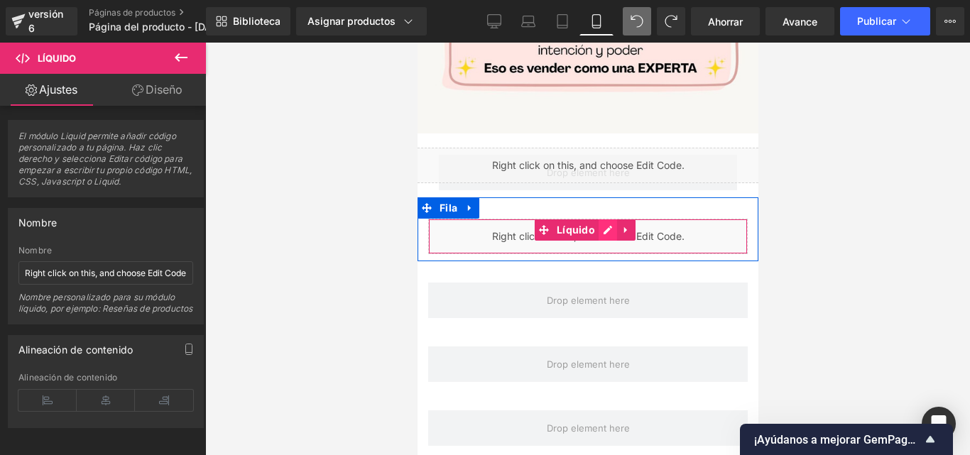
click at [608, 219] on div "Líquido" at bounding box center [586, 236] width 319 height 35
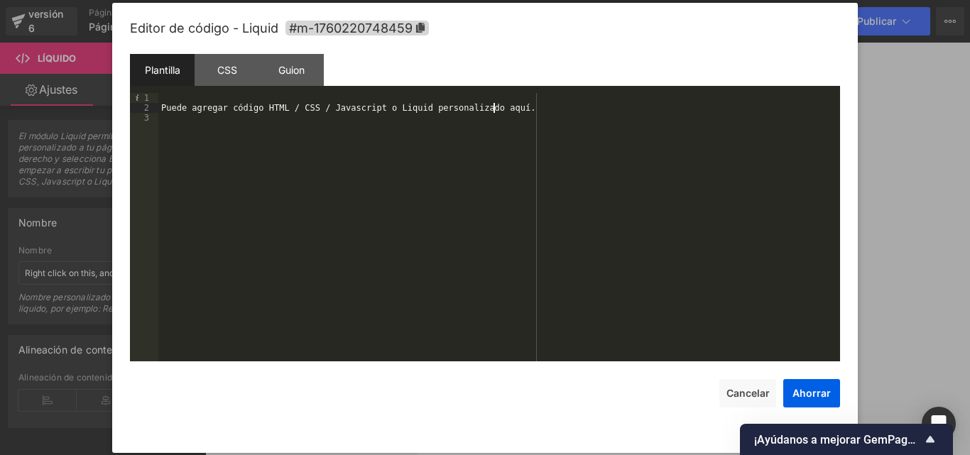
drag, startPoint x: 504, startPoint y: 109, endPoint x: 124, endPoint y: 138, distance: 380.9
click at [124, 138] on div "Editor de código - Liquid #m-1760220748459 Plantilla CSS Guion Datos 1 2 3 Pued…" at bounding box center [484, 228] width 745 height 450
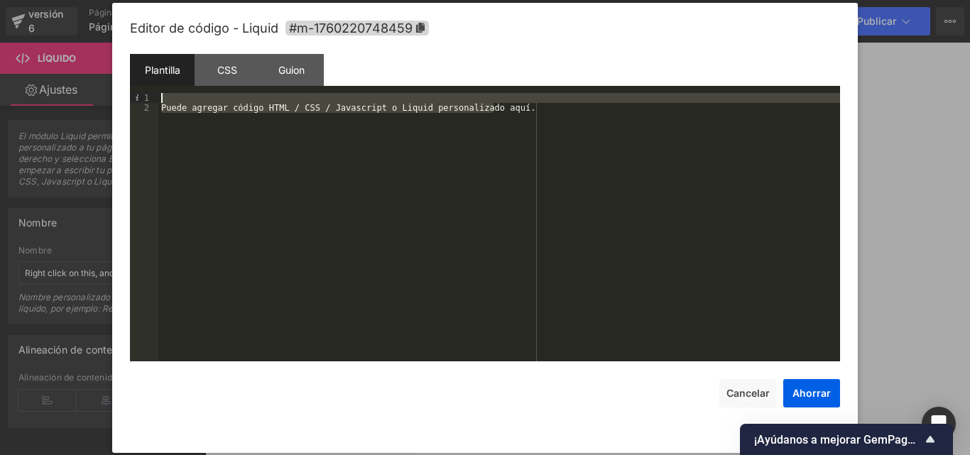
drag, startPoint x: 505, startPoint y: 106, endPoint x: 170, endPoint y: 99, distance: 335.1
click at [170, 99] on div "Puede agregar código HTML / CSS / Javascript o Liquid personalizado aquí." at bounding box center [498, 237] width 681 height 288
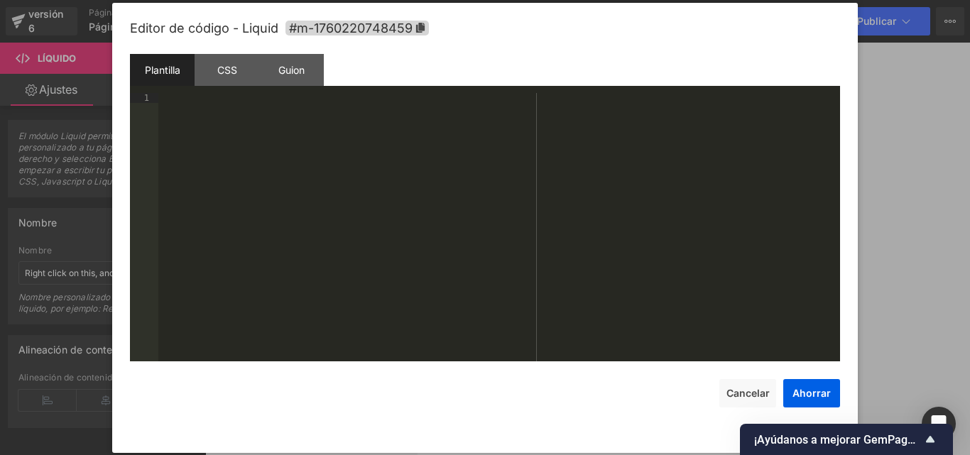
scroll to position [2276, 0]
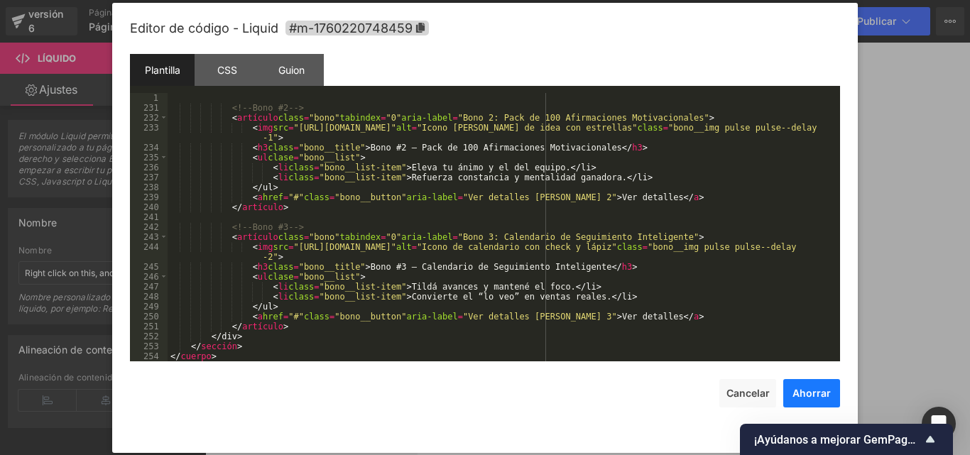
click at [816, 383] on button "Ahorrar" at bounding box center [811, 393] width 57 height 28
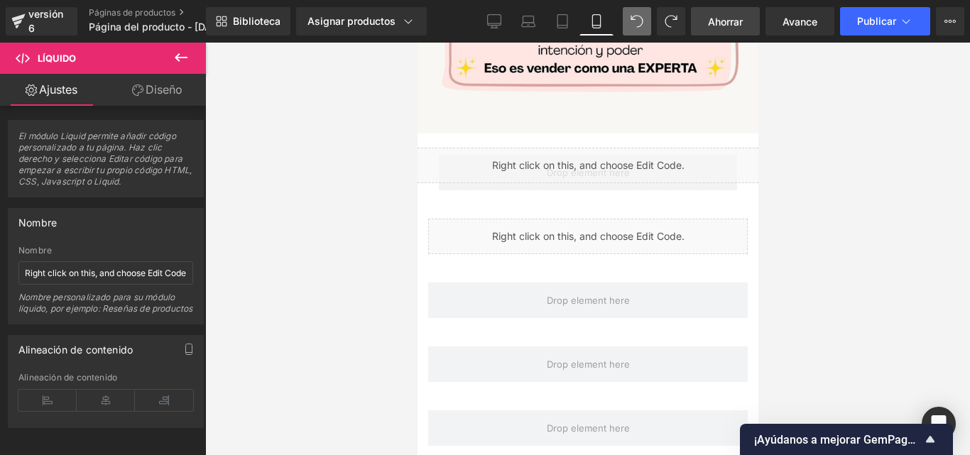
click at [734, 26] on font "Ahorrar" at bounding box center [725, 22] width 35 height 12
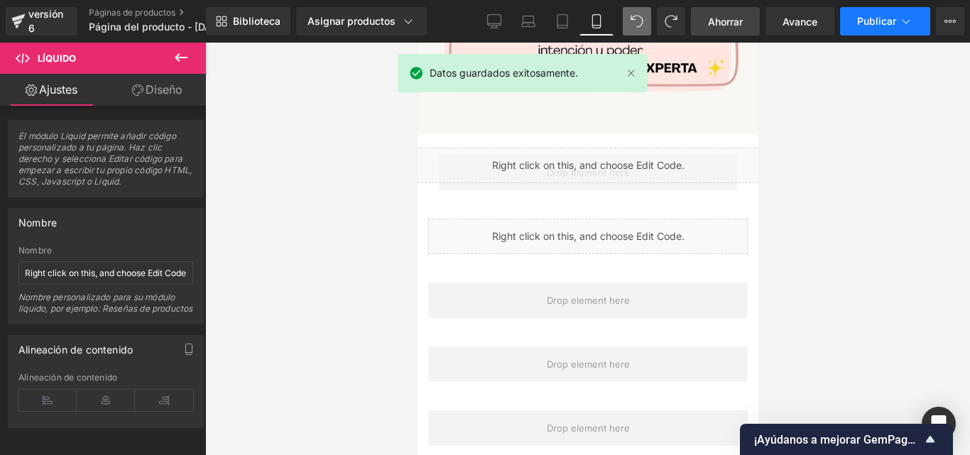
click at [869, 25] on font "Publicar" at bounding box center [876, 21] width 39 height 12
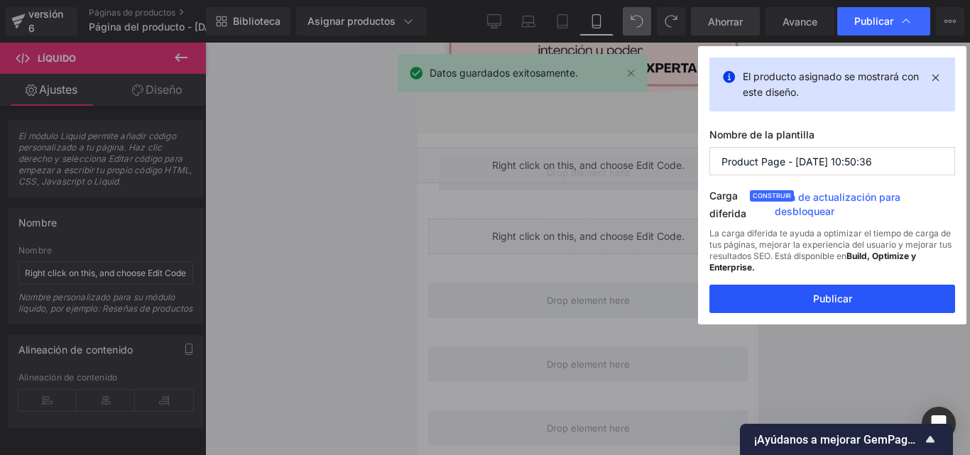
click at [848, 295] on font "Publicar" at bounding box center [832, 298] width 39 height 12
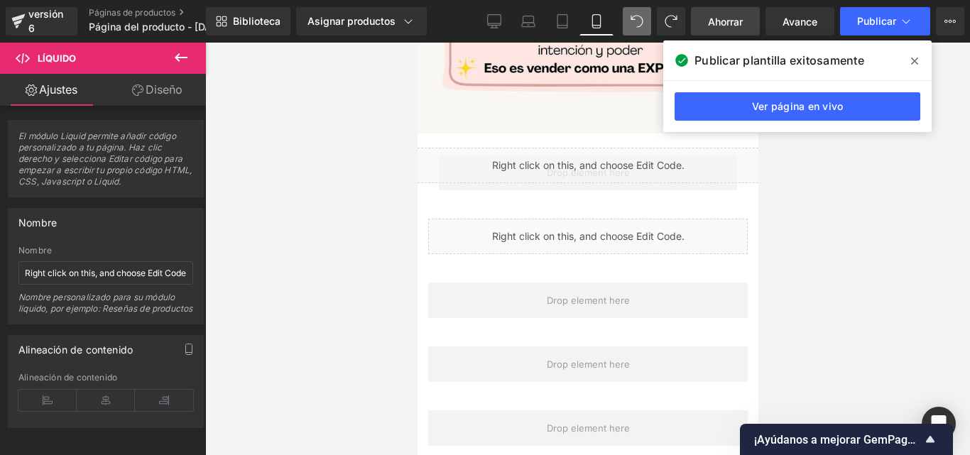
drag, startPoint x: 911, startPoint y: 57, endPoint x: 884, endPoint y: 55, distance: 27.1
click at [912, 57] on icon at bounding box center [914, 60] width 7 height 11
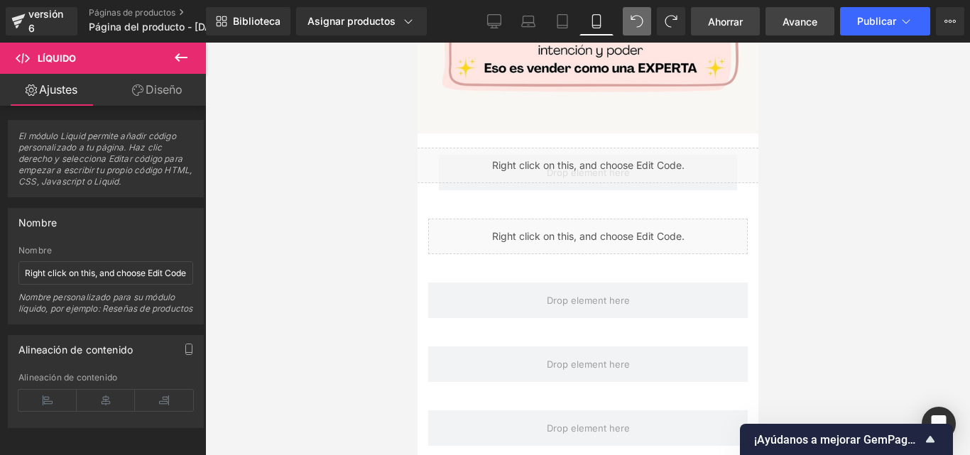
click at [819, 14] on link "Avance" at bounding box center [799, 21] width 69 height 28
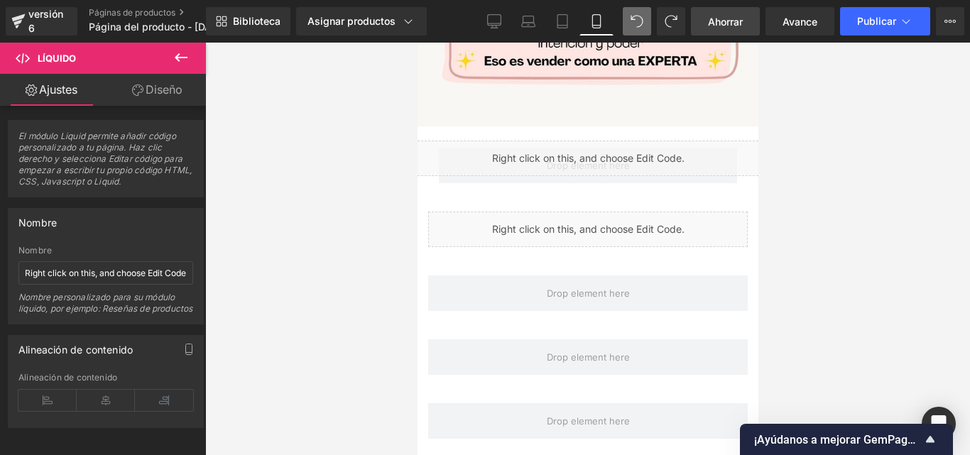
scroll to position [2029, 0]
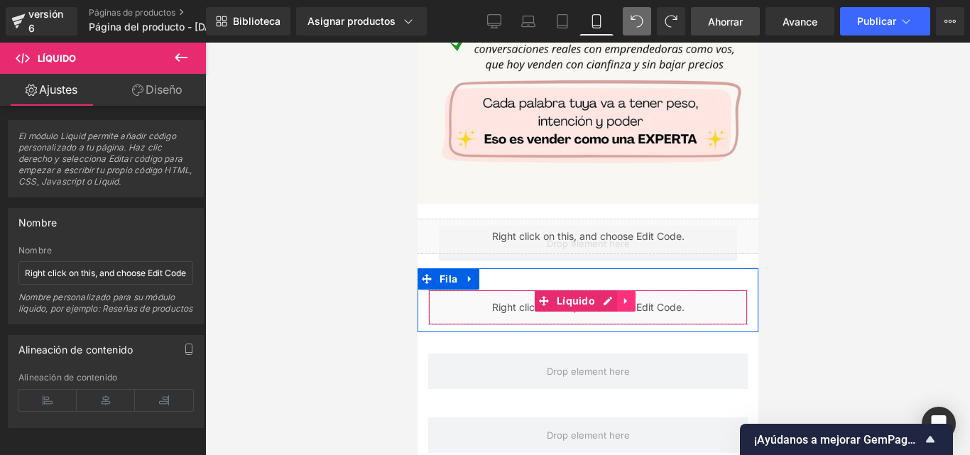
click at [625, 295] on icon at bounding box center [625, 300] width 10 height 11
click at [630, 295] on icon at bounding box center [635, 300] width 10 height 11
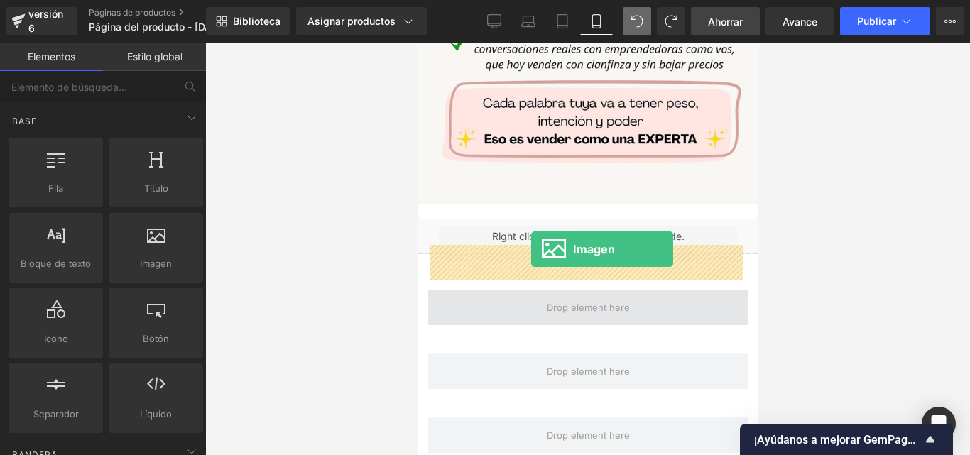
drag, startPoint x: 556, startPoint y: 296, endPoint x: 530, endPoint y: 249, distance: 53.7
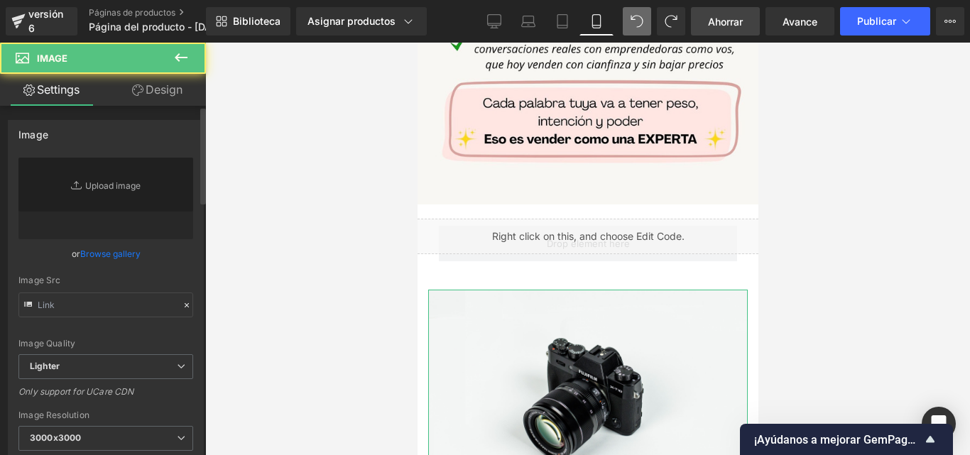
type input "//[DOMAIN_NAME][URL]"
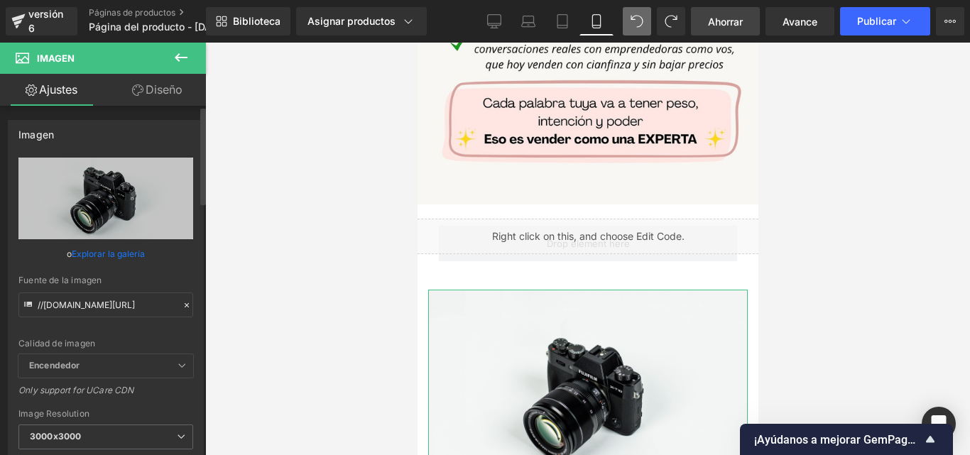
click at [182, 301] on icon at bounding box center [187, 305] width 10 height 10
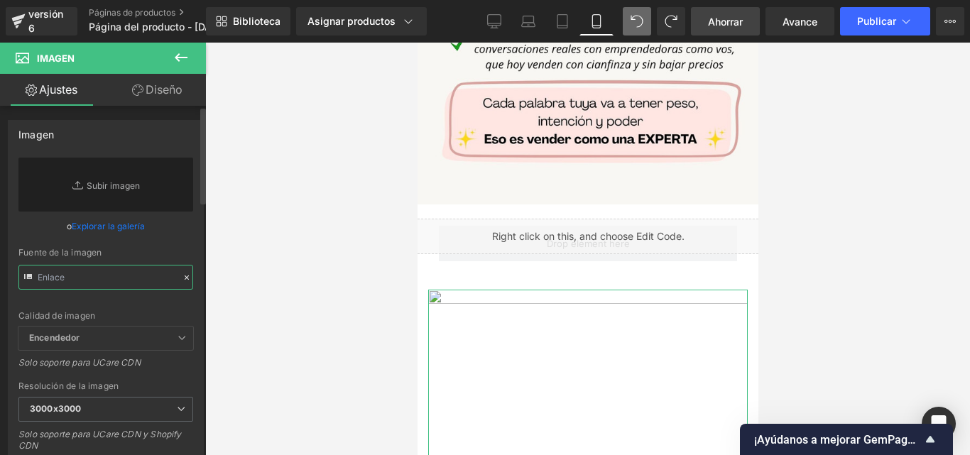
click at [131, 273] on input "text" at bounding box center [105, 277] width 175 height 25
paste input "https://i.postimg.cc/wBzBNG1P/Convi-rtete-en-una-vendedora-EXPERTA-12.jpg"
type input "https://i.postimg.cc/wBzBNG1P/Convi-rtete-en-una-vendedora-EXPERTA-12.jpg"
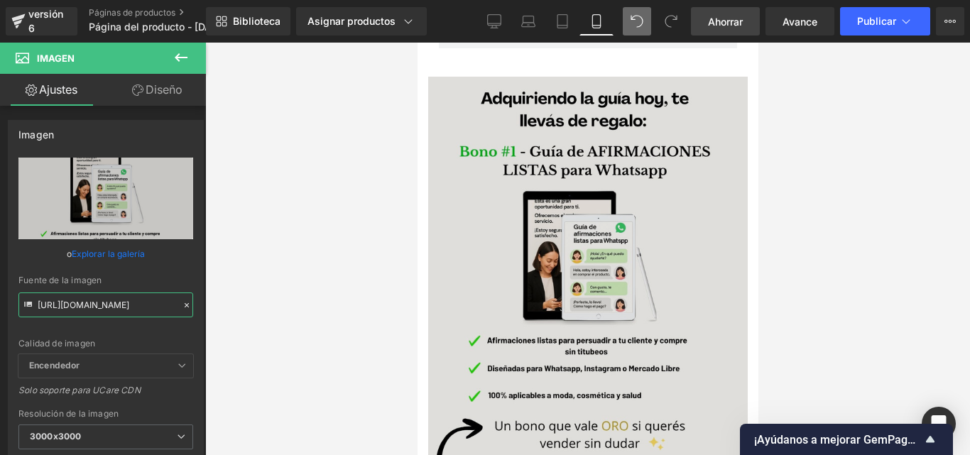
scroll to position [2100, 0]
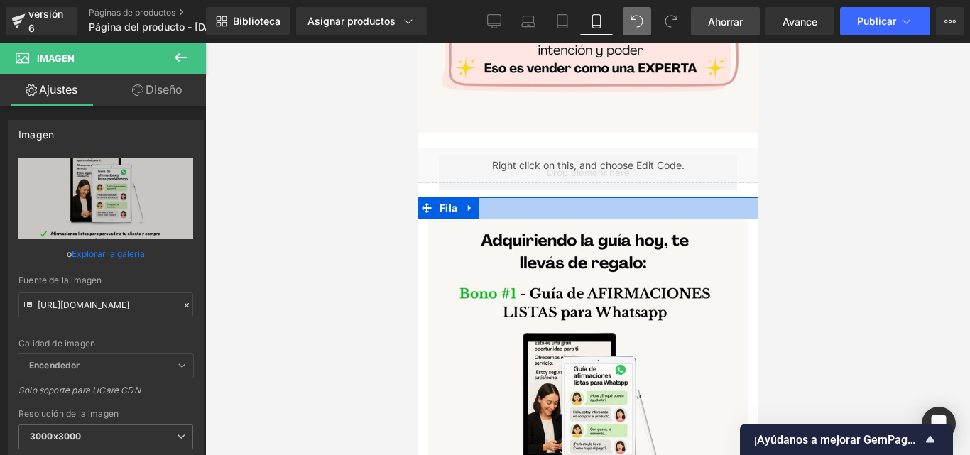
click at [495, 197] on div "Imagen Fila" at bounding box center [587, 411] width 341 height 428
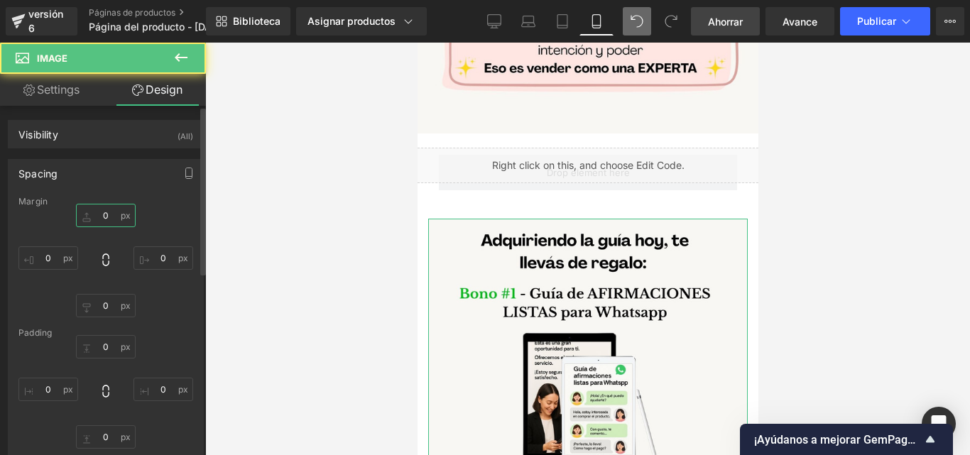
click at [107, 216] on input "0" at bounding box center [106, 215] width 60 height 23
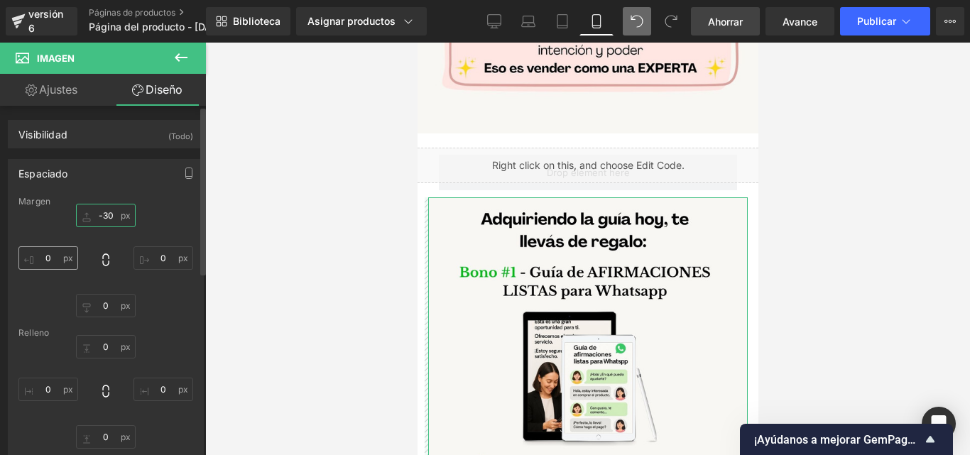
type input "-30"
click at [56, 263] on input "0" at bounding box center [48, 257] width 60 height 23
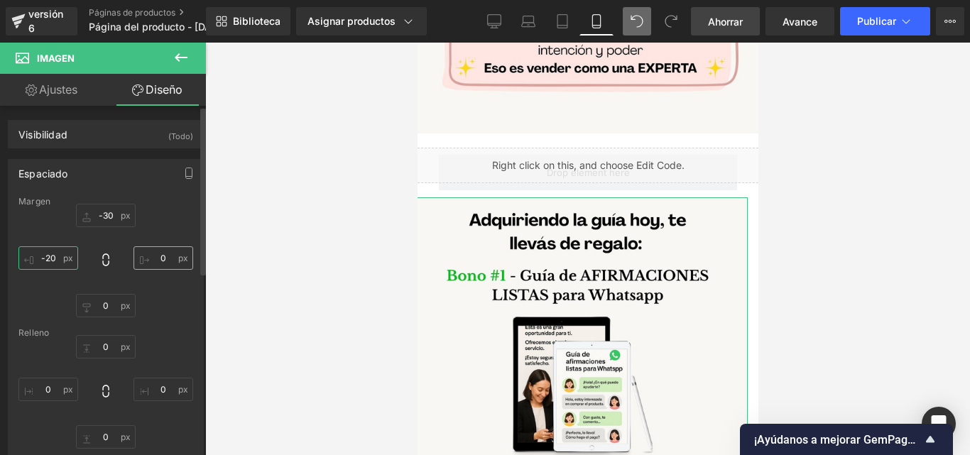
type input "-20"
click at [160, 262] on input "0" at bounding box center [163, 257] width 60 height 23
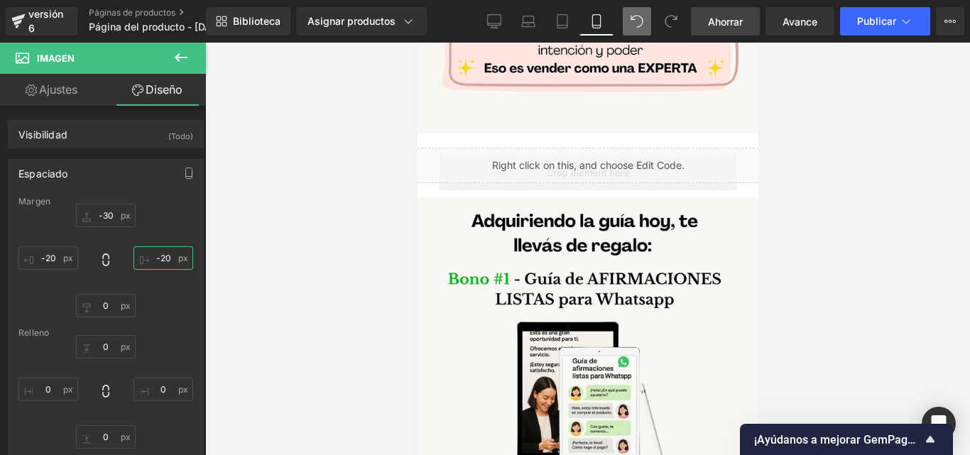
scroll to position [71, 0]
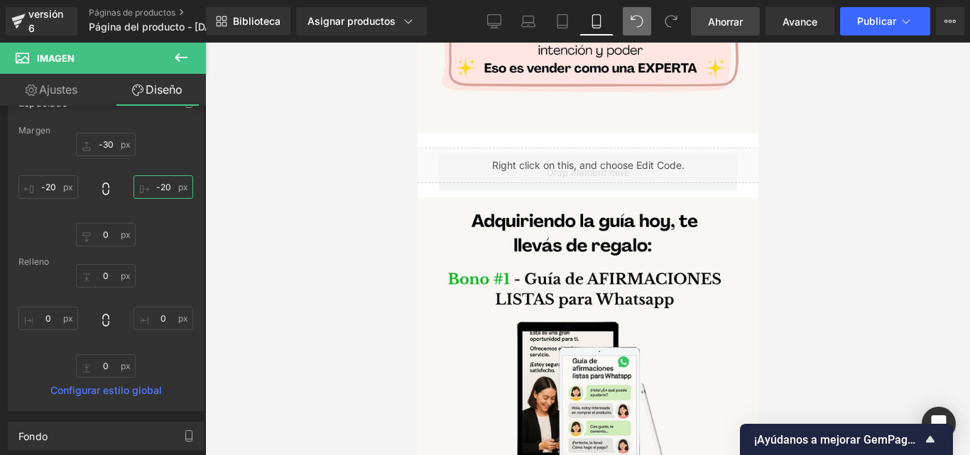
type input "-20"
click at [735, 21] on font "Ahorrar" at bounding box center [725, 22] width 35 height 12
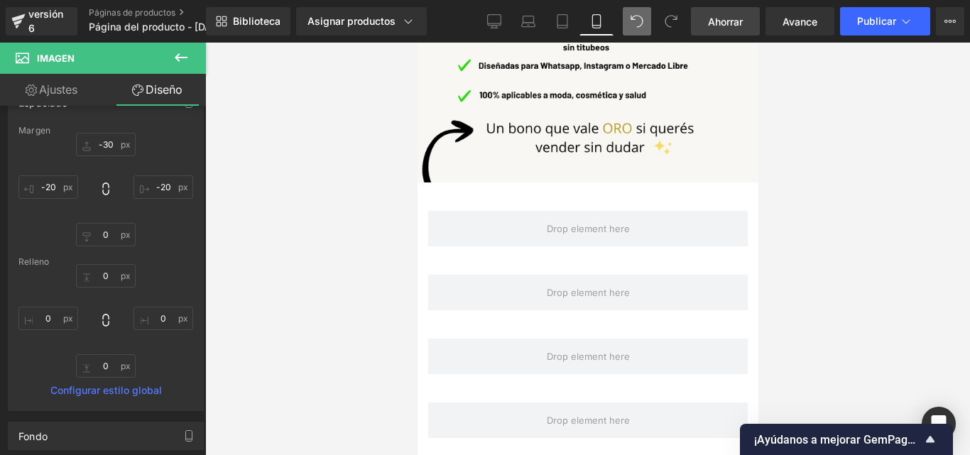
scroll to position [2478, 0]
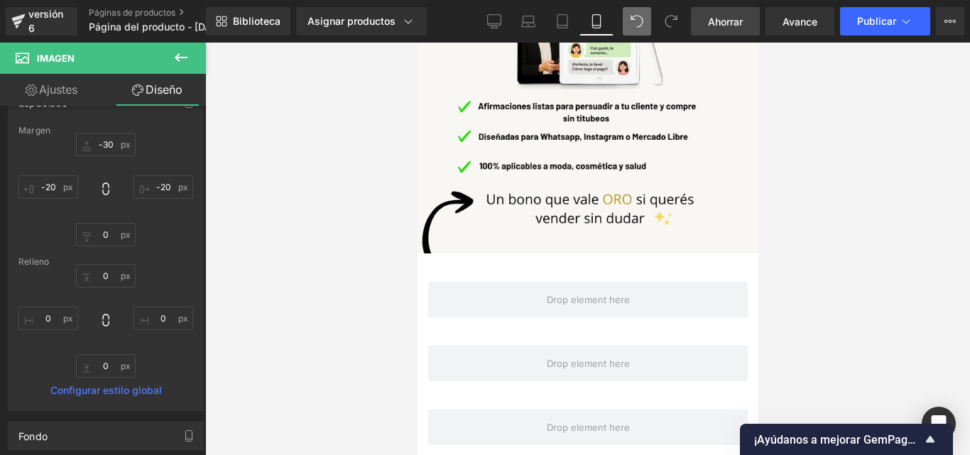
click at [187, 61] on icon at bounding box center [180, 57] width 17 height 17
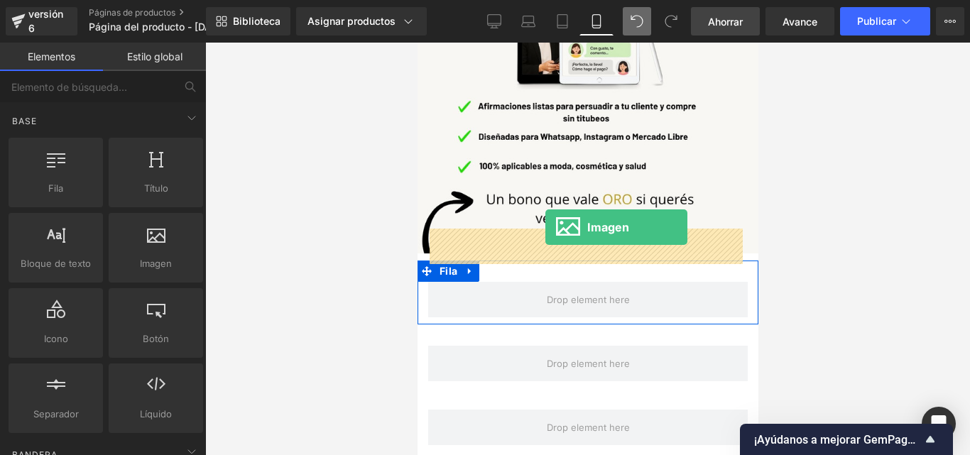
drag, startPoint x: 680, startPoint y: 295, endPoint x: 544, endPoint y: 227, distance: 151.7
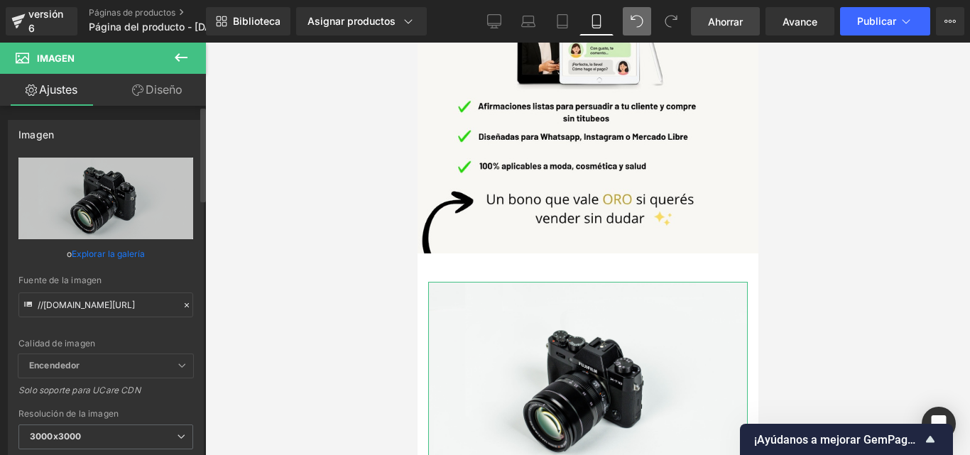
click at [182, 305] on icon at bounding box center [187, 305] width 10 height 10
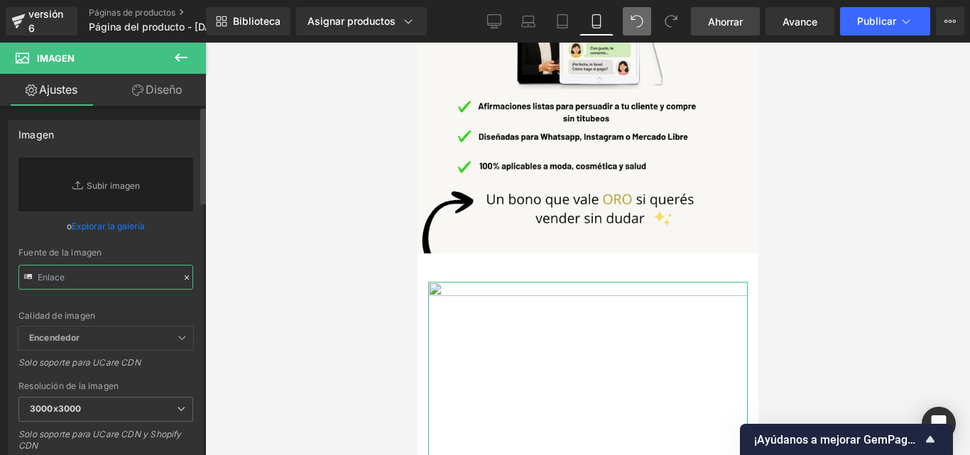
click at [126, 284] on input "text" at bounding box center [105, 277] width 175 height 25
paste input "https://i.postimg.cc/B664c94d/Convi-rtete-en-una-vendedora-EXPERTA-13.jpg"
type input "https://i.postimg.cc/B664c94d/Convi-rtete-en-una-vendedora-EXPERTA-13.jpg"
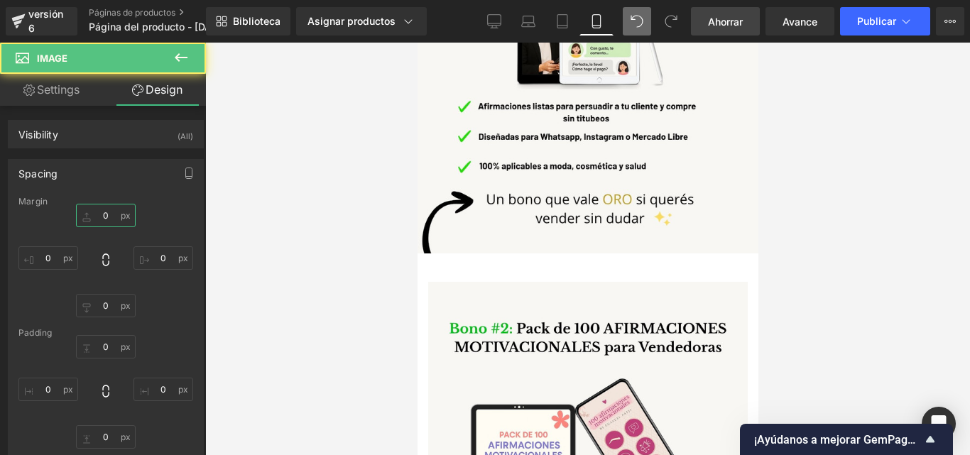
click at [108, 218] on input "0" at bounding box center [106, 215] width 60 height 23
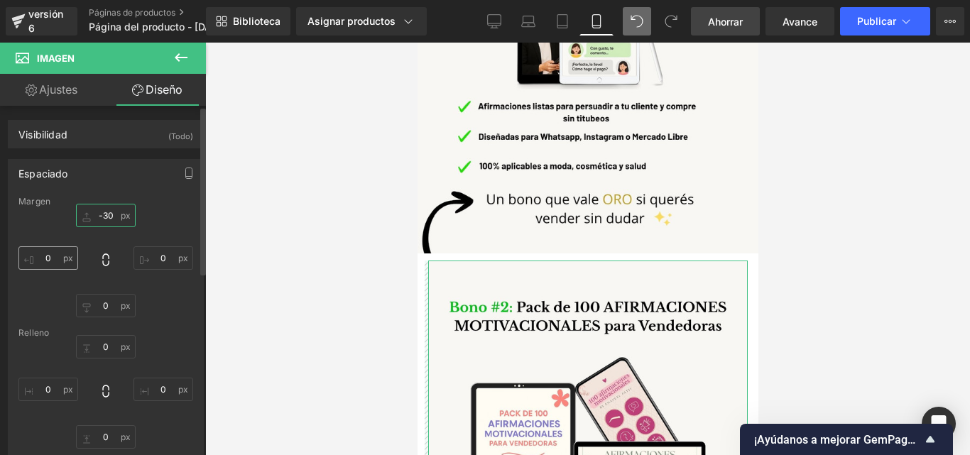
type input "-30"
click at [56, 255] on input "0" at bounding box center [48, 257] width 60 height 23
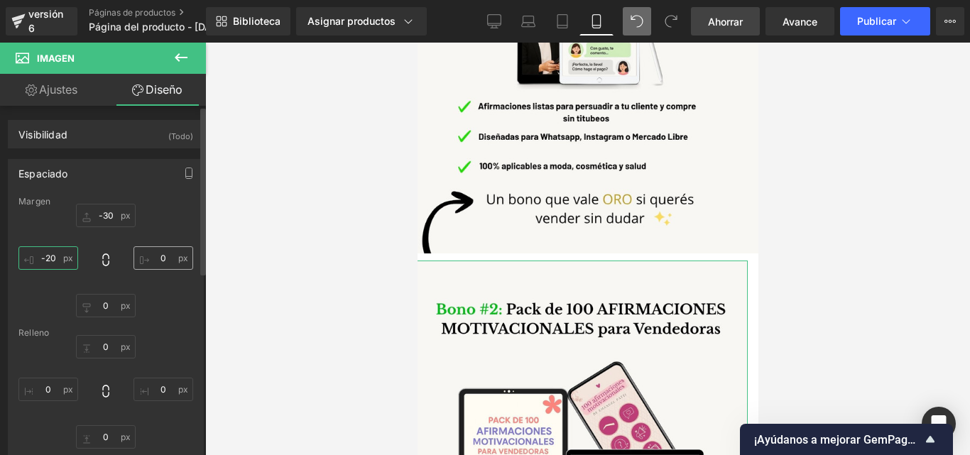
type input "-20"
click at [155, 264] on input "0" at bounding box center [163, 257] width 60 height 23
type input "-20"
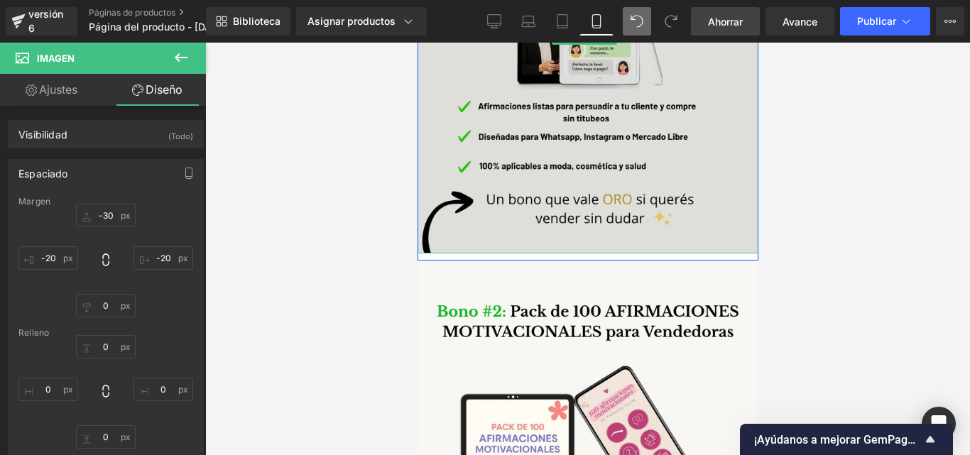
click at [485, 196] on img at bounding box center [587, 36] width 348 height 435
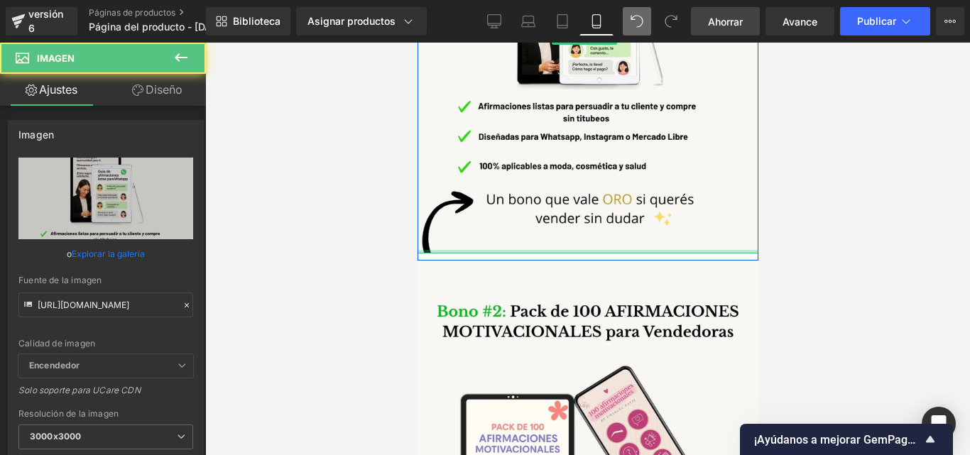
click at [485, 250] on div at bounding box center [587, 252] width 348 height 4
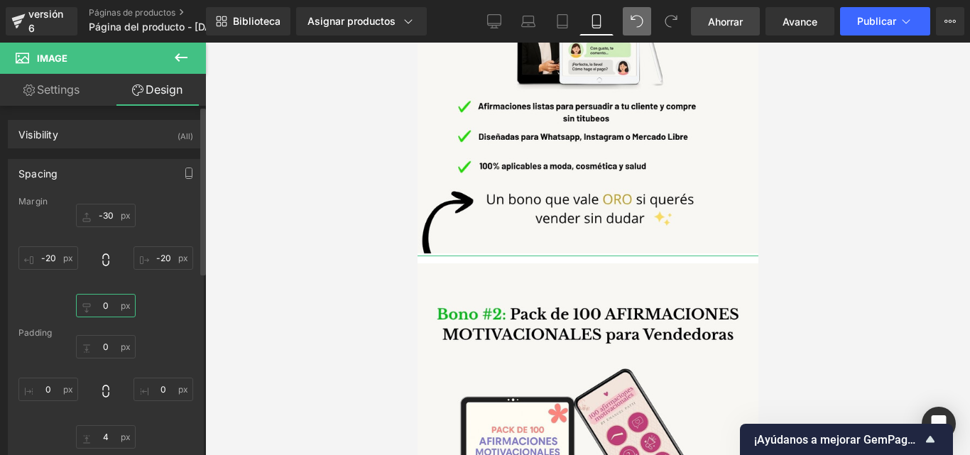
click at [111, 307] on input "0" at bounding box center [106, 305] width 60 height 23
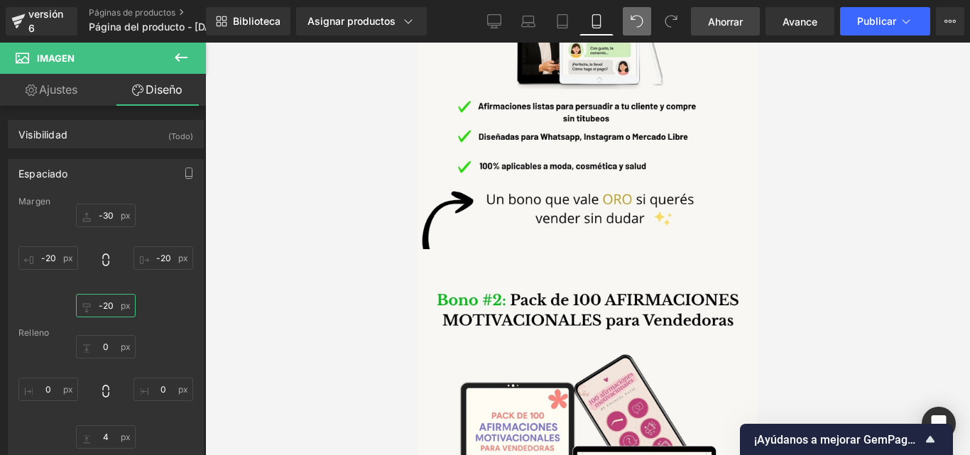
type input "-20"
click at [740, 8] on link "Ahorrar" at bounding box center [725, 21] width 69 height 28
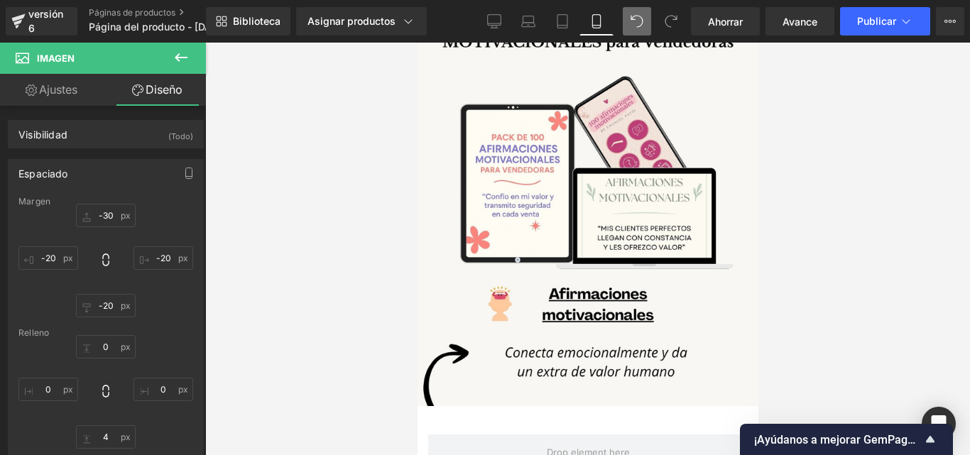
scroll to position [2924, 0]
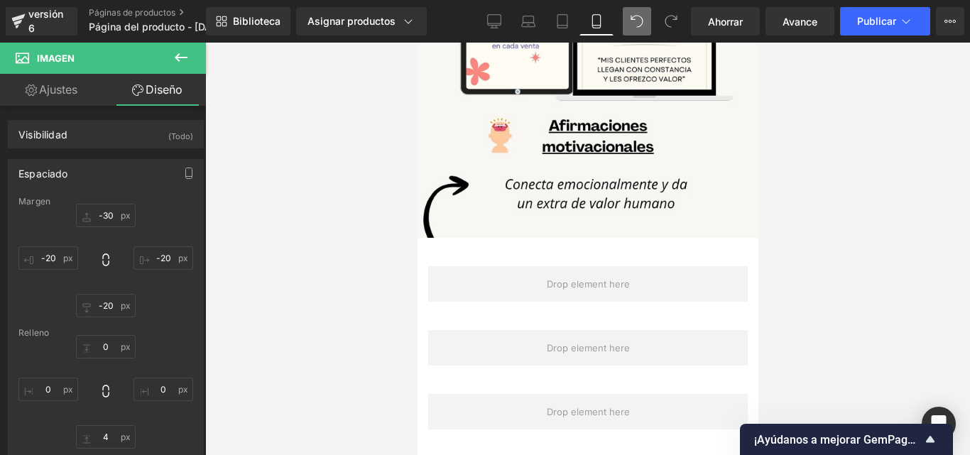
click at [177, 61] on icon at bounding box center [180, 57] width 17 height 17
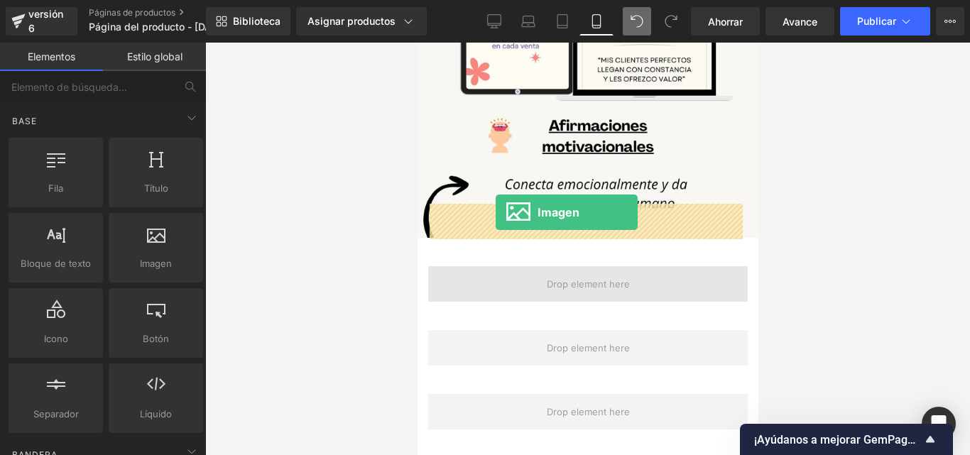
drag, startPoint x: 769, startPoint y: 281, endPoint x: 495, endPoint y: 212, distance: 282.5
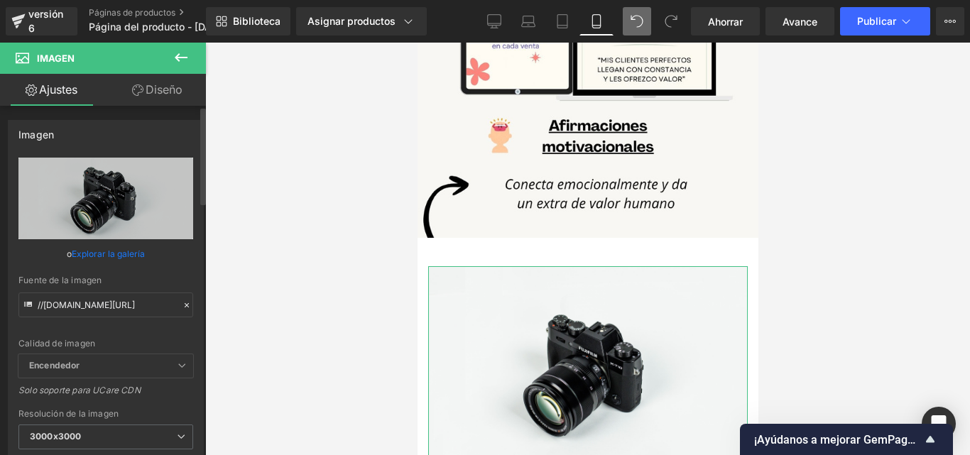
click at [184, 305] on icon at bounding box center [187, 305] width 10 height 10
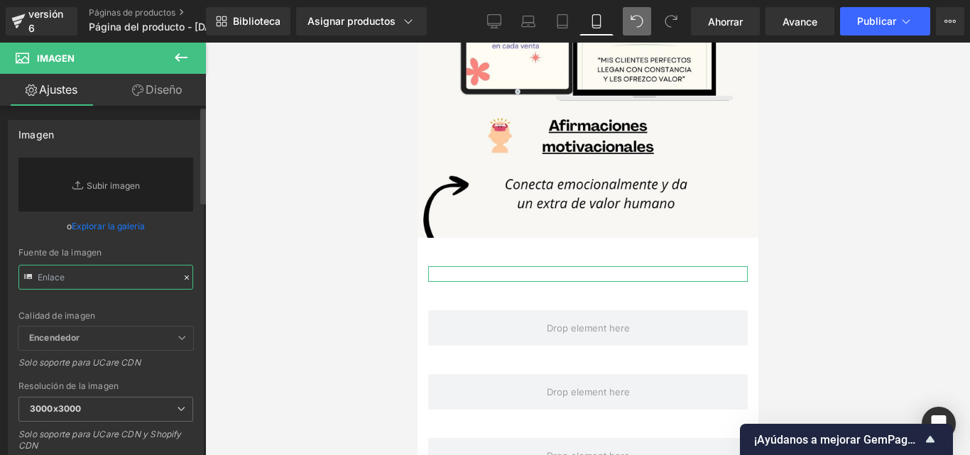
click at [142, 277] on input "text" at bounding box center [105, 277] width 175 height 25
paste input "https://i.postimg.cc/5tP6Mm0x/Convi-rtete-en-una-vendedora-EXPERTA-14.jpg"
type input "https://i.postimg.cc/5tP6Mm0x/Convi-rtete-en-una-vendedora-EXPERTA-14.jpg"
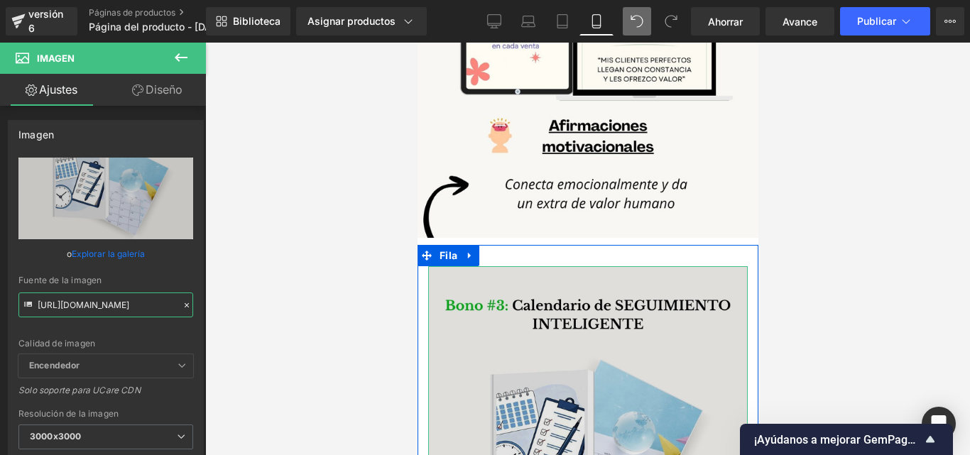
scroll to position [2995, 0]
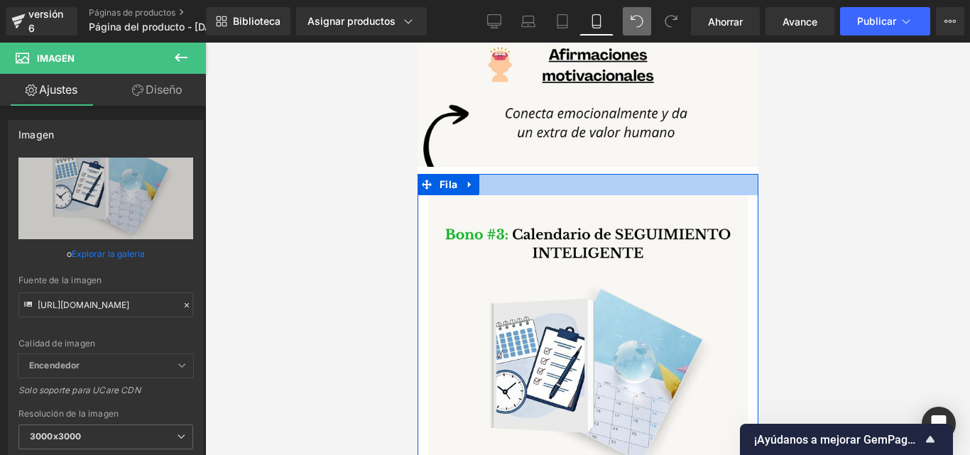
click at [578, 174] on div "Imagen Fila" at bounding box center [587, 388] width 341 height 428
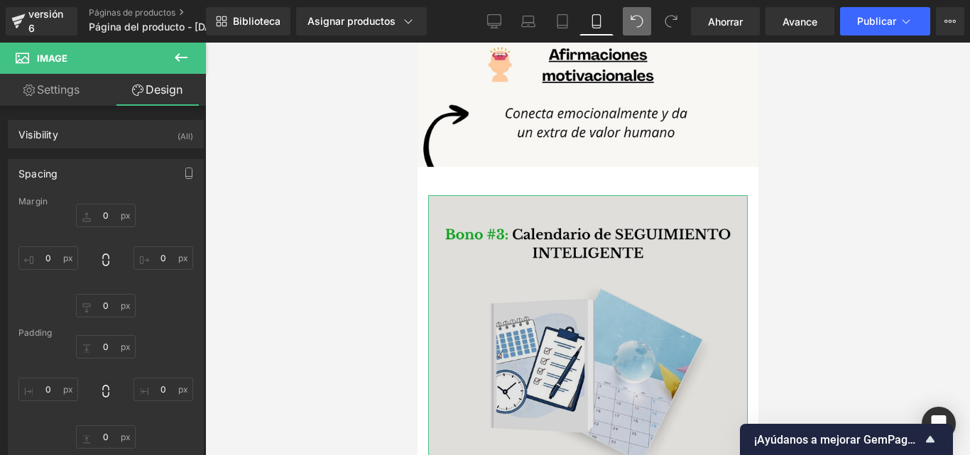
type input "0-"
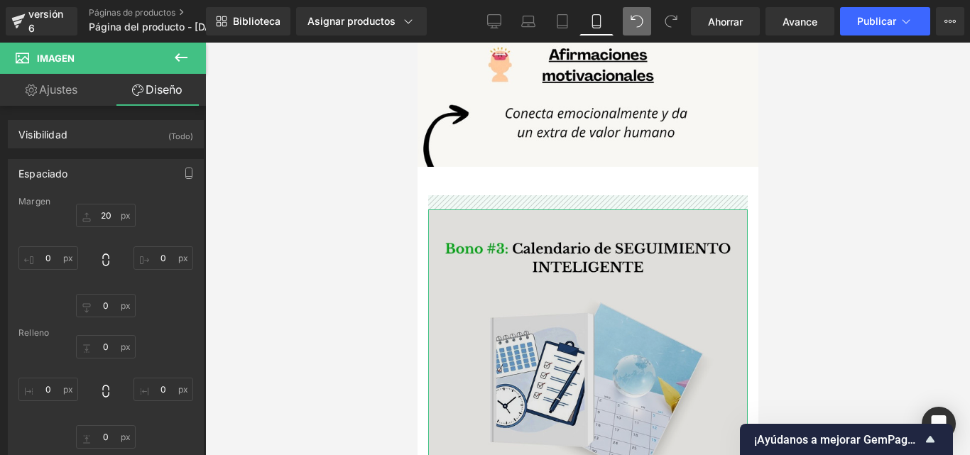
type input "2"
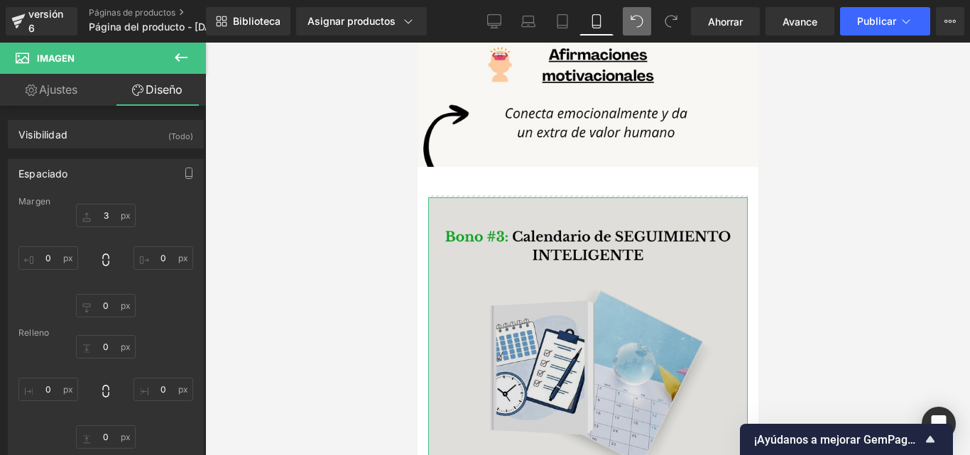
type input "3'"
type input "0"
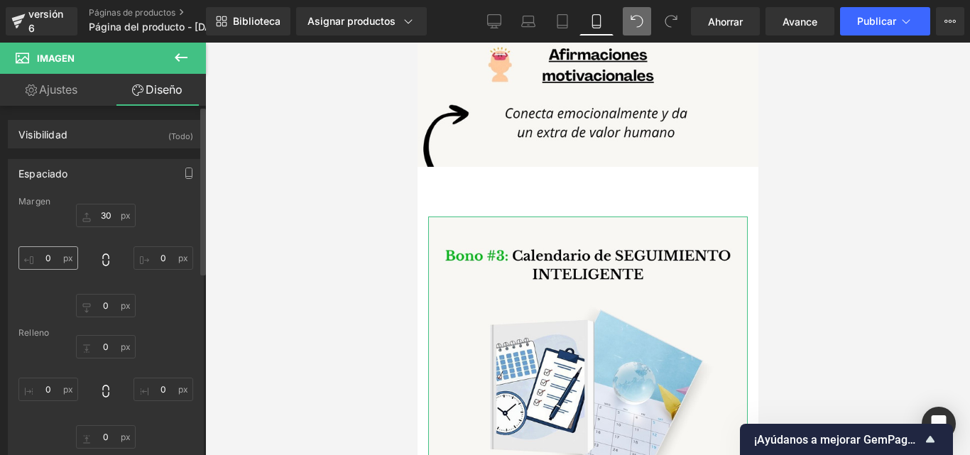
type input "30"
click at [53, 263] on input "0" at bounding box center [48, 257] width 60 height 23
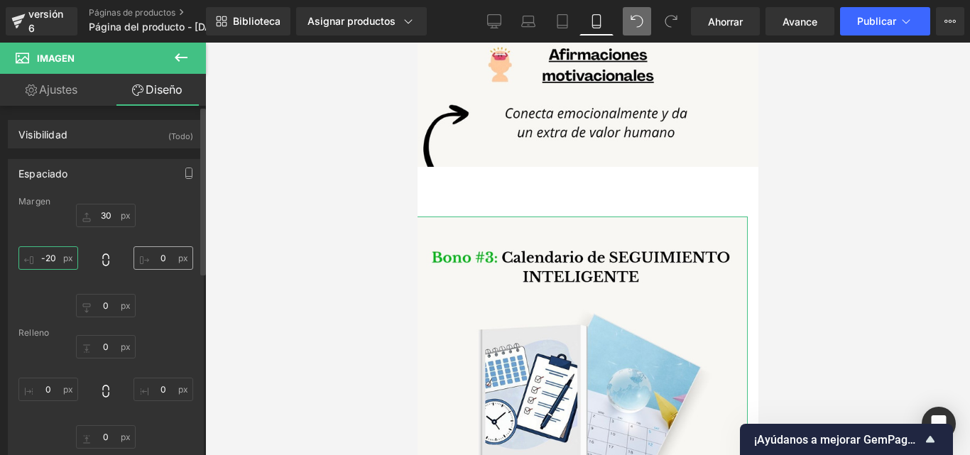
type input "-20"
click at [161, 260] on input "0" at bounding box center [163, 257] width 60 height 23
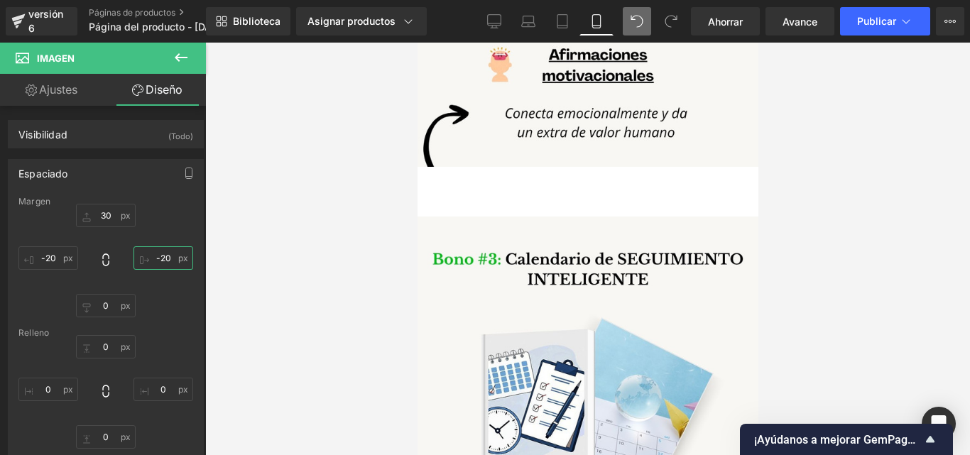
scroll to position [2853, 0]
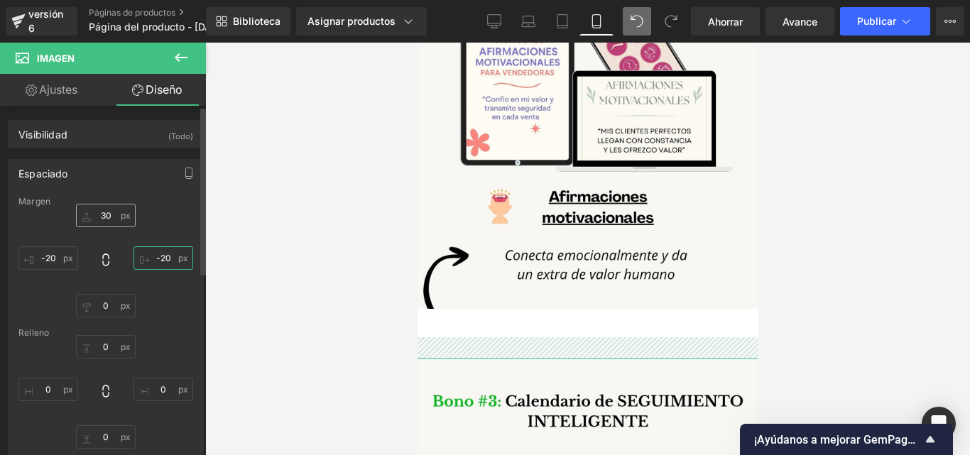
type input "-20"
click at [99, 219] on input "30" at bounding box center [106, 215] width 60 height 23
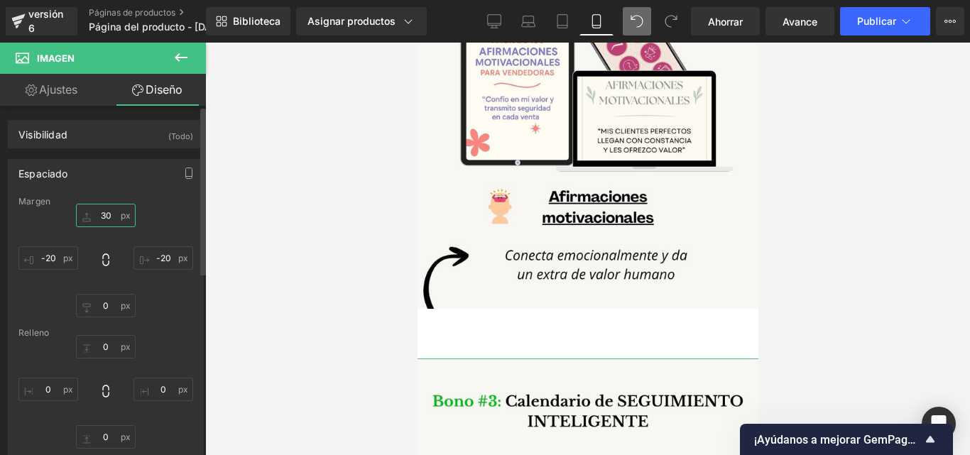
click at [99, 216] on input "30" at bounding box center [106, 215] width 60 height 23
type input "-30"
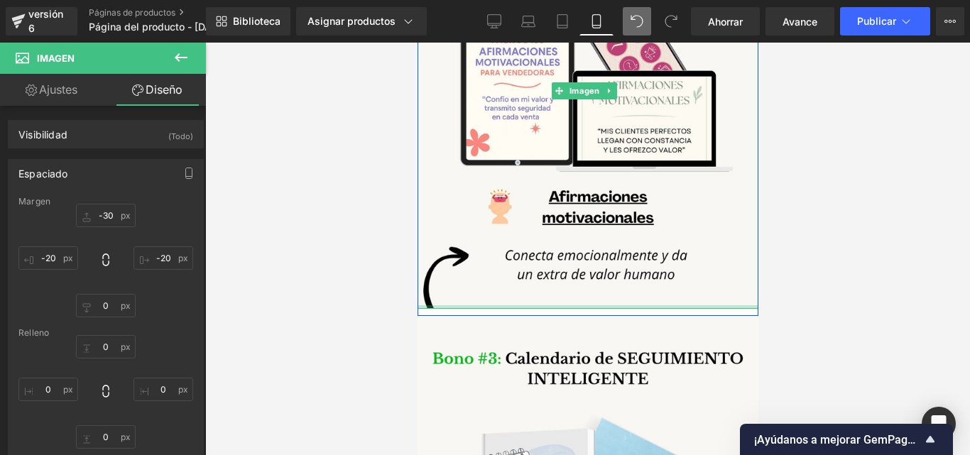
click at [479, 248] on div "Imagen Fila" at bounding box center [587, 95] width 341 height 442
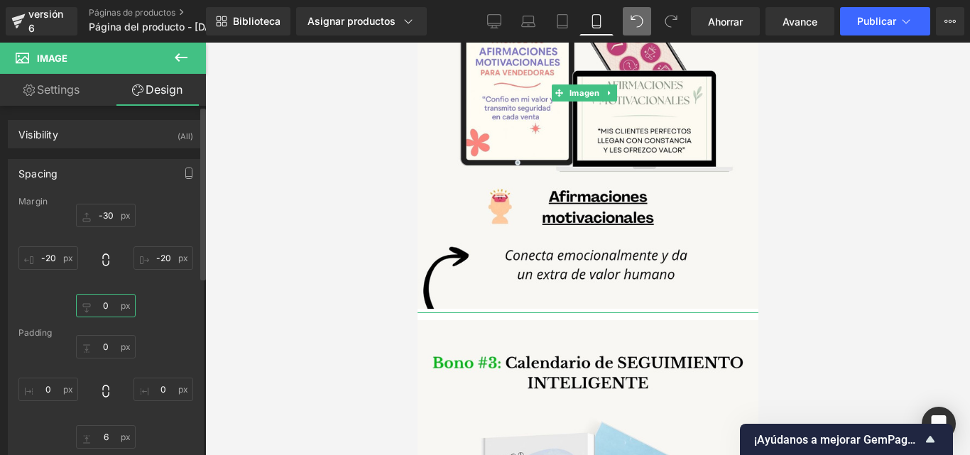
click at [111, 301] on input "0" at bounding box center [106, 305] width 60 height 23
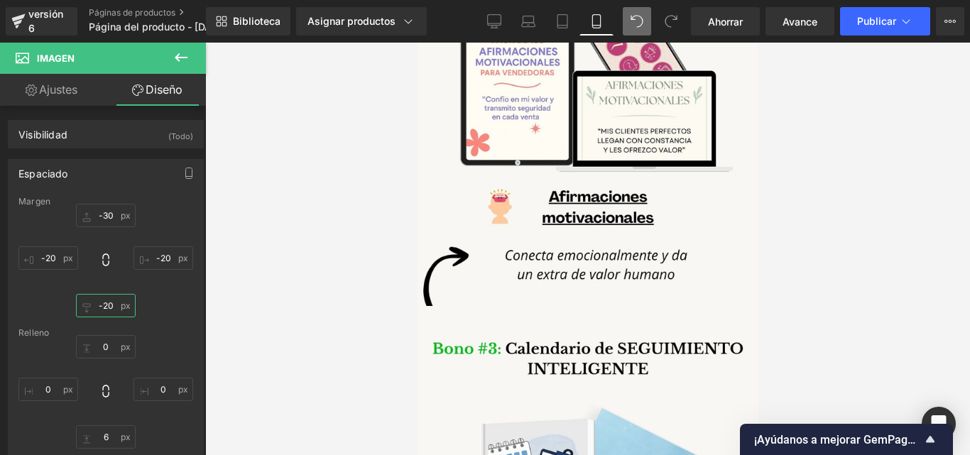
type input "-20"
click at [725, 16] on font "Ahorrar" at bounding box center [725, 22] width 35 height 12
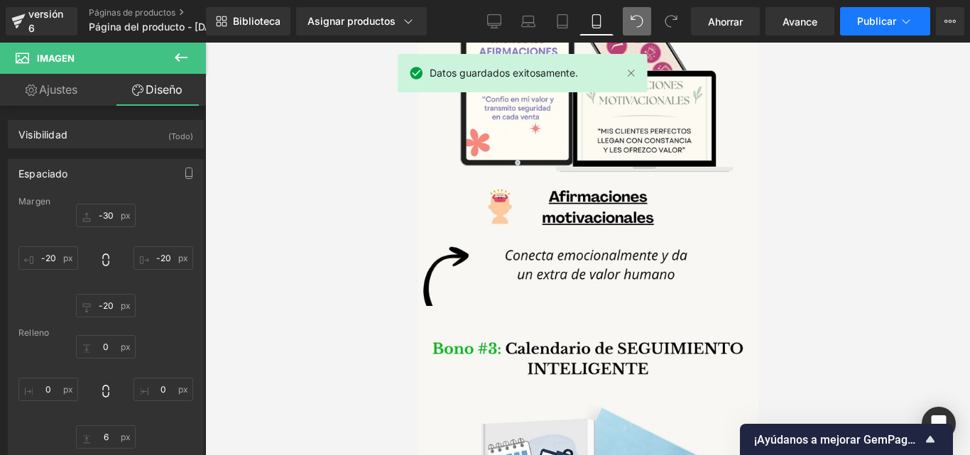
click at [881, 23] on font "Publicar" at bounding box center [876, 21] width 39 height 12
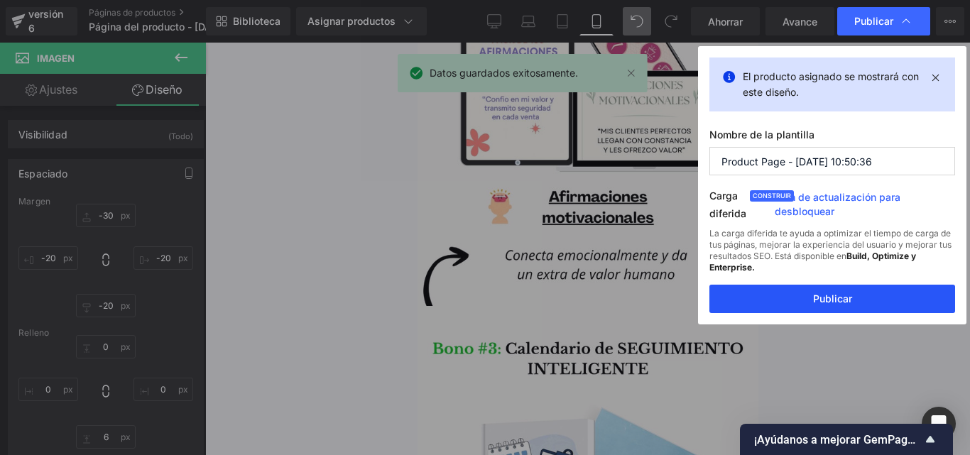
click at [798, 295] on button "Publicar" at bounding box center [832, 299] width 246 height 28
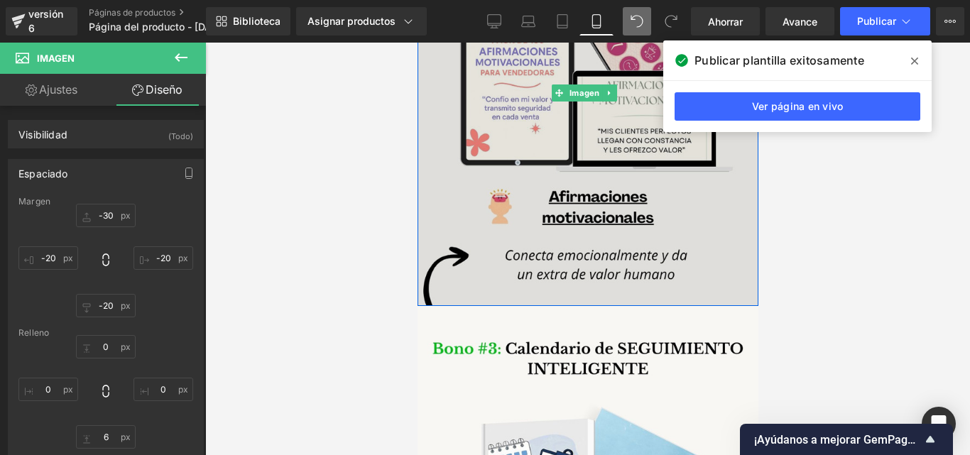
click at [440, 201] on img at bounding box center [587, 93] width 348 height 439
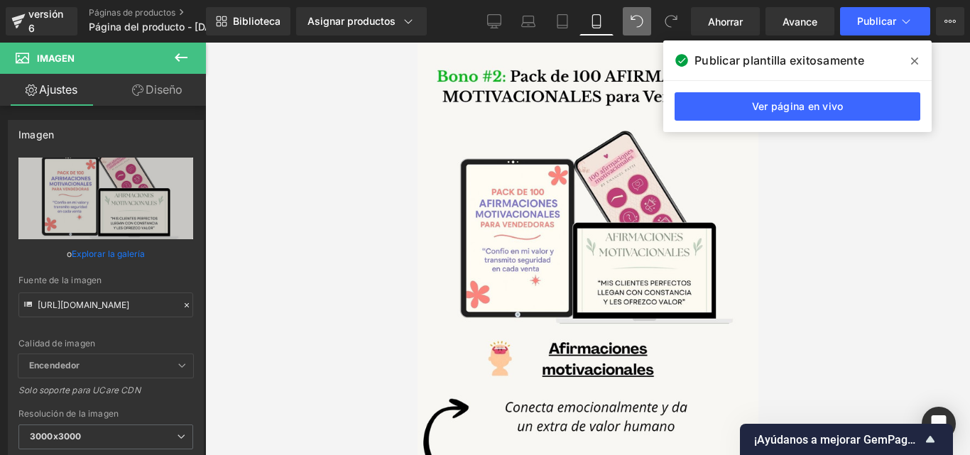
scroll to position [2428, 0]
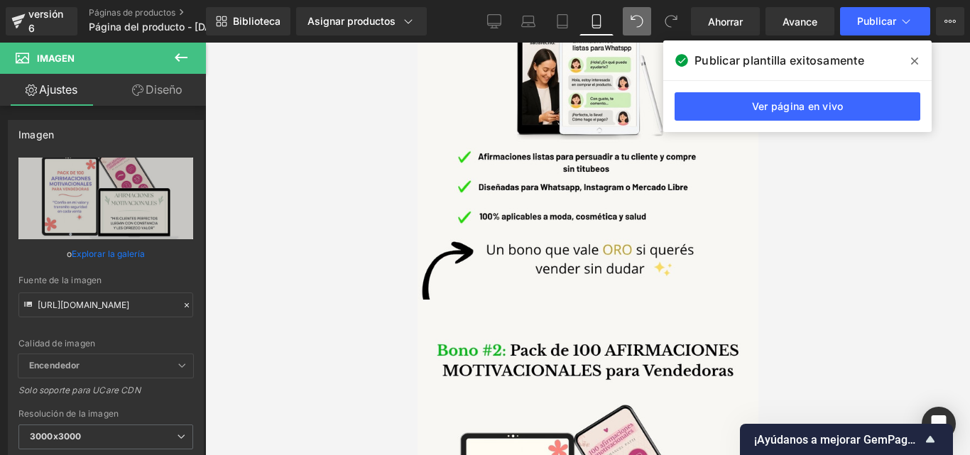
click at [918, 62] on span at bounding box center [914, 61] width 23 height 23
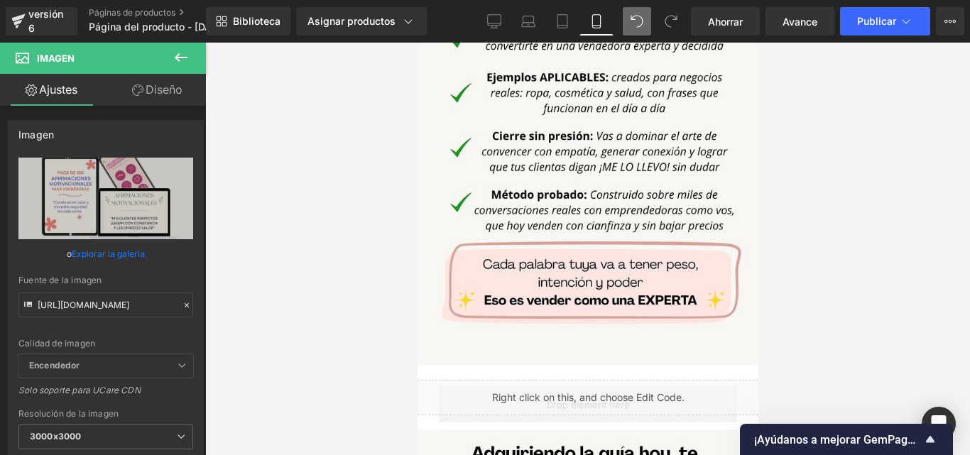
scroll to position [1971, 0]
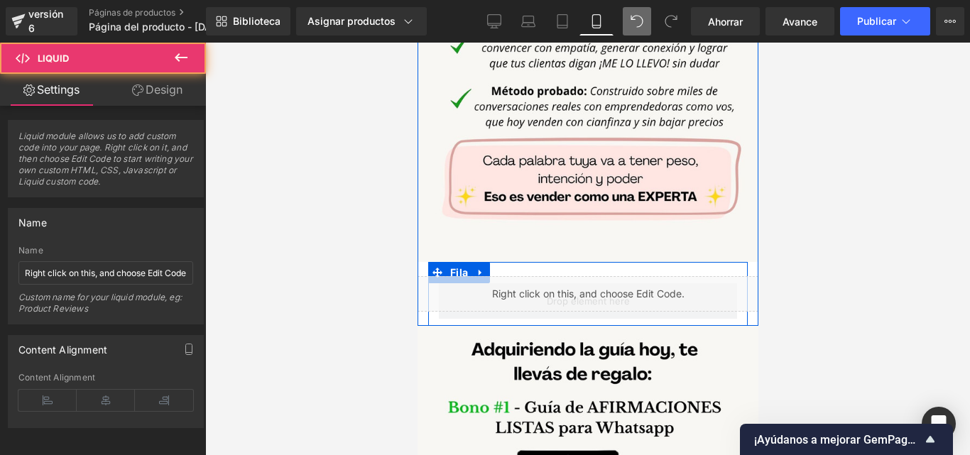
click at [527, 228] on div "Imagen Fila Líquido" at bounding box center [587, 83] width 341 height 471
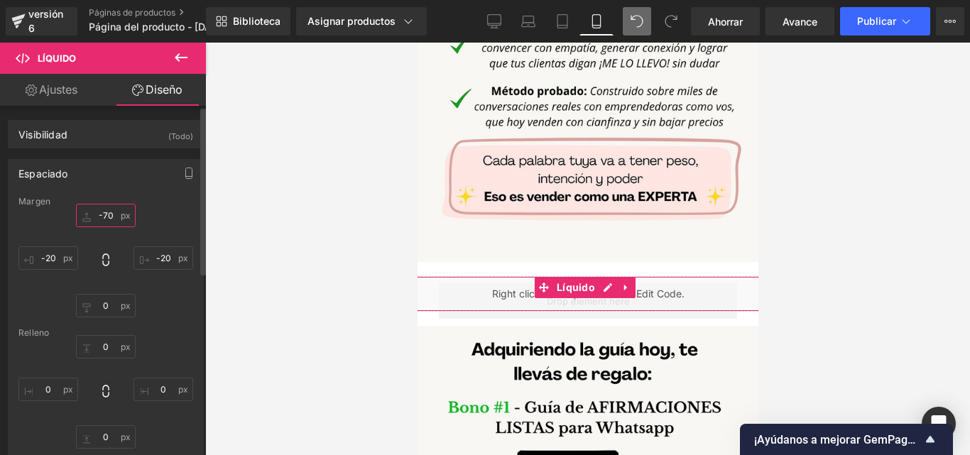
click at [107, 218] on input "-70" at bounding box center [106, 215] width 60 height 23
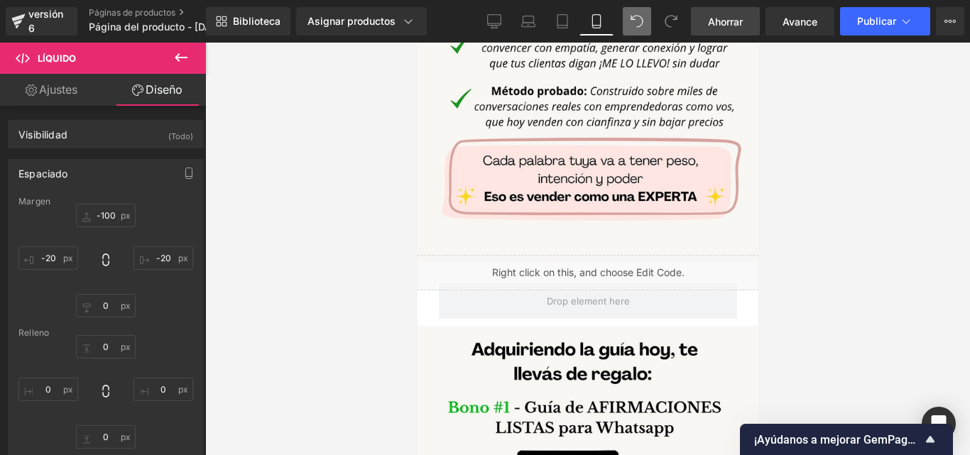
click at [724, 21] on font "Ahorrar" at bounding box center [725, 22] width 35 height 12
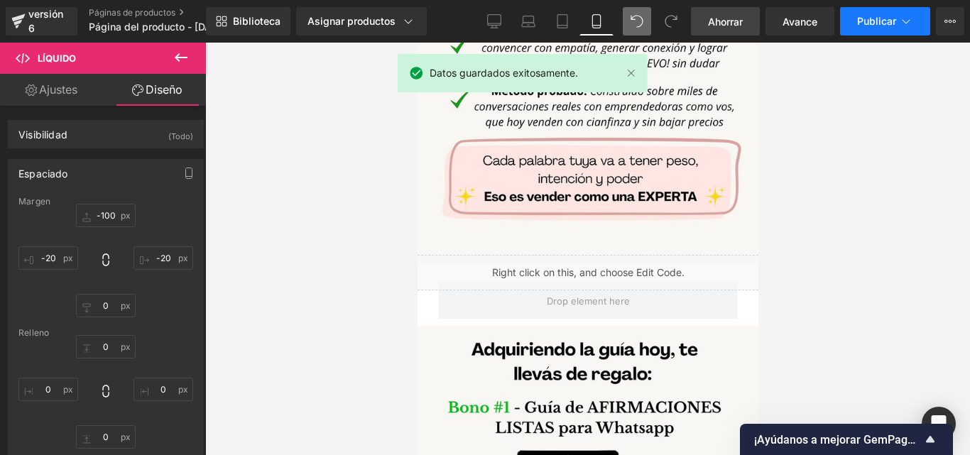
click at [884, 21] on font "Publicar" at bounding box center [876, 21] width 39 height 12
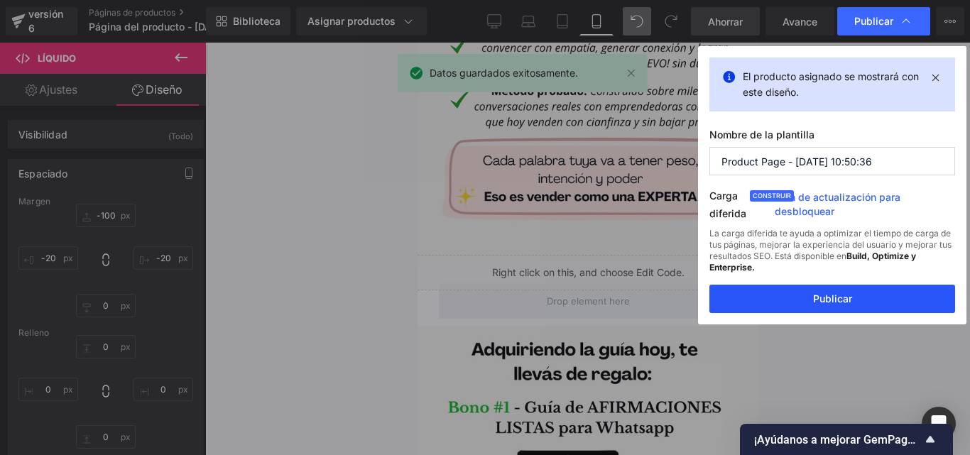
click at [833, 297] on font "Publicar" at bounding box center [832, 298] width 39 height 12
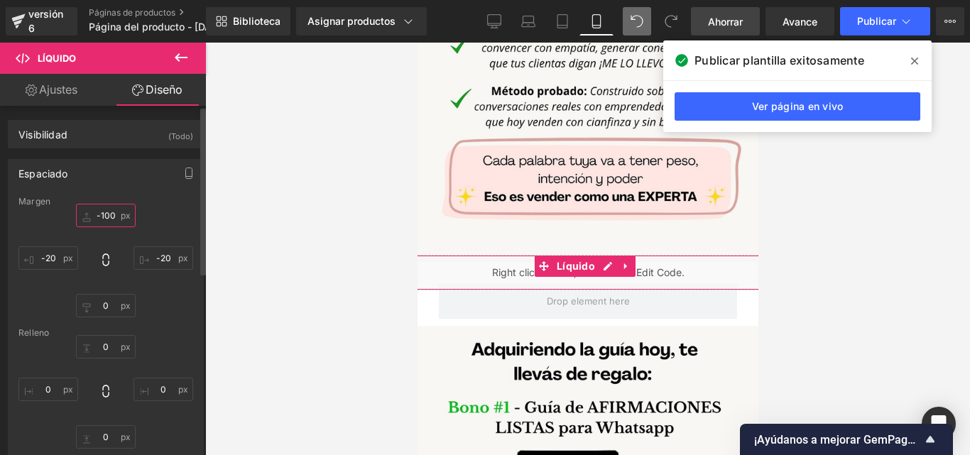
click at [111, 218] on input "-100" at bounding box center [106, 215] width 60 height 23
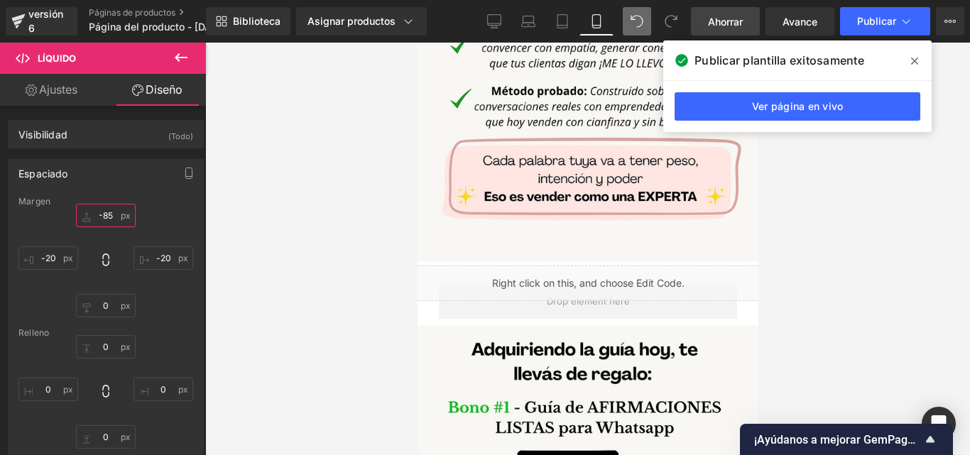
type input "-85"
click at [730, 11] on link "Ahorrar" at bounding box center [725, 21] width 69 height 28
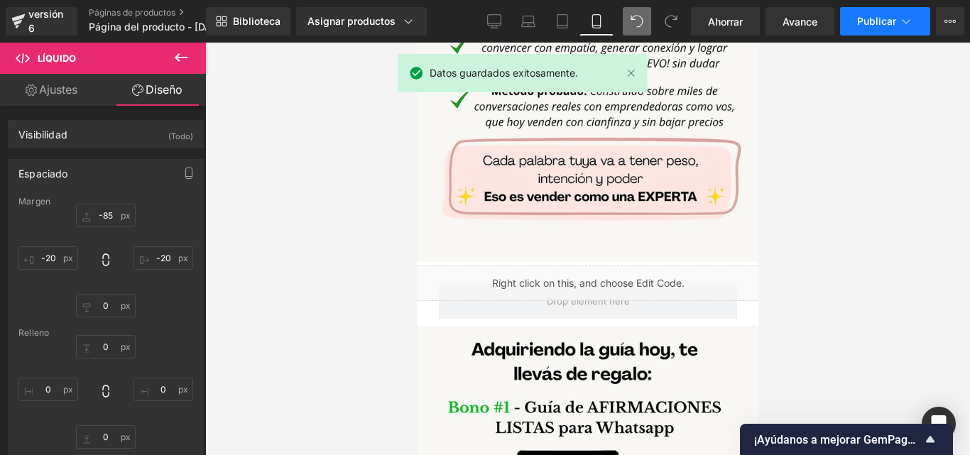
click at [877, 16] on font "Publicar" at bounding box center [876, 21] width 39 height 12
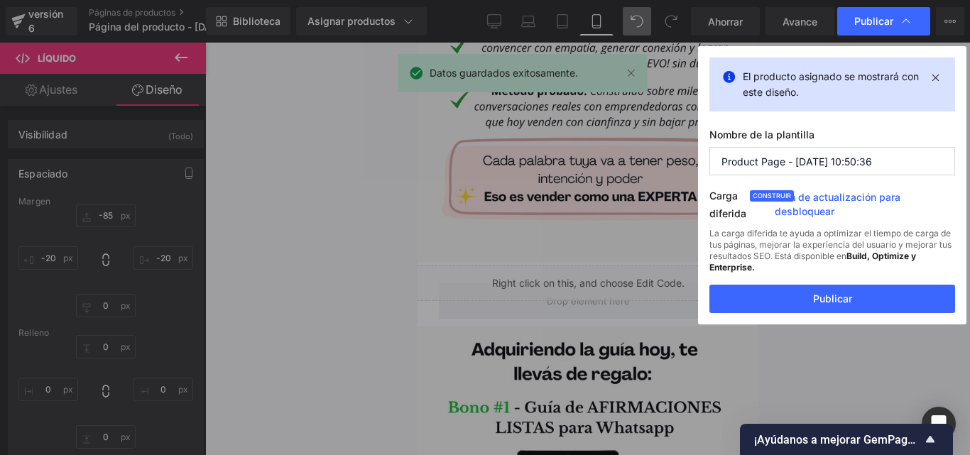
click at [842, 314] on div "El producto asignado se mostrará con este diseño. Nombre de la plantilla Produc…" at bounding box center [832, 185] width 268 height 278
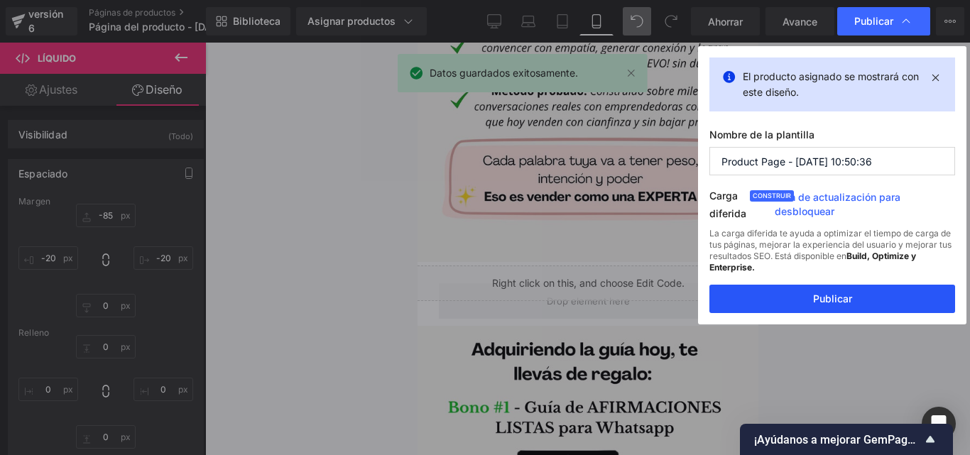
click at [840, 303] on font "Publicar" at bounding box center [832, 298] width 39 height 12
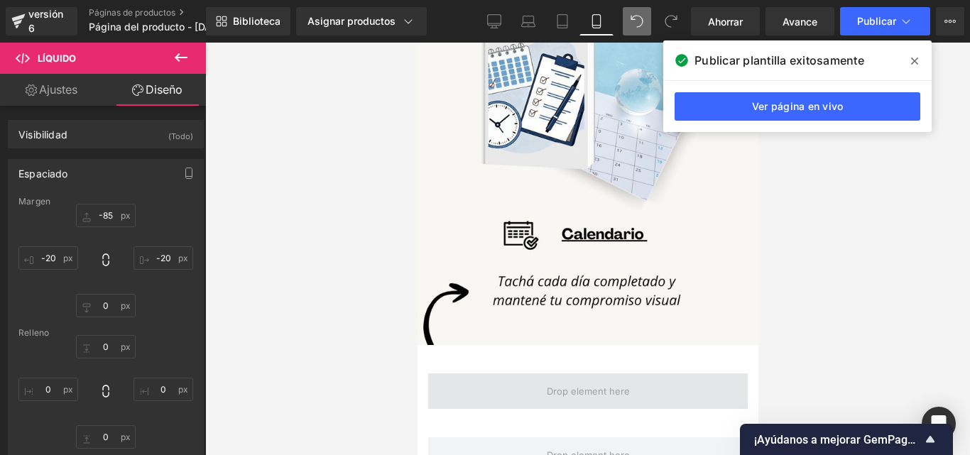
scroll to position [3320, 0]
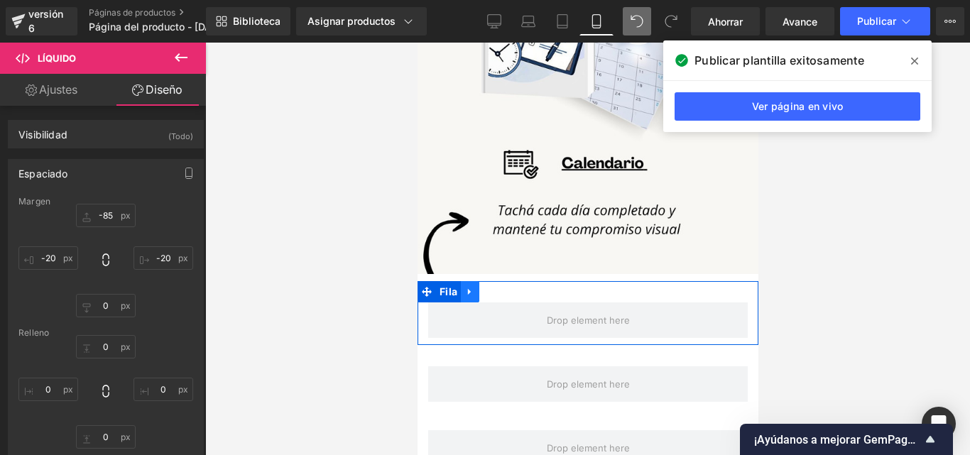
click at [475, 281] on link at bounding box center [469, 291] width 18 height 21
click at [504, 287] on icon at bounding box center [506, 292] width 10 height 10
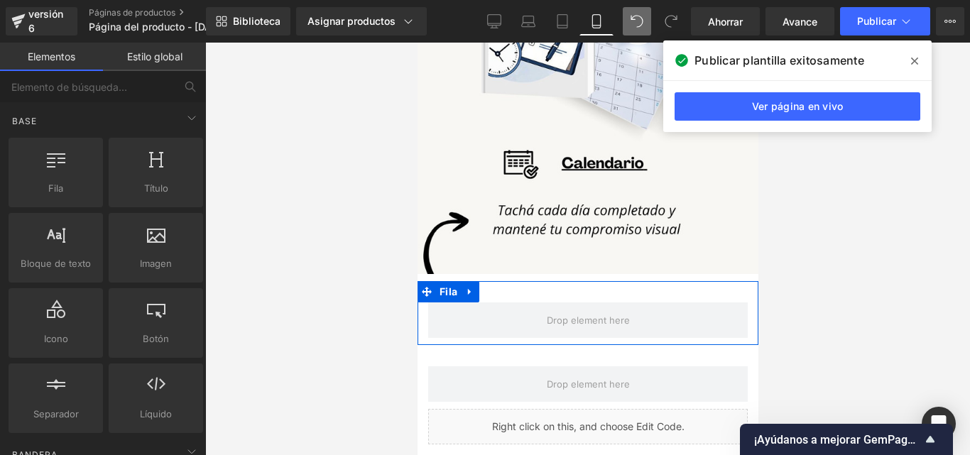
click at [474, 281] on link at bounding box center [469, 291] width 18 height 21
click at [501, 287] on icon at bounding box center [506, 292] width 10 height 10
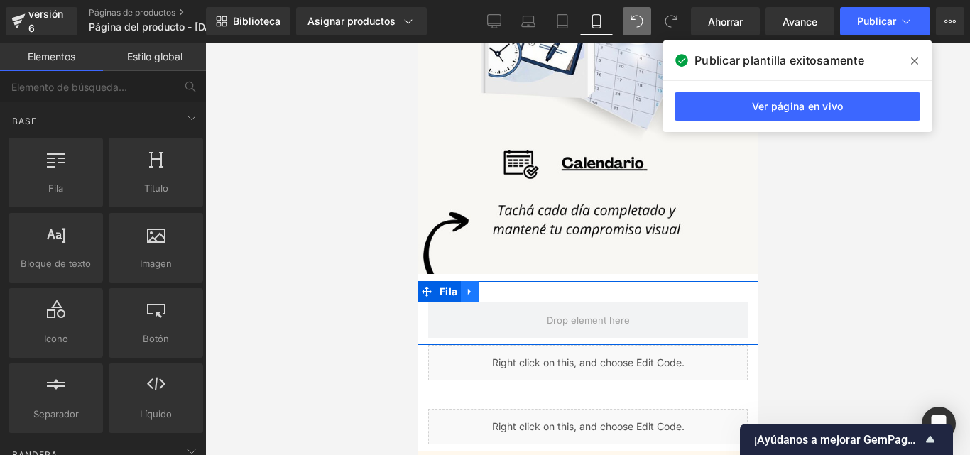
click at [471, 287] on icon at bounding box center [469, 292] width 10 height 11
click at [508, 287] on icon at bounding box center [506, 292] width 10 height 10
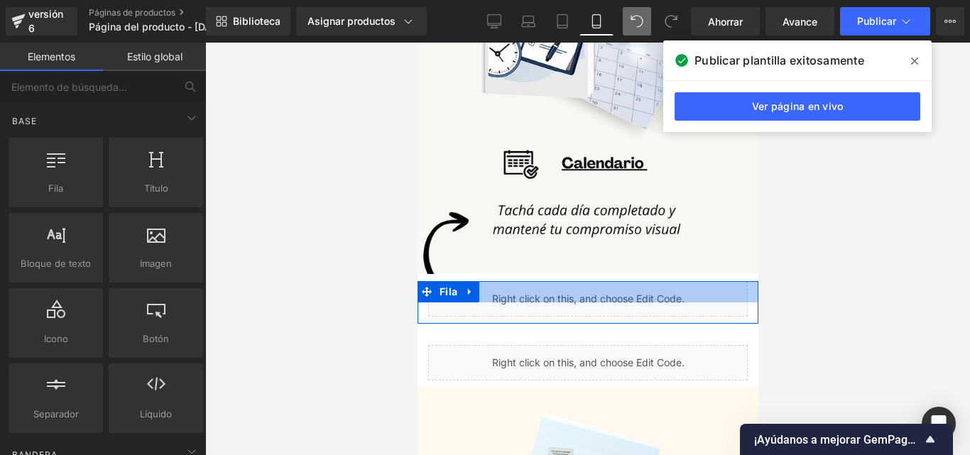
click at [622, 281] on div at bounding box center [587, 291] width 341 height 21
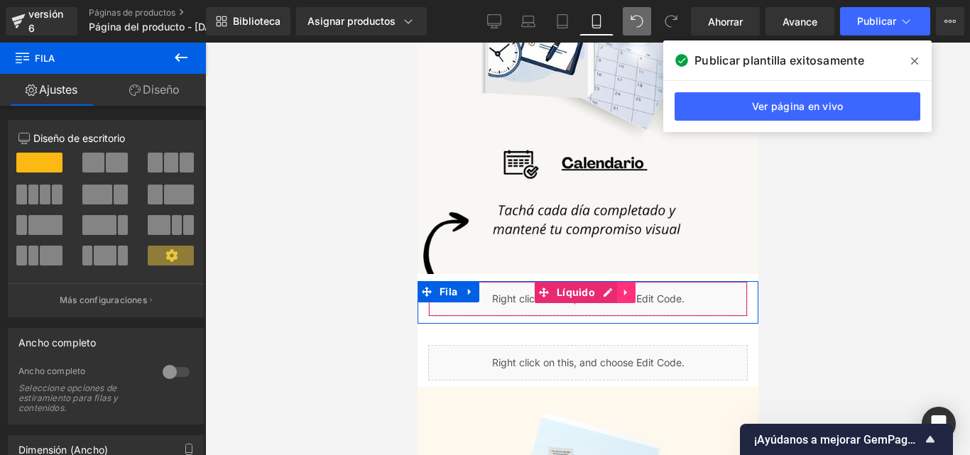
click at [625, 282] on link at bounding box center [625, 292] width 18 height 21
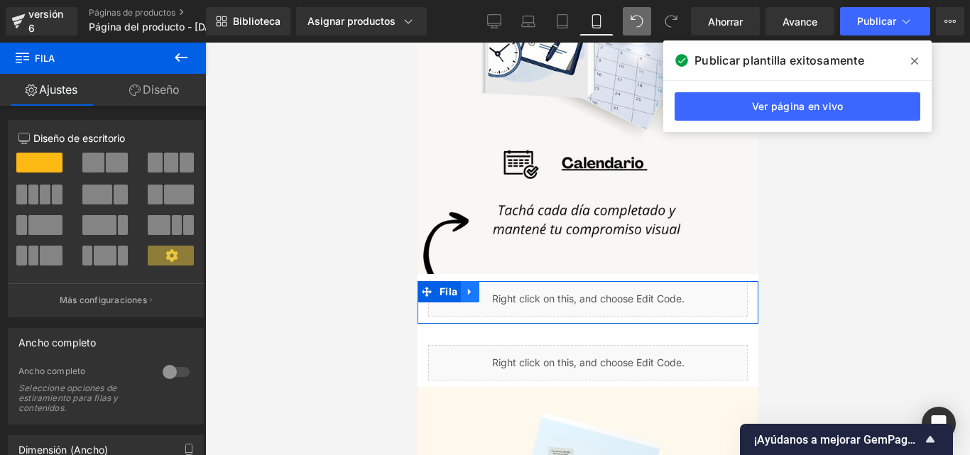
click at [472, 287] on icon at bounding box center [469, 292] width 10 height 11
click at [515, 281] on link at bounding box center [524, 291] width 18 height 21
click at [476, 281] on link at bounding box center [469, 291] width 18 height 21
click at [506, 287] on icon at bounding box center [506, 292] width 10 height 10
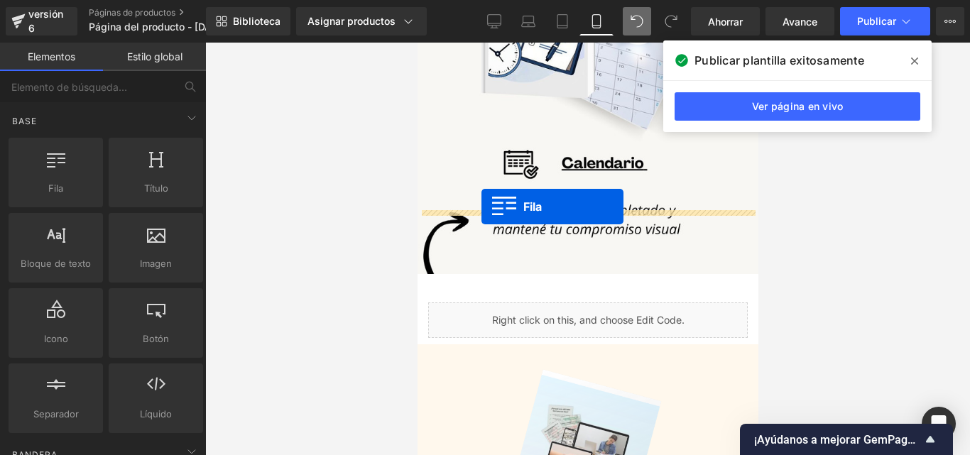
drag, startPoint x: 490, startPoint y: 225, endPoint x: 481, endPoint y: 207, distance: 21.0
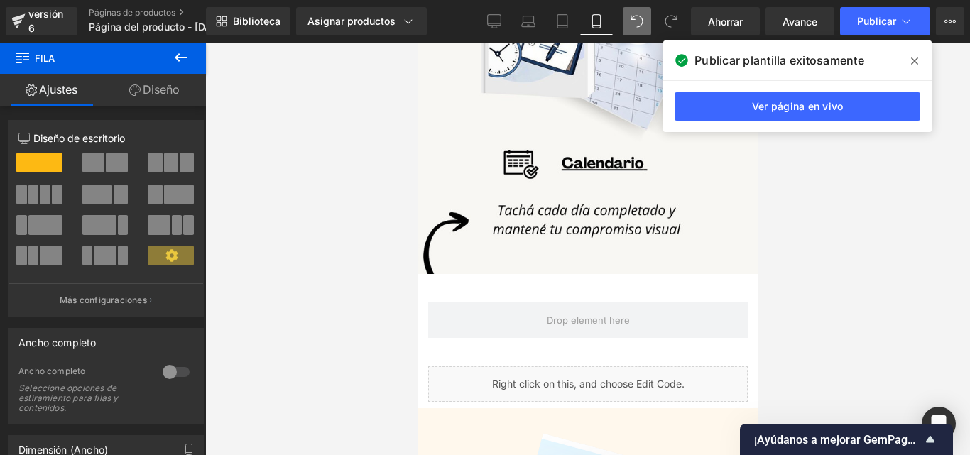
click at [181, 55] on icon at bounding box center [180, 57] width 17 height 17
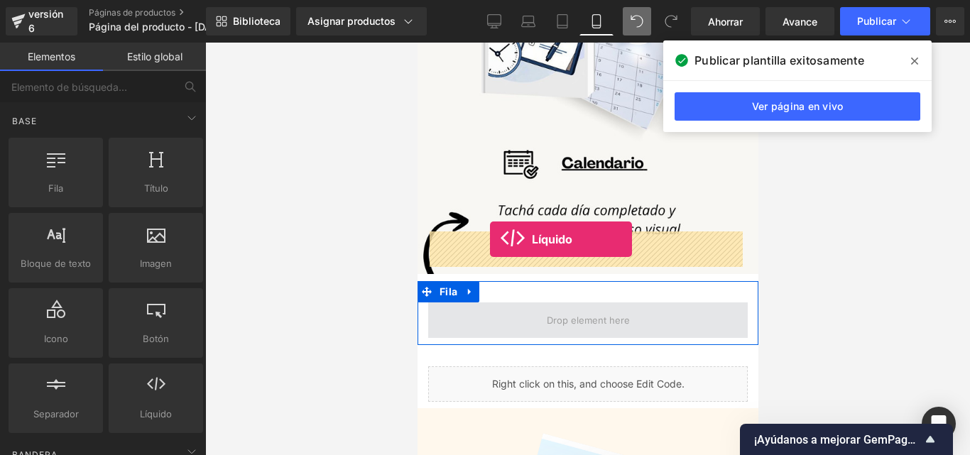
drag, startPoint x: 576, startPoint y: 456, endPoint x: 489, endPoint y: 239, distance: 233.2
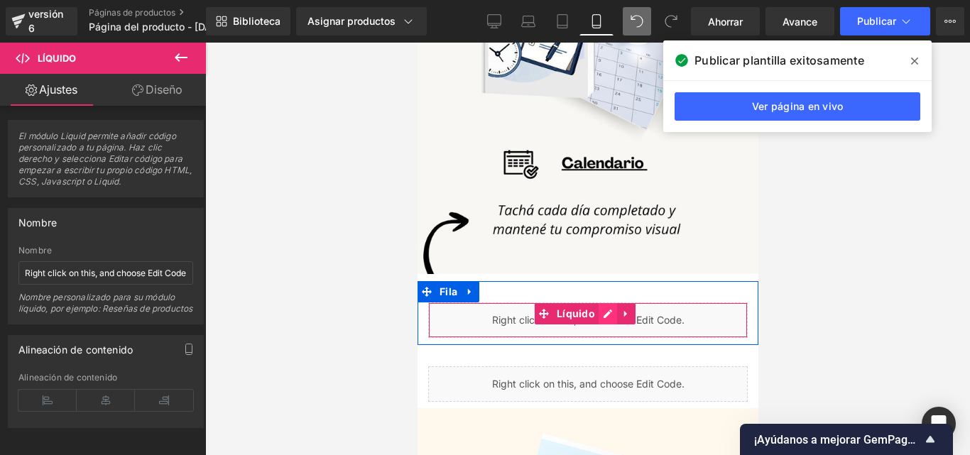
click at [609, 302] on div "Líquido" at bounding box center [586, 319] width 319 height 35
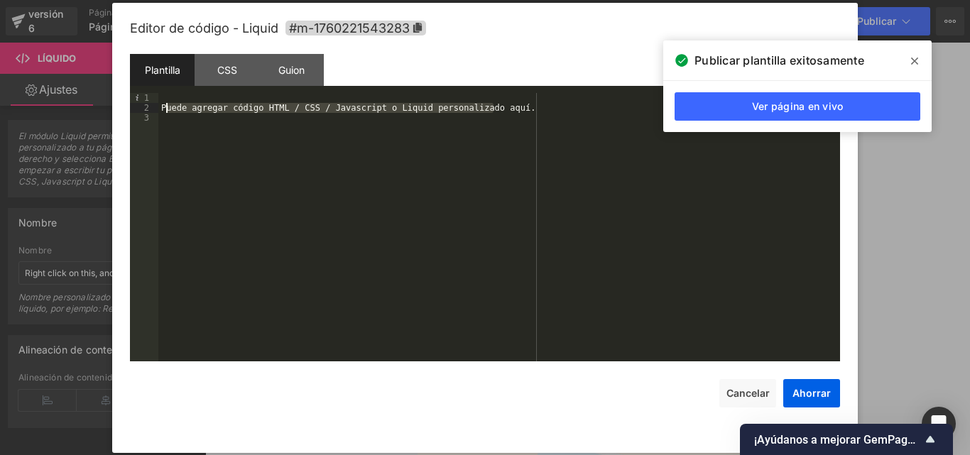
drag, startPoint x: 514, startPoint y: 107, endPoint x: 167, endPoint y: 106, distance: 347.1
click at [167, 106] on div "Puede agregar código HTML / CSS / Javascript o Liquid personalizado aquí." at bounding box center [498, 237] width 681 height 288
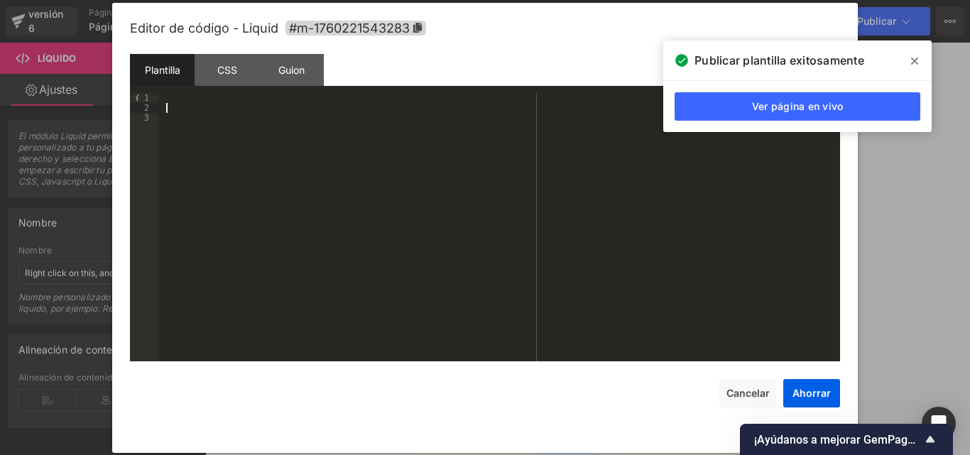
click at [158, 115] on div at bounding box center [498, 237] width 681 height 288
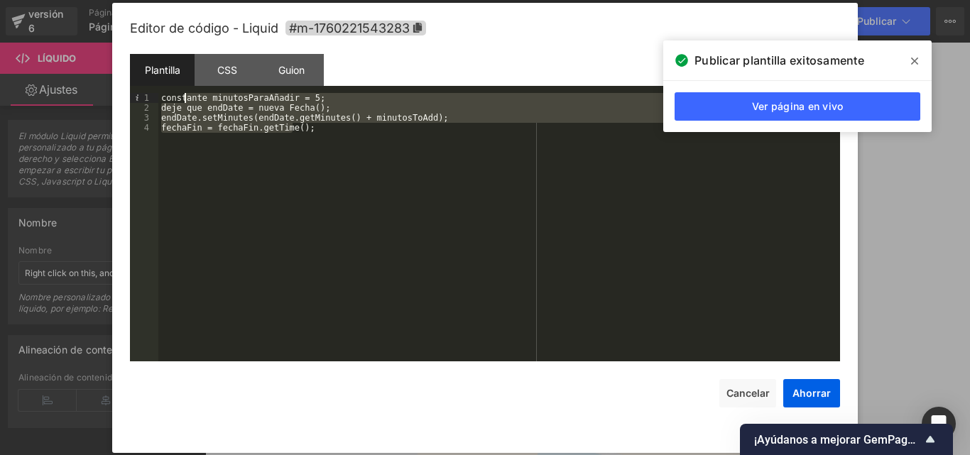
drag, startPoint x: 287, startPoint y: 131, endPoint x: 183, endPoint y: 96, distance: 110.0
click at [183, 96] on div "constante minutosParaAñadir = 5; deje que endDate = nueva Fecha(); endDate.setM…" at bounding box center [498, 237] width 681 height 288
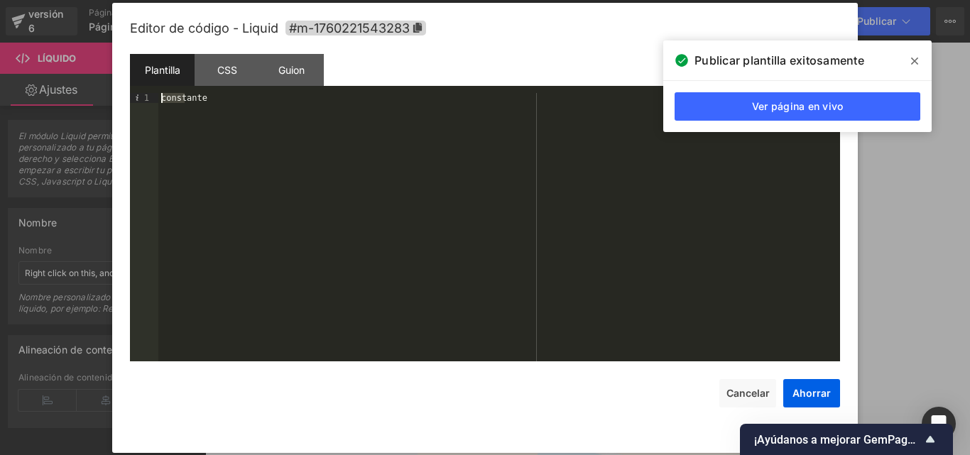
drag, startPoint x: 214, startPoint y: 94, endPoint x: 145, endPoint y: 96, distance: 69.6
click at [145, 96] on pre "1 constante XXXXXXXXXXXXXXXXXXXXXXXXXXXXXXXXXXXXXXXXXXXXXXXXXX" at bounding box center [485, 227] width 710 height 268
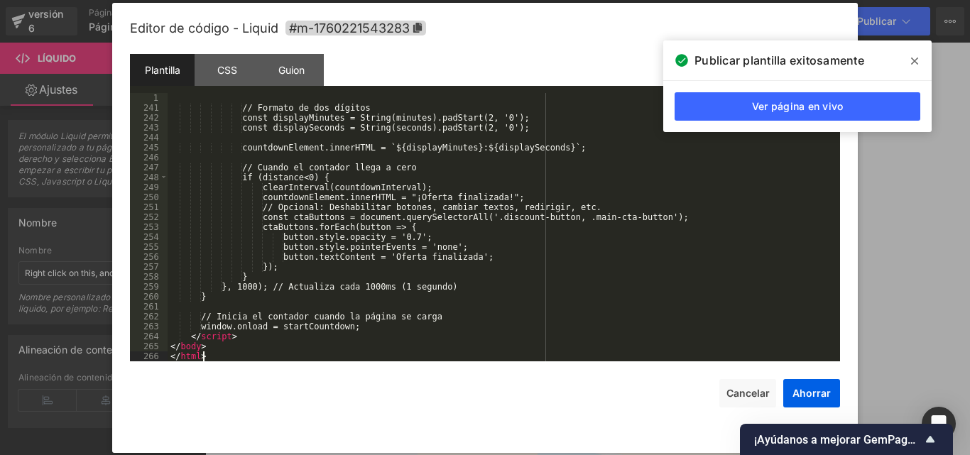
scroll to position [2385, 0]
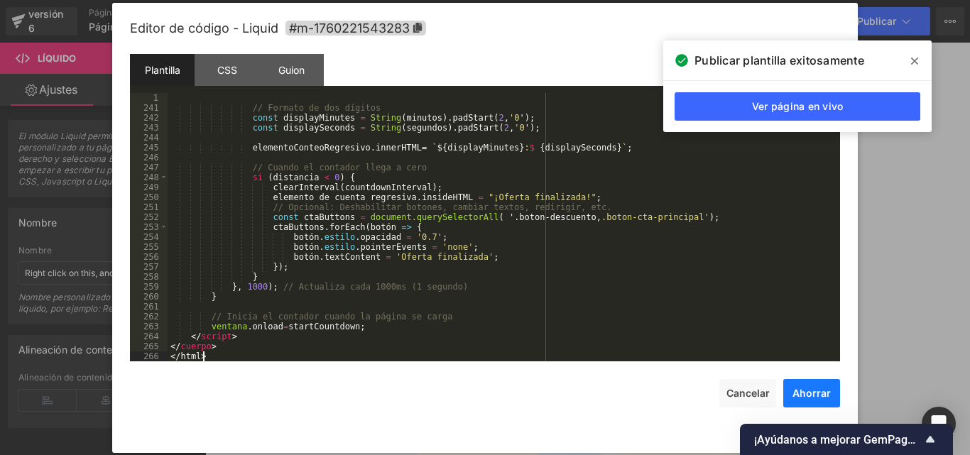
click at [807, 391] on font "Ahorrar" at bounding box center [811, 393] width 38 height 12
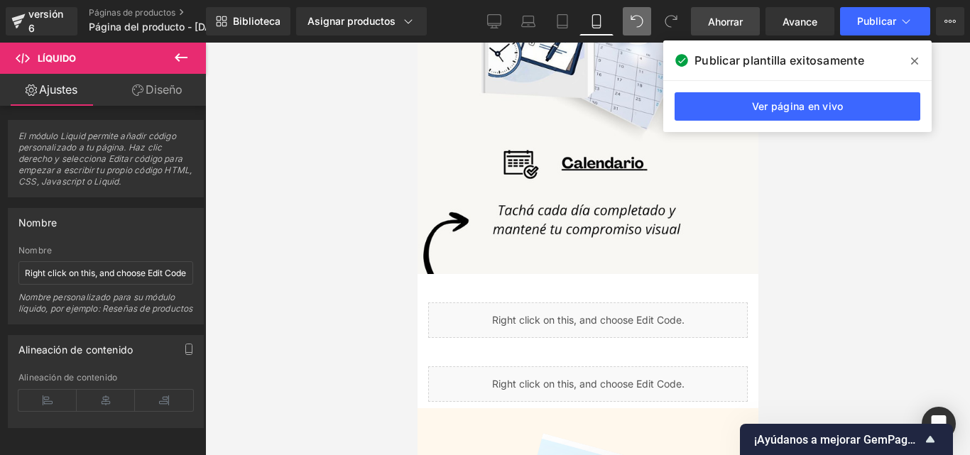
click at [719, 25] on font "Ahorrar" at bounding box center [725, 22] width 35 height 12
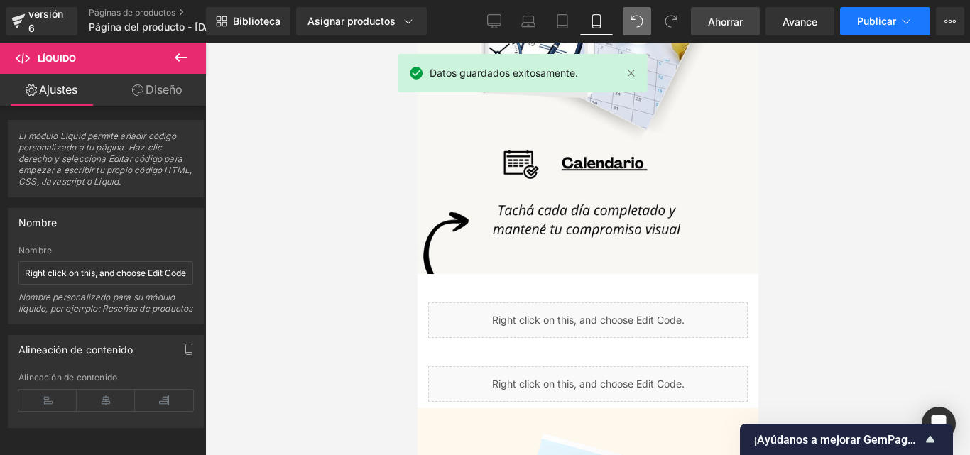
click at [860, 21] on font "Publicar" at bounding box center [876, 21] width 39 height 12
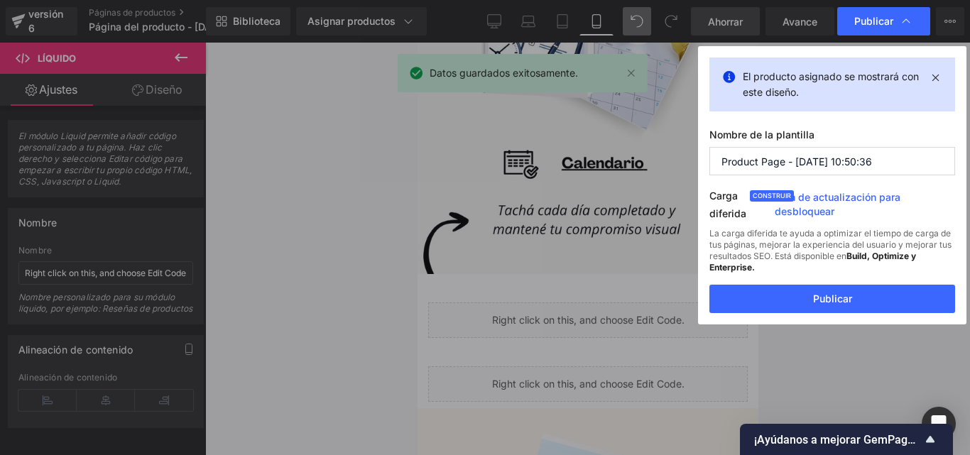
click at [820, 298] on font "Publicar" at bounding box center [832, 298] width 39 height 12
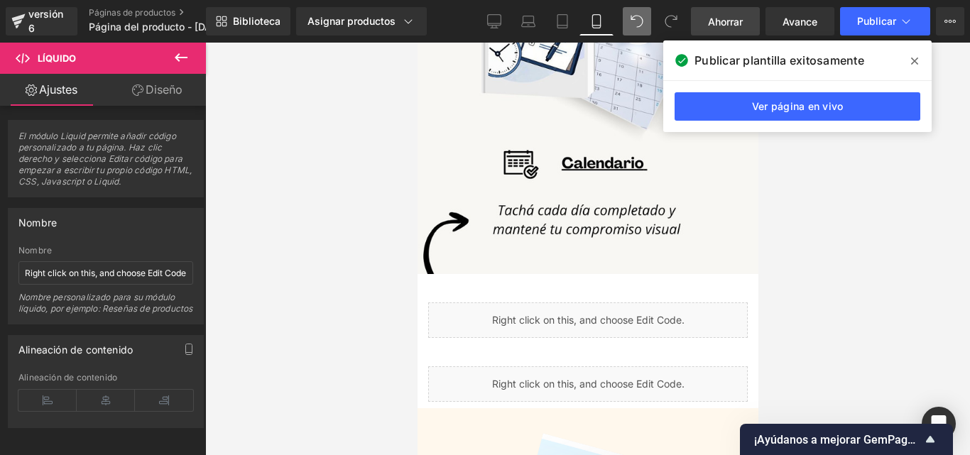
click at [802, 25] on font "Avance" at bounding box center [799, 22] width 35 height 12
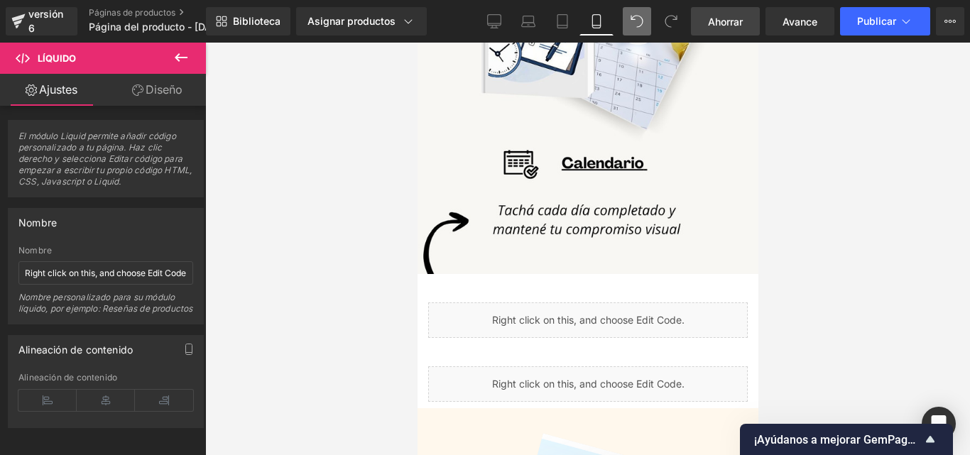
scroll to position [3391, 0]
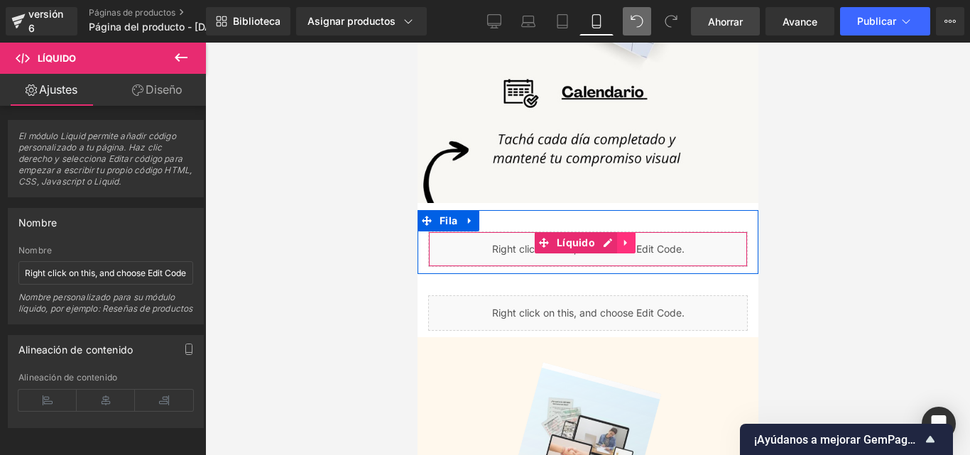
click at [630, 232] on link at bounding box center [625, 242] width 18 height 21
click at [637, 238] on icon at bounding box center [635, 243] width 10 height 10
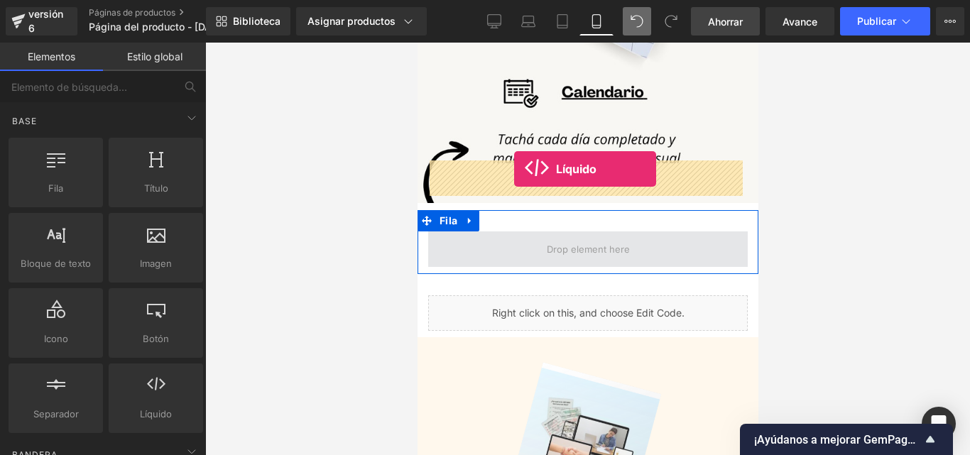
drag, startPoint x: 586, startPoint y: 451, endPoint x: 513, endPoint y: 169, distance: 291.8
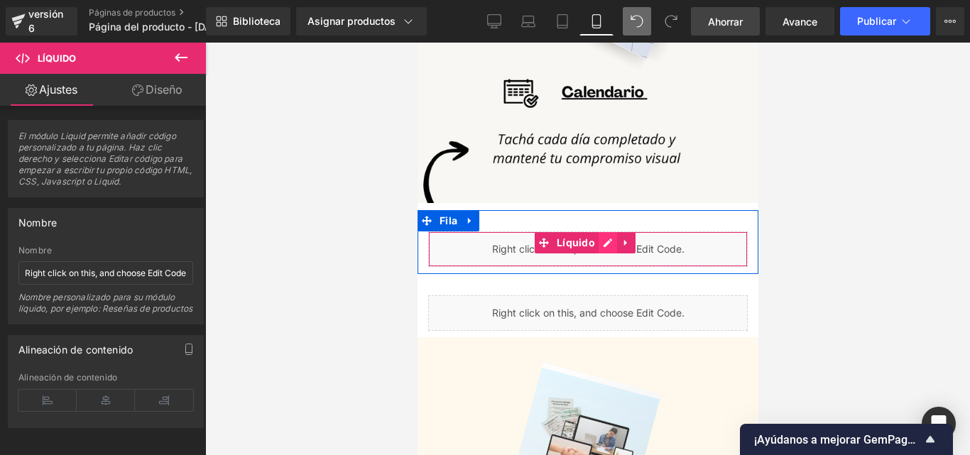
click at [610, 231] on div "Líquido" at bounding box center [586, 248] width 319 height 35
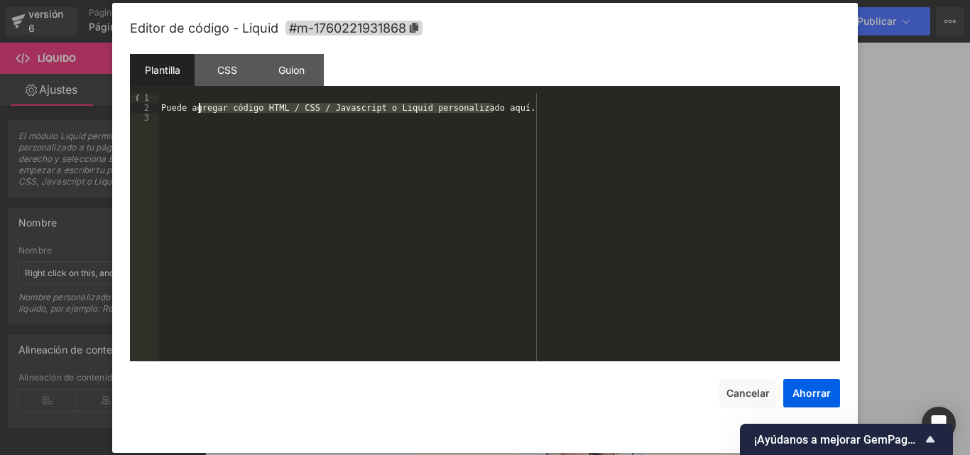
drag, startPoint x: 510, startPoint y: 105, endPoint x: 192, endPoint y: 114, distance: 318.1
click at [192, 114] on div "Puede agregar código HTML / CSS / Javascript o Liquid personalizado aquí." at bounding box center [498, 237] width 681 height 288
drag, startPoint x: 279, startPoint y: 107, endPoint x: 163, endPoint y: 108, distance: 115.7
click at [163, 108] on div "Puede agregar código HTML / CSS / Javascript o Liquid personalizado aquí" at bounding box center [498, 237] width 681 height 288
drag, startPoint x: 280, startPoint y: 107, endPoint x: 302, endPoint y: 111, distance: 22.3
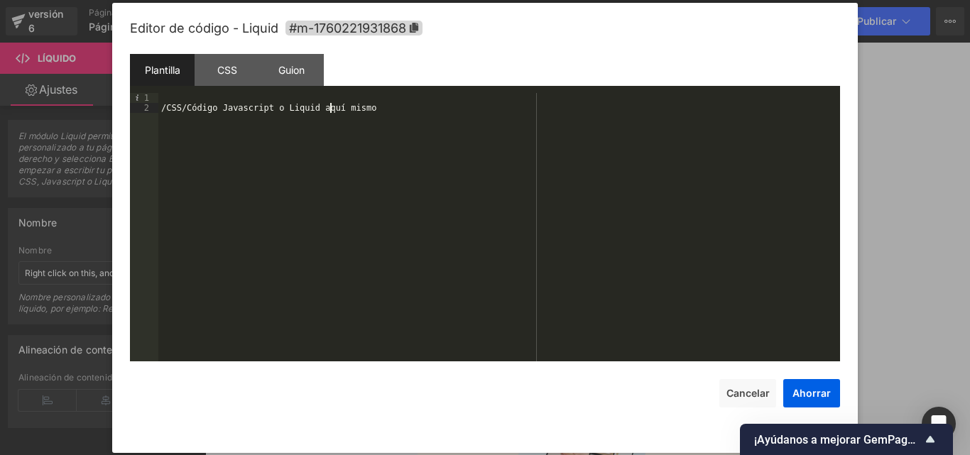
click at [192, 107] on div "/CSS/Código Javascript o Liquid aquí mismo" at bounding box center [498, 237] width 681 height 288
drag, startPoint x: 167, startPoint y: 105, endPoint x: 117, endPoint y: 105, distance: 49.7
click at [106, 105] on body "Líquido Estás previsualizando cómo funciona el Reestilizará tu página. No puede…" at bounding box center [485, 227] width 970 height 455
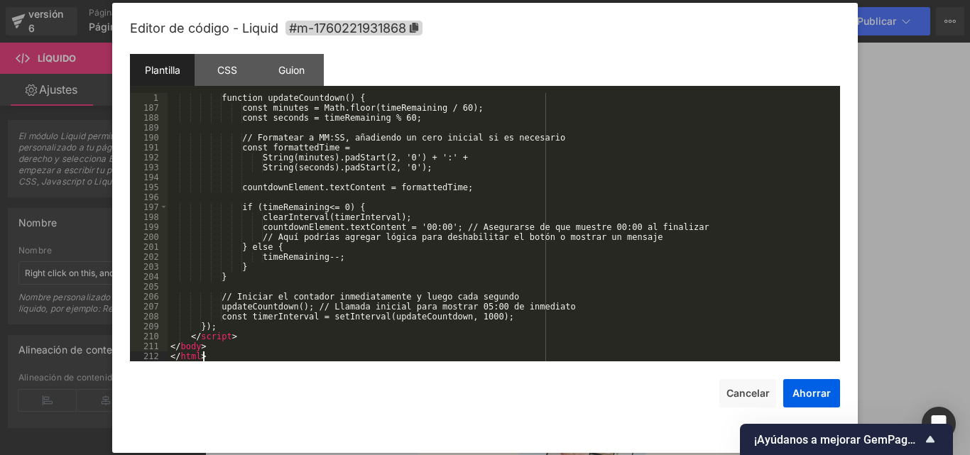
scroll to position [1858, 0]
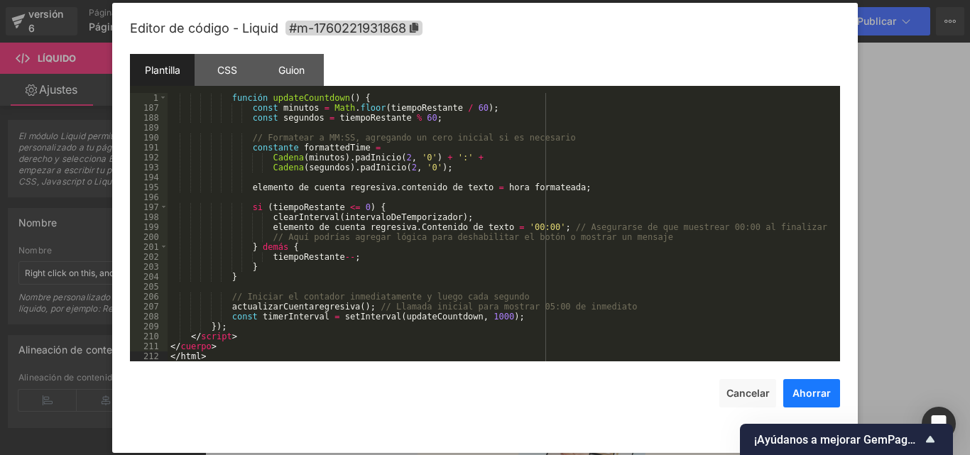
click at [825, 395] on font "Ahorrar" at bounding box center [811, 393] width 38 height 12
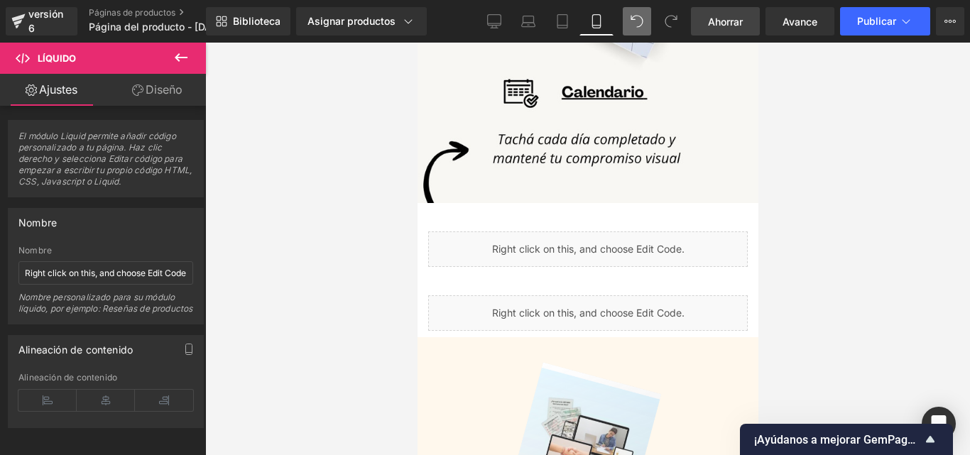
click at [723, 16] on font "Ahorrar" at bounding box center [725, 22] width 35 height 12
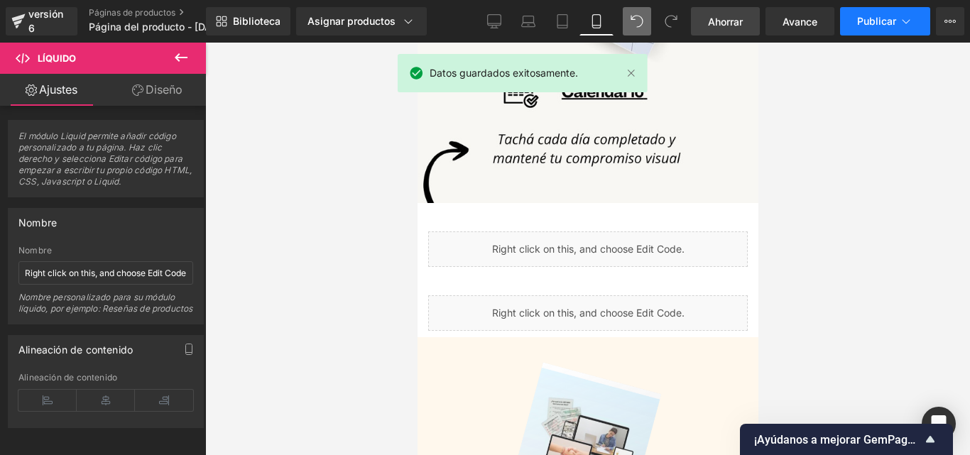
click at [865, 8] on button "Publicar" at bounding box center [885, 21] width 90 height 28
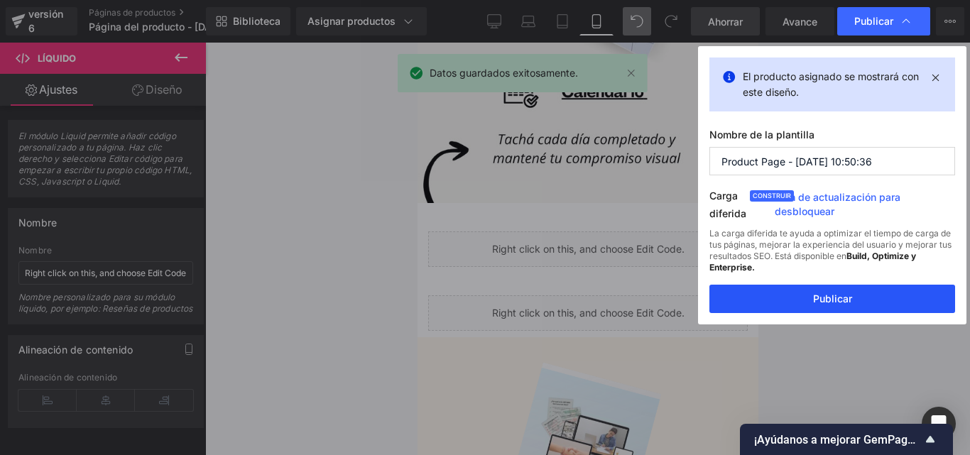
click at [861, 300] on button "Publicar" at bounding box center [832, 299] width 246 height 28
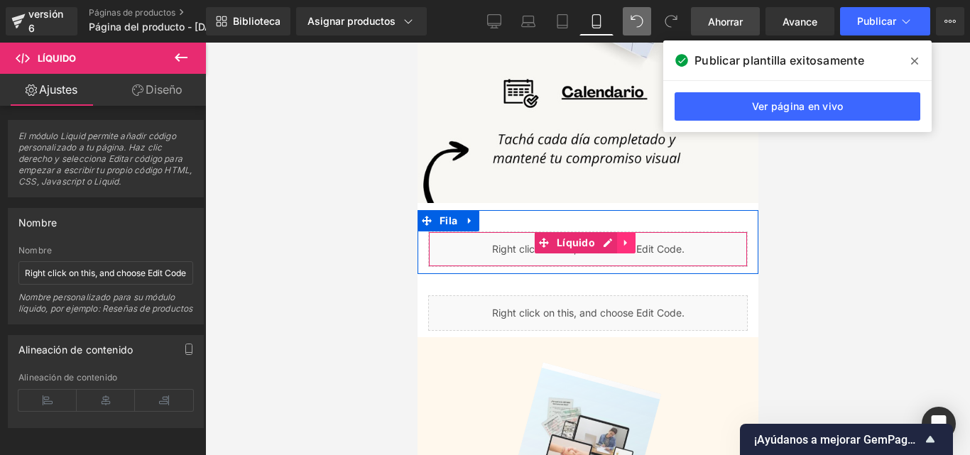
click at [628, 238] on icon at bounding box center [625, 243] width 10 height 11
click at [632, 238] on icon at bounding box center [635, 243] width 10 height 10
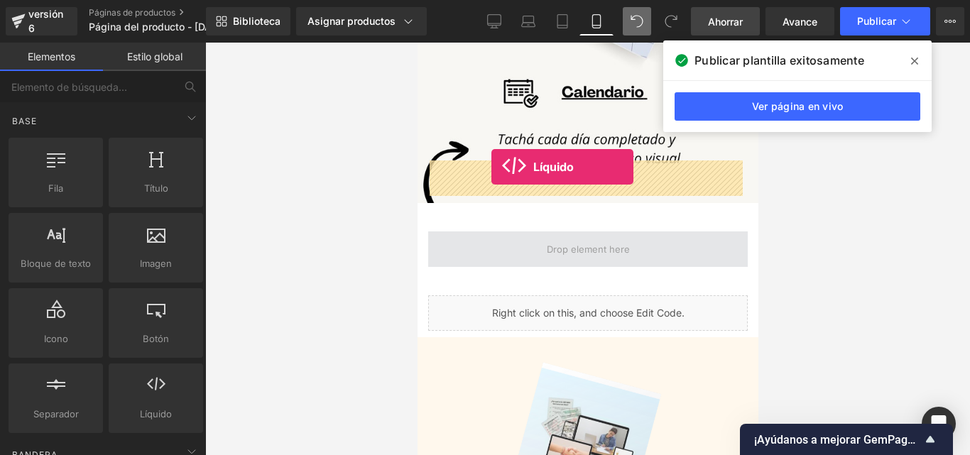
drag, startPoint x: 577, startPoint y: 443, endPoint x: 490, endPoint y: 167, distance: 289.4
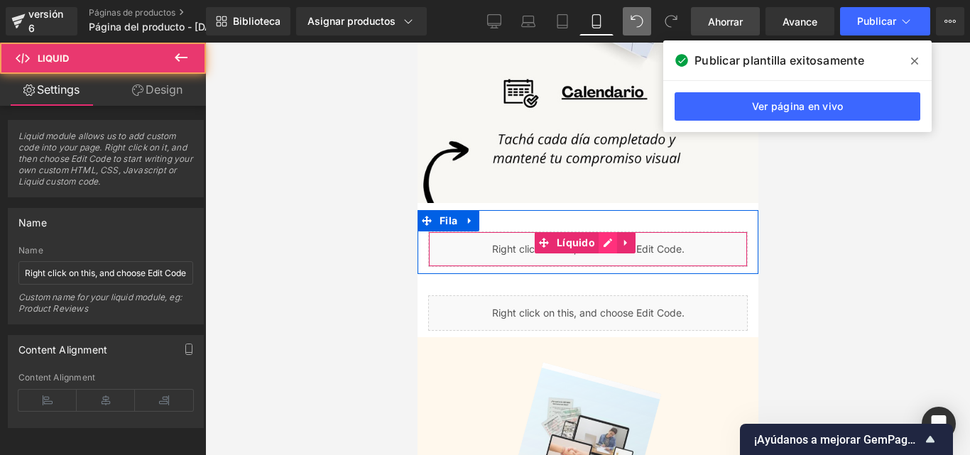
click at [607, 231] on div "Líquido" at bounding box center [586, 248] width 319 height 35
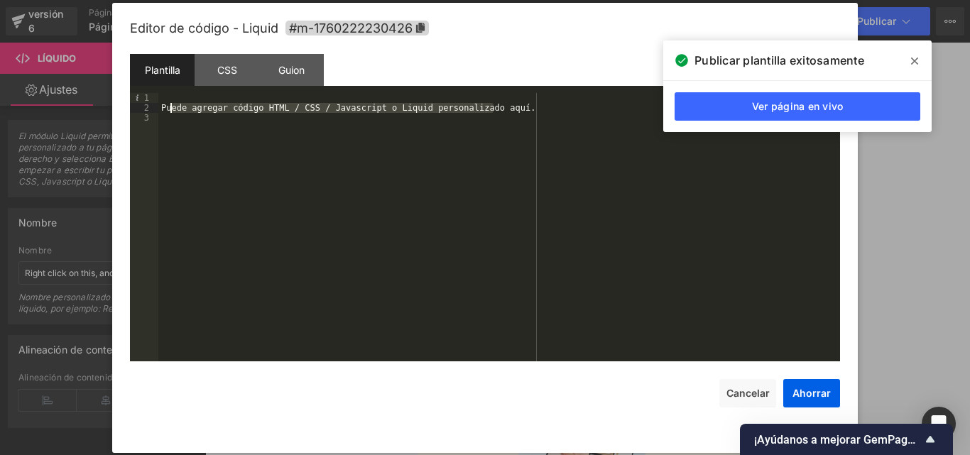
drag, startPoint x: 513, startPoint y: 106, endPoint x: 170, endPoint y: 104, distance: 343.6
click at [170, 104] on div "Puede agregar código HTML / CSS / Javascript o Liquid personalizado aquí." at bounding box center [498, 237] width 681 height 288
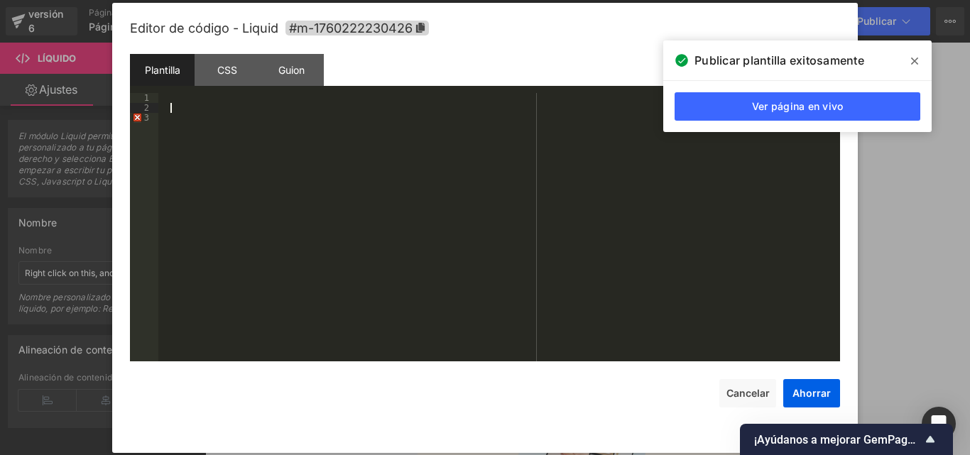
click at [185, 108] on div at bounding box center [498, 237] width 681 height 288
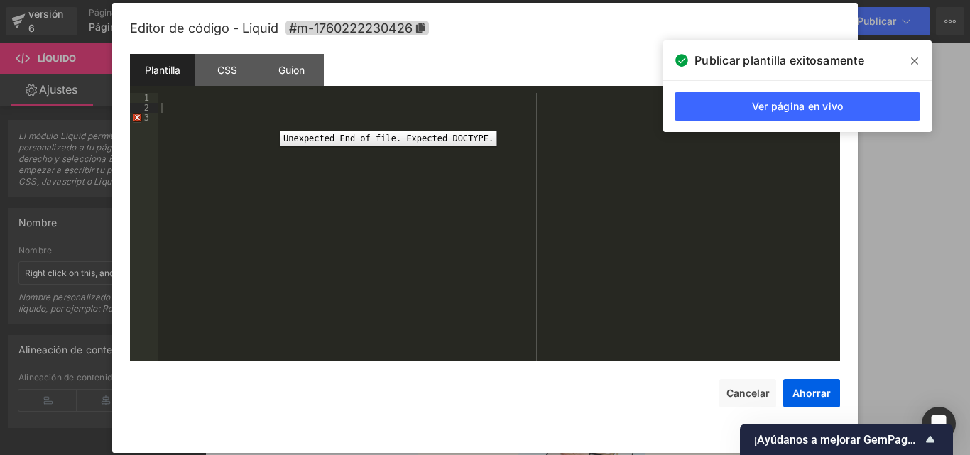
click at [157, 117] on div "3" at bounding box center [144, 118] width 28 height 10
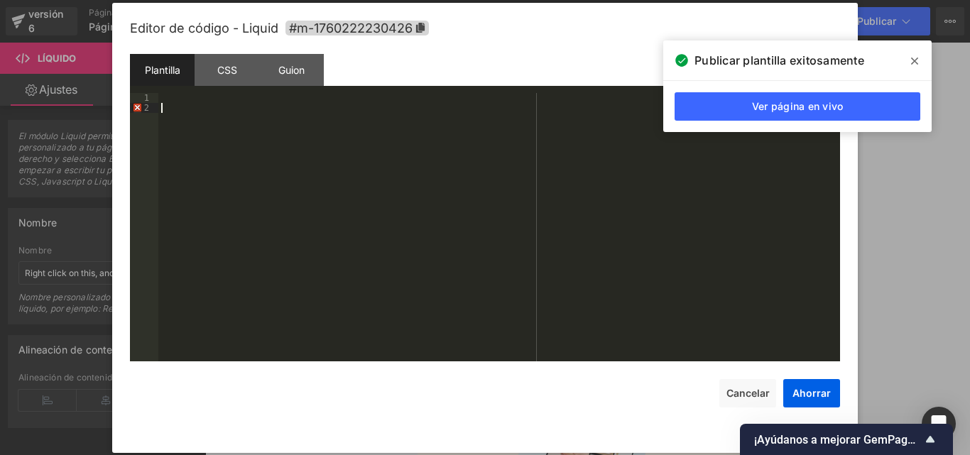
click at [160, 117] on div at bounding box center [498, 237] width 681 height 288
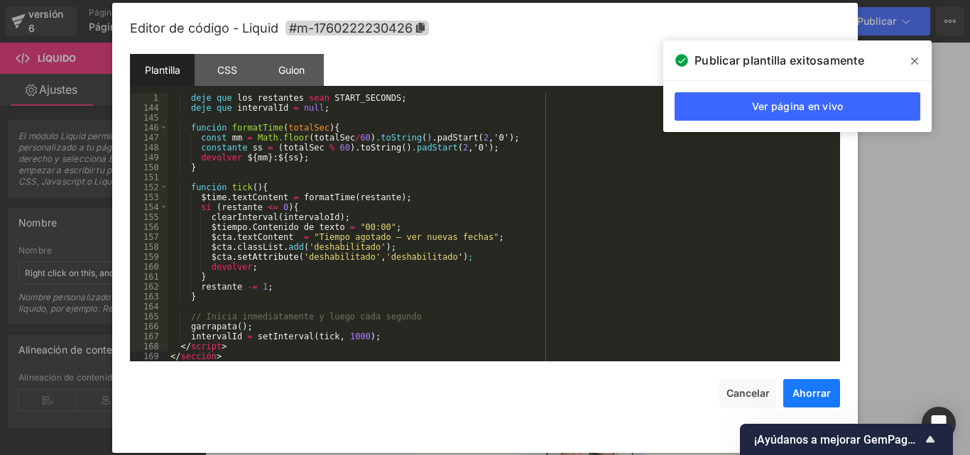
click at [802, 394] on font "Ahorrar" at bounding box center [811, 393] width 38 height 12
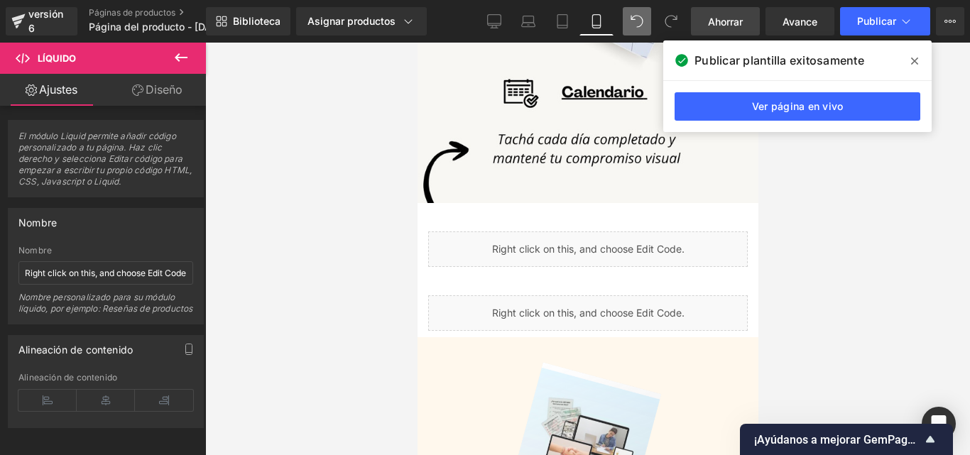
click at [725, 19] on font "Ahorrar" at bounding box center [725, 22] width 35 height 12
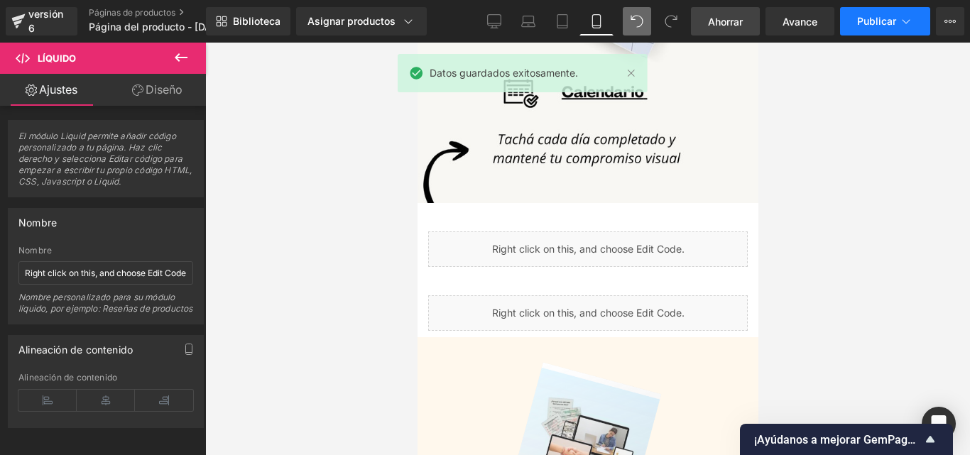
click at [873, 19] on font "Publicar" at bounding box center [876, 21] width 39 height 12
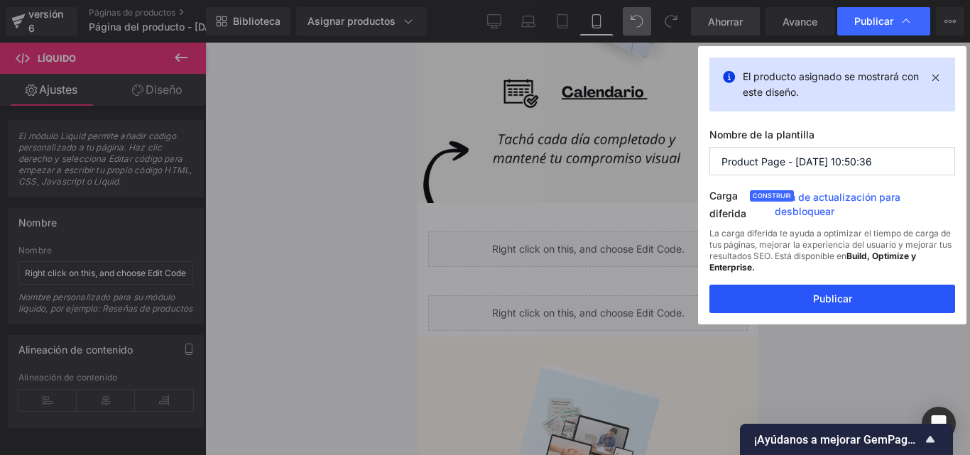
click at [855, 297] on button "Publicar" at bounding box center [832, 299] width 246 height 28
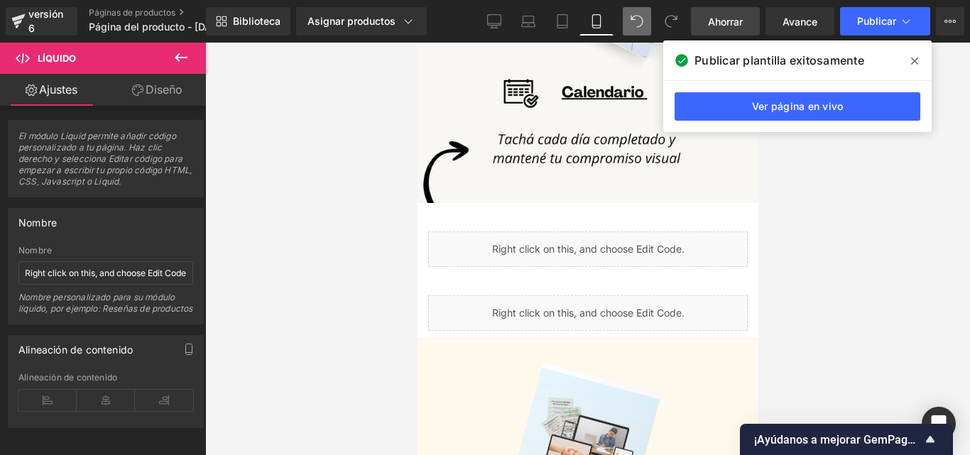
scroll to position [3320, 0]
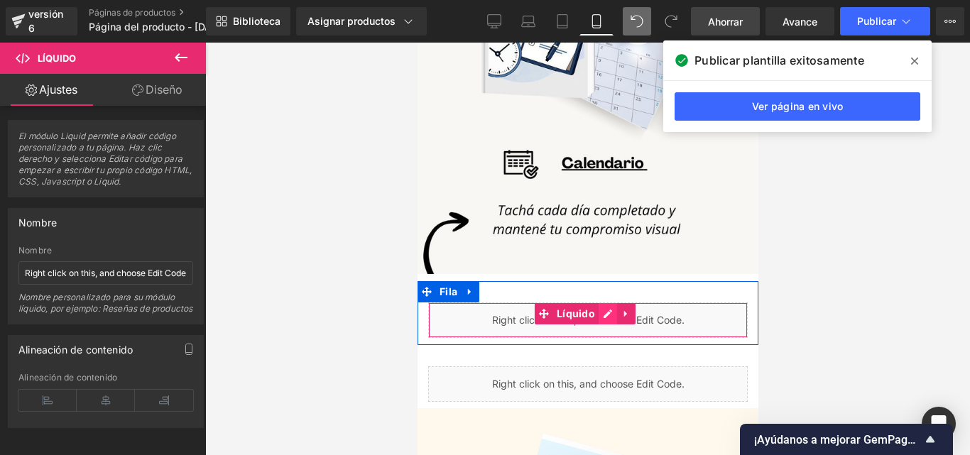
click at [604, 302] on div "Líquido" at bounding box center [586, 319] width 319 height 35
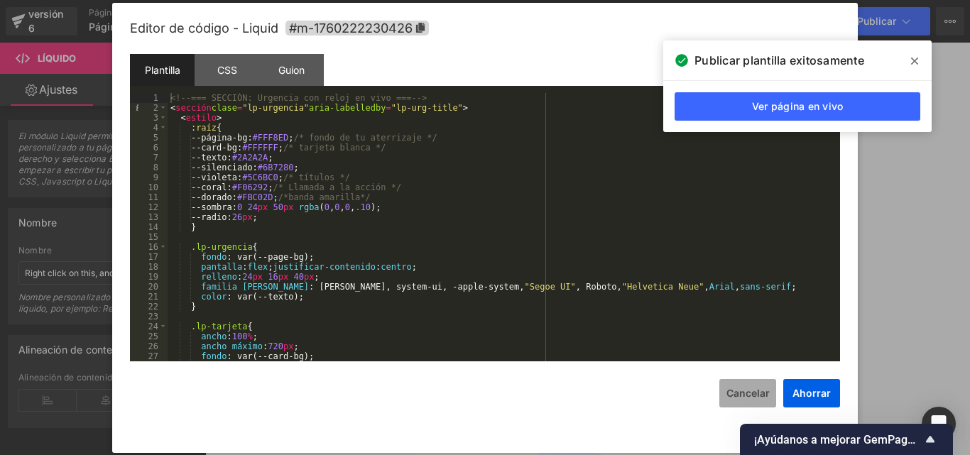
click at [747, 390] on font "Cancelar" at bounding box center [747, 393] width 43 height 12
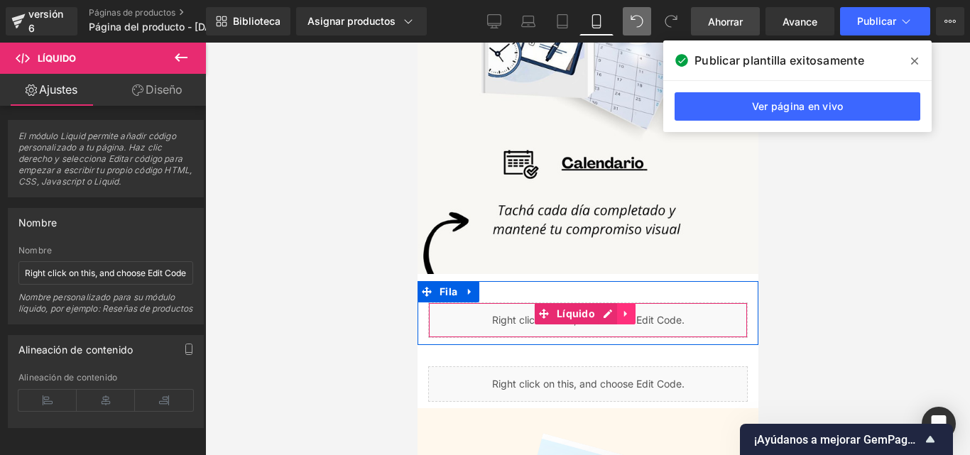
click at [628, 309] on icon at bounding box center [625, 314] width 10 height 11
click at [631, 309] on icon at bounding box center [635, 314] width 10 height 10
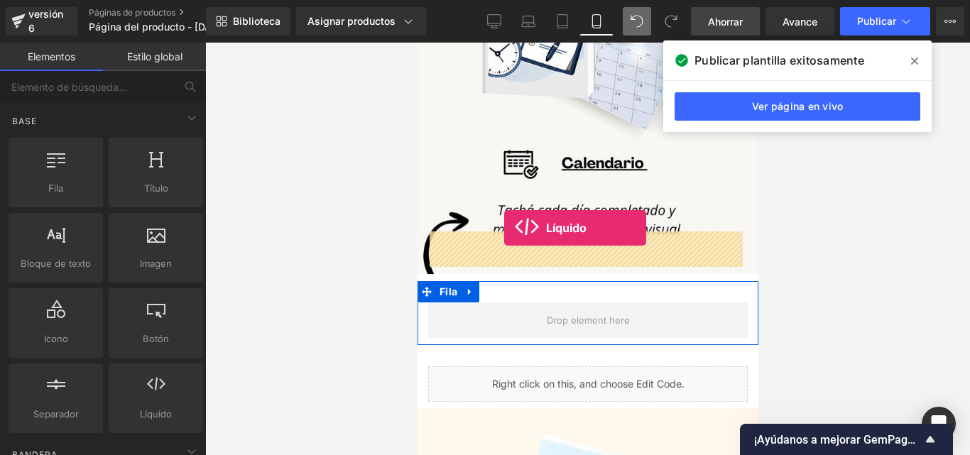
drag, startPoint x: 573, startPoint y: 459, endPoint x: 503, endPoint y: 228, distance: 241.6
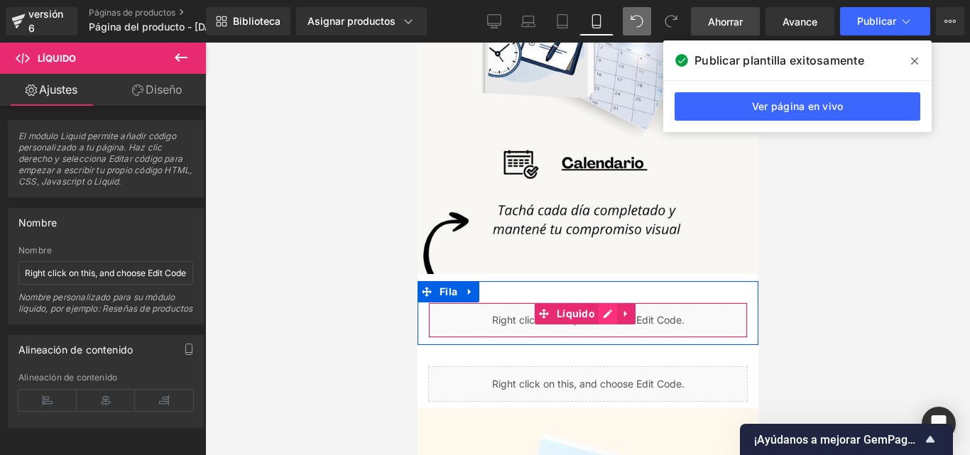
click at [607, 302] on div "Líquido" at bounding box center [586, 319] width 319 height 35
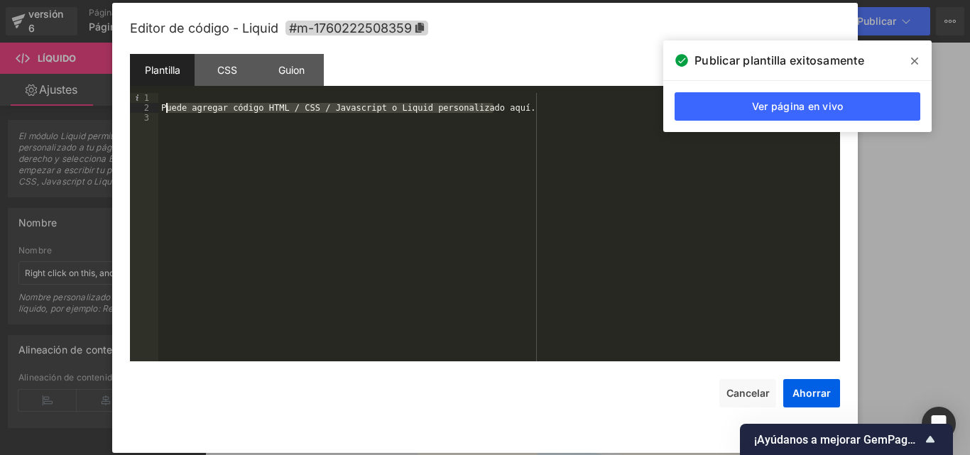
drag, startPoint x: 502, startPoint y: 109, endPoint x: 161, endPoint y: 105, distance: 340.7
click at [161, 105] on div "Puede agregar código HTML / CSS / Javascript o Liquid personalizado aquí." at bounding box center [498, 237] width 681 height 288
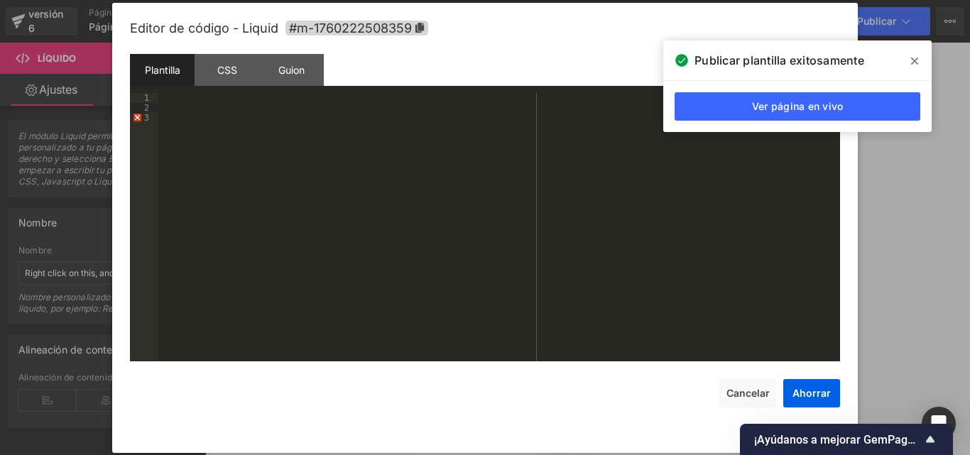
drag, startPoint x: 202, startPoint y: 104, endPoint x: 166, endPoint y: 114, distance: 37.4
click at [174, 104] on div at bounding box center [498, 237] width 681 height 288
click at [168, 118] on div at bounding box center [498, 237] width 681 height 288
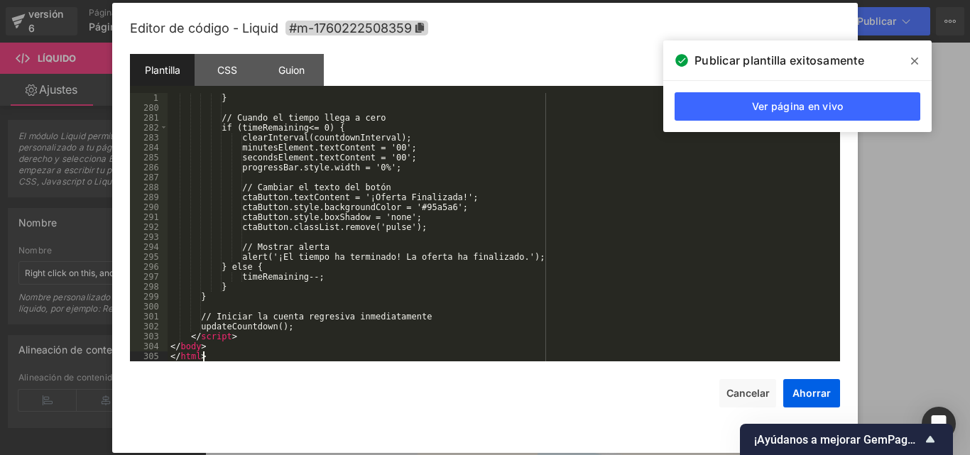
scroll to position [2763, 0]
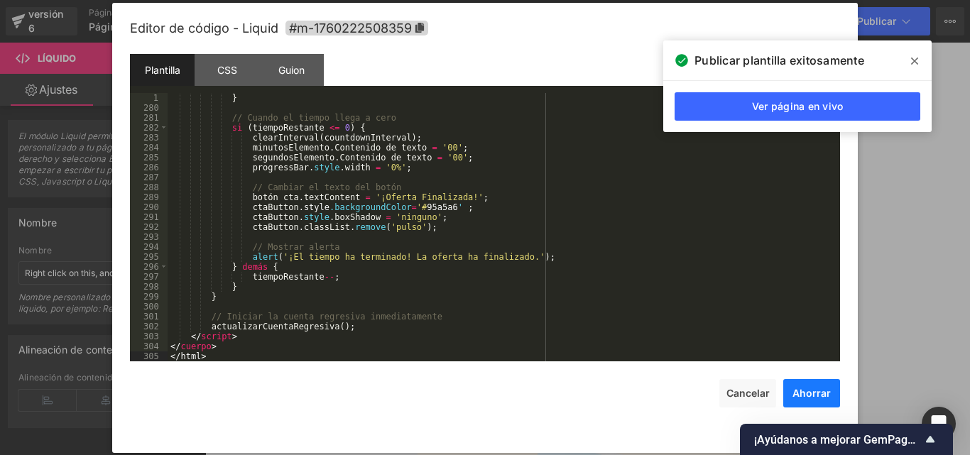
click at [804, 390] on font "Ahorrar" at bounding box center [811, 393] width 38 height 12
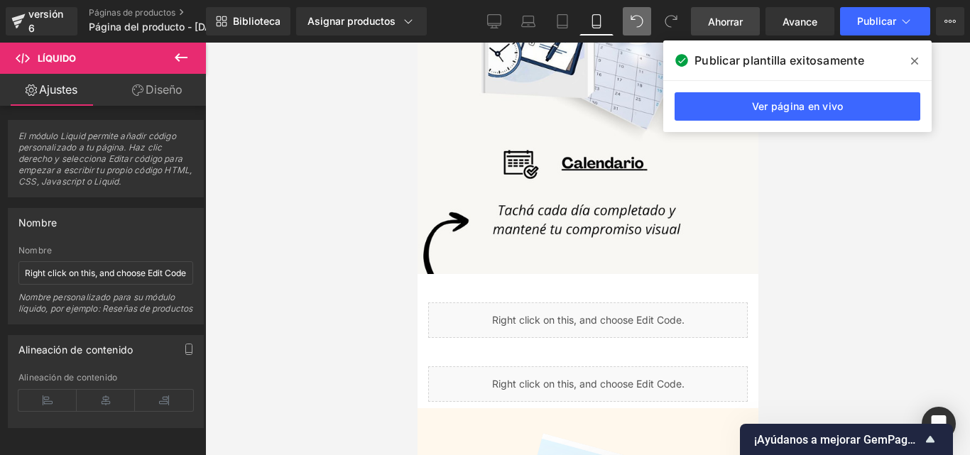
click at [734, 16] on font "Ahorrar" at bounding box center [725, 22] width 35 height 12
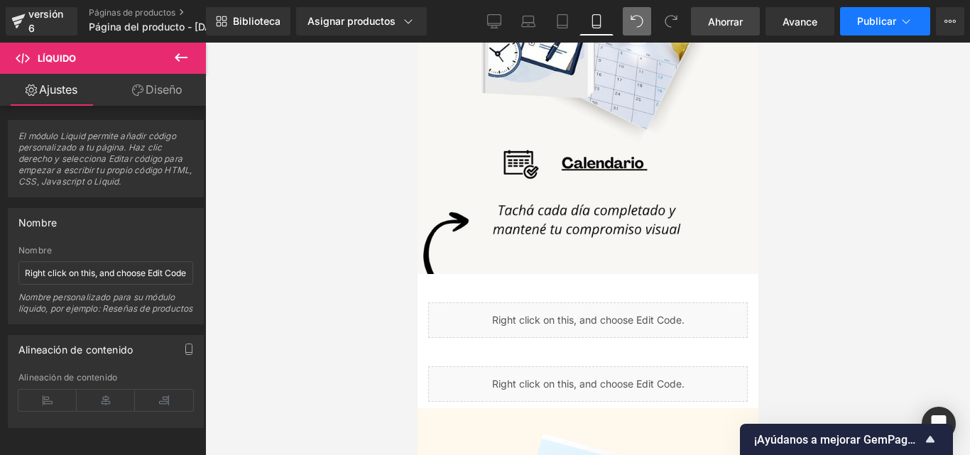
click at [872, 22] on font "Publicar" at bounding box center [876, 21] width 39 height 12
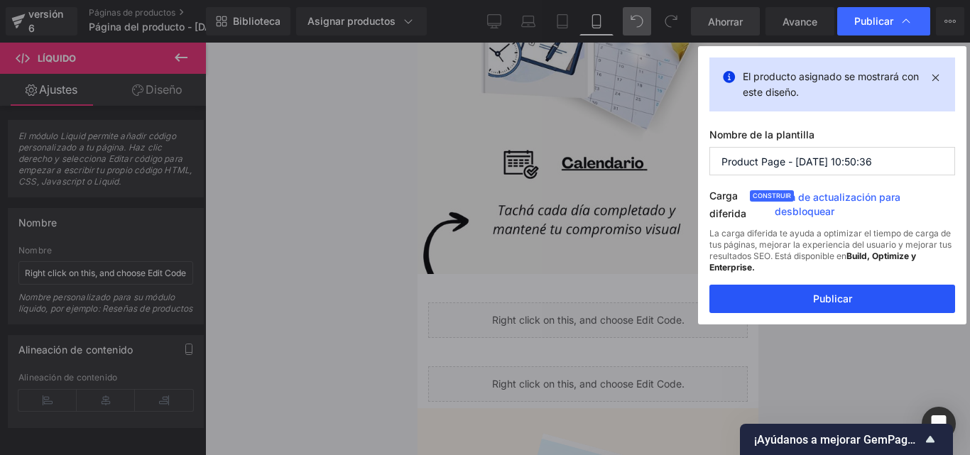
click at [863, 295] on button "Publicar" at bounding box center [832, 299] width 246 height 28
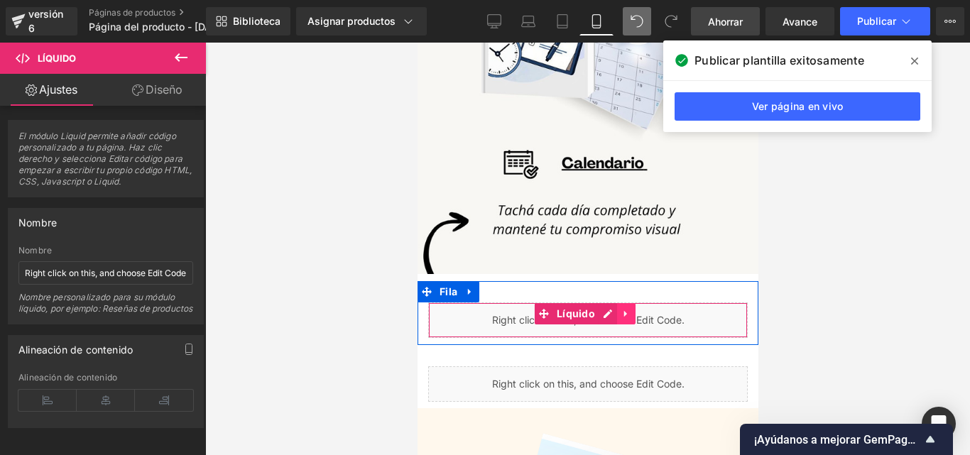
click at [623, 311] on icon at bounding box center [624, 314] width 3 height 6
click at [635, 309] on icon at bounding box center [635, 314] width 10 height 10
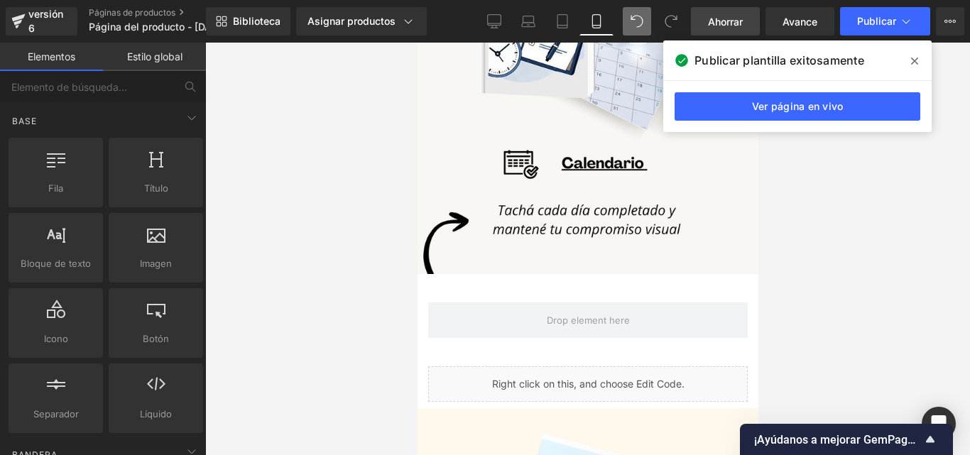
click at [715, 23] on font "Ahorrar" at bounding box center [725, 22] width 35 height 12
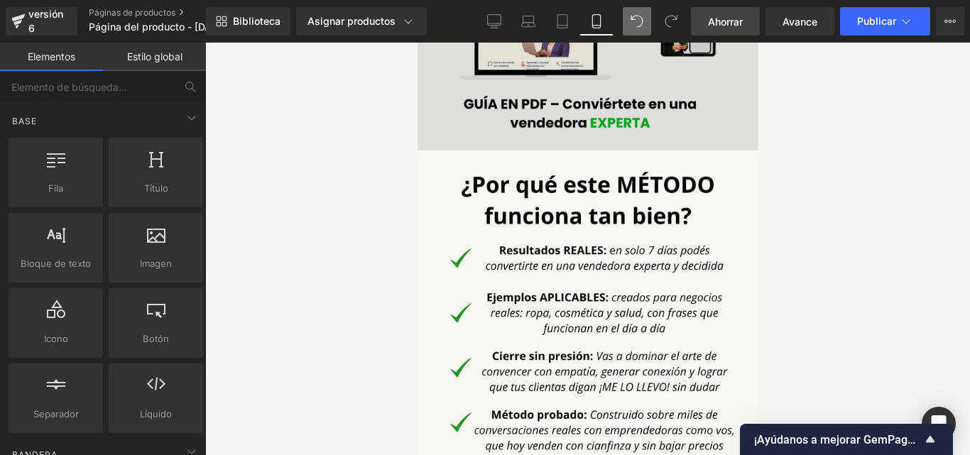
scroll to position [1261, 0]
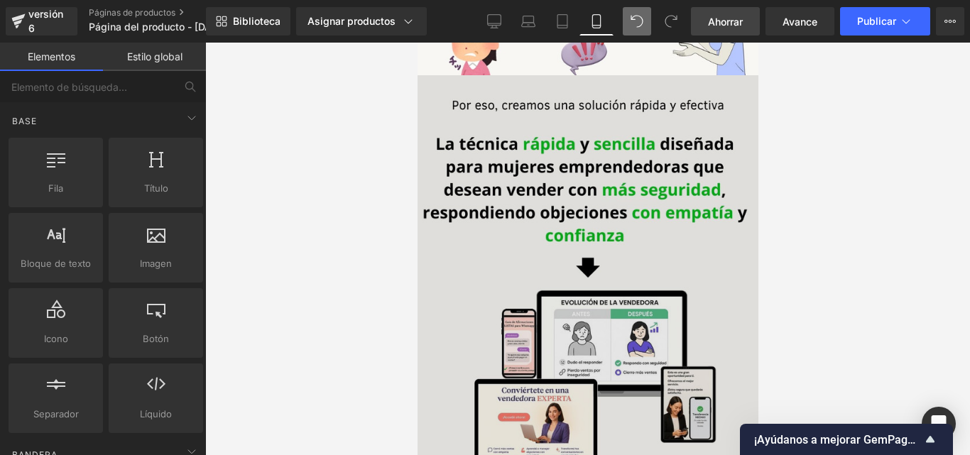
click at [454, 248] on img at bounding box center [586, 305] width 369 height 461
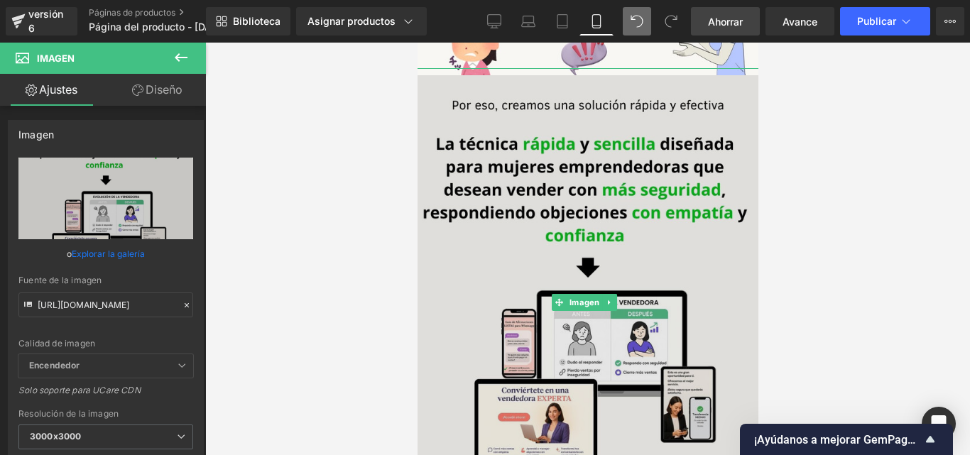
scroll to position [1190, 0]
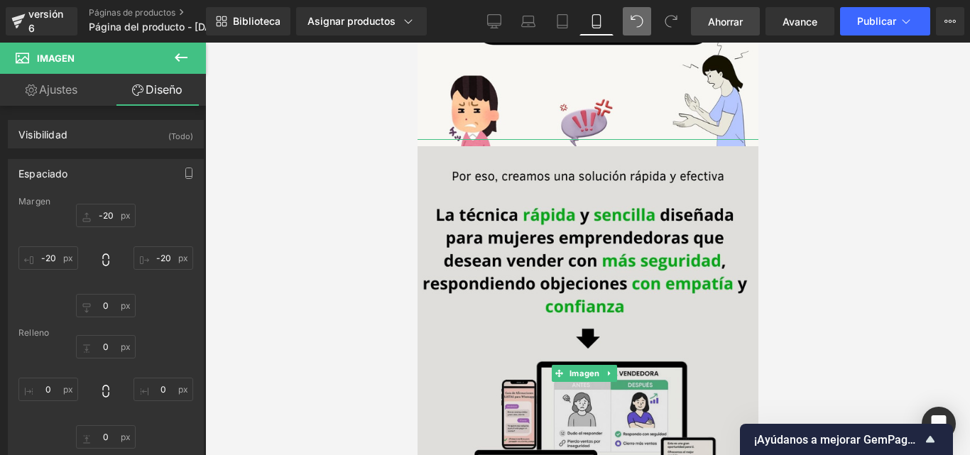
scroll to position [1474, 0]
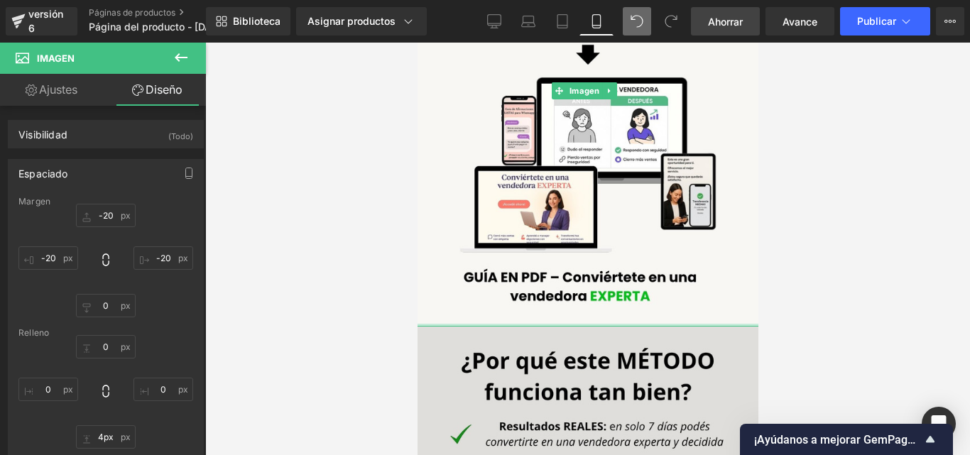
click at [461, 324] on div at bounding box center [586, 325] width 369 height 3
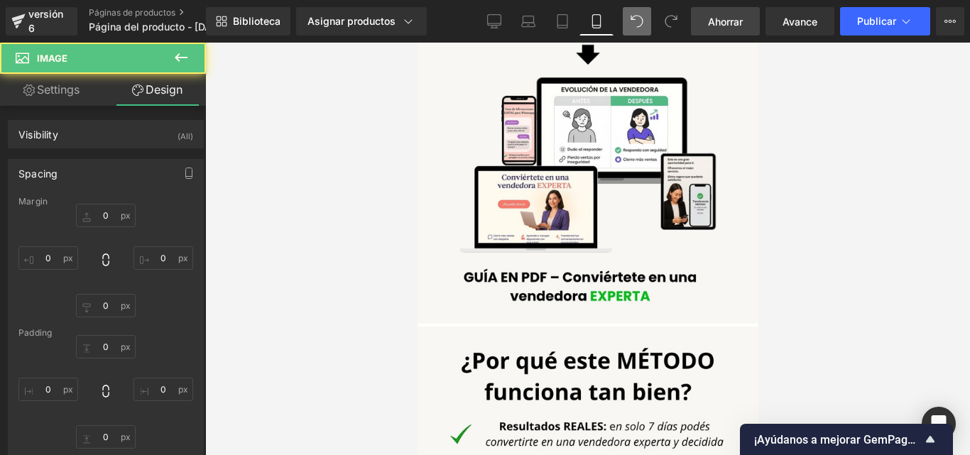
type input "-20"
type input "0"
type input "-20"
type input "0"
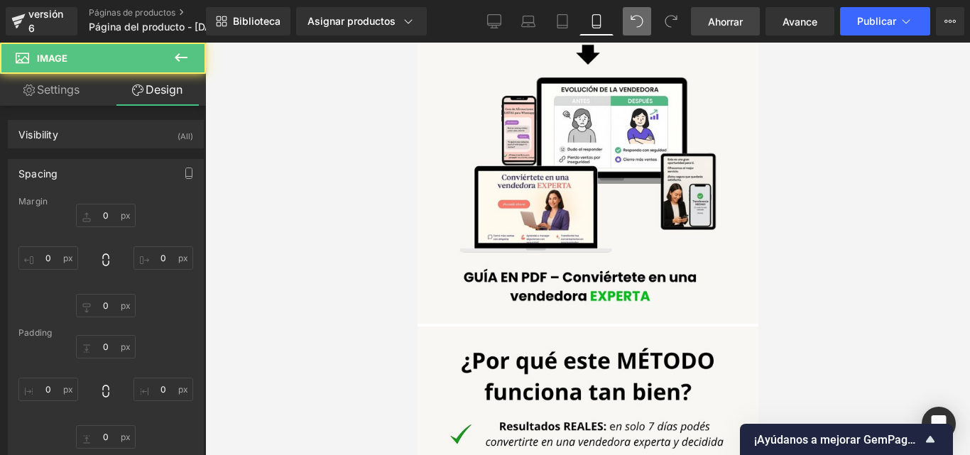
type input "0"
type input "4"
type input "0"
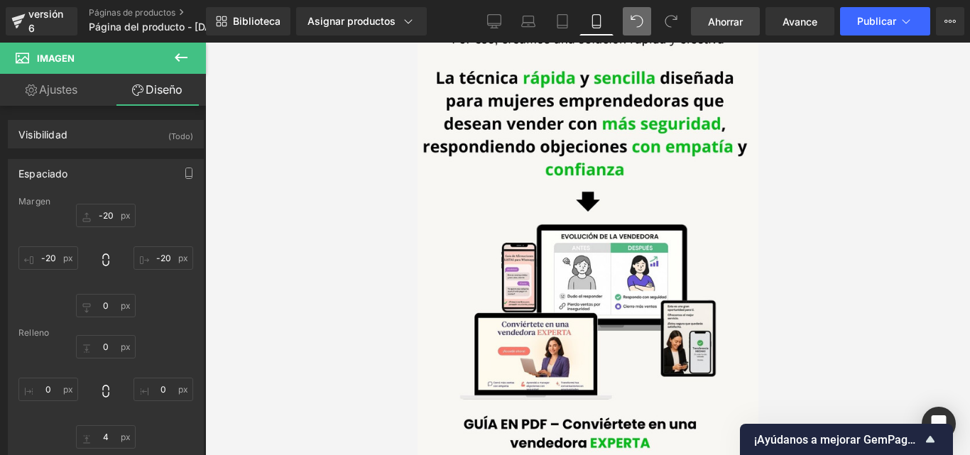
scroll to position [1048, 0]
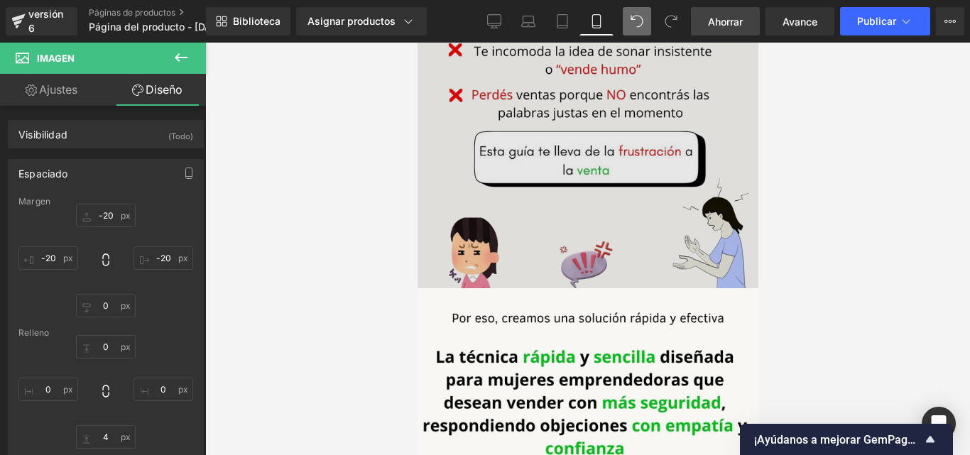
click at [444, 162] on img at bounding box center [587, 71] width 348 height 435
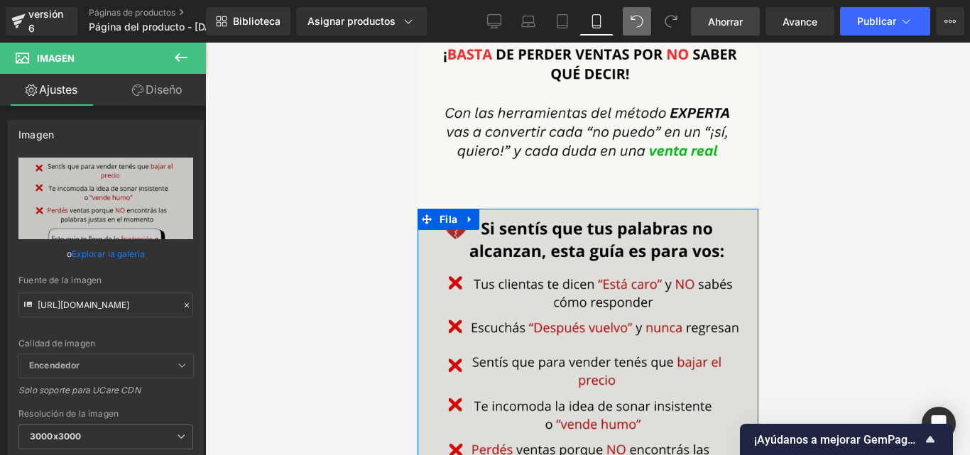
scroll to position [977, 0]
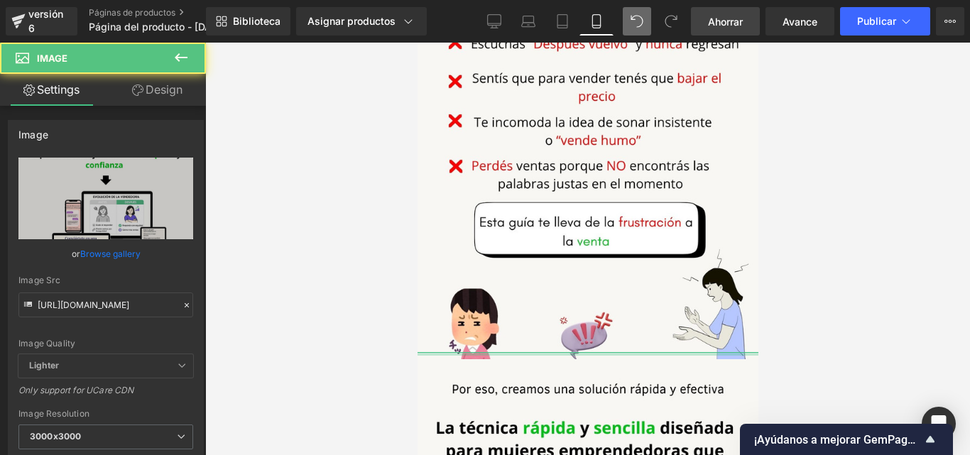
click at [518, 352] on div at bounding box center [586, 354] width 369 height 4
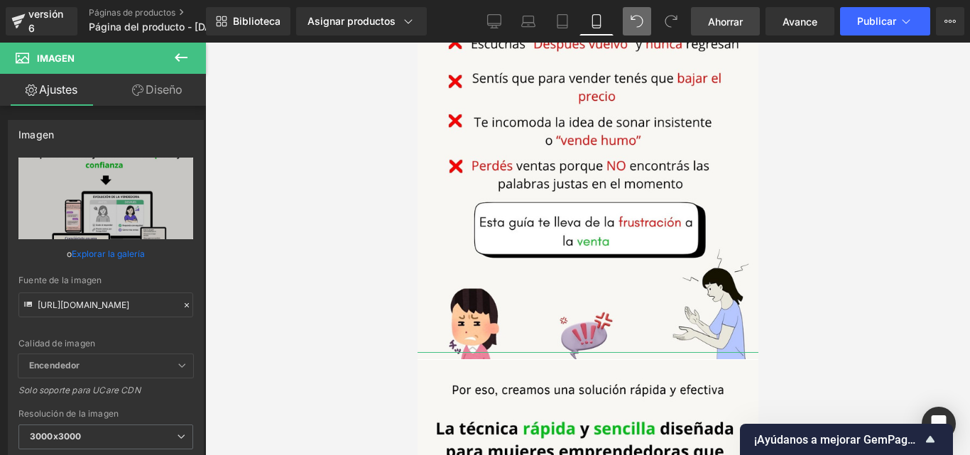
click at [518, 352] on div at bounding box center [586, 352] width 369 height 1
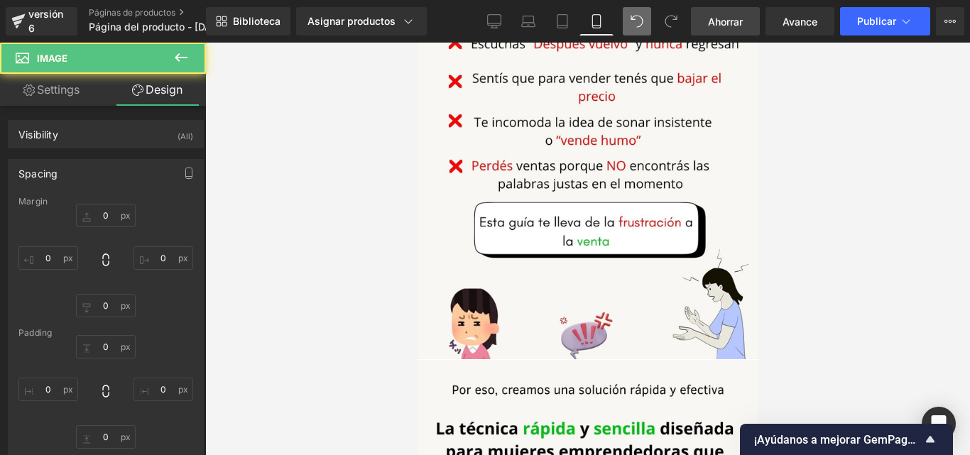
type input "-20"
type input "0"
type input "-20"
type input "1"
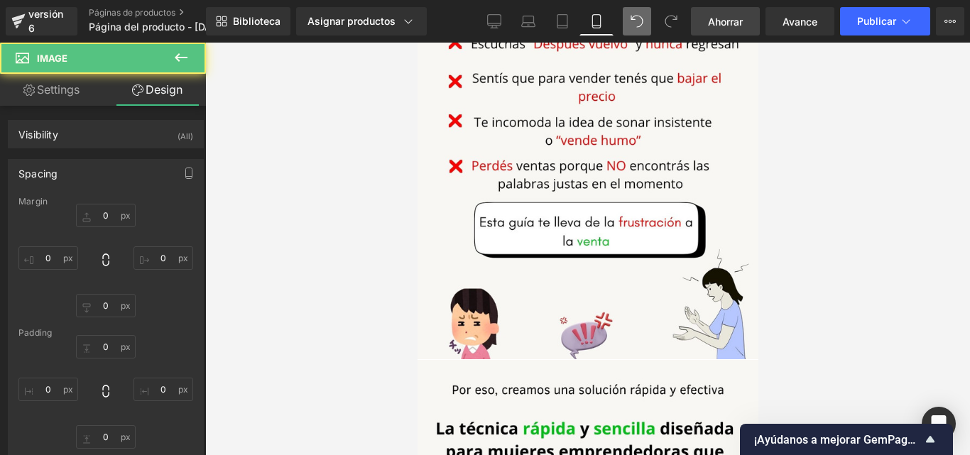
type input "0"
type input "4"
type input "0"
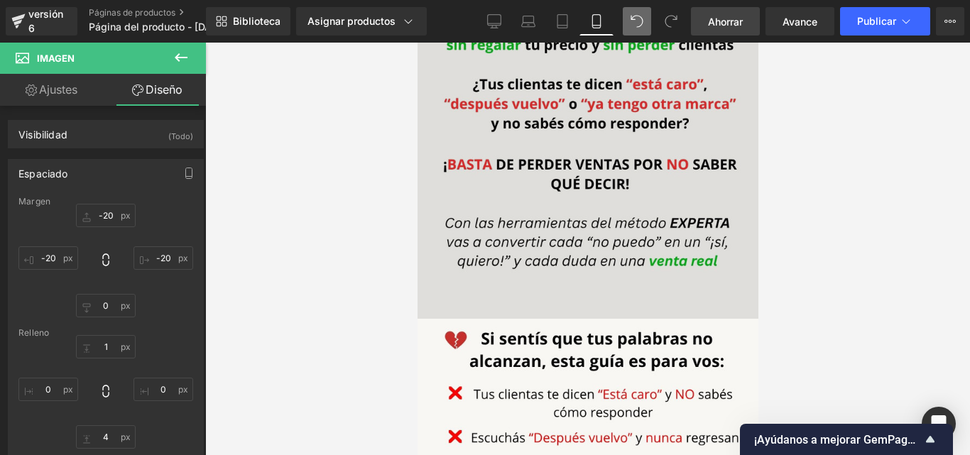
scroll to position [481, 0]
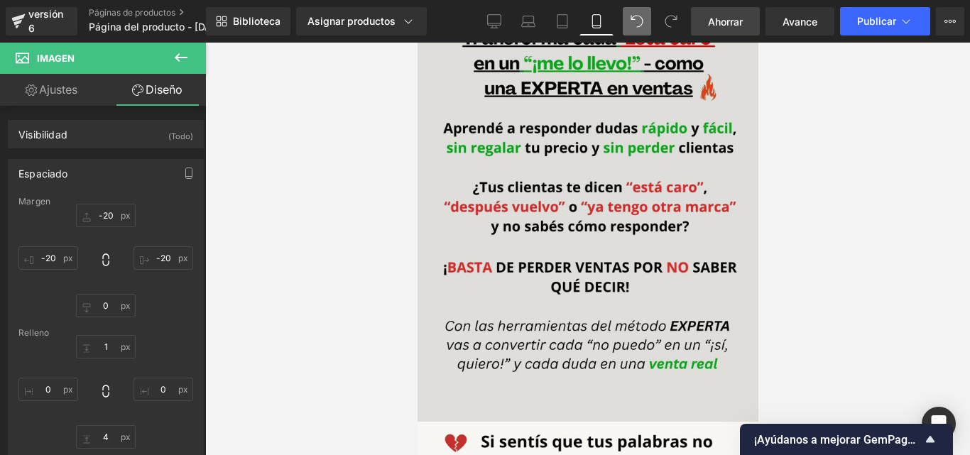
click at [444, 229] on img at bounding box center [588, 211] width 346 height 434
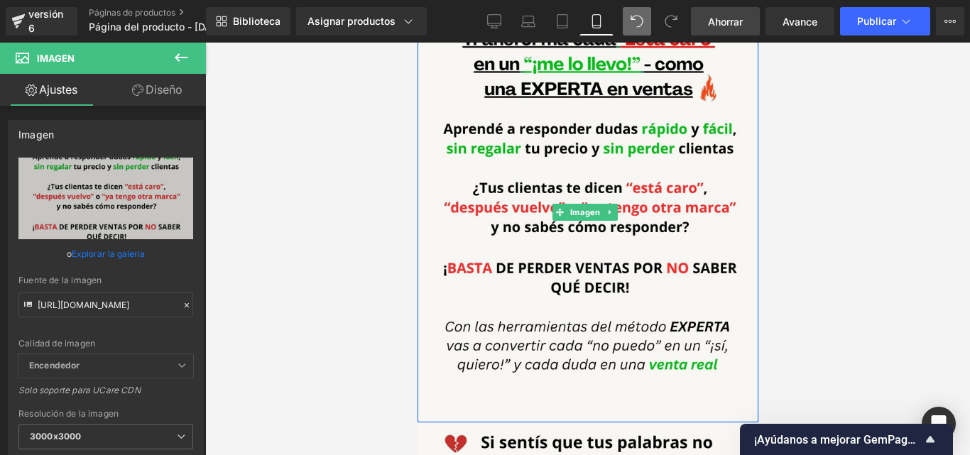
scroll to position [268, 0]
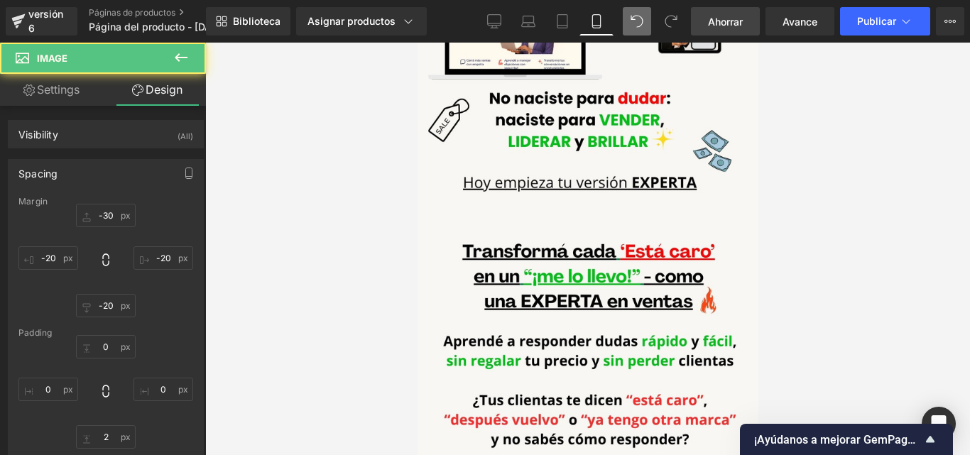
type input "-30"
type input "-20"
type input "0"
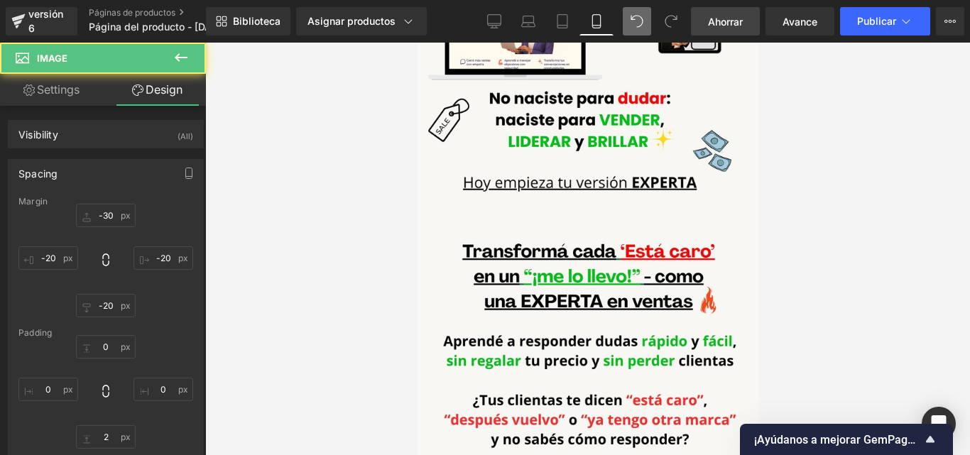
type input "0"
type input "2"
type input "0"
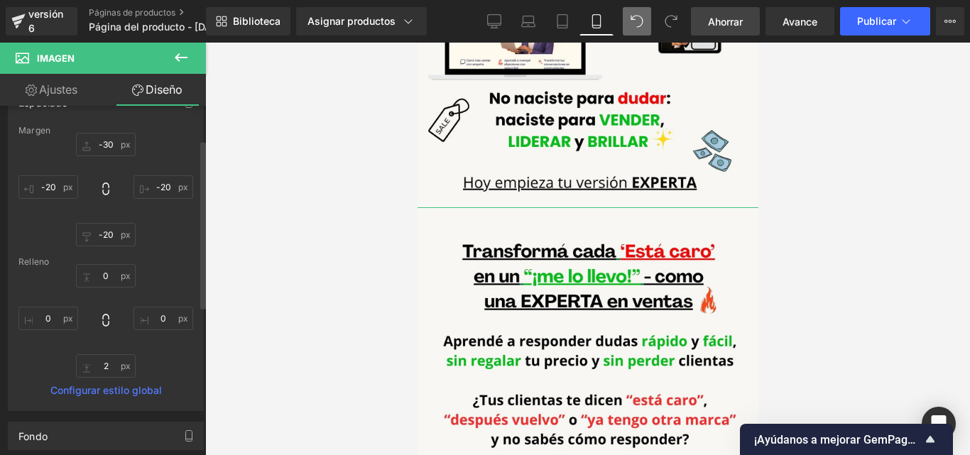
scroll to position [0, 0]
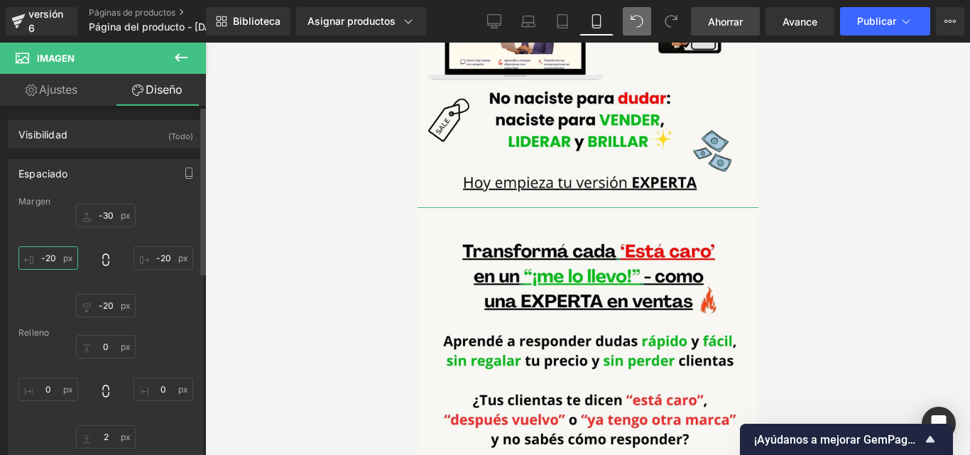
click at [57, 262] on input "-20" at bounding box center [48, 257] width 60 height 23
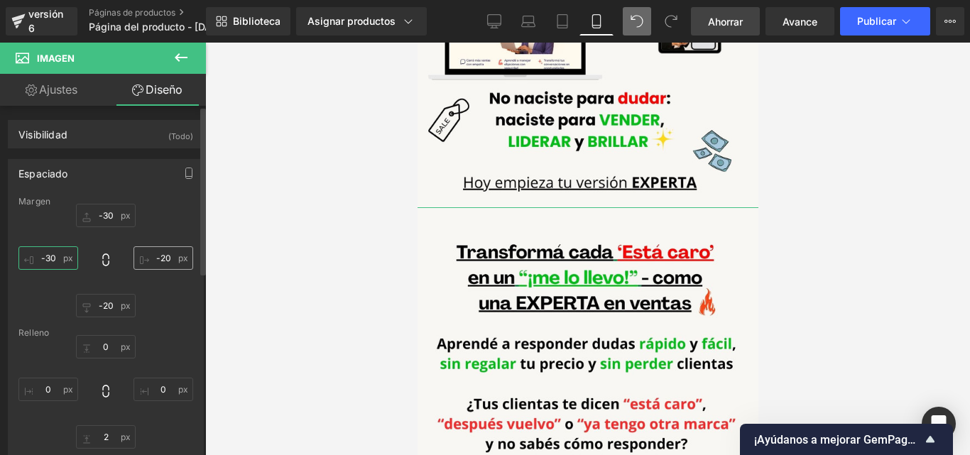
type input "-30"
click at [167, 258] on input "-20" at bounding box center [163, 257] width 60 height 23
type input "-30"
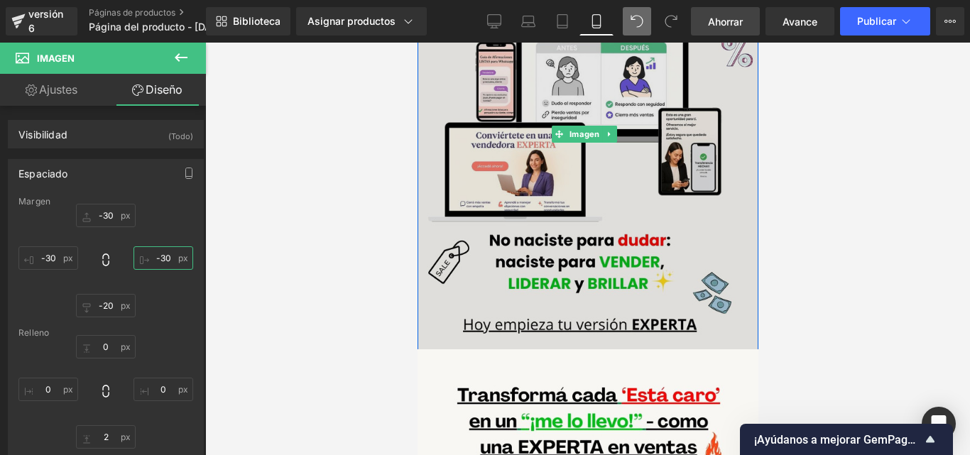
scroll to position [33, 0]
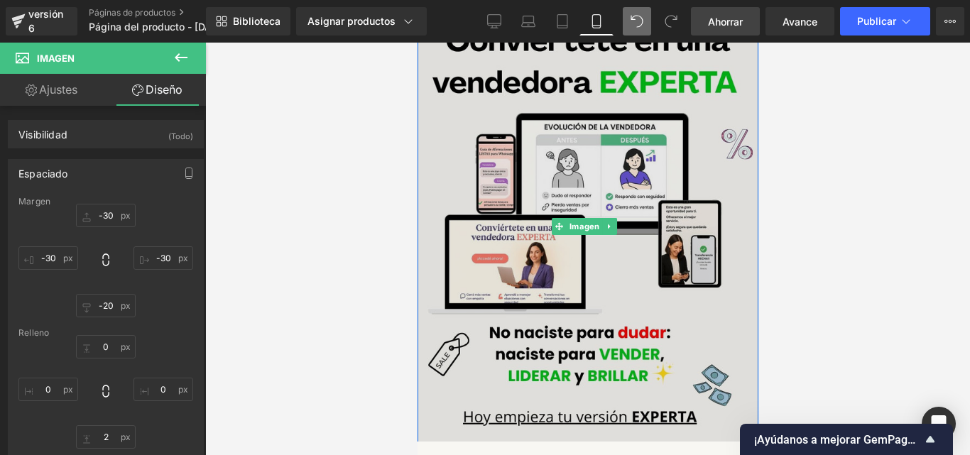
click at [440, 112] on img at bounding box center [587, 226] width 348 height 435
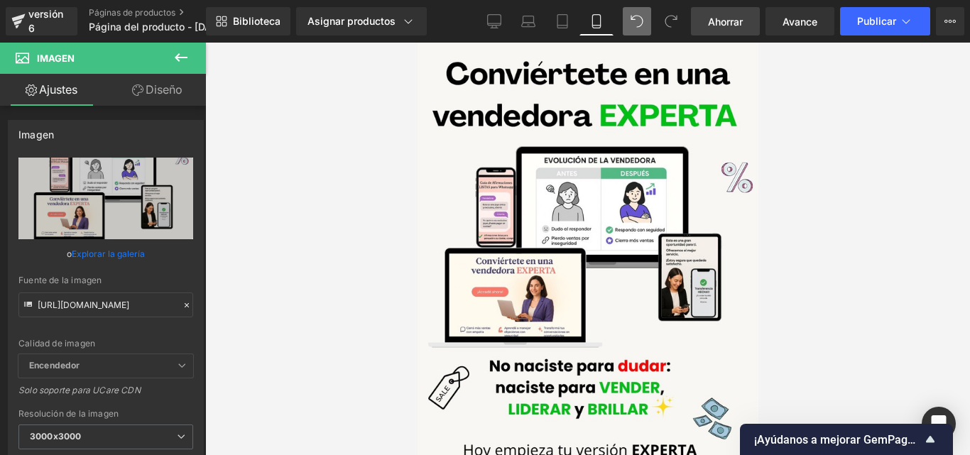
scroll to position [142, 0]
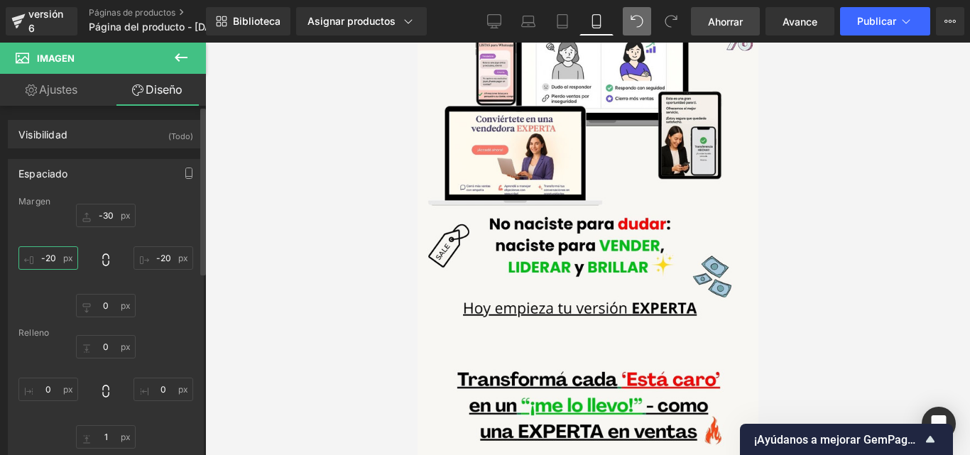
click at [65, 263] on input "-20" at bounding box center [48, 257] width 60 height 23
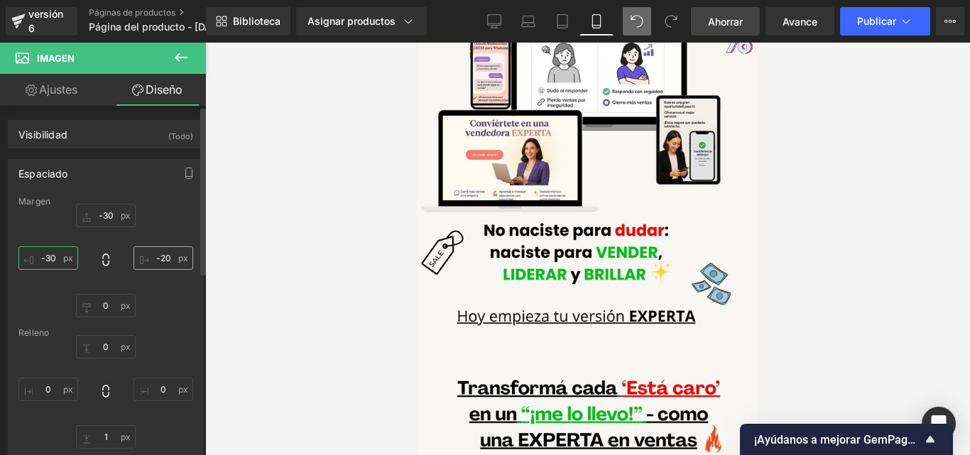
type input "-30"
click at [169, 258] on input "-20" at bounding box center [163, 257] width 60 height 23
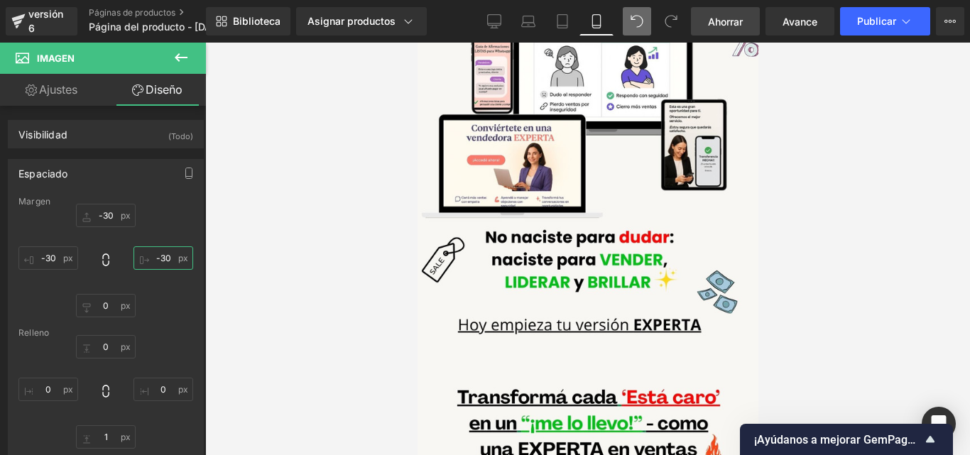
type input "-30"
click at [734, 16] on font "Ahorrar" at bounding box center [725, 22] width 35 height 12
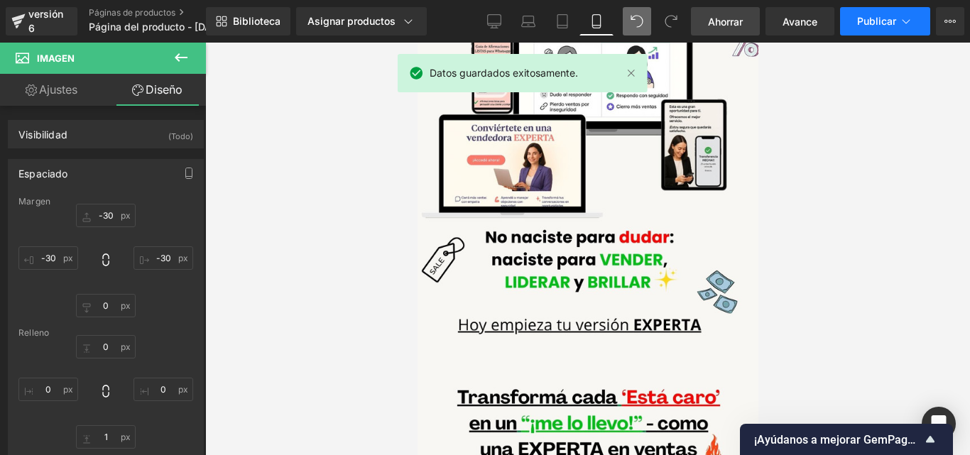
click at [870, 15] on font "Publicar" at bounding box center [876, 21] width 39 height 12
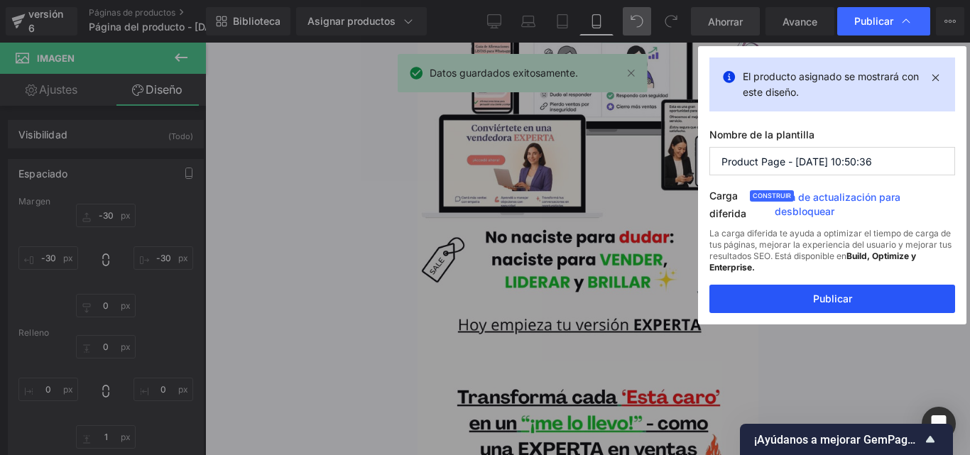
click at [782, 304] on button "Publicar" at bounding box center [832, 299] width 246 height 28
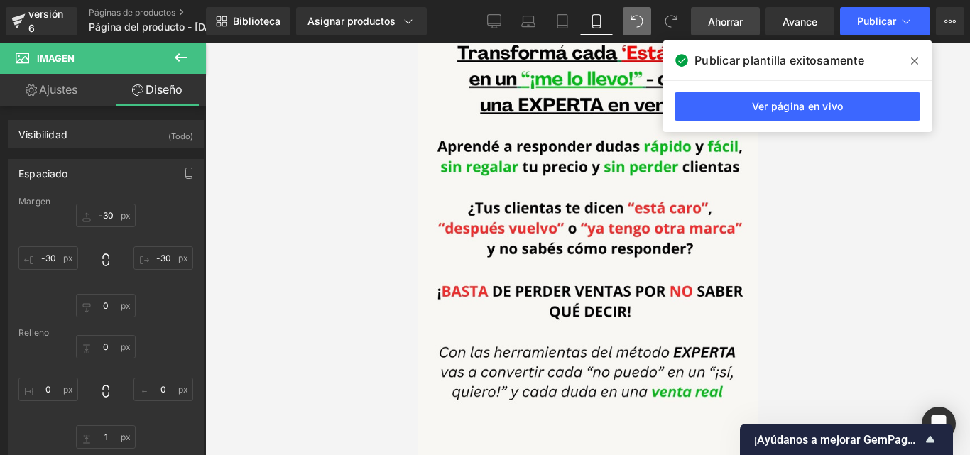
scroll to position [0, 0]
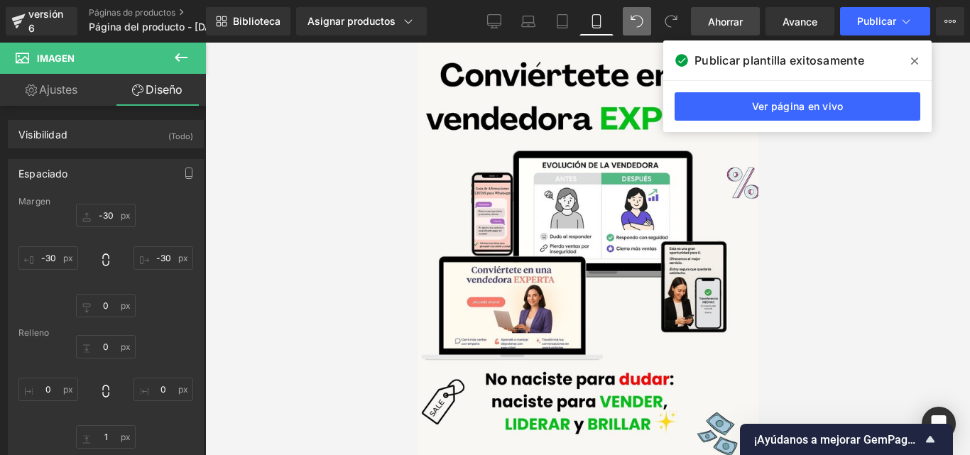
click at [914, 65] on icon at bounding box center [914, 60] width 7 height 11
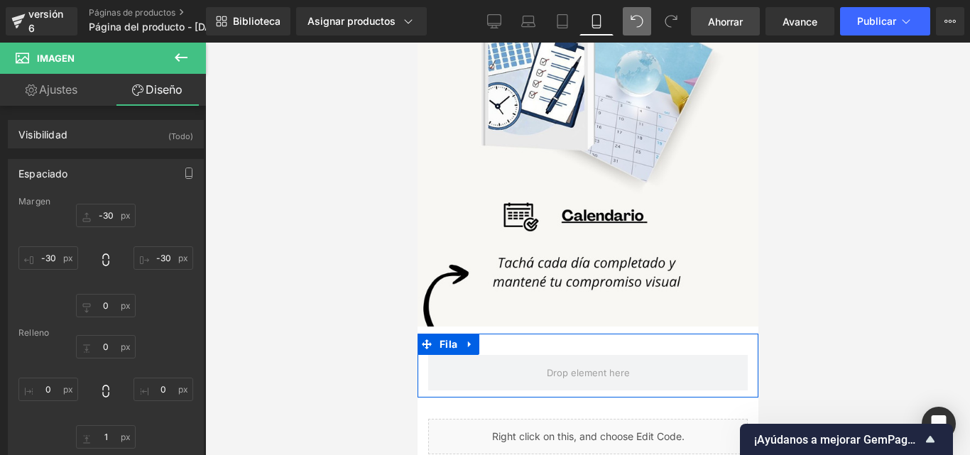
scroll to position [3378, 0]
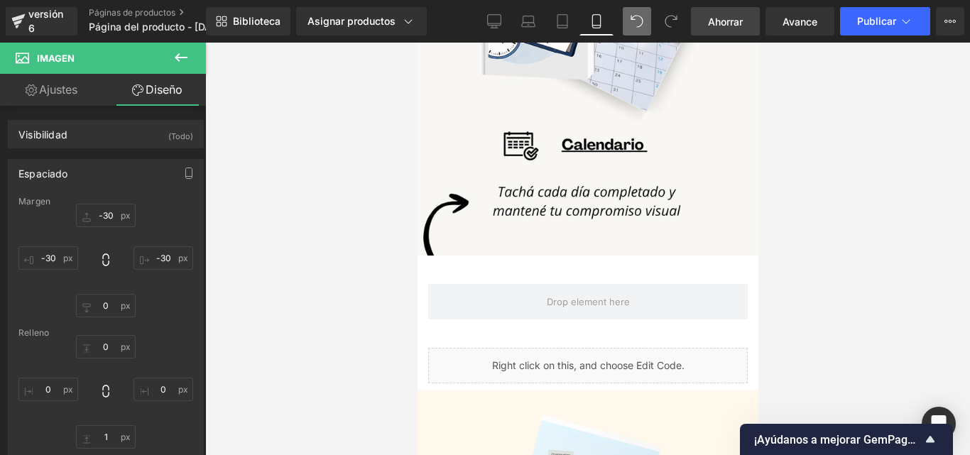
click at [175, 57] on icon at bounding box center [181, 57] width 13 height 9
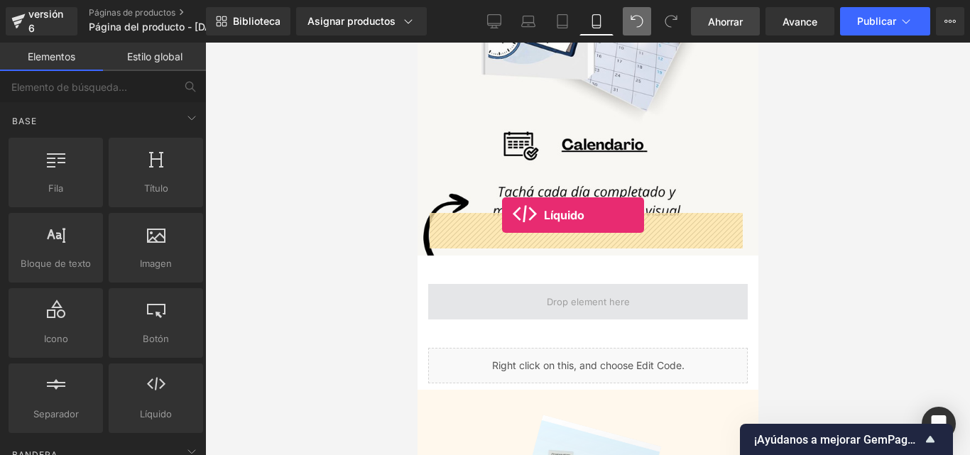
drag, startPoint x: 668, startPoint y: 379, endPoint x: 501, endPoint y: 215, distance: 233.9
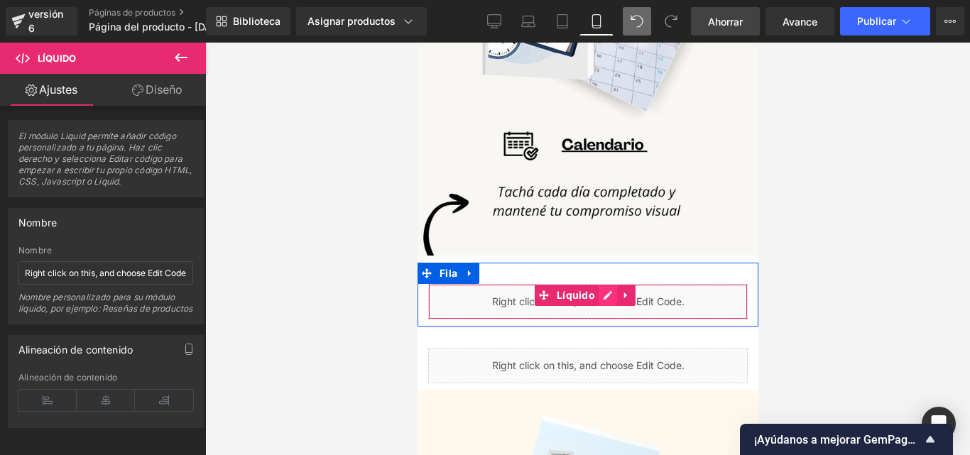
click at [603, 284] on div "Líquido" at bounding box center [586, 301] width 319 height 35
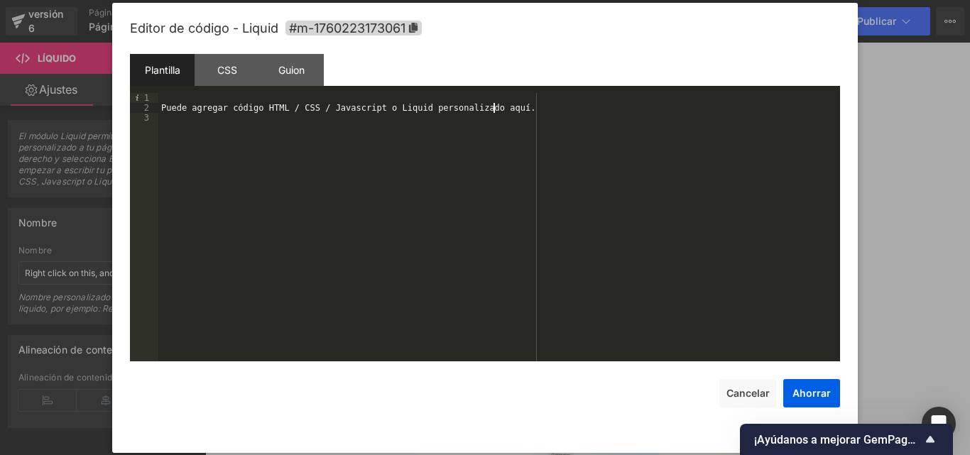
drag, startPoint x: 377, startPoint y: 107, endPoint x: 261, endPoint y: 109, distance: 115.7
click at [261, 109] on div "Puede agregar código HTML / CSS / Javascript o Liquid personalizado aquí." at bounding box center [498, 237] width 681 height 288
drag, startPoint x: 232, startPoint y: 111, endPoint x: 168, endPoint y: 115, distance: 64.0
click at [168, 115] on div "Puedes agregar personalizado" at bounding box center [498, 237] width 681 height 288
drag, startPoint x: 244, startPoint y: 113, endPoint x: 92, endPoint y: 112, distance: 152.6
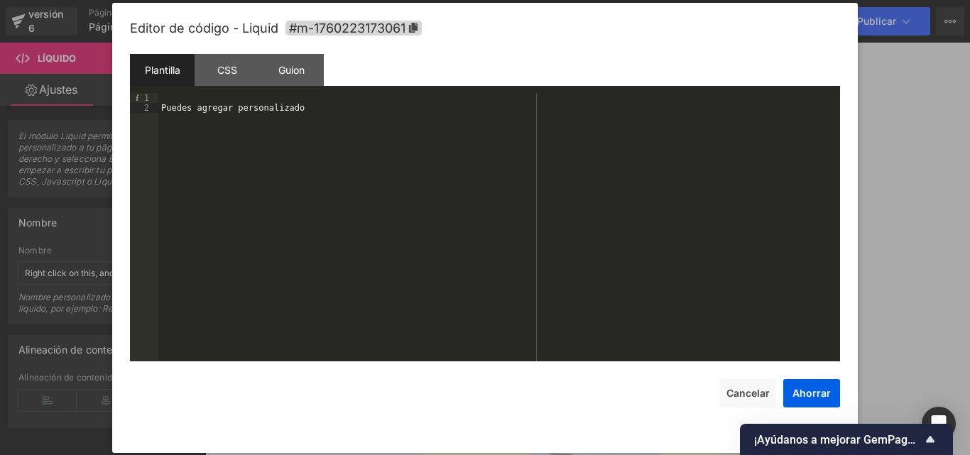
click at [75, 113] on body "Líquido Estás previsualizando cómo funciona el Reestilizará tu página. No puede…" at bounding box center [485, 227] width 970 height 455
drag, startPoint x: 223, startPoint y: 104, endPoint x: 158, endPoint y: 105, distance: 64.6
click at [158, 105] on div "Puedes agregar clientes" at bounding box center [498, 237] width 681 height 288
drag, startPoint x: 184, startPoint y: 110, endPoint x: 129, endPoint y: 111, distance: 54.7
click at [127, 110] on div "Editor de código - Liquid #m-1760223173061 Plantilla CSS Guion Datos 1 2 custo …" at bounding box center [484, 228] width 745 height 450
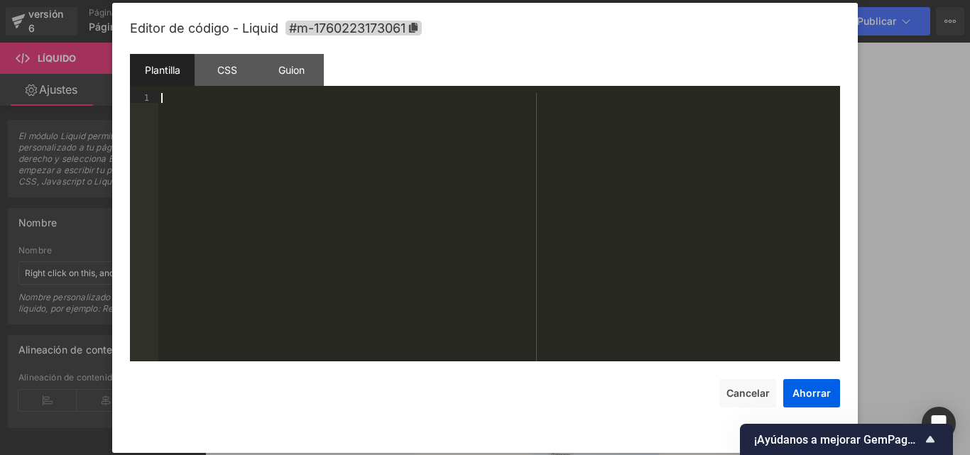
scroll to position [2286, 0]
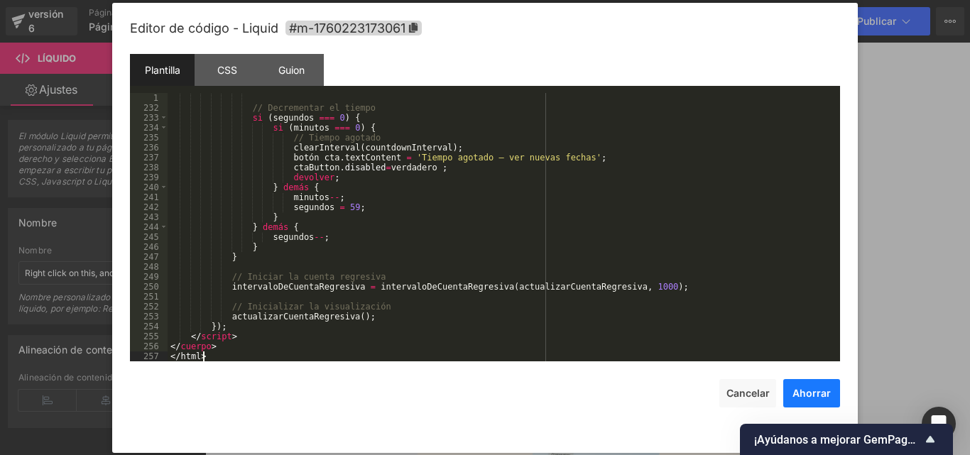
click at [803, 389] on font "Ahorrar" at bounding box center [811, 393] width 38 height 12
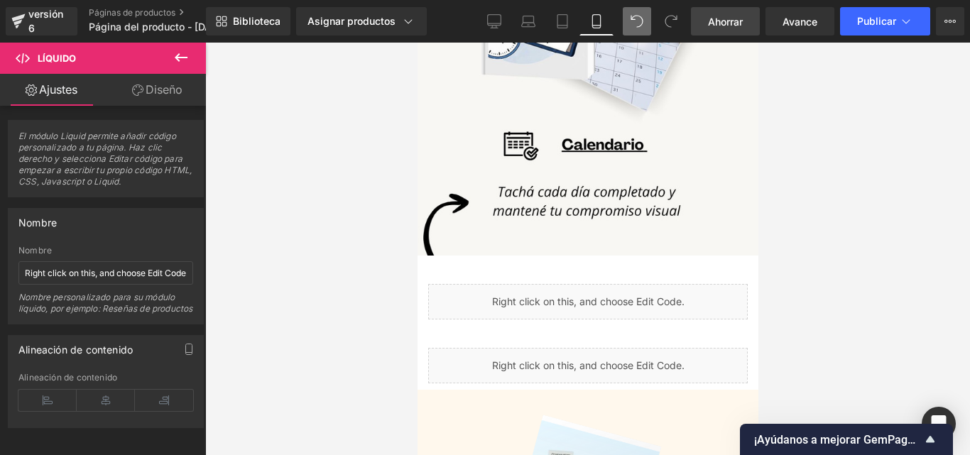
click at [713, 24] on font "Ahorrar" at bounding box center [725, 22] width 35 height 12
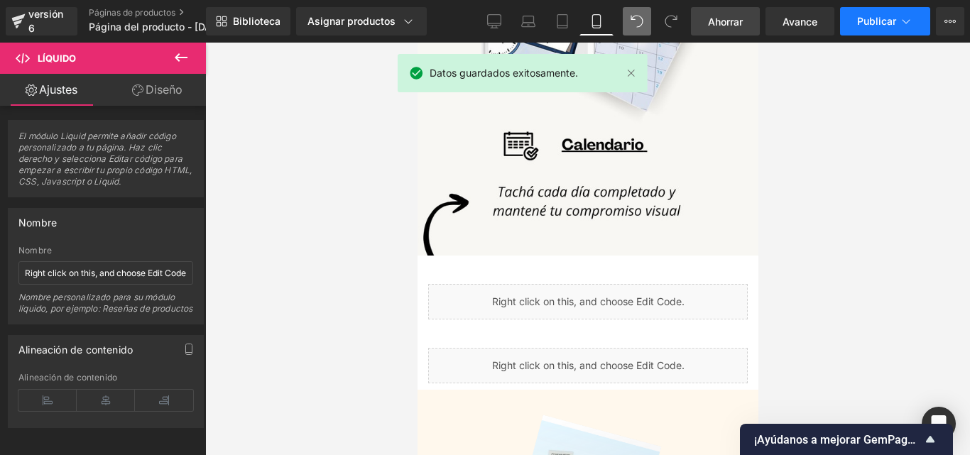
click at [867, 26] on font "Publicar" at bounding box center [876, 21] width 39 height 12
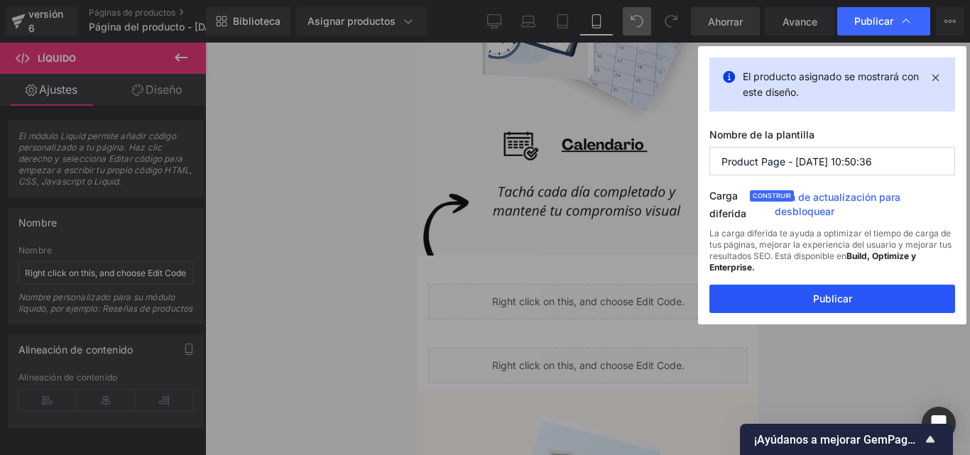
click at [884, 304] on button "Publicar" at bounding box center [832, 299] width 246 height 28
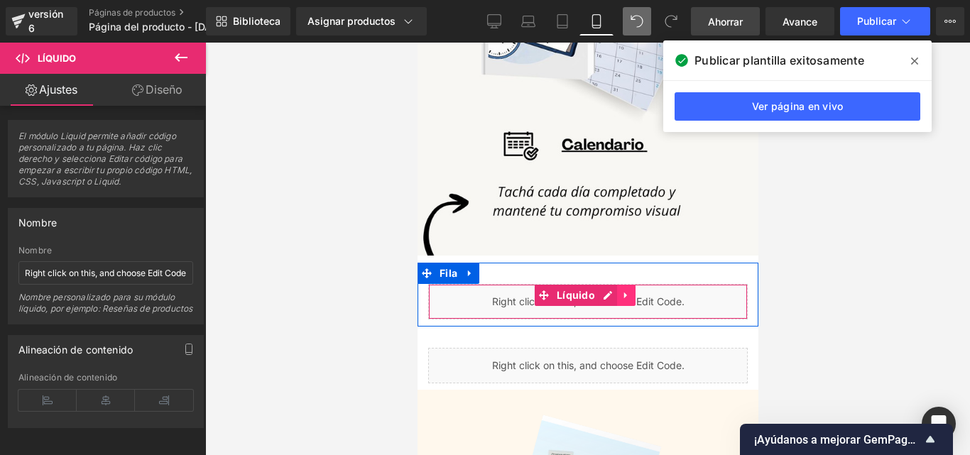
click at [622, 290] on icon at bounding box center [625, 295] width 10 height 11
click at [630, 290] on icon at bounding box center [635, 295] width 10 height 10
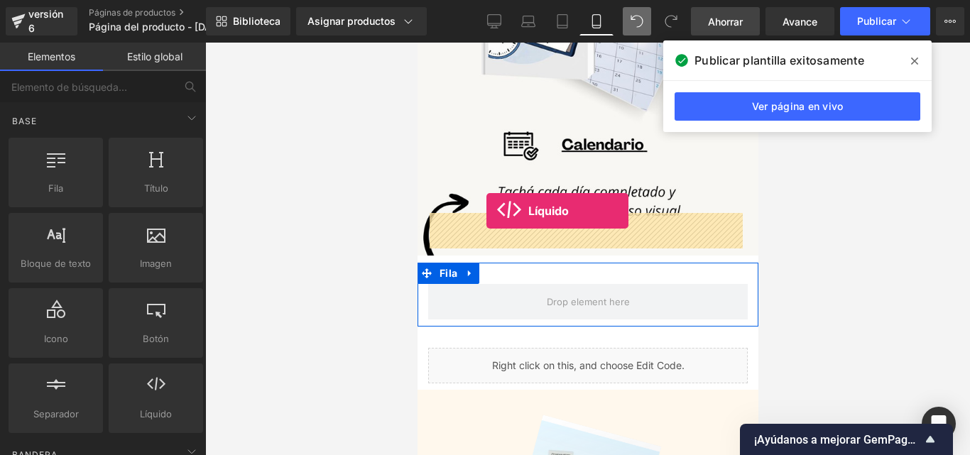
drag, startPoint x: 572, startPoint y: 439, endPoint x: 486, endPoint y: 211, distance: 244.4
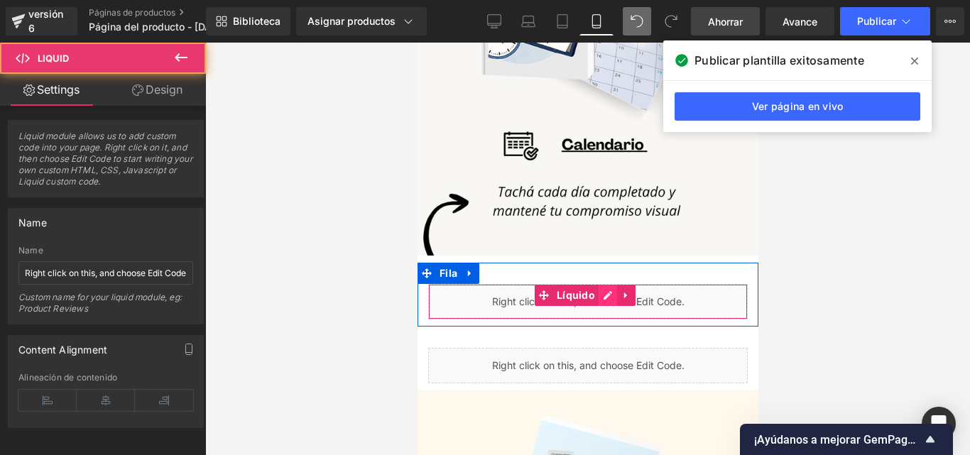
click at [598, 284] on div "Líquido" at bounding box center [586, 301] width 319 height 35
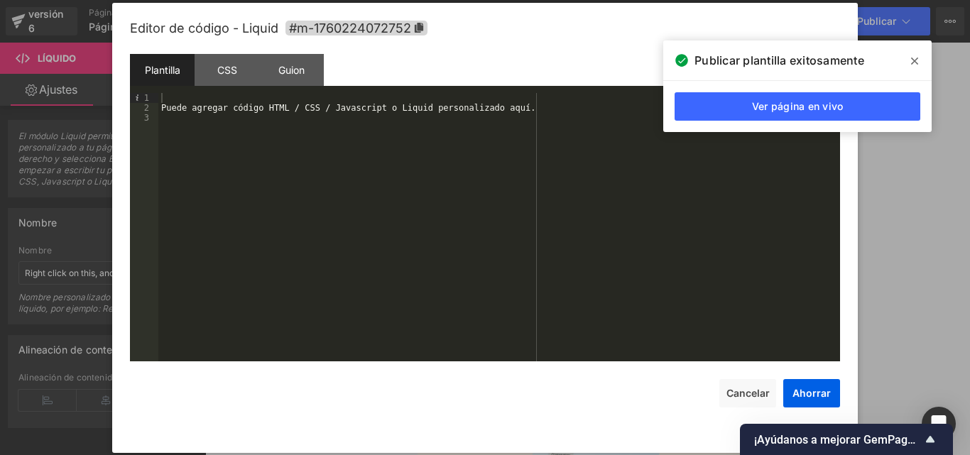
click at [513, 107] on div "Puede agregar código HTML / CSS / Javascript o Liquid personalizado aquí." at bounding box center [498, 237] width 681 height 288
click at [500, 106] on div "Puede agregar código HTML / CSS / Javascript o Liquid personalizado aquí." at bounding box center [498, 237] width 681 height 288
drag, startPoint x: 510, startPoint y: 109, endPoint x: 180, endPoint y: 108, distance: 329.4
click at [178, 110] on div ". Puede agregar código HTML / CSS / Javascript o Liquid personalizado aquí" at bounding box center [498, 237] width 681 height 288
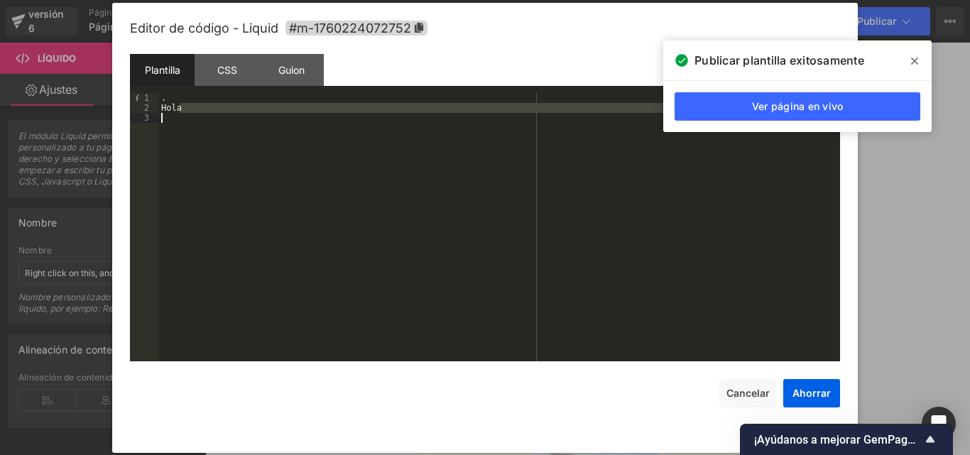
drag, startPoint x: 190, startPoint y: 108, endPoint x: 132, endPoint y: 113, distance: 57.7
click at [132, 113] on pre "1 2 3 . Hola XXXXXXXXXXXXXXXXXXXXXXXXXXXXXXXXXXXXXXXXXXXXXXXXXX" at bounding box center [485, 227] width 710 height 268
click at [165, 105] on div ". Y" at bounding box center [498, 237] width 681 height 288
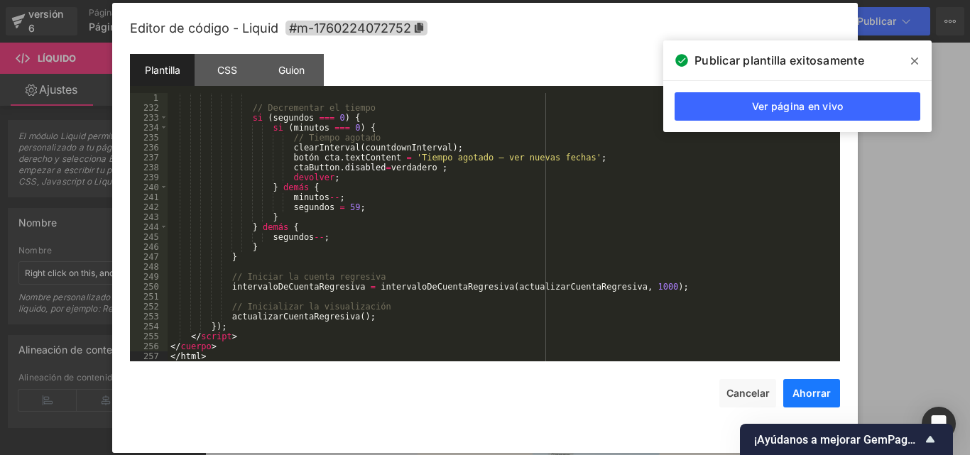
click at [811, 393] on font "Ahorrar" at bounding box center [811, 393] width 38 height 12
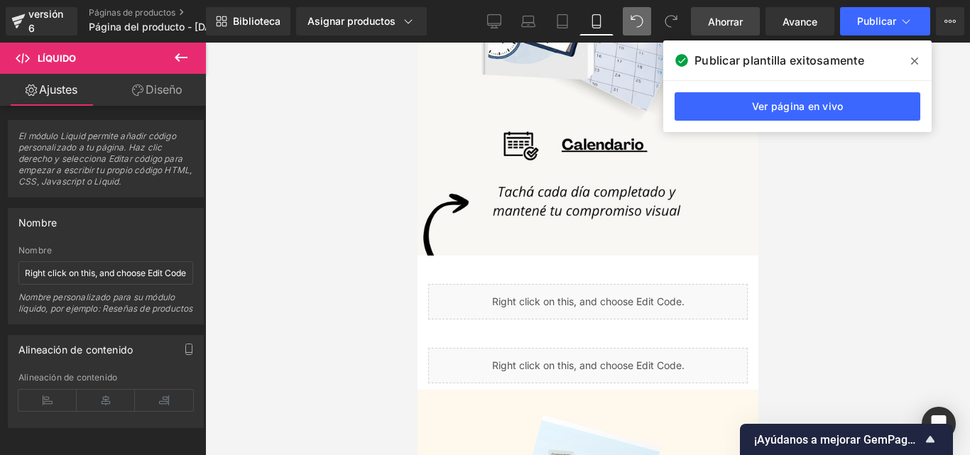
click at [909, 60] on span at bounding box center [914, 61] width 23 height 23
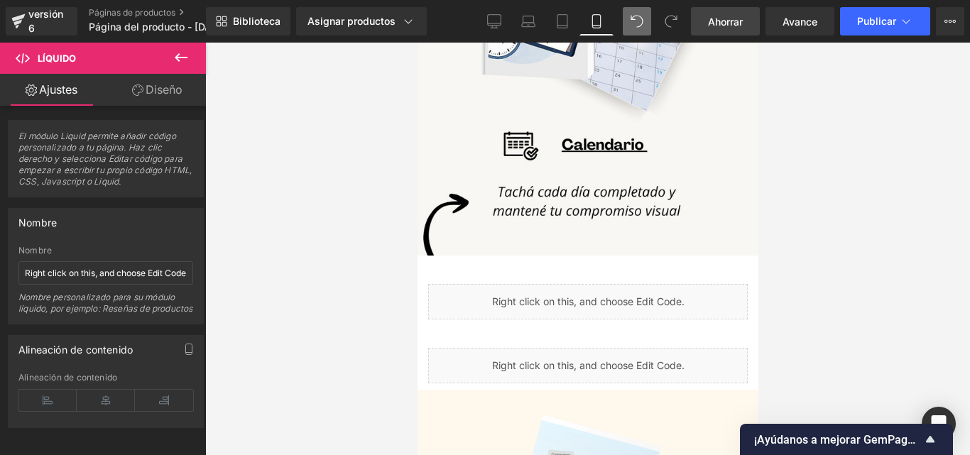
click at [729, 24] on font "Ahorrar" at bounding box center [725, 22] width 35 height 12
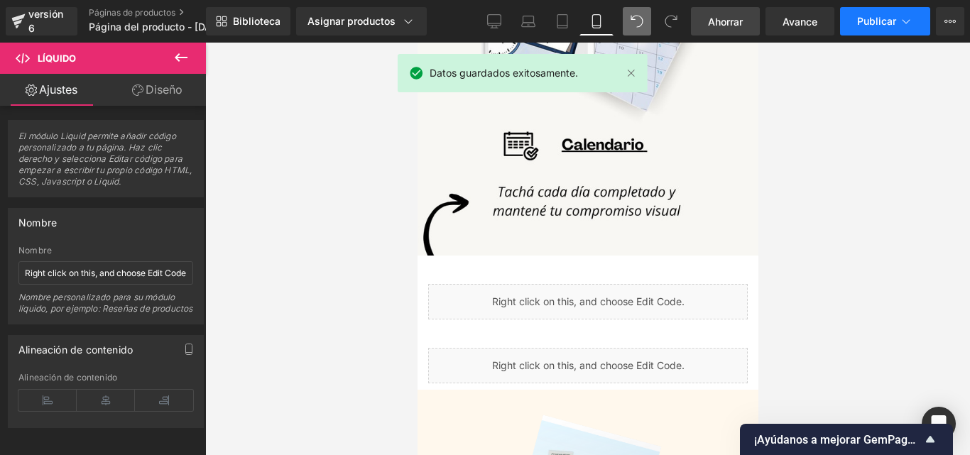
click at [878, 31] on button "Publicar" at bounding box center [885, 21] width 90 height 28
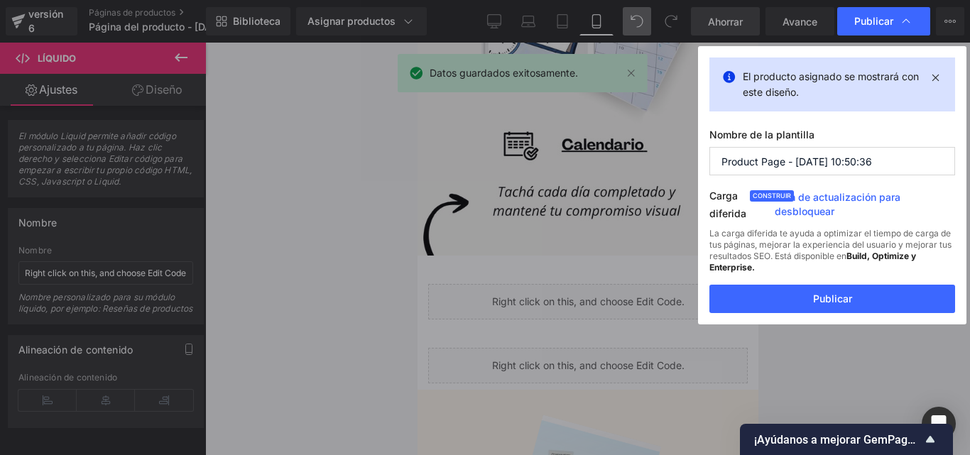
click at [821, 292] on button "Publicar" at bounding box center [832, 299] width 246 height 28
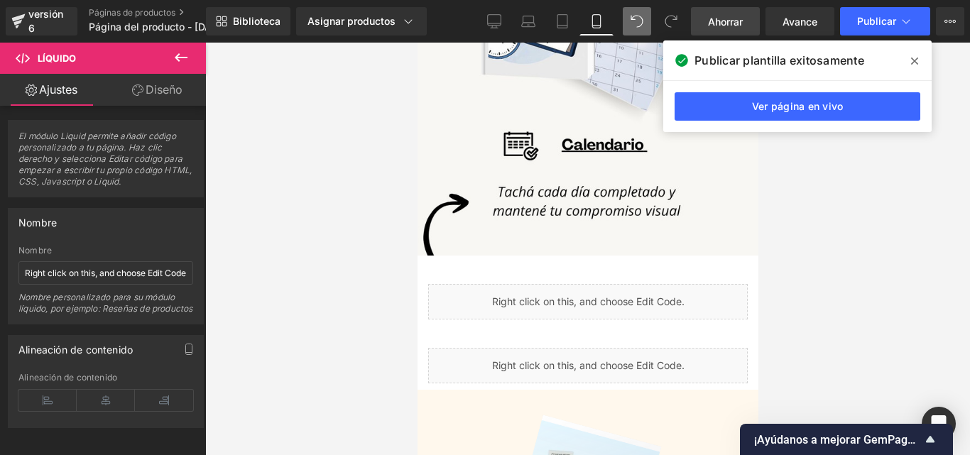
click at [181, 54] on icon at bounding box center [180, 57] width 17 height 17
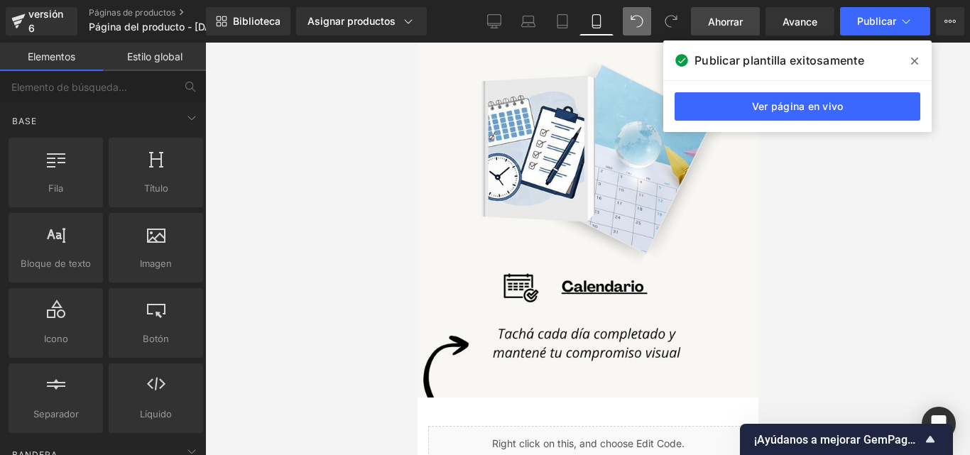
scroll to position [3378, 0]
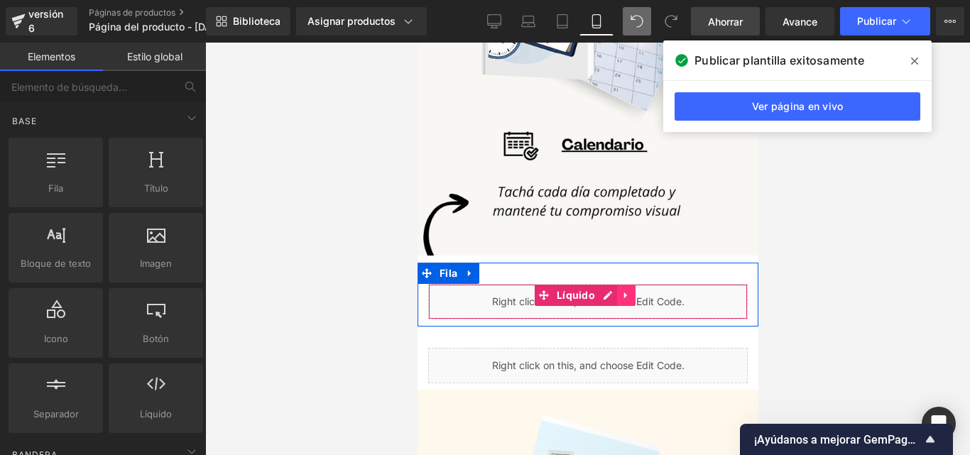
click at [627, 290] on icon at bounding box center [625, 295] width 10 height 11
drag, startPoint x: 660, startPoint y: 222, endPoint x: 639, endPoint y: 222, distance: 21.3
click at [639, 285] on ul "Líquido" at bounding box center [584, 295] width 156 height 21
click at [639, 285] on link at bounding box center [634, 295] width 18 height 21
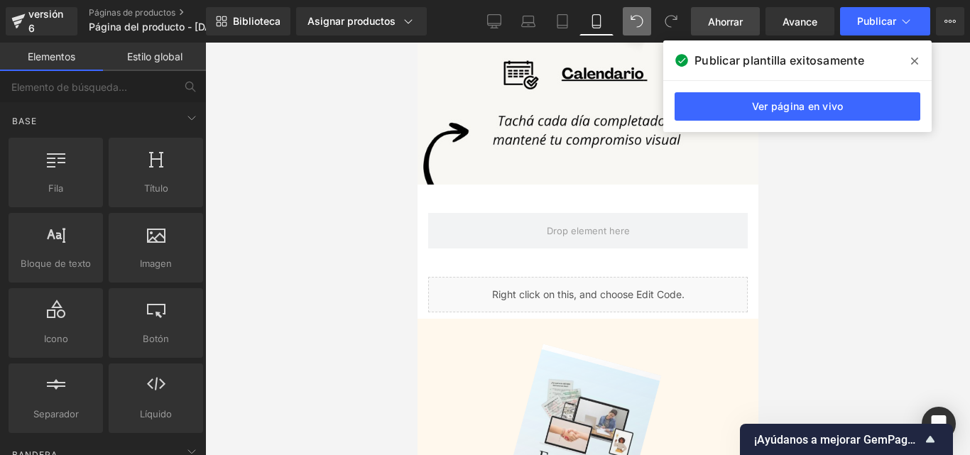
scroll to position [3307, 0]
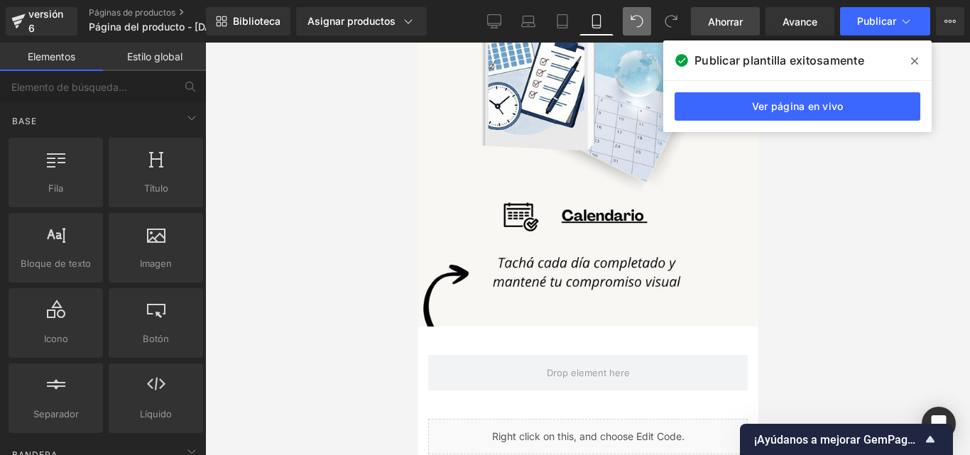
click at [907, 57] on span at bounding box center [914, 61] width 23 height 23
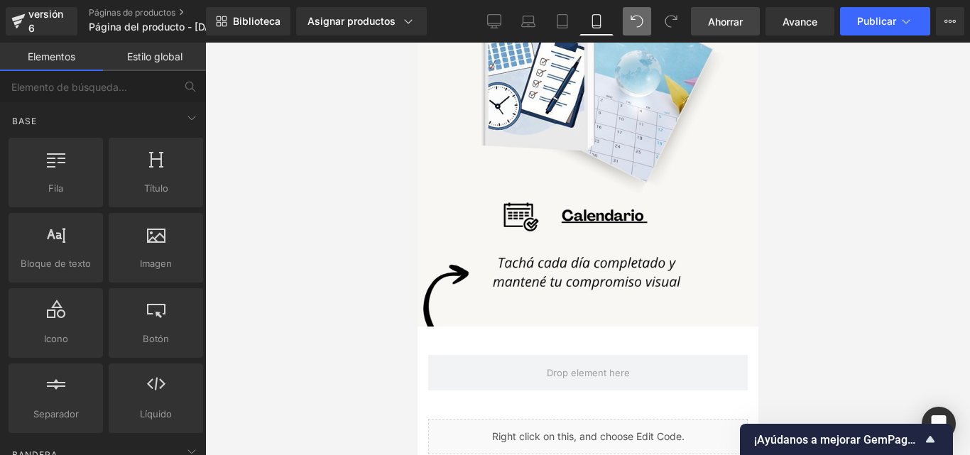
click at [733, 19] on font "Ahorrar" at bounding box center [725, 22] width 35 height 12
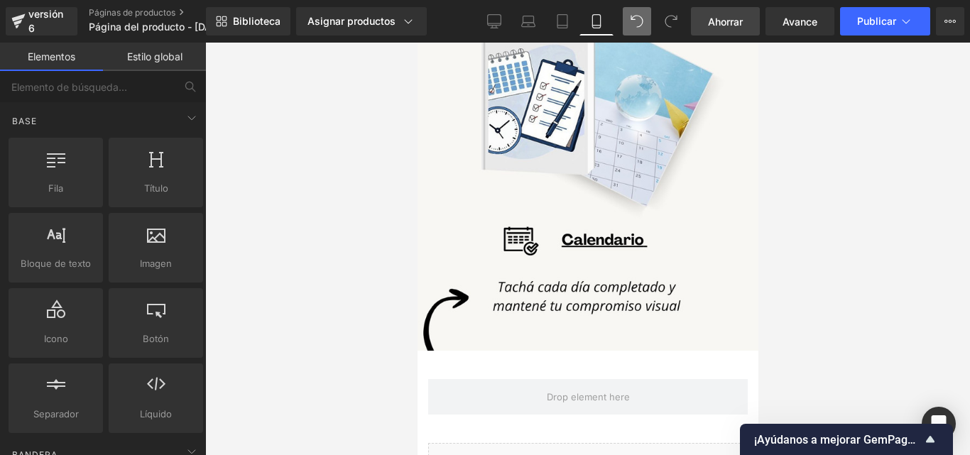
scroll to position [3378, 0]
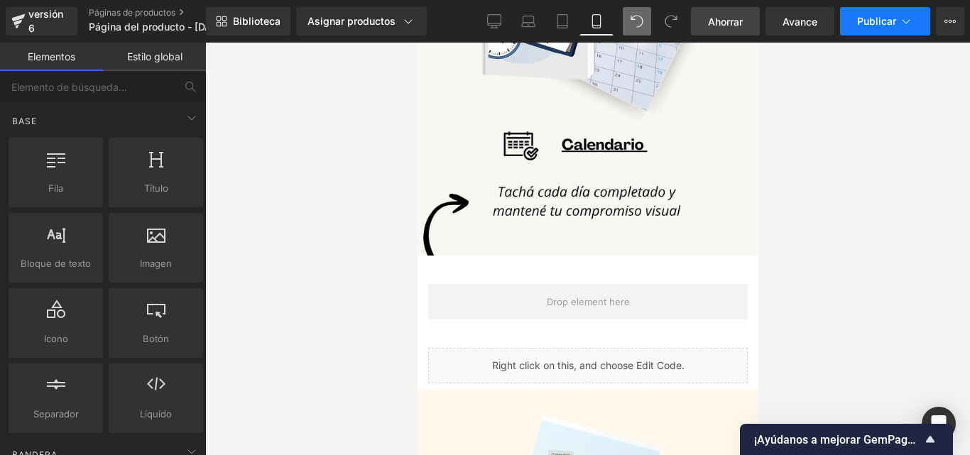
click at [901, 17] on icon at bounding box center [906, 21] width 14 height 14
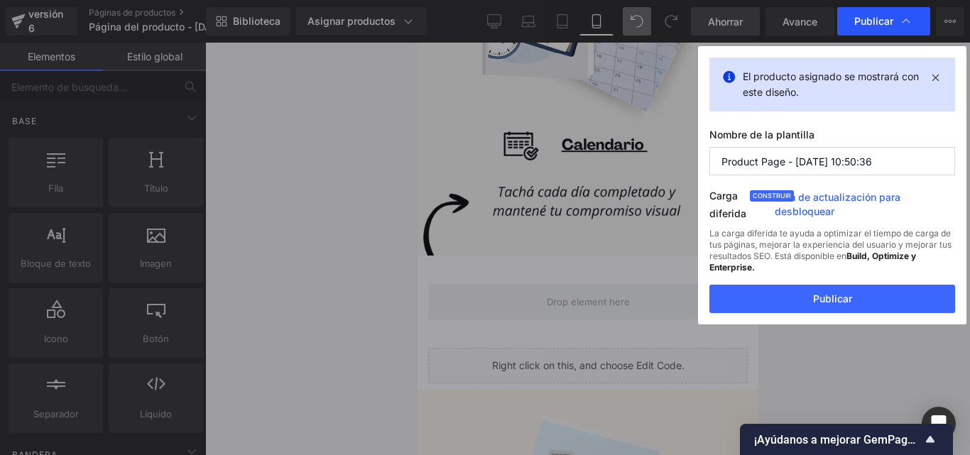
click at [886, 21] on font "Publicar" at bounding box center [873, 21] width 39 height 12
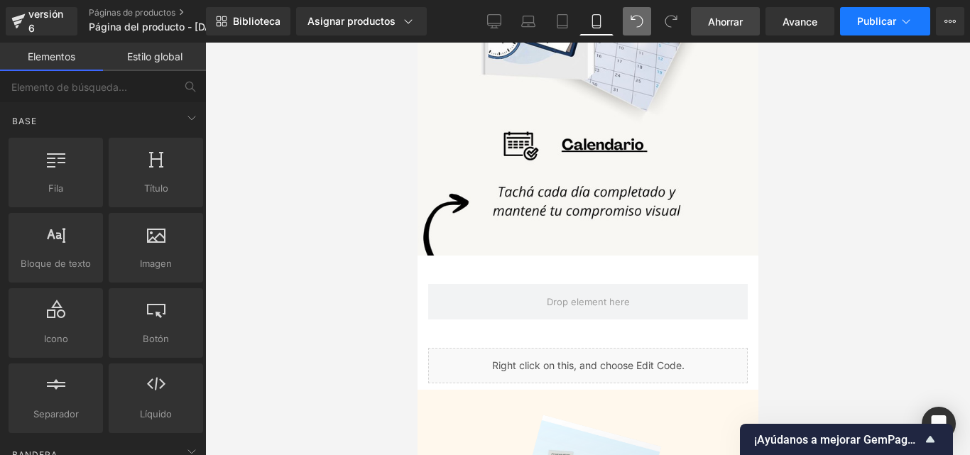
click at [884, 18] on font "Publicar" at bounding box center [876, 21] width 39 height 12
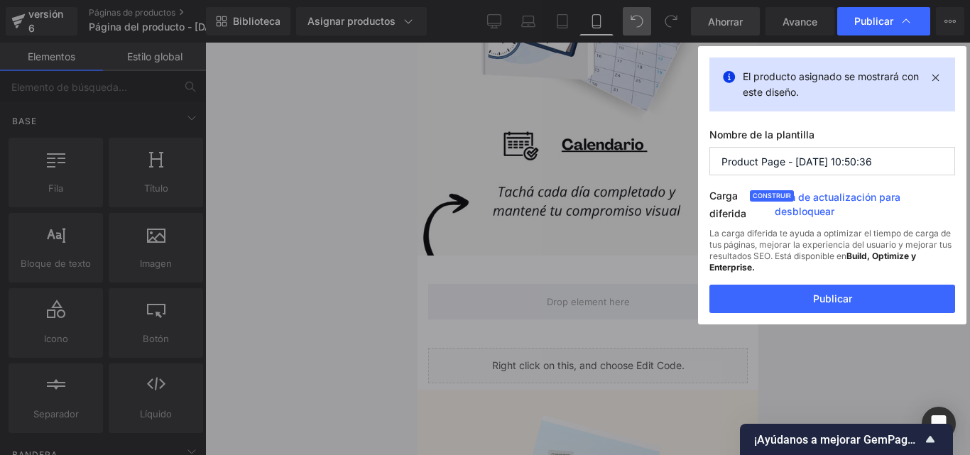
click at [838, 306] on button "Publicar" at bounding box center [832, 299] width 246 height 28
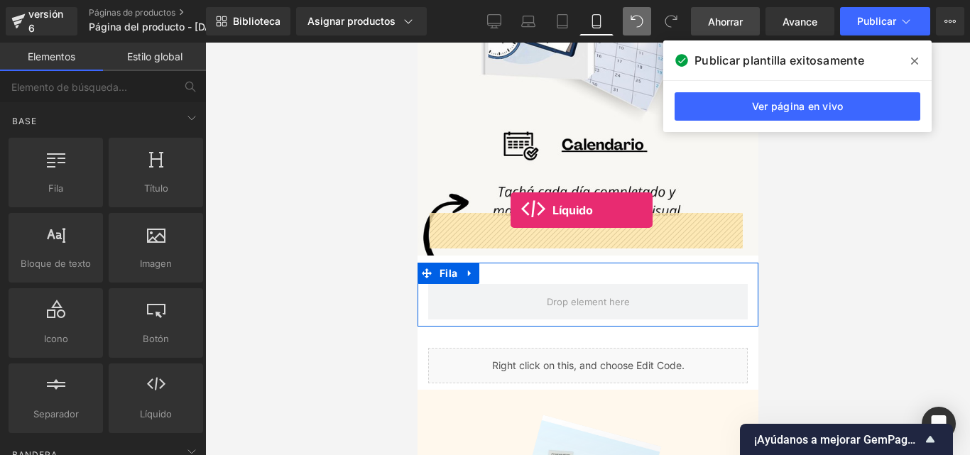
drag, startPoint x: 750, startPoint y: 396, endPoint x: 510, endPoint y: 210, distance: 304.1
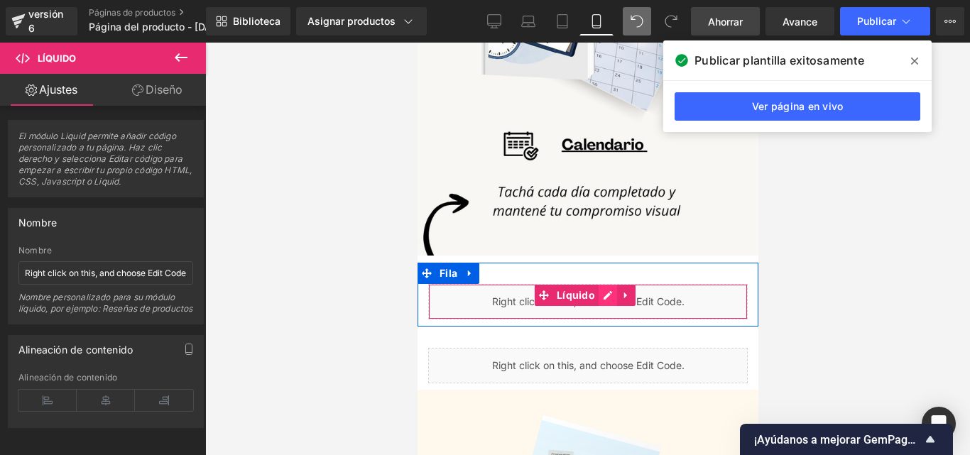
click at [604, 284] on div "Líquido" at bounding box center [586, 301] width 319 height 35
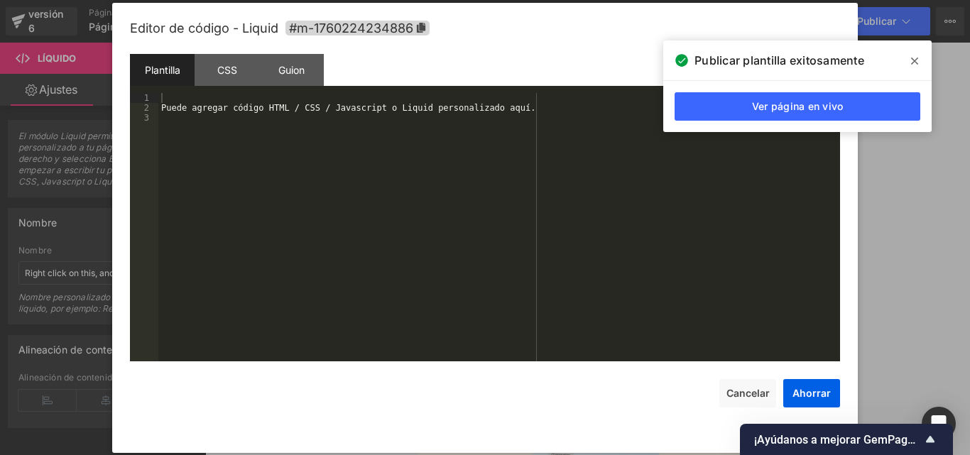
click at [510, 109] on div "Puede agregar código HTML / CSS / Javascript o Liquid personalizado aquí." at bounding box center [498, 237] width 681 height 288
drag, startPoint x: 510, startPoint y: 109, endPoint x: 258, endPoint y: 103, distance: 252.8
click at [258, 103] on div "Puede agregar código HTML / CSS / Javascript o Liquid personalizado aquí." at bounding box center [498, 237] width 681 height 288
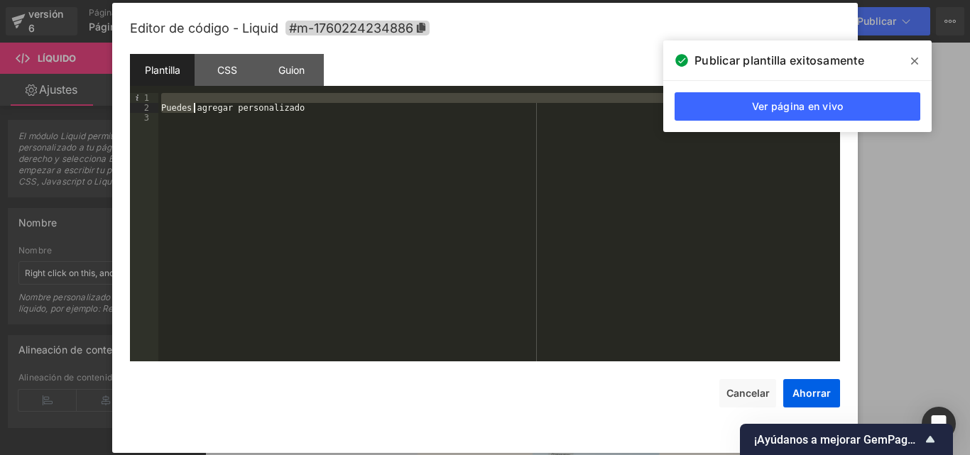
drag, startPoint x: 241, startPoint y: 104, endPoint x: 163, endPoint y: 107, distance: 77.5
click at [163, 107] on div "Puedes agregar personalizado" at bounding box center [498, 237] width 681 height 288
drag, startPoint x: 271, startPoint y: 103, endPoint x: 312, endPoint y: 97, distance: 40.9
click at [309, 98] on div "Puedes agregar personalizado" at bounding box center [498, 237] width 681 height 288
click at [280, 105] on div "Puedes agregar personalizado" at bounding box center [498, 237] width 681 height 288
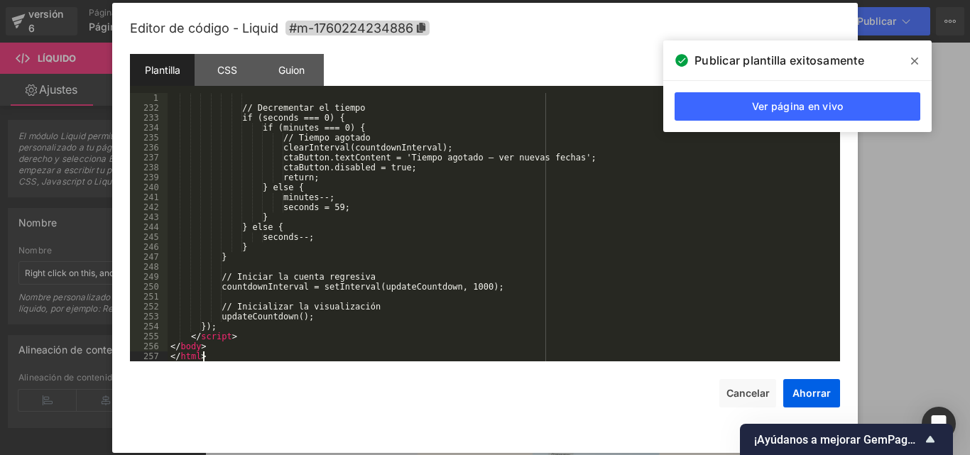
scroll to position [2286, 0]
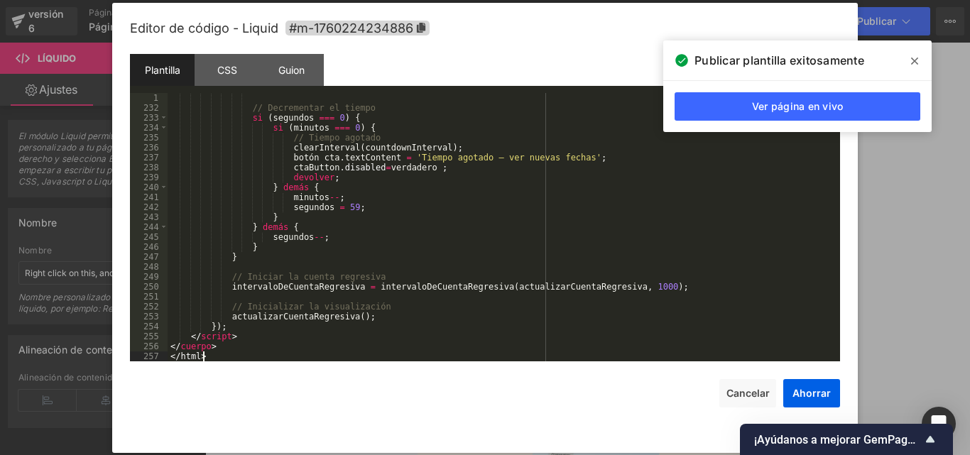
click at [921, 63] on span at bounding box center [914, 61] width 23 height 23
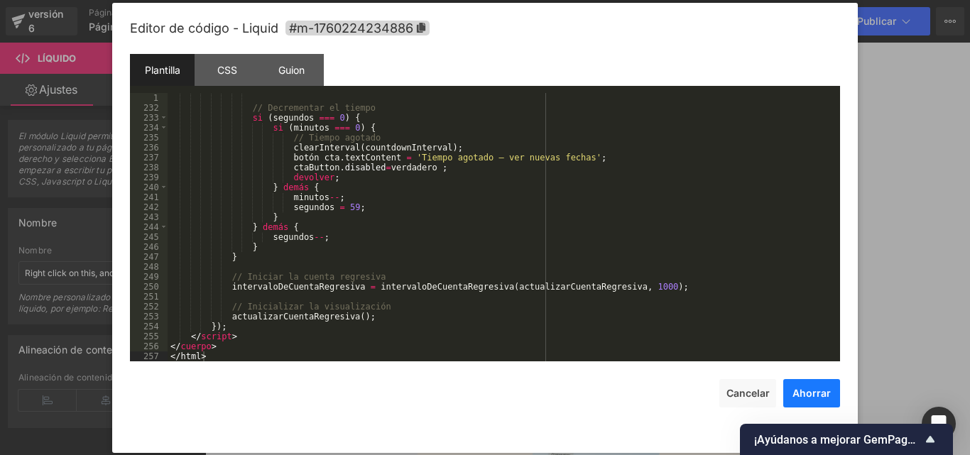
click at [822, 381] on button "Ahorrar" at bounding box center [811, 393] width 57 height 28
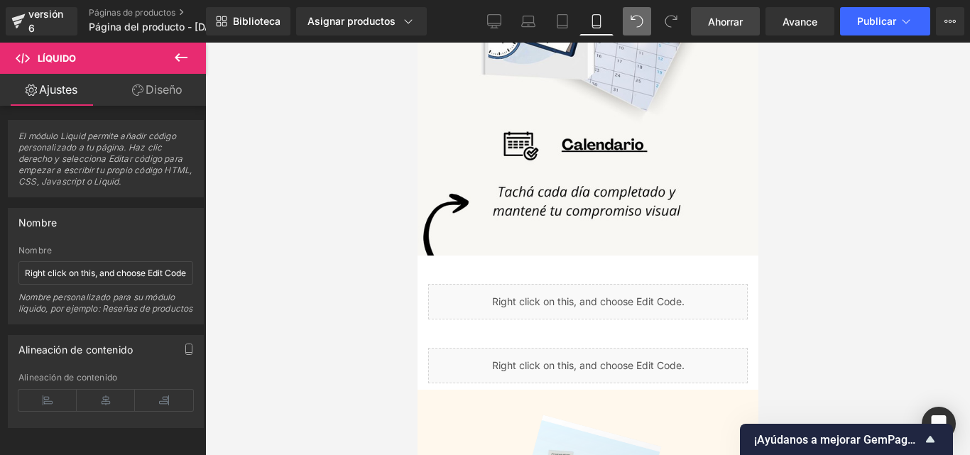
click at [733, 21] on font "Ahorrar" at bounding box center [725, 22] width 35 height 12
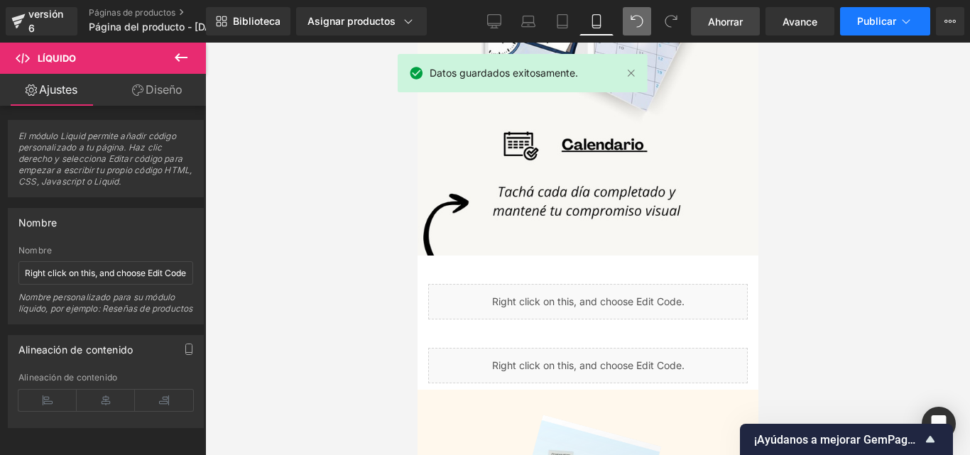
click at [872, 24] on font "Publicar" at bounding box center [876, 21] width 39 height 12
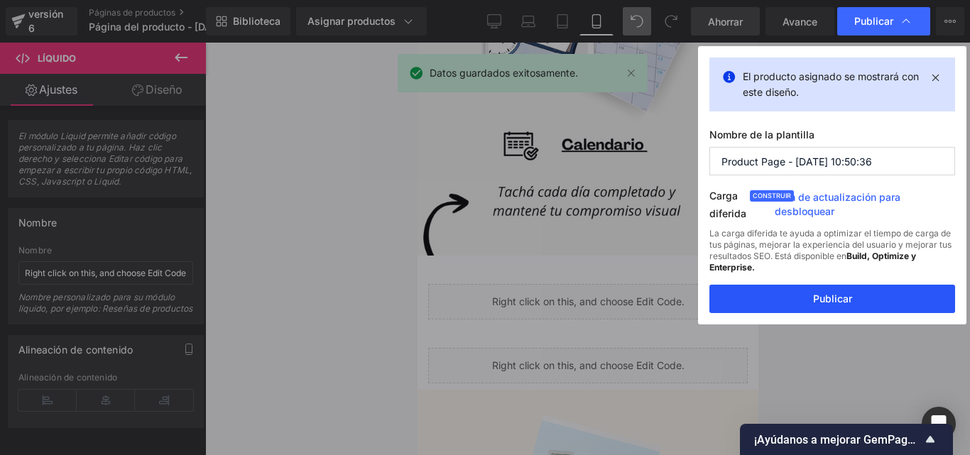
click at [835, 301] on font "Publicar" at bounding box center [832, 298] width 39 height 12
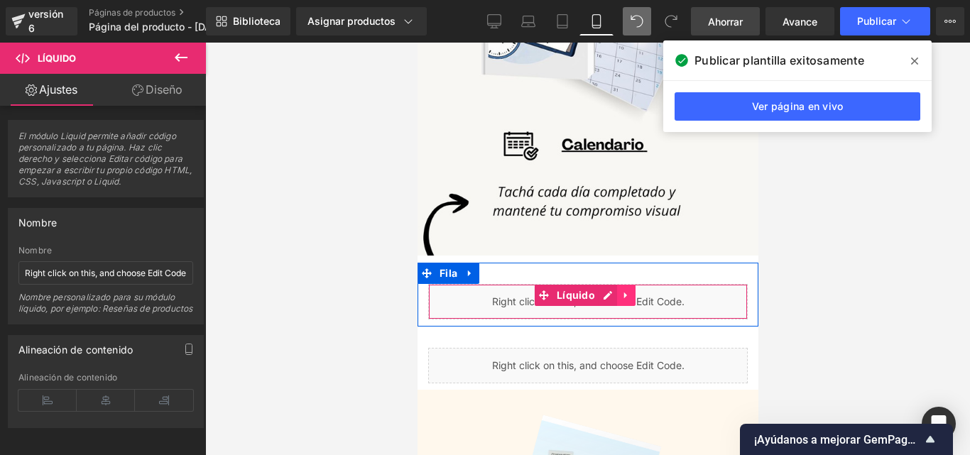
click at [627, 290] on icon at bounding box center [625, 295] width 10 height 11
click at [640, 285] on link at bounding box center [634, 295] width 18 height 21
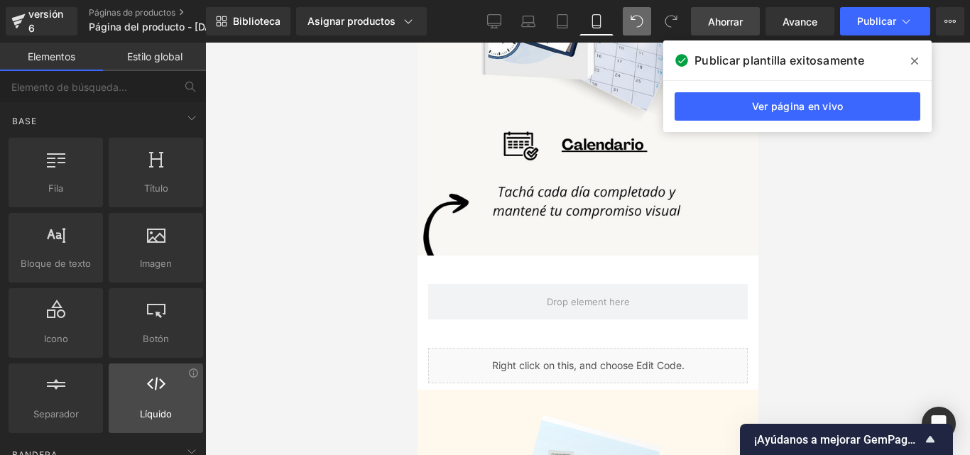
click at [165, 412] on font "Líquido" at bounding box center [156, 413] width 32 height 11
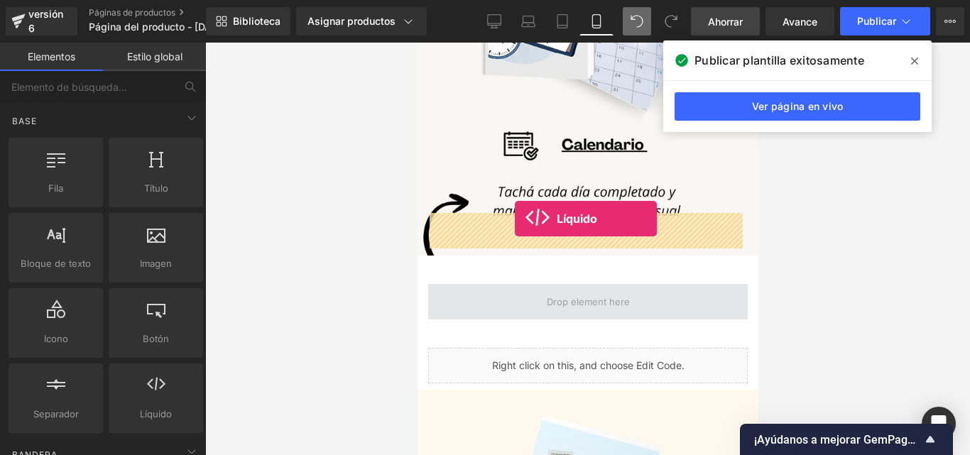
drag, startPoint x: 550, startPoint y: 461, endPoint x: 514, endPoint y: 219, distance: 244.7
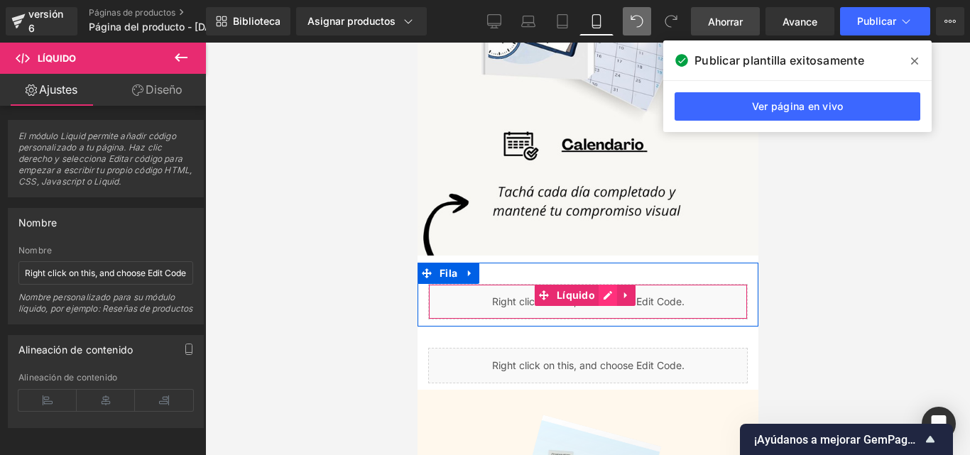
click at [604, 284] on div "Líquido" at bounding box center [586, 301] width 319 height 35
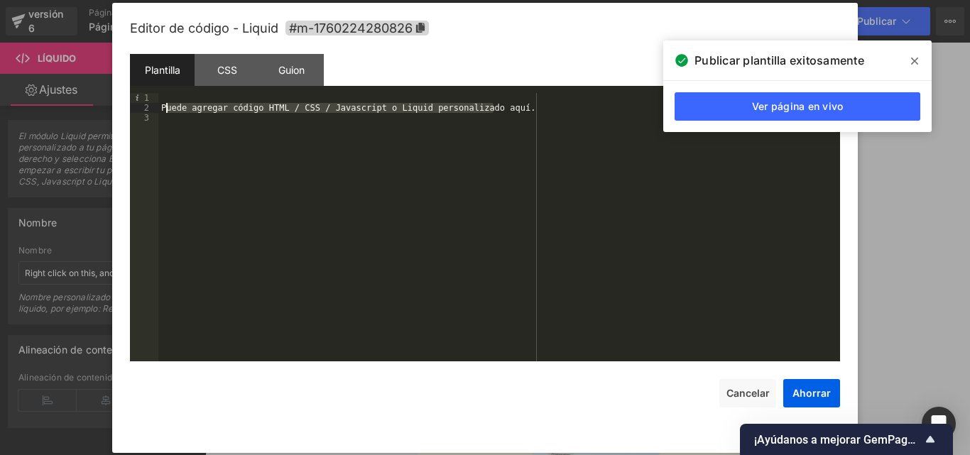
drag, startPoint x: 512, startPoint y: 111, endPoint x: 167, endPoint y: 109, distance: 345.7
click at [167, 109] on div "Puede agregar código HTML / CSS / Javascript o Liquid personalizado aquí." at bounding box center [498, 237] width 681 height 288
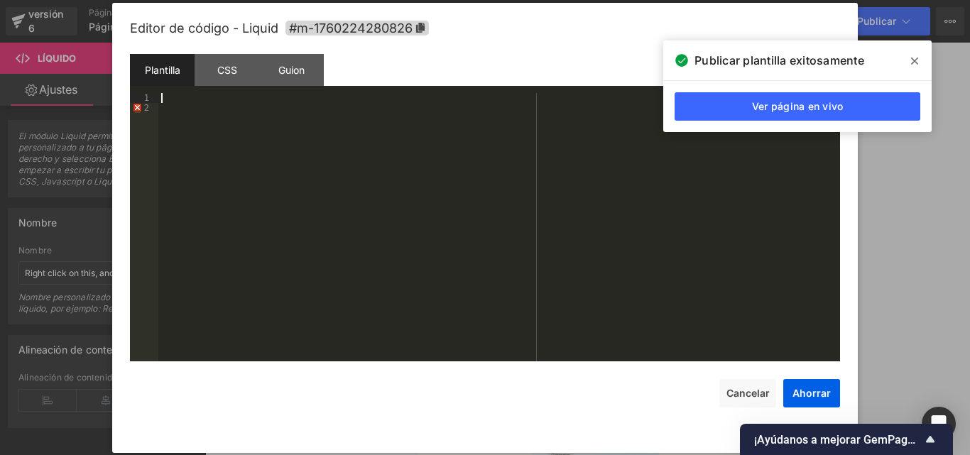
click at [164, 114] on div at bounding box center [498, 237] width 681 height 288
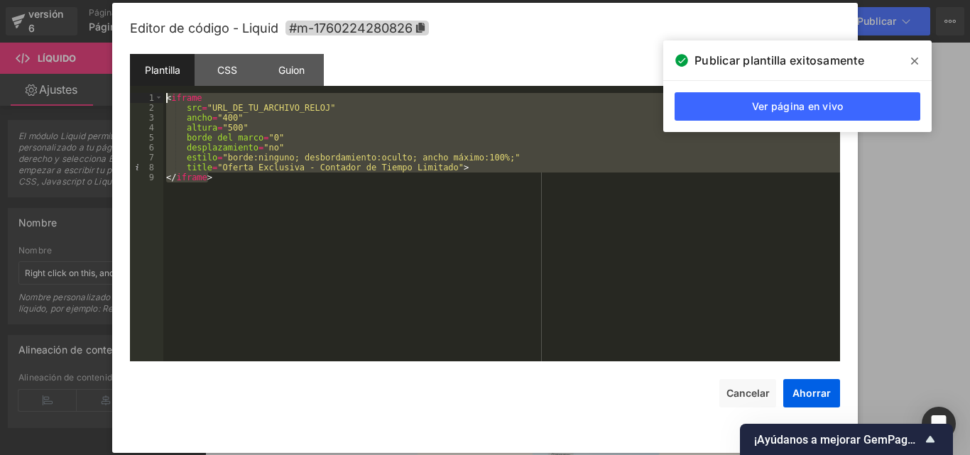
drag, startPoint x: 230, startPoint y: 182, endPoint x: 164, endPoint y: 97, distance: 107.2
click at [164, 98] on div "< iframe src = "URL_DE_TU_ARCHIVO_RELOJ" ancho = "400" altura = "500" borde del…" at bounding box center [501, 237] width 676 height 288
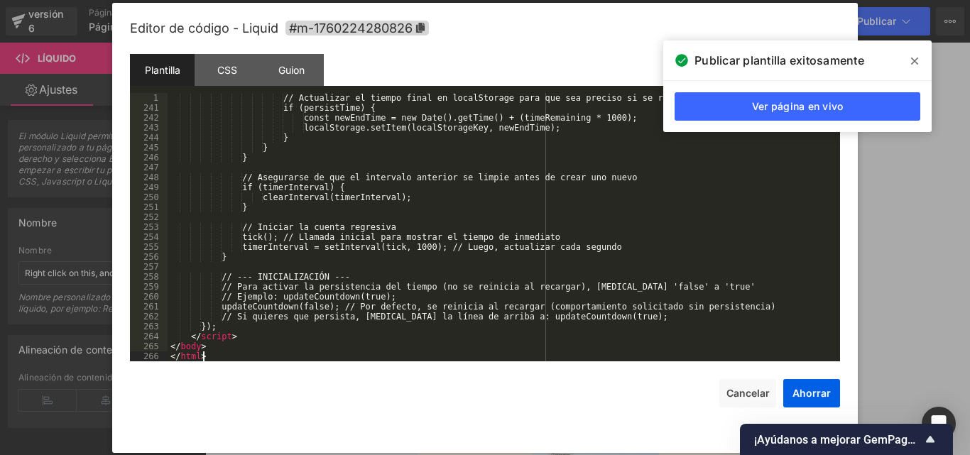
scroll to position [2395, 0]
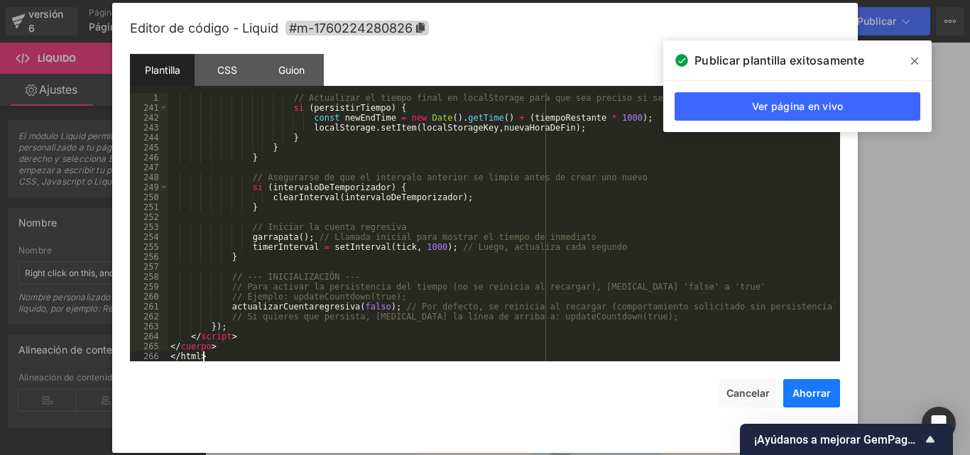
click at [803, 388] on font "Ahorrar" at bounding box center [811, 393] width 38 height 12
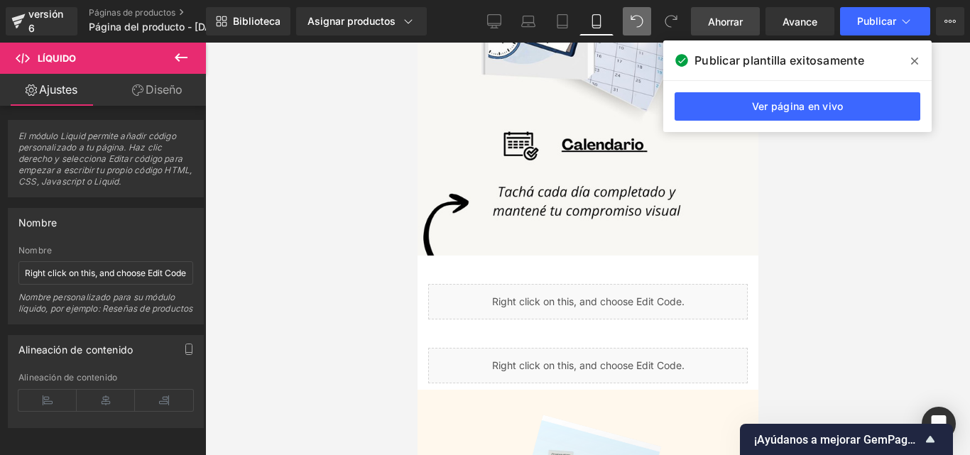
click at [708, 23] on font "Ahorrar" at bounding box center [725, 22] width 35 height 12
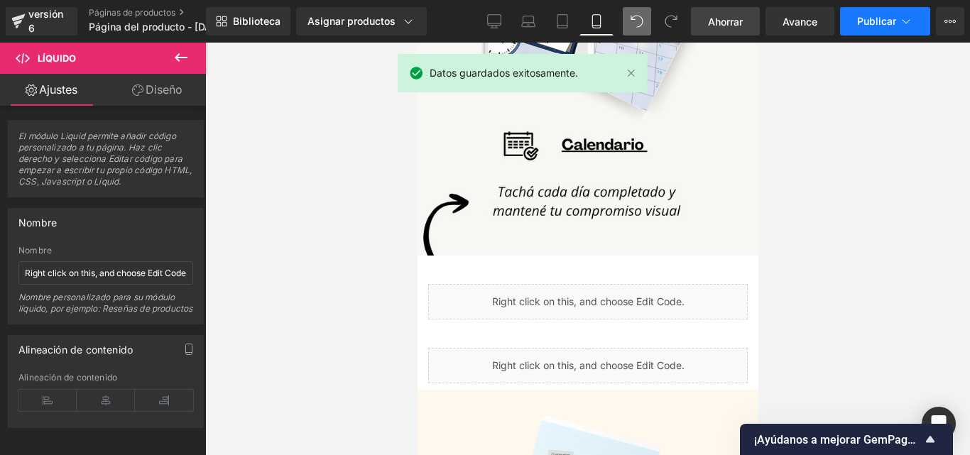
click at [877, 20] on font "Publicar" at bounding box center [876, 21] width 39 height 12
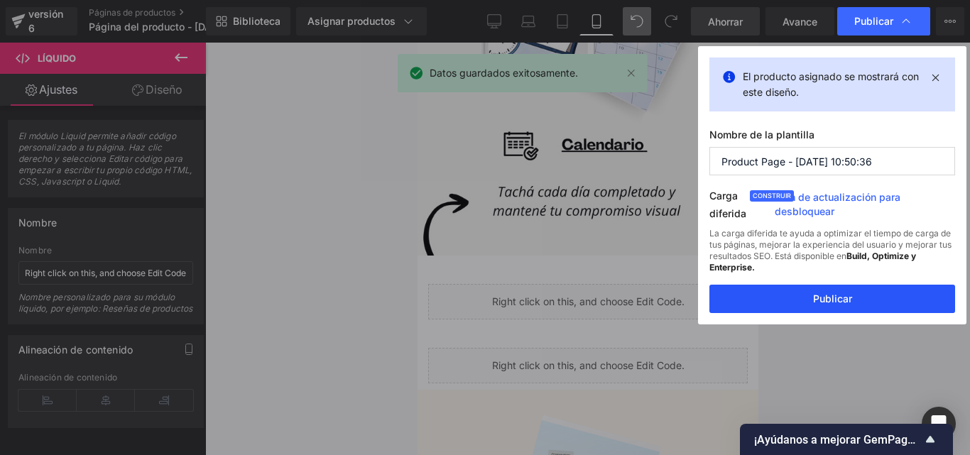
click at [859, 303] on button "Publicar" at bounding box center [832, 299] width 246 height 28
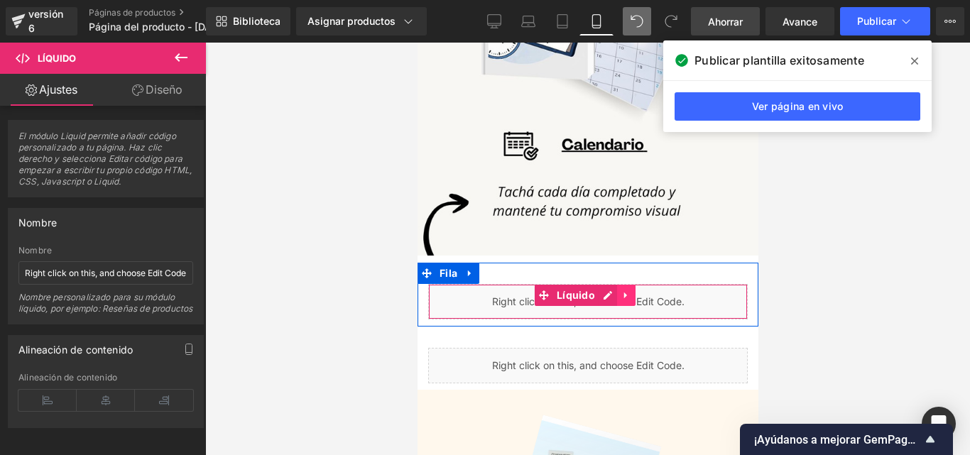
click at [625, 290] on icon at bounding box center [625, 295] width 10 height 11
